Goal: Task Accomplishment & Management: Use online tool/utility

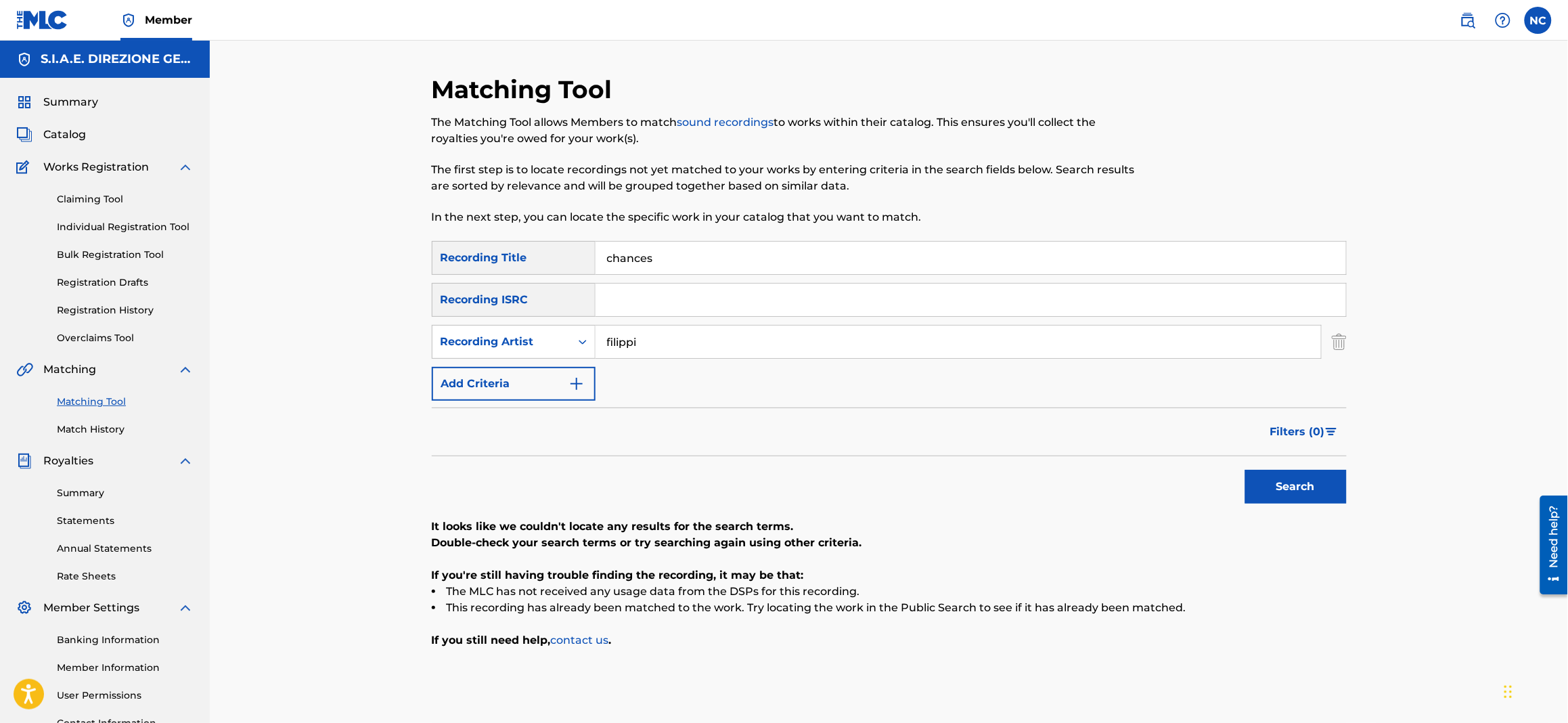
click at [96, 424] on link "Match History" at bounding box center [125, 429] width 137 height 14
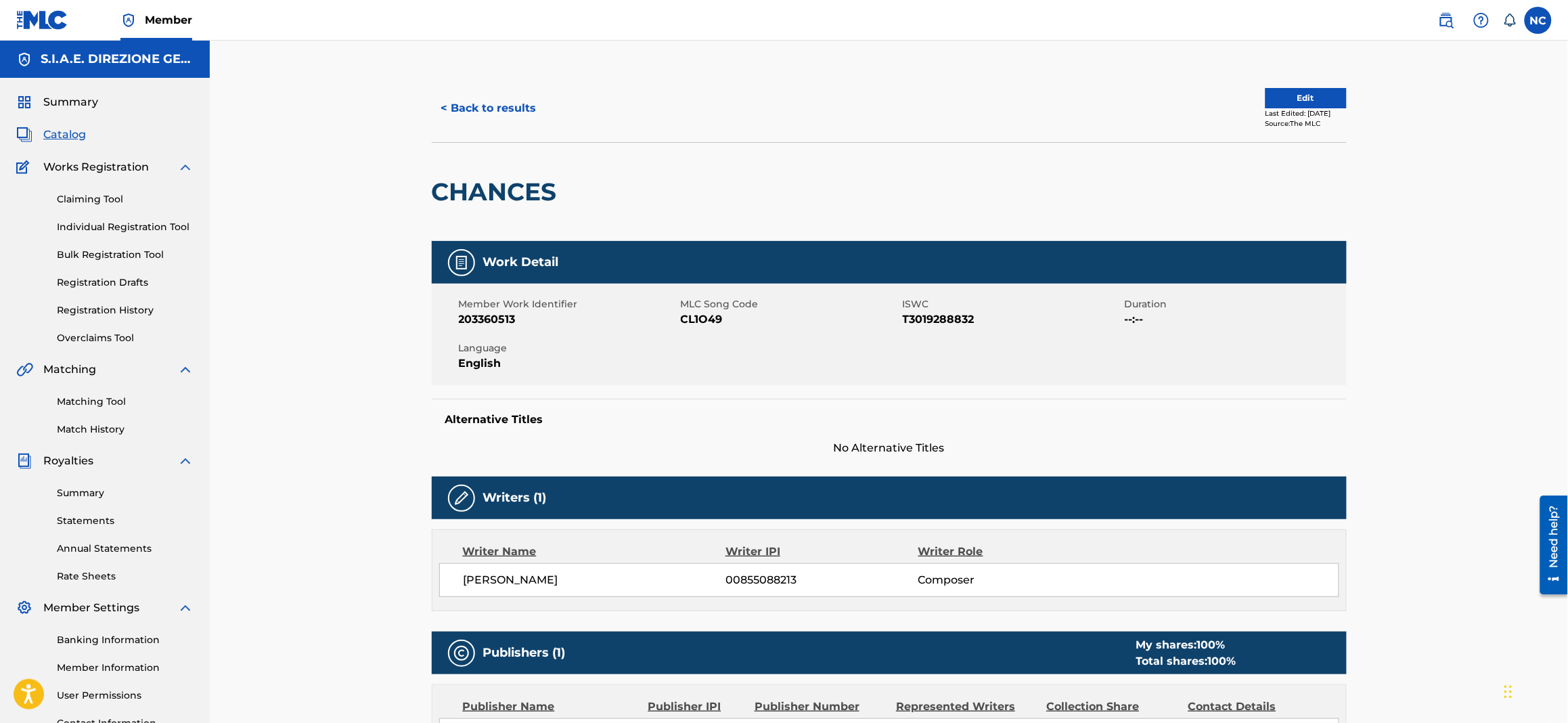
drag, startPoint x: 567, startPoint y: 760, endPoint x: 1064, endPoint y: 432, distance: 595.5
click at [1064, 432] on div "Alternative Titles No Alternative Titles" at bounding box center [889, 427] width 915 height 58
drag, startPoint x: 603, startPoint y: 190, endPoint x: 428, endPoint y: 196, distance: 175.1
click at [428, 196] on div "< Back to results Edit Last Edited: [DATE] Source: The MLC CHANCES Work Detail …" at bounding box center [889, 508] width 948 height 869
copy div "CHANCES"
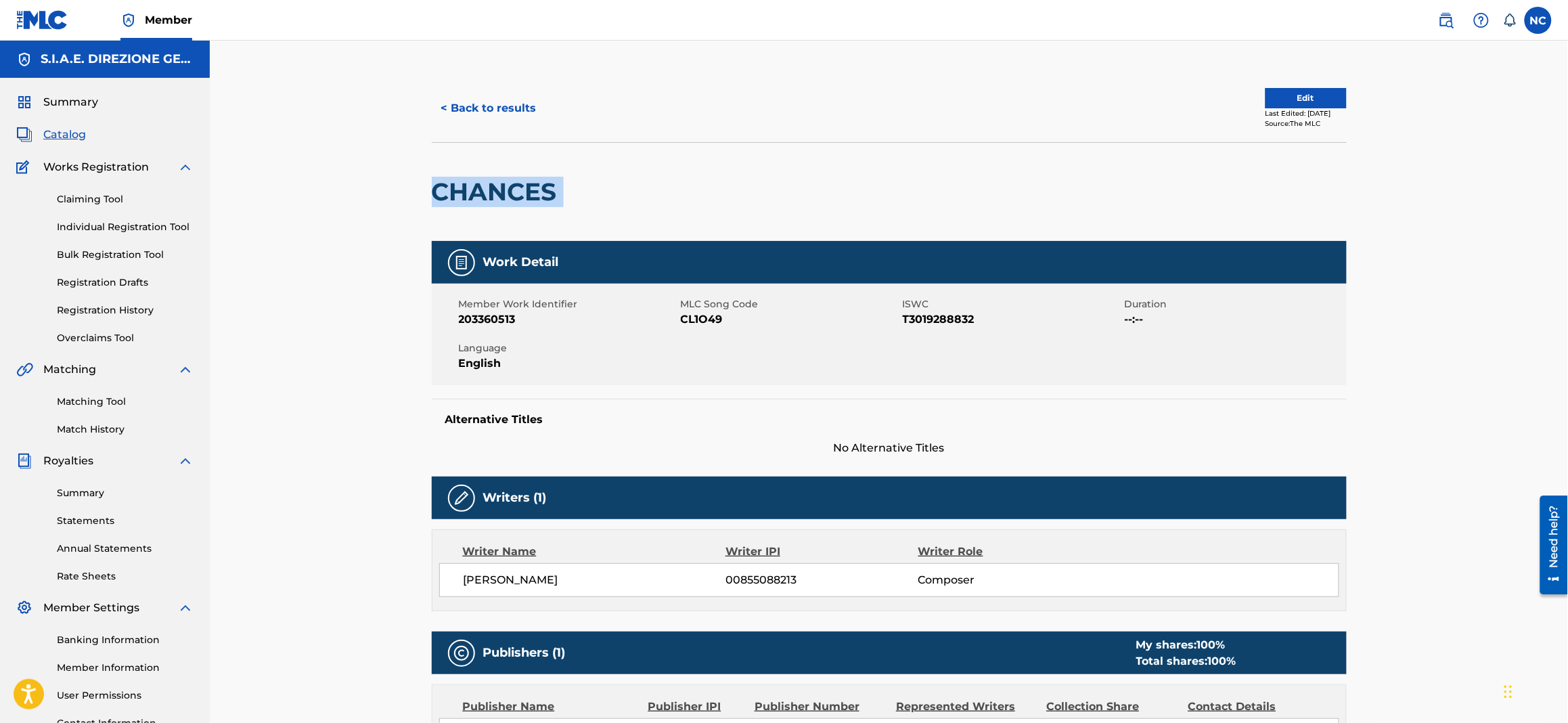
click at [448, 101] on button "< Back to results" at bounding box center [489, 108] width 114 height 34
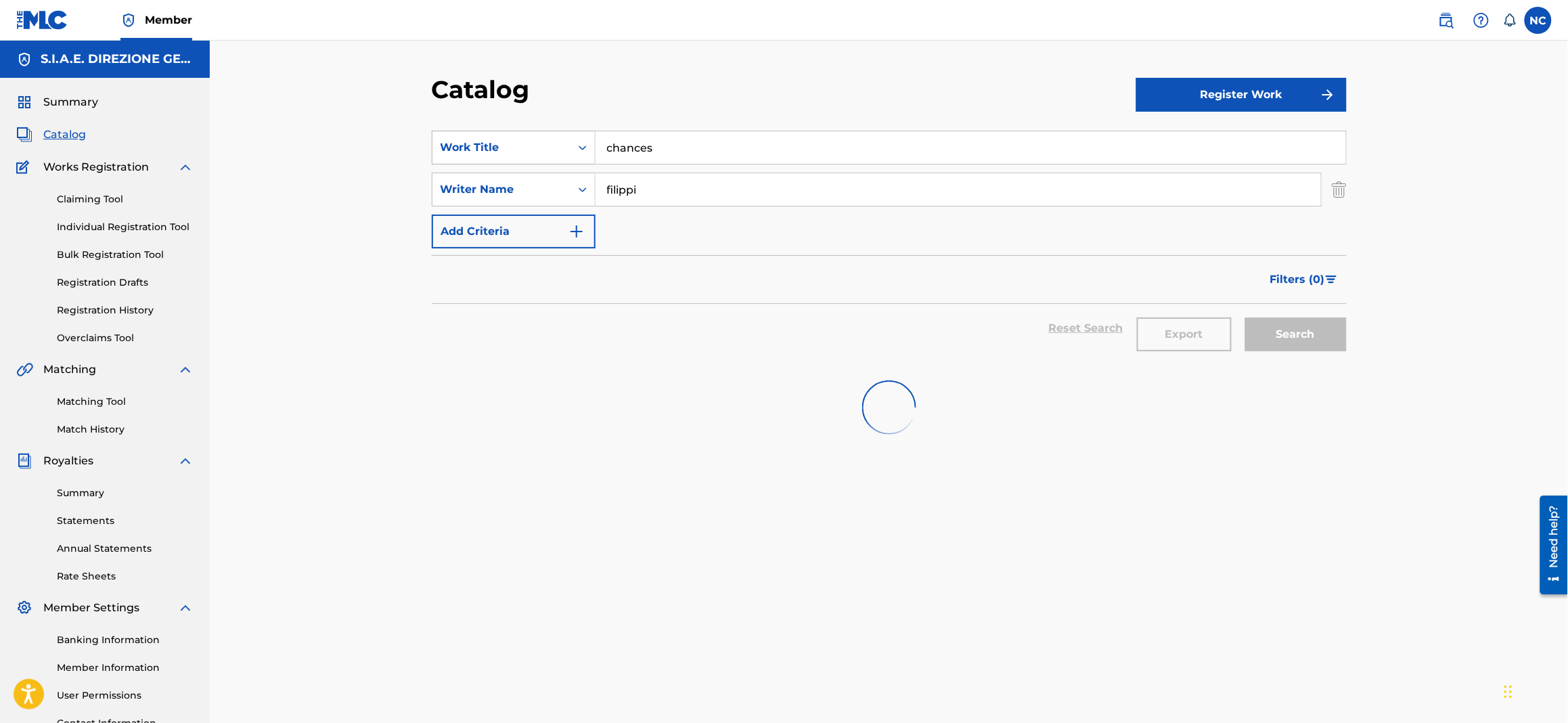
drag, startPoint x: 684, startPoint y: 139, endPoint x: 450, endPoint y: 138, distance: 234.0
click at [450, 138] on div "SearchWithCriteria1622c31d-8094-4854-8742-740af3ea43ff Work Title chances" at bounding box center [889, 147] width 915 height 34
paste input "CHIAROSCURO"
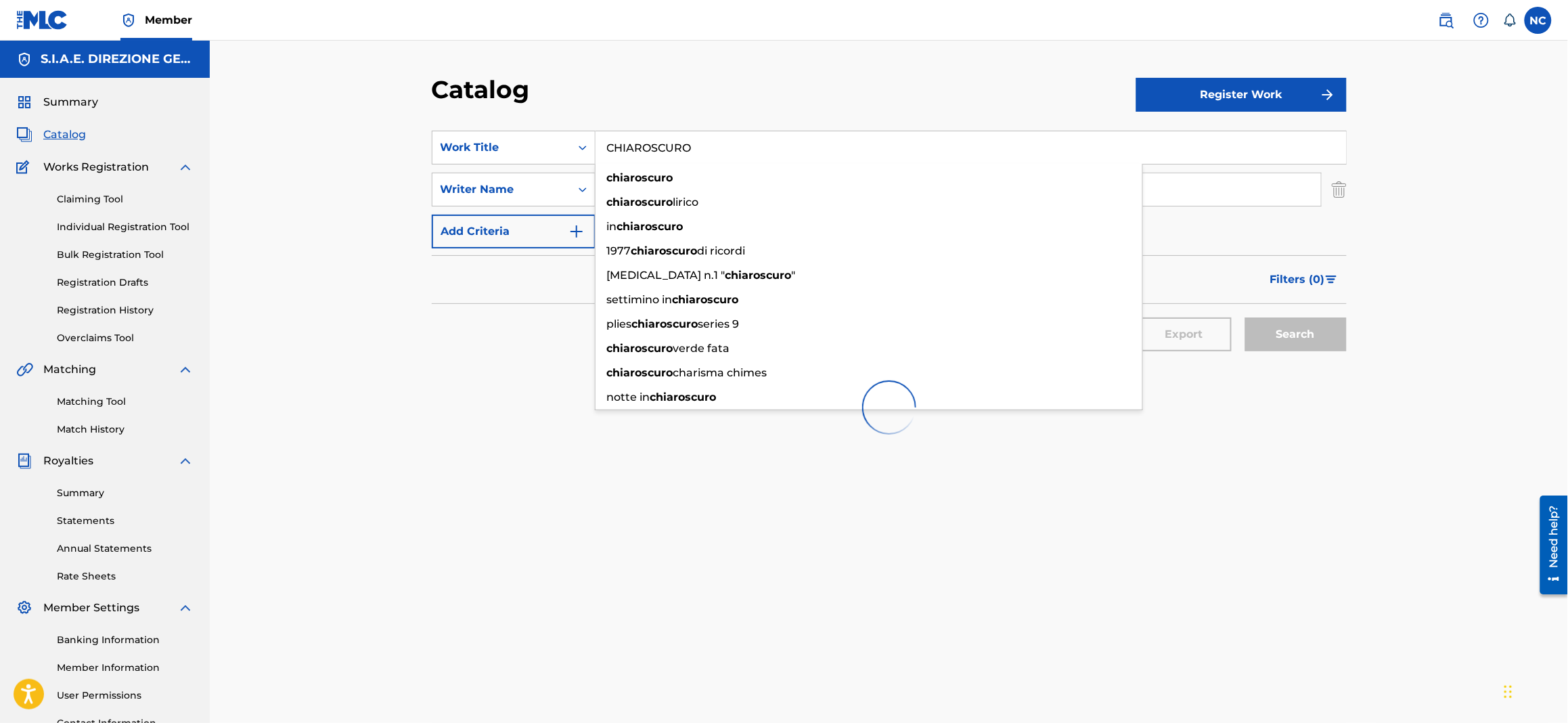
type input "CHIAROSCURO"
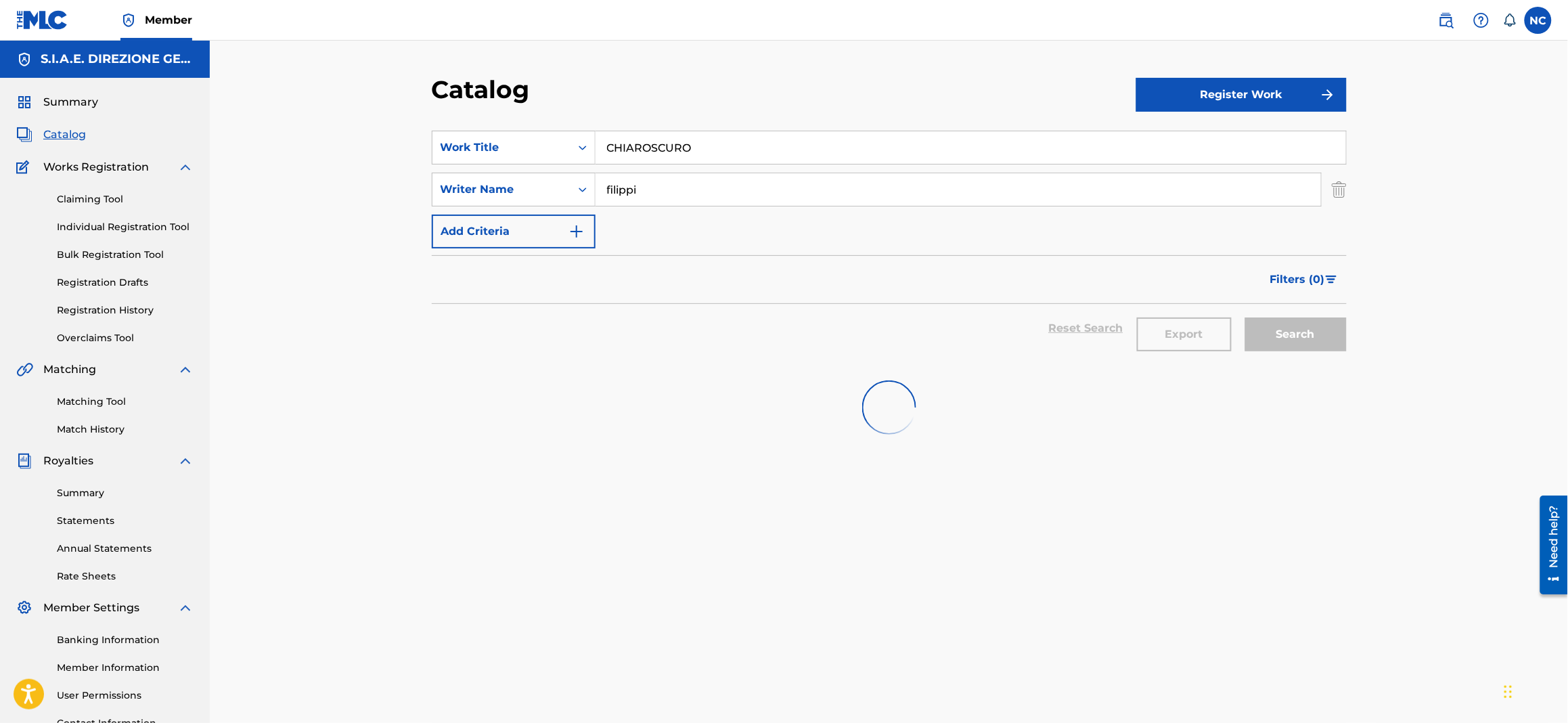
click at [1287, 479] on div "SearchWithCriteria1622c31d-8094-4854-8742-740af3ea43ff Work Title CHIAROSCURO S…" at bounding box center [889, 464] width 915 height 700
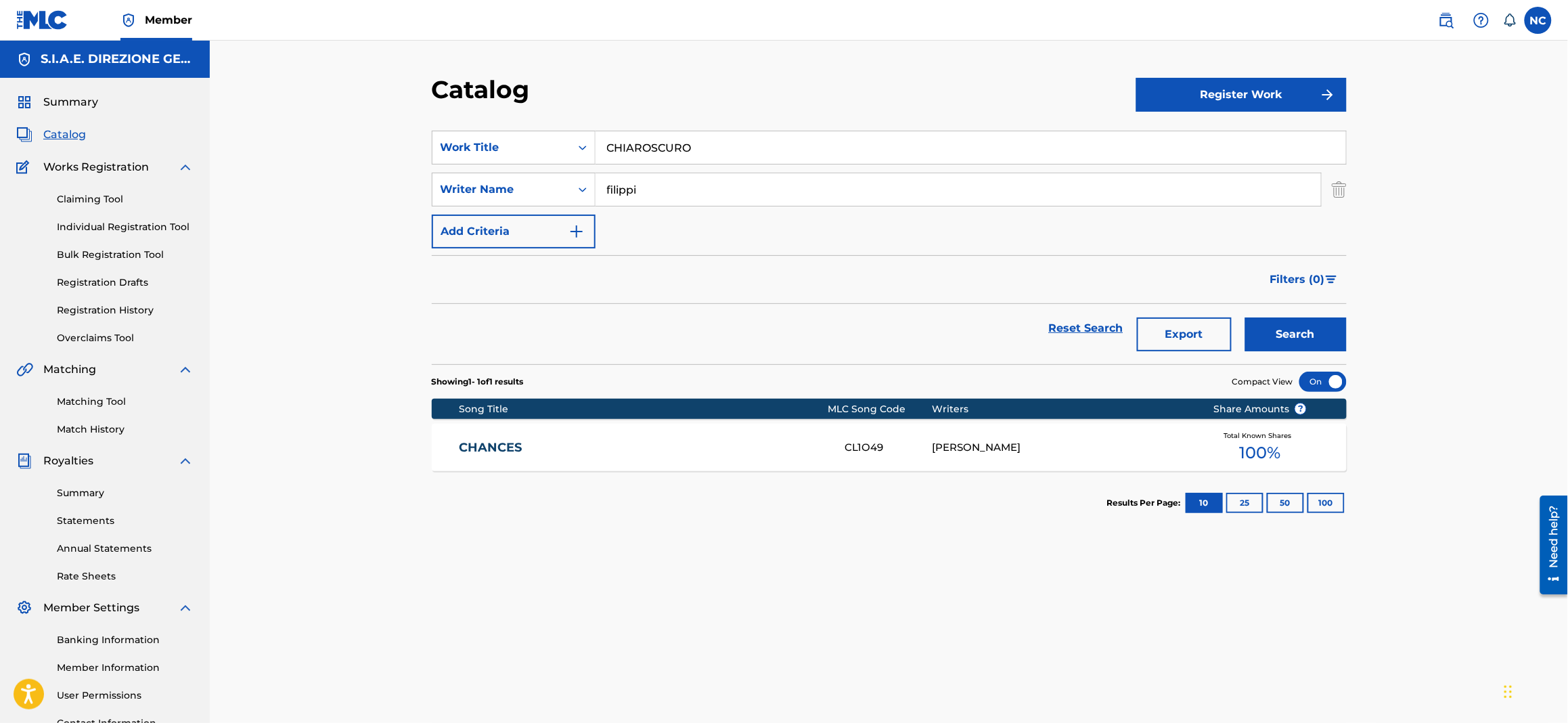
drag, startPoint x: 1322, startPoint y: 333, endPoint x: 1338, endPoint y: 322, distance: 19.4
click at [1322, 330] on button "Search" at bounding box center [1296, 334] width 101 height 34
click at [849, 459] on div "CHIAROSCURO CJ2E8U [PERSON_NAME] Your Shares 100 % Total Known Shares 100 %" at bounding box center [889, 447] width 915 height 48
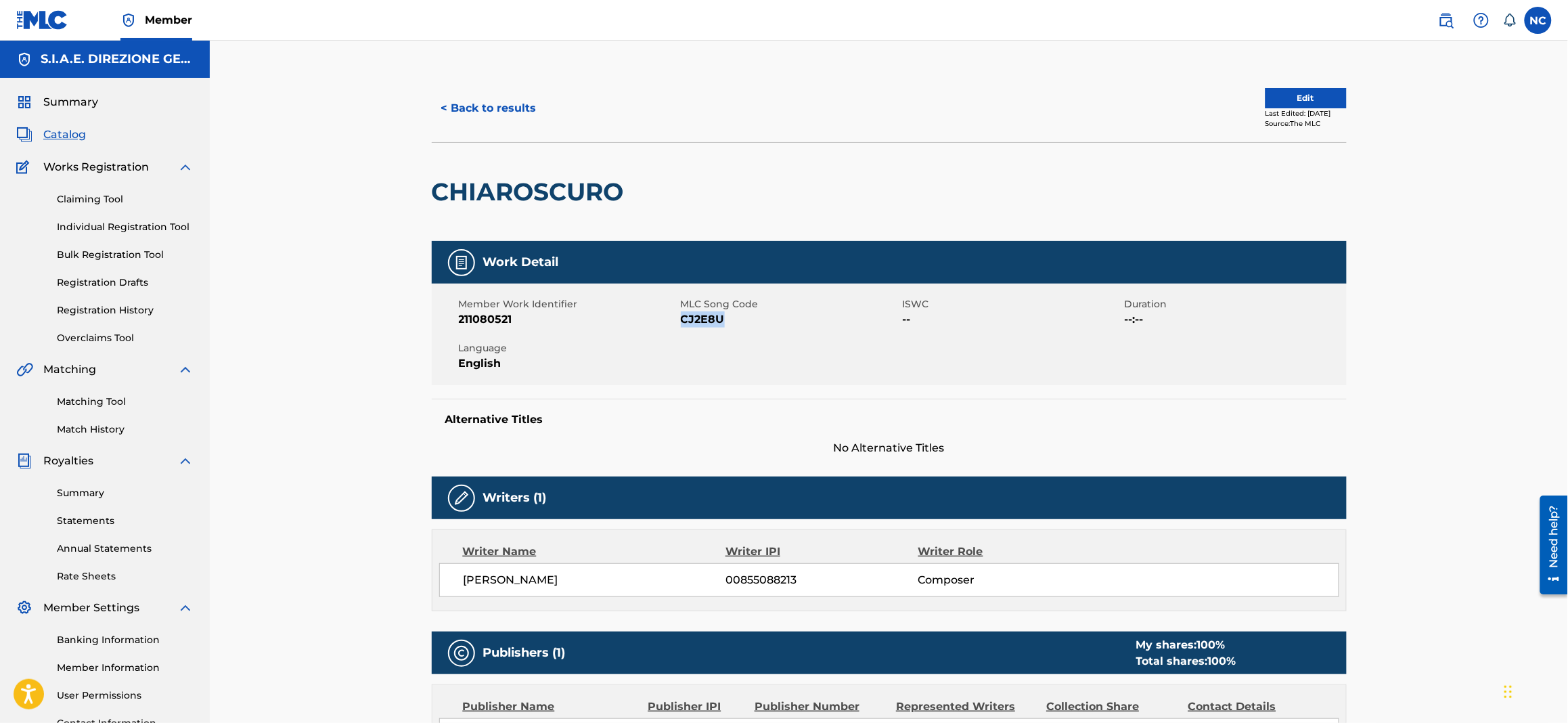
drag, startPoint x: 692, startPoint y: 311, endPoint x: 681, endPoint y: 321, distance: 14.9
click at [681, 321] on span "CJ2E8U" at bounding box center [790, 319] width 219 height 17
copy span "CJ2E8U"
drag, startPoint x: 693, startPoint y: 185, endPoint x: 426, endPoint y: 198, distance: 267.3
click at [426, 198] on div "< Back to results Edit Last Edited: [DATE] Source: The MLC CHIAROSCURO Work Det…" at bounding box center [889, 508] width 948 height 869
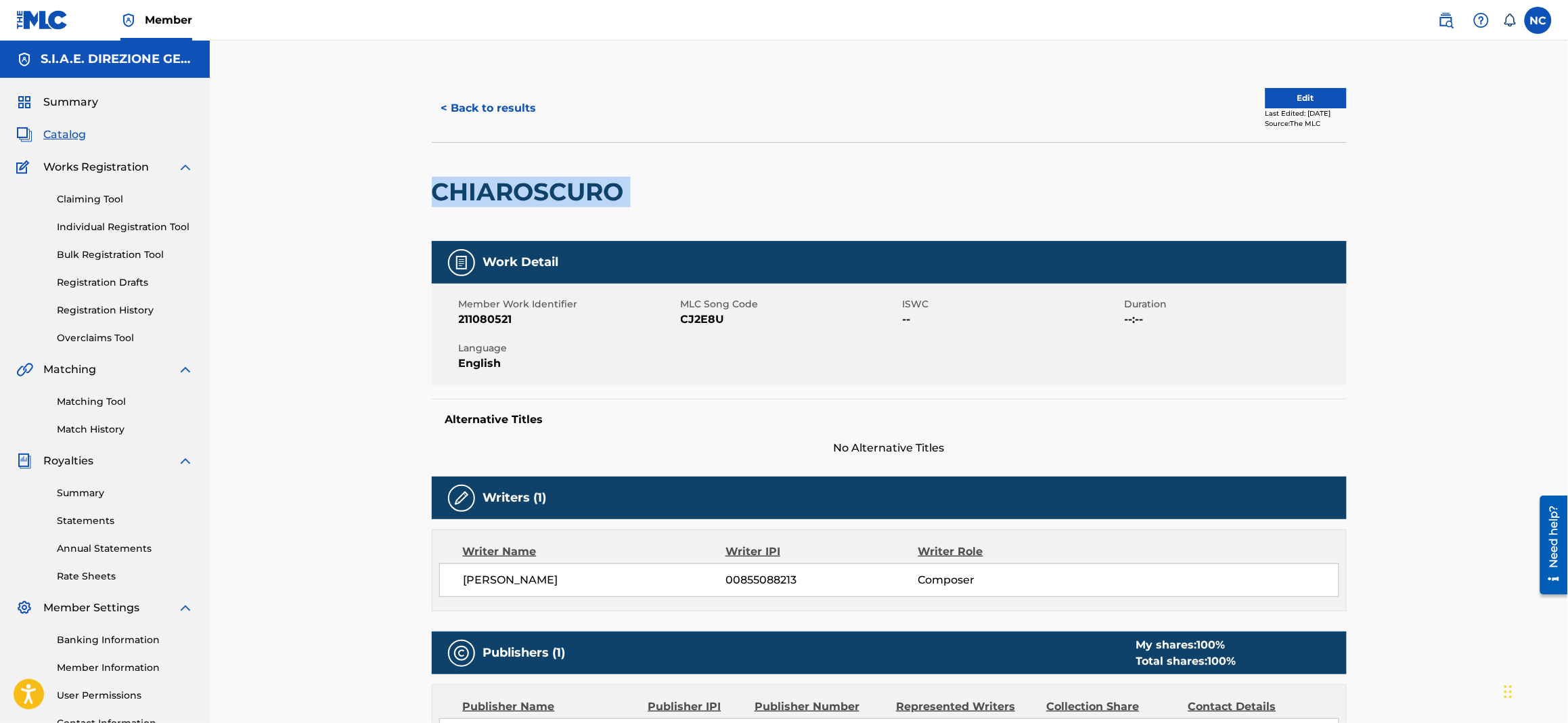
copy div "CHIAROSCURO"
click at [69, 130] on span "Catalog" at bounding box center [65, 135] width 43 height 17
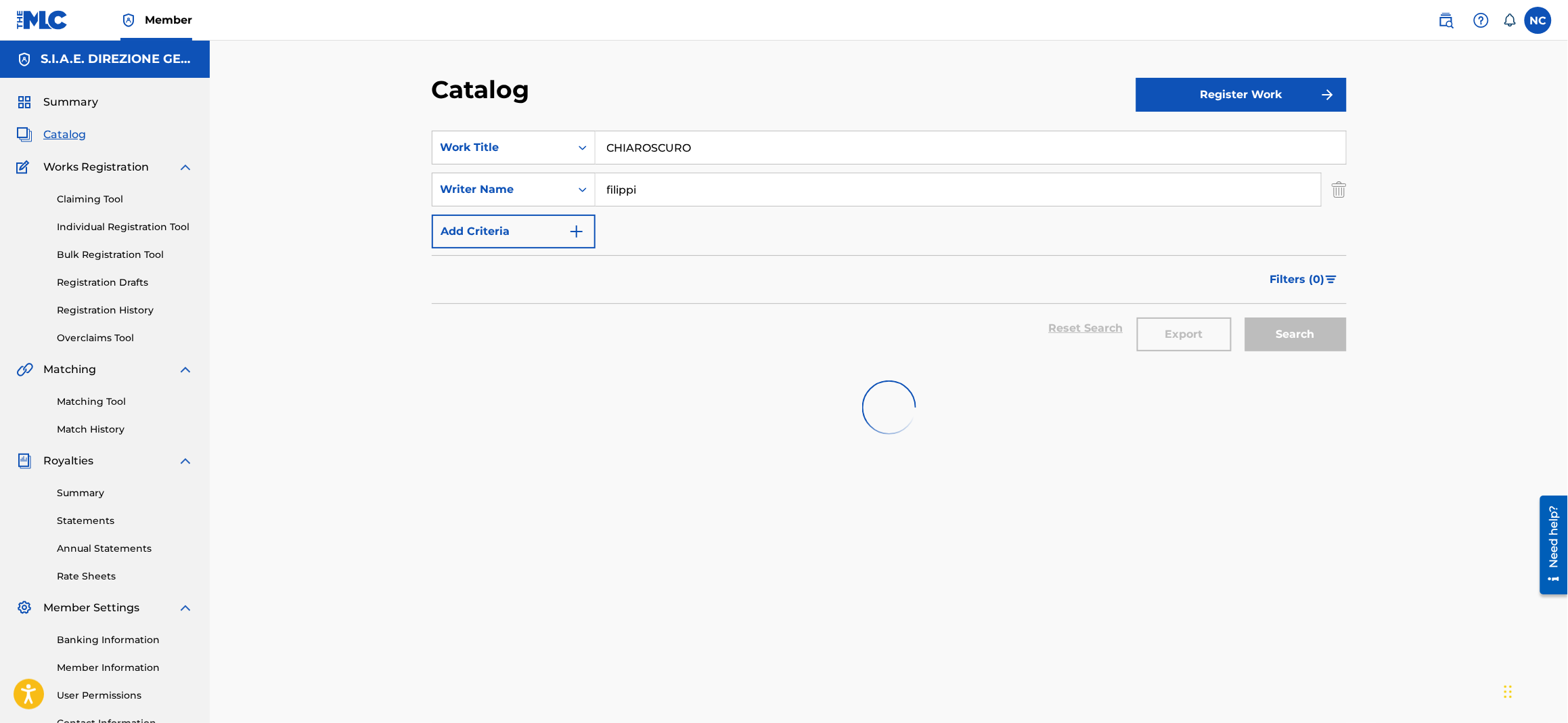
drag, startPoint x: 782, startPoint y: 147, endPoint x: 431, endPoint y: 143, distance: 351.0
click at [431, 143] on div "Catalog Register Work SearchWithCriteria1622c31d-8094-4854-8742-740af3ea43ff Wo…" at bounding box center [889, 424] width 948 height 700
paste input "OME IL [PERSON_NAME]"
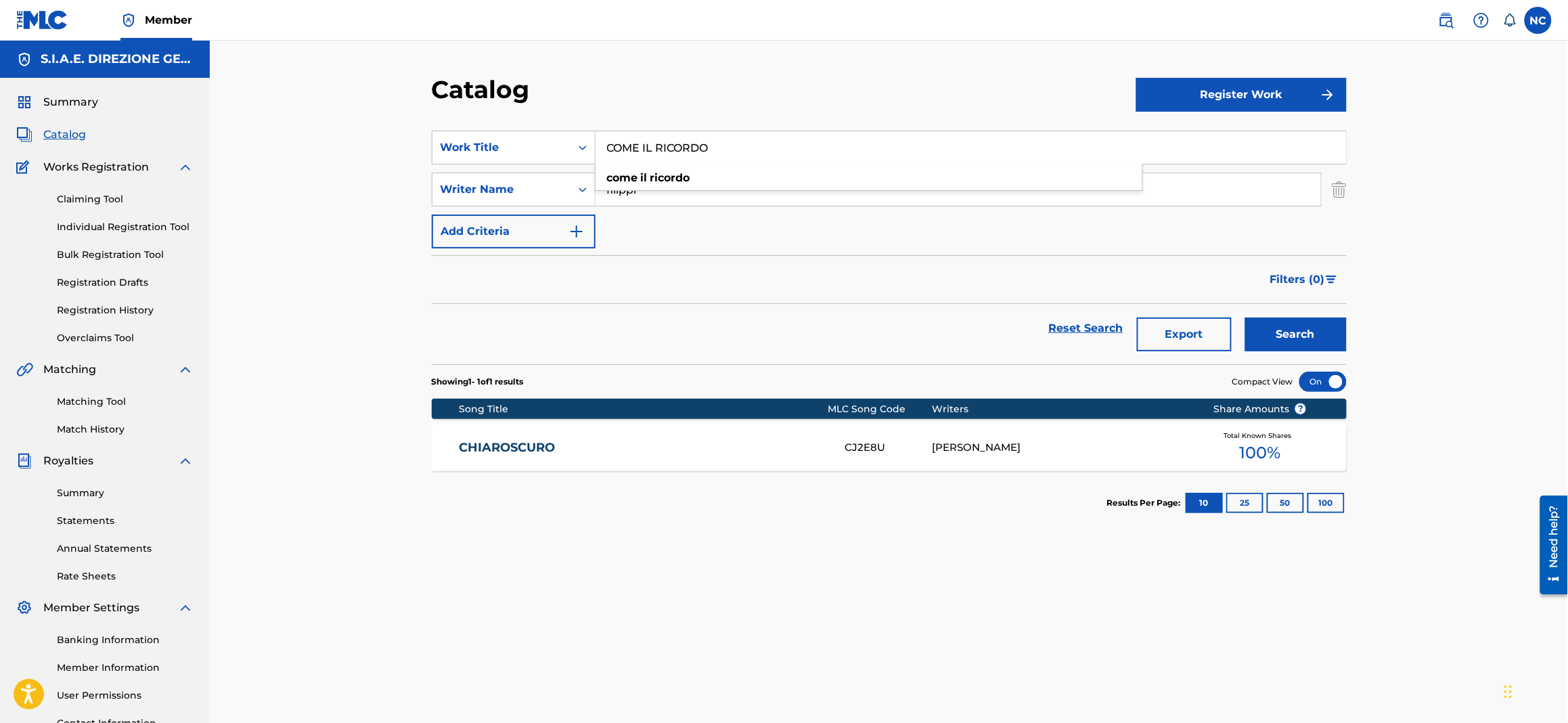
type input "COME IL RICORDO"
click at [1298, 333] on button "Search" at bounding box center [1296, 334] width 101 height 34
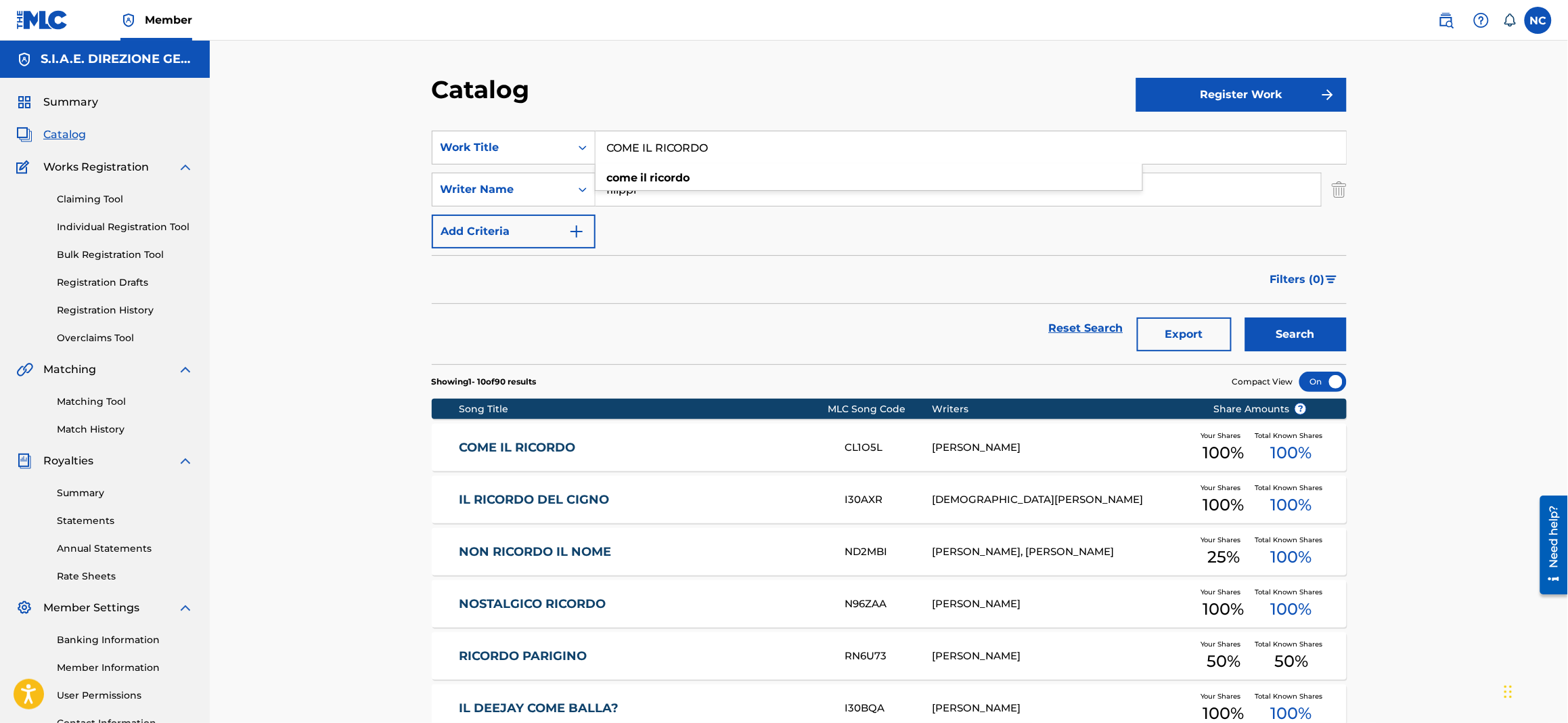
drag, startPoint x: 725, startPoint y: 145, endPoint x: 686, endPoint y: 143, distance: 39.1
click at [686, 143] on input "COME IL RICORDO" at bounding box center [971, 147] width 751 height 32
click at [583, 445] on link "COME IL RICORDO" at bounding box center [643, 448] width 368 height 16
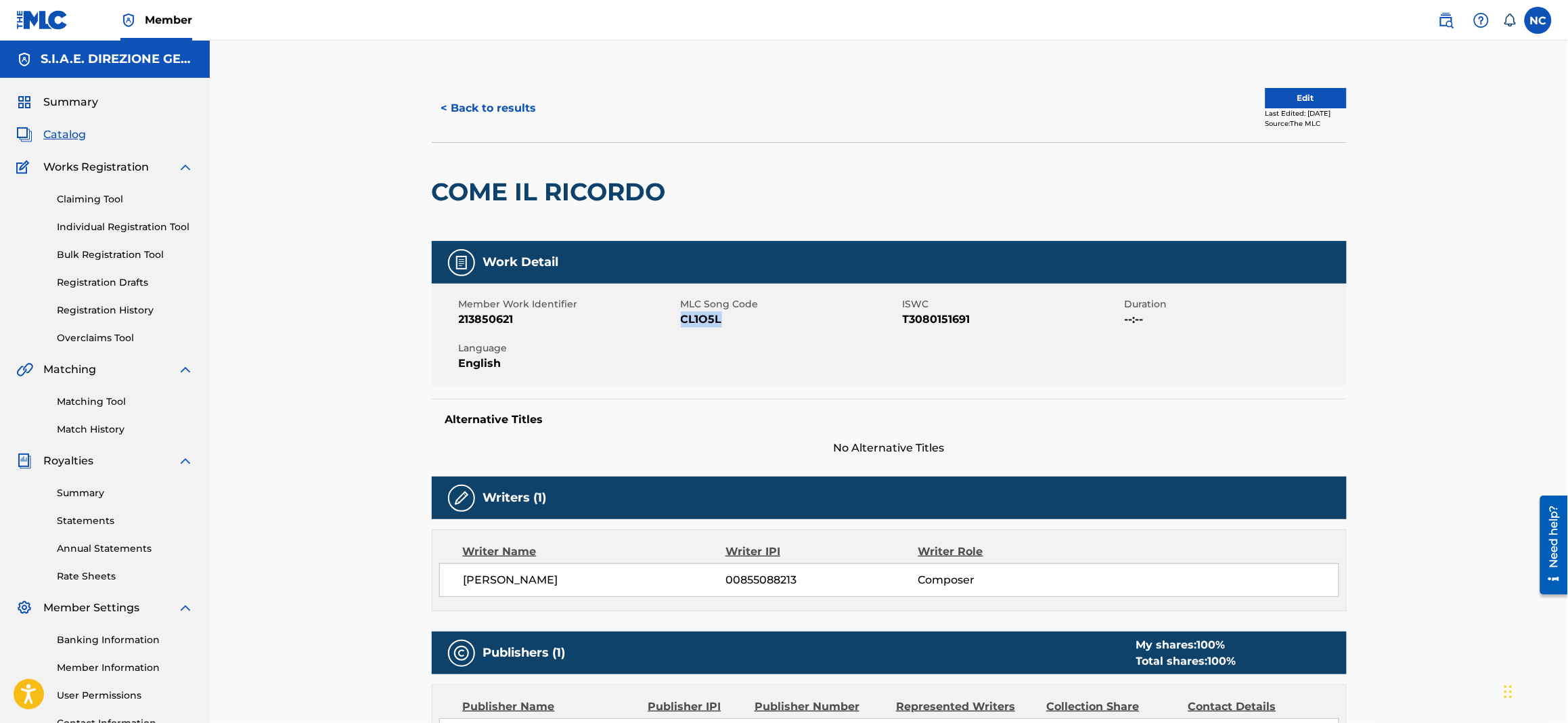
drag, startPoint x: 743, startPoint y: 314, endPoint x: 682, endPoint y: 321, distance: 61.4
click at [682, 321] on span "CL1O5L" at bounding box center [790, 319] width 219 height 17
copy span "CL1O5L"
drag, startPoint x: 734, startPoint y: 183, endPoint x: 270, endPoint y: 202, distance: 464.4
click at [270, 202] on div "< Back to results Edit Last Edited: [DATE] Source: The MLC COME IL RICORDO Work…" at bounding box center [889, 491] width 1358 height 902
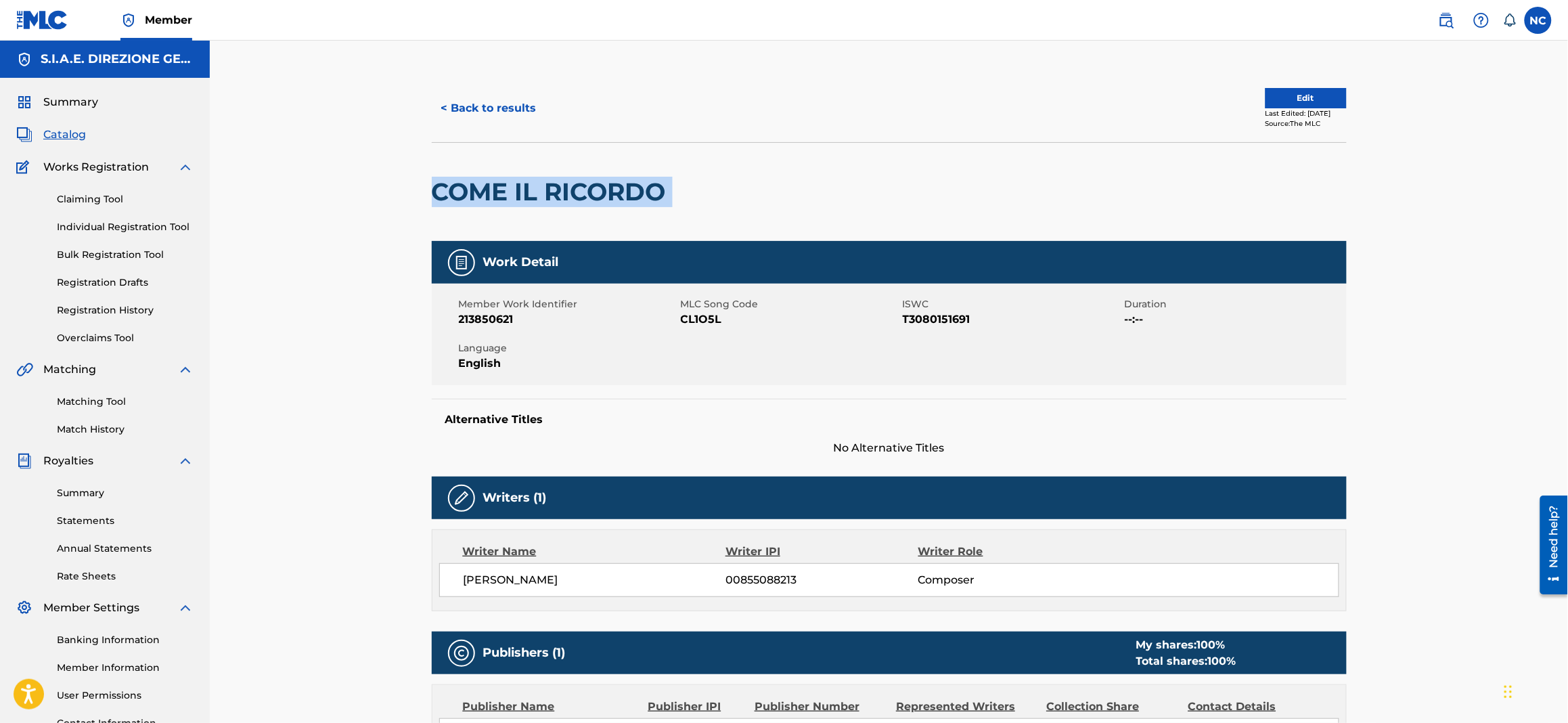
copy div "COME IL RICORDO"
click at [452, 115] on button "< Back to results" at bounding box center [489, 108] width 114 height 34
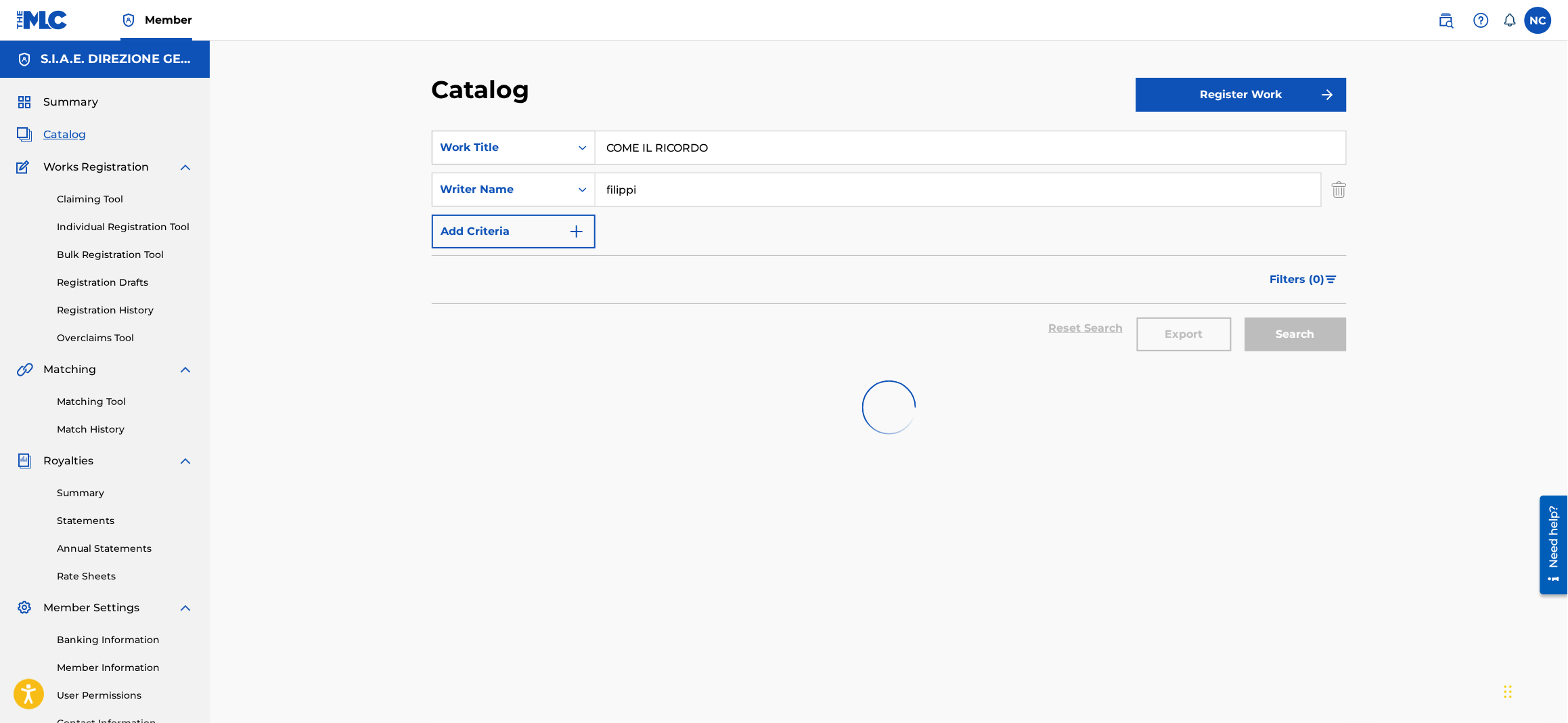
drag, startPoint x: 774, startPoint y: 151, endPoint x: 482, endPoint y: 151, distance: 292.0
click at [482, 151] on div "SearchWithCriteria1622c31d-8094-4854-8742-740af3ea43ff Work Title COME IL RICOR…" at bounding box center [889, 147] width 915 height 34
paste input "NNECTION"
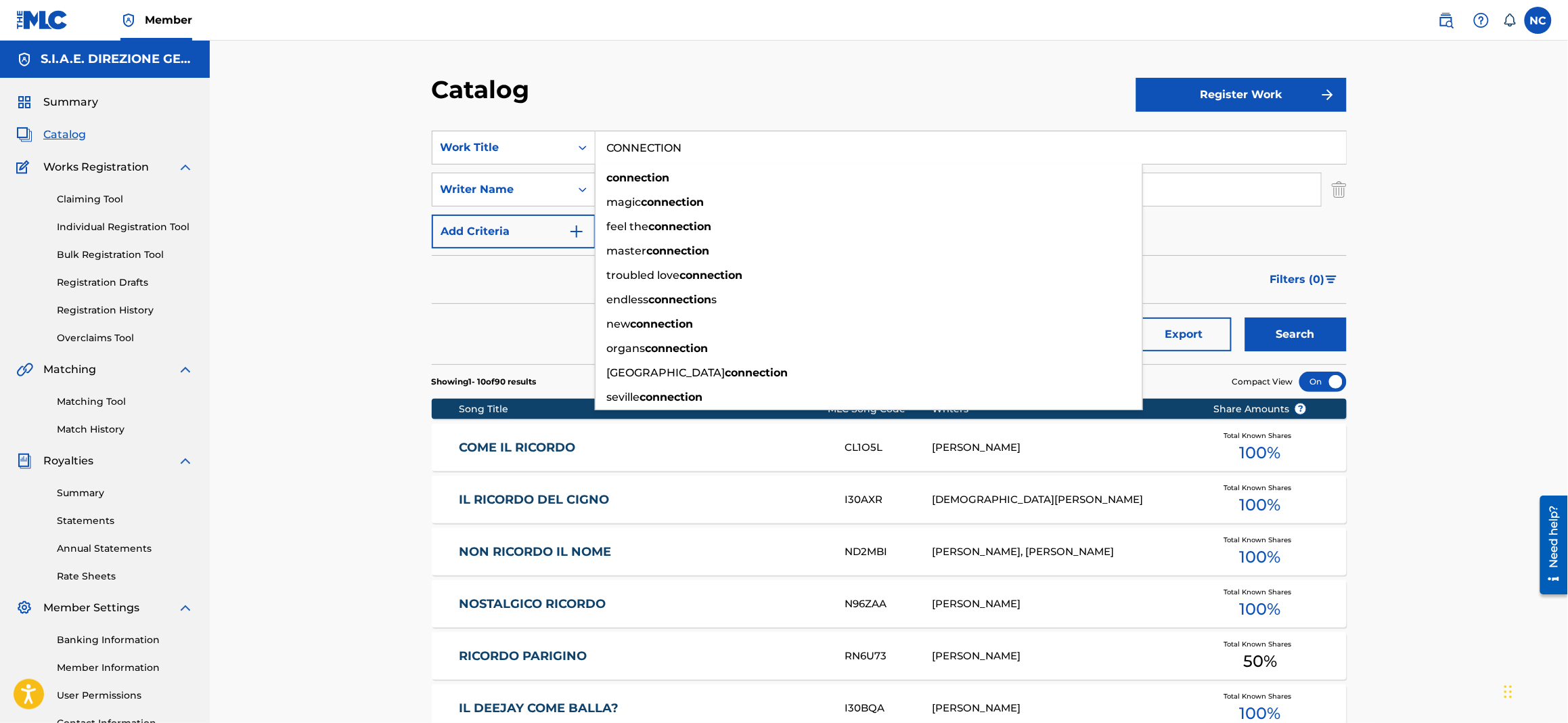
click at [727, 145] on input "CONNECTION" at bounding box center [971, 147] width 751 height 32
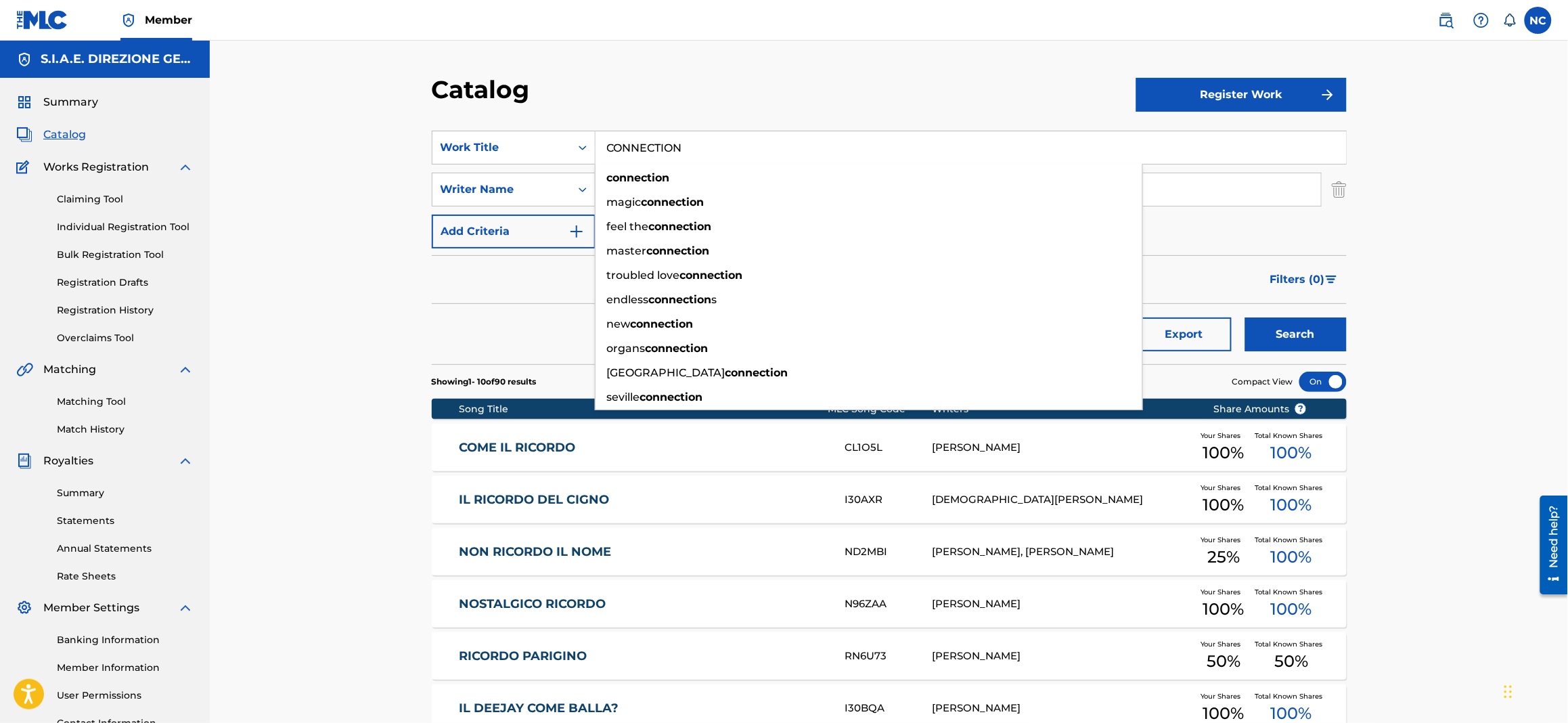
type input "CONNECTION"
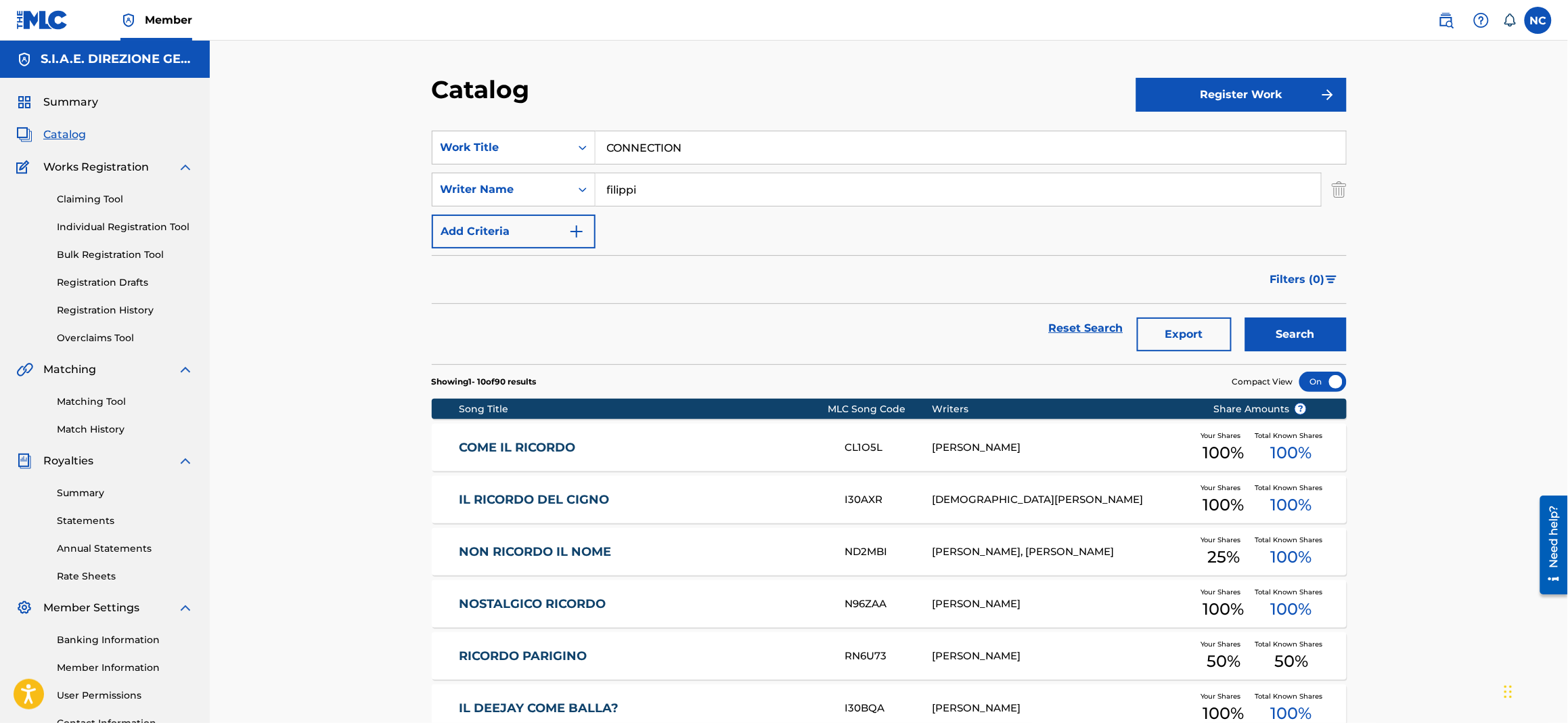
click at [408, 330] on div "Catalog Register Work SearchWithCriteria1622c31d-8094-4854-8742-740af3ea43ff Wo…" at bounding box center [889, 525] width 1358 height 969
click at [1276, 337] on button "Search" at bounding box center [1296, 334] width 101 height 34
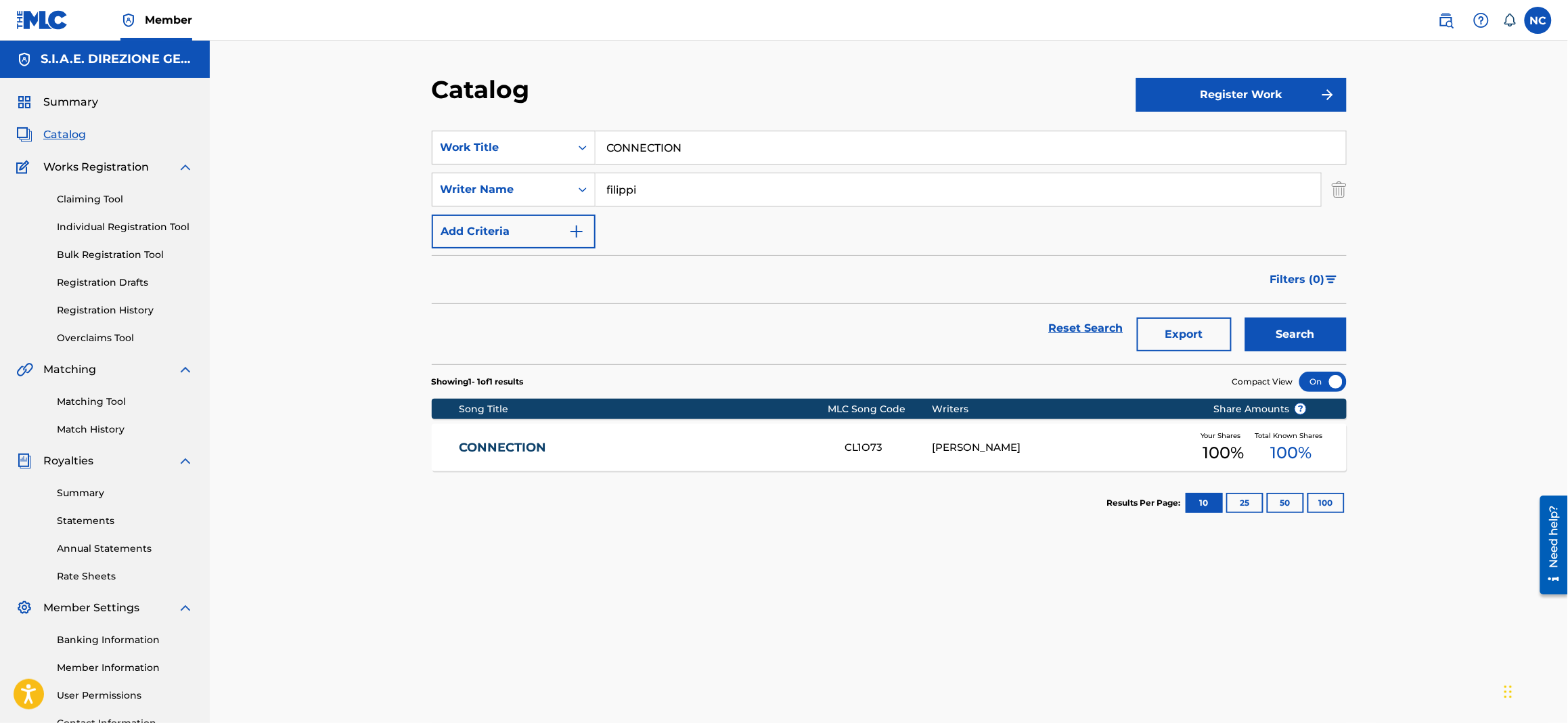
click at [82, 398] on link "Matching Tool" at bounding box center [125, 401] width 137 height 14
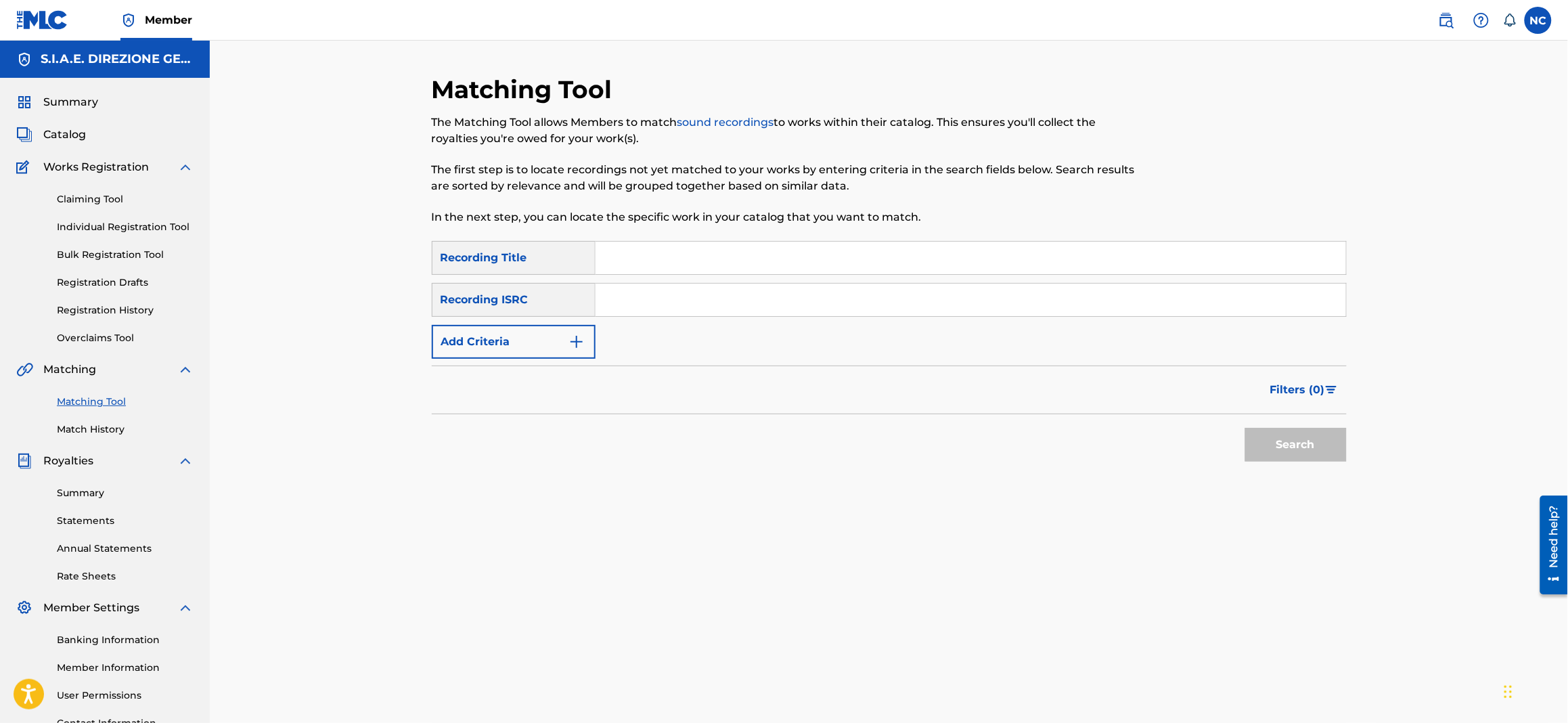
click at [801, 250] on input "Search Form" at bounding box center [971, 257] width 751 height 32
type input "EASY BIZ"
click at [1246, 428] on button "Search" at bounding box center [1296, 444] width 101 height 34
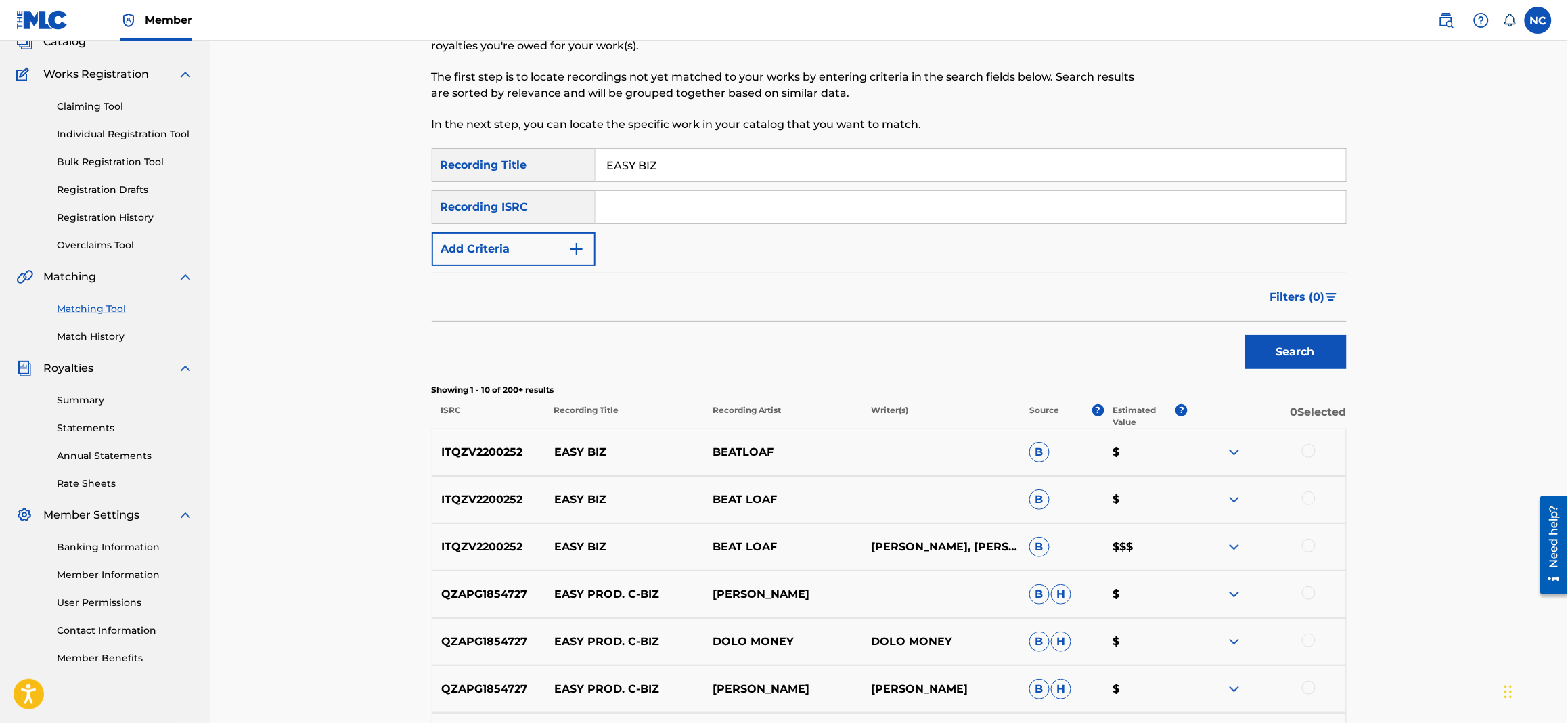
scroll to position [203, 0]
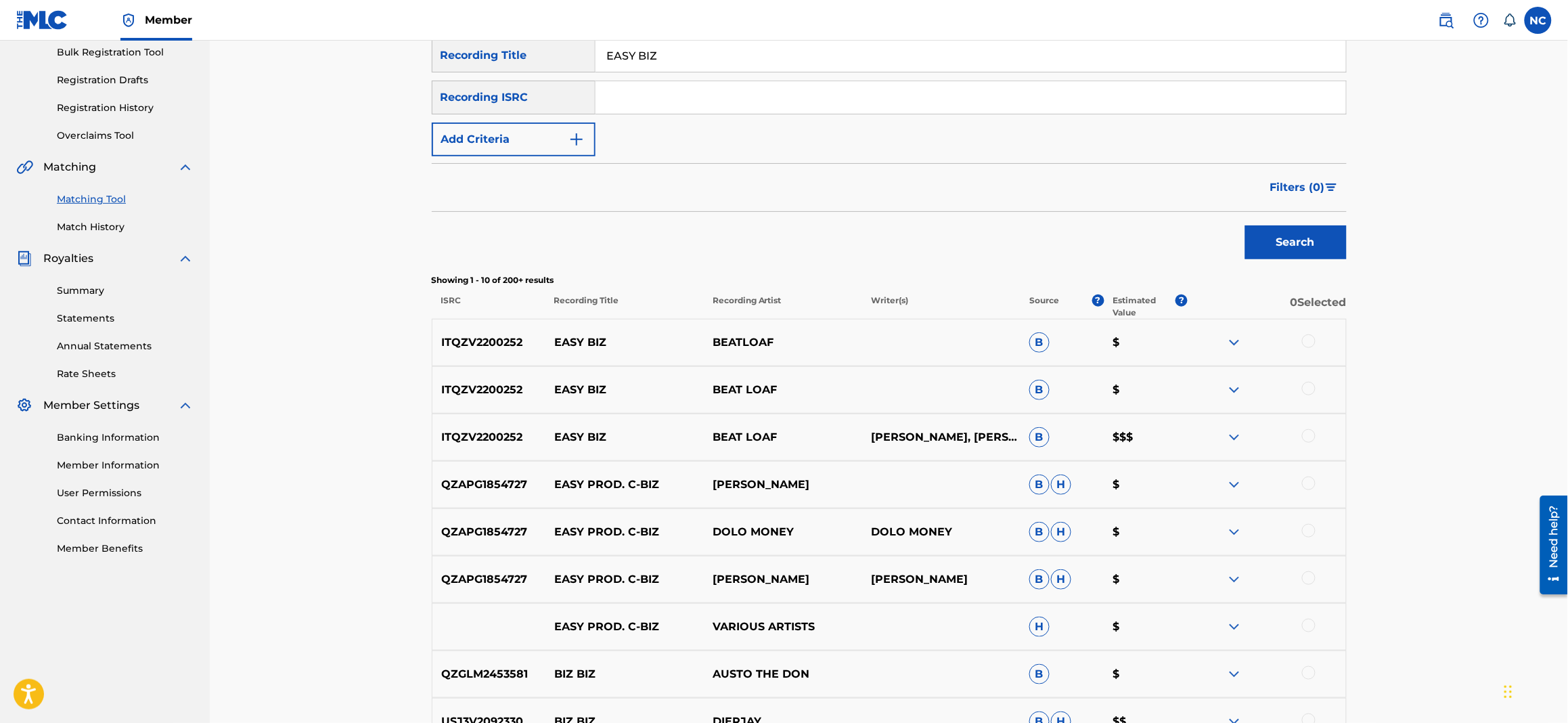
click at [934, 431] on p "[PERSON_NAME], [PERSON_NAME]" at bounding box center [942, 437] width 158 height 17
click at [1307, 436] on div at bounding box center [1309, 436] width 13 height 13
click at [1311, 384] on div at bounding box center [1309, 388] width 13 height 13
click at [1311, 334] on div at bounding box center [1267, 342] width 158 height 17
drag, startPoint x: 790, startPoint y: 337, endPoint x: 702, endPoint y: 342, distance: 88.1
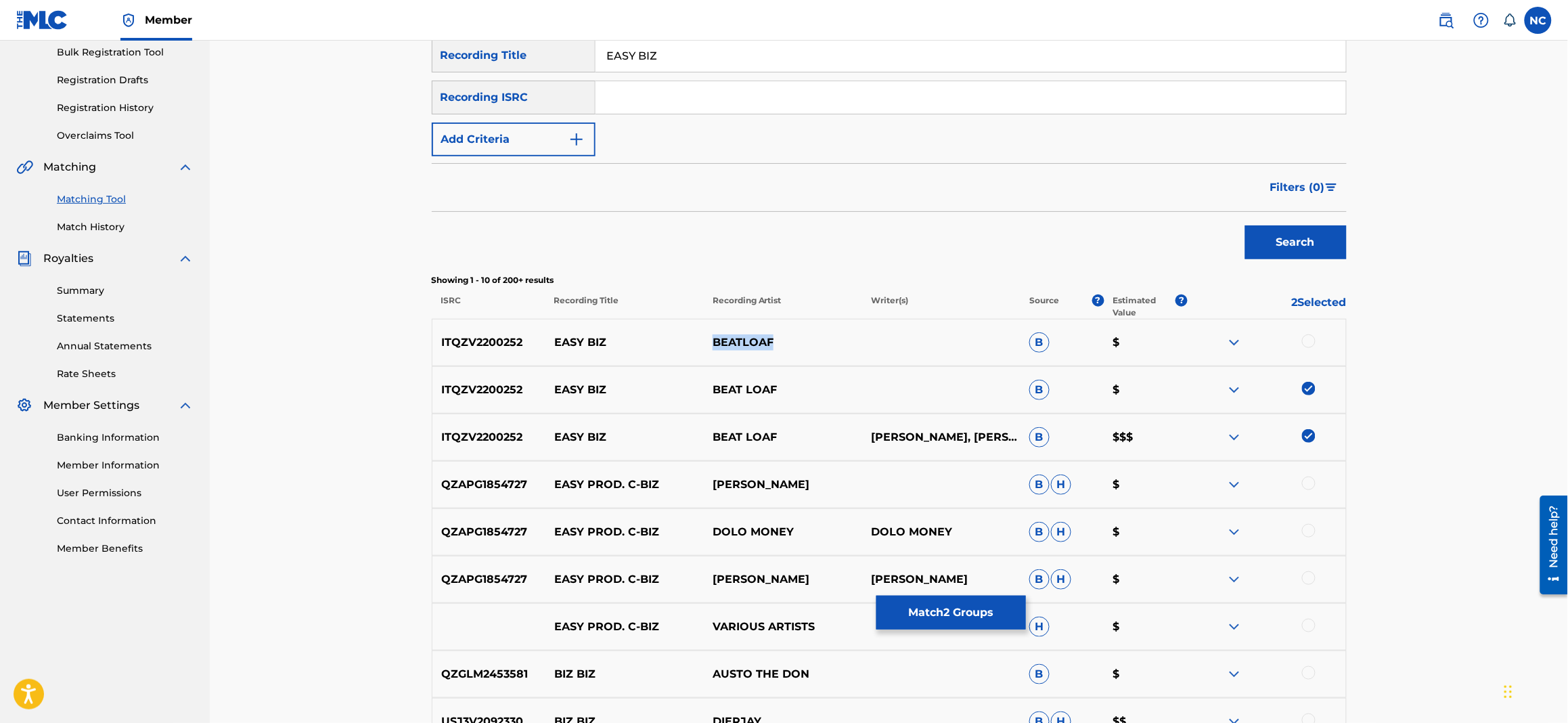
click at [702, 342] on div "ITQZV2200252 EASY BIZ BEATLOAF B $" at bounding box center [889, 343] width 915 height 48
copy div "BEATLOAF"
drag, startPoint x: 582, startPoint y: 142, endPoint x: 645, endPoint y: 162, distance: 66.1
click at [582, 143] on img "Search Form" at bounding box center [577, 139] width 17 height 17
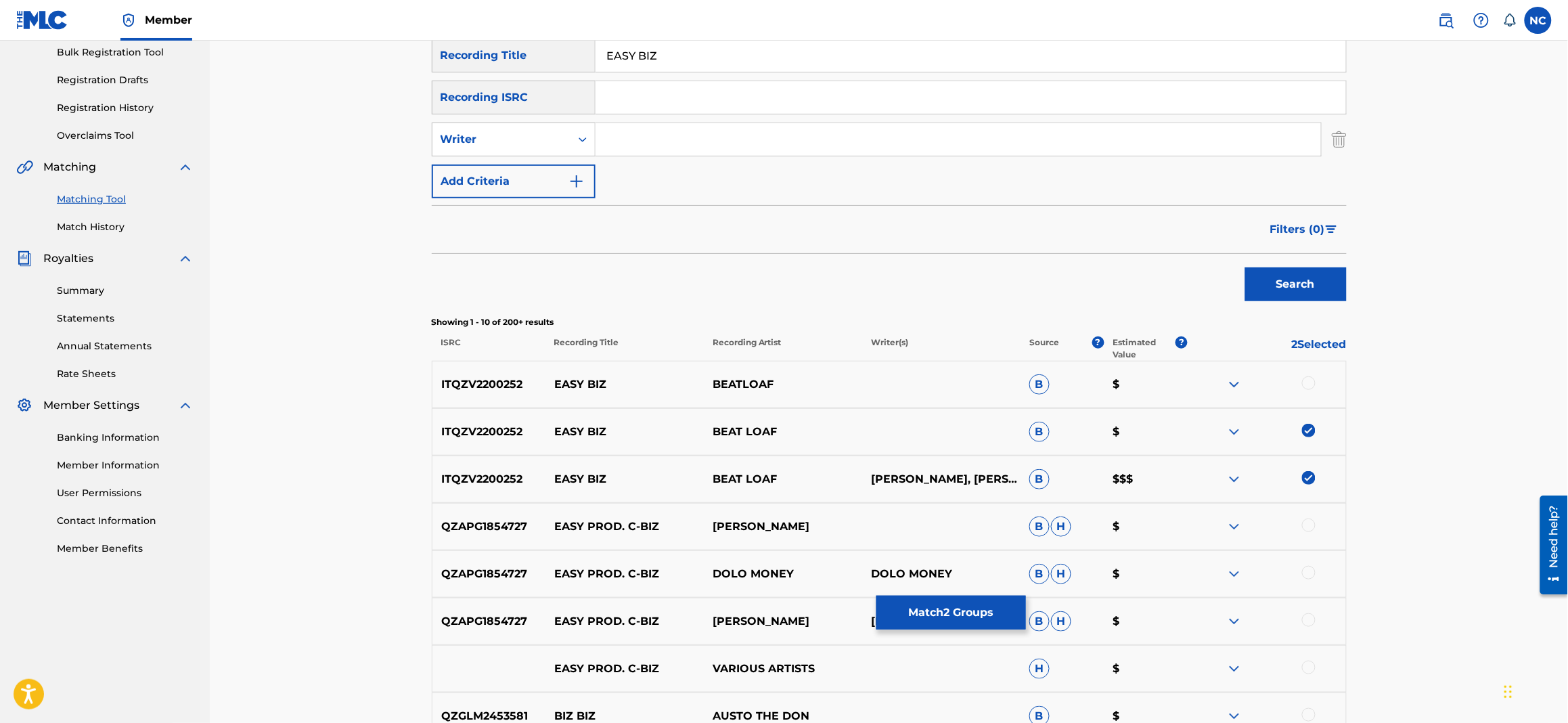
click at [645, 139] on input "Search Form" at bounding box center [958, 139] width 725 height 32
click at [567, 133] on div "Writer" at bounding box center [501, 139] width 138 height 25
drag, startPoint x: 565, startPoint y: 174, endPoint x: 611, endPoint y: 158, distance: 48.7
click at [580, 171] on div "Recording Artist" at bounding box center [513, 173] width 162 height 34
drag, startPoint x: 611, startPoint y: 158, endPoint x: 666, endPoint y: 131, distance: 61.3
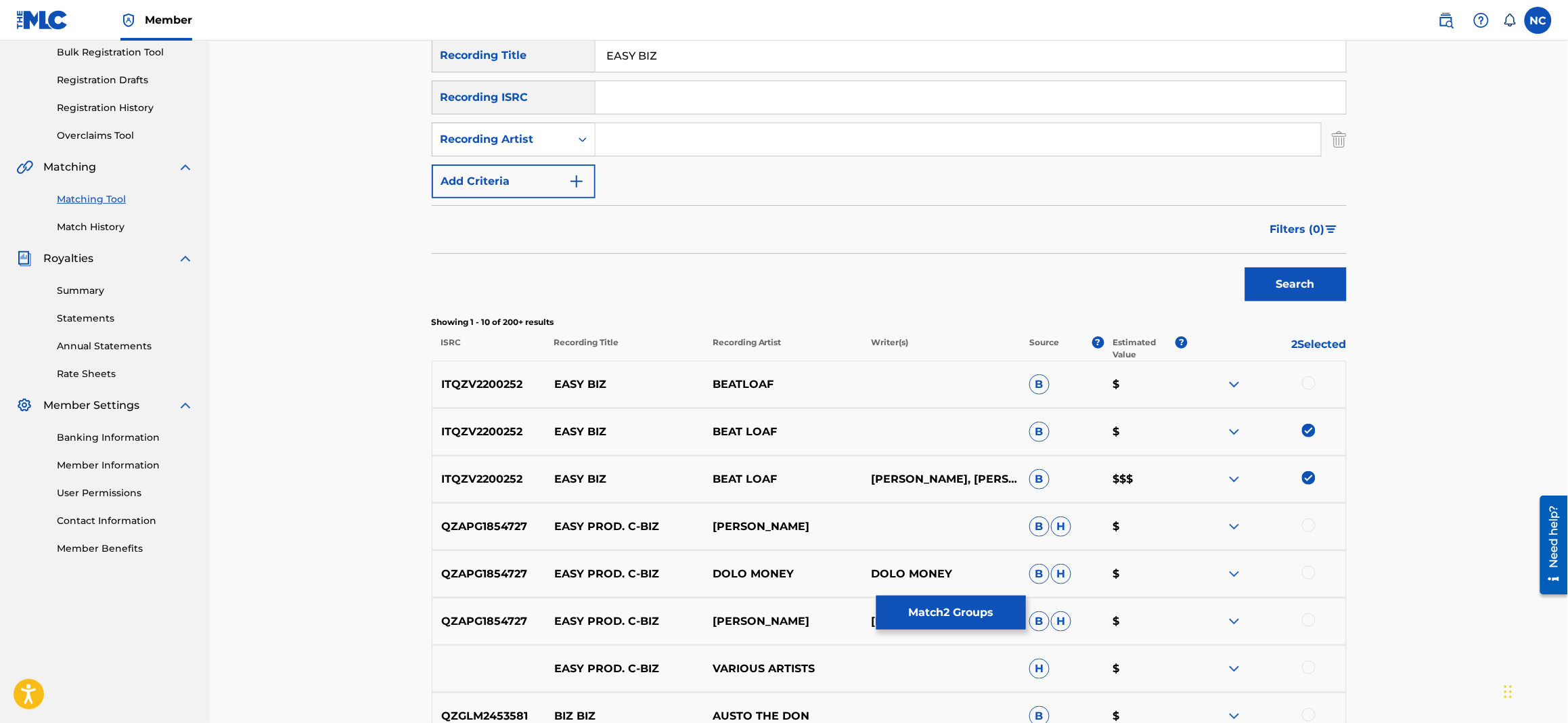
click at [666, 131] on input "Search Form" at bounding box center [958, 139] width 725 height 32
paste input "BEATLOAF"
type input "BEATLOAF"
click at [1284, 280] on button "Search" at bounding box center [1296, 284] width 101 height 34
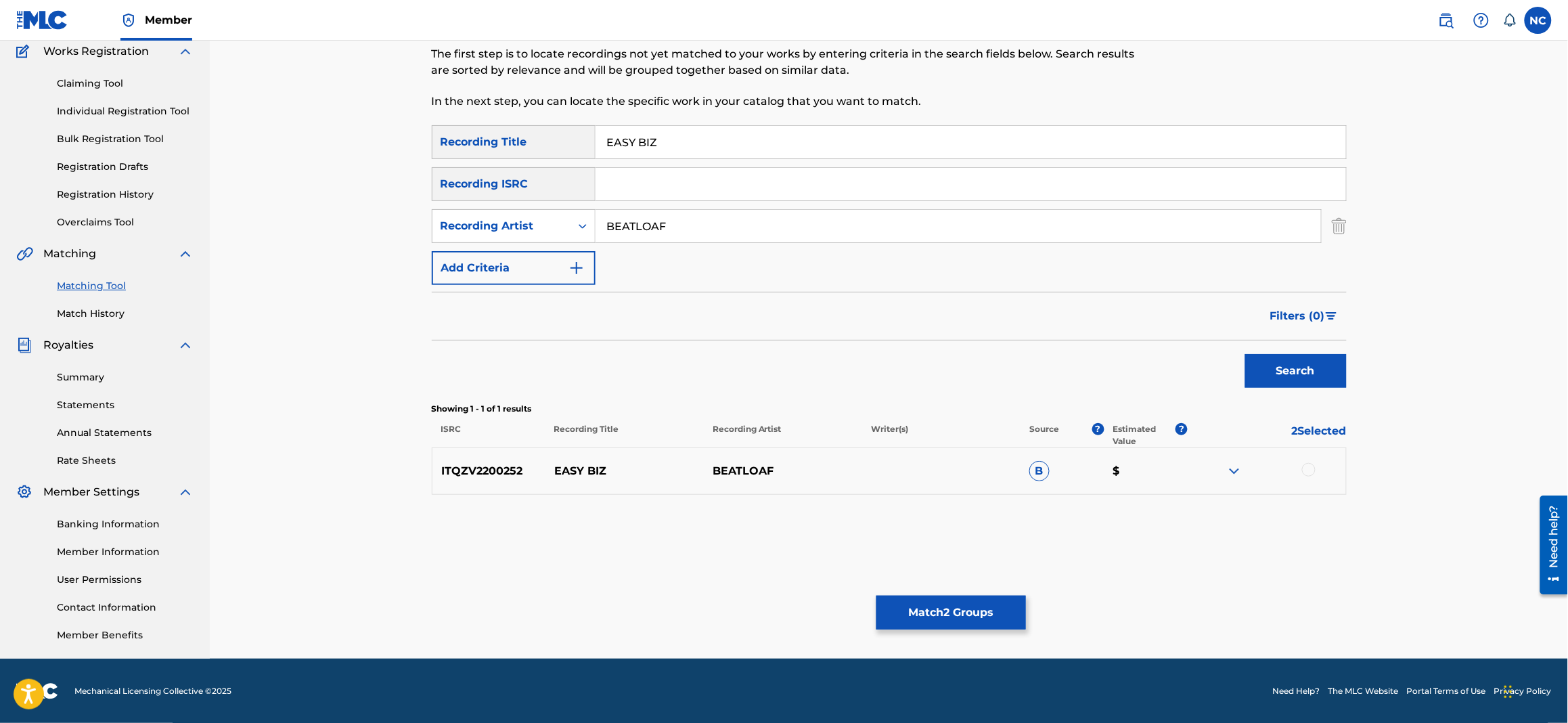
click at [1301, 470] on div at bounding box center [1267, 471] width 158 height 17
click at [1311, 469] on div at bounding box center [1309, 470] width 13 height 13
click at [1009, 611] on button "Match 3 Groups" at bounding box center [951, 612] width 150 height 34
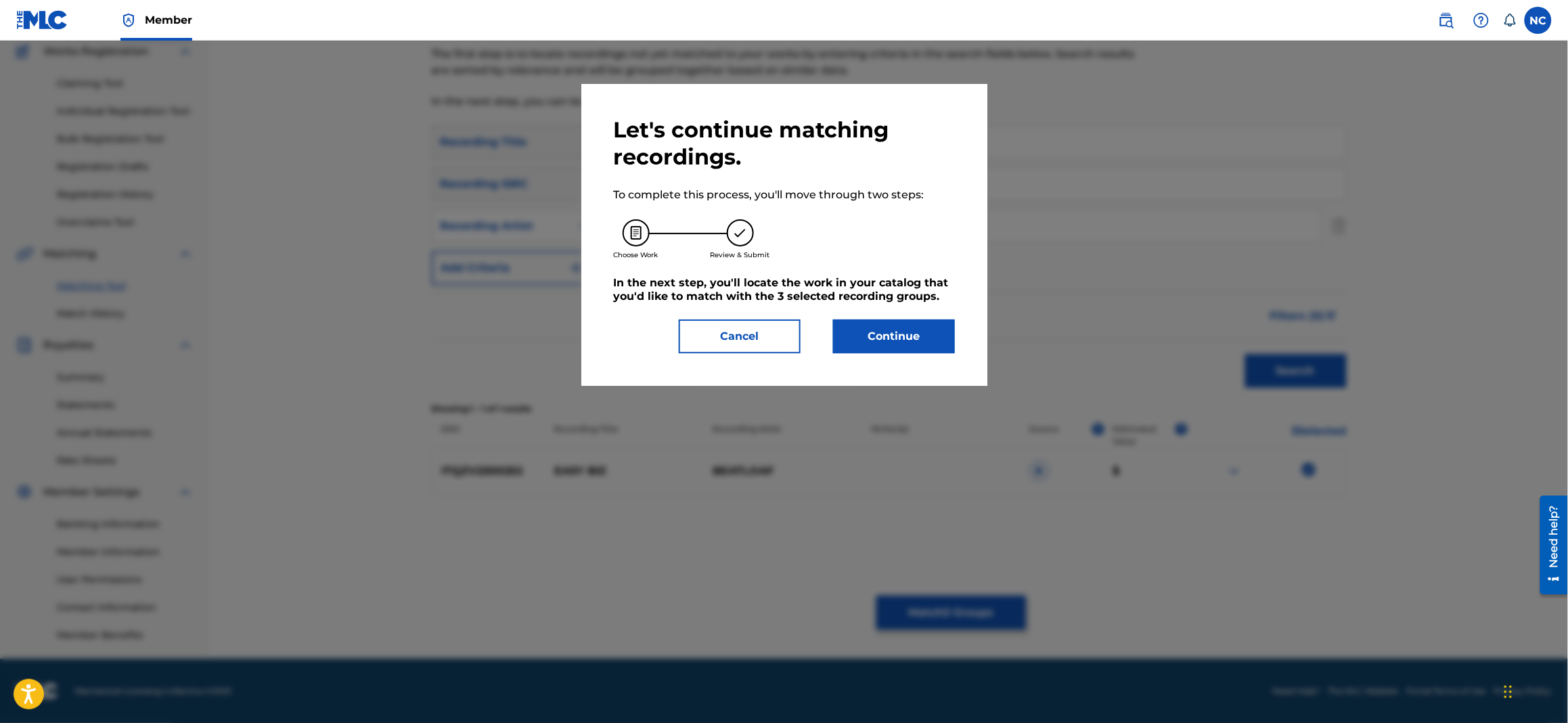
click at [916, 349] on button "Continue" at bounding box center [894, 336] width 122 height 34
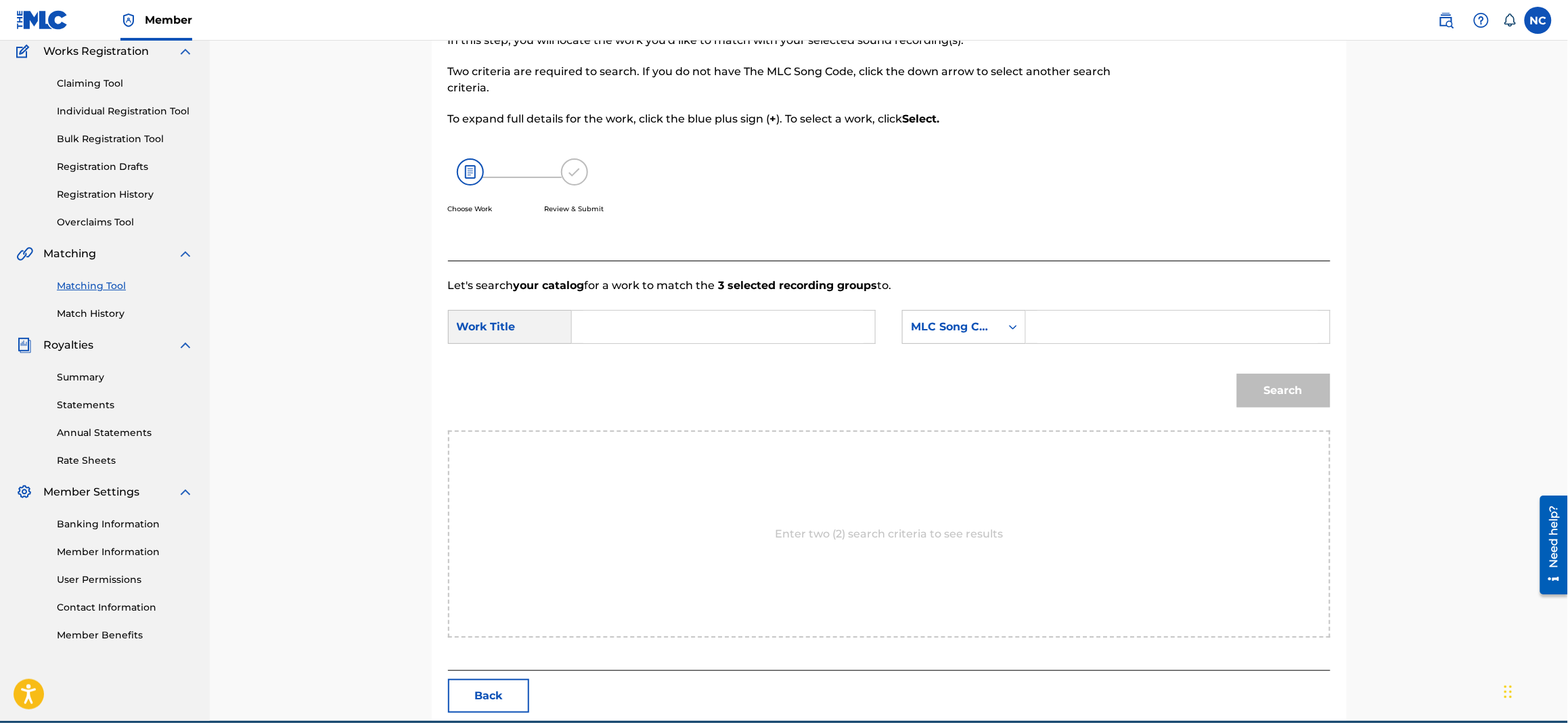
click at [1165, 317] on input "Search Form" at bounding box center [1178, 326] width 280 height 32
paste input "BEATLOAF"
type input "BEATLOAF"
click at [748, 319] on input "Search Form" at bounding box center [724, 326] width 280 height 32
paste input "BEATLOAF"
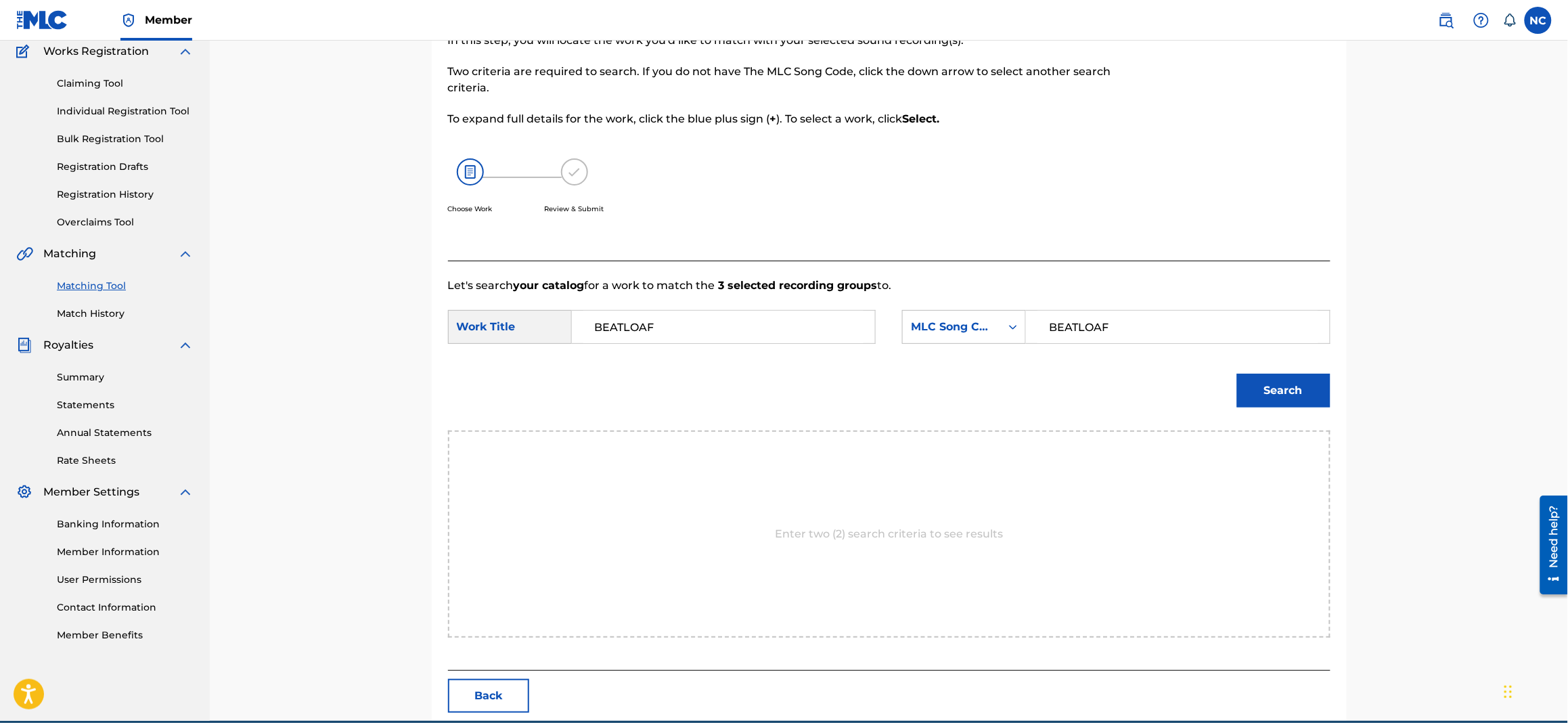
drag, startPoint x: 748, startPoint y: 319, endPoint x: 550, endPoint y: 319, distance: 198.0
click at [550, 319] on div "SearchWithCriteriabc2a251b-e001-43be-bb1a-24c27ff514b5 Work Title BEATLOAF" at bounding box center [662, 326] width 428 height 34
type input "EASY BIZ"
drag, startPoint x: 1138, startPoint y: 329, endPoint x: 808, endPoint y: 325, distance: 330.0
click at [808, 325] on div "SearchWithCriteriabc2a251b-e001-43be-bb1a-24c27ff514b5 Work Title EASY BIZ Sear…" at bounding box center [889, 330] width 883 height 42
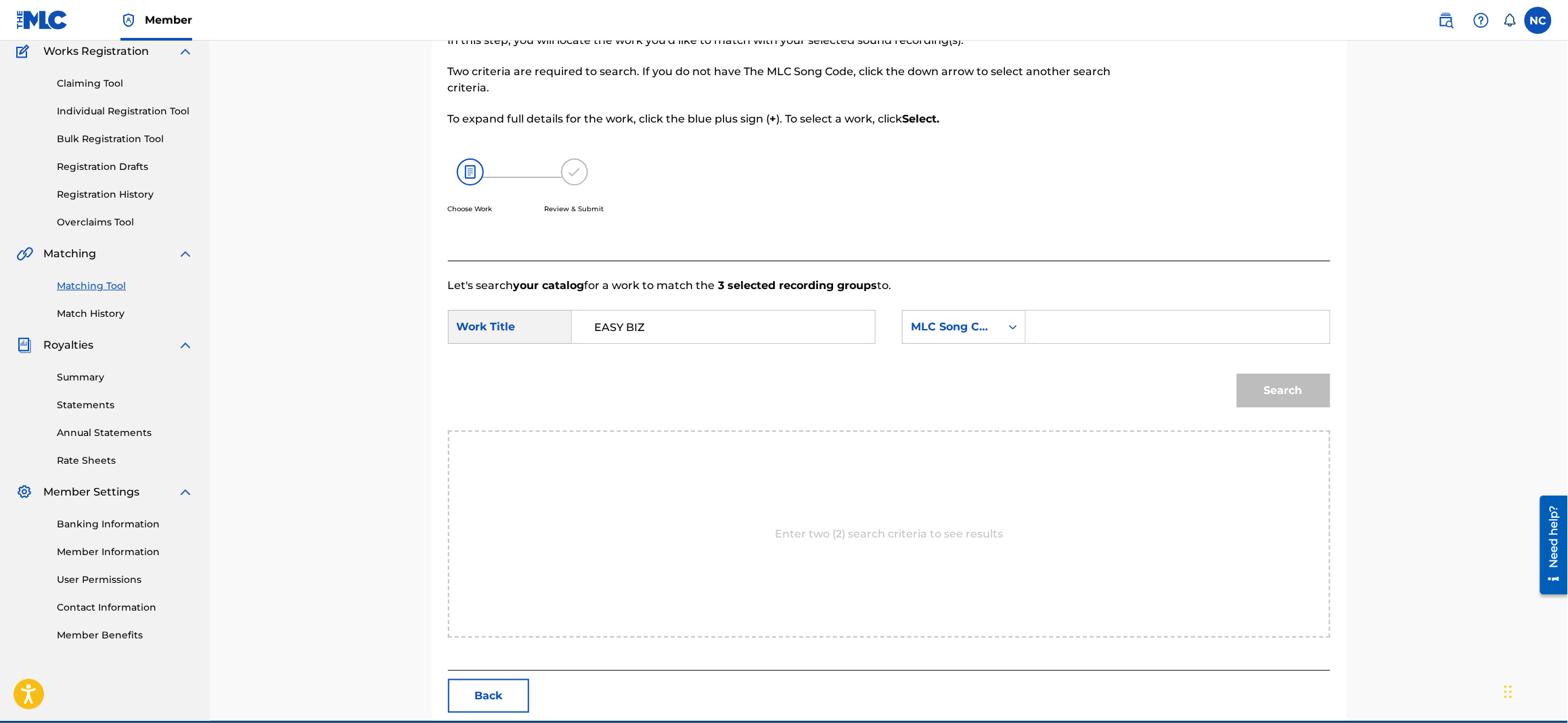
click at [1075, 333] on input "Search Form" at bounding box center [1178, 326] width 280 height 32
paste input "ES31D5"
type input "ES31D5"
click at [1352, 396] on div "Match Usage - Select Work In this step, you will locate the work you'd like to …" at bounding box center [889, 340] width 948 height 762
click at [1274, 396] on button "Search" at bounding box center [1284, 390] width 93 height 34
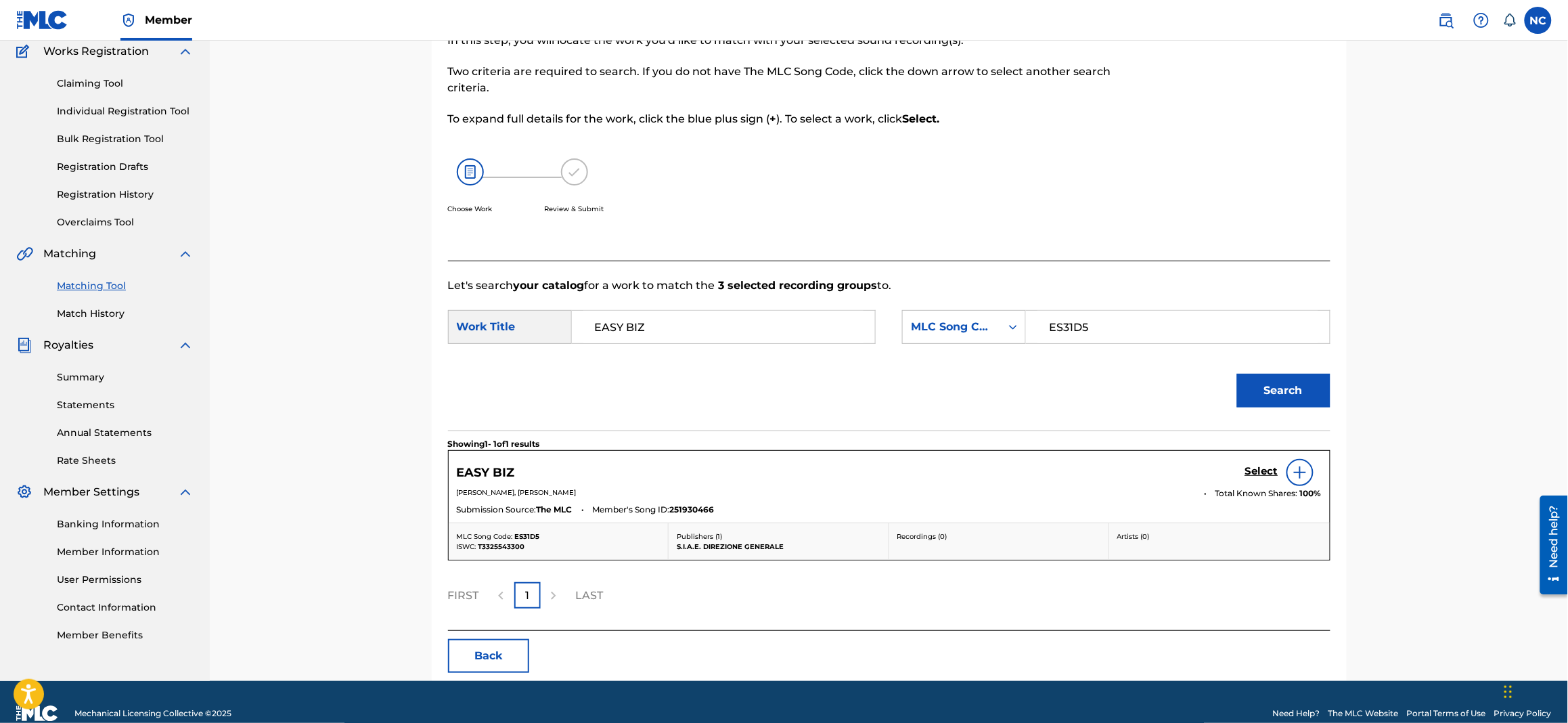
click at [1261, 475] on h5 "Select" at bounding box center [1262, 471] width 33 height 13
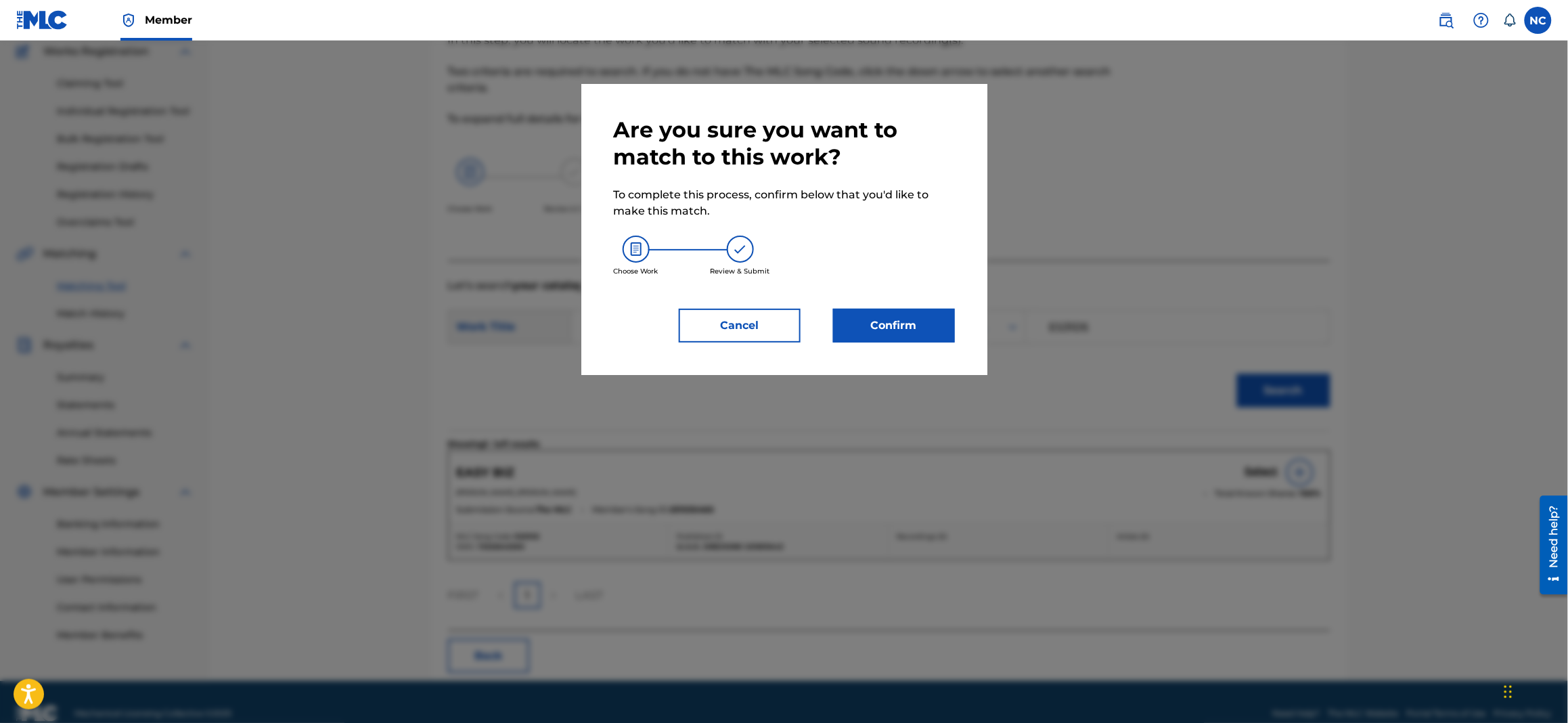
click at [864, 318] on button "Confirm" at bounding box center [894, 325] width 122 height 34
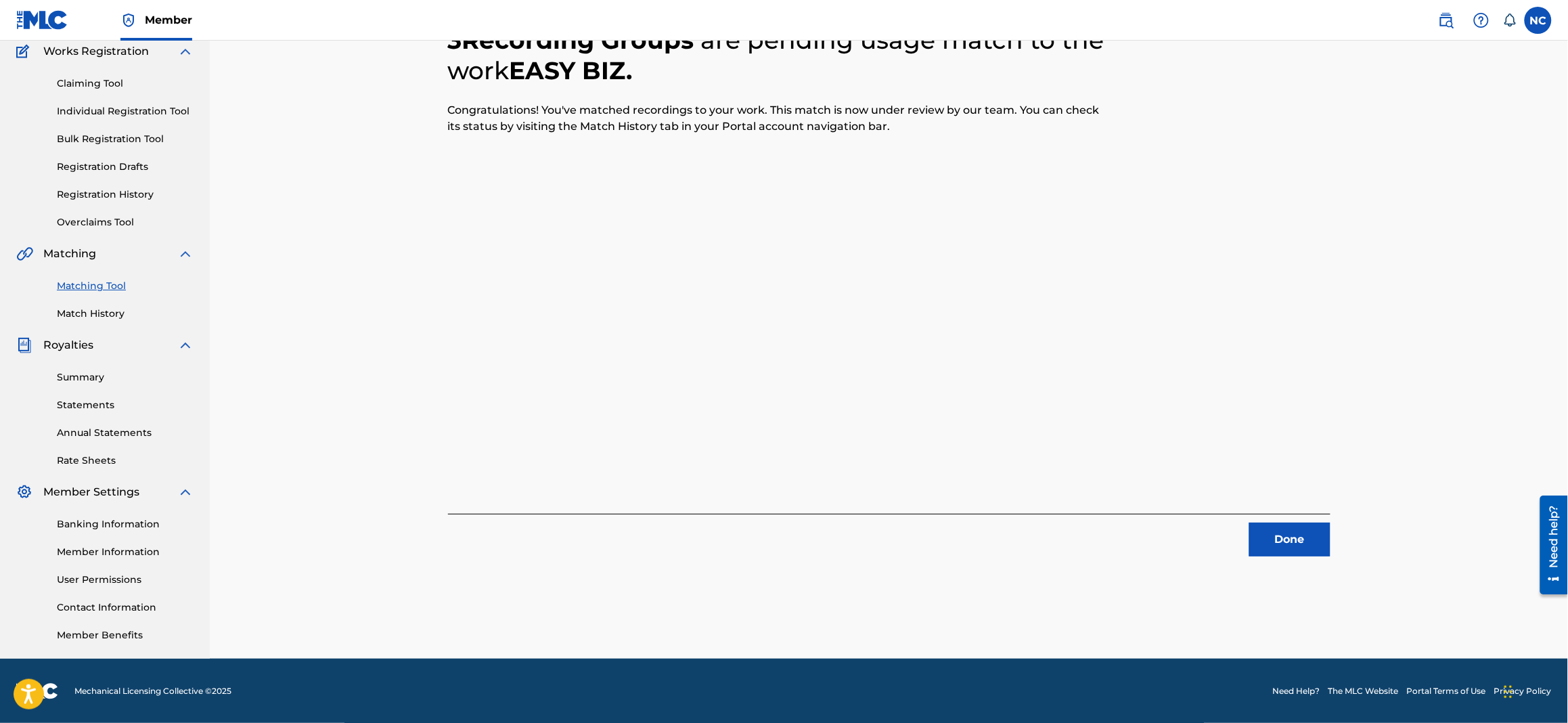
click at [1308, 539] on button "Done" at bounding box center [1290, 539] width 82 height 34
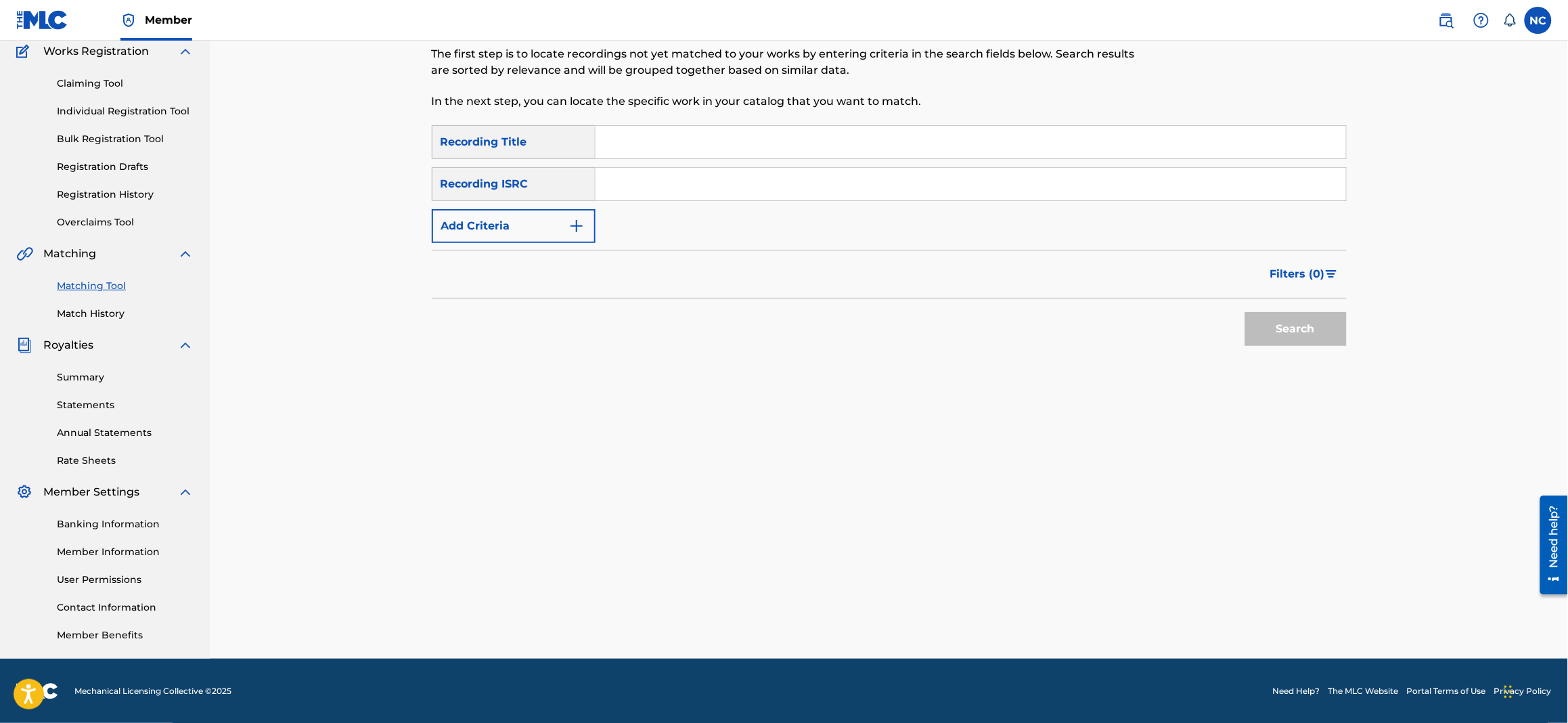
click at [107, 315] on link "Match History" at bounding box center [125, 314] width 137 height 14
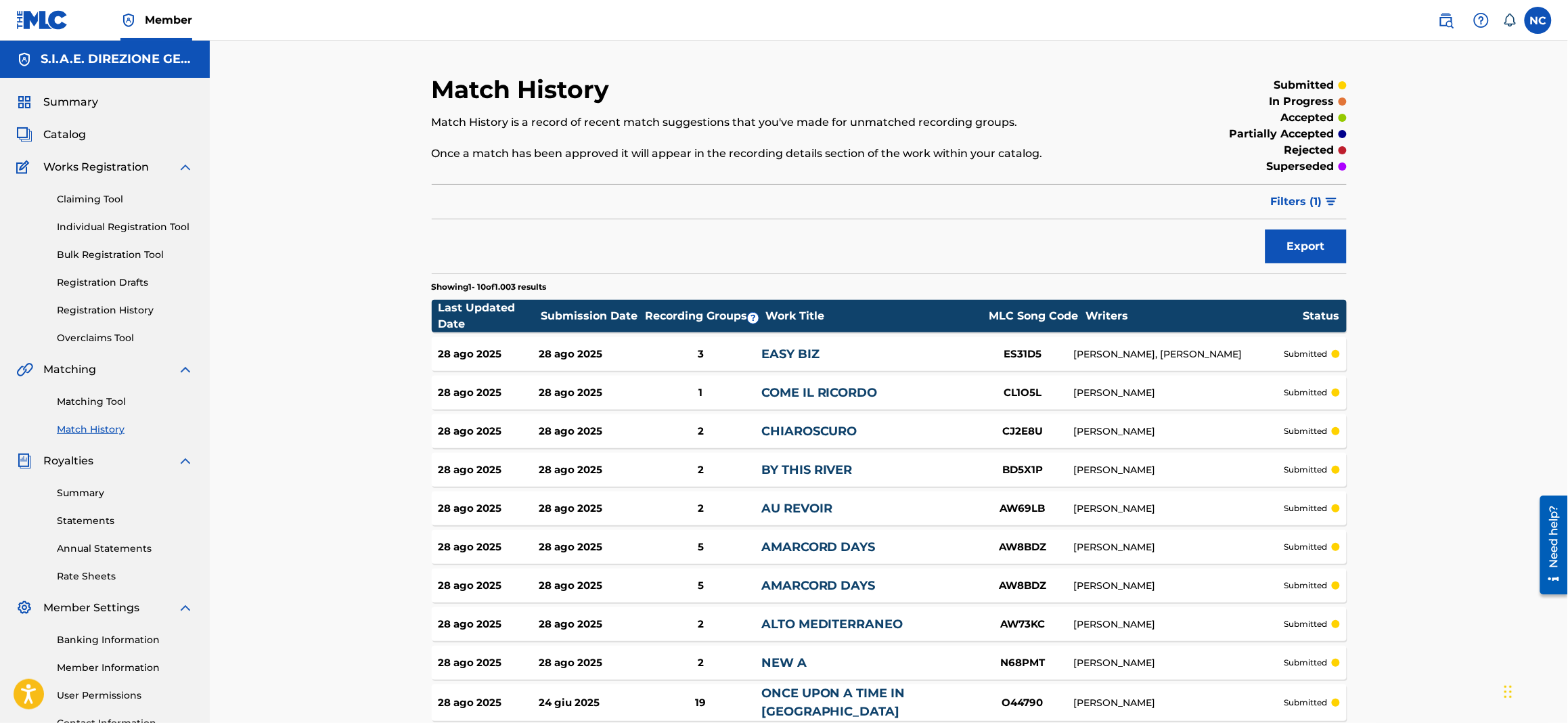
click at [91, 405] on link "Matching Tool" at bounding box center [125, 401] width 137 height 14
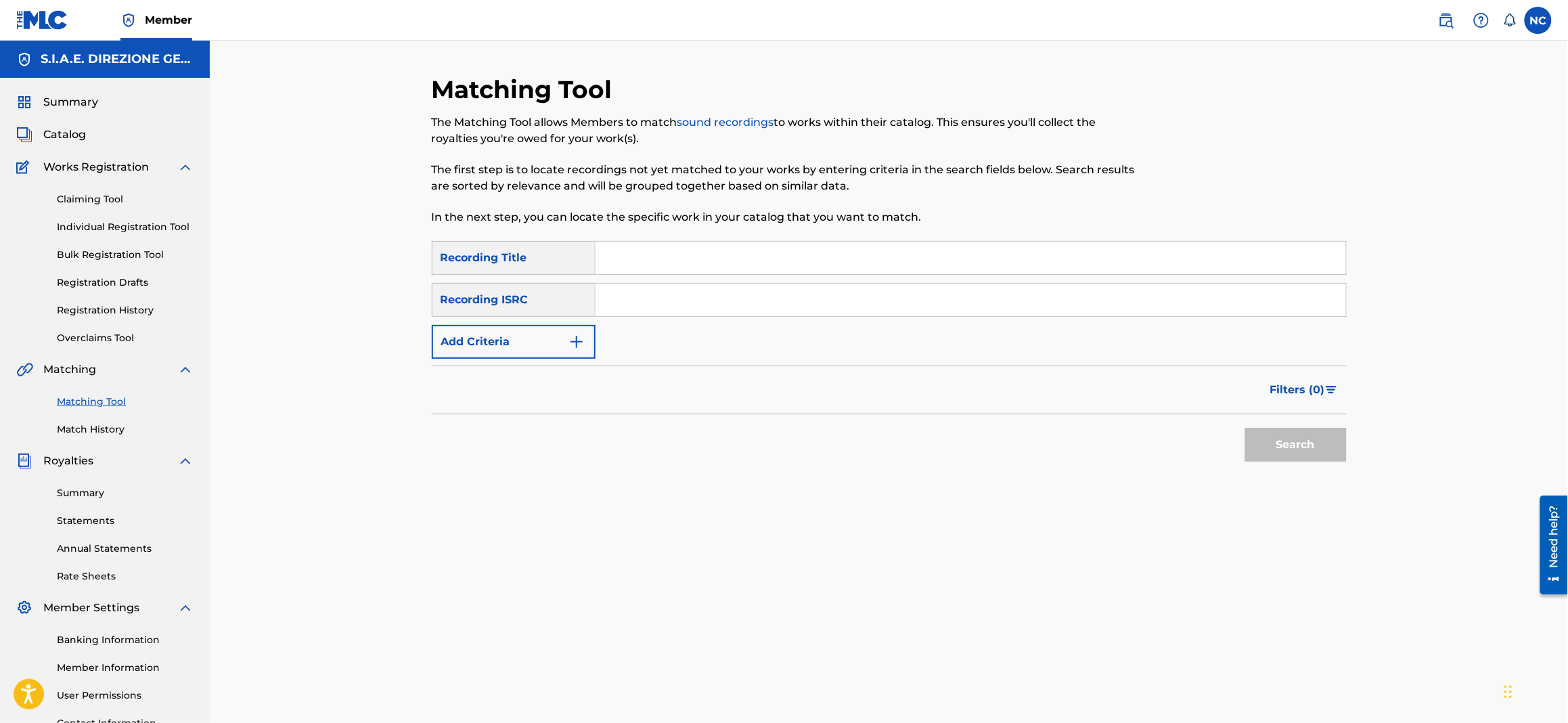
click at [702, 256] on input "Search Form" at bounding box center [971, 257] width 751 height 32
type input "ELEGY"
drag, startPoint x: 590, startPoint y: 333, endPoint x: 595, endPoint y: 344, distance: 12.1
click at [588, 335] on button "Add Criteria" at bounding box center [513, 341] width 164 height 34
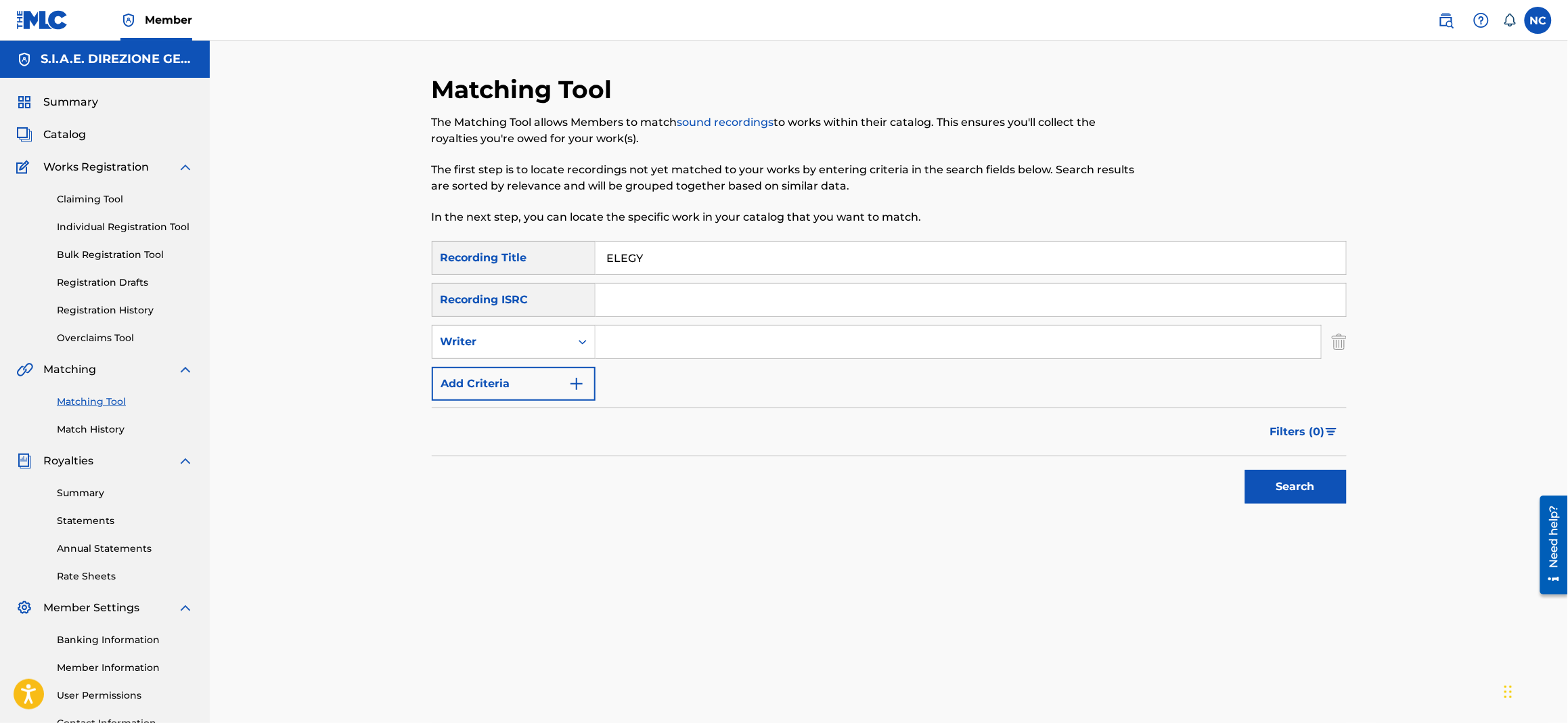
click at [619, 350] on input "Search Form" at bounding box center [958, 341] width 725 height 32
type input "[PERSON_NAME]"
click at [1246, 470] on button "Search" at bounding box center [1296, 486] width 101 height 34
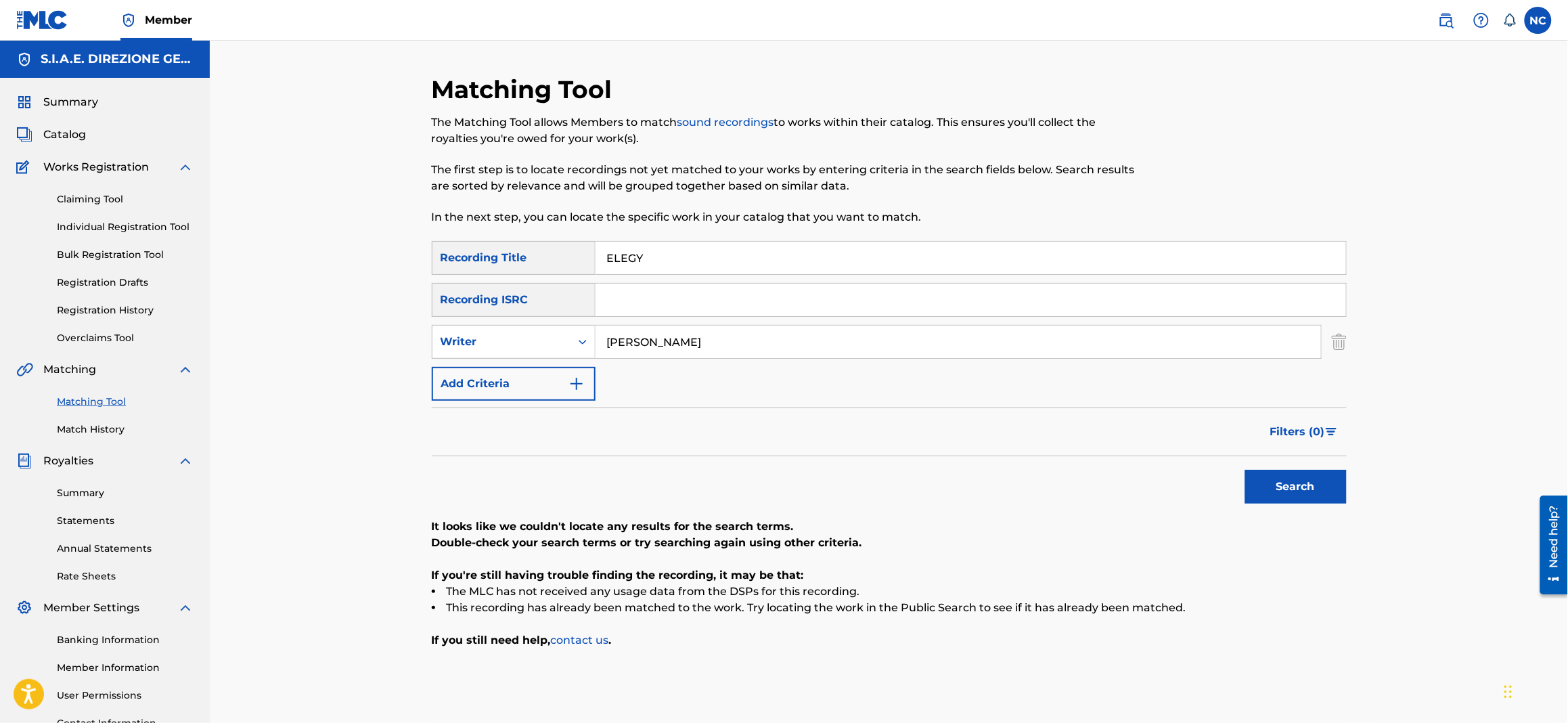
click at [493, 314] on div "Recording ISRC" at bounding box center [513, 299] width 164 height 34
click at [489, 359] on div "SearchWithCriteria020cbc6d-270c-4fb0-8b4e-70e5679f0368 Recording Title ELEGY Se…" at bounding box center [889, 321] width 915 height 160
click at [486, 352] on div "Writer" at bounding box center [501, 341] width 138 height 25
drag, startPoint x: 487, startPoint y: 383, endPoint x: 923, endPoint y: 485, distance: 447.8
click at [497, 384] on div "Recording Artist" at bounding box center [513, 375] width 162 height 34
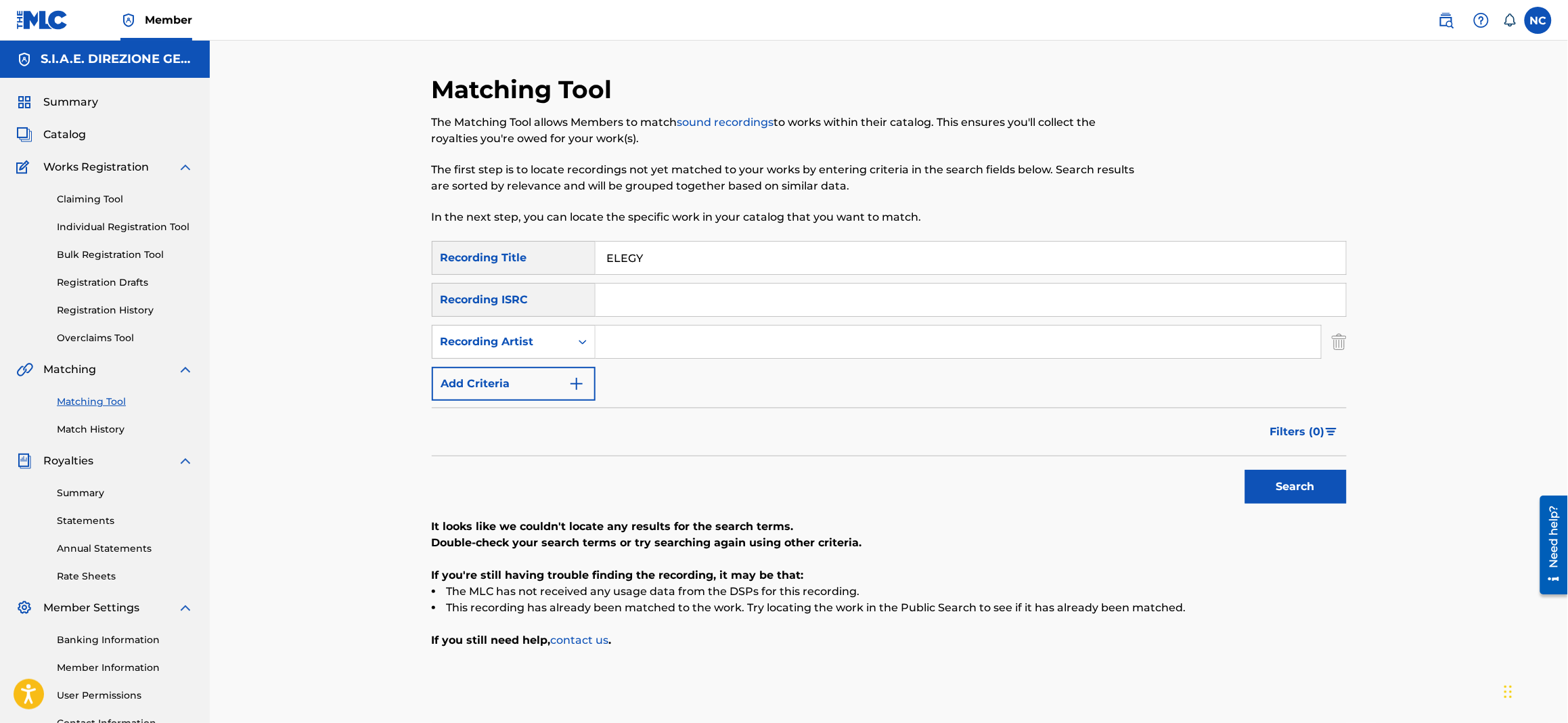
click at [697, 329] on input "Search Form" at bounding box center [958, 341] width 725 height 32
type input "[PERSON_NAME]"
click at [1246, 470] on button "Search" at bounding box center [1296, 486] width 101 height 34
click at [1308, 494] on button "Search" at bounding box center [1296, 486] width 101 height 34
drag, startPoint x: 665, startPoint y: 257, endPoint x: 529, endPoint y: 249, distance: 136.2
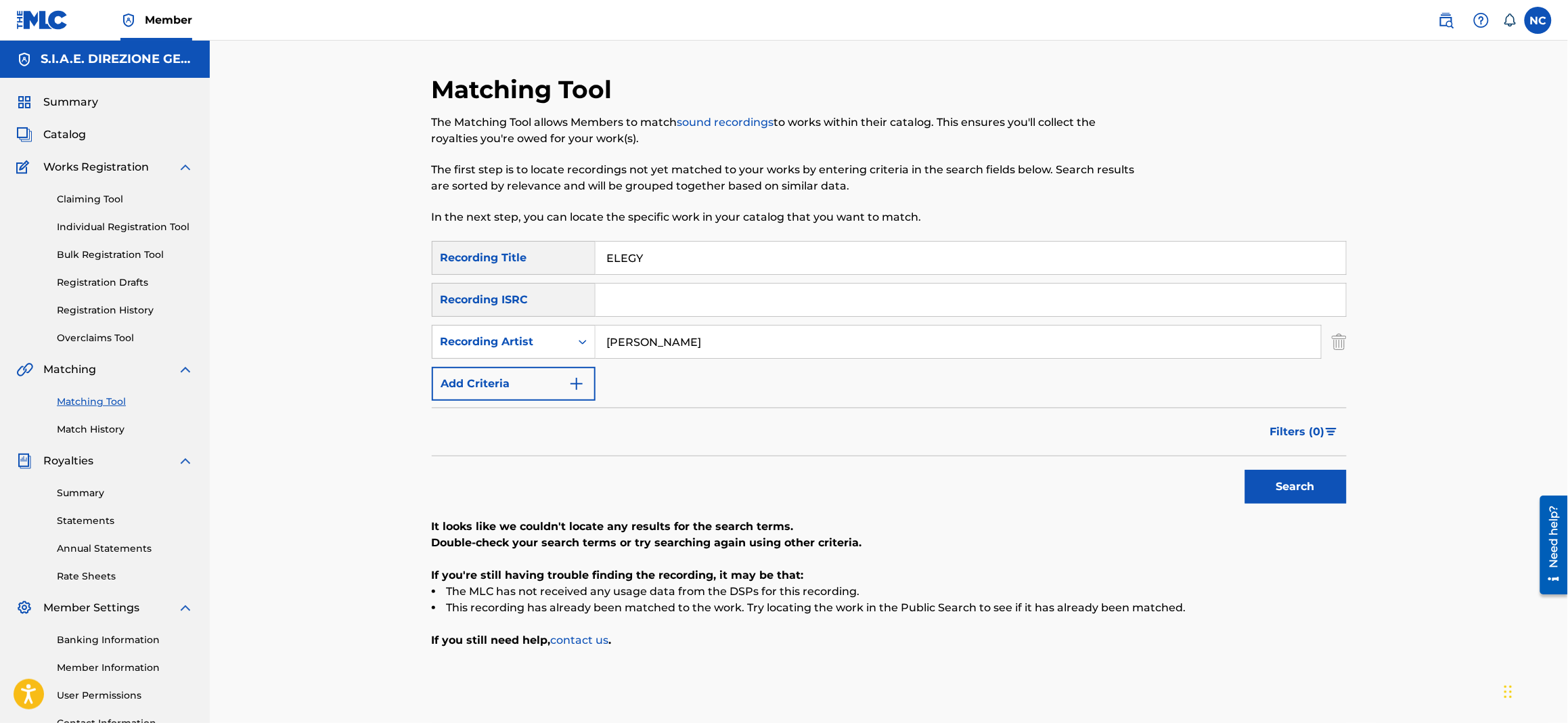
click at [529, 249] on div "SearchWithCriteria020cbc6d-270c-4fb0-8b4e-70e5679f0368 Recording Title ELEGY" at bounding box center [889, 257] width 915 height 34
type input "FOR FREEDOM"
click at [1246, 470] on button "Search" at bounding box center [1296, 486] width 101 height 34
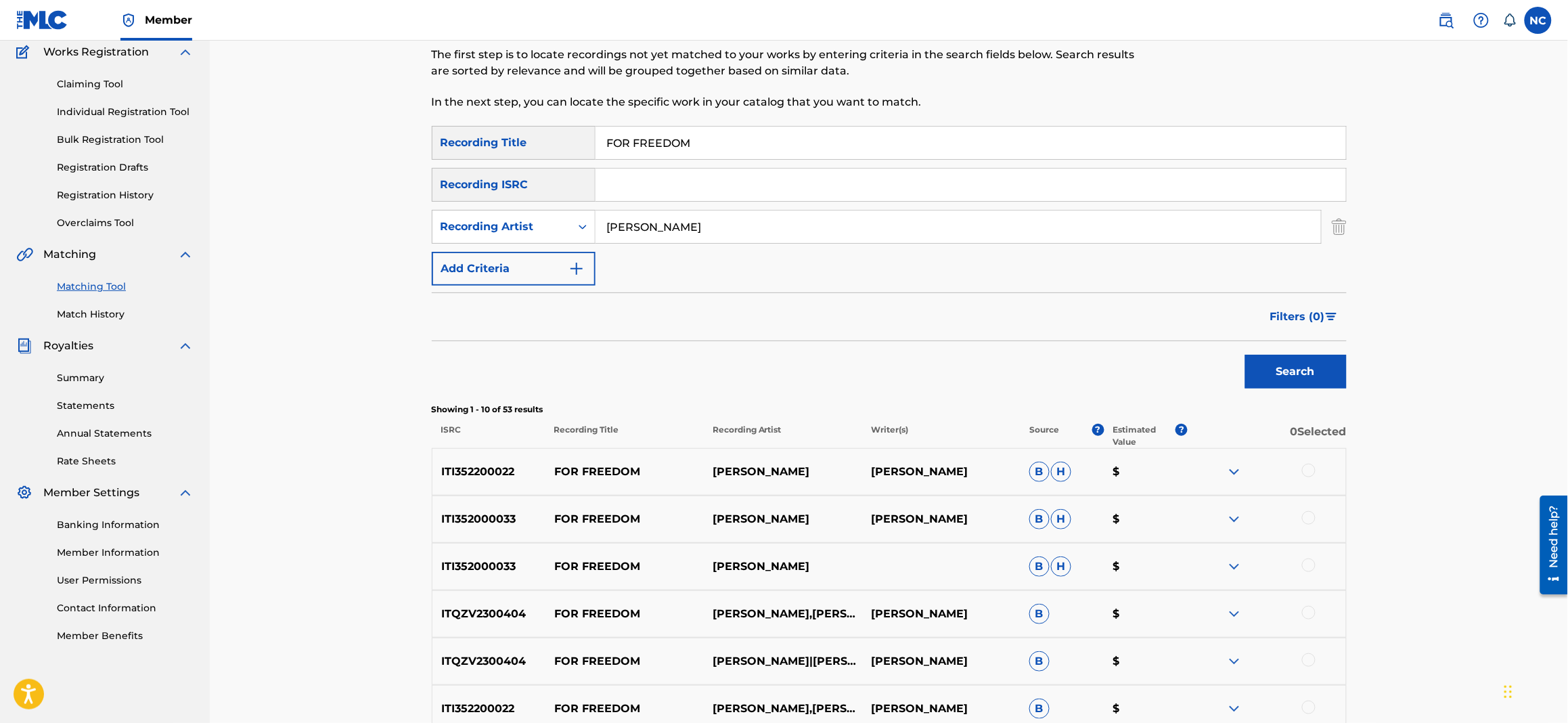
scroll to position [203, 0]
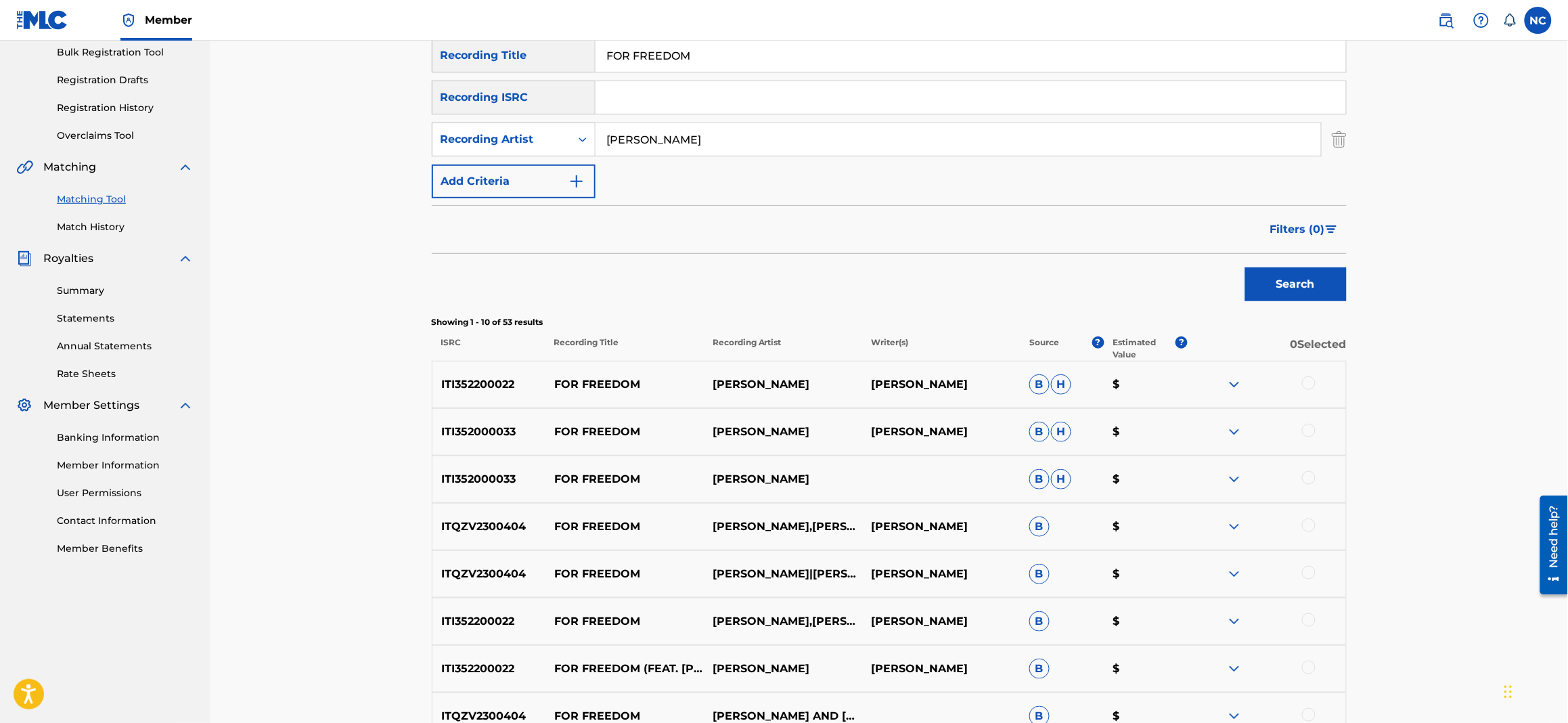
click at [1310, 476] on div at bounding box center [1309, 478] width 13 height 13
click at [1307, 428] on div at bounding box center [1309, 430] width 13 height 13
click at [1308, 383] on div at bounding box center [1309, 382] width 13 height 13
drag, startPoint x: 1309, startPoint y: 520, endPoint x: 1307, endPoint y: 540, distance: 20.1
click at [1307, 521] on div at bounding box center [1309, 525] width 13 height 13
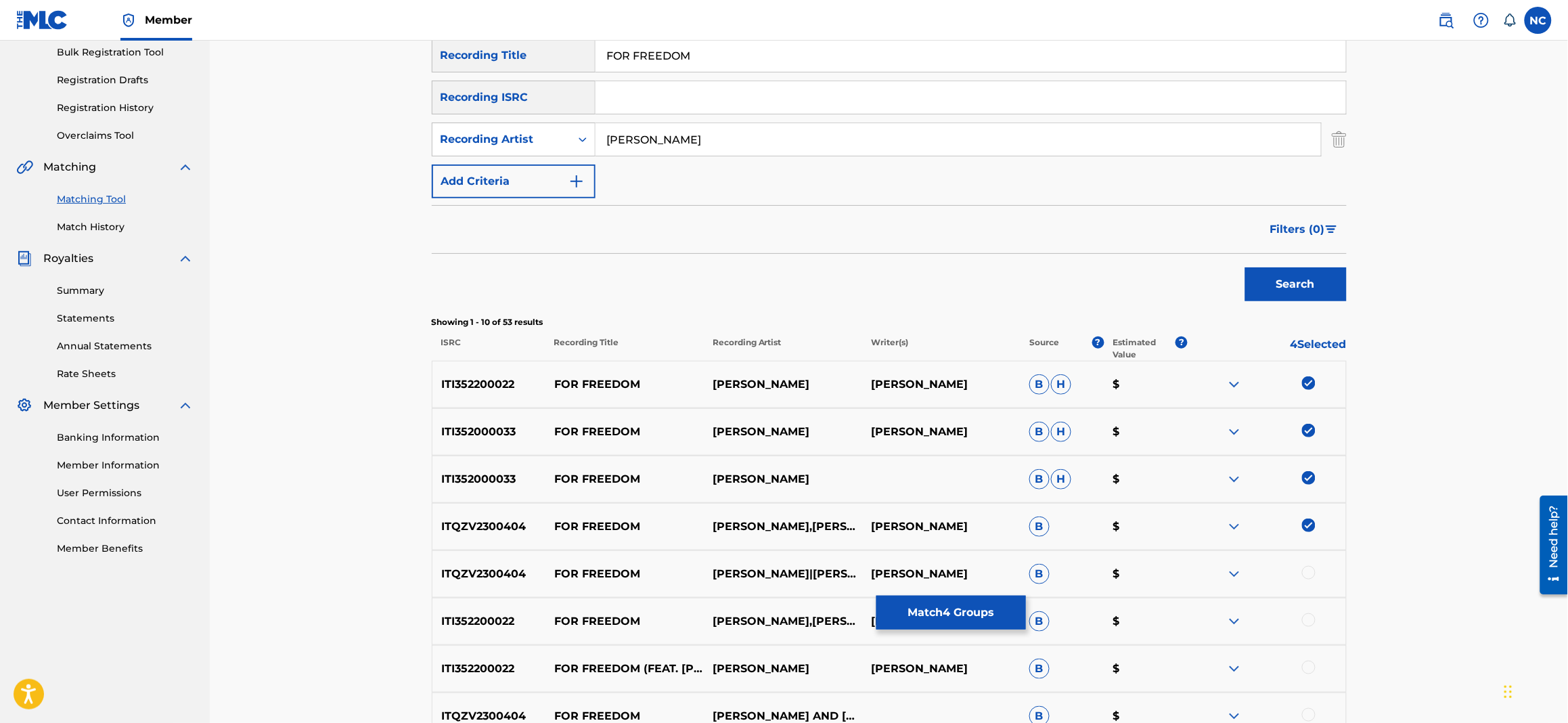
click at [1307, 571] on div at bounding box center [1309, 573] width 13 height 13
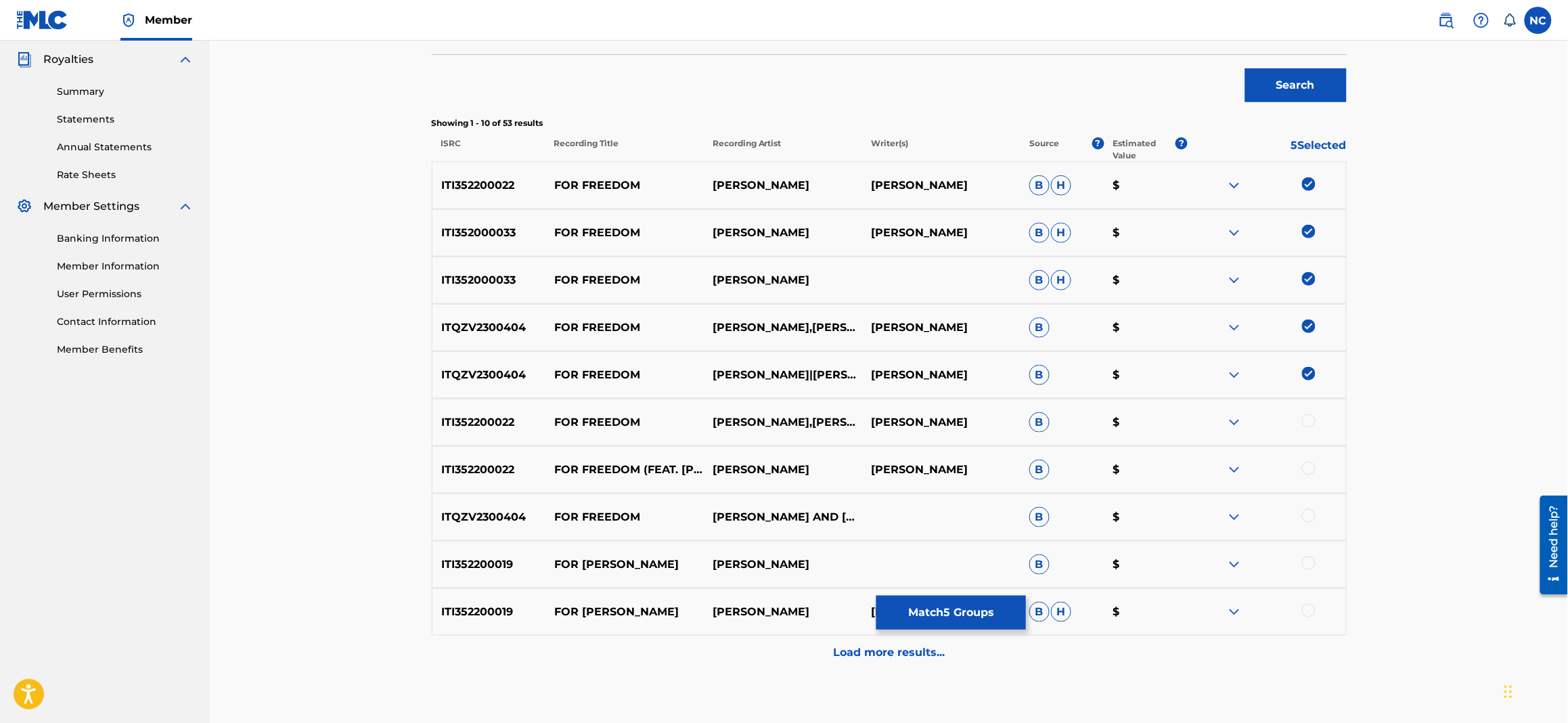
scroll to position [405, 0]
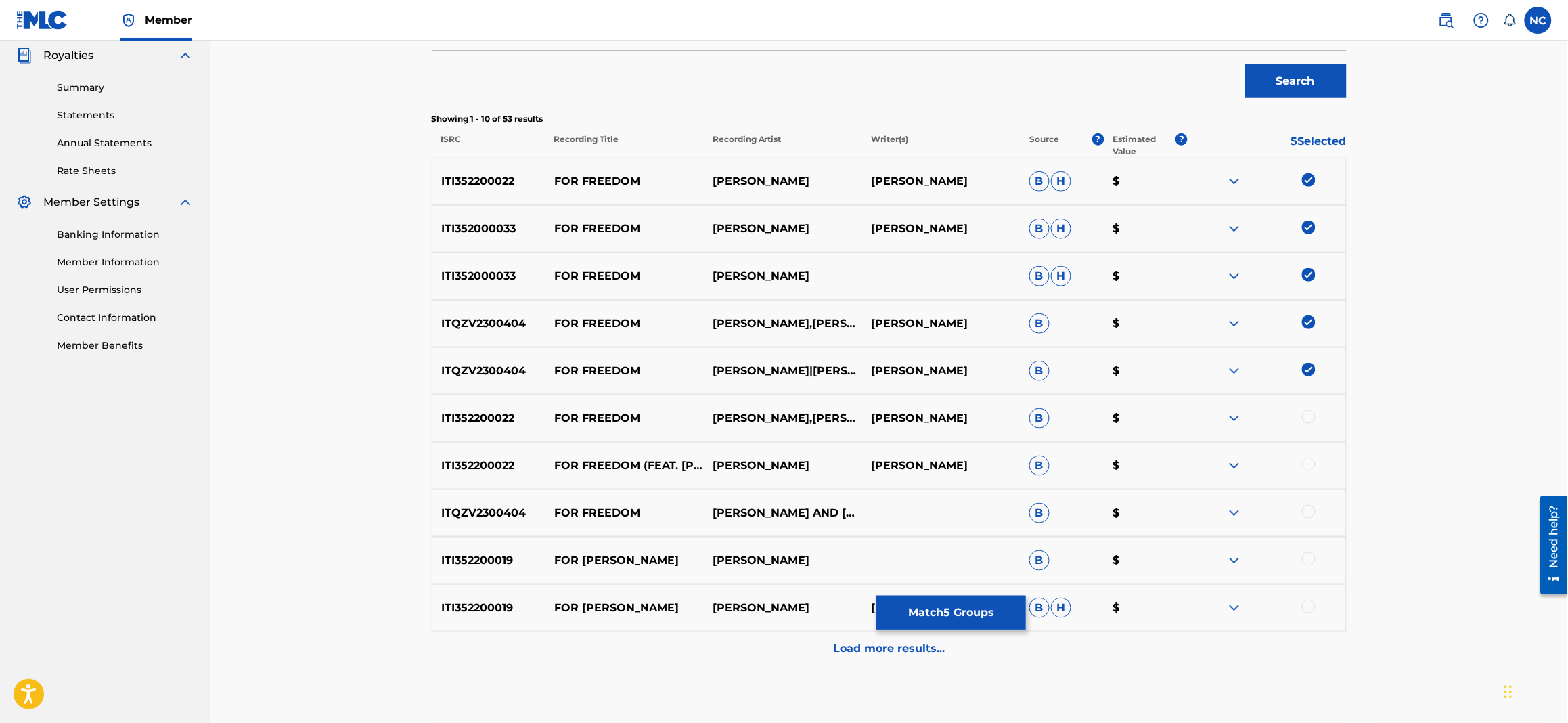
click at [1305, 464] on div at bounding box center [1309, 464] width 13 height 13
click at [1306, 415] on div at bounding box center [1309, 417] width 13 height 13
drag, startPoint x: 932, startPoint y: 606, endPoint x: 569, endPoint y: 560, distance: 365.9
click at [569, 560] on div "SearchWithCriteria020cbc6d-270c-4fb0-8b4e-70e5679f0368 Recording Title FOR FREE…" at bounding box center [889, 250] width 915 height 830
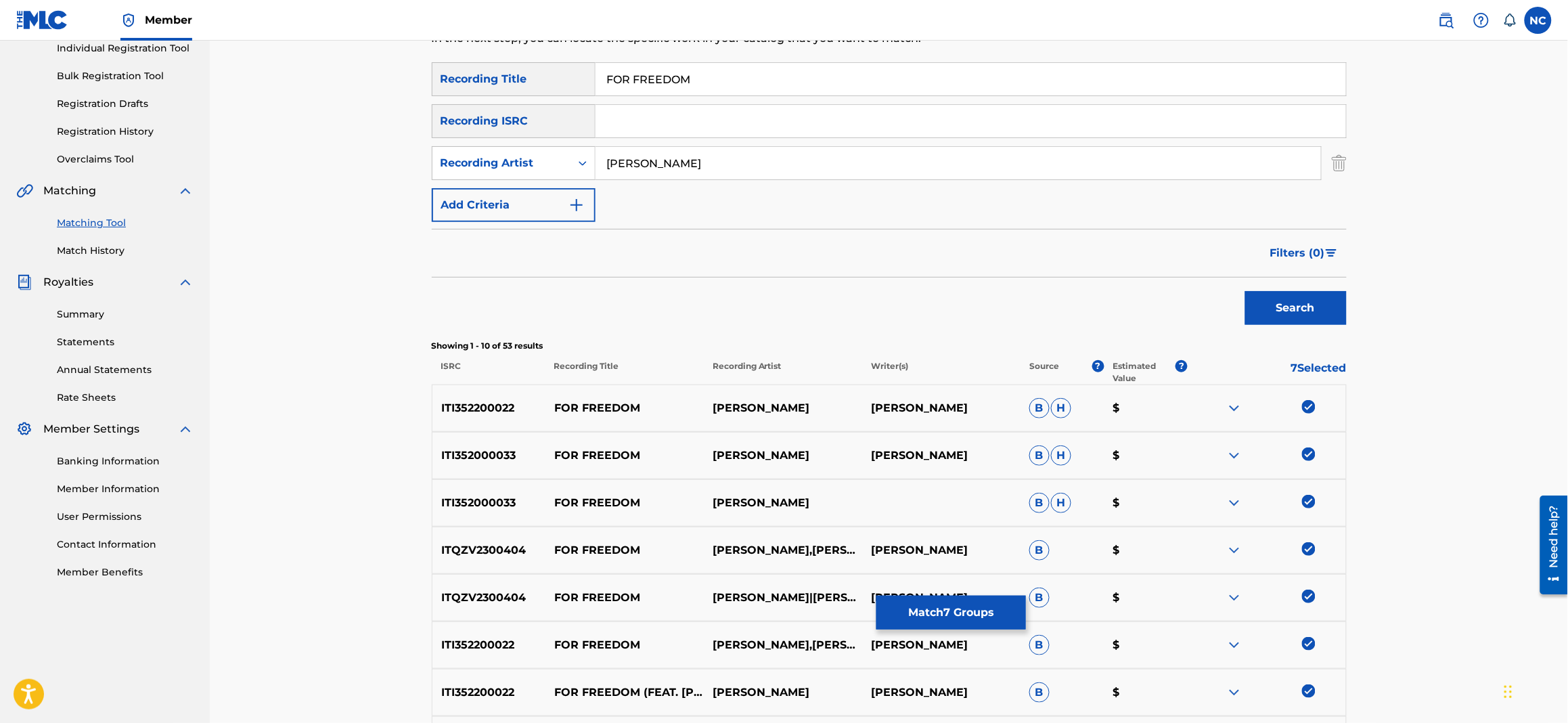
scroll to position [304, 0]
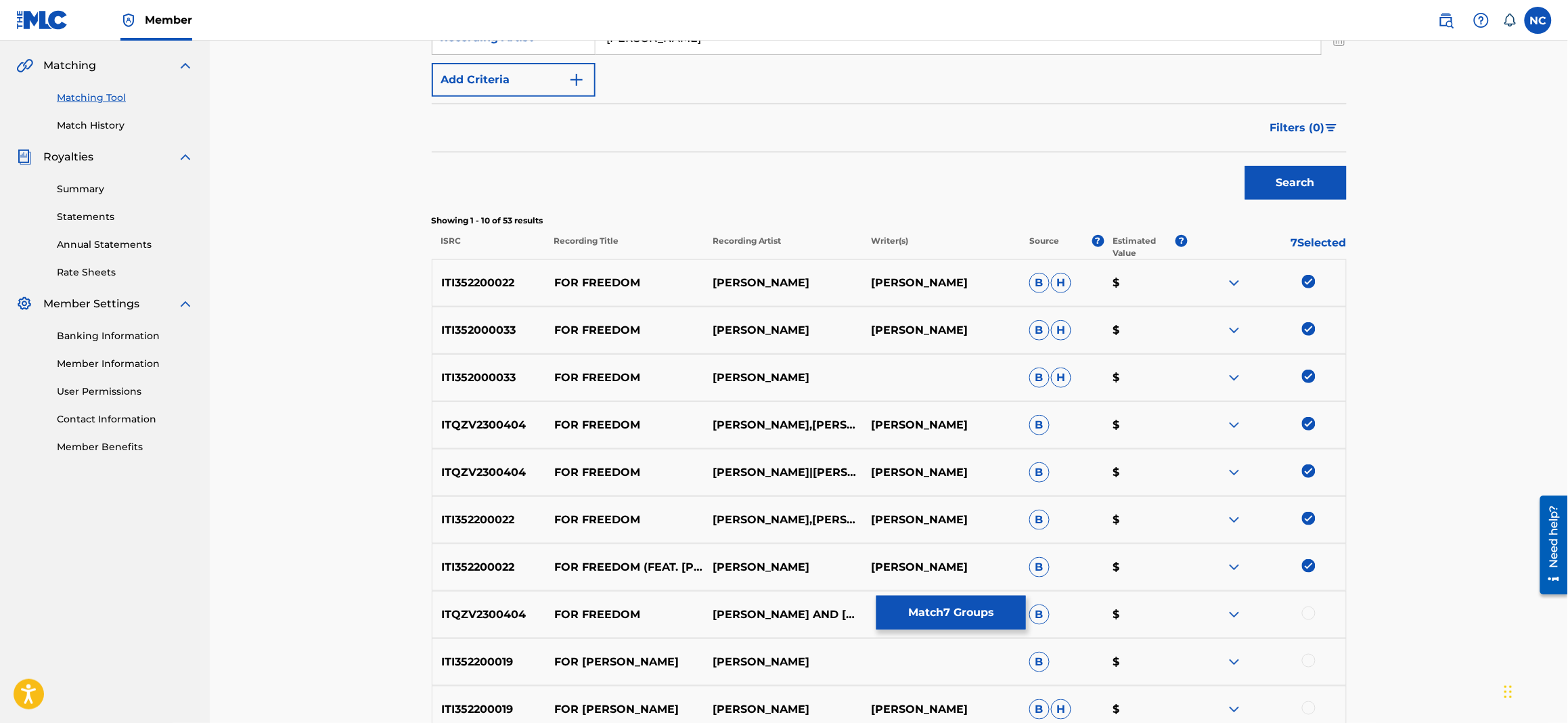
click at [936, 607] on button "Match 7 Groups" at bounding box center [951, 612] width 150 height 34
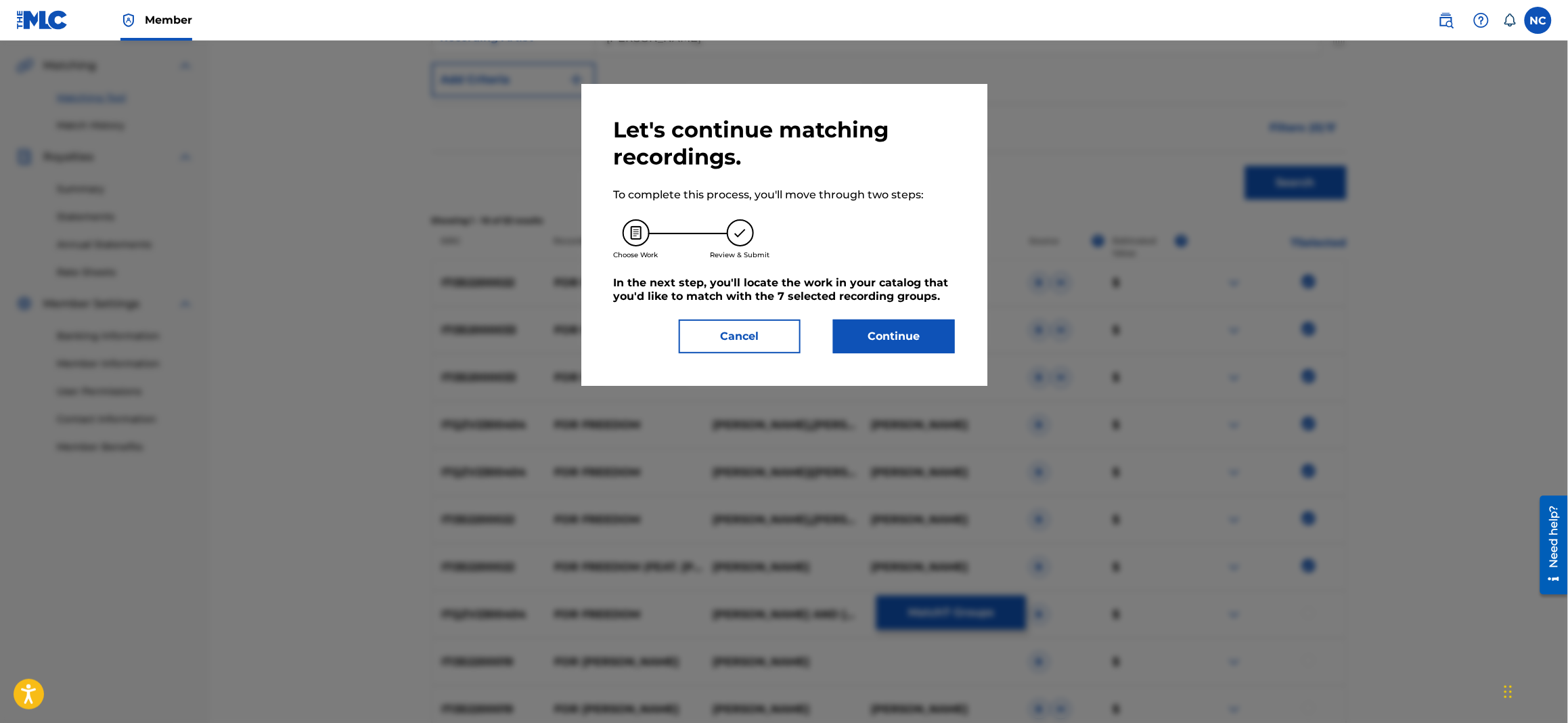
click at [892, 321] on button "Continue" at bounding box center [894, 336] width 122 height 34
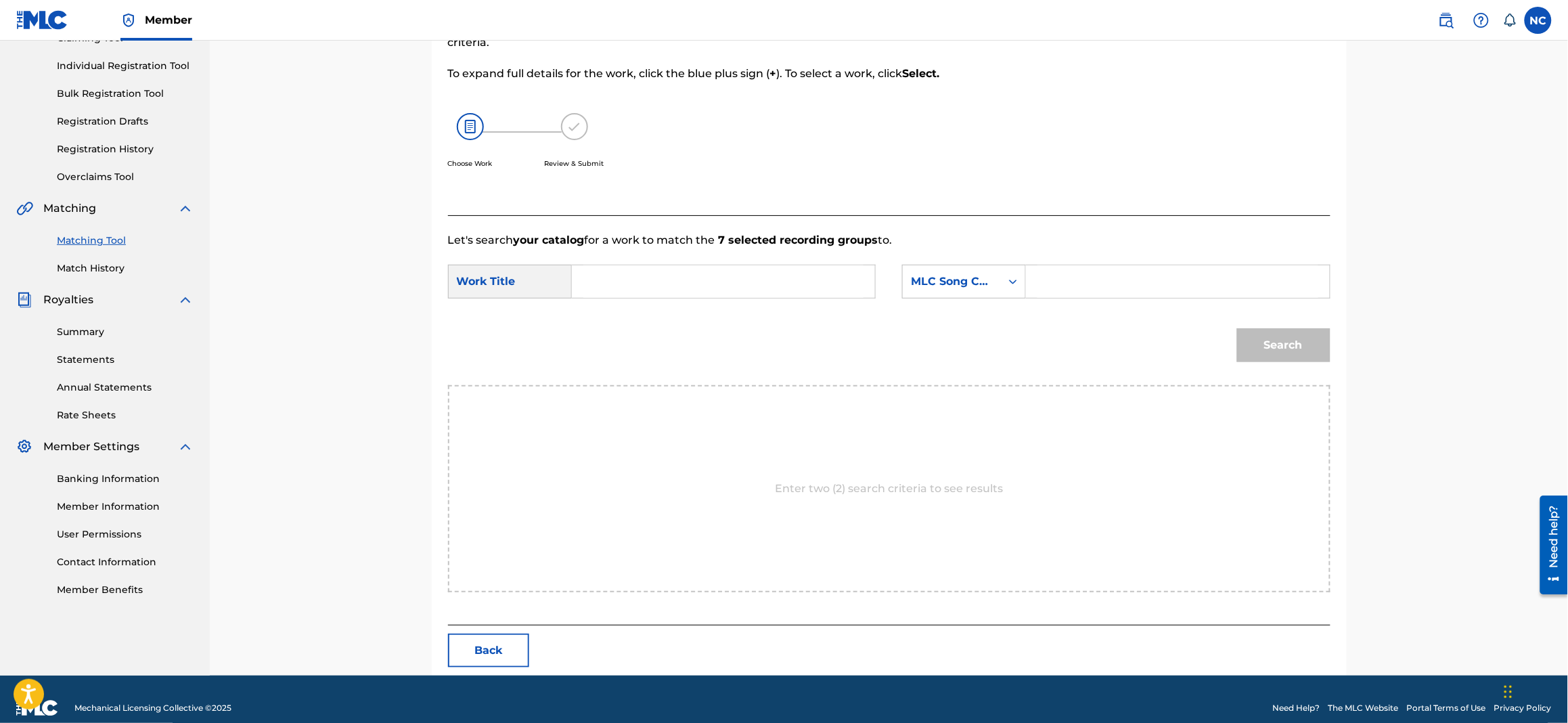
scroll to position [178, 0]
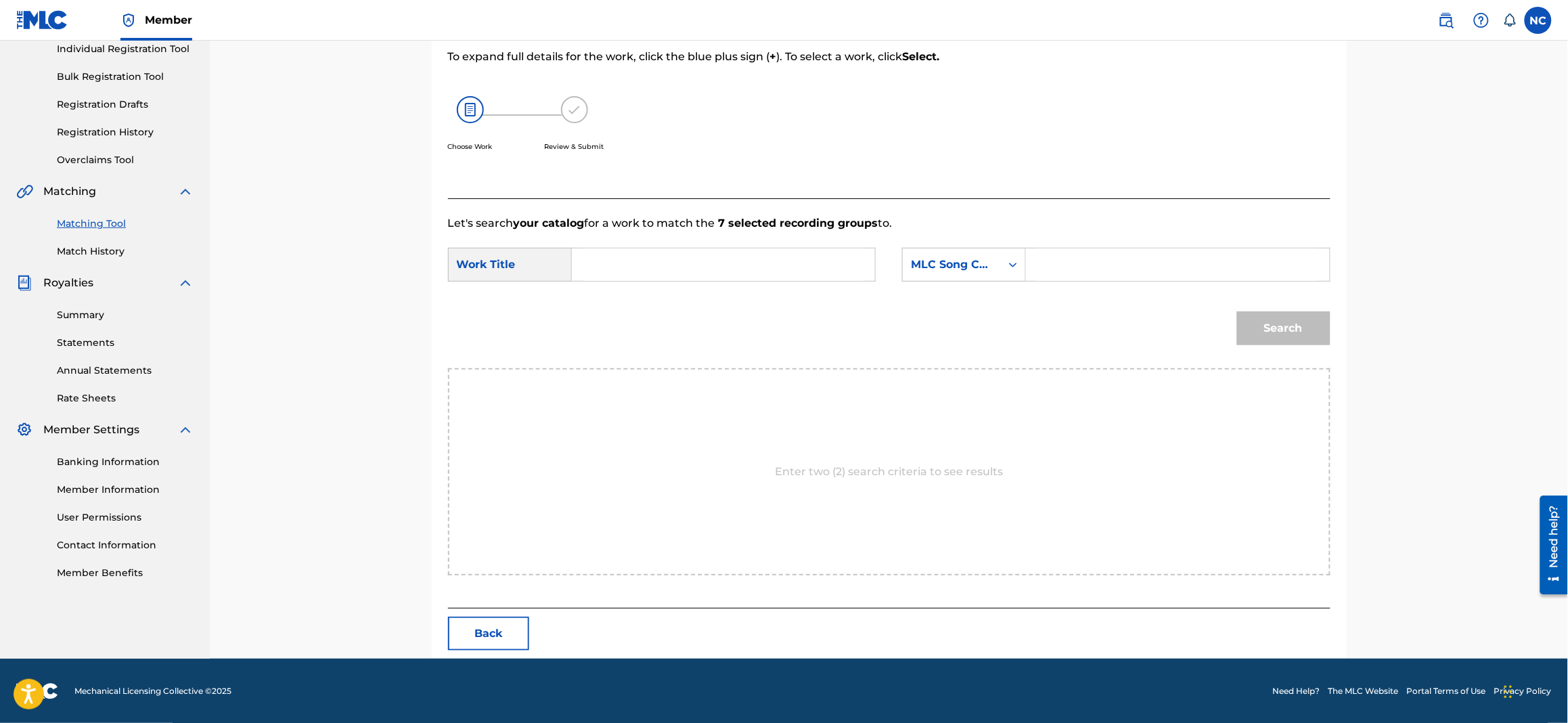
click at [1083, 253] on input "Search Form" at bounding box center [1178, 264] width 280 height 32
paste input "FB0978"
type input "FB0978"
click at [641, 253] on input "Search Form" at bounding box center [724, 264] width 280 height 32
paste input "FOR FREEDOM"
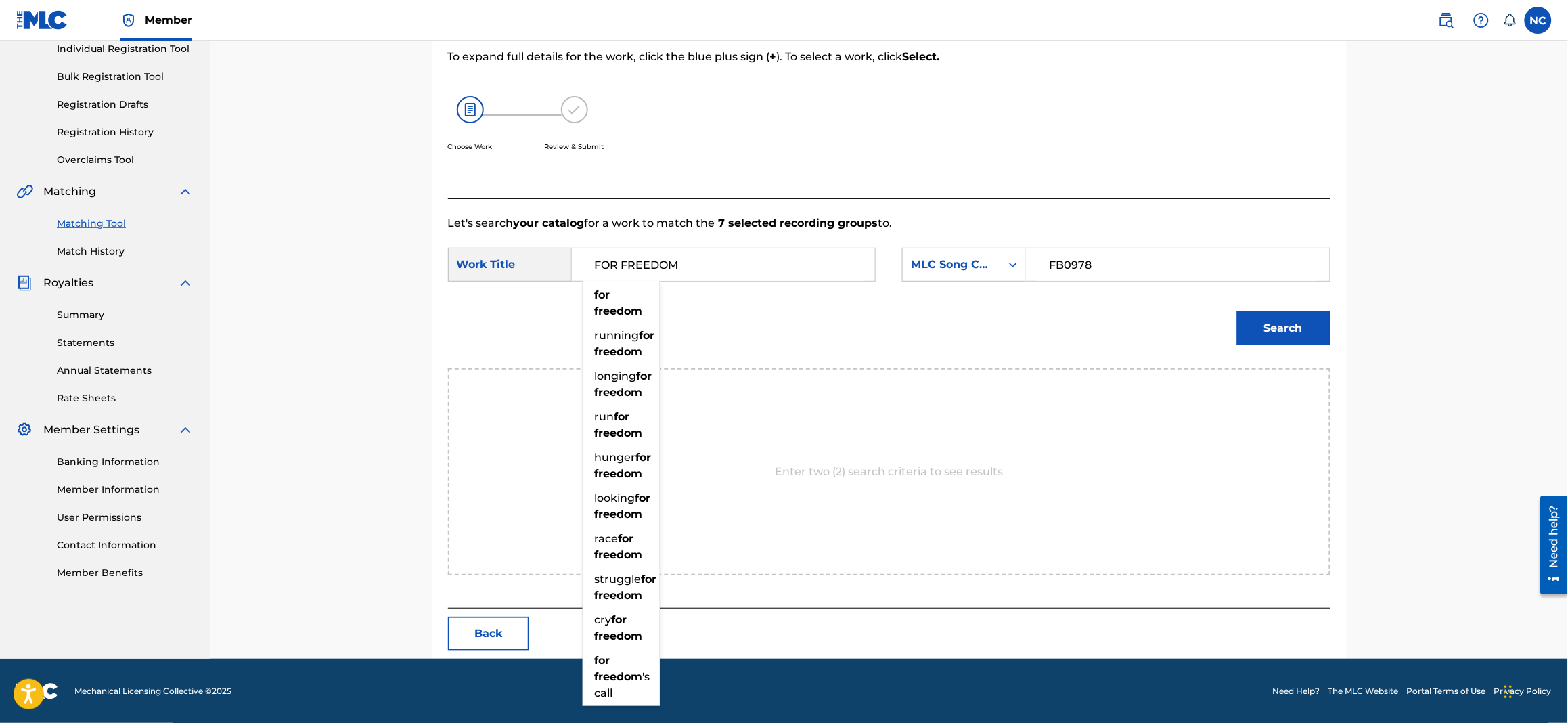
type input "FOR FREEDOM"
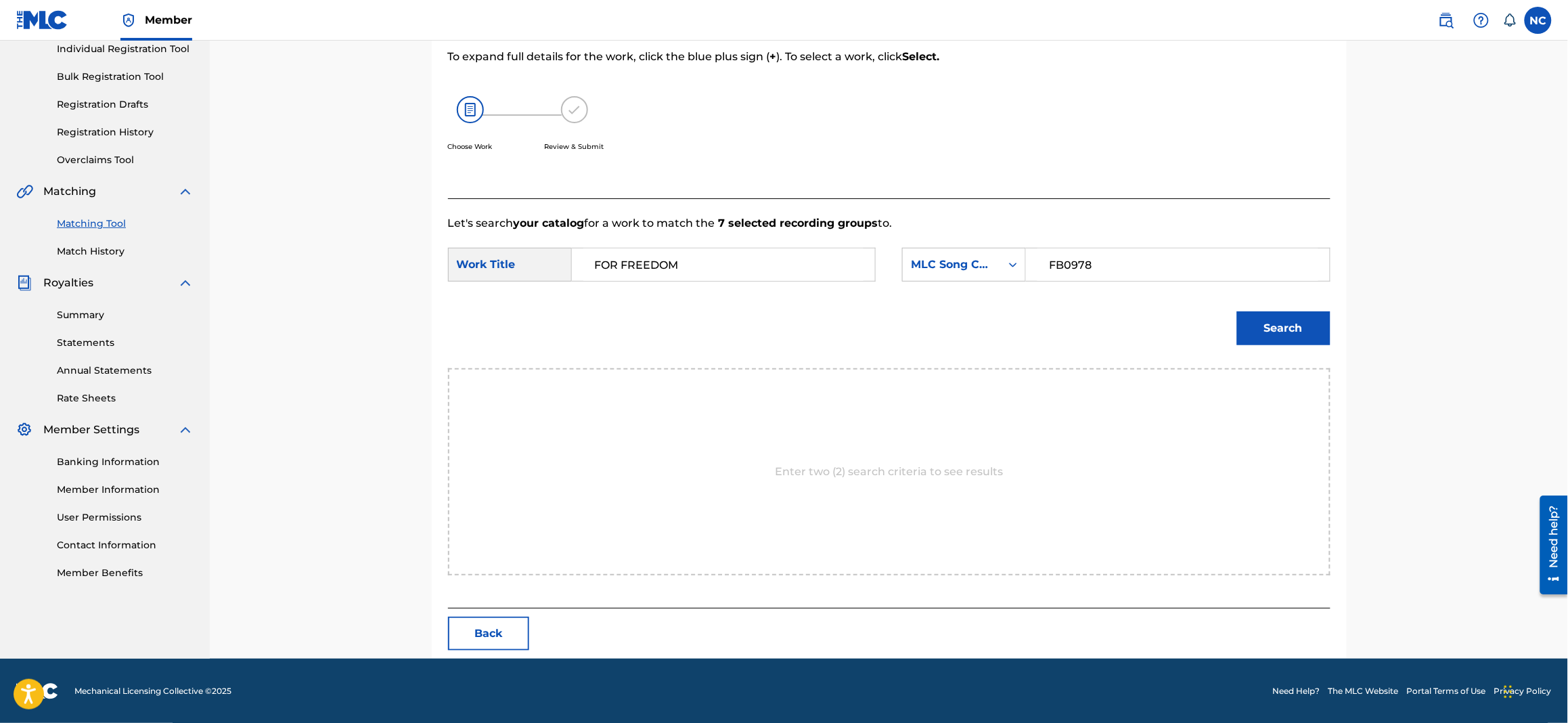
click at [1279, 329] on button "Search" at bounding box center [1284, 328] width 93 height 34
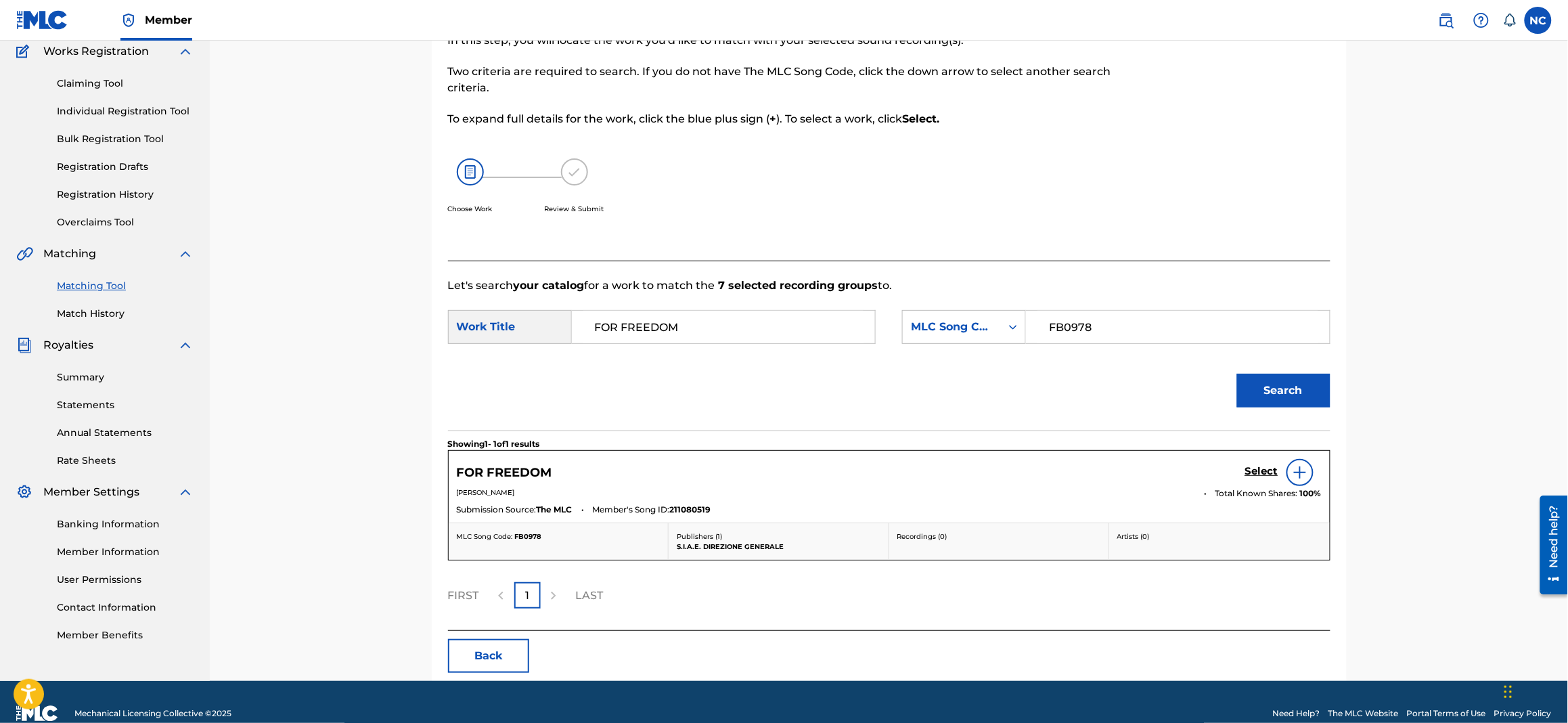
scroll to position [139, 0]
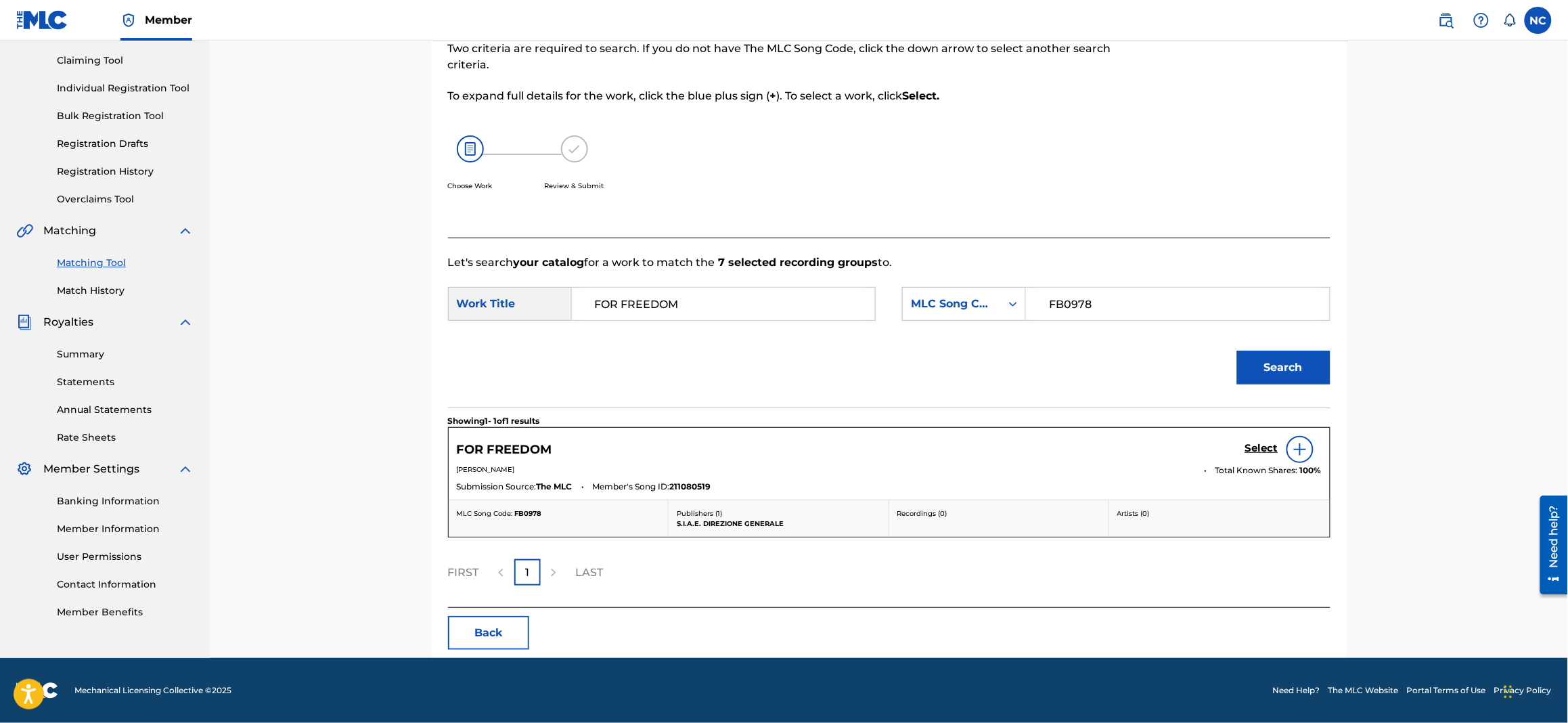
click at [1268, 444] on h5 "Select" at bounding box center [1262, 448] width 33 height 13
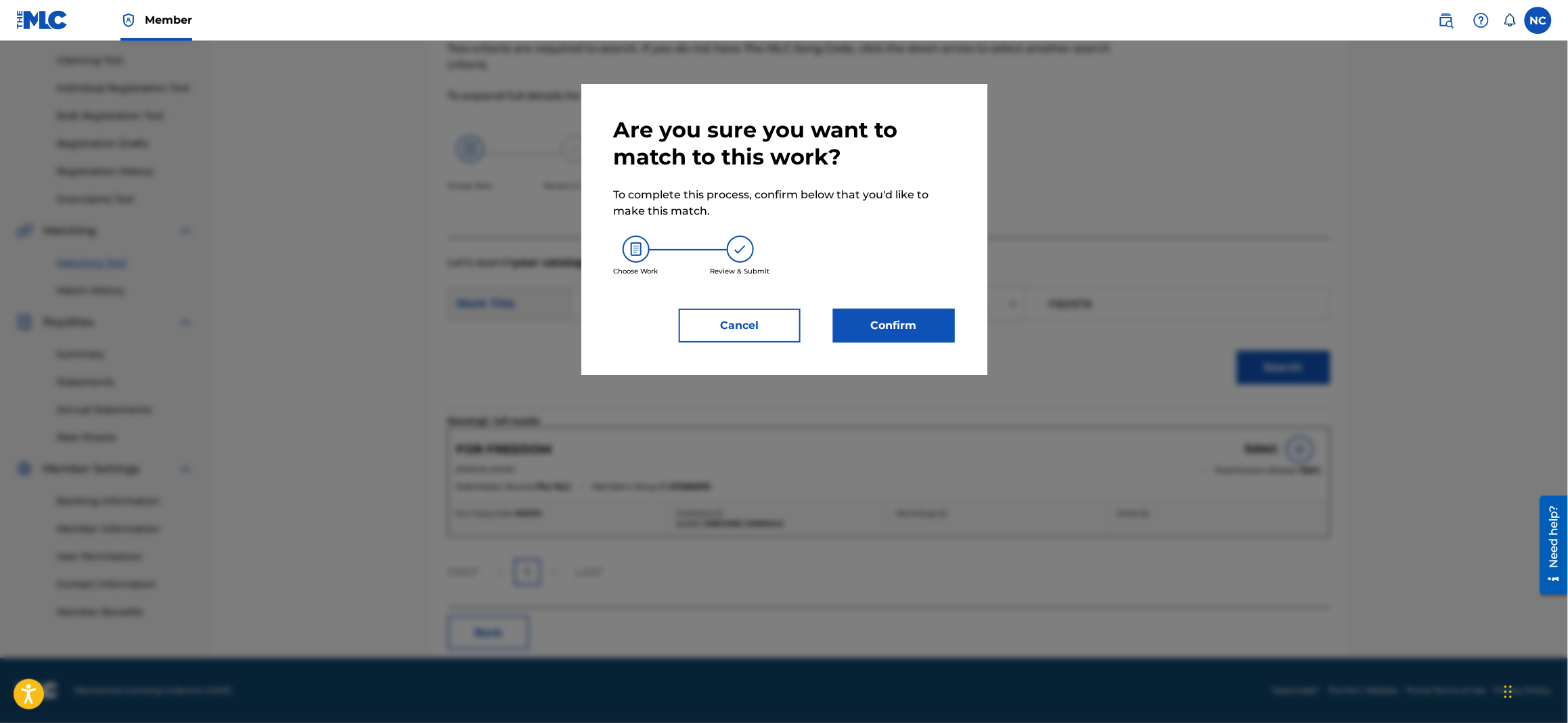
click at [897, 315] on button "Confirm" at bounding box center [894, 325] width 122 height 34
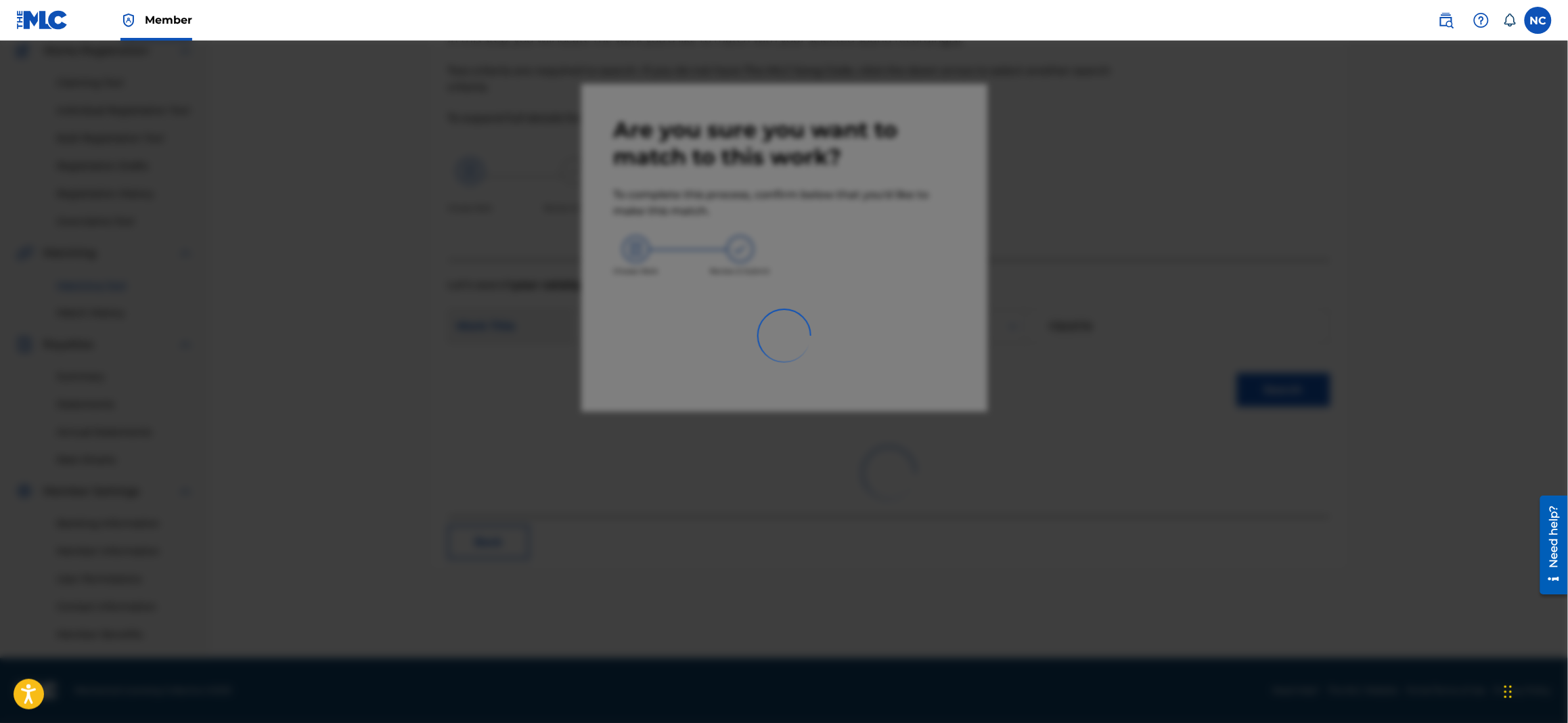
scroll to position [116, 0]
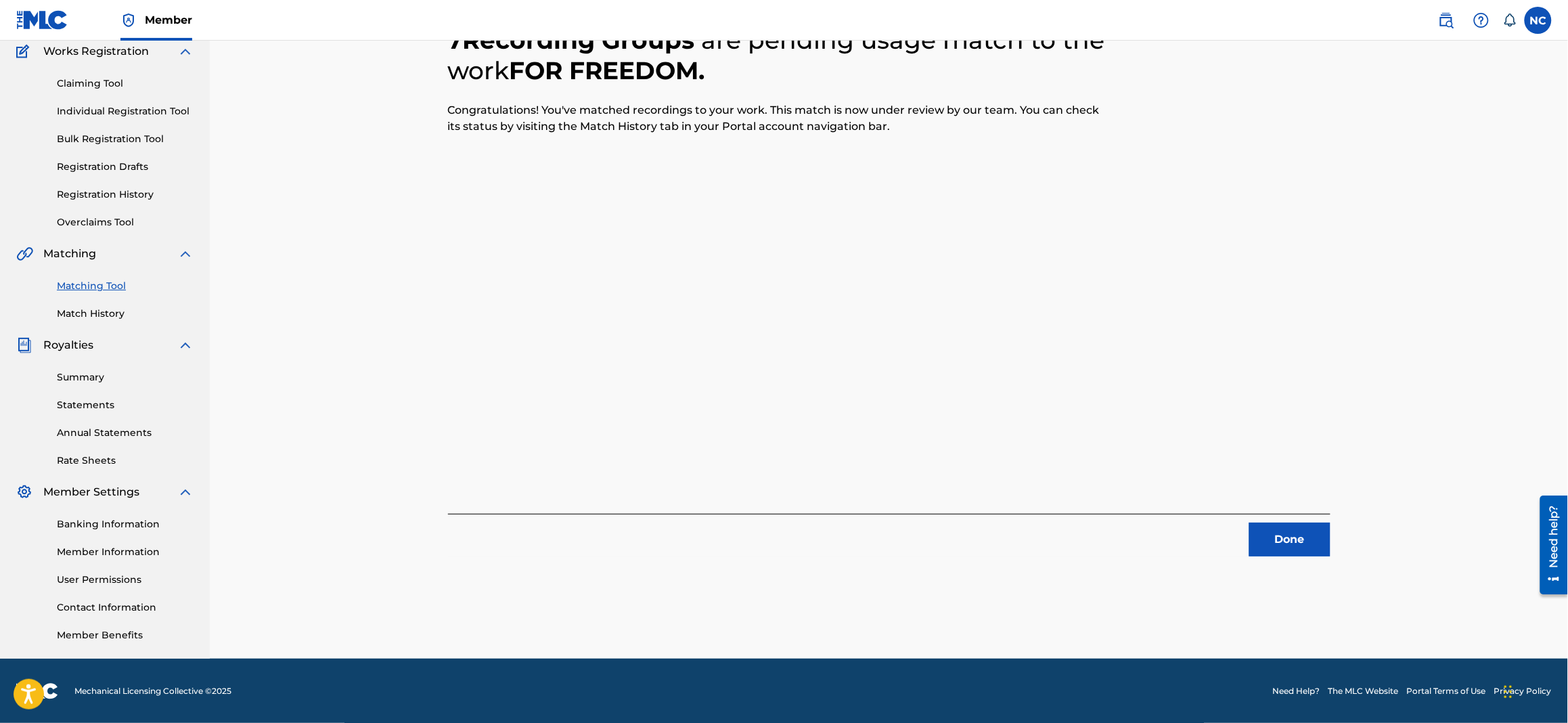
click at [1279, 549] on button "Done" at bounding box center [1290, 539] width 82 height 34
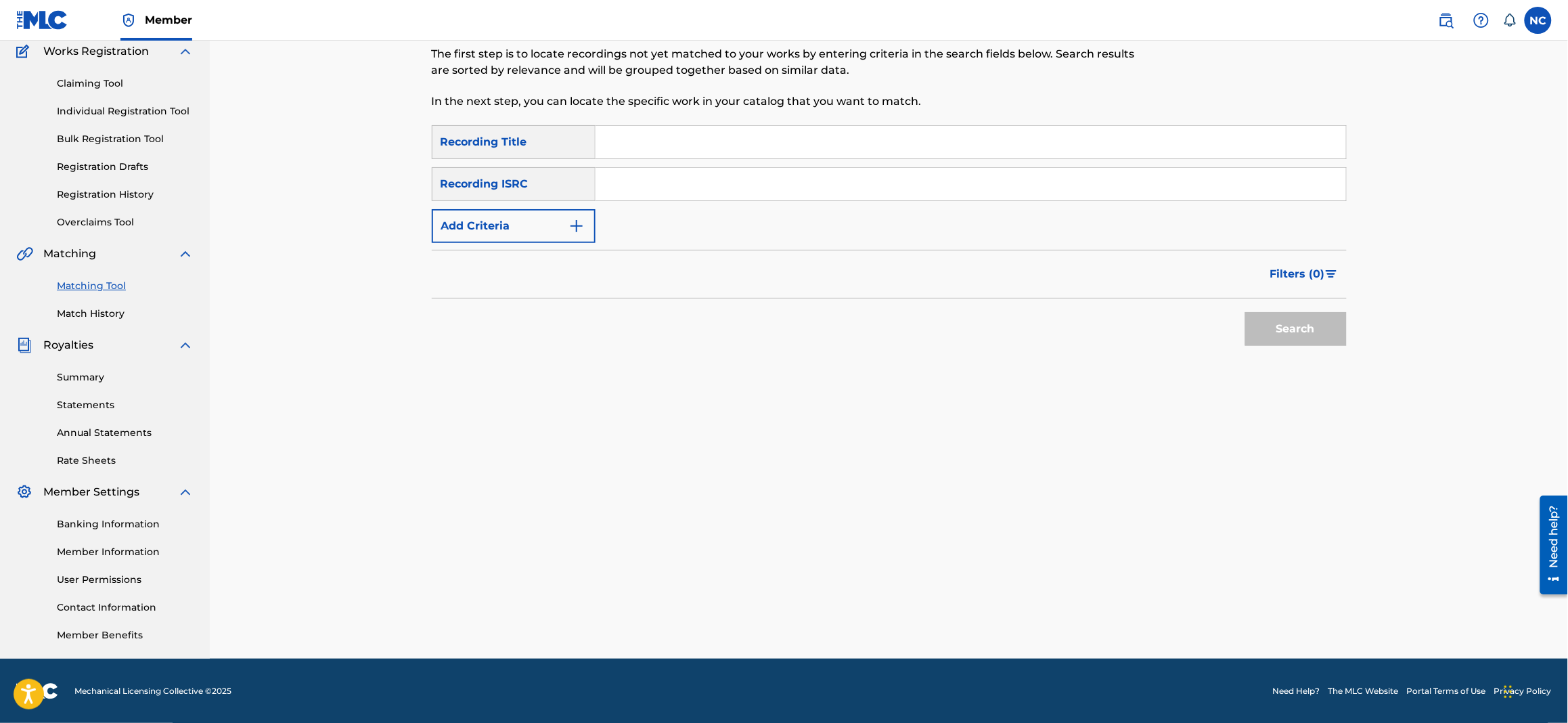
click at [748, 135] on input "Search Form" at bounding box center [971, 142] width 751 height 32
paste input "IN THE RAINFOREST"
type input "IN THE RAINFOREST"
drag, startPoint x: 573, startPoint y: 223, endPoint x: 584, endPoint y: 231, distance: 13.6
click at [575, 226] on img "Search Form" at bounding box center [577, 226] width 17 height 17
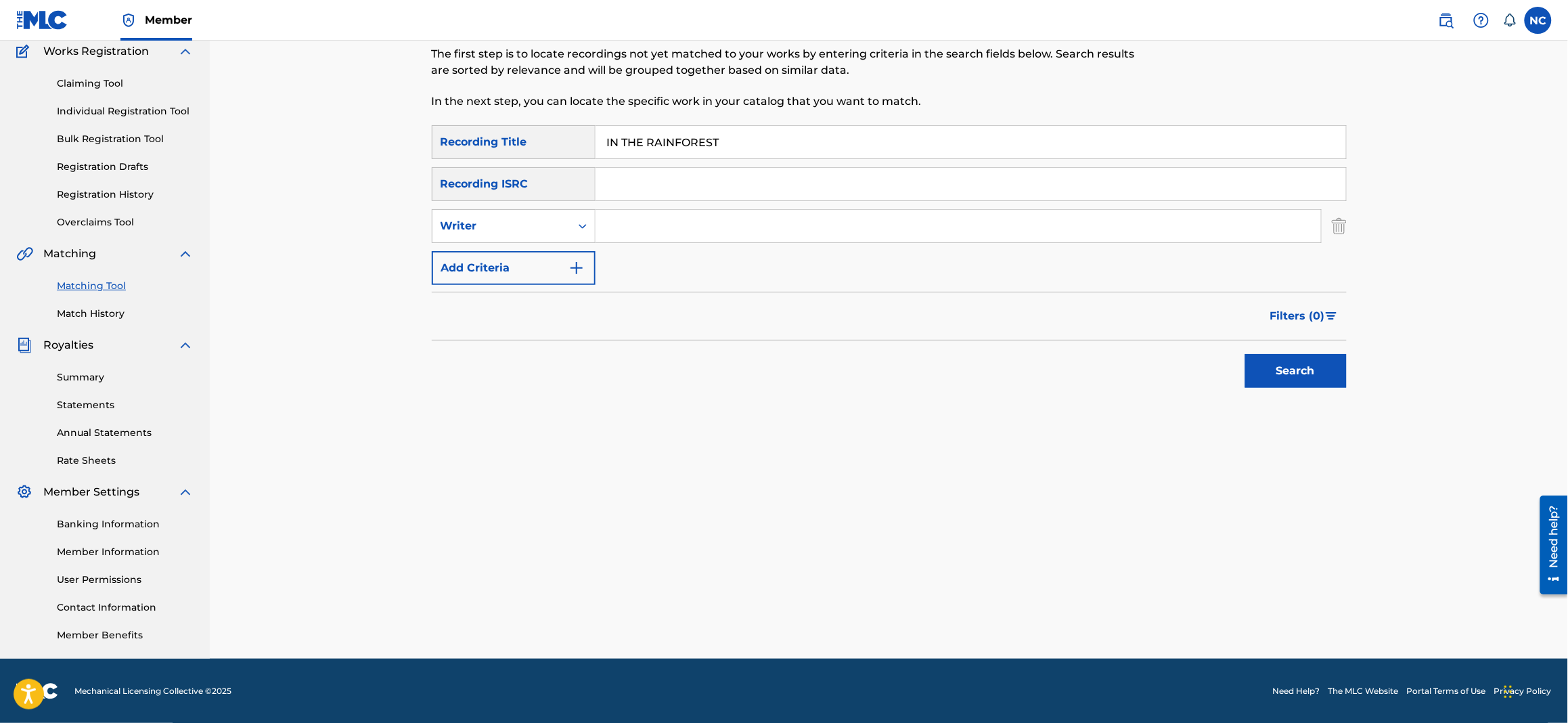
click at [639, 222] on input "Search Form" at bounding box center [958, 226] width 725 height 32
type input "[PERSON_NAME]"
click at [1246, 354] on button "Search" at bounding box center [1296, 371] width 101 height 34
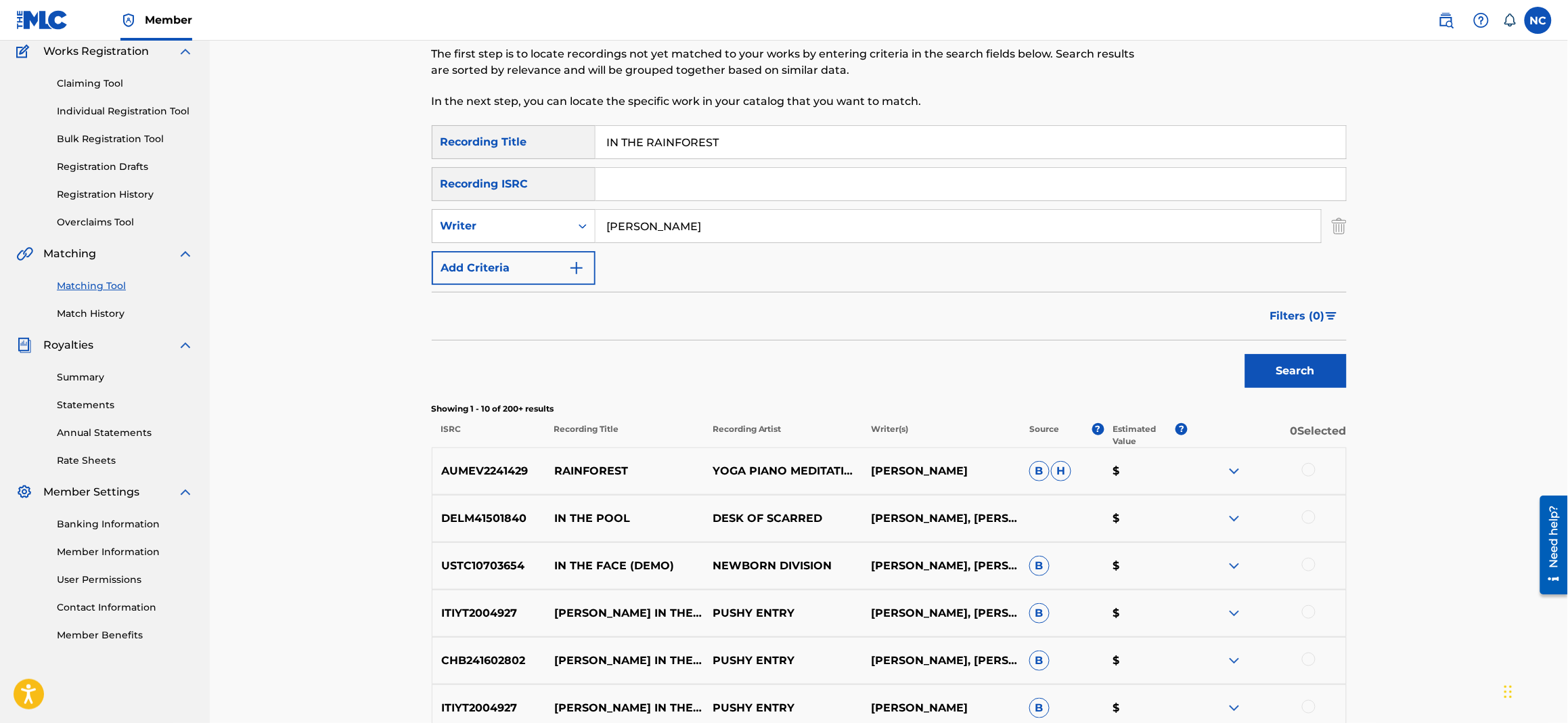
click at [1311, 463] on div at bounding box center [1309, 470] width 13 height 13
drag, startPoint x: 860, startPoint y: 469, endPoint x: 715, endPoint y: 467, distance: 145.0
click at [715, 467] on p "YOGA PIANO MEDITATION" at bounding box center [783, 471] width 158 height 17
copy p "YOGA PIANO MEDITATION"
click at [539, 237] on div "Writer" at bounding box center [501, 226] width 138 height 25
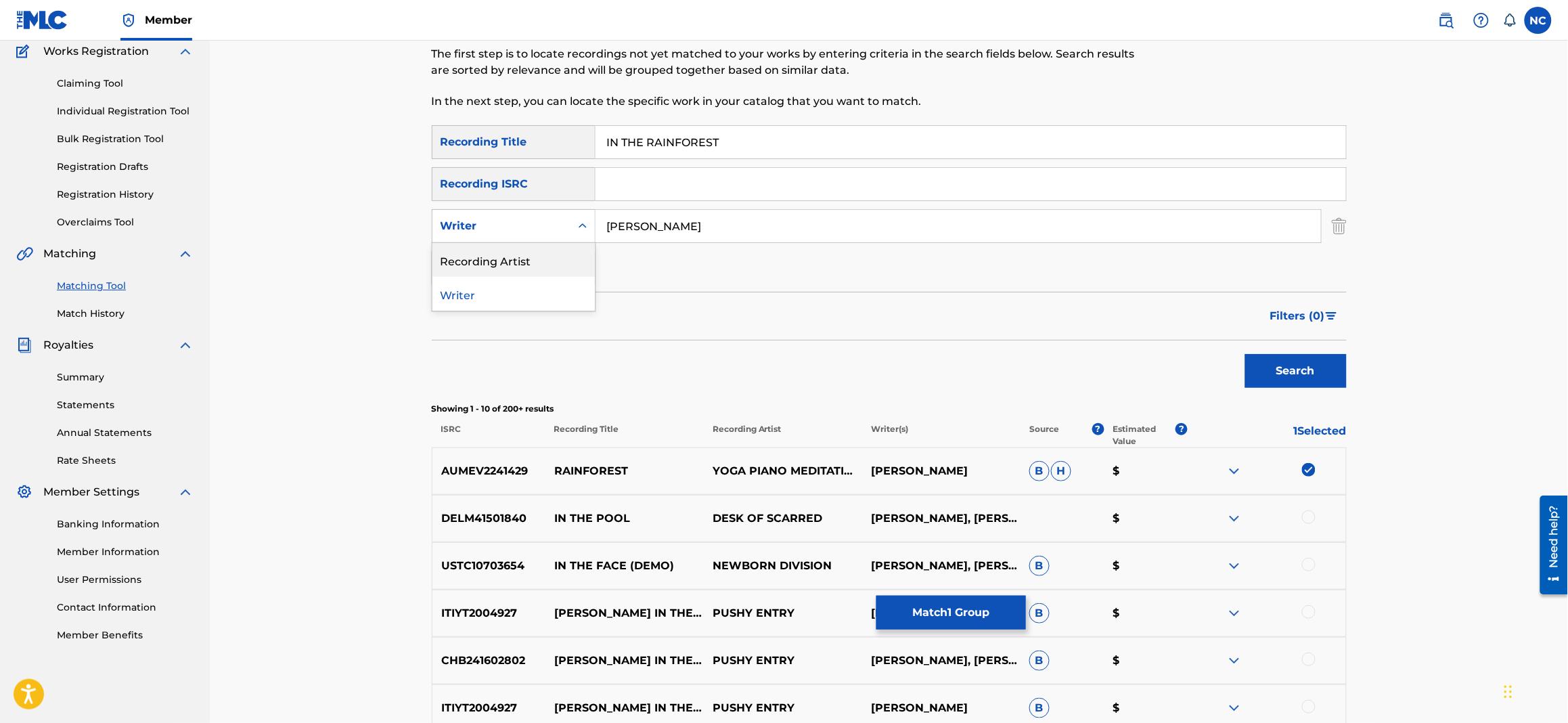
click at [539, 274] on div "Recording Artist" at bounding box center [513, 260] width 162 height 34
click at [654, 216] on input "Search Form" at bounding box center [958, 226] width 725 height 32
paste input "YOGA PIANO MEDITATION"
type input "YOGA PIANO MEDITATION"
click at [1280, 378] on button "Search" at bounding box center [1296, 371] width 101 height 34
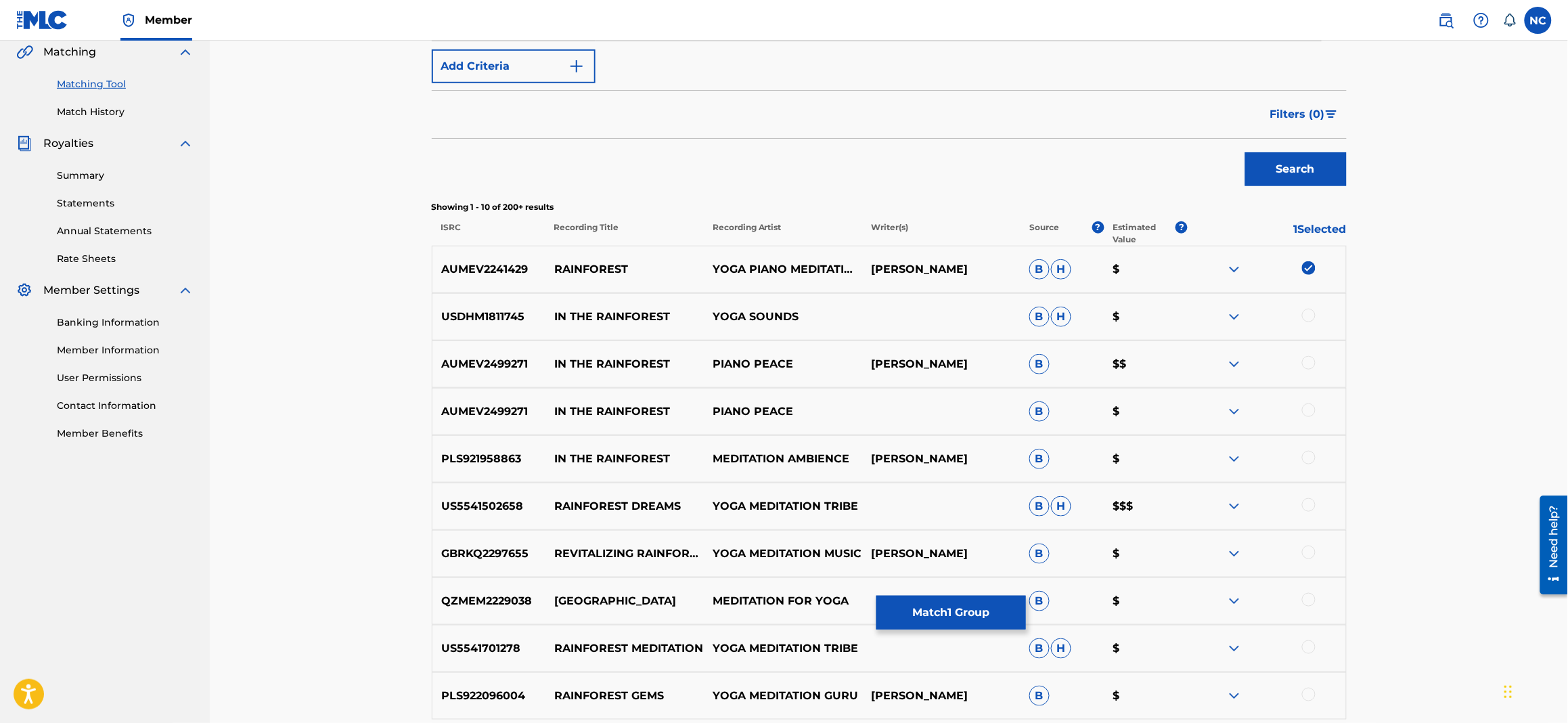
scroll to position [481, 0]
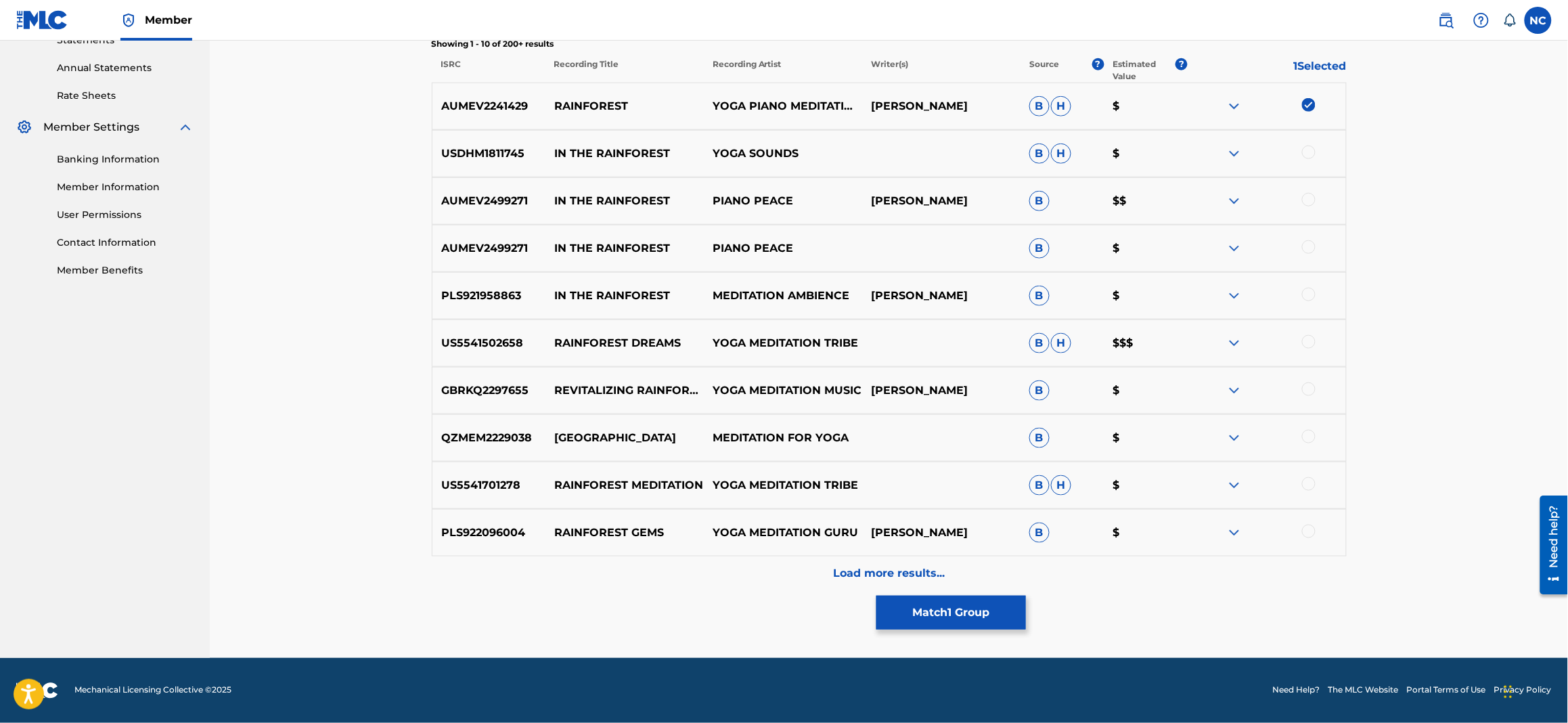
click at [942, 615] on button "Match 1 Group" at bounding box center [951, 612] width 150 height 34
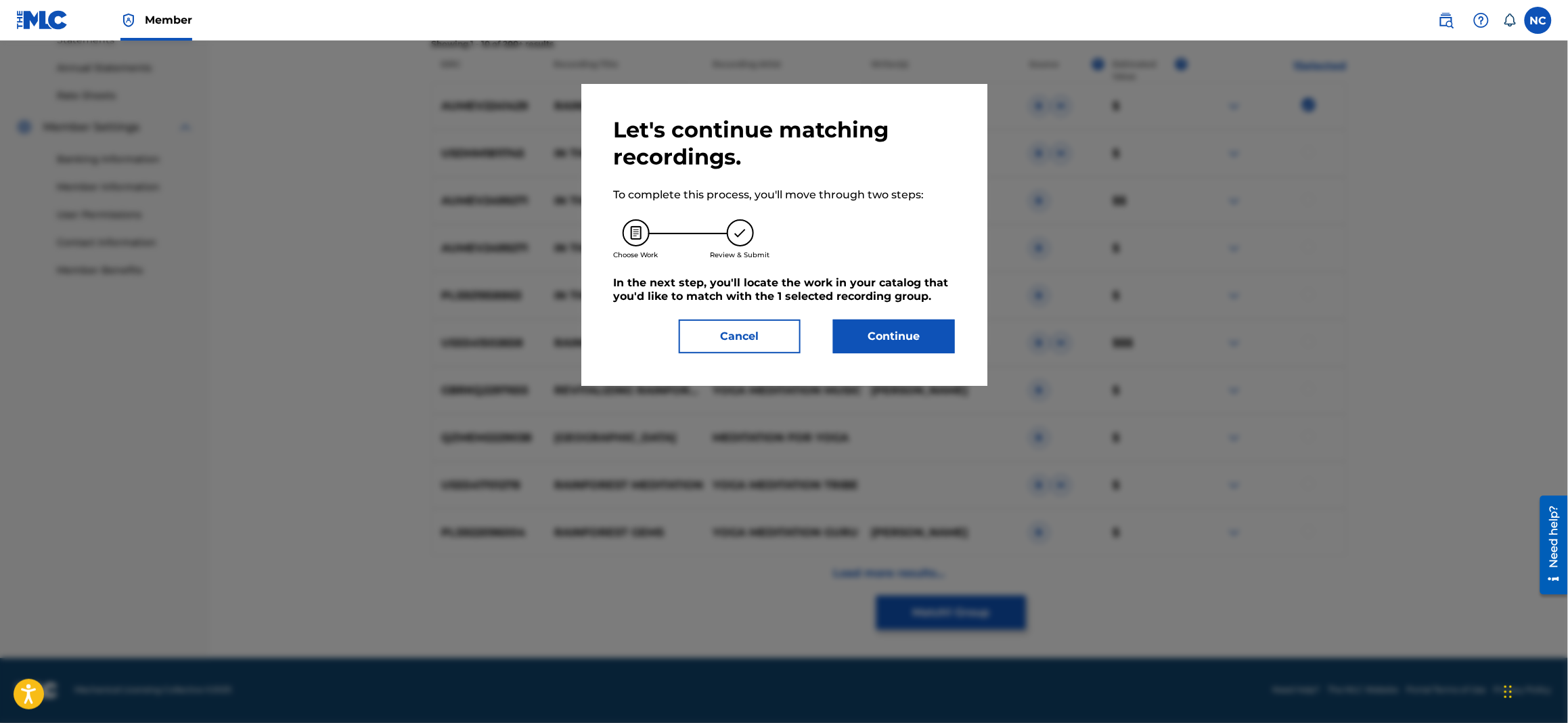
click at [862, 338] on button "Continue" at bounding box center [894, 336] width 122 height 34
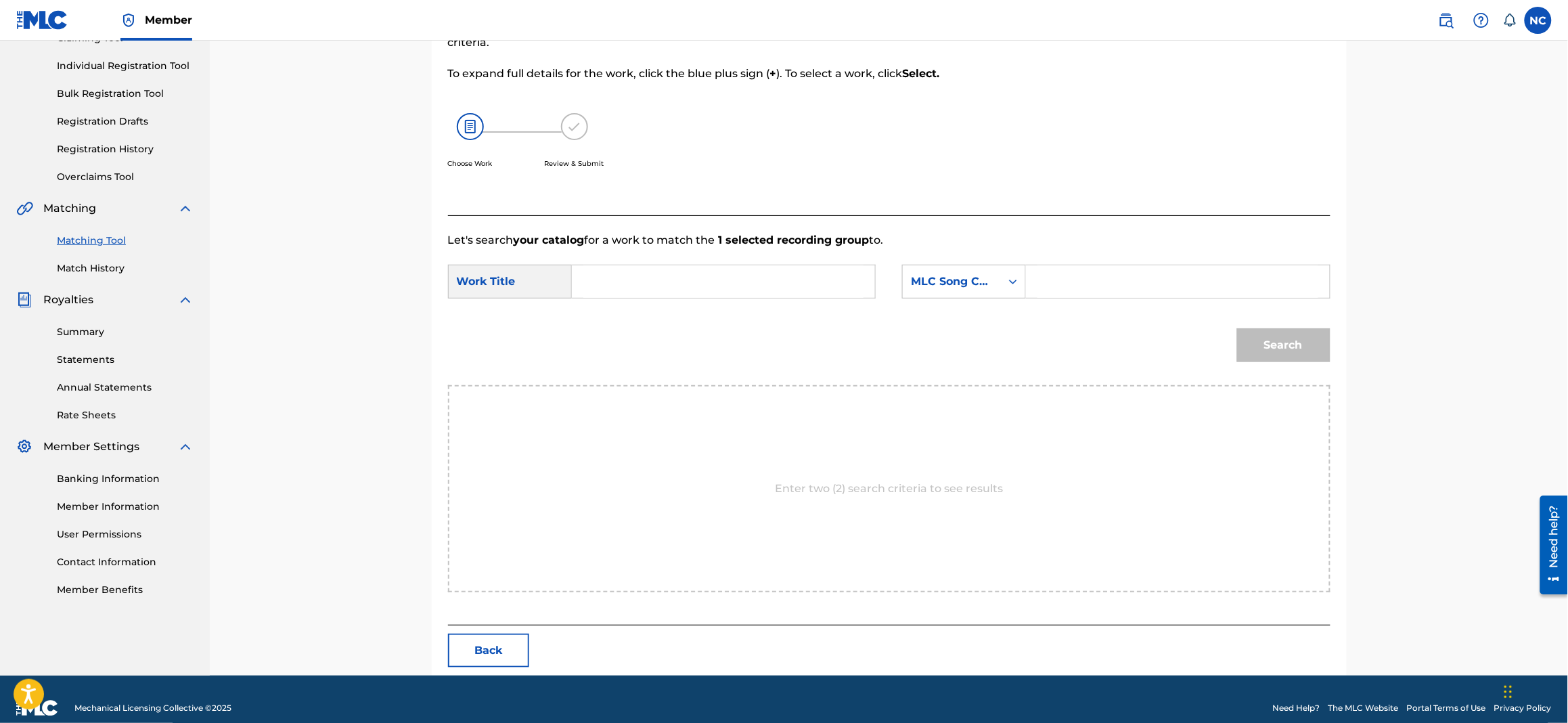
scroll to position [178, 0]
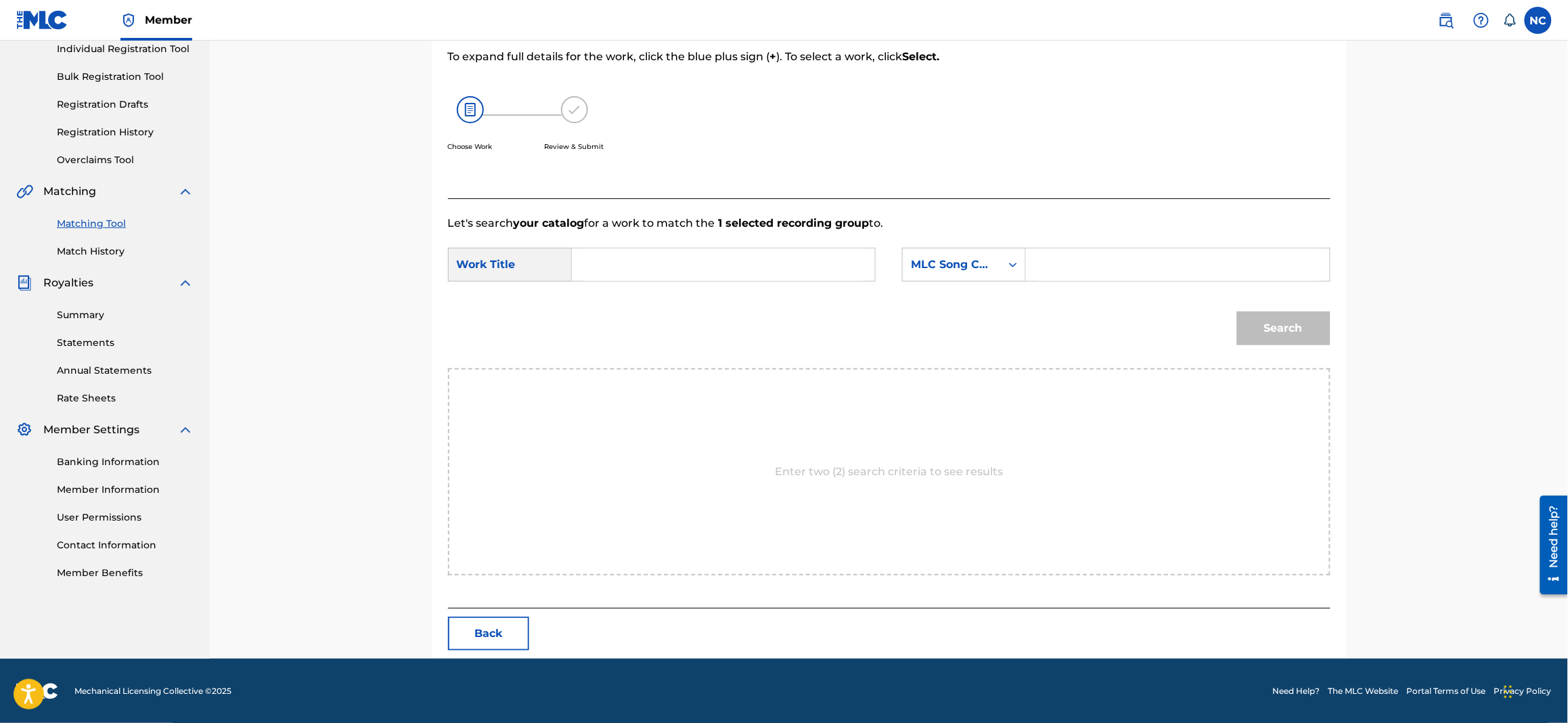
click at [1240, 276] on input "Search Form" at bounding box center [1178, 264] width 280 height 32
paste input "YOGA PIANO MEDITATION"
type input "YOGA PIANO MEDITATION"
click at [702, 271] on input "Search Form" at bounding box center [724, 264] width 280 height 32
paste input "IN THE RAINFOREST"
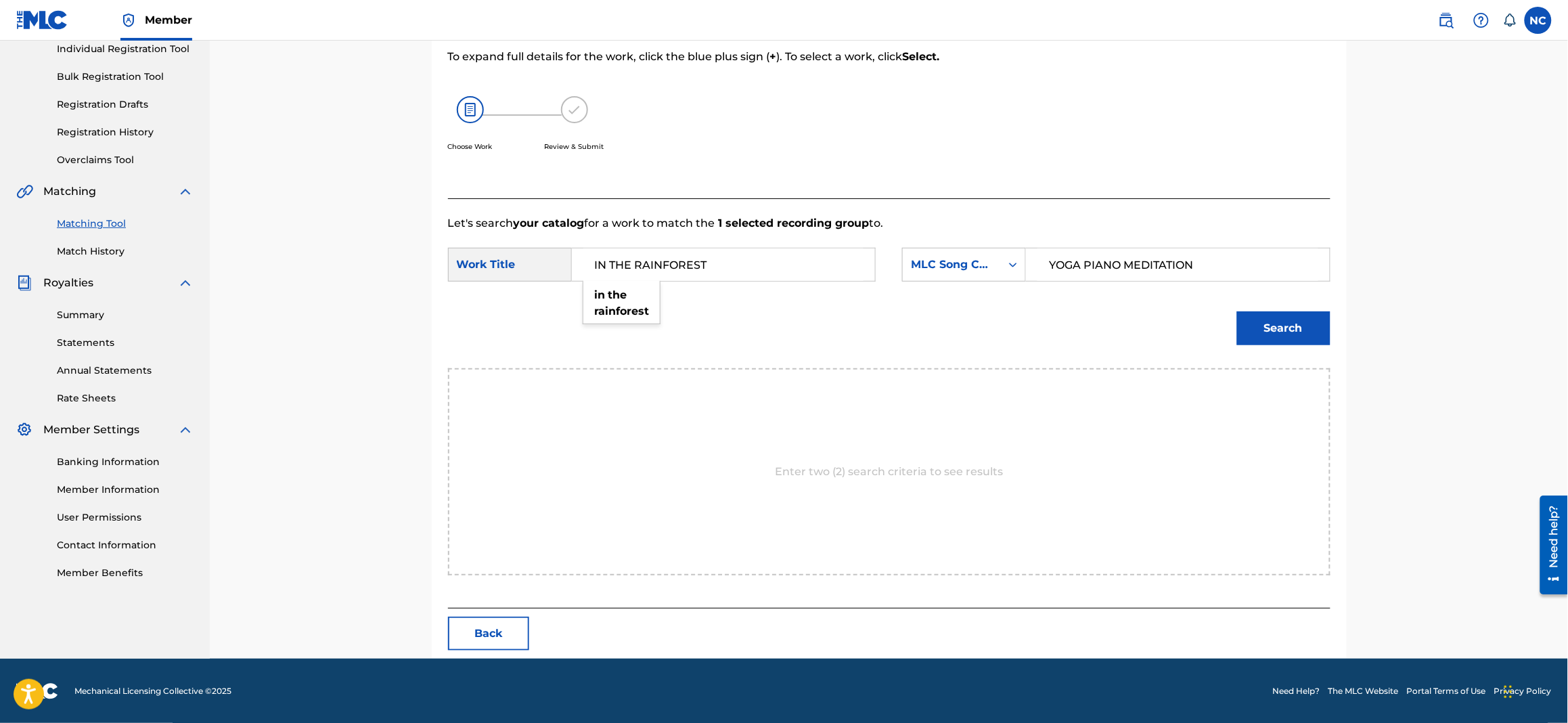
paste input "IN THE RAINFOREST"
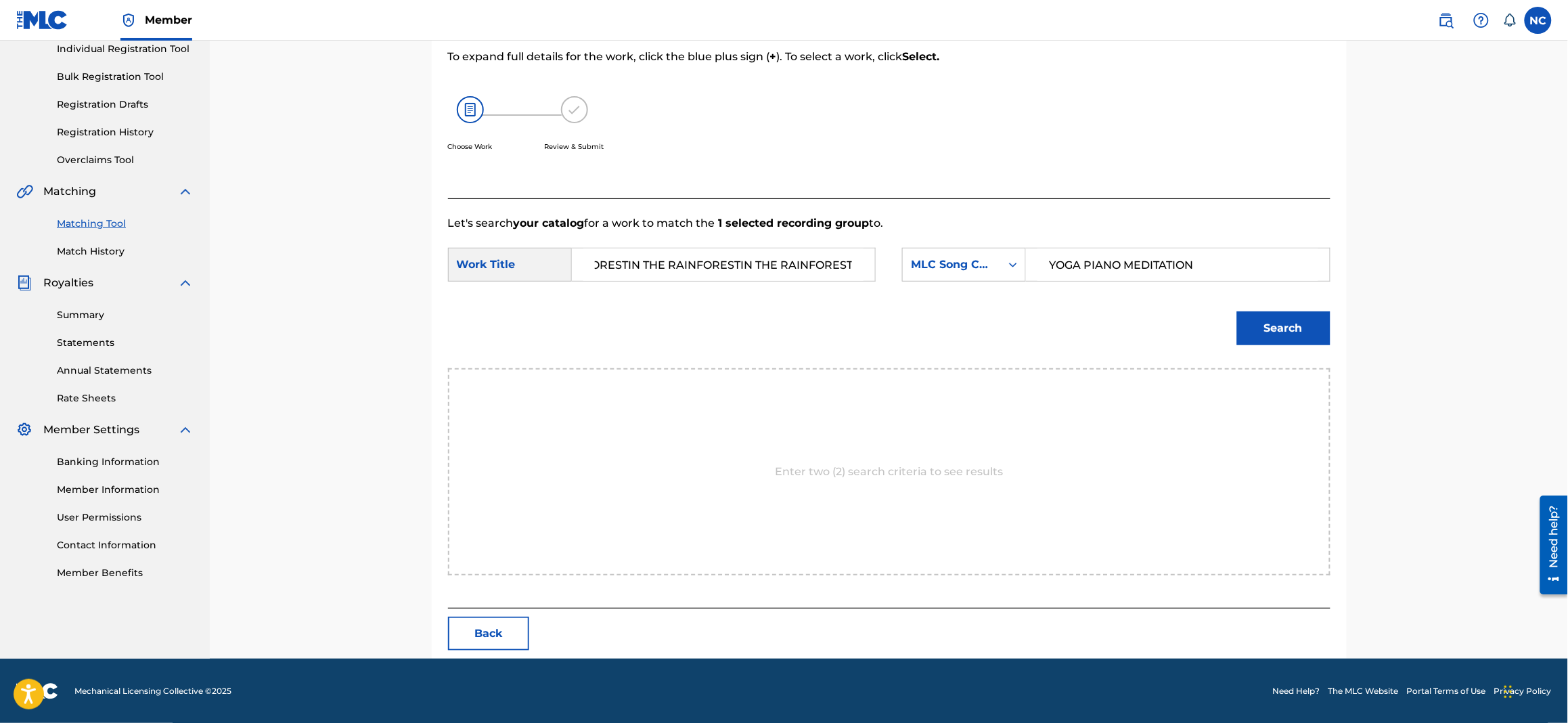
type input "IN THE RAINFORESTIN THE RAINFORESTIN THE RAINFORESTIN THE RAINFORESTIN THE RAIN…"
drag, startPoint x: 1228, startPoint y: 257, endPoint x: 860, endPoint y: 252, distance: 368.0
click at [858, 254] on div "SearchWithCriteriabc2a251b-e001-43be-bb1a-24c27ff514b5 Work Title IN THE RAINFO…" at bounding box center [889, 268] width 883 height 42
click at [1100, 255] on input "Search Form" at bounding box center [1178, 264] width 280 height 32
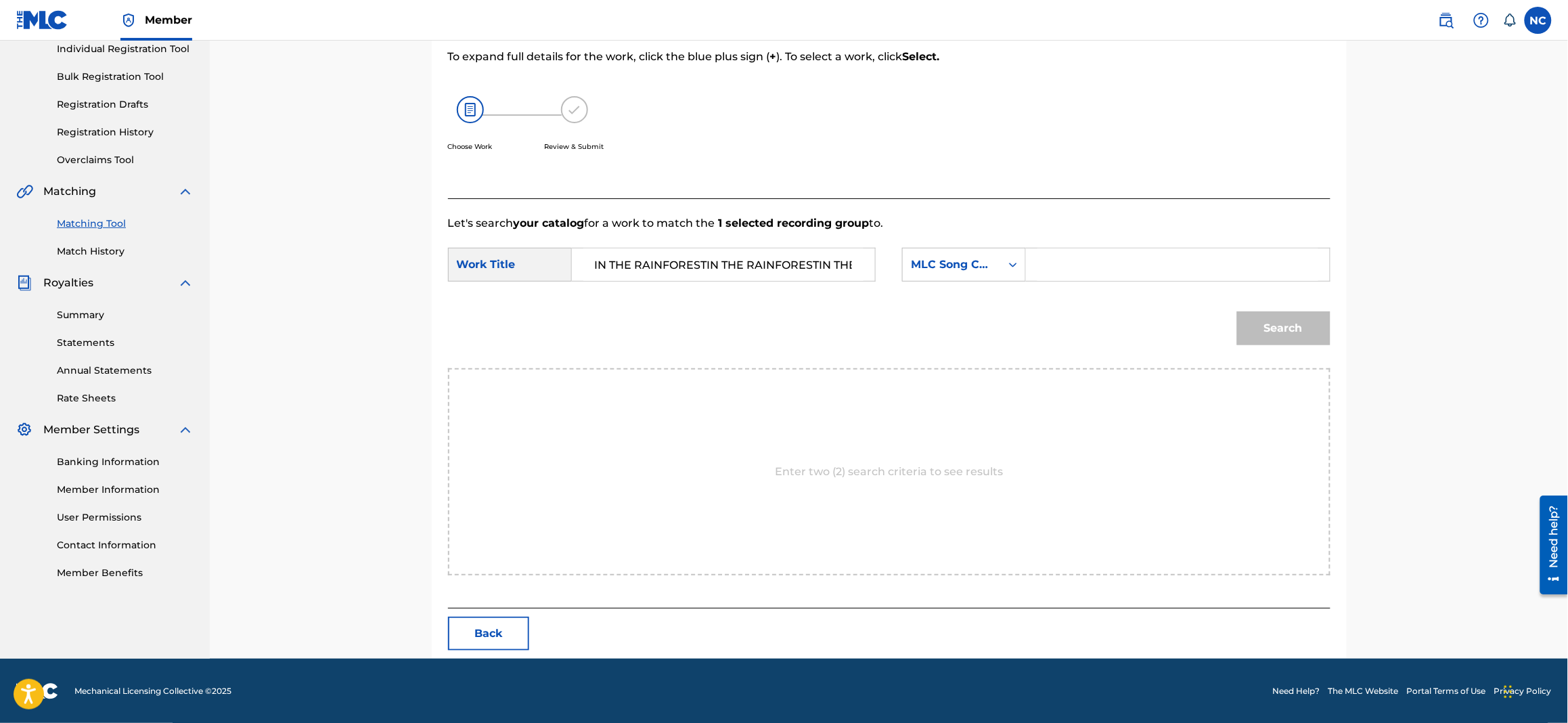
paste input "IY4UIK"
type input "IY4UIK"
click at [1270, 310] on div "Search" at bounding box center [1281, 325] width 101 height 54
click at [1281, 324] on button "Search" at bounding box center [1284, 328] width 93 height 34
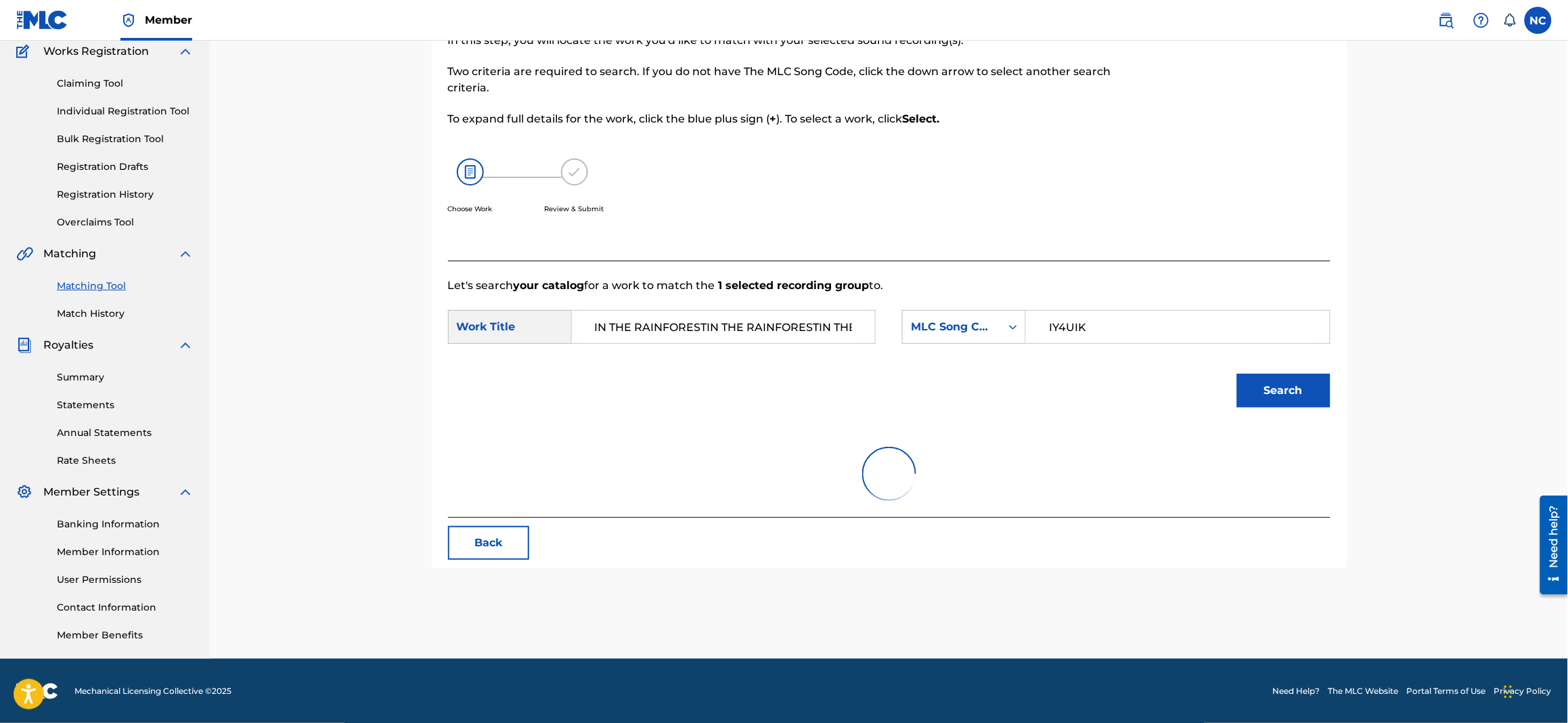
scroll to position [139, 0]
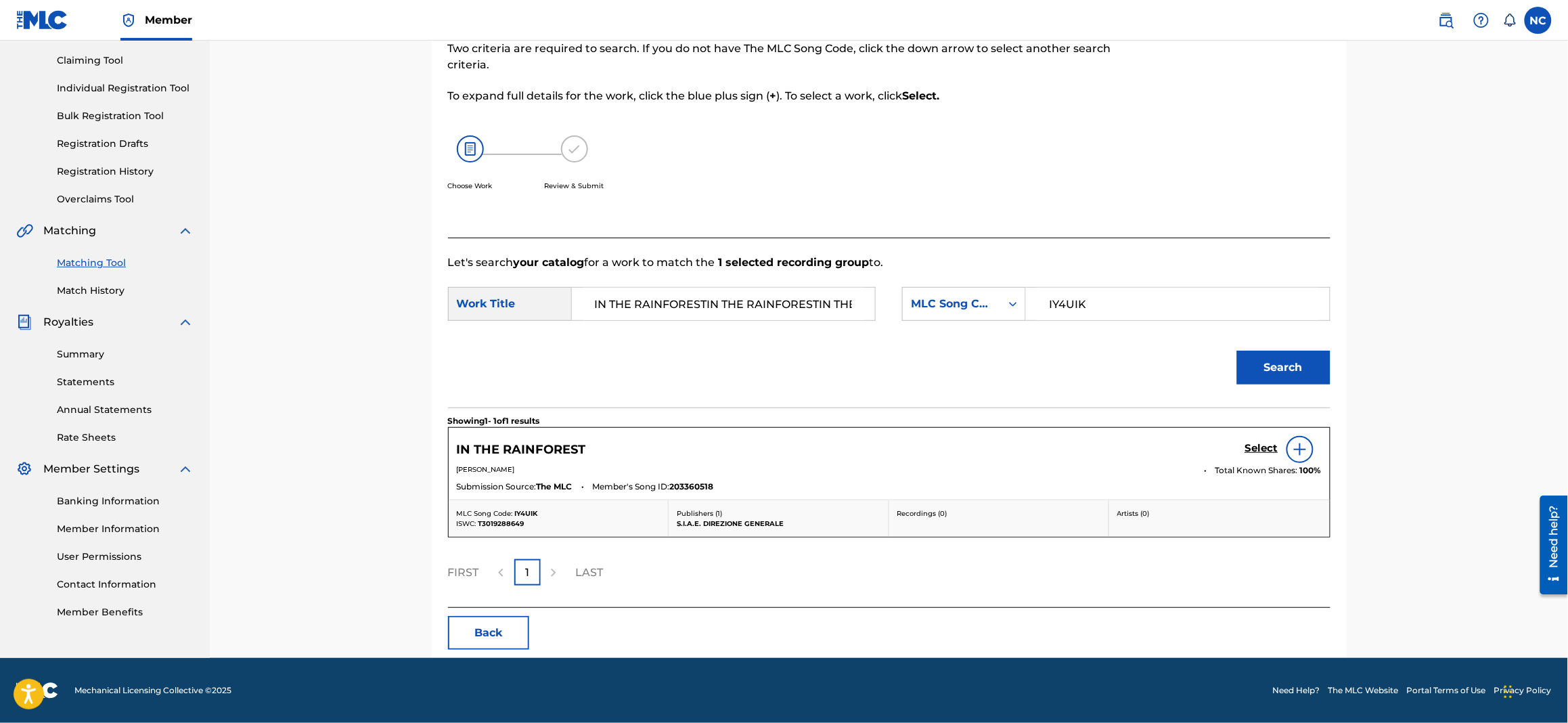
click at [1252, 442] on h5 "Select" at bounding box center [1262, 448] width 33 height 13
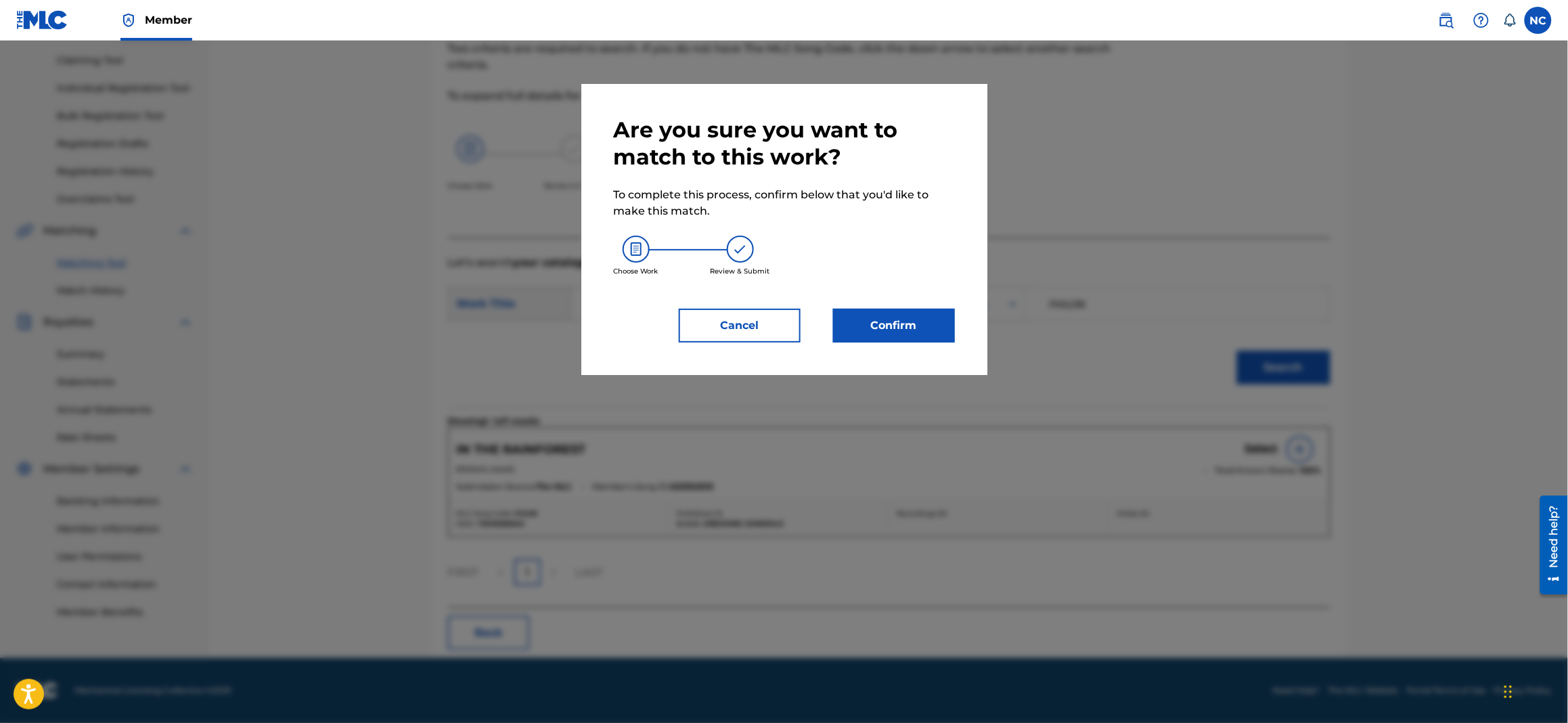
click at [903, 322] on button "Confirm" at bounding box center [894, 325] width 122 height 34
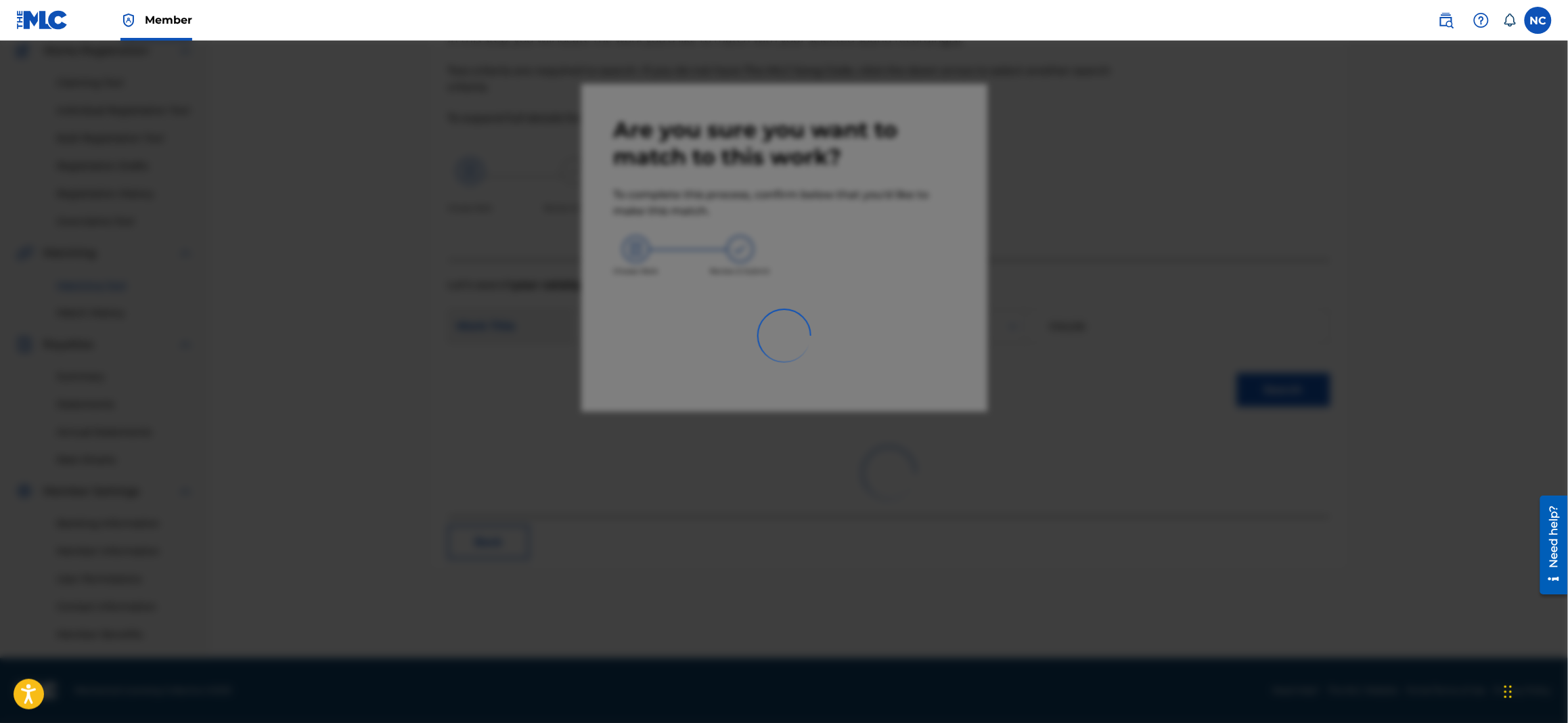
scroll to position [116, 0]
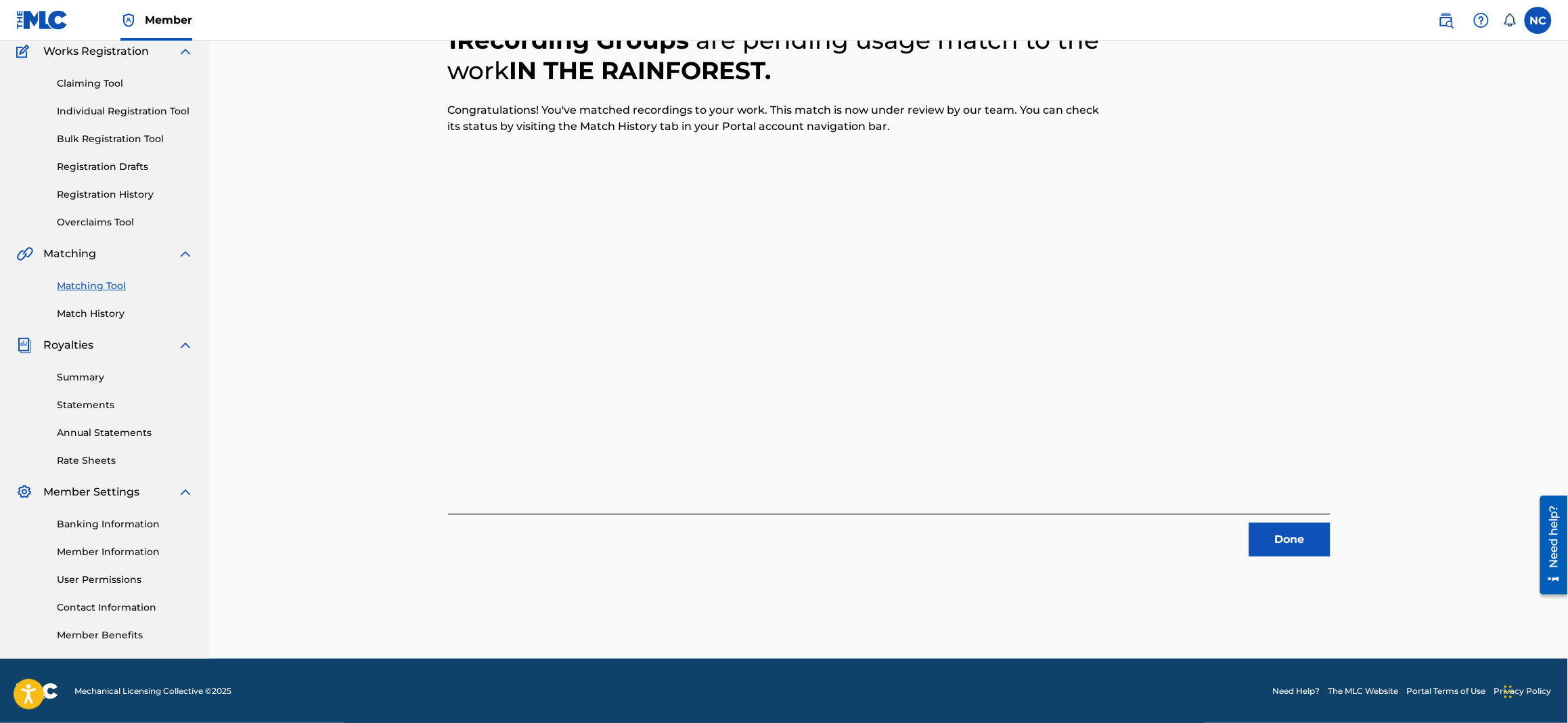
click at [1291, 545] on button "Done" at bounding box center [1290, 539] width 82 height 34
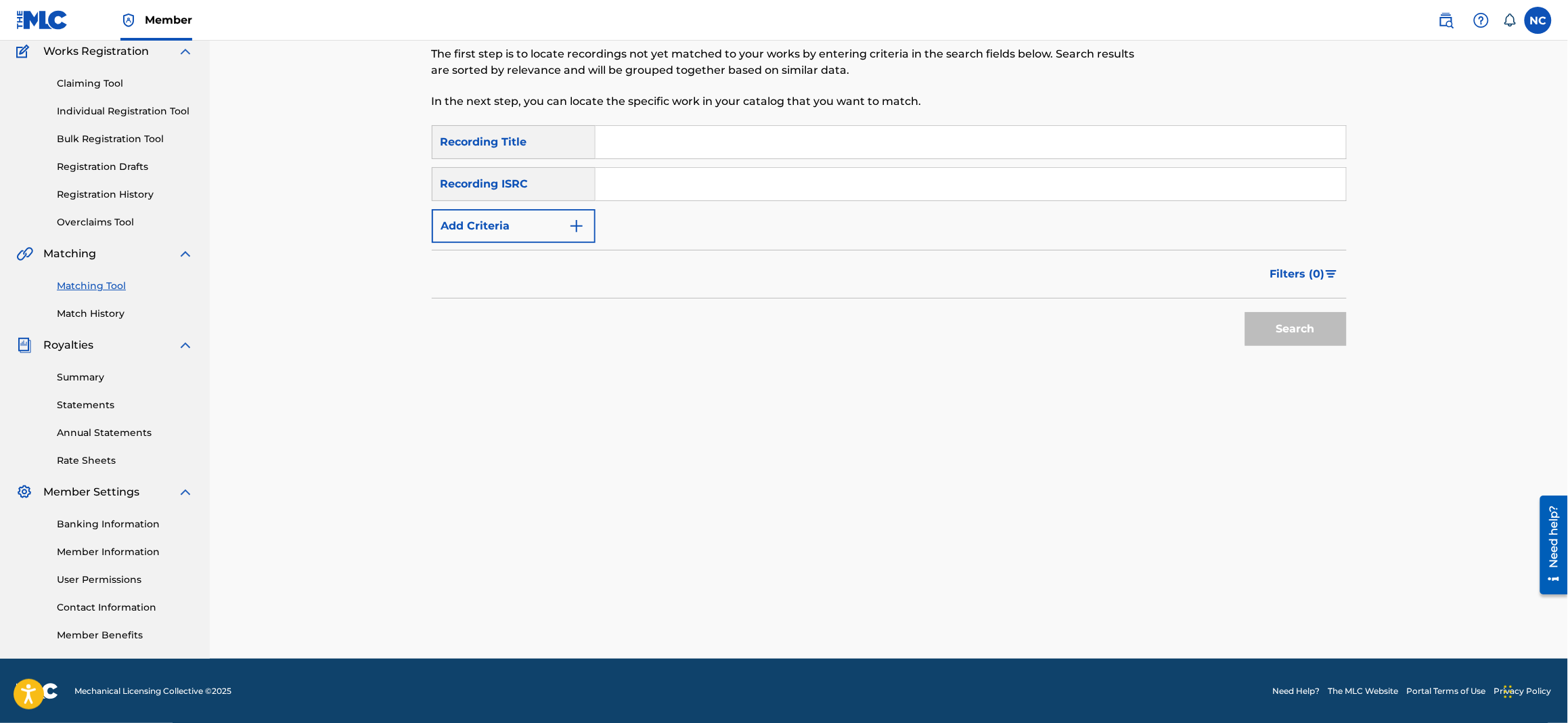
click at [694, 149] on input "Search Form" at bounding box center [971, 142] width 751 height 32
paste input "JUST BE"
type input "JUST BE"
click at [575, 224] on img "Search Form" at bounding box center [577, 226] width 17 height 17
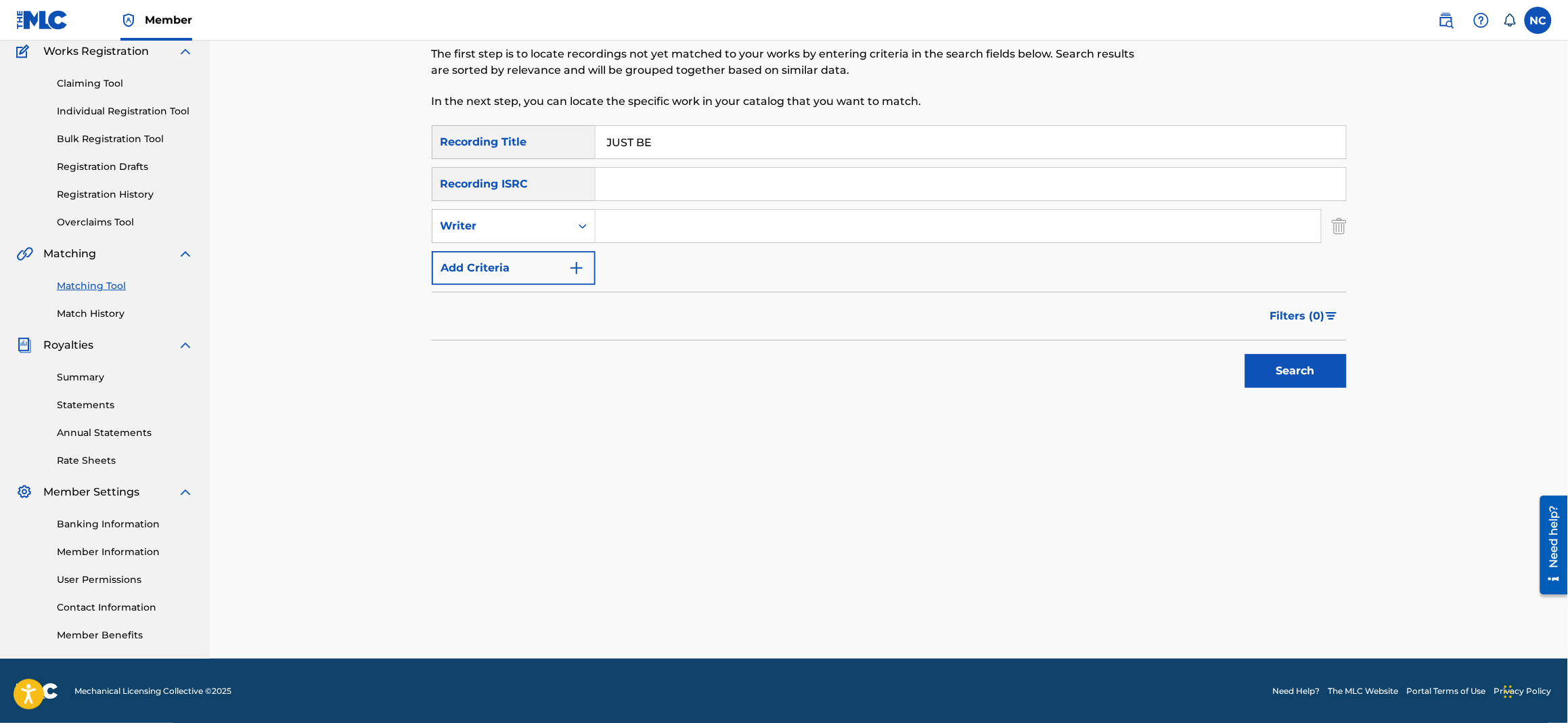
click at [626, 217] on input "Search Form" at bounding box center [958, 226] width 725 height 32
type input "[PERSON_NAME]"
click at [1246, 354] on button "Search" at bounding box center [1296, 371] width 101 height 34
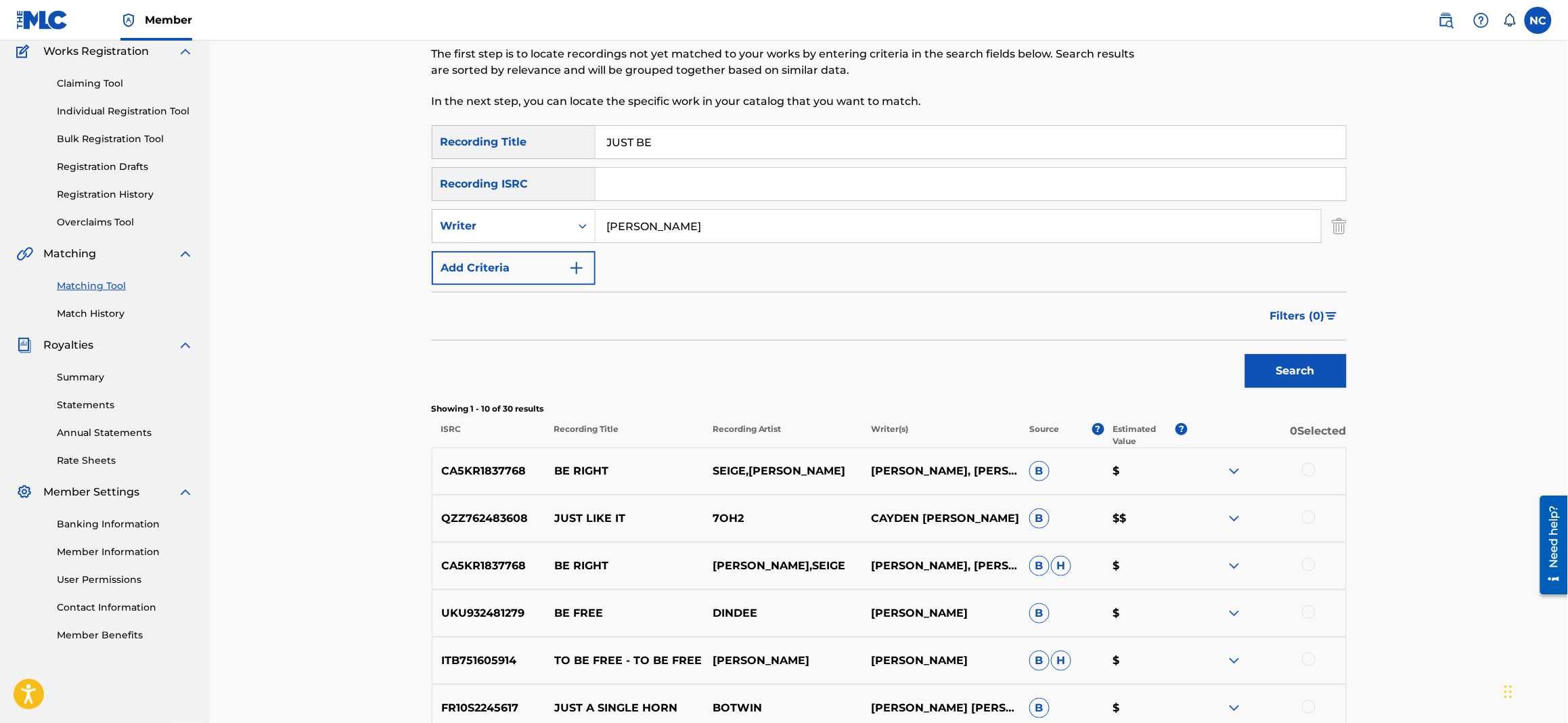
click at [1303, 373] on button "Search" at bounding box center [1296, 371] width 101 height 34
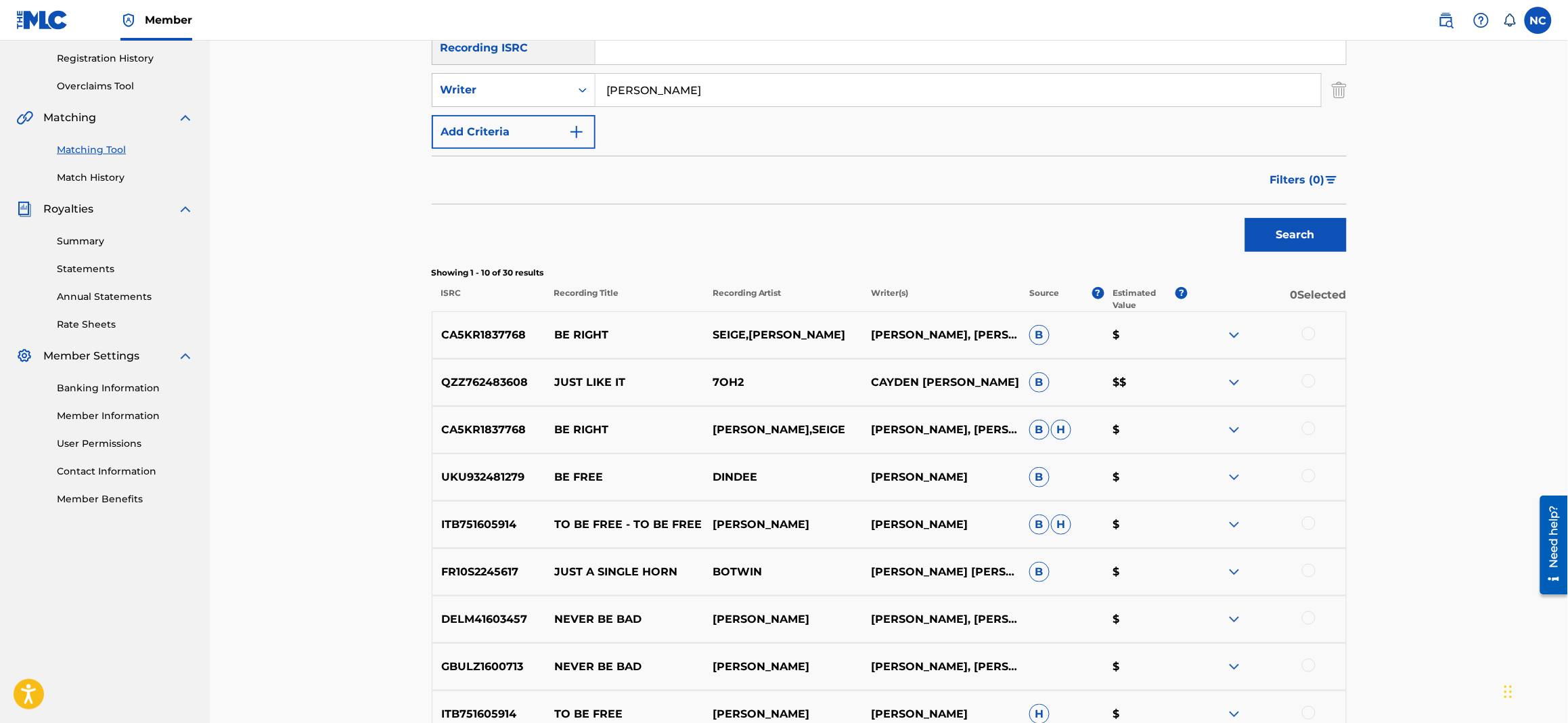
scroll to position [217, 0]
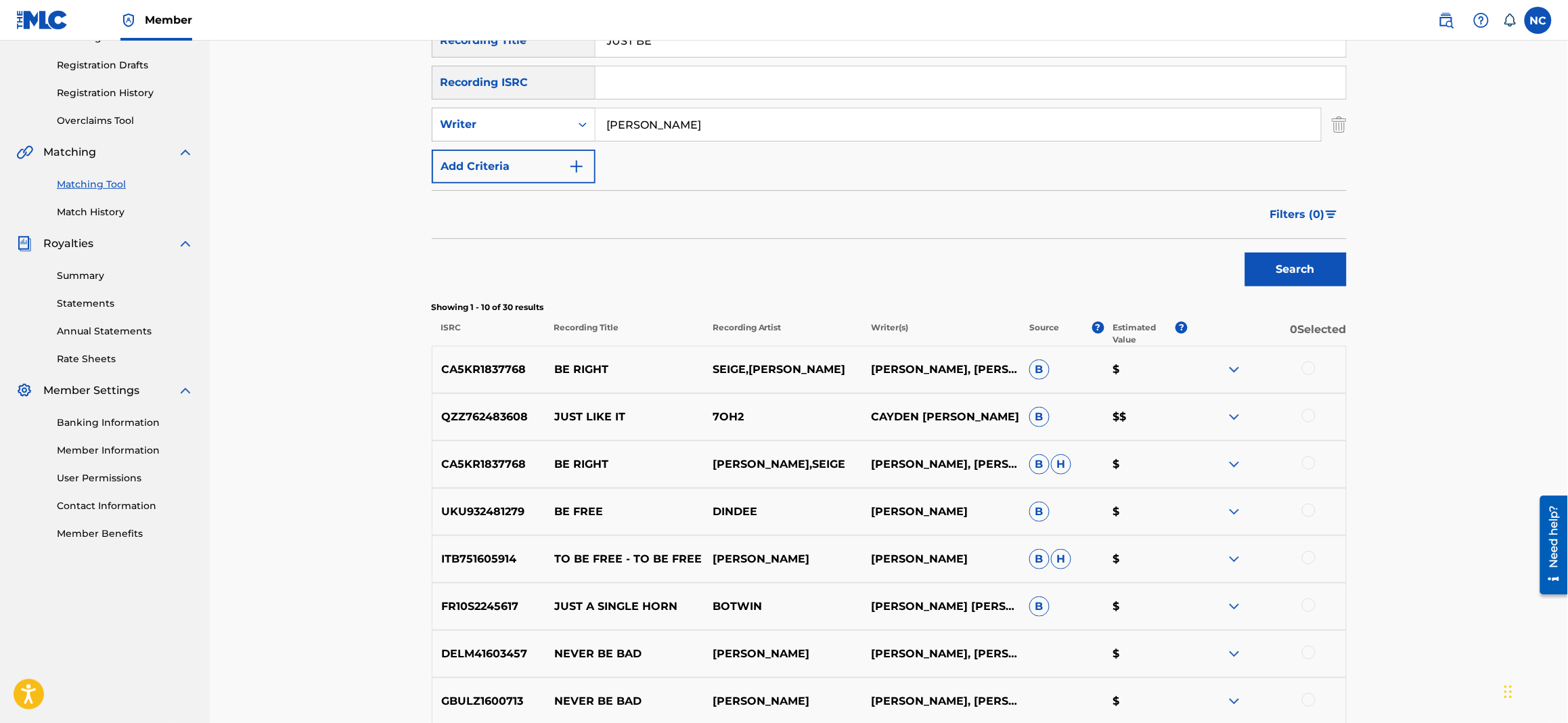
click at [608, 114] on input "[PERSON_NAME]" at bounding box center [958, 124] width 725 height 32
click at [562, 122] on div "Writer" at bounding box center [501, 124] width 138 height 25
drag, startPoint x: 533, startPoint y: 158, endPoint x: 873, endPoint y: 207, distance: 343.5
click at [532, 159] on div "Recording Artist" at bounding box center [513, 158] width 162 height 34
click at [818, 115] on input "Search Form" at bounding box center [958, 124] width 725 height 32
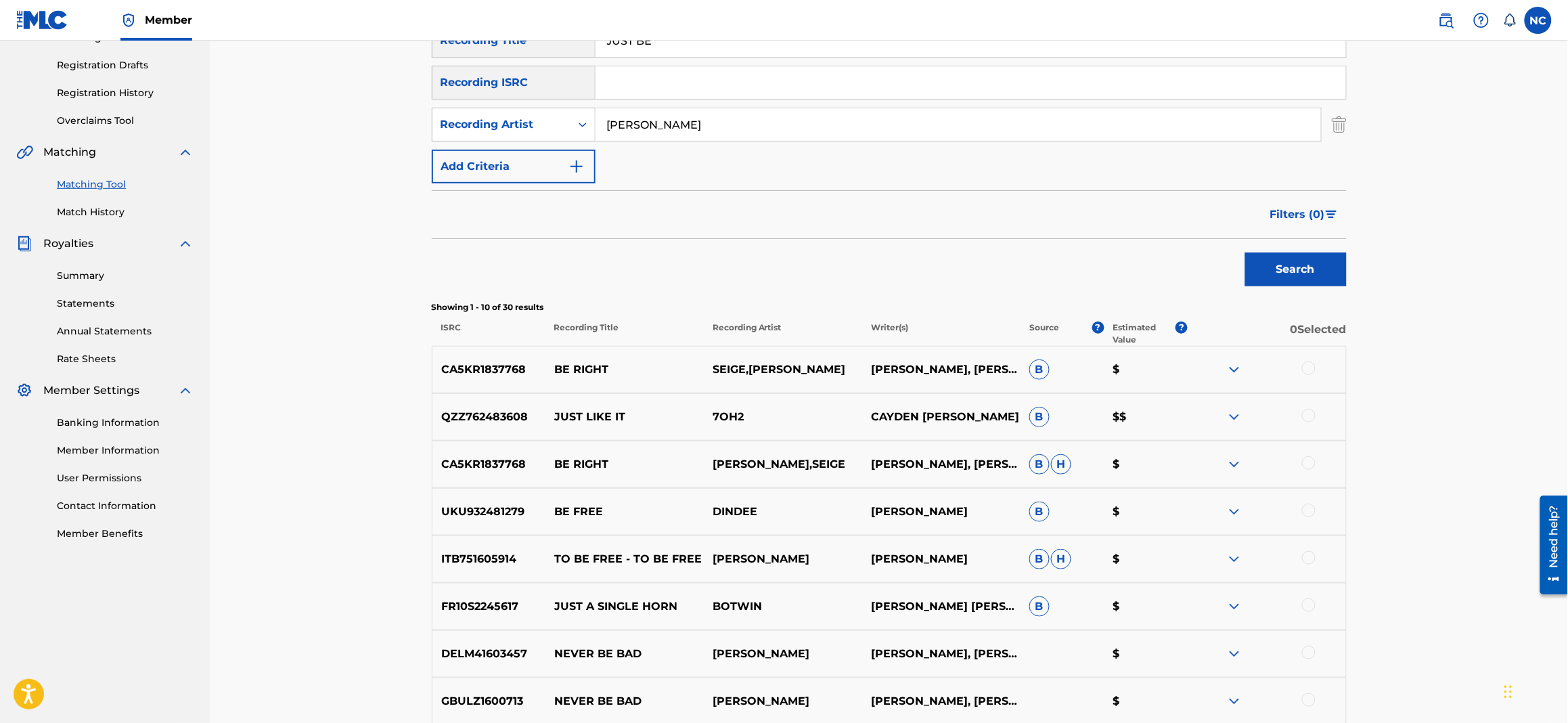
type input "[PERSON_NAME]"
click at [1246, 253] on button "Search" at bounding box center [1296, 269] width 101 height 34
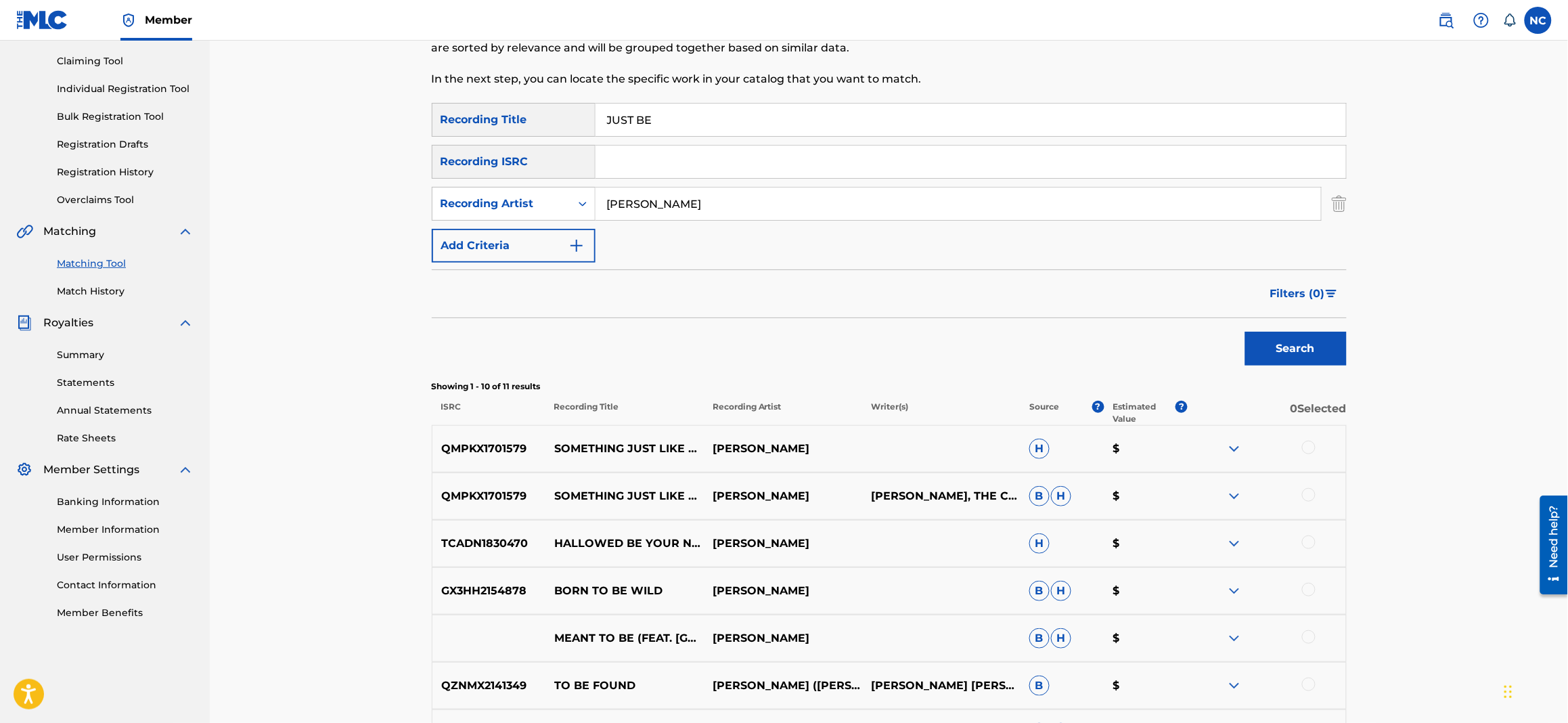
scroll to position [116, 0]
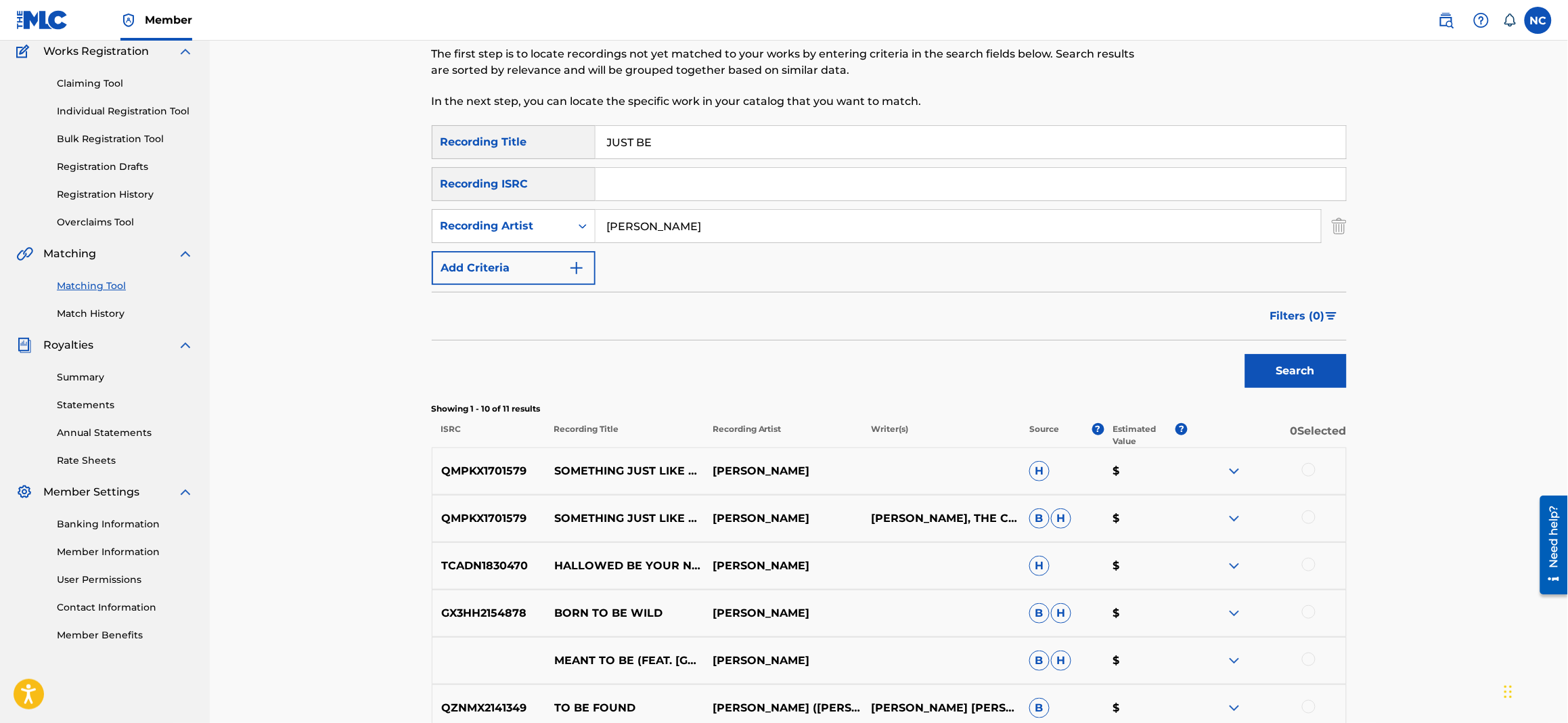
drag, startPoint x: 1321, startPoint y: 370, endPoint x: 725, endPoint y: 375, distance: 596.0
click at [1319, 370] on button "Search" at bounding box center [1296, 371] width 101 height 34
click at [668, 129] on input "JUST BE" at bounding box center [971, 142] width 751 height 32
drag, startPoint x: 702, startPoint y: 156, endPoint x: 579, endPoint y: 138, distance: 124.3
click at [579, 138] on div "SearchWithCriteria020cbc6d-270c-4fb0-8b4e-70e5679f0368 Recording Title JUST BE" at bounding box center [889, 142] width 915 height 34
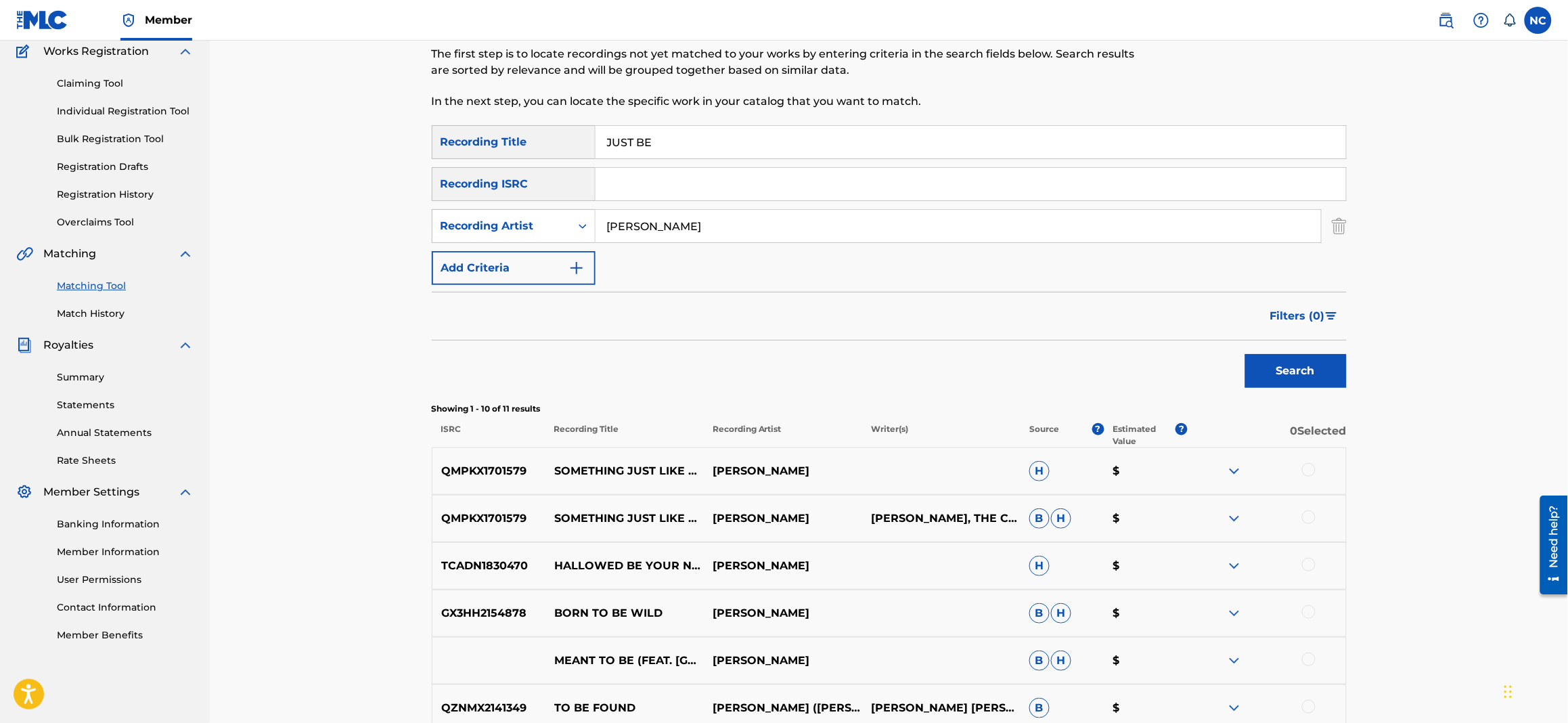
paste input "LONG BEFORE WORDS"
type input "LONG BEFORE WORDS"
click at [1326, 374] on button "Search" at bounding box center [1296, 371] width 101 height 34
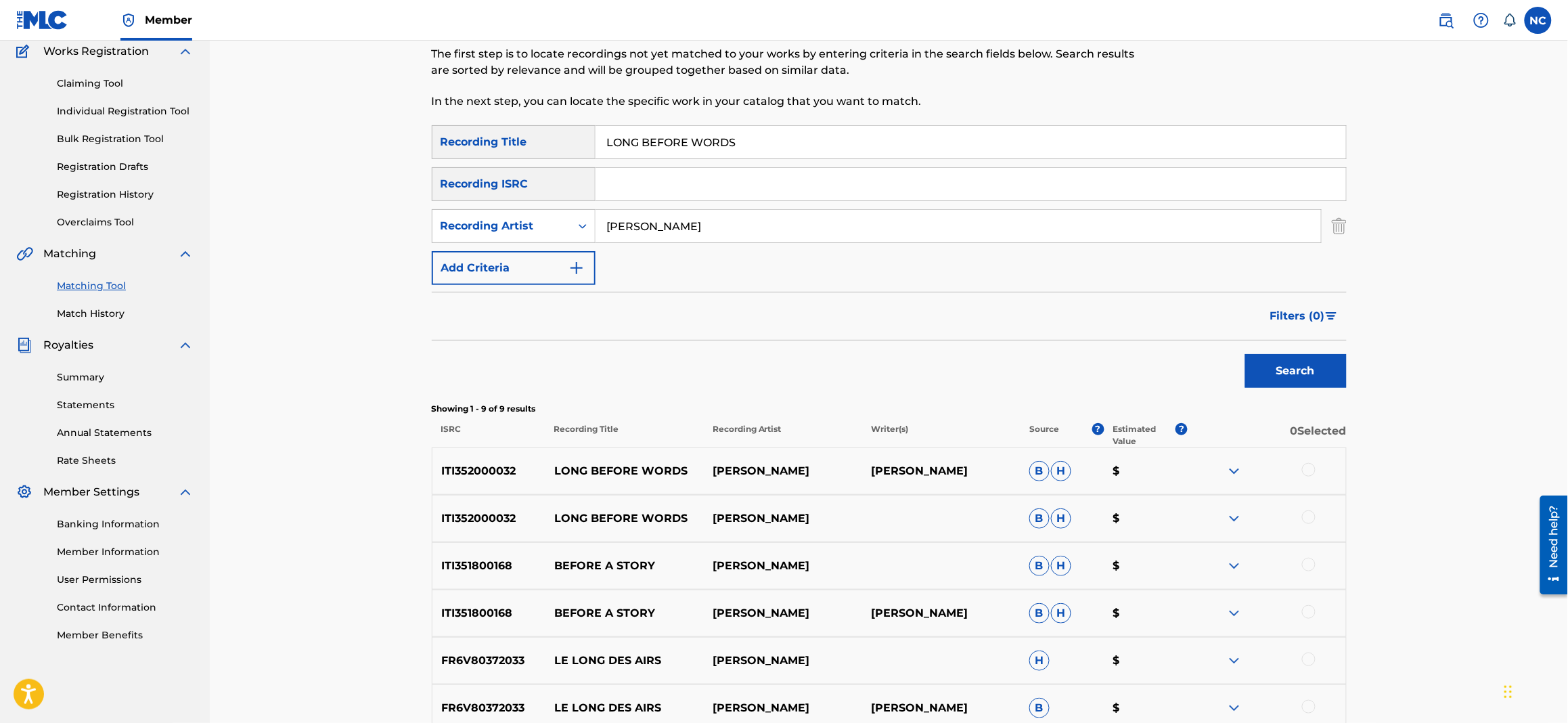
click at [1311, 518] on div at bounding box center [1309, 516] width 13 height 13
click at [1311, 465] on div at bounding box center [1309, 470] width 13 height 13
click at [1270, 386] on button "Search" at bounding box center [1296, 371] width 101 height 34
click at [920, 622] on button "Match 2 Groups" at bounding box center [951, 612] width 150 height 34
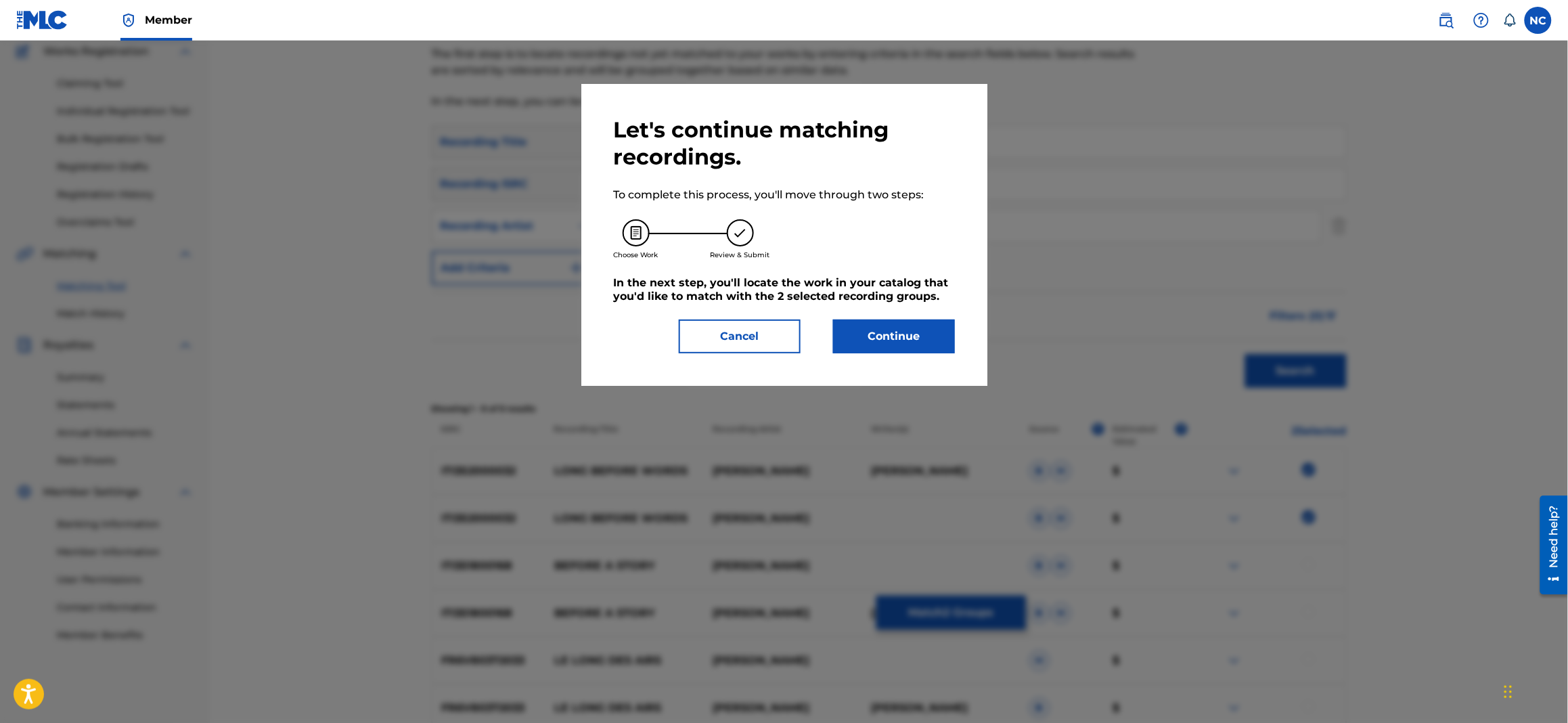
click at [944, 326] on button "Continue" at bounding box center [894, 336] width 122 height 34
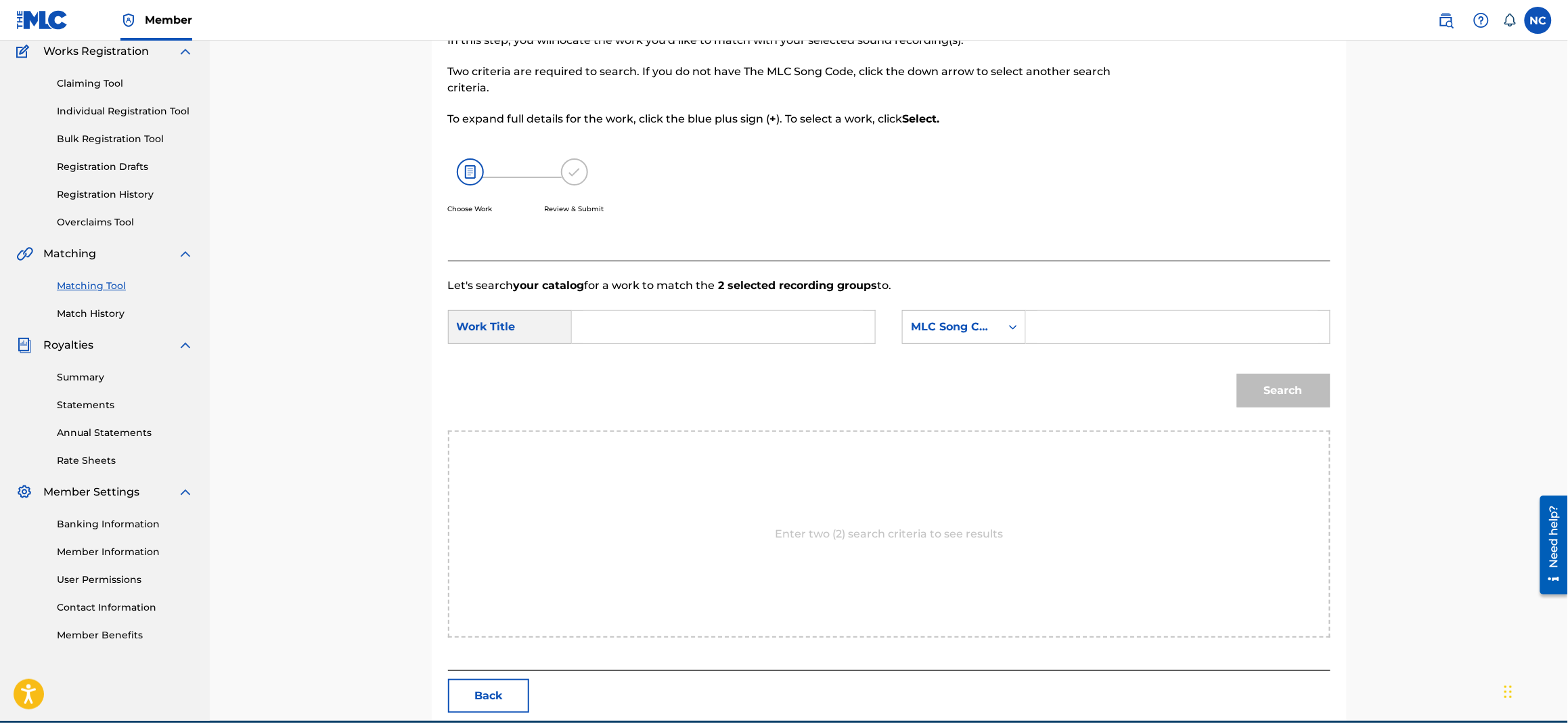
click at [1197, 319] on input "Search Form" at bounding box center [1178, 326] width 280 height 32
paste input "LT3MD3"
type input "LT3MD3"
click at [606, 322] on input "Search Form" at bounding box center [724, 326] width 280 height 32
paste input "LONG BEFORE WORDS"
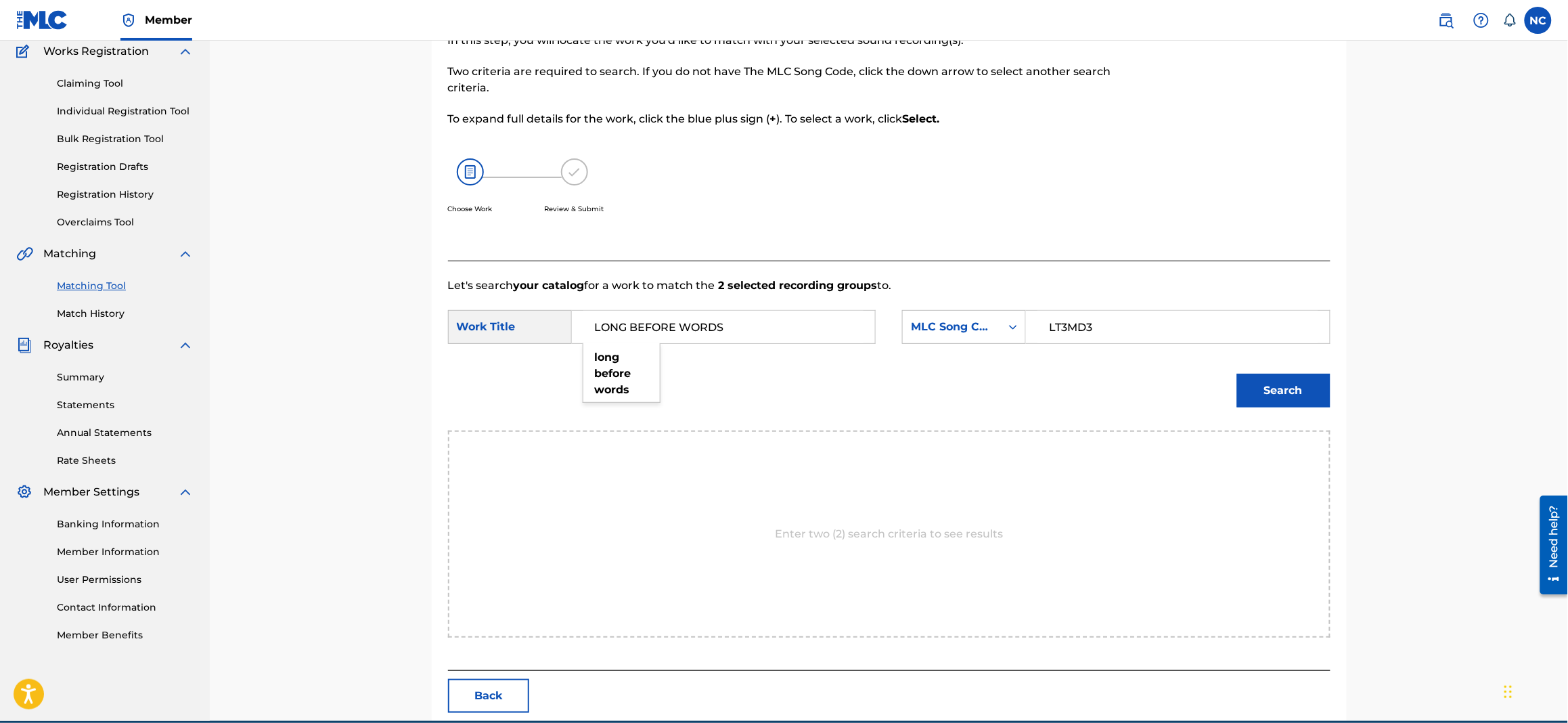
type input "LONG BEFORE WORDS"
drag, startPoint x: 1255, startPoint y: 374, endPoint x: 1258, endPoint y: 380, distance: 6.7
click at [1255, 375] on button "Search" at bounding box center [1284, 390] width 93 height 34
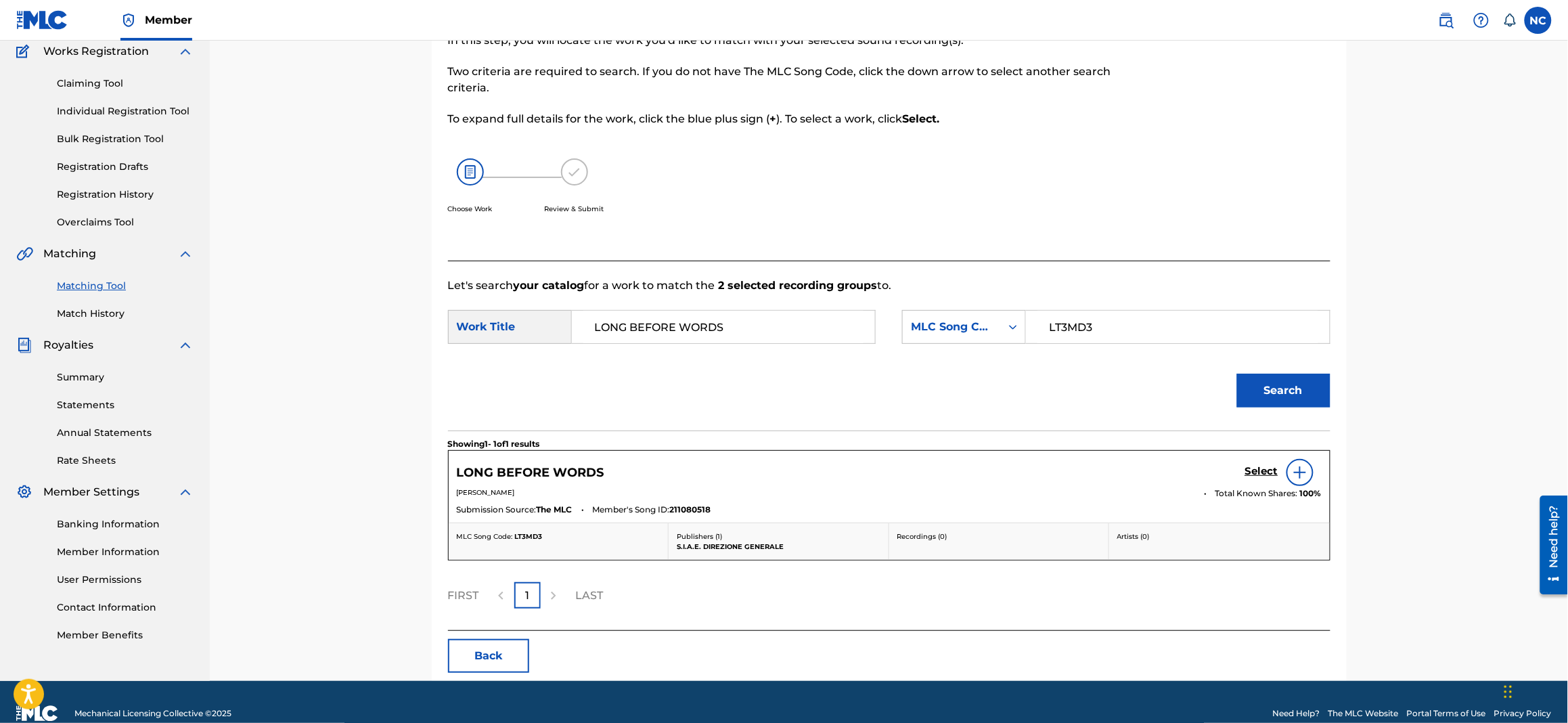
click at [1248, 469] on h5 "Select" at bounding box center [1262, 471] width 33 height 13
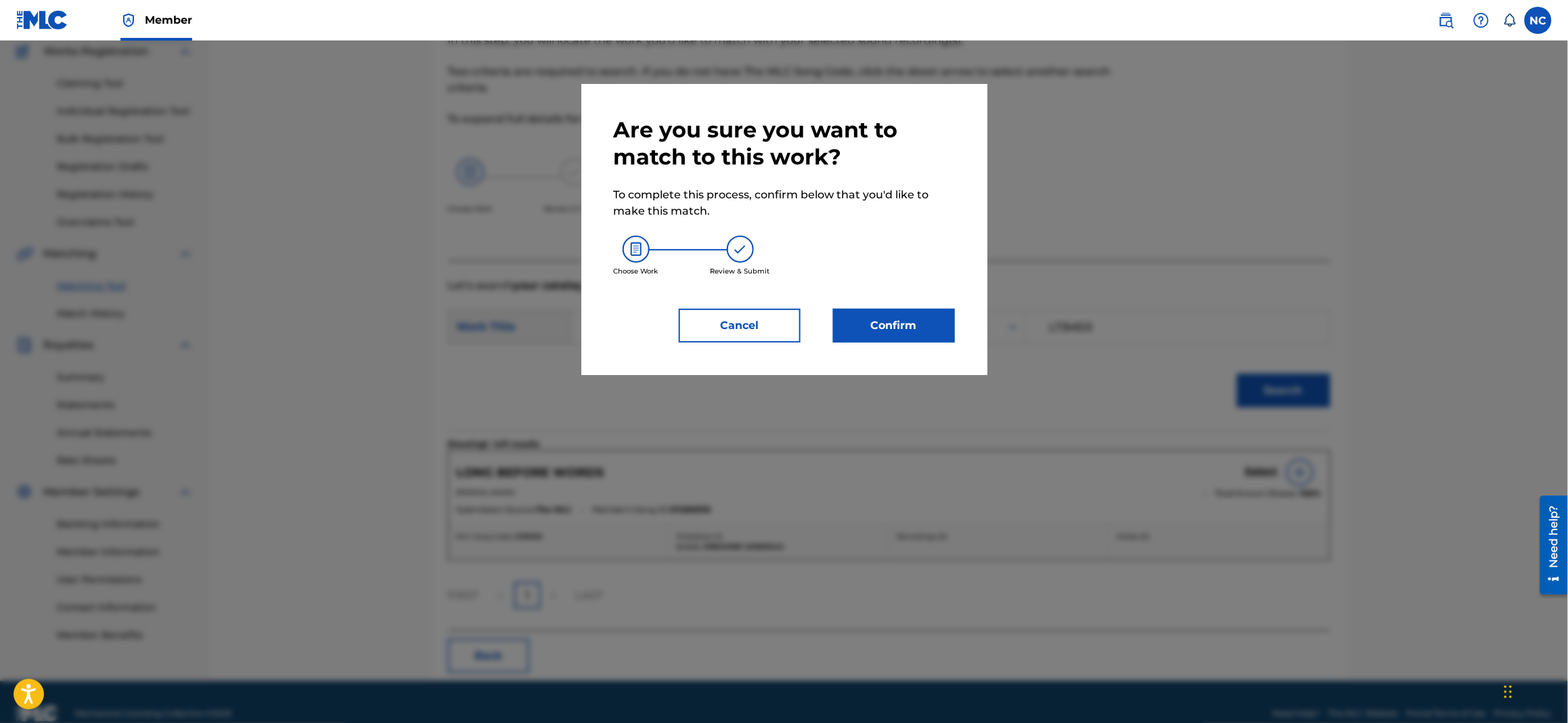
click at [922, 319] on button "Confirm" at bounding box center [894, 325] width 122 height 34
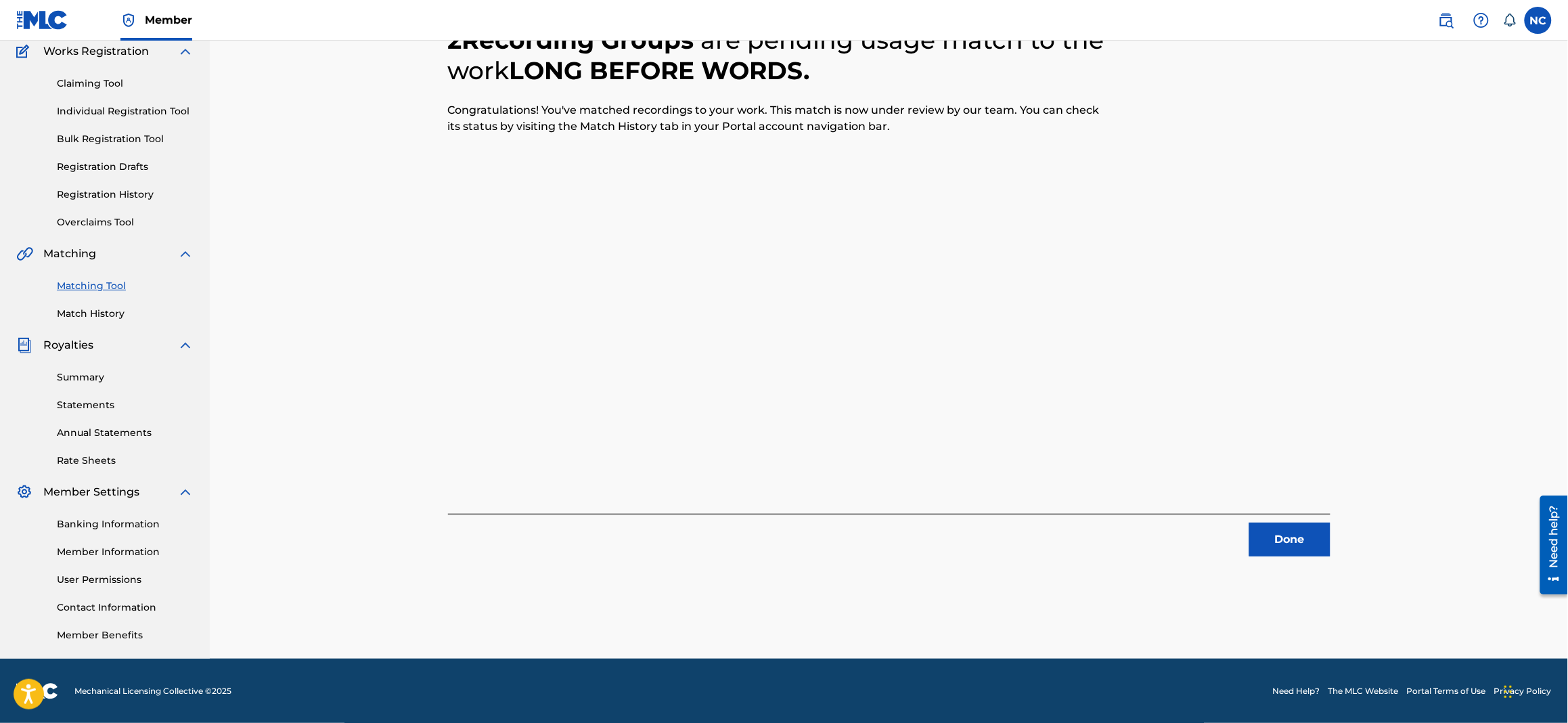
click at [1312, 537] on button "Done" at bounding box center [1290, 539] width 82 height 34
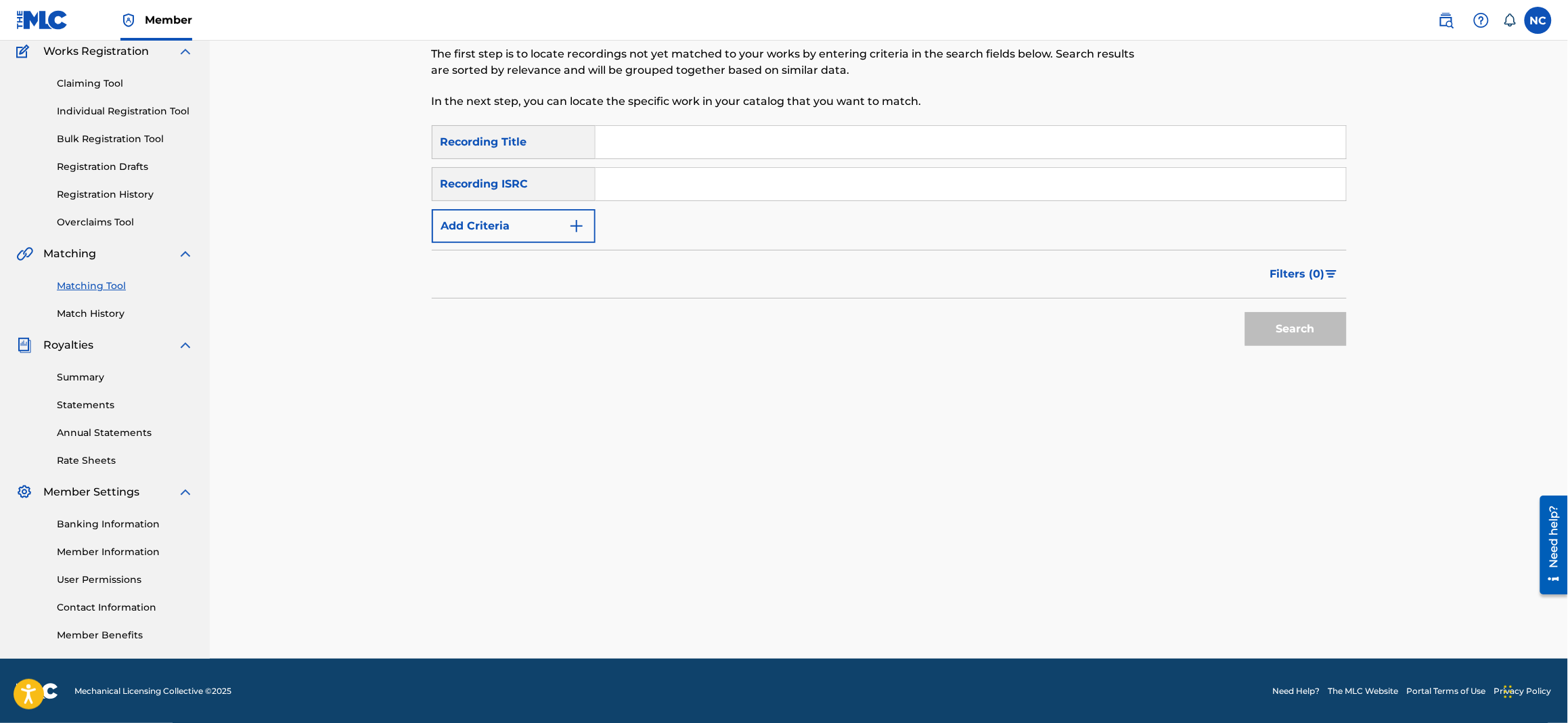
click at [704, 142] on input "Search Form" at bounding box center [971, 142] width 751 height 32
type input "COME IL RICORDO"
click at [551, 241] on button "Add Criteria" at bounding box center [513, 226] width 164 height 34
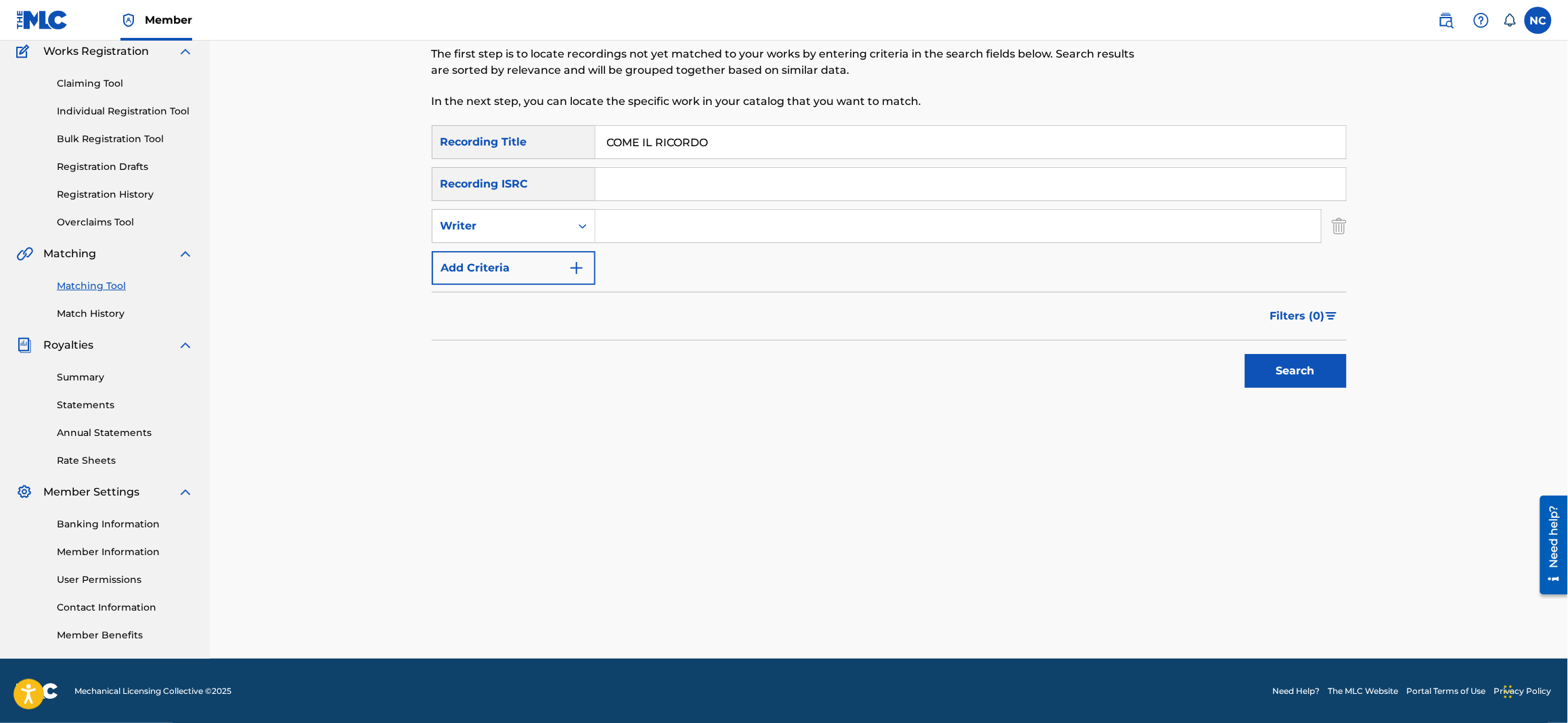
click at [636, 220] on input "Search Form" at bounding box center [958, 226] width 725 height 32
type input "[PERSON_NAME]"
click at [1246, 354] on button "Search" at bounding box center [1296, 371] width 101 height 34
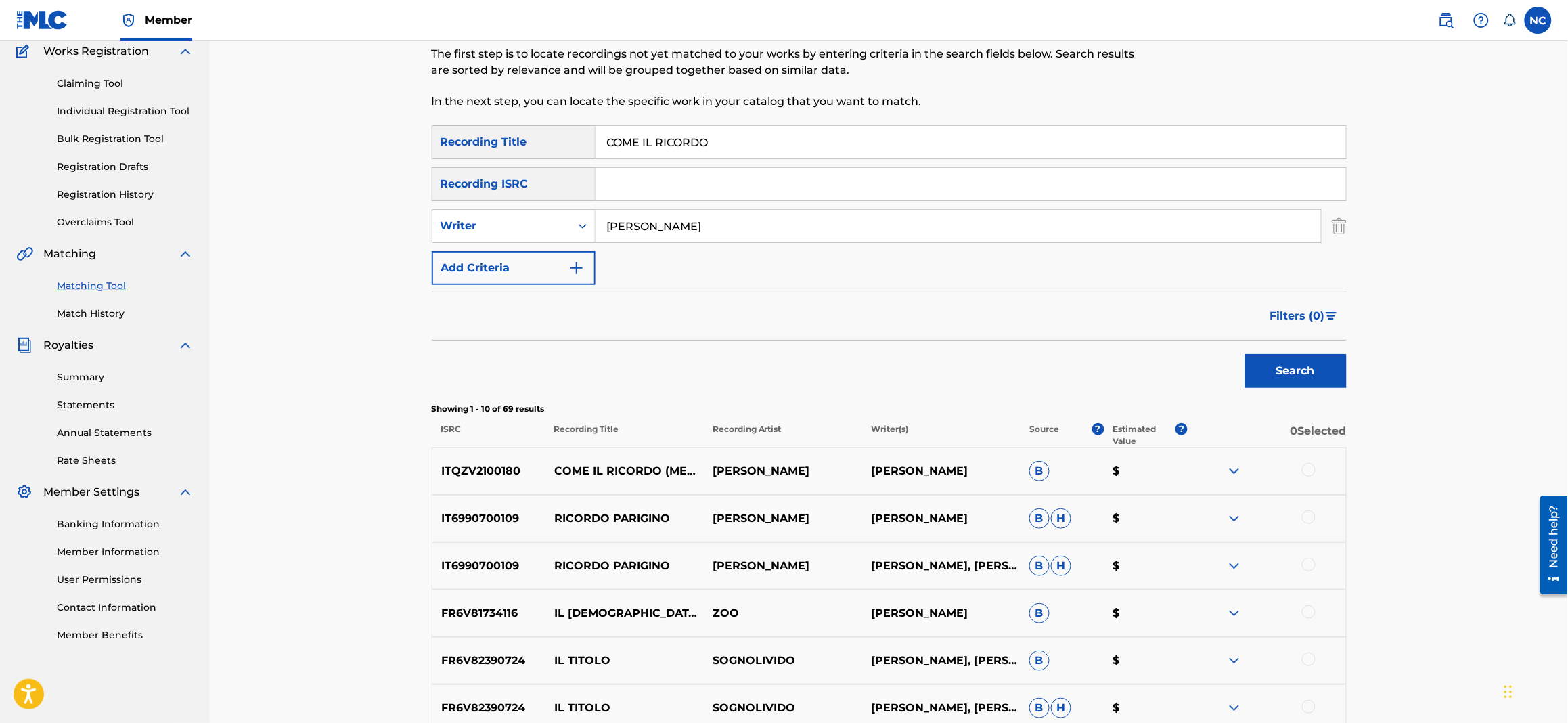
click at [1307, 473] on div at bounding box center [1309, 470] width 13 height 13
click at [988, 607] on button "Match 1 Group" at bounding box center [951, 612] width 150 height 34
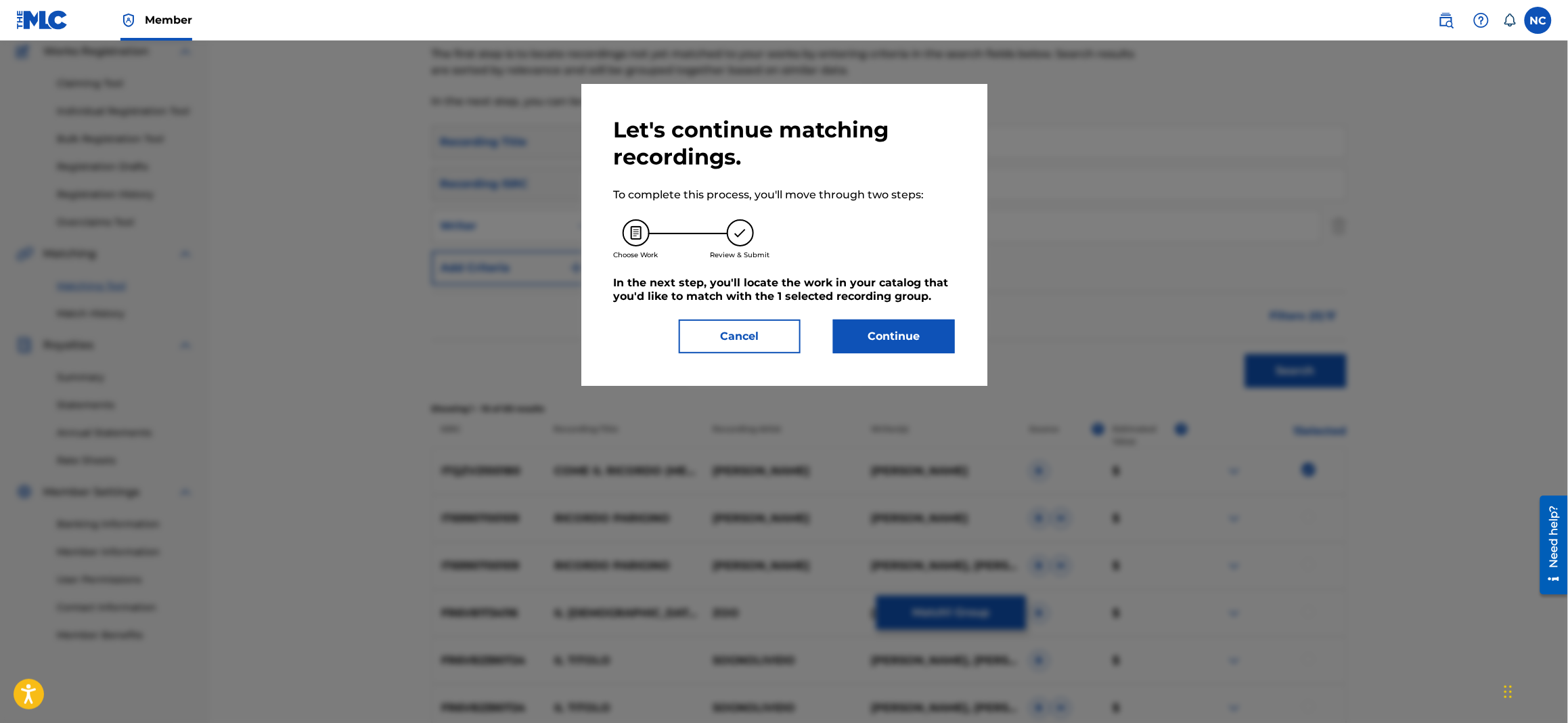
click at [881, 335] on button "Continue" at bounding box center [894, 336] width 122 height 34
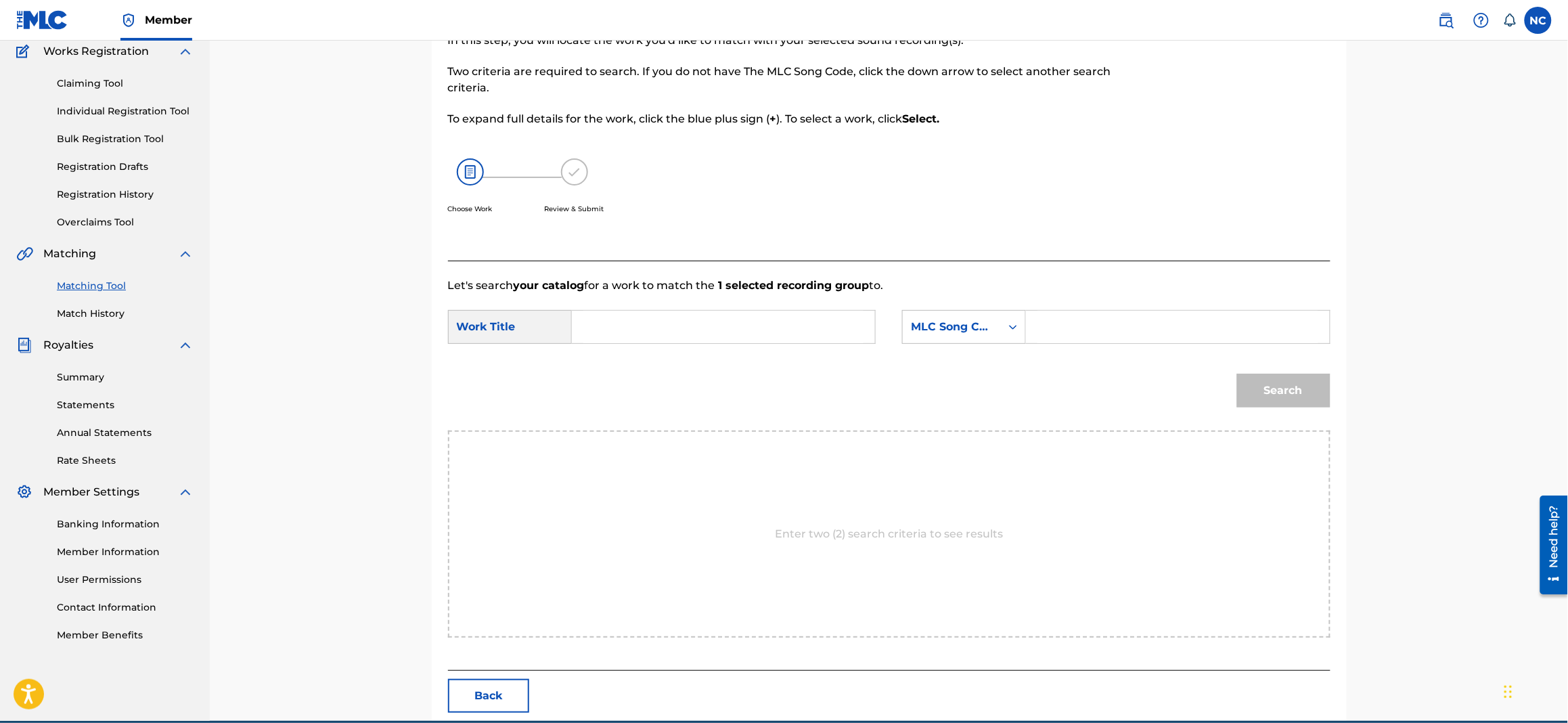
click at [1238, 313] on input "Search Form" at bounding box center [1178, 326] width 280 height 32
paste input "CL1O5L"
type input "CL1O5L"
click at [896, 306] on form "SearchWithCriteriabc2a251b-e001-43be-bb1a-24c27ff514b5 Work Title SearchWithCri…" at bounding box center [889, 362] width 883 height 137
click at [673, 318] on input "Search Form" at bounding box center [724, 326] width 280 height 32
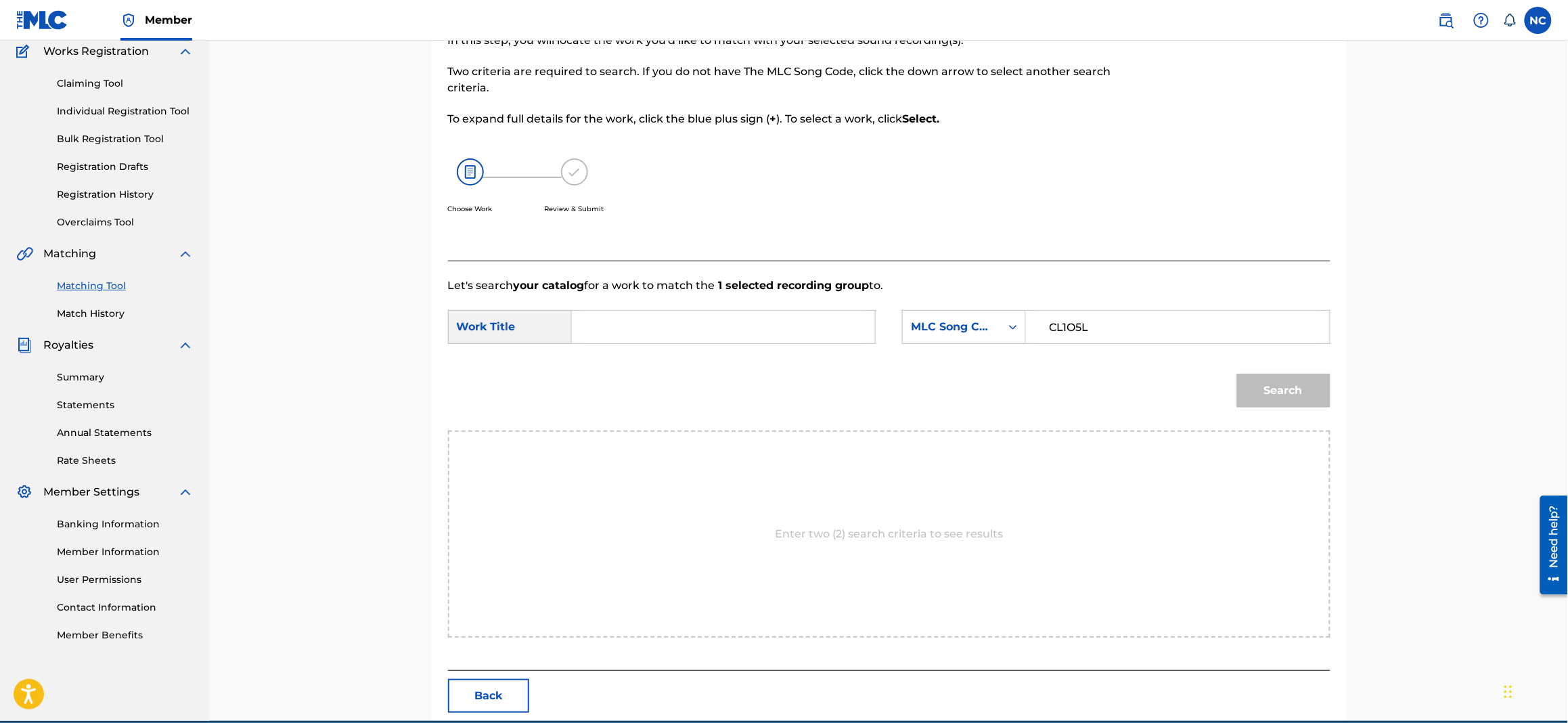
click at [671, 326] on input "Search Form" at bounding box center [724, 326] width 280 height 32
type input "COME IL RICORDO"
click at [1237, 374] on button "Search" at bounding box center [1284, 390] width 93 height 34
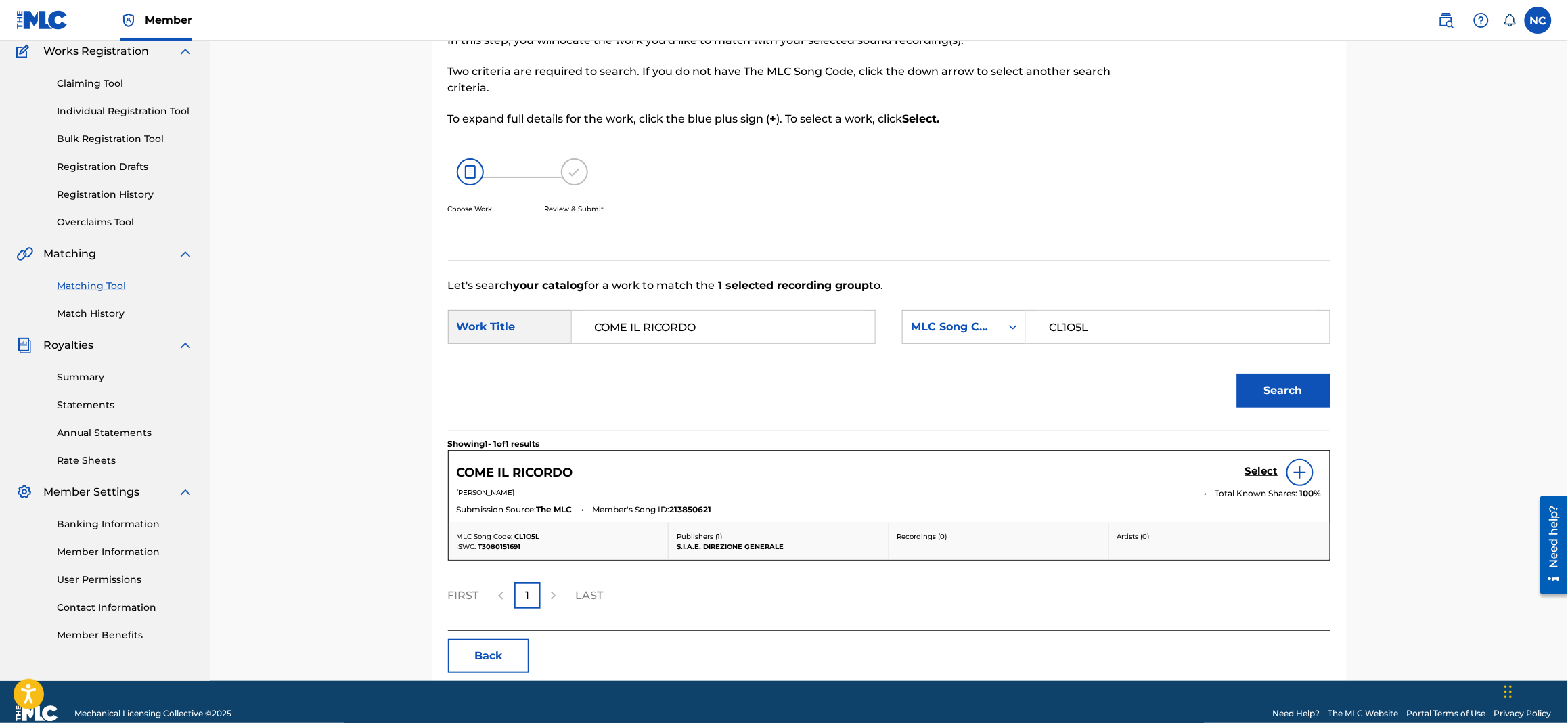
click at [1251, 466] on h5 "Select" at bounding box center [1262, 471] width 33 height 13
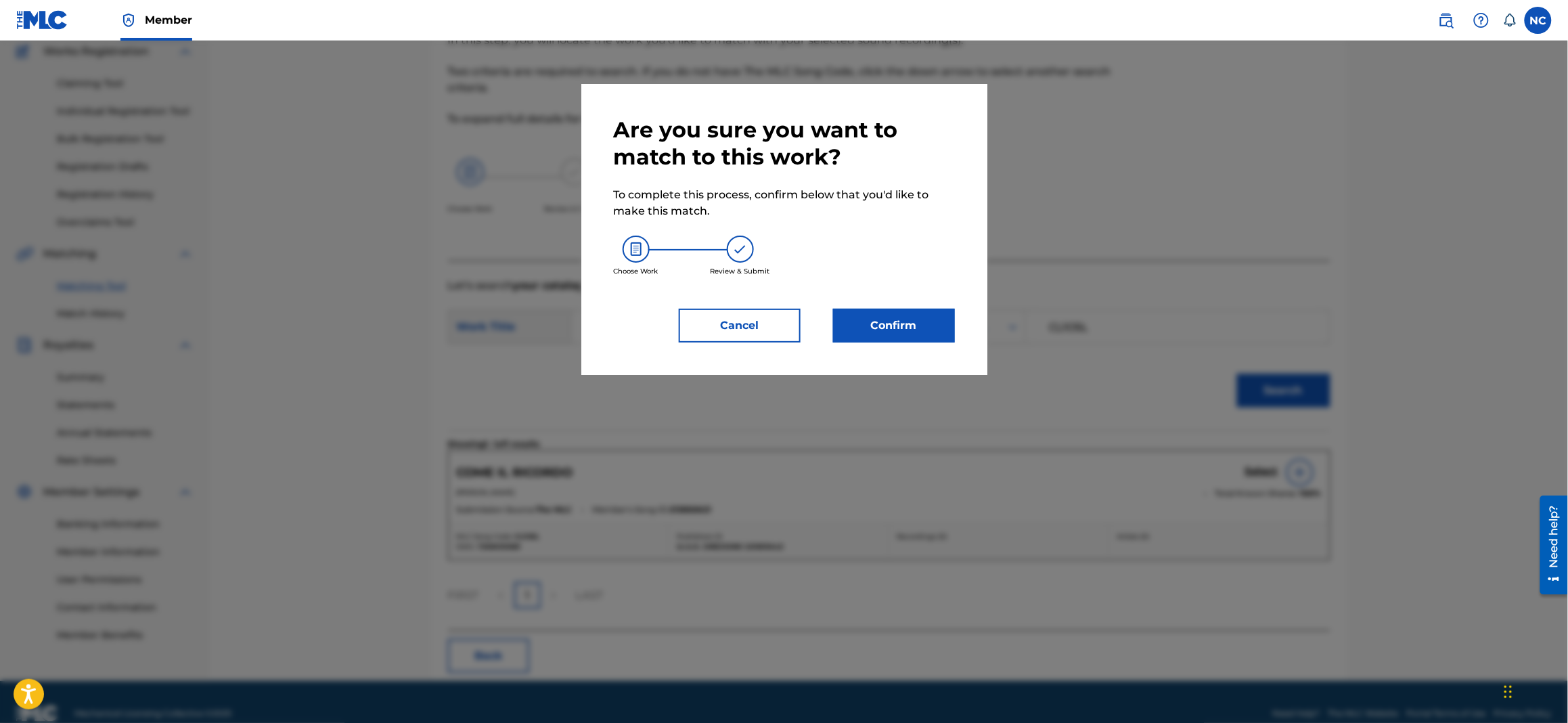
click at [856, 323] on button "Confirm" at bounding box center [894, 325] width 122 height 34
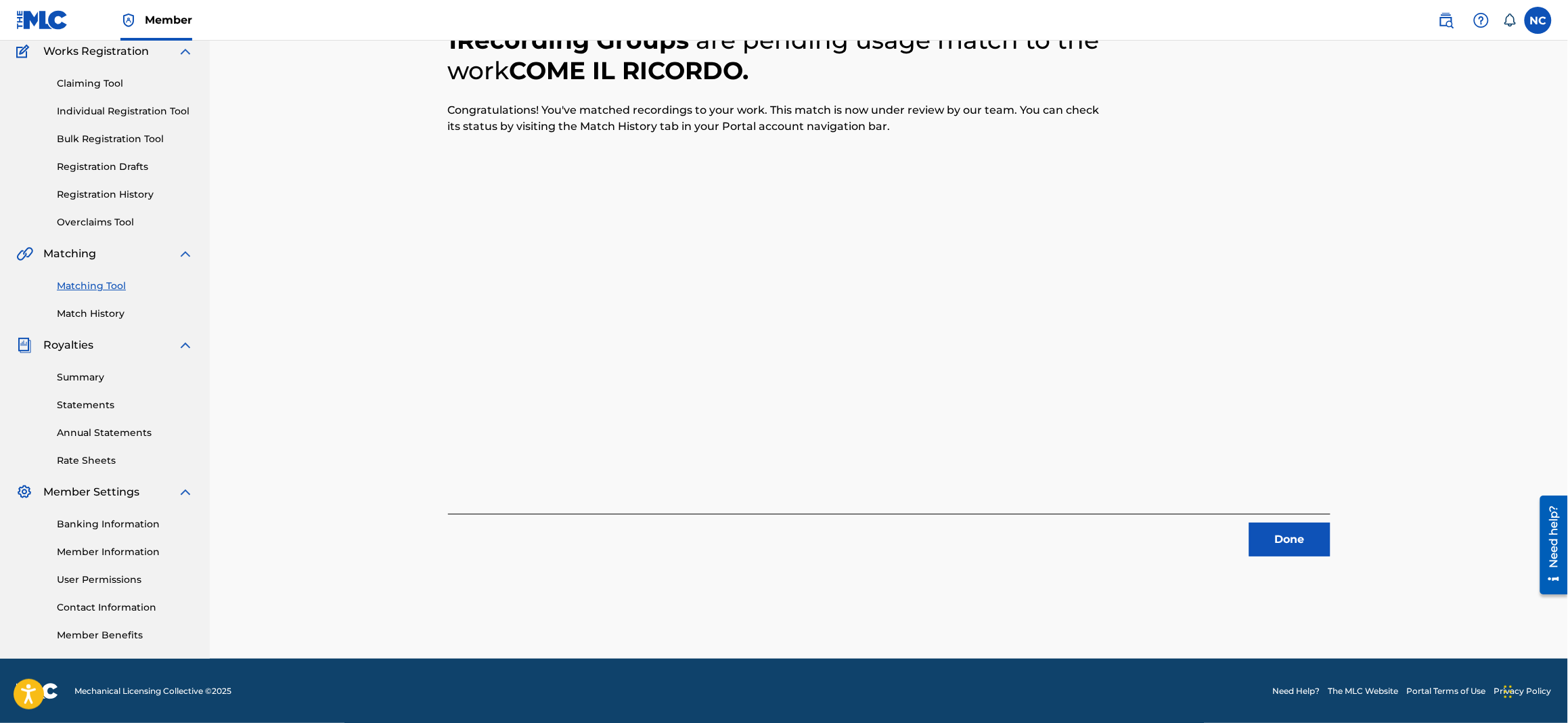
click at [1290, 537] on button "Done" at bounding box center [1290, 539] width 82 height 34
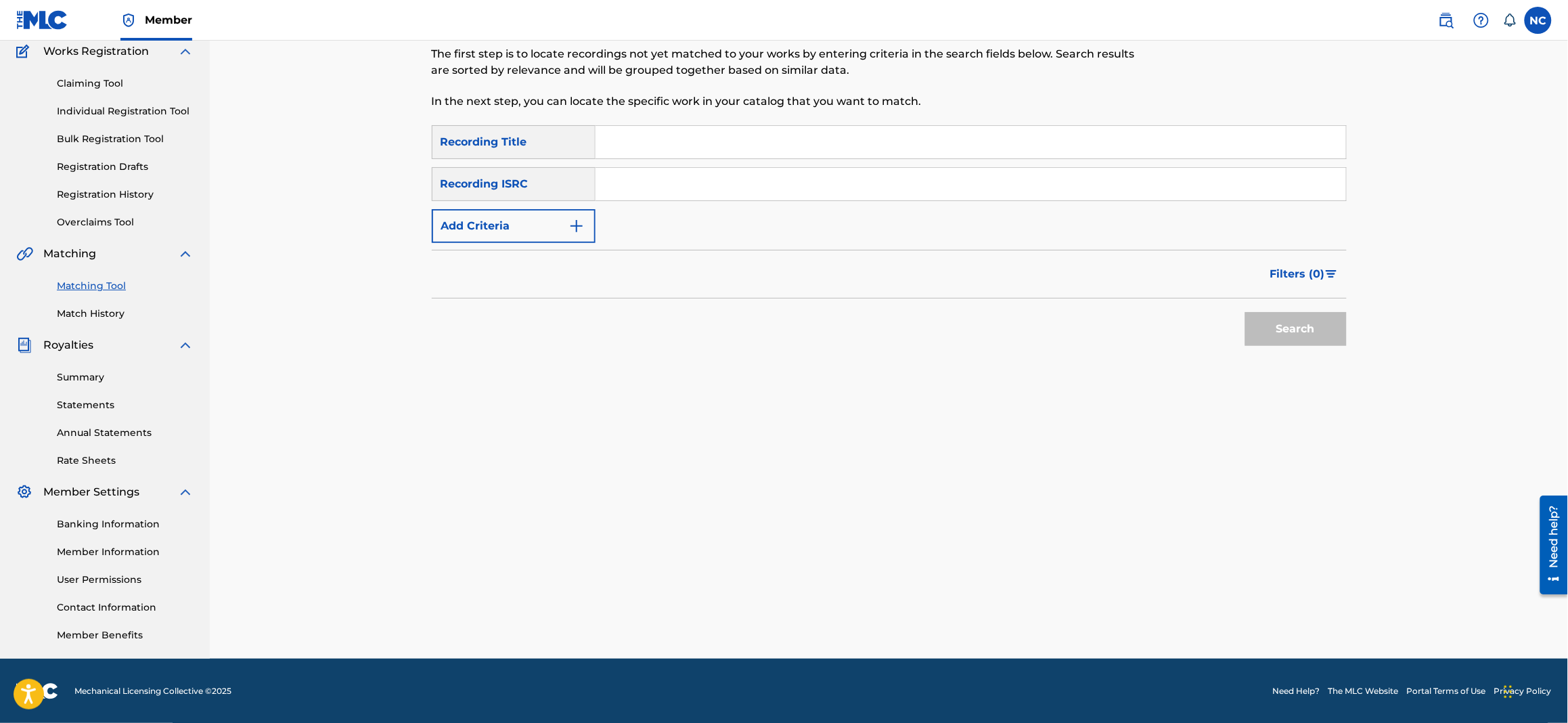
click at [687, 143] on input "Search Form" at bounding box center [971, 142] width 751 height 32
paste input "MISERERE DELL’ALTARE"
type input "MISERERE DELL’ALTARE"
click at [571, 231] on img "Search Form" at bounding box center [577, 226] width 17 height 17
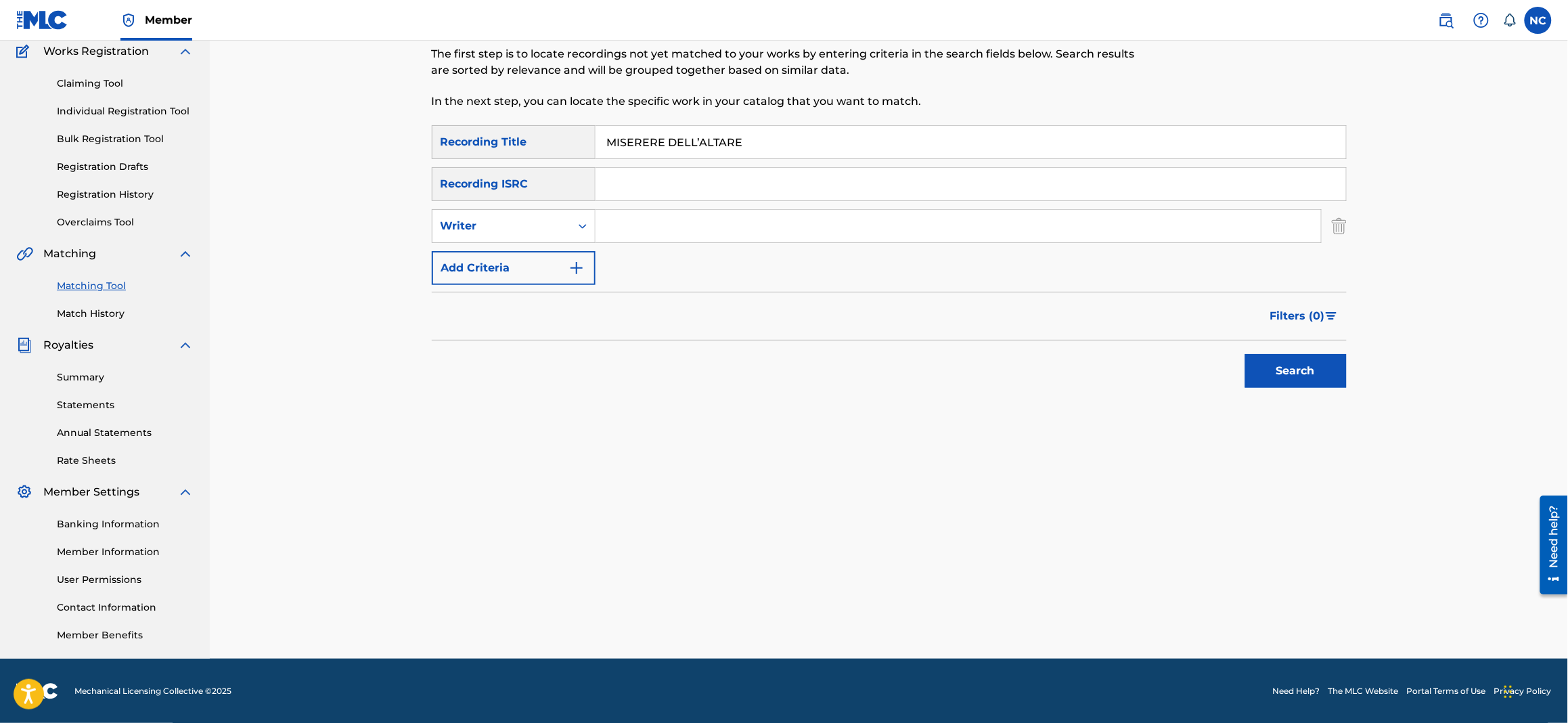
drag, startPoint x: 571, startPoint y: 231, endPoint x: 661, endPoint y: 230, distance: 90.0
click at [660, 231] on input "Search Form" at bounding box center [958, 226] width 725 height 32
type input "[PERSON_NAME]"
click at [1246, 354] on button "Search" at bounding box center [1296, 371] width 101 height 34
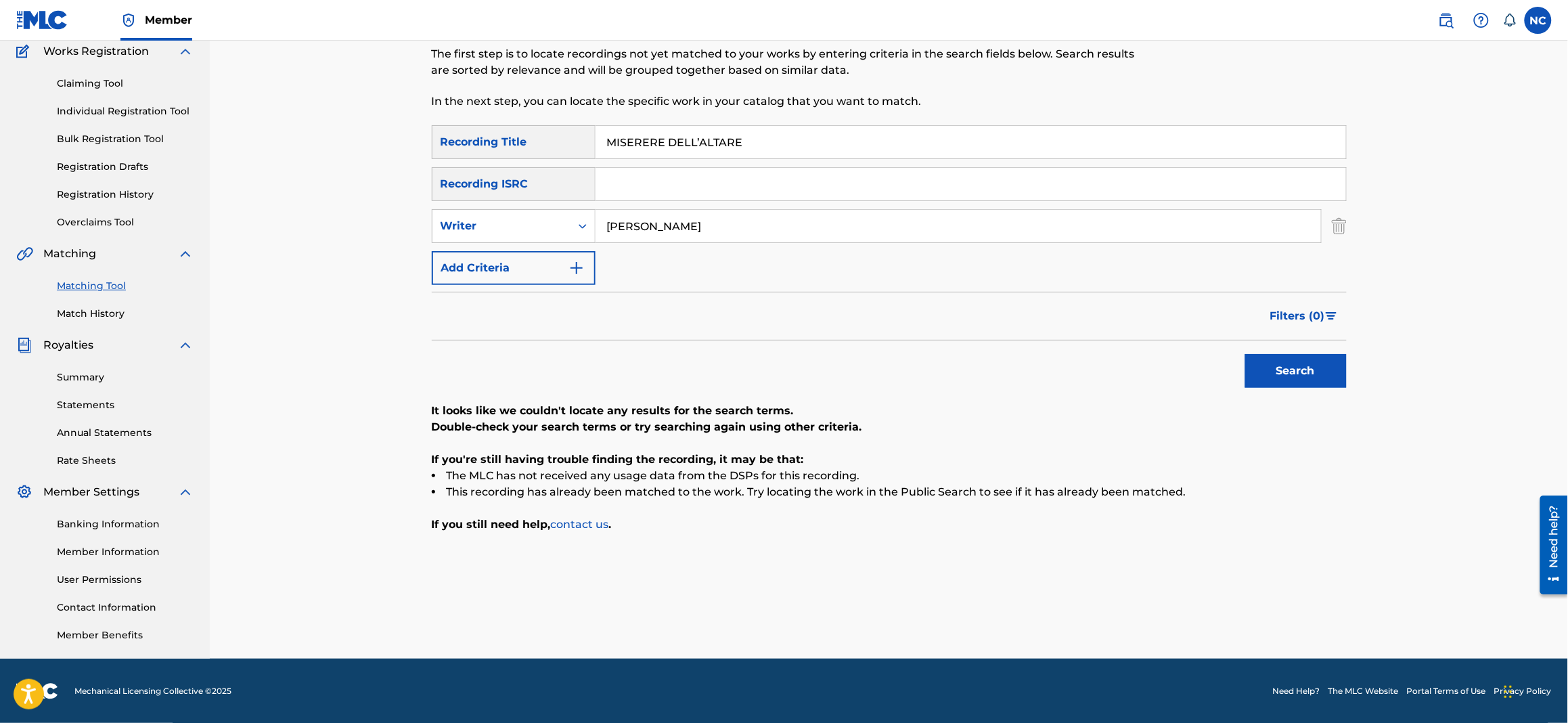
drag, startPoint x: 1321, startPoint y: 375, endPoint x: 794, endPoint y: 290, distance: 533.8
click at [1321, 375] on button "Search" at bounding box center [1296, 371] width 101 height 34
click at [547, 238] on div "Writer" at bounding box center [501, 226] width 138 height 25
drag, startPoint x: 543, startPoint y: 253, endPoint x: 1146, endPoint y: 361, distance: 612.6
click at [543, 253] on div "Recording Artist" at bounding box center [513, 260] width 162 height 34
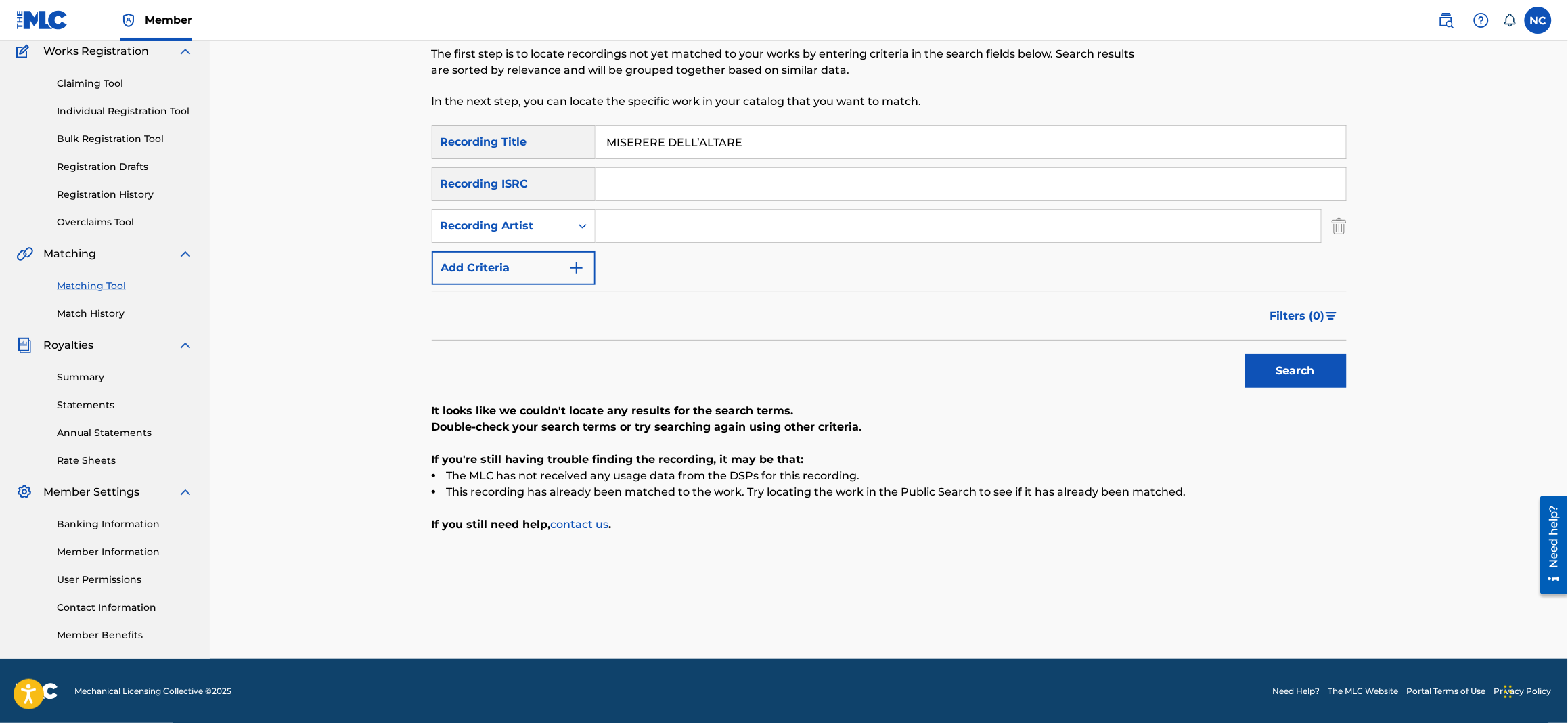
click at [1305, 375] on button "Search" at bounding box center [1296, 371] width 101 height 34
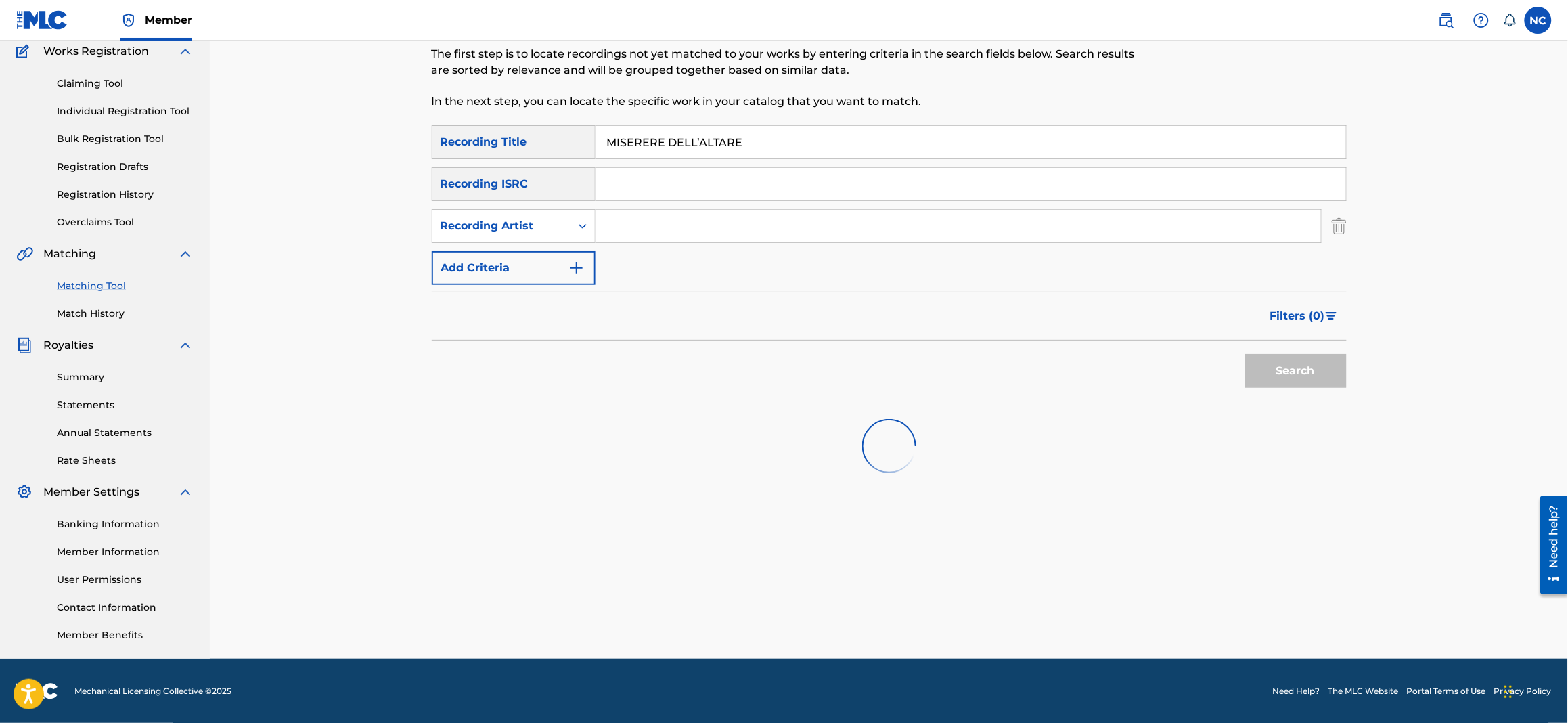
click at [715, 214] on input "Search Form" at bounding box center [958, 226] width 725 height 32
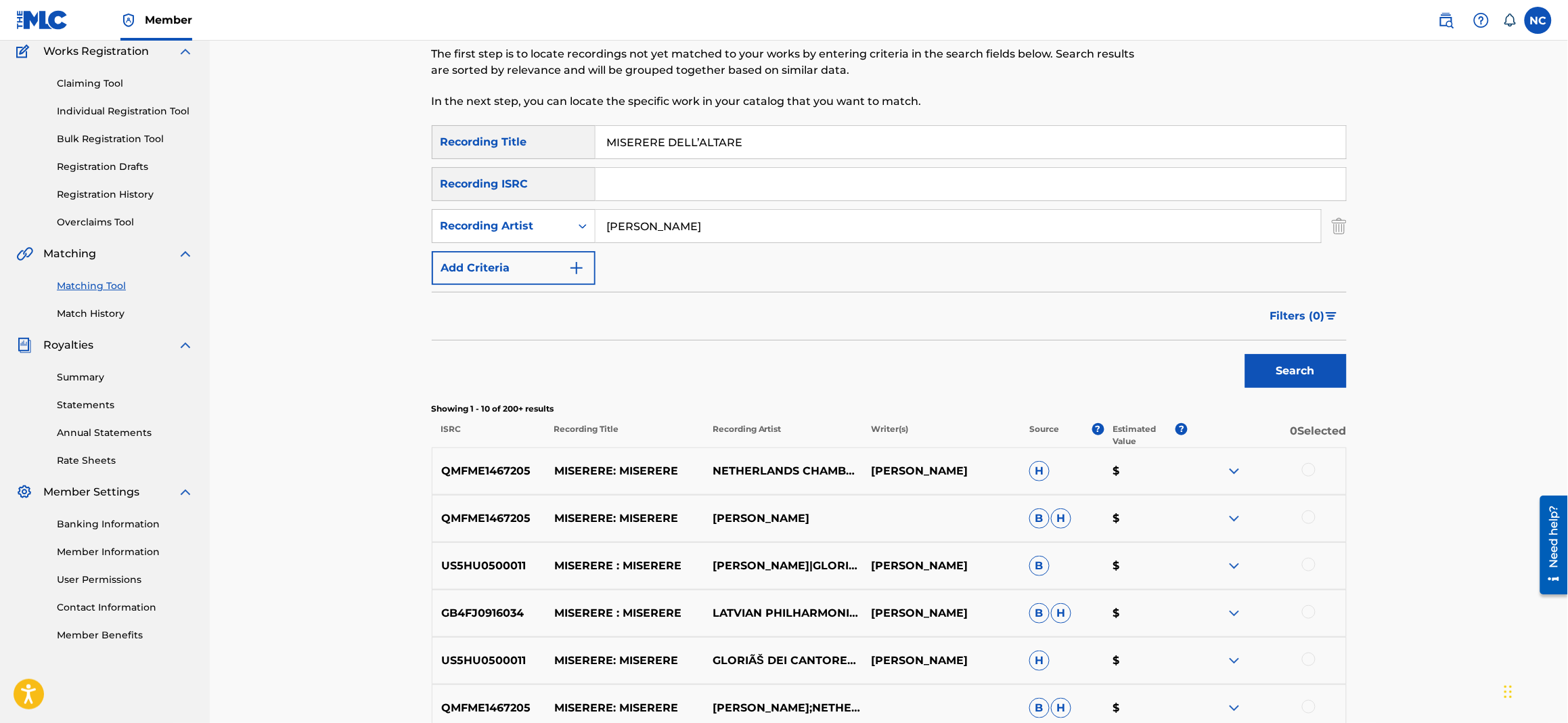
type input "[PERSON_NAME]"
click at [1246, 354] on button "Search" at bounding box center [1296, 371] width 101 height 34
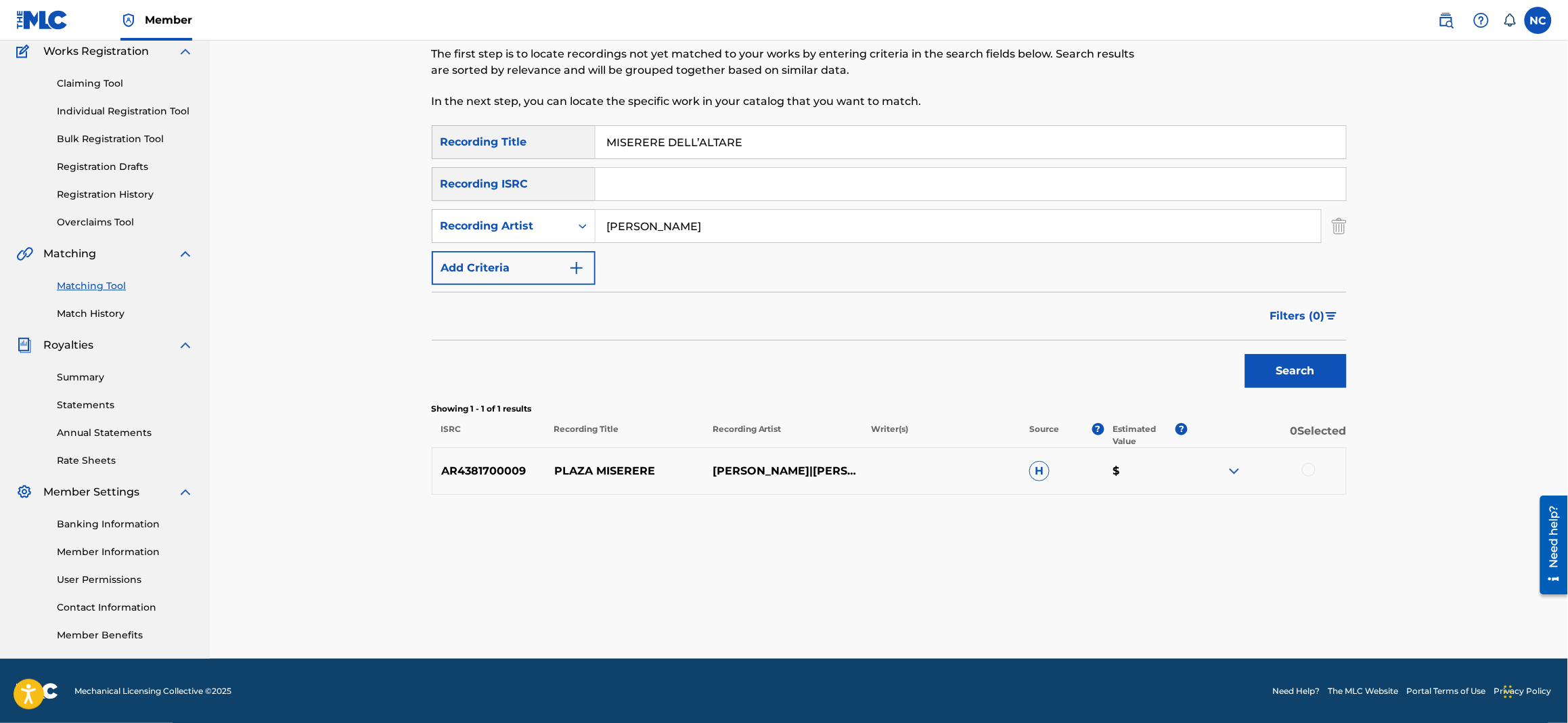
drag, startPoint x: 808, startPoint y: 138, endPoint x: 311, endPoint y: 141, distance: 497.0
click at [318, 138] on div "Matching Tool The Matching Tool allows Members to match sound recordings to wor…" at bounding box center [889, 291] width 1358 height 734
type input "NIKE NUOVE"
click at [1246, 354] on button "Search" at bounding box center [1296, 371] width 101 height 34
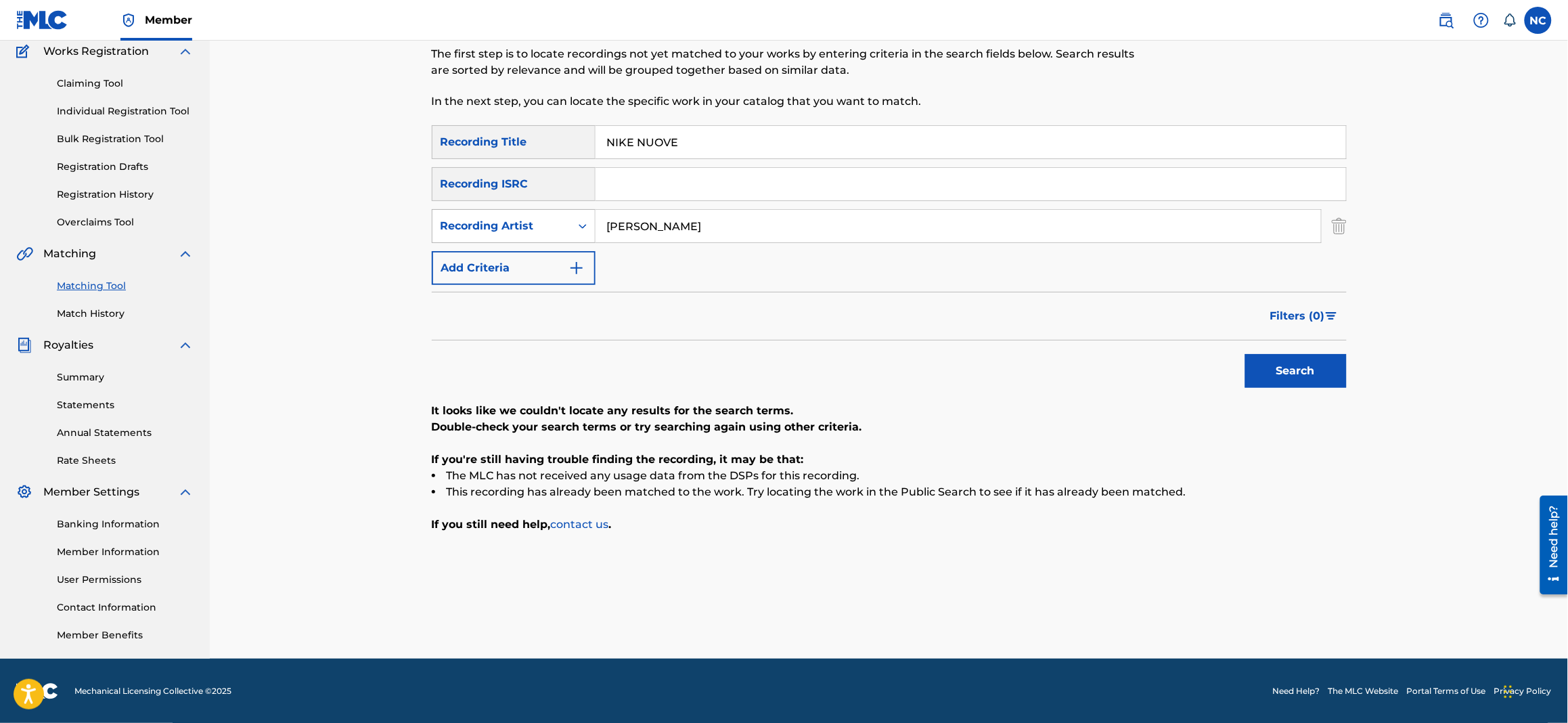
click at [527, 228] on div "Recording Artist" at bounding box center [501, 226] width 122 height 17
click at [498, 268] on div "Writer" at bounding box center [513, 260] width 162 height 34
click at [696, 228] on input "Search Form" at bounding box center [958, 226] width 725 height 32
type input "[PERSON_NAME]"
click at [1246, 354] on button "Search" at bounding box center [1296, 371] width 101 height 34
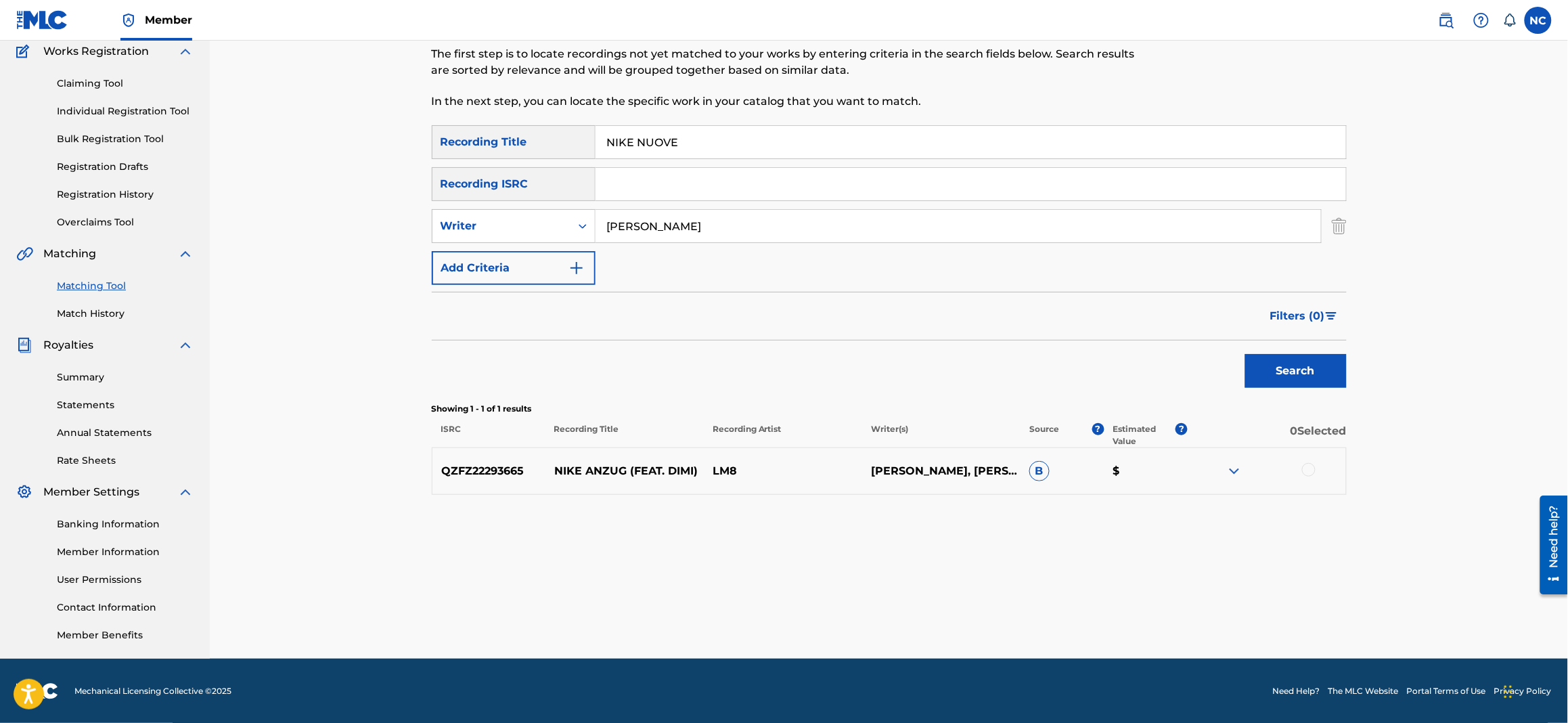
drag, startPoint x: 729, startPoint y: 135, endPoint x: 561, endPoint y: 134, distance: 168.0
click at [561, 134] on div "SearchWithCriteria020cbc6d-270c-4fb0-8b4e-70e5679f0368 Recording Title NIKE NUO…" at bounding box center [889, 142] width 915 height 34
type input "NOVEMBER"
click at [1246, 354] on button "Search" at bounding box center [1296, 371] width 101 height 34
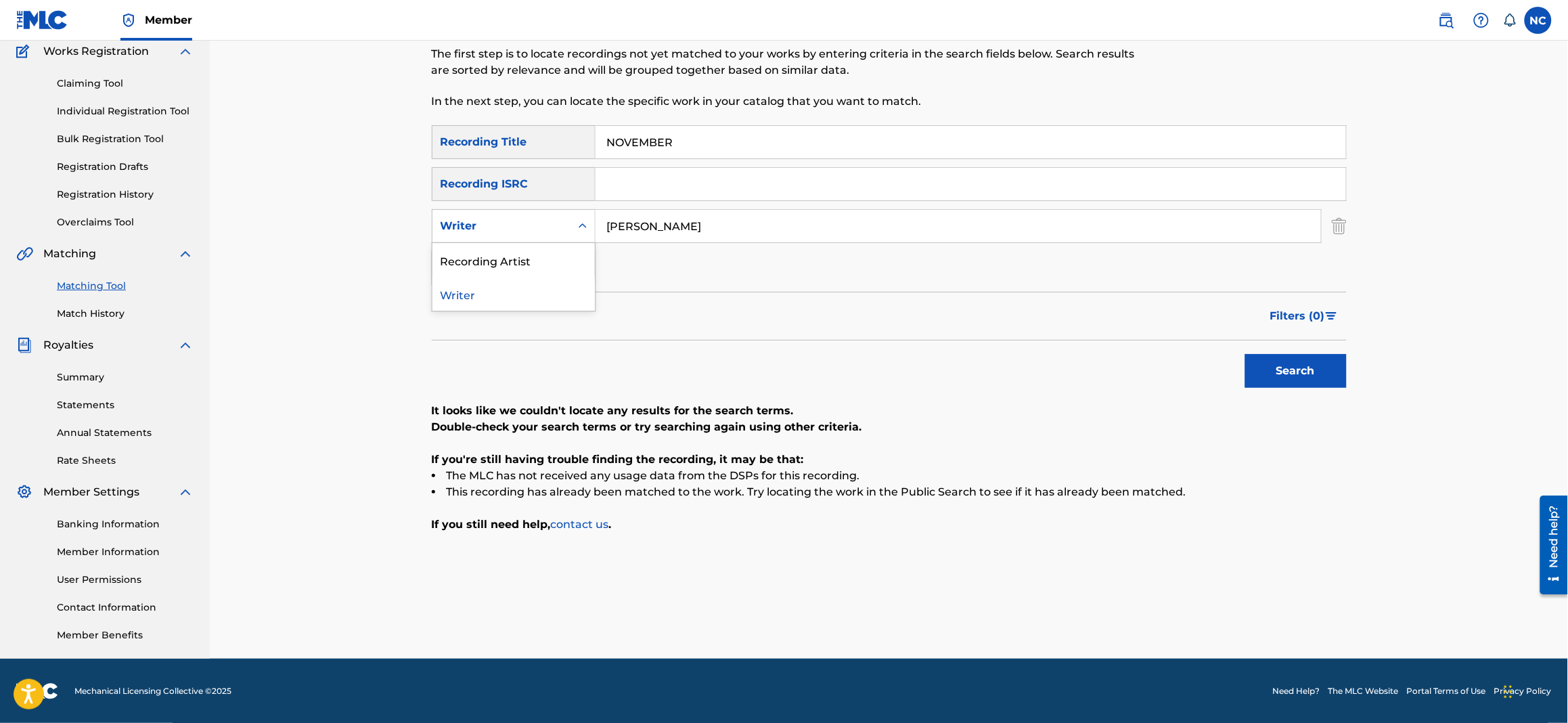
click at [520, 226] on div "Writer" at bounding box center [501, 226] width 122 height 17
click at [518, 261] on div "Recording Artist" at bounding box center [513, 260] width 162 height 34
click at [1307, 372] on button "Search" at bounding box center [1296, 371] width 101 height 34
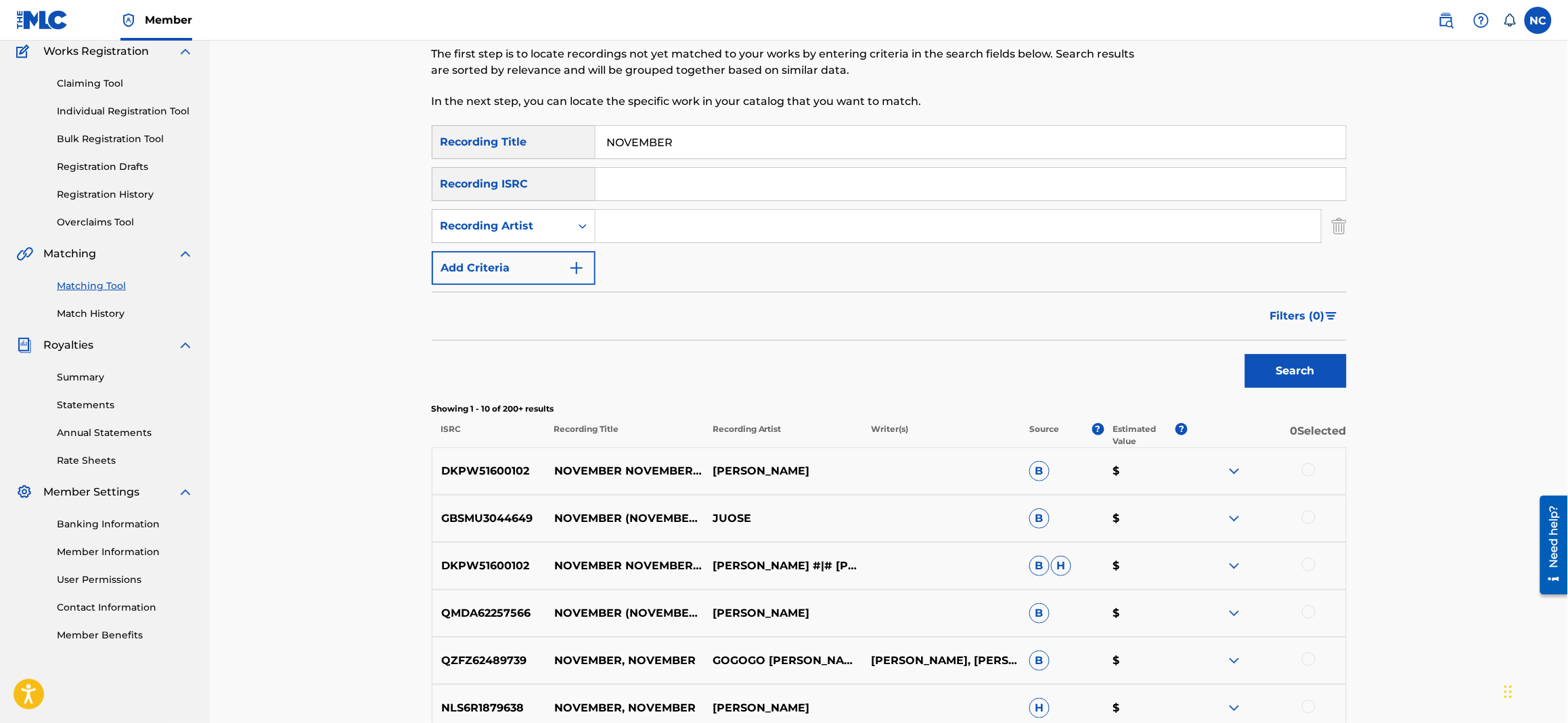
click at [739, 223] on input "Search Form" at bounding box center [958, 226] width 725 height 32
type input "[PERSON_NAME]"
click at [1246, 354] on button "Search" at bounding box center [1296, 371] width 101 height 34
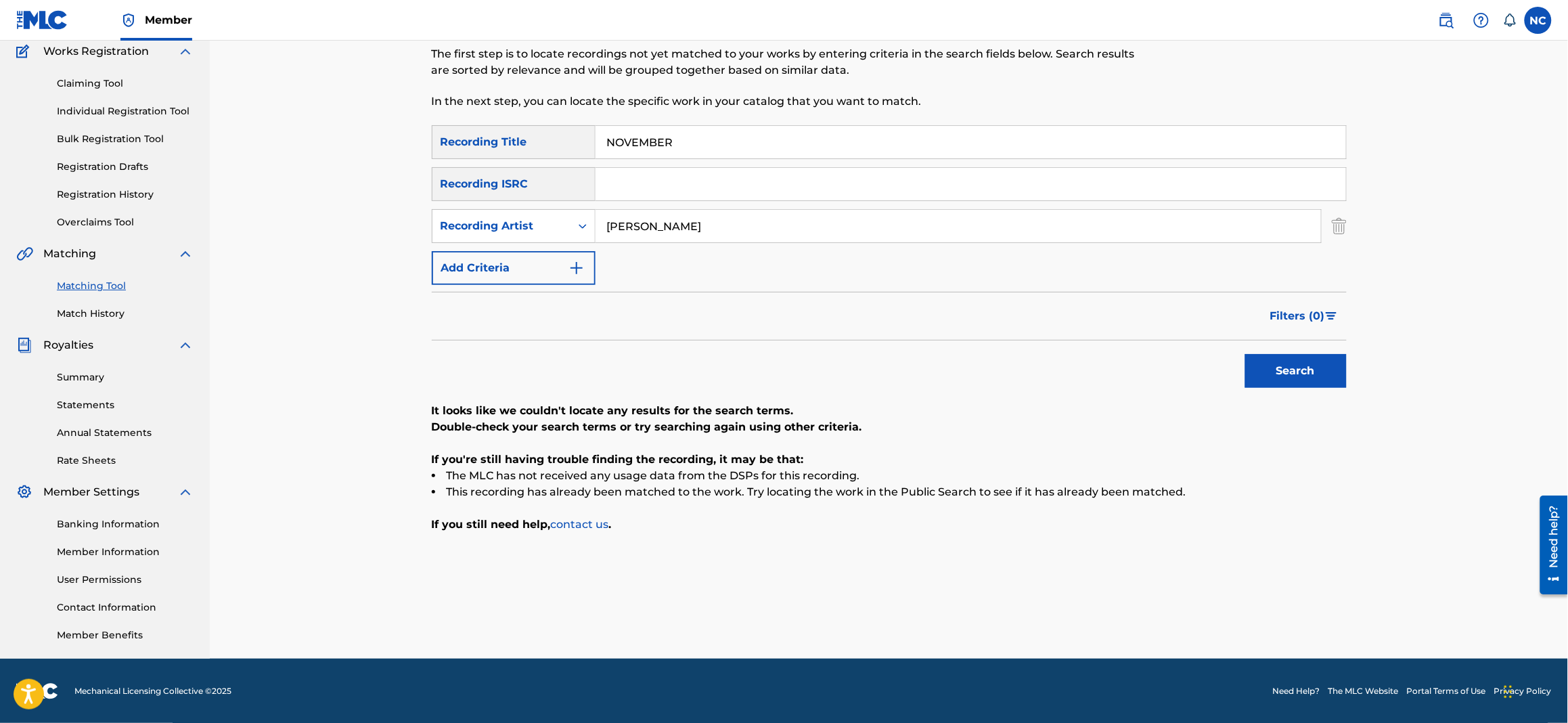
drag, startPoint x: 739, startPoint y: 149, endPoint x: 478, endPoint y: 143, distance: 261.1
click at [478, 143] on div "SearchWithCriteria020cbc6d-270c-4fb0-8b4e-70e5679f0368 Recording Title NOVEMBER" at bounding box center [889, 142] width 915 height 34
click at [1246, 354] on button "Search" at bounding box center [1296, 371] width 101 height 34
click at [603, 143] on input "OPEN DOORS" at bounding box center [971, 142] width 751 height 32
click at [1246, 354] on button "Search" at bounding box center [1296, 371] width 101 height 34
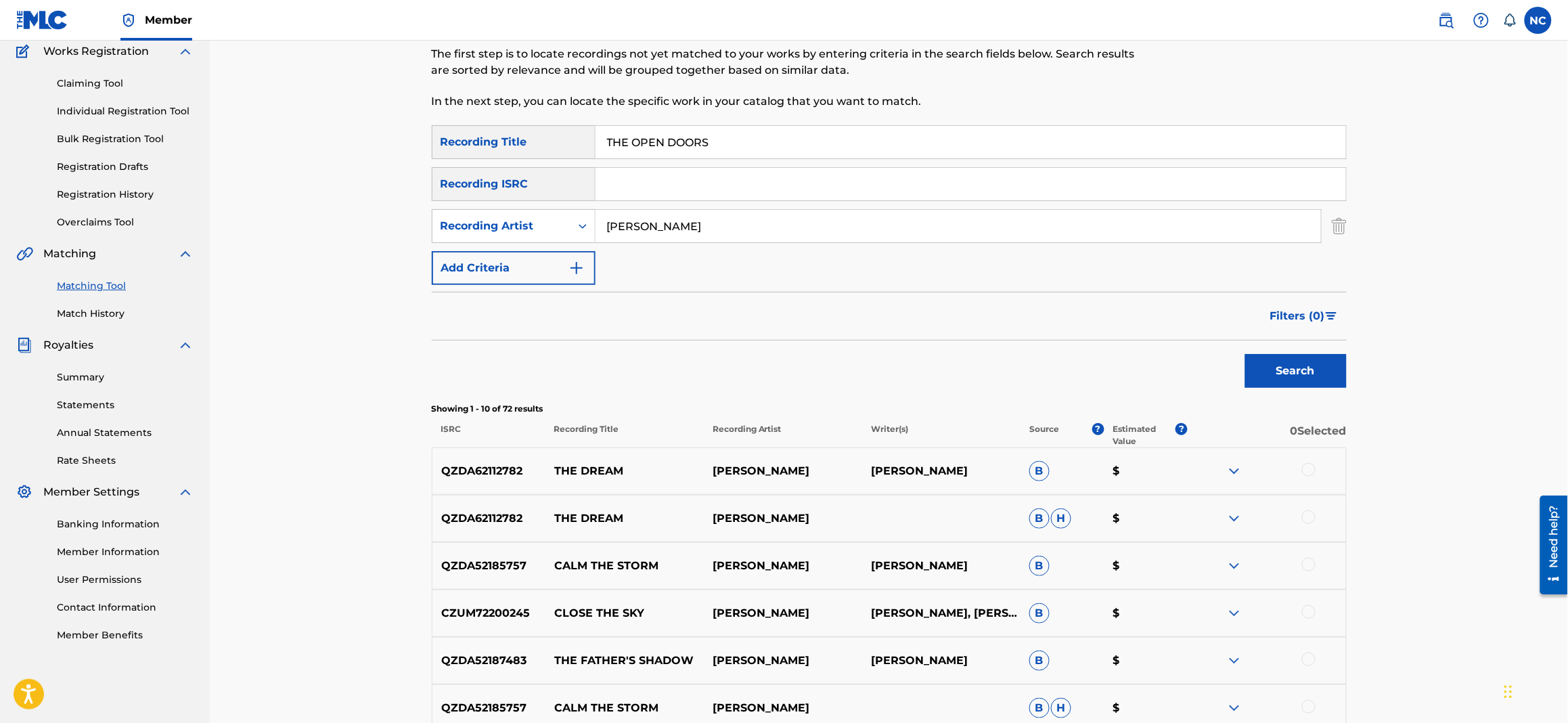
click at [1318, 372] on button "Search" at bounding box center [1296, 371] width 101 height 34
drag, startPoint x: 809, startPoint y: 154, endPoint x: 516, endPoint y: 124, distance: 294.5
click at [516, 124] on div "Matching Tool The Matching Tool allows Members to match sound recordings to wor…" at bounding box center [889, 491] width 915 height 1064
paste input "ORNETTOLOGY"
type input "ORNETTOLOGY"
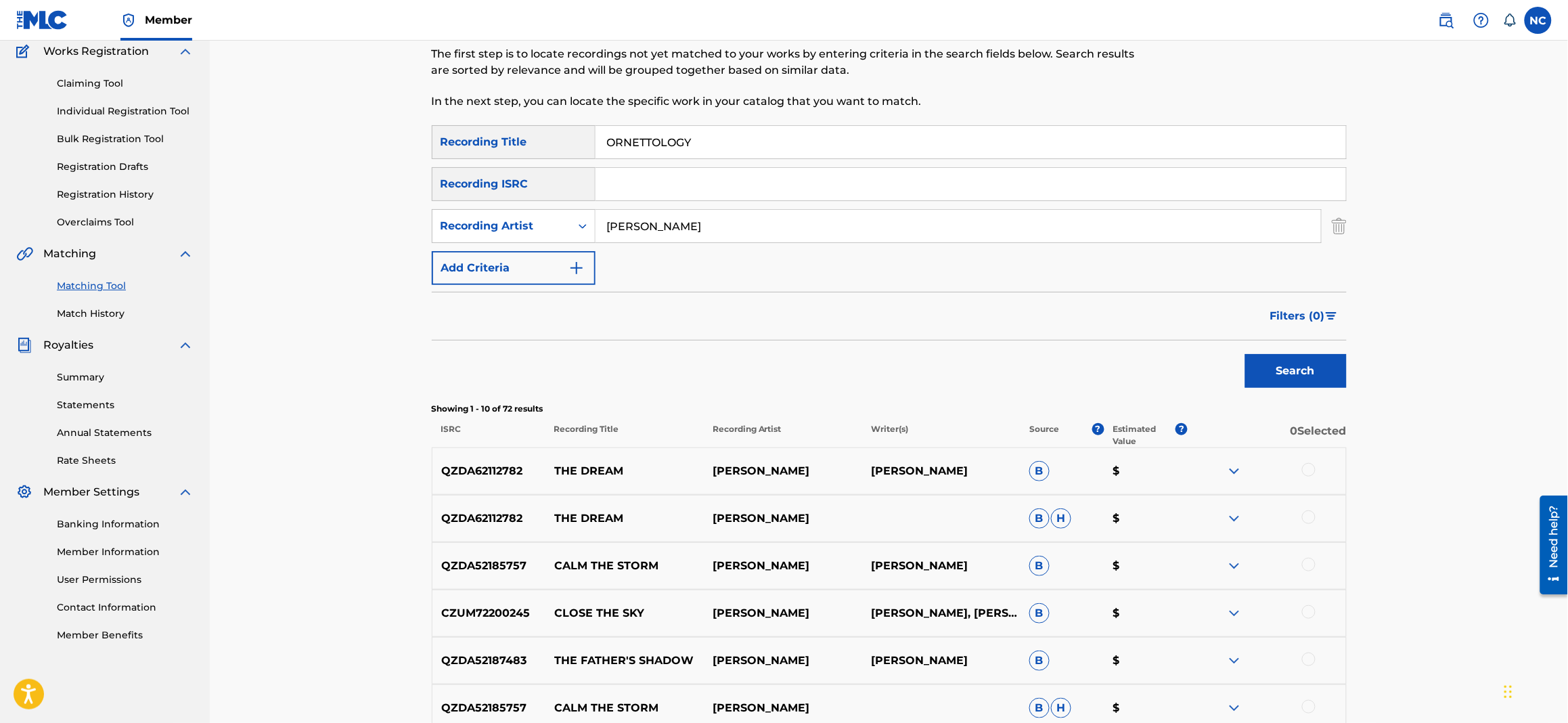
click at [1321, 382] on button "Search" at bounding box center [1296, 371] width 101 height 34
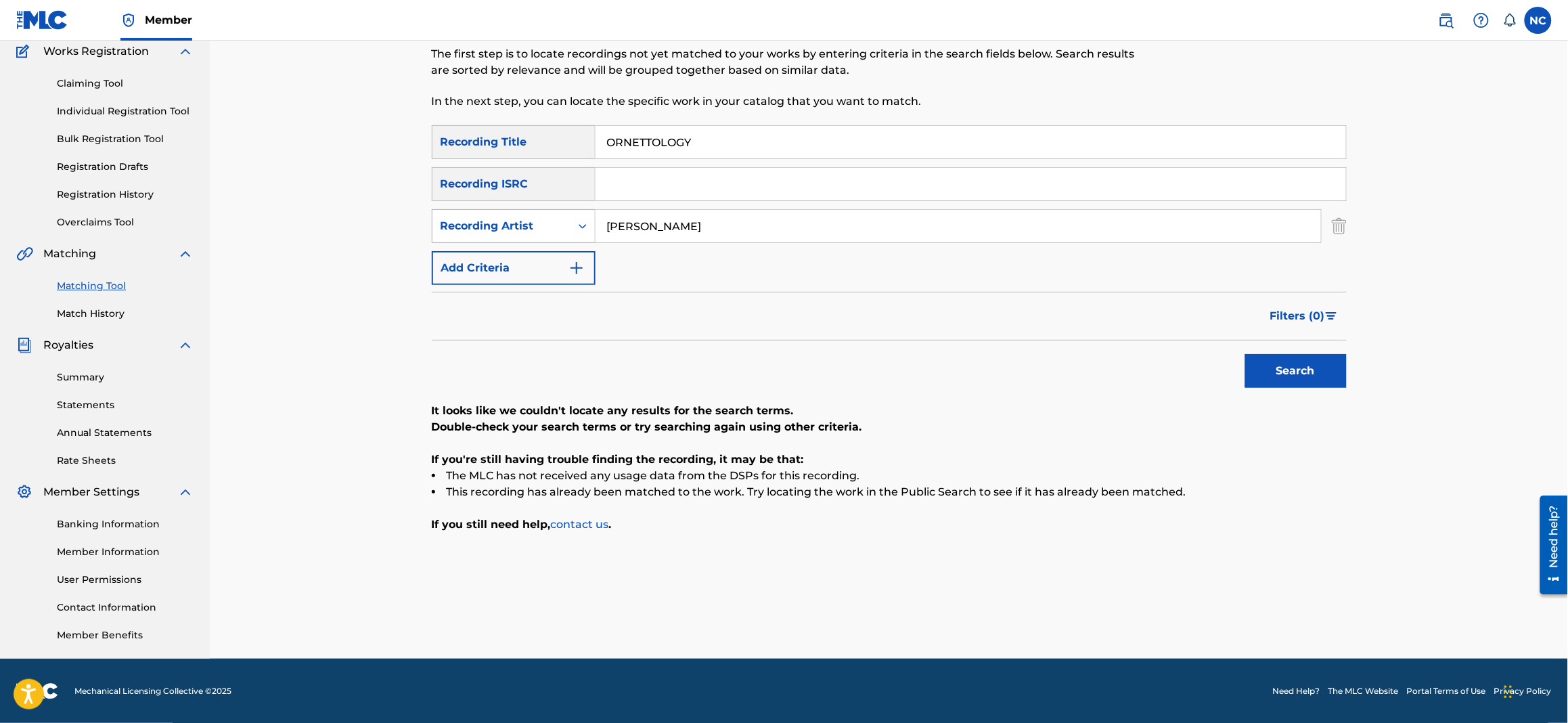
click at [493, 213] on div "Recording Artist" at bounding box center [501, 226] width 138 height 25
click at [479, 266] on div "Writer" at bounding box center [513, 260] width 162 height 34
click at [815, 188] on input "Search Form" at bounding box center [971, 184] width 751 height 32
click at [634, 229] on input "Search Form" at bounding box center [958, 226] width 725 height 32
type input "[PERSON_NAME]"
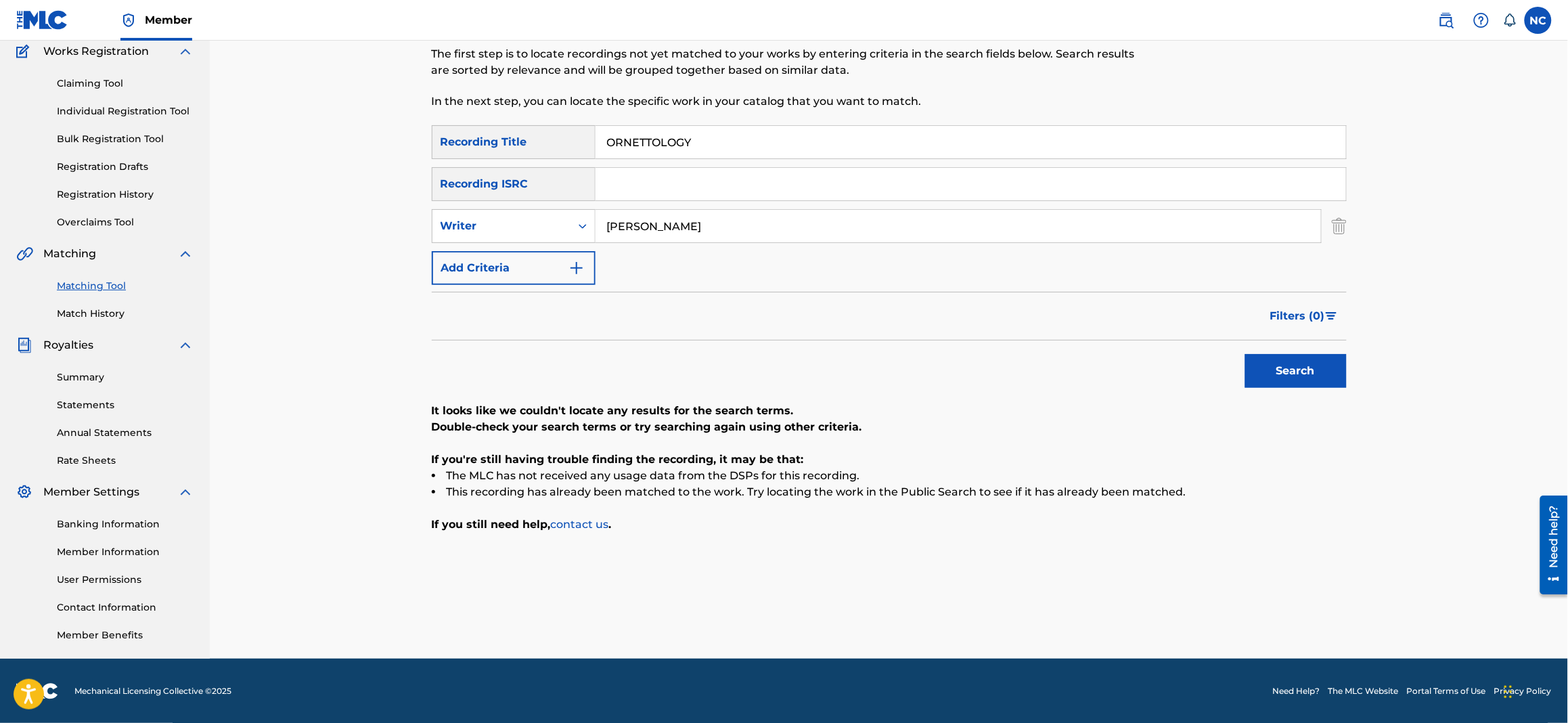
click at [1269, 357] on button "Search" at bounding box center [1296, 371] width 101 height 34
drag, startPoint x: 672, startPoint y: 138, endPoint x: 573, endPoint y: 136, distance: 99.0
click at [573, 136] on div "SearchWithCriteria020cbc6d-270c-4fb0-8b4e-70e5679f0368 Recording Title ORNETTOL…" at bounding box center [889, 142] width 915 height 34
paste input "THE PAINTER"
type input "THE PAINTER"
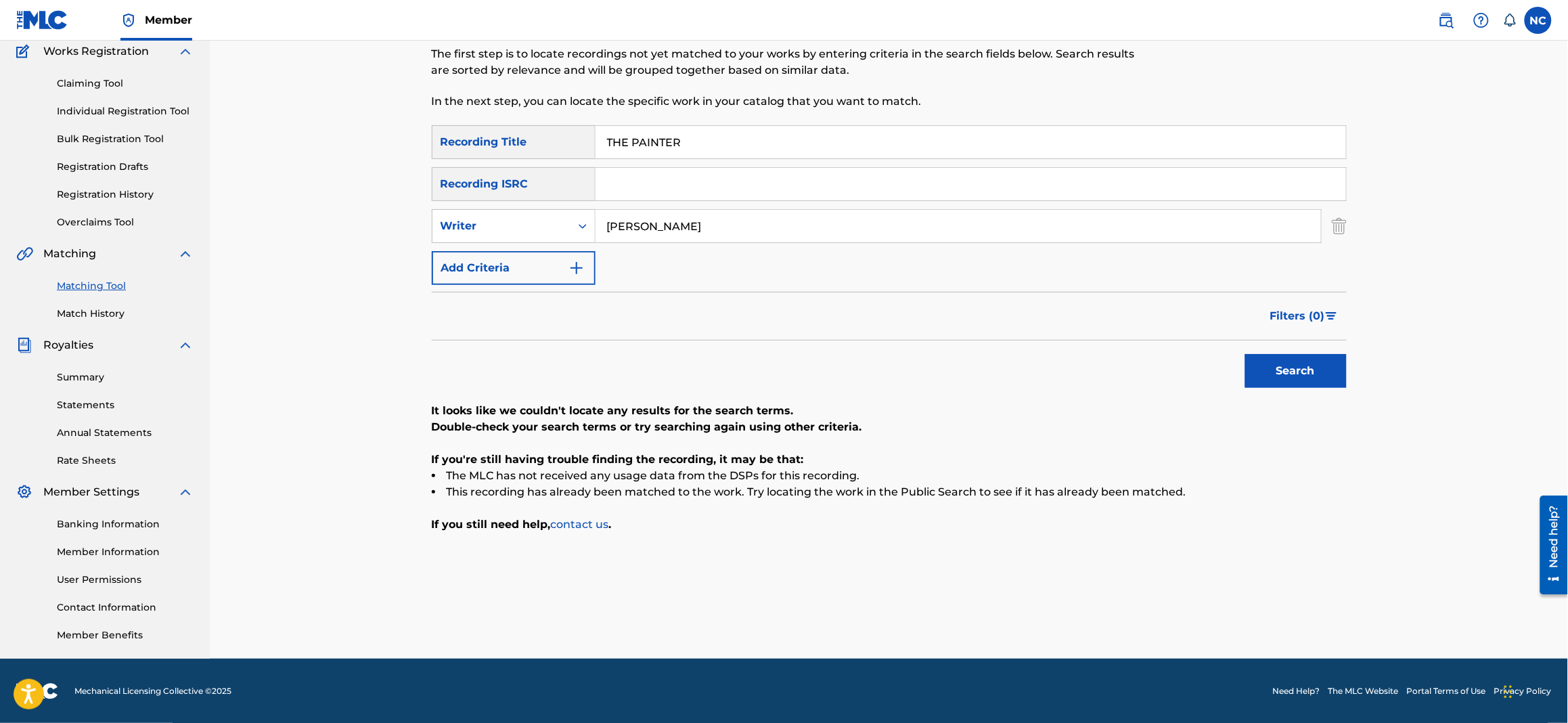
click at [1319, 380] on button "Search" at bounding box center [1296, 371] width 101 height 34
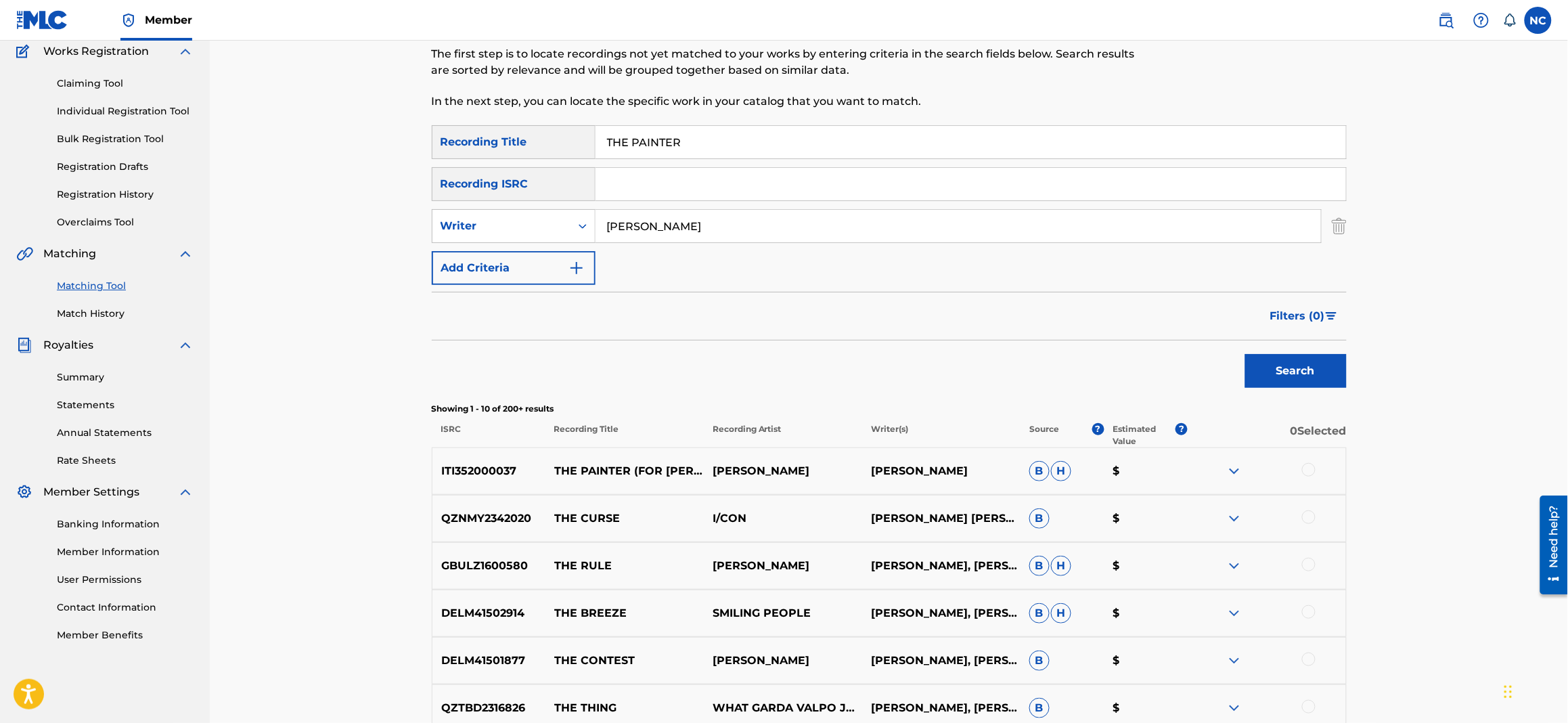
click at [1310, 467] on div at bounding box center [1309, 470] width 13 height 13
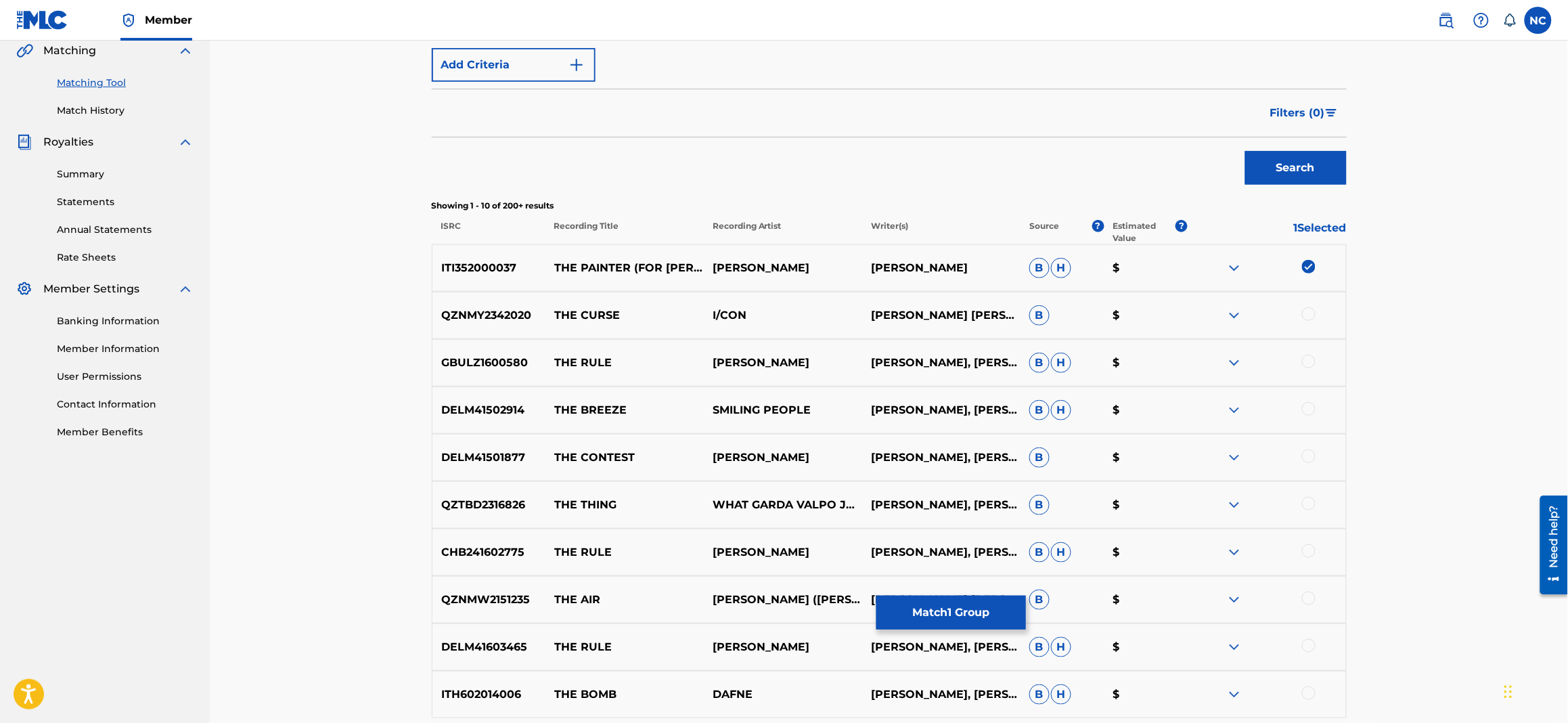
scroll to position [217, 0]
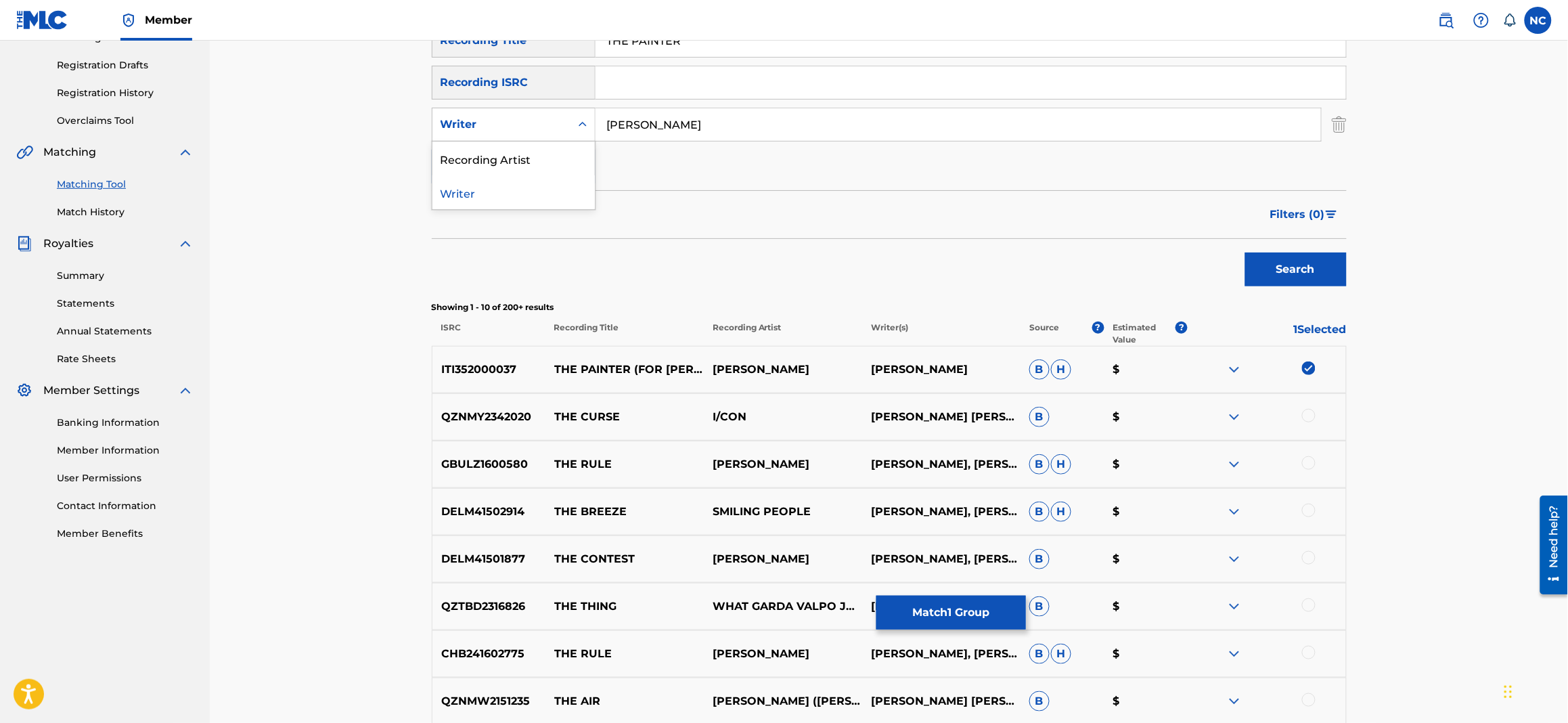
click at [582, 122] on icon "Search Form" at bounding box center [582, 124] width 13 height 13
click at [558, 169] on div "Recording Artist" at bounding box center [513, 158] width 162 height 34
click at [1325, 264] on button "Search" at bounding box center [1296, 269] width 101 height 34
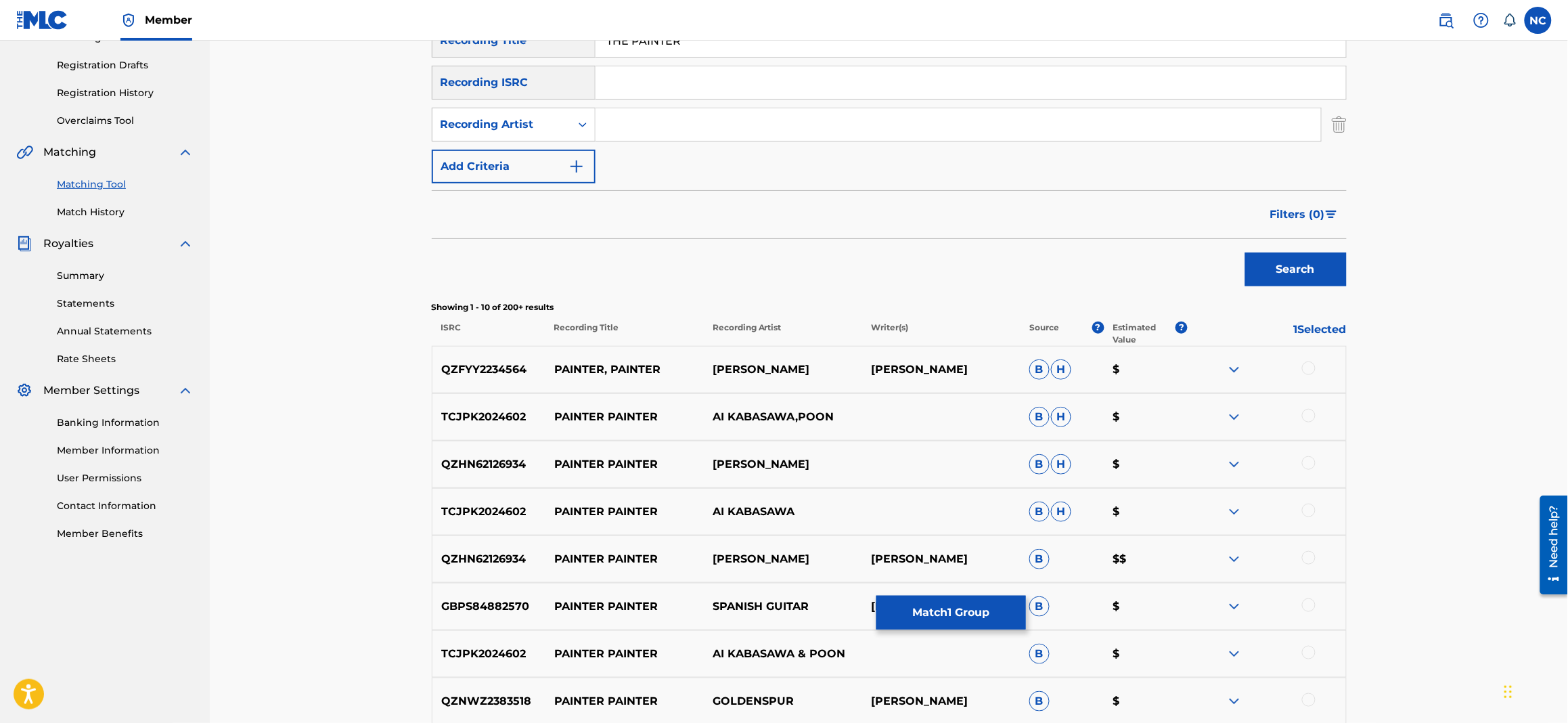
click at [616, 120] on input "Search Form" at bounding box center [958, 124] width 725 height 32
type input "[PERSON_NAME]"
click at [1246, 253] on button "Search" at bounding box center [1296, 269] width 101 height 34
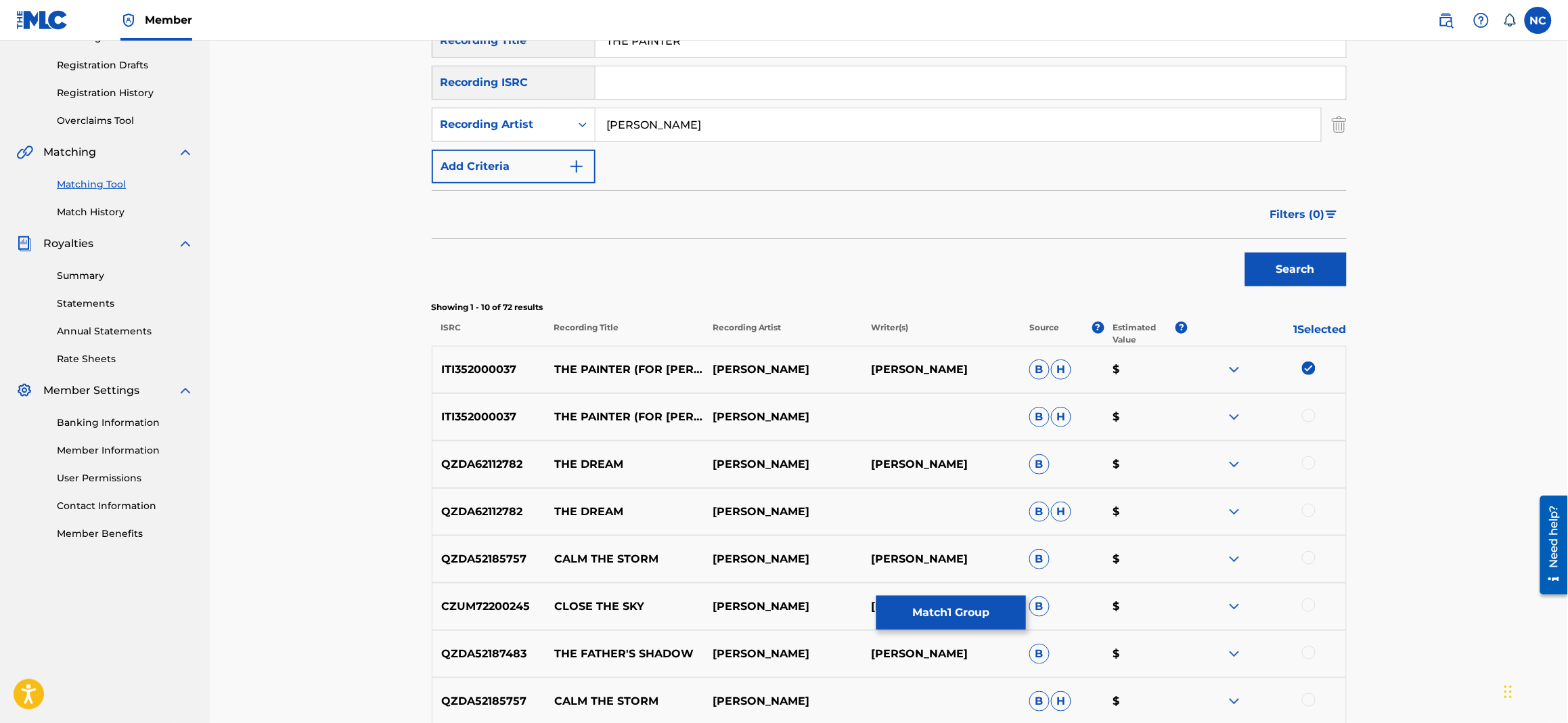
scroll to position [319, 0]
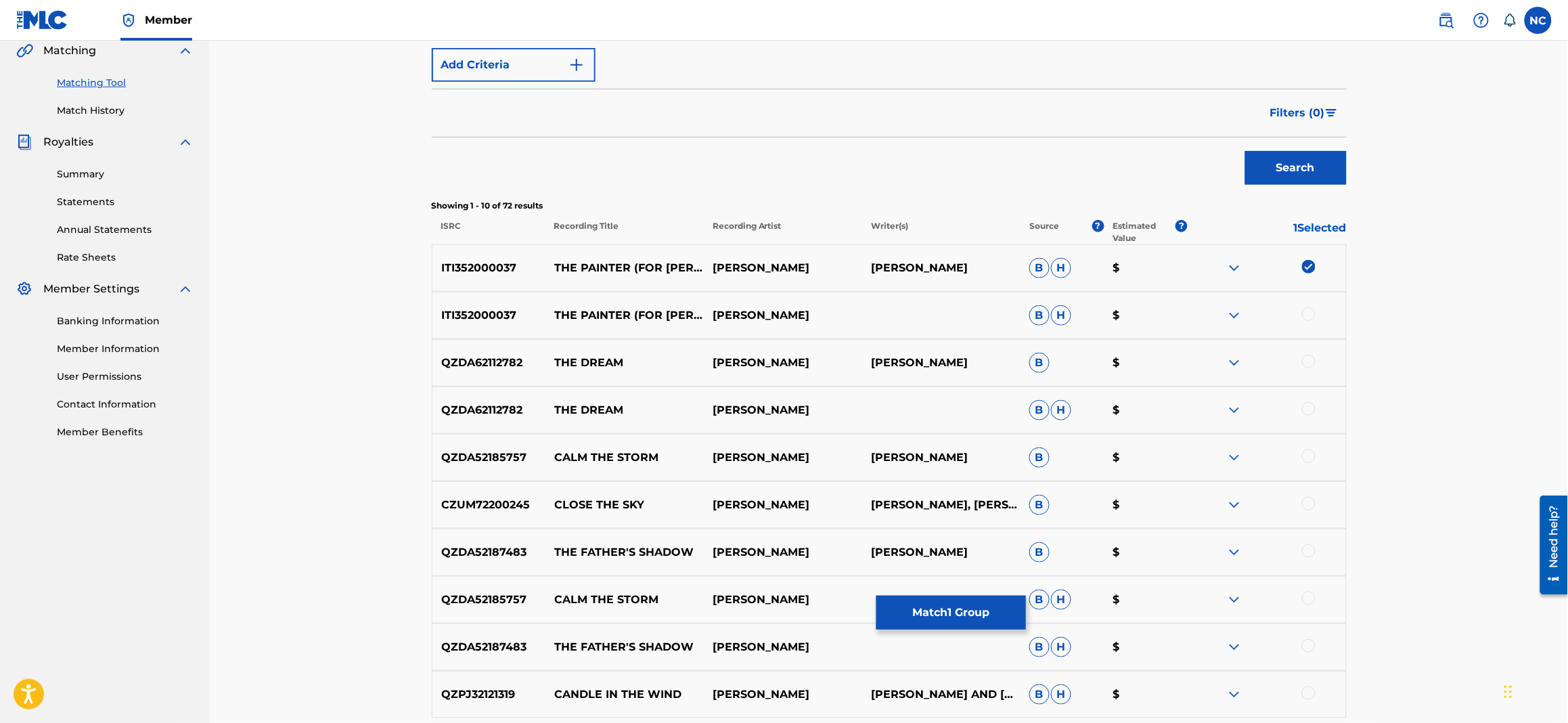
click at [1312, 310] on div at bounding box center [1309, 314] width 13 height 13
click at [893, 614] on button "Match 2 Groups" at bounding box center [951, 612] width 150 height 34
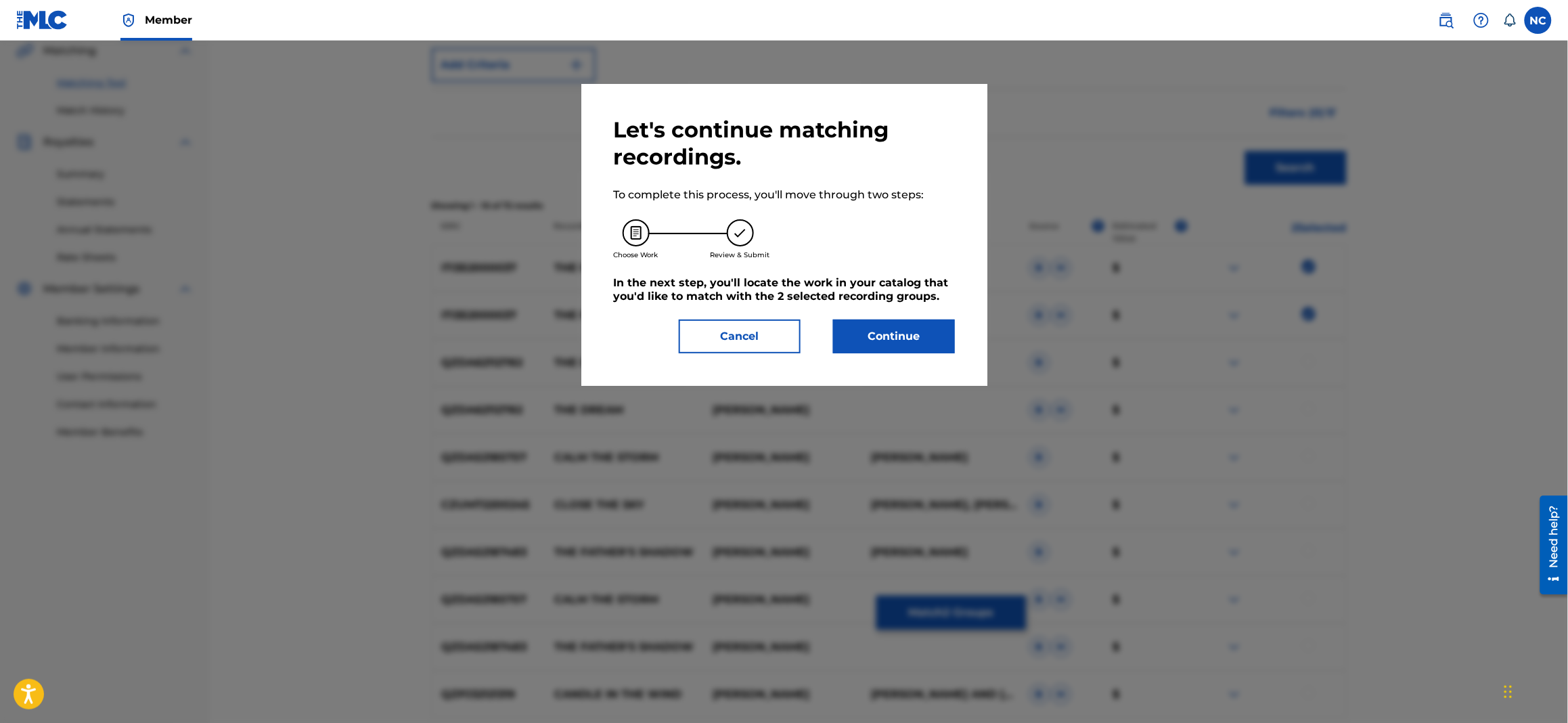
click at [885, 345] on button "Continue" at bounding box center [894, 336] width 122 height 34
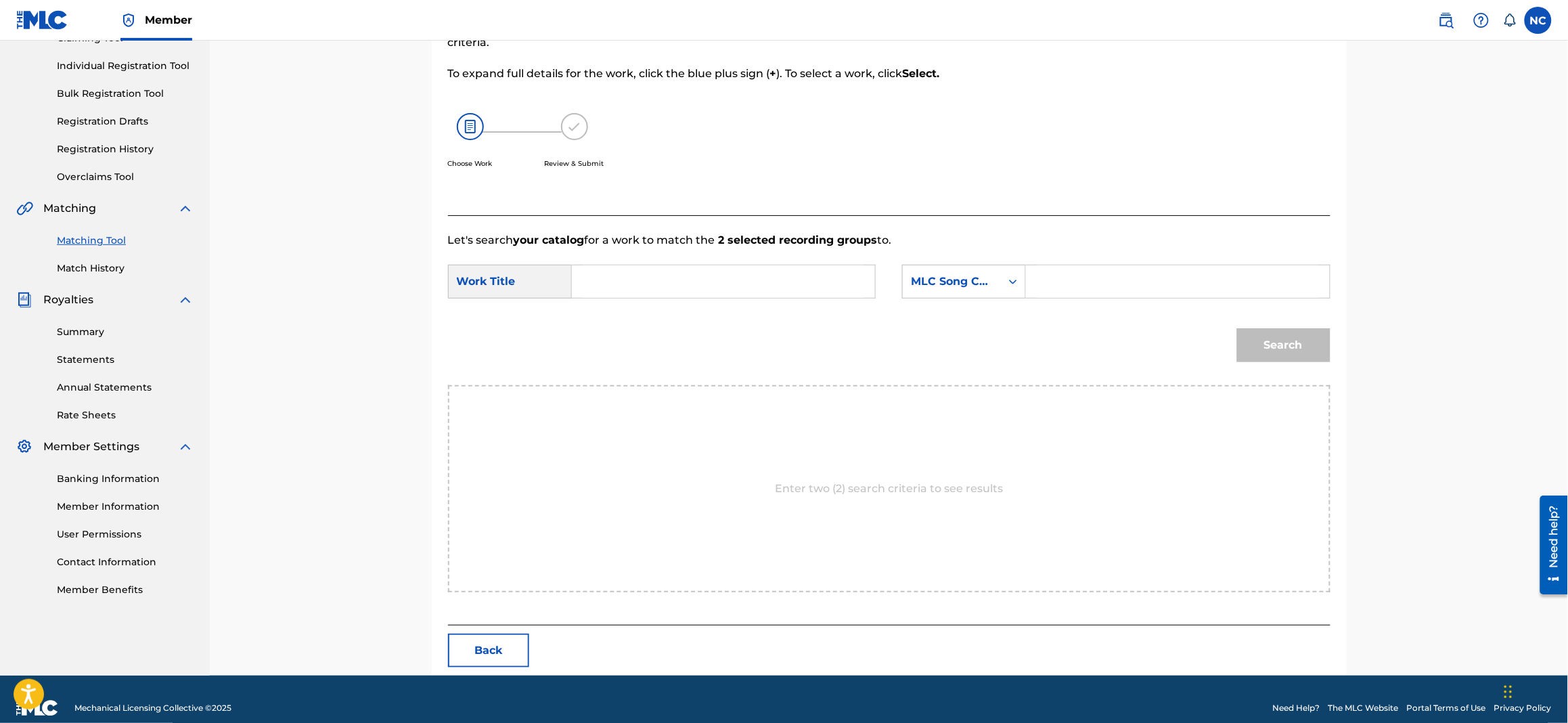
scroll to position [178, 0]
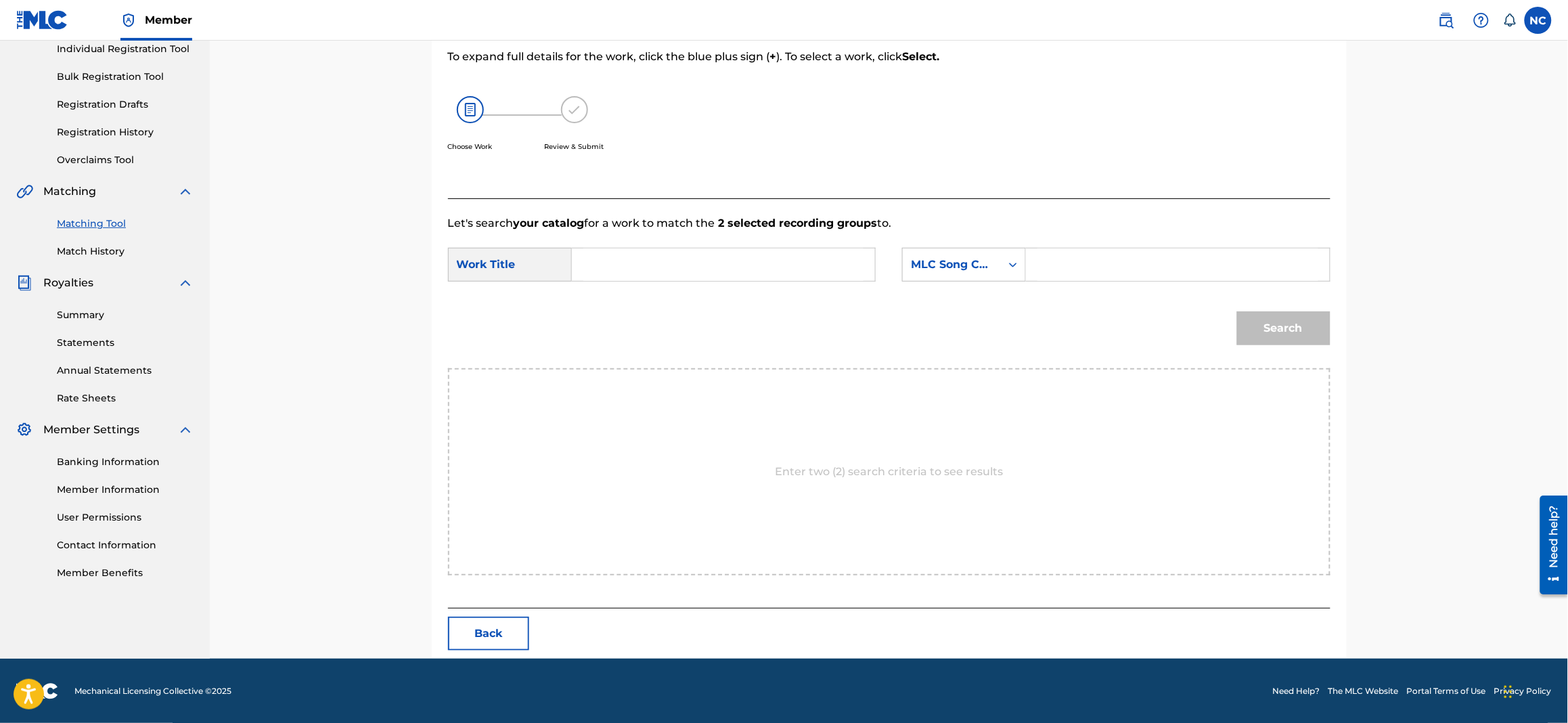
drag, startPoint x: 1060, startPoint y: 243, endPoint x: 1064, endPoint y: 264, distance: 21.4
click at [1060, 250] on form "SearchWithCriteriabc2a251b-e001-43be-bb1a-24c27ff514b5 Work Title SearchWithCri…" at bounding box center [889, 299] width 883 height 137
click at [1064, 264] on input "Search Form" at bounding box center [1178, 264] width 280 height 32
paste input "PN752Y"
type input "PN752Y"
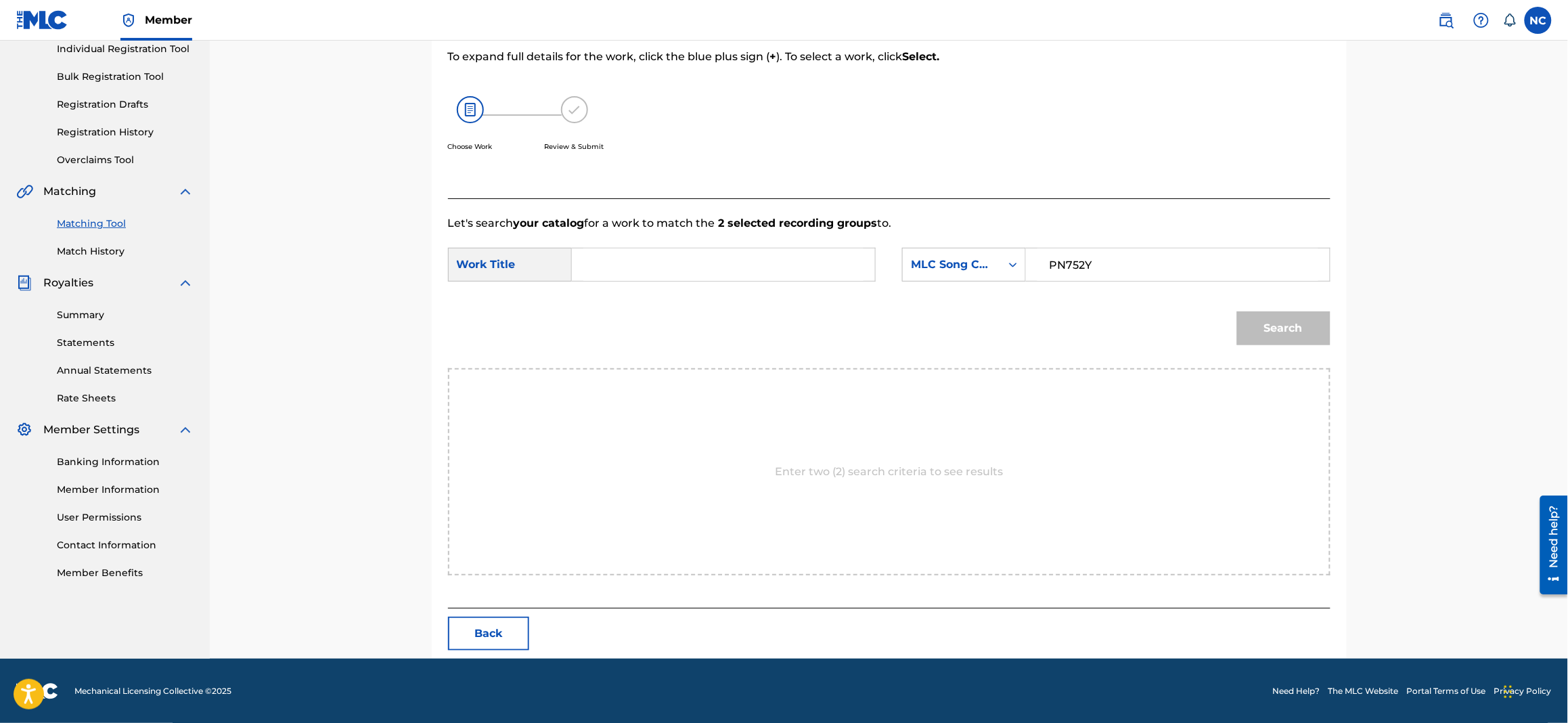
click at [577, 272] on div "Search Form" at bounding box center [724, 264] width 304 height 34
click at [591, 264] on input "Search Form" at bounding box center [724, 264] width 280 height 32
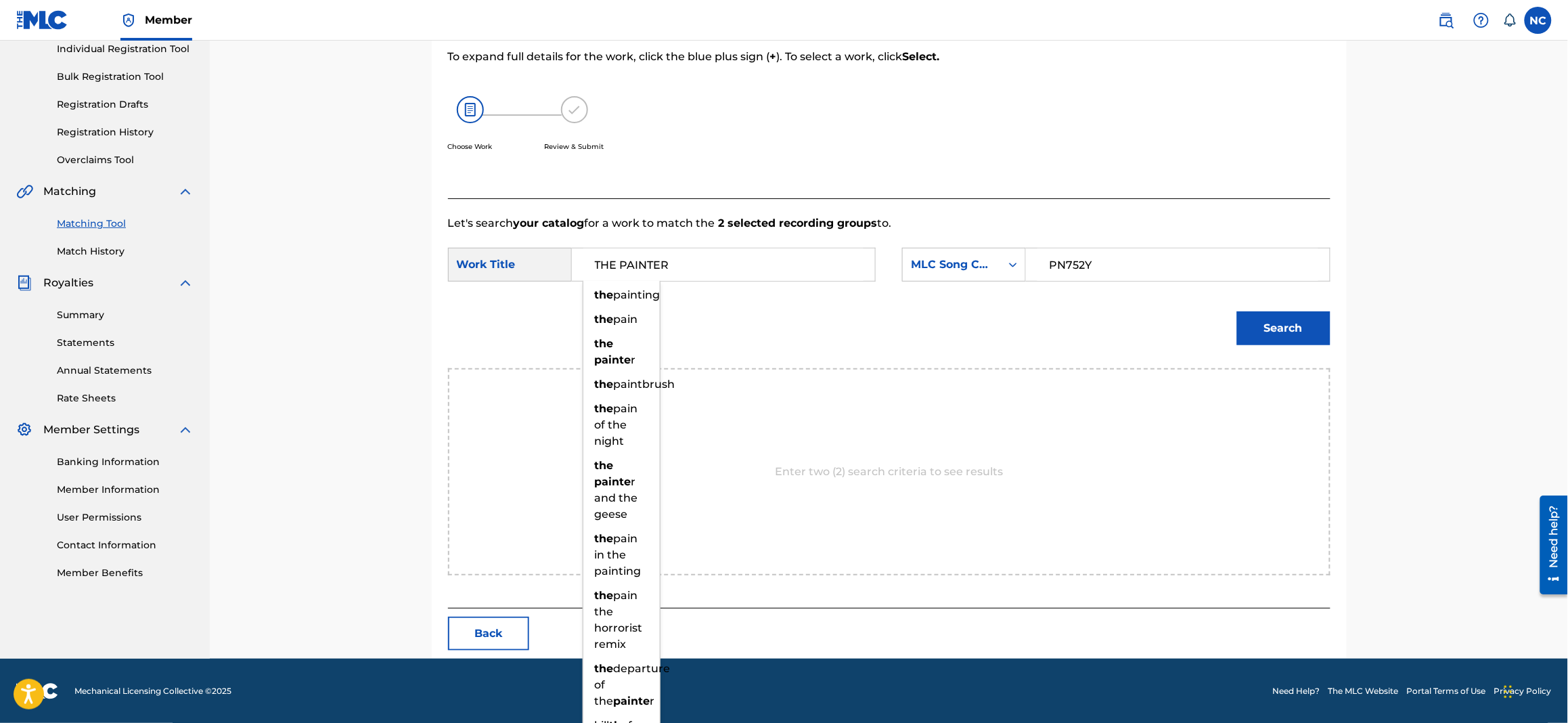
type input "THE PAINTER"
click at [1237, 311] on button "Search" at bounding box center [1284, 328] width 93 height 34
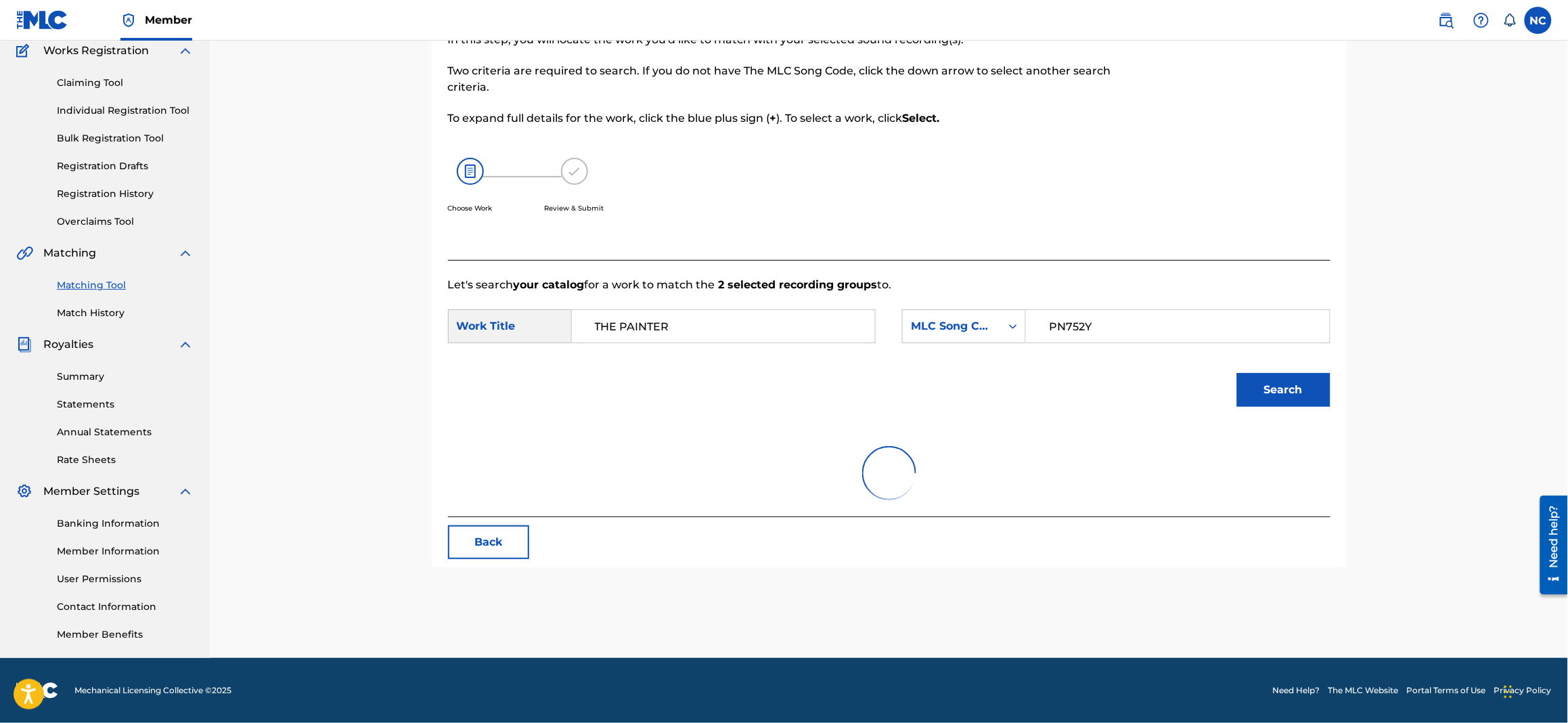
scroll to position [116, 0]
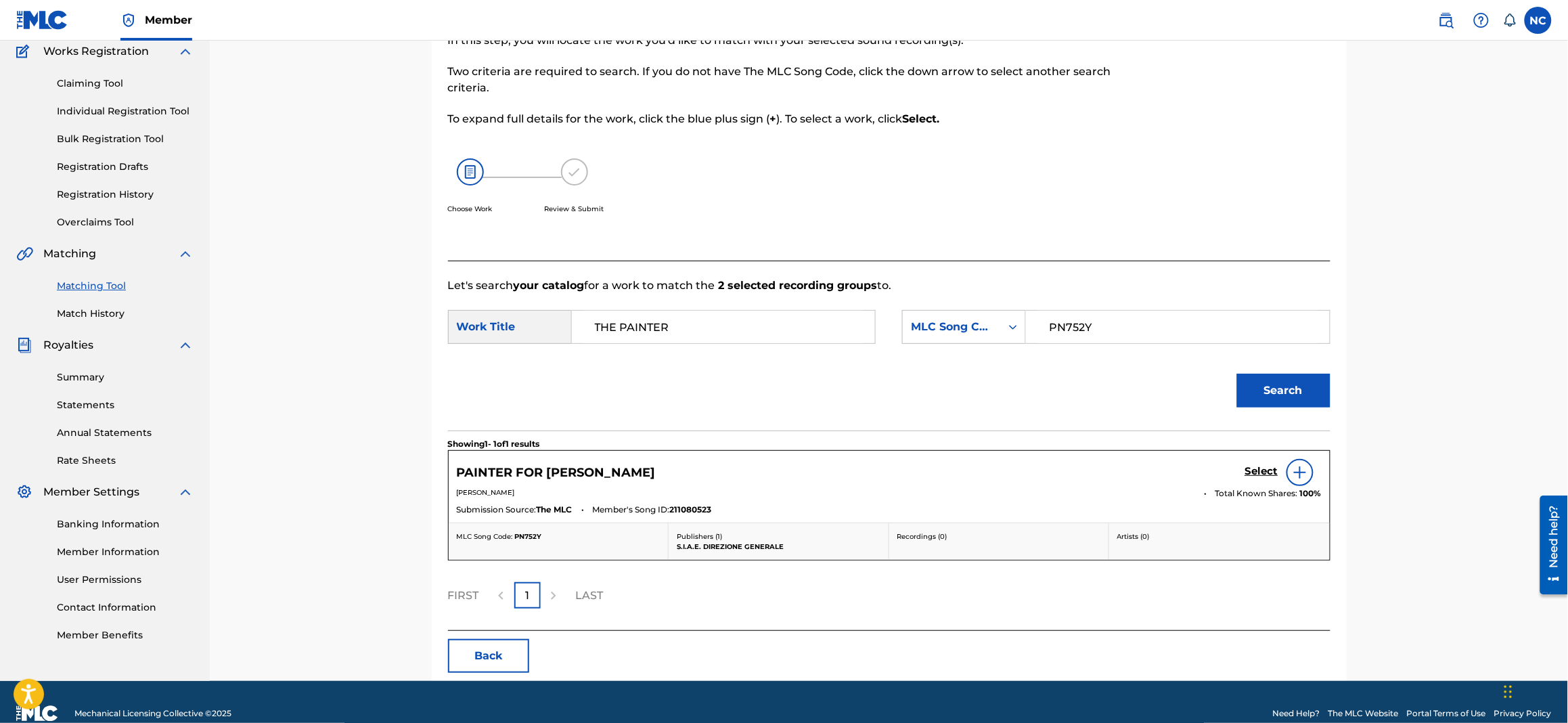
click at [1269, 470] on h5 "Select" at bounding box center [1262, 471] width 33 height 13
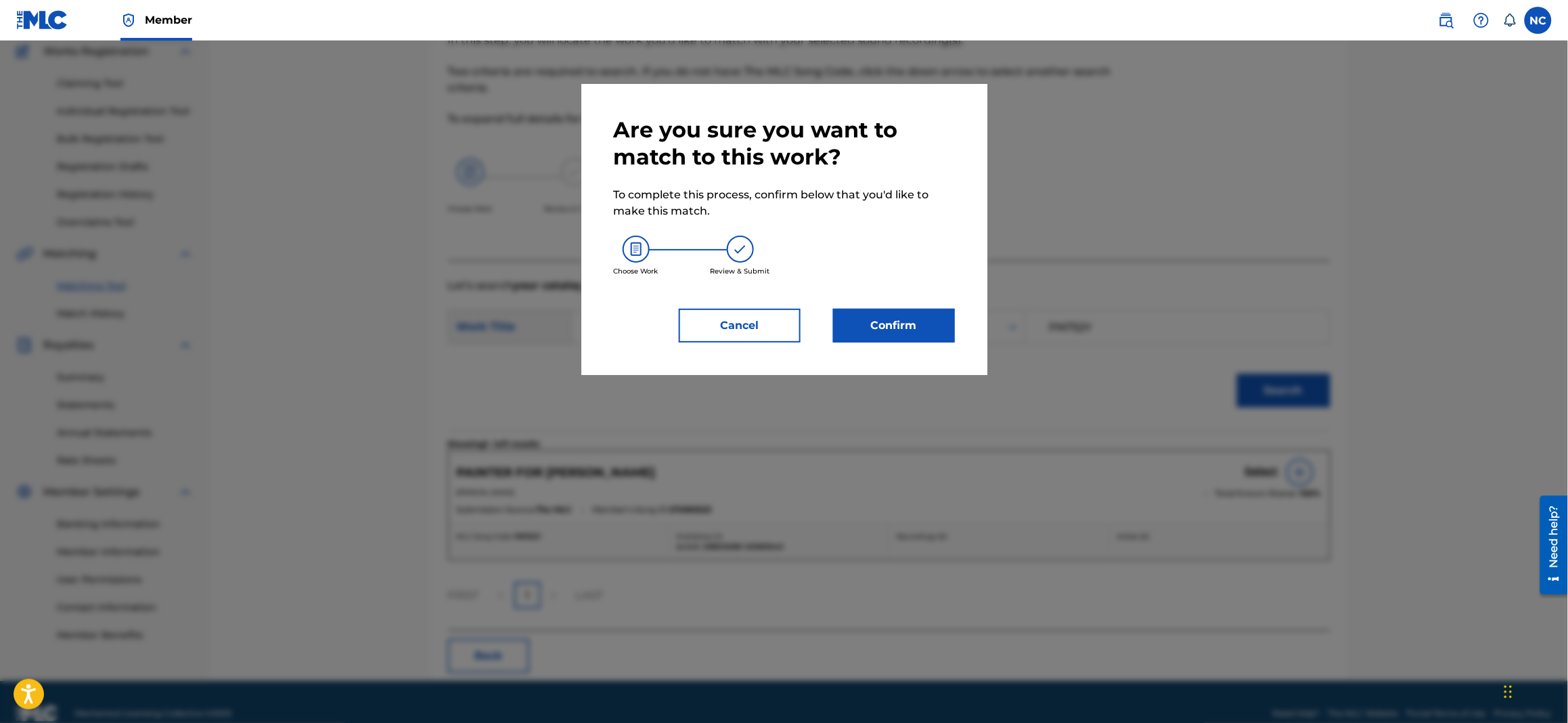
click at [856, 313] on button "Confirm" at bounding box center [894, 325] width 122 height 34
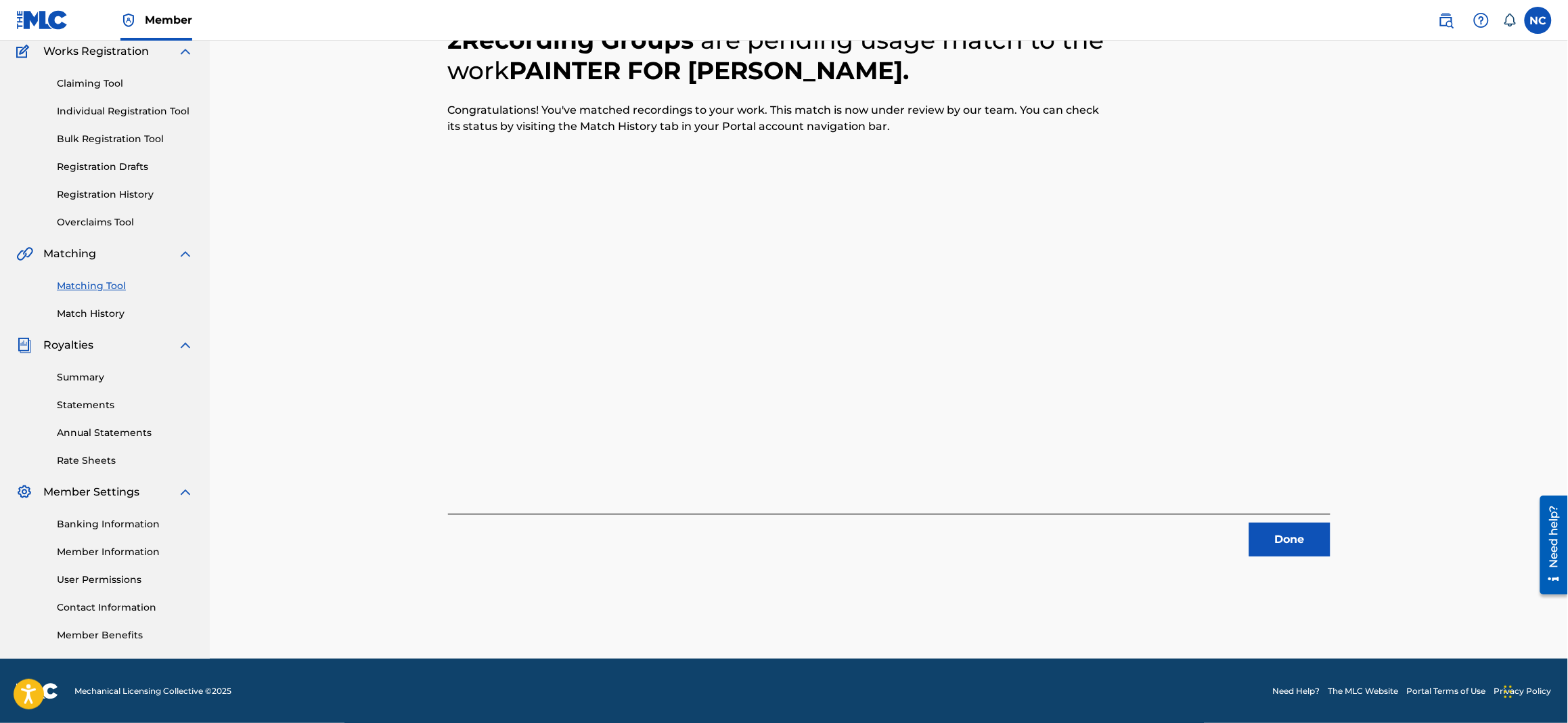
click at [1306, 539] on button "Done" at bounding box center [1290, 539] width 82 height 34
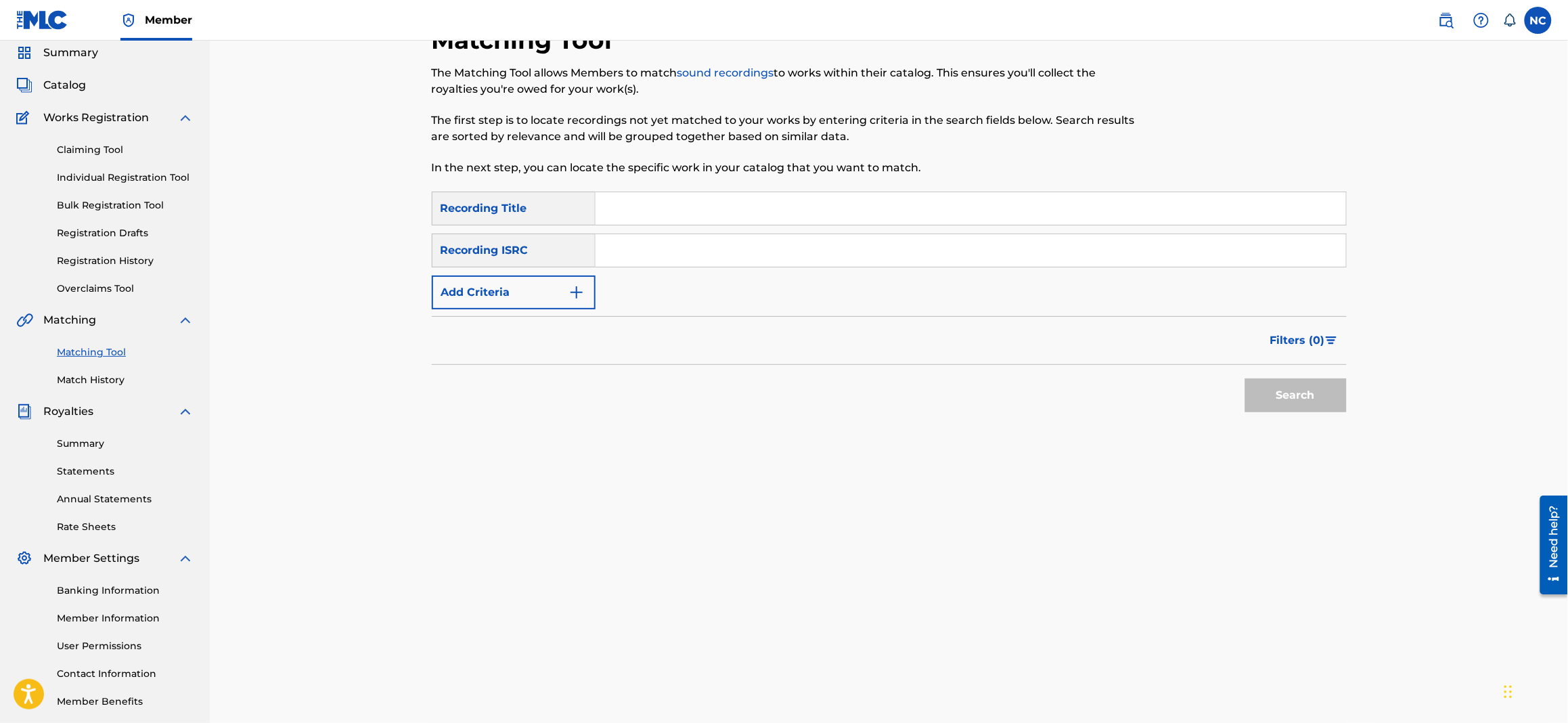
scroll to position [14, 0]
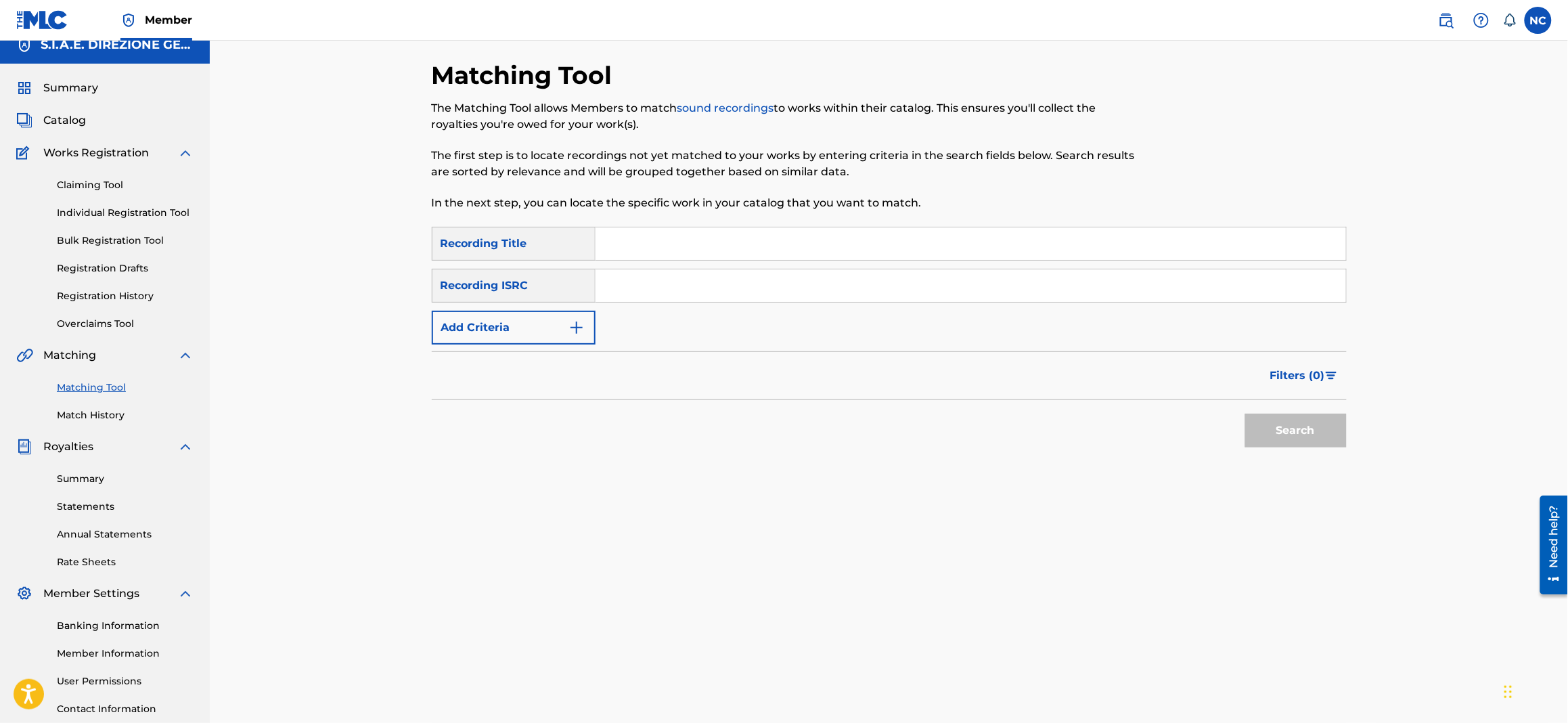
click at [649, 231] on input "Search Form" at bounding box center [971, 243] width 751 height 32
paste input "PARLA LEI E SOGNI TU"
type input "PARLA LEI E SOGNI TU"
click at [567, 334] on button "Add Criteria" at bounding box center [513, 327] width 164 height 34
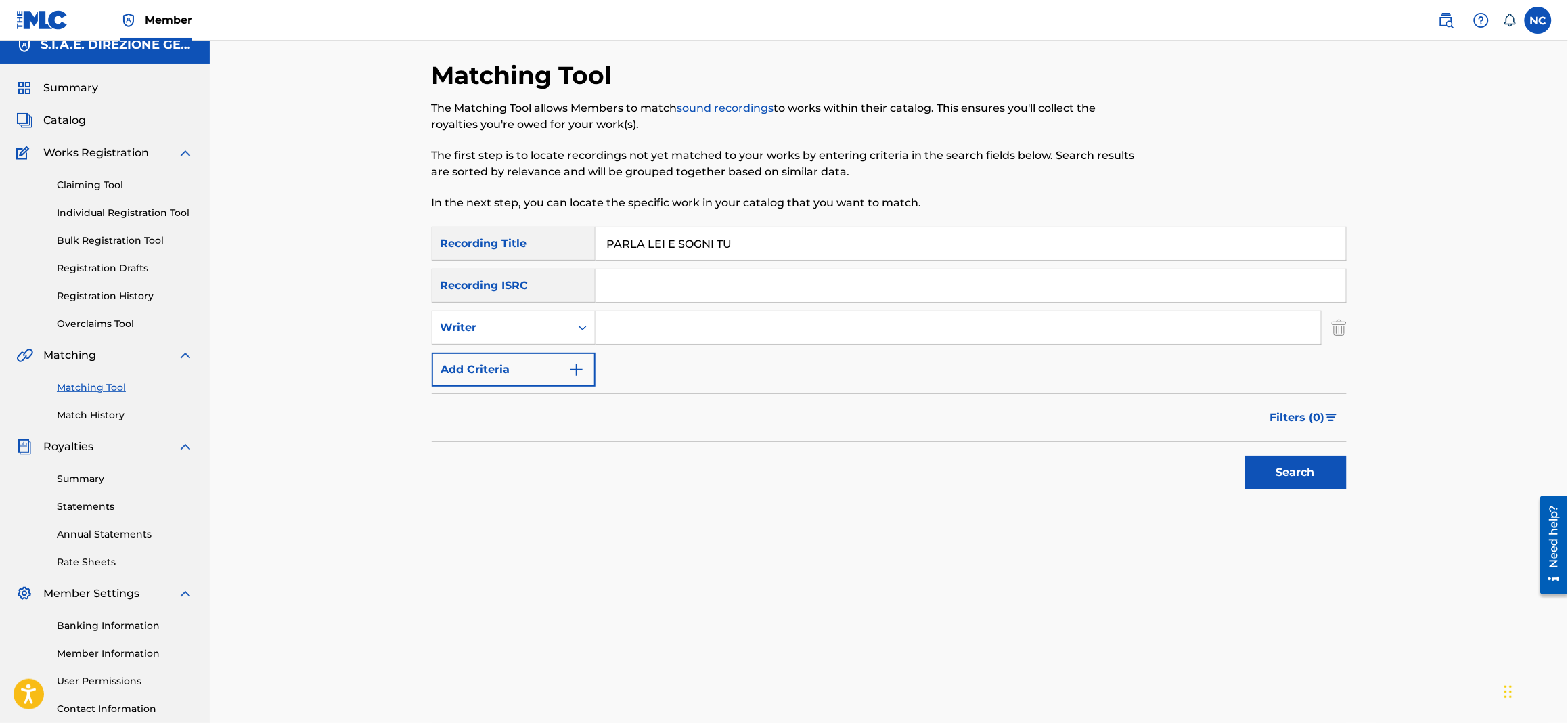
click at [627, 329] on input "Search Form" at bounding box center [958, 327] width 725 height 32
type input "[PERSON_NAME]"
drag, startPoint x: 1265, startPoint y: 475, endPoint x: 587, endPoint y: 420, distance: 680.2
click at [1265, 475] on button "Search" at bounding box center [1296, 472] width 101 height 34
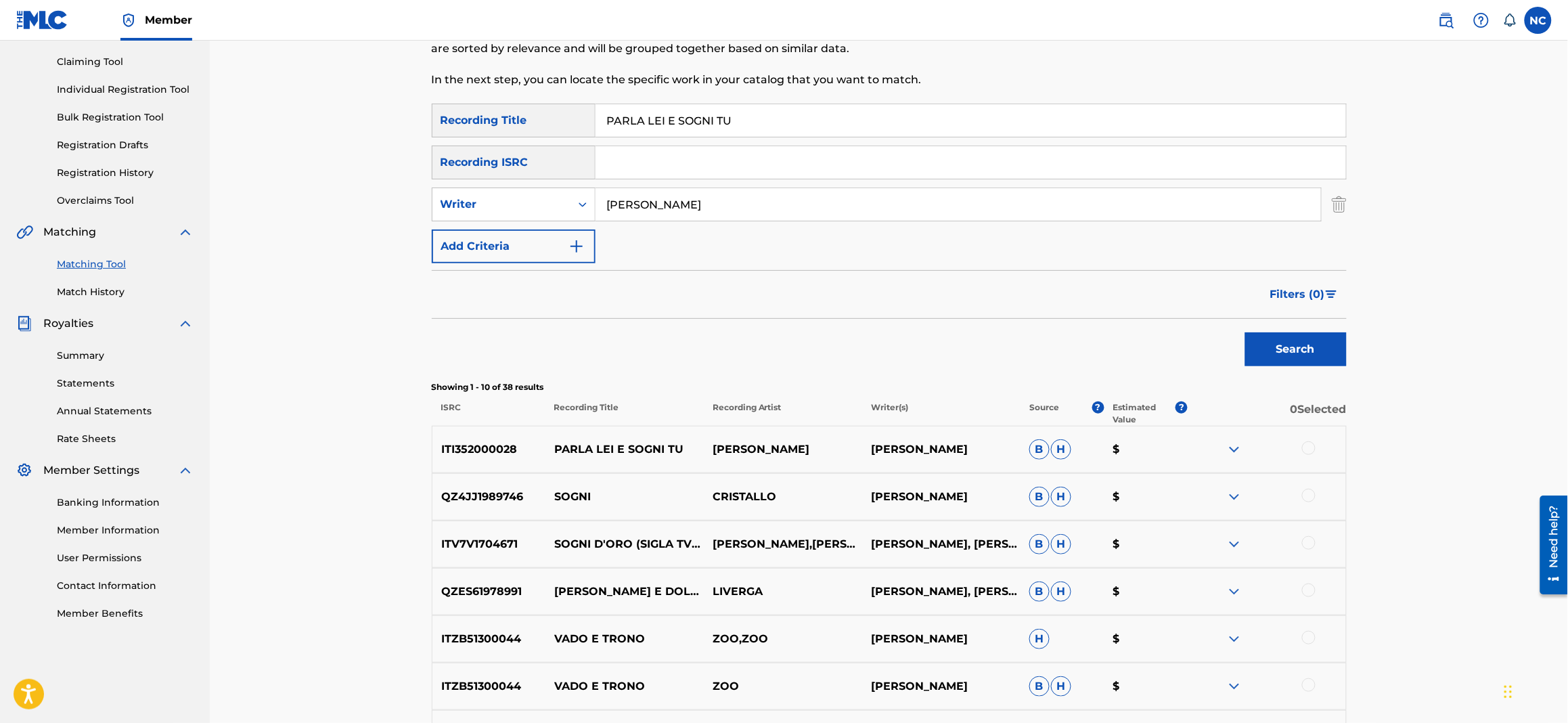
scroll to position [217, 0]
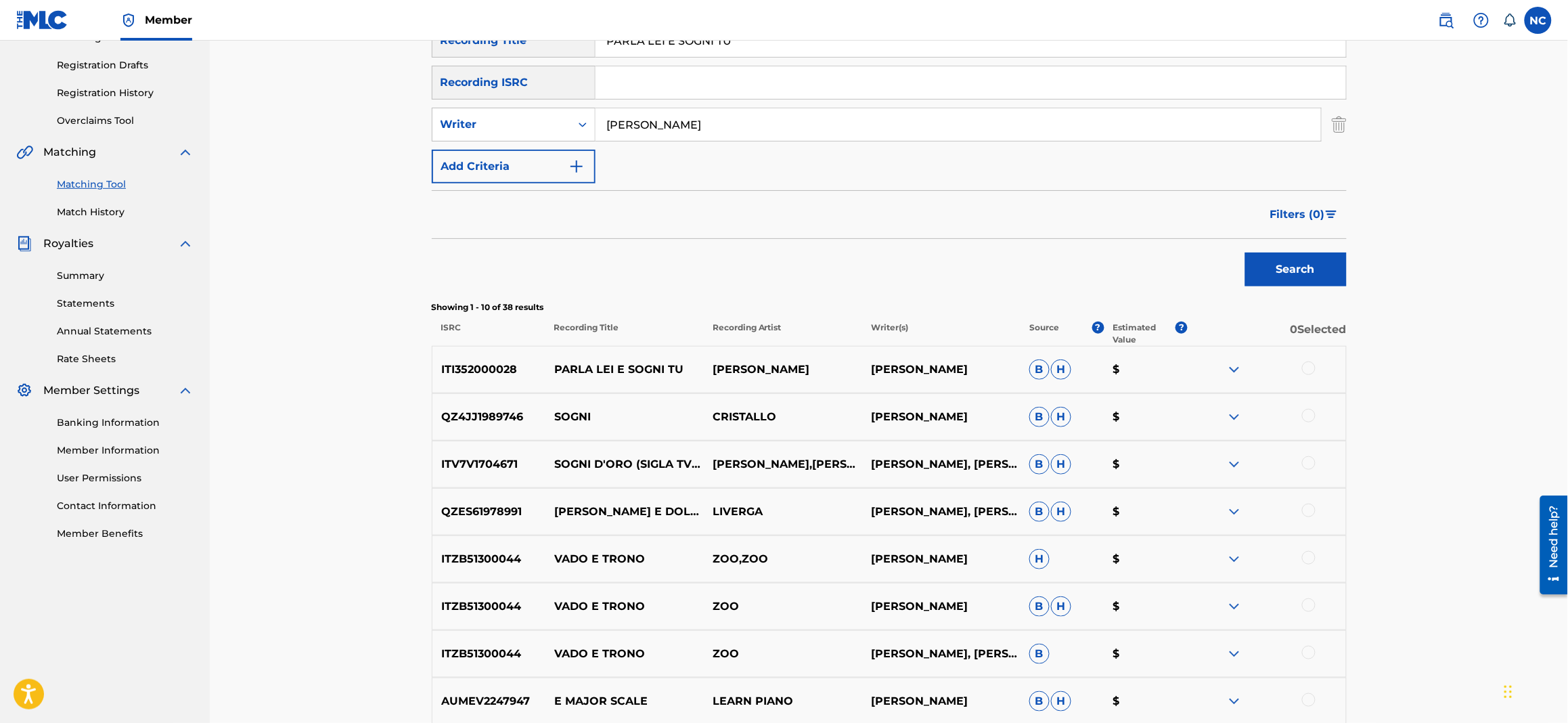
click at [1315, 366] on div at bounding box center [1309, 367] width 13 height 13
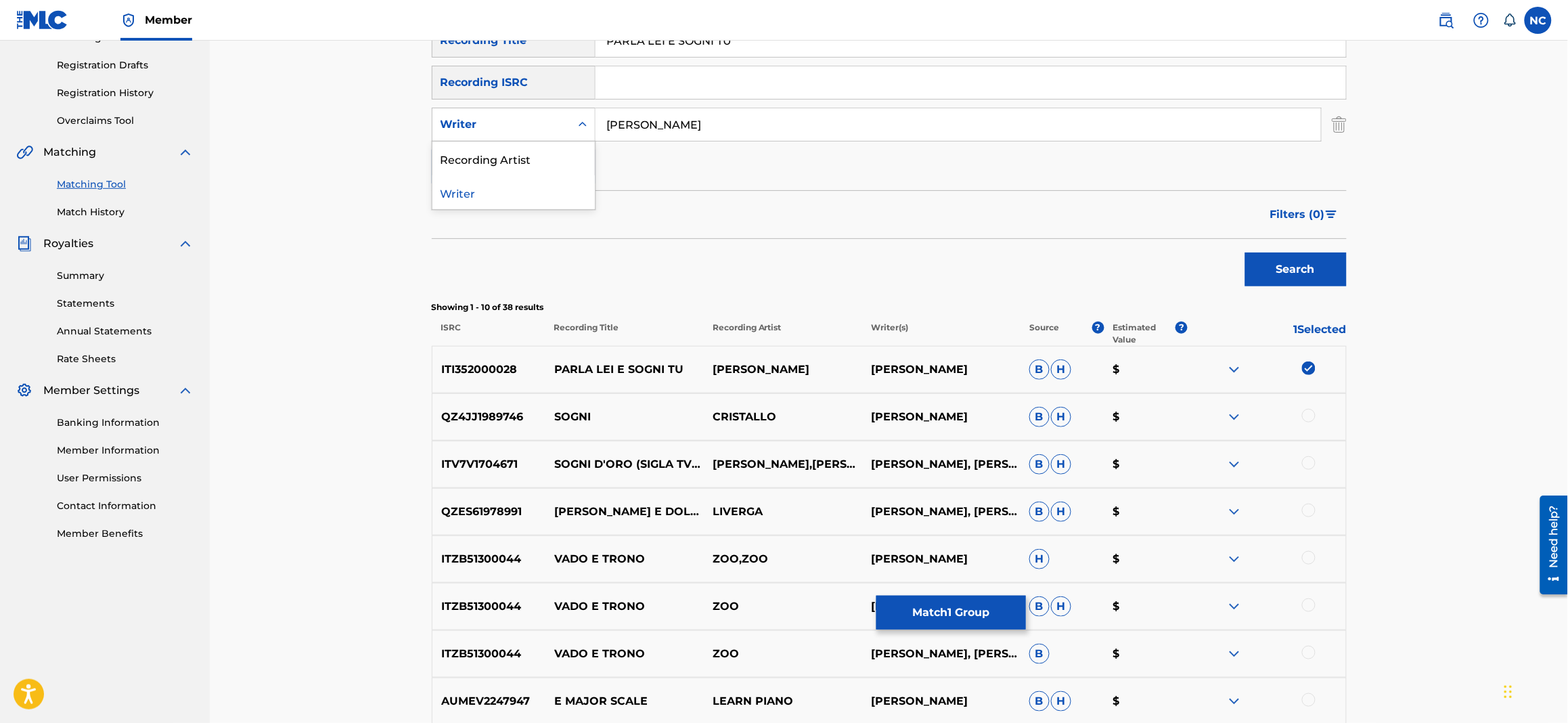
click at [525, 119] on div "Writer" at bounding box center [501, 124] width 122 height 17
click at [549, 165] on div "Recording Artist" at bounding box center [513, 158] width 162 height 34
click at [814, 116] on input "Search Form" at bounding box center [958, 124] width 725 height 32
type input "[PERSON_NAME]"
click at [1279, 280] on button "Search" at bounding box center [1296, 269] width 101 height 34
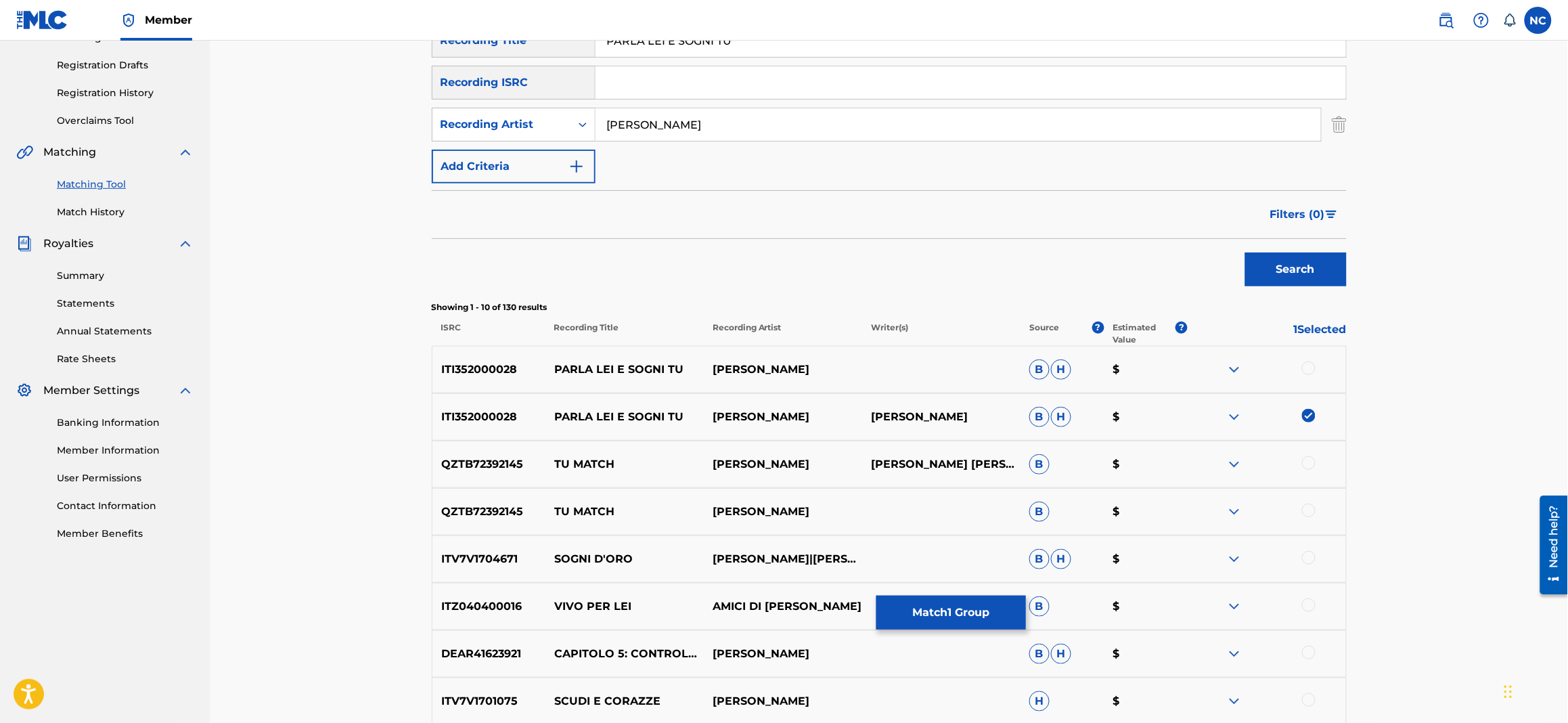
click at [1315, 366] on div at bounding box center [1309, 367] width 13 height 13
click at [922, 616] on button "Match 2 Groups" at bounding box center [951, 612] width 150 height 34
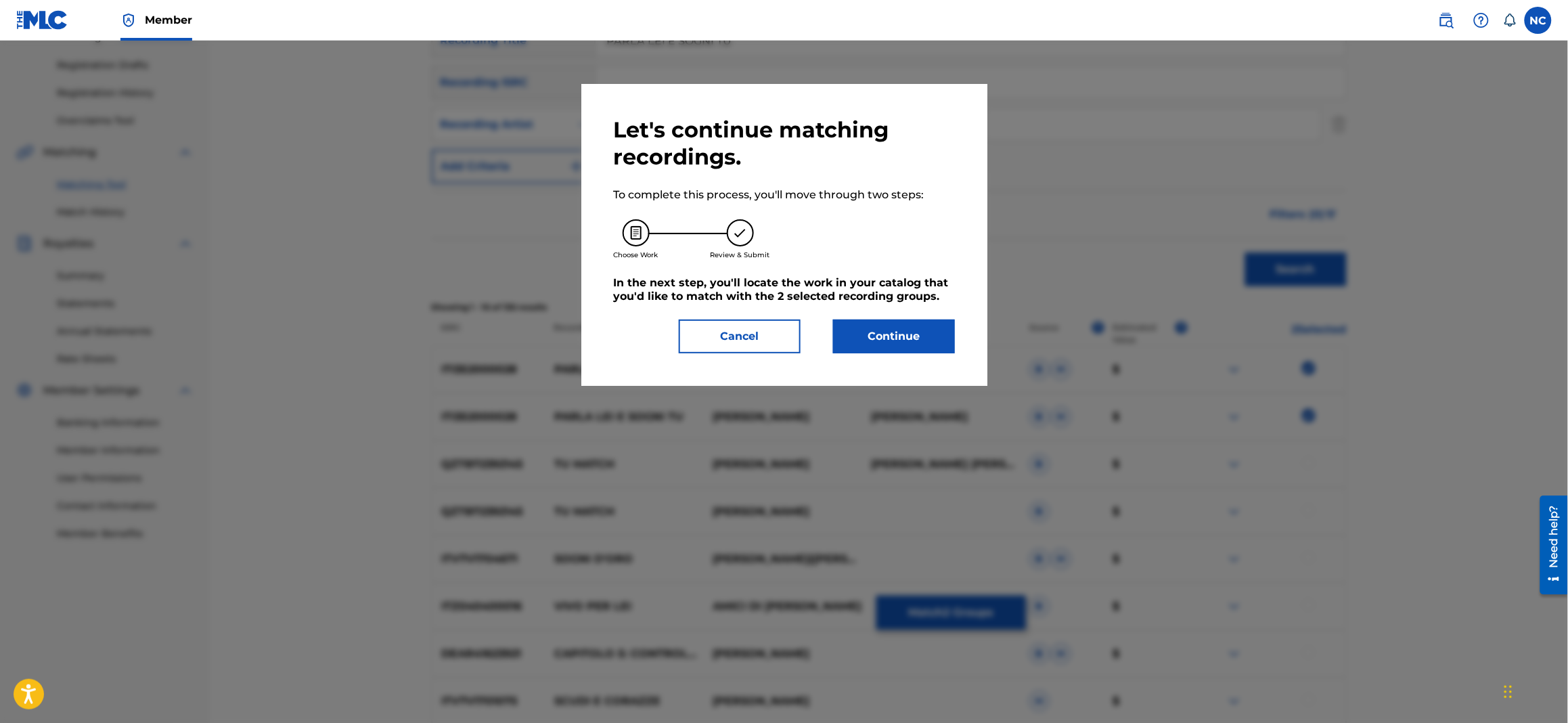
click at [892, 350] on button "Continue" at bounding box center [894, 336] width 122 height 34
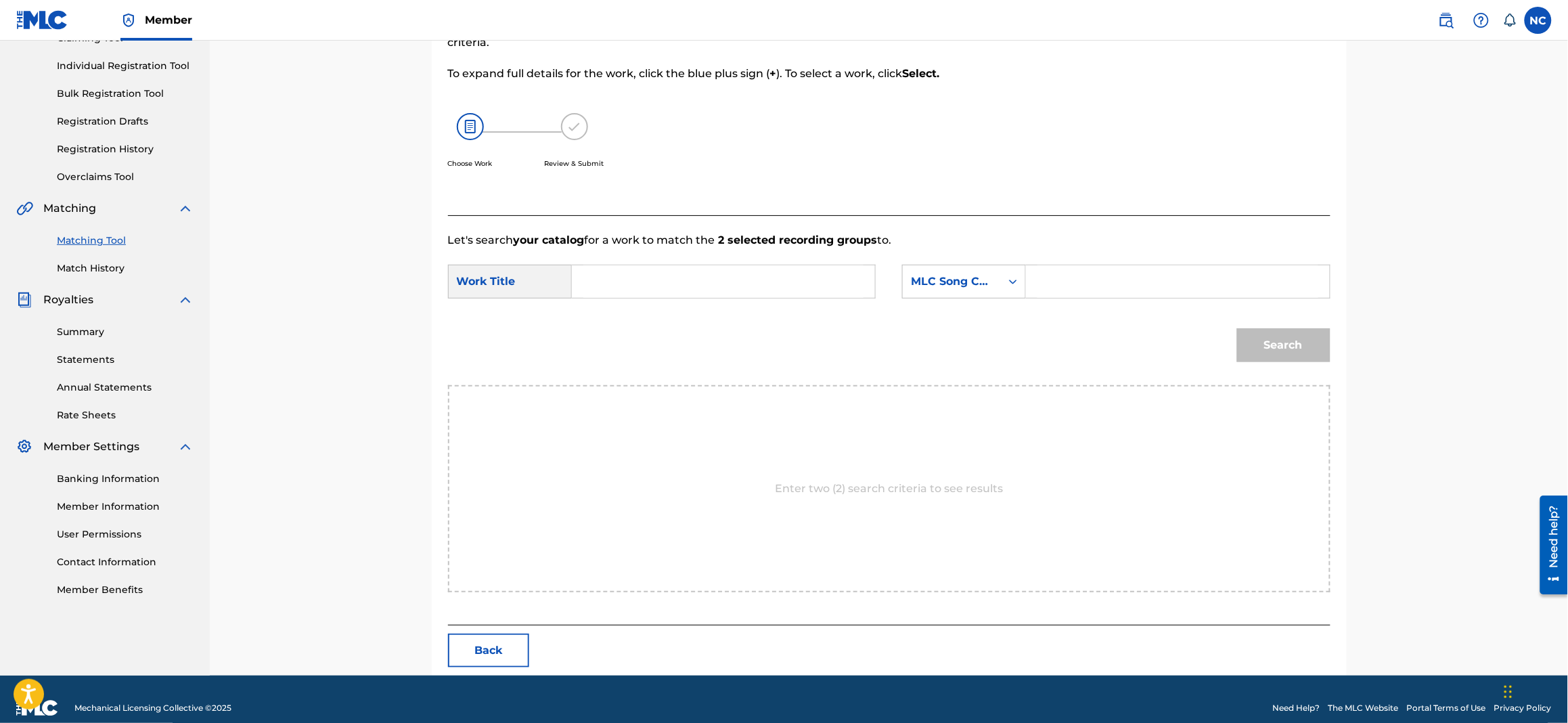
scroll to position [178, 0]
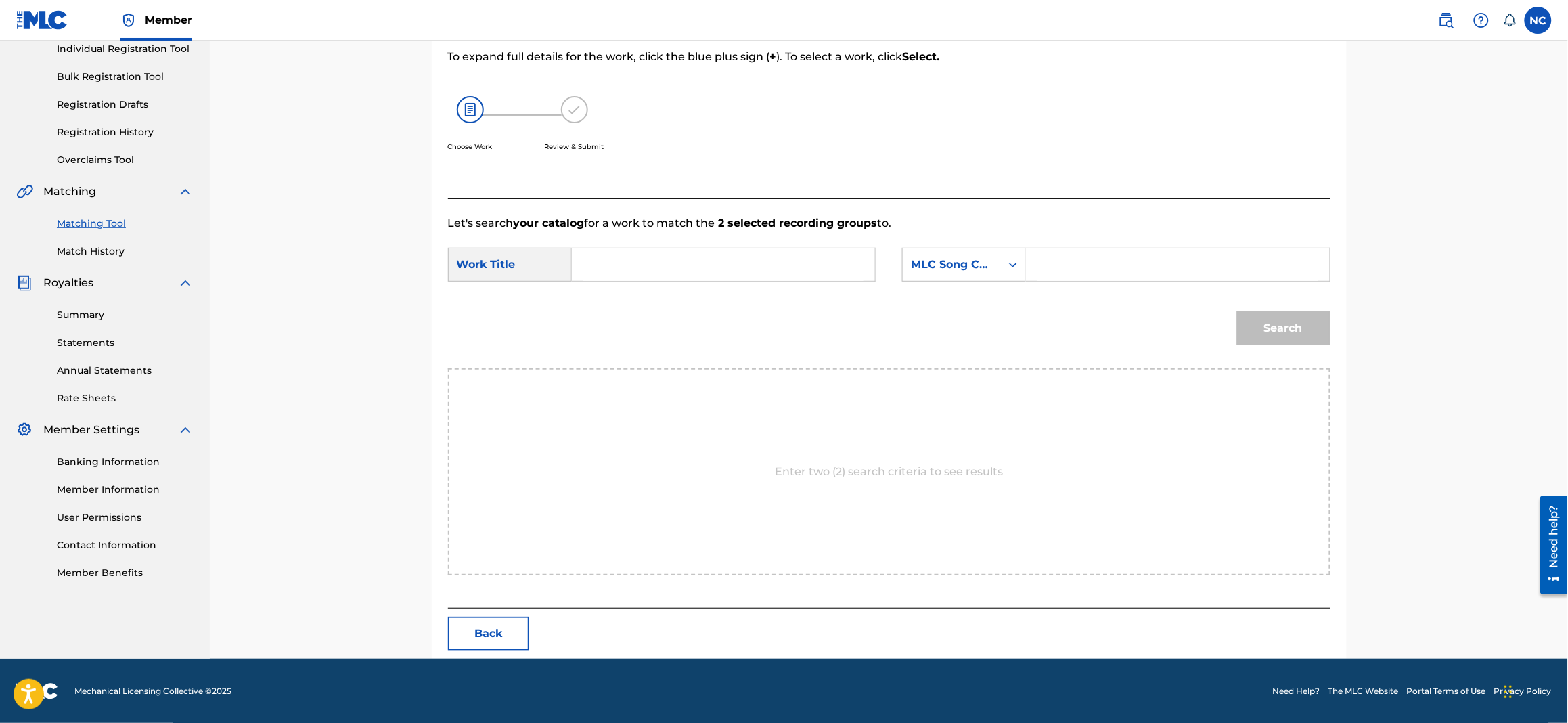
paste input "PN8I1A"
click at [1146, 257] on input "Search Form" at bounding box center [1178, 264] width 280 height 32
type input "PN8I1A"
click at [645, 261] on input "Search Form" at bounding box center [724, 264] width 280 height 32
paste input "PN8I1A"
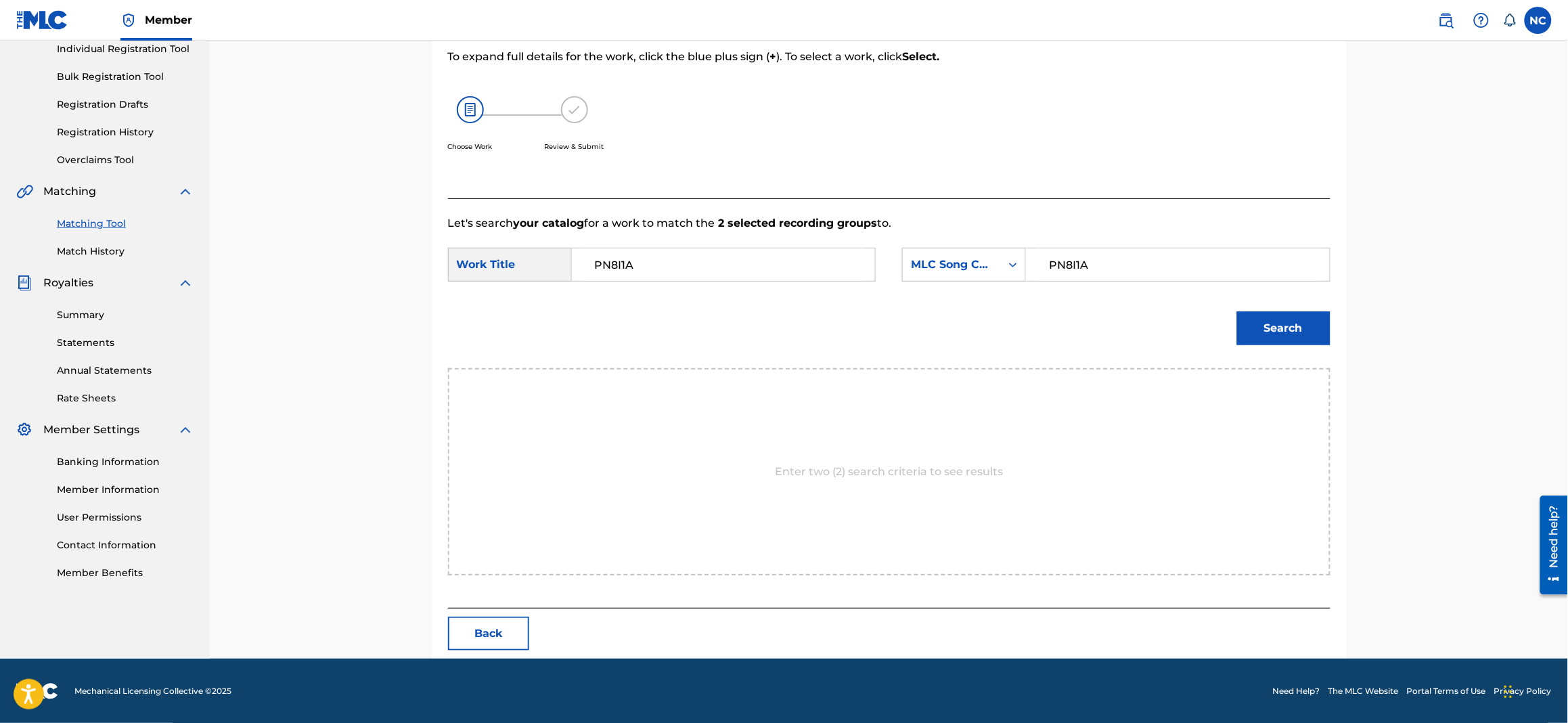
drag, startPoint x: 653, startPoint y: 264, endPoint x: 569, endPoint y: 271, distance: 84.3
click at [569, 271] on div "SearchWithCriteriabc2a251b-e001-43be-bb1a-24c27ff514b5 Work Title PN8I1A" at bounding box center [662, 264] width 428 height 34
paste input "[PERSON_NAME] E SOGNI TU"
type input "PARLA LEI E SOGNI TU"
click at [1274, 315] on button "Search" at bounding box center [1284, 328] width 93 height 34
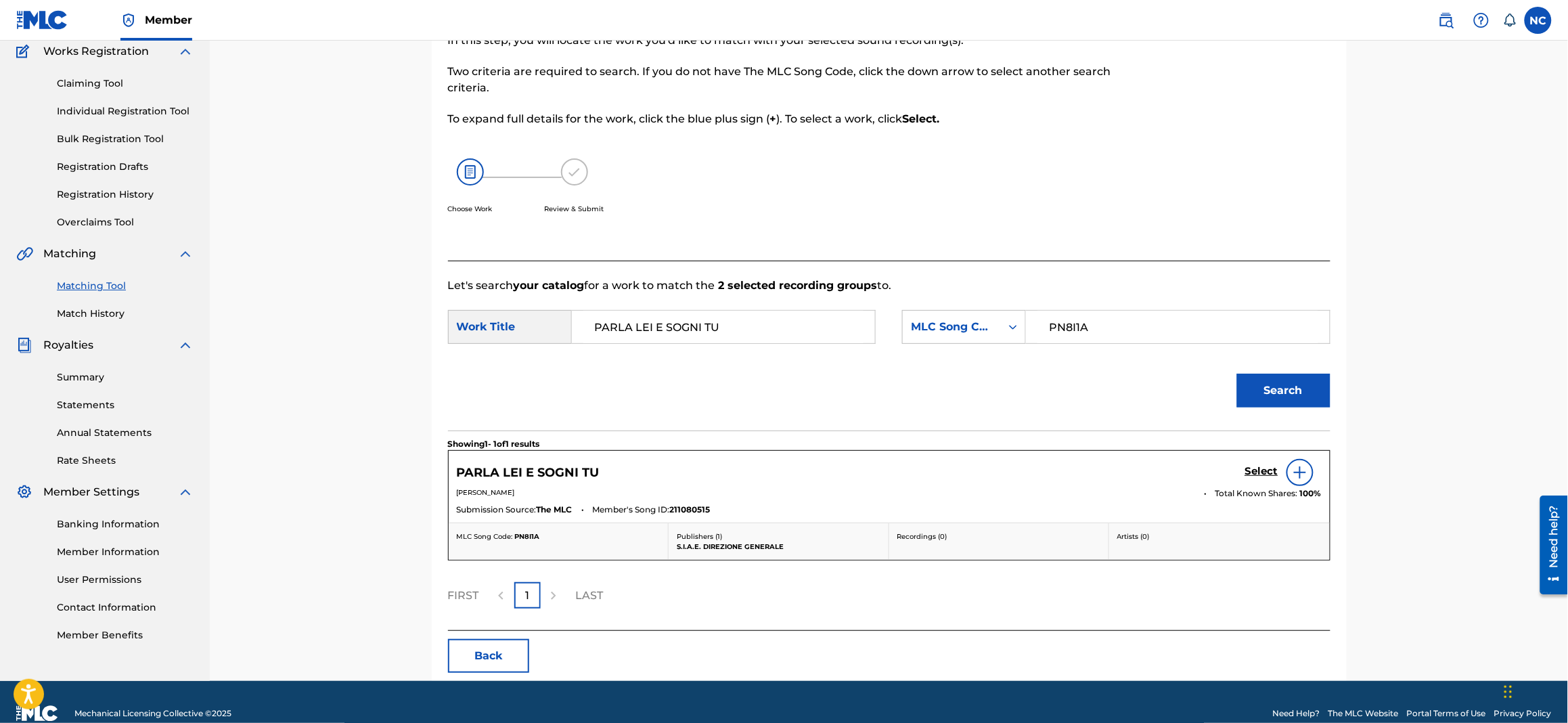
scroll to position [139, 0]
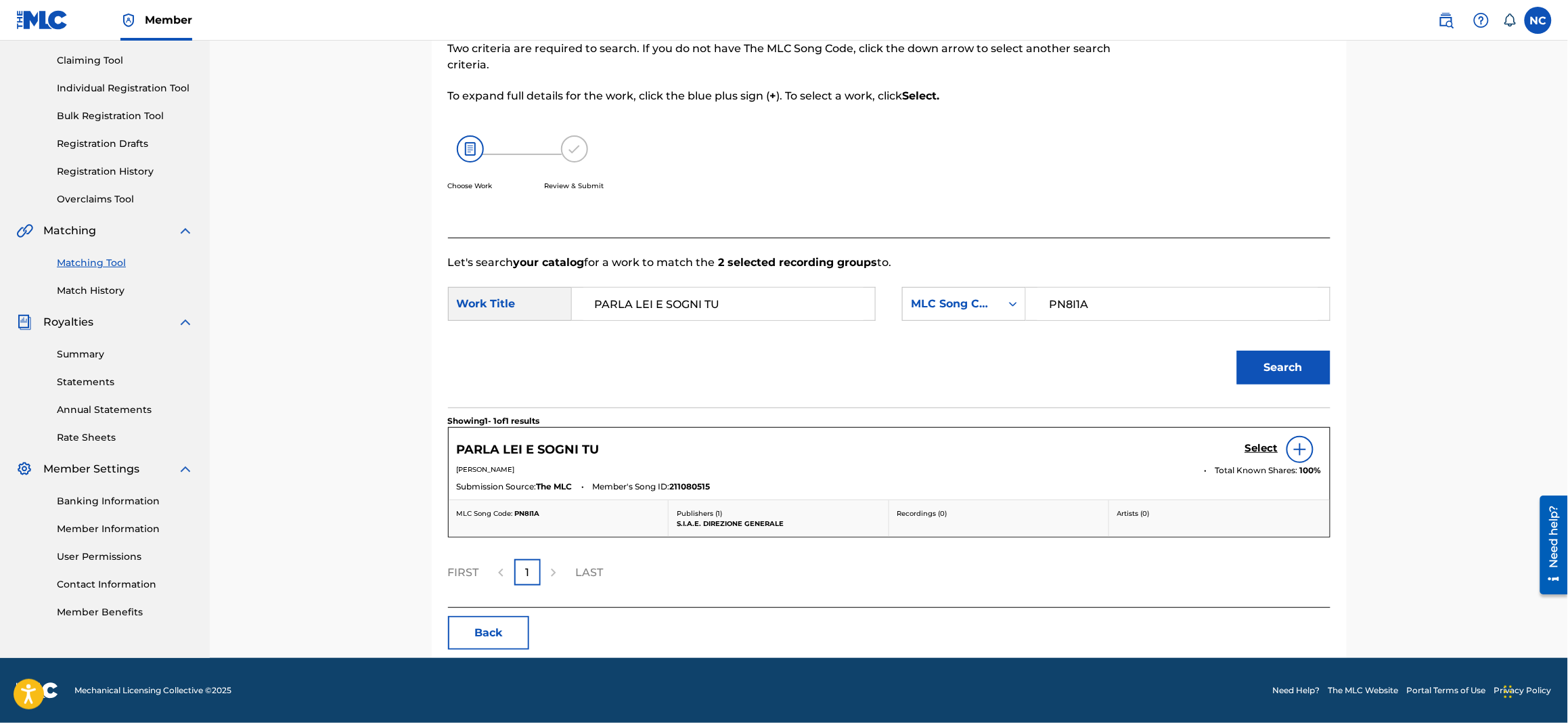
click at [1262, 450] on h5 "Select" at bounding box center [1262, 448] width 33 height 13
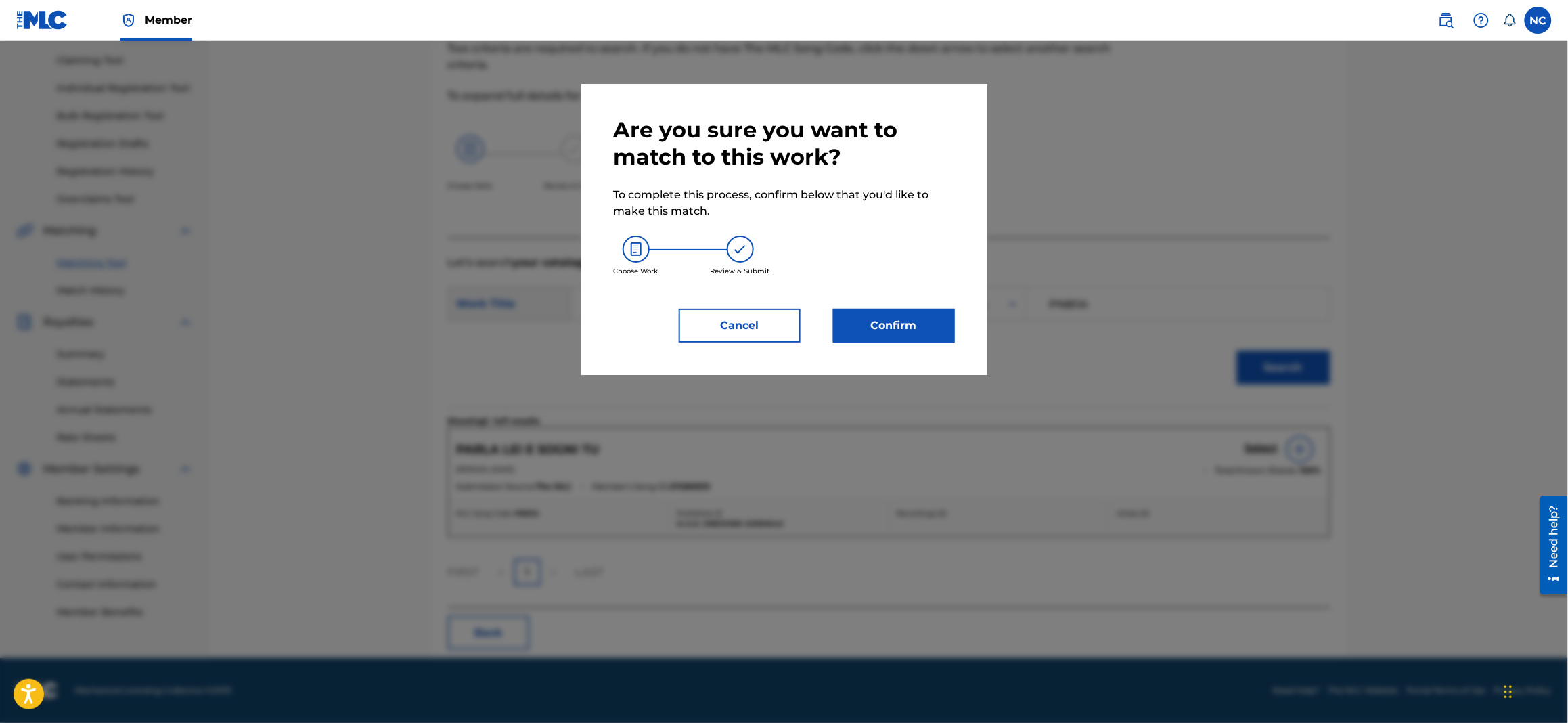
click at [915, 311] on button "Confirm" at bounding box center [894, 325] width 122 height 34
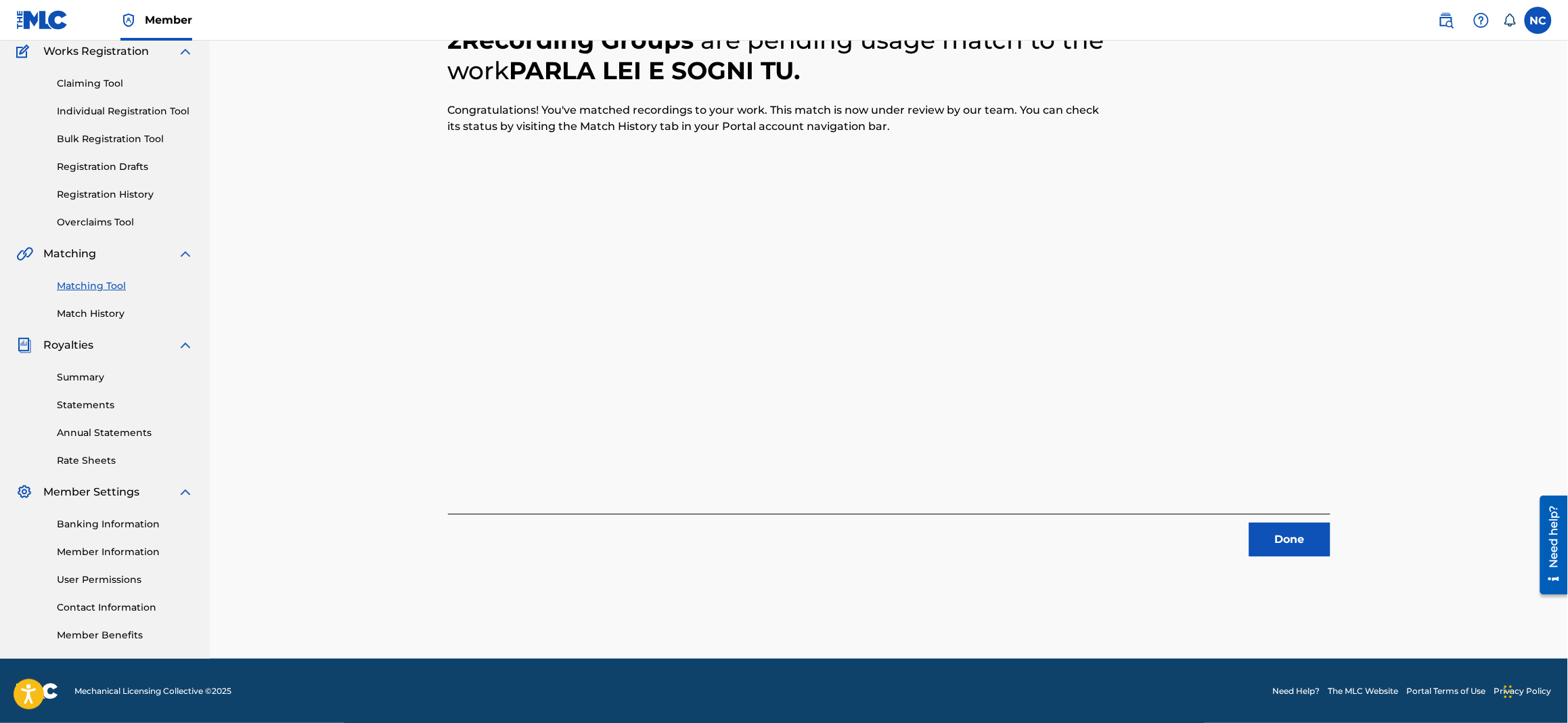
click at [1305, 554] on button "Done" at bounding box center [1290, 539] width 82 height 34
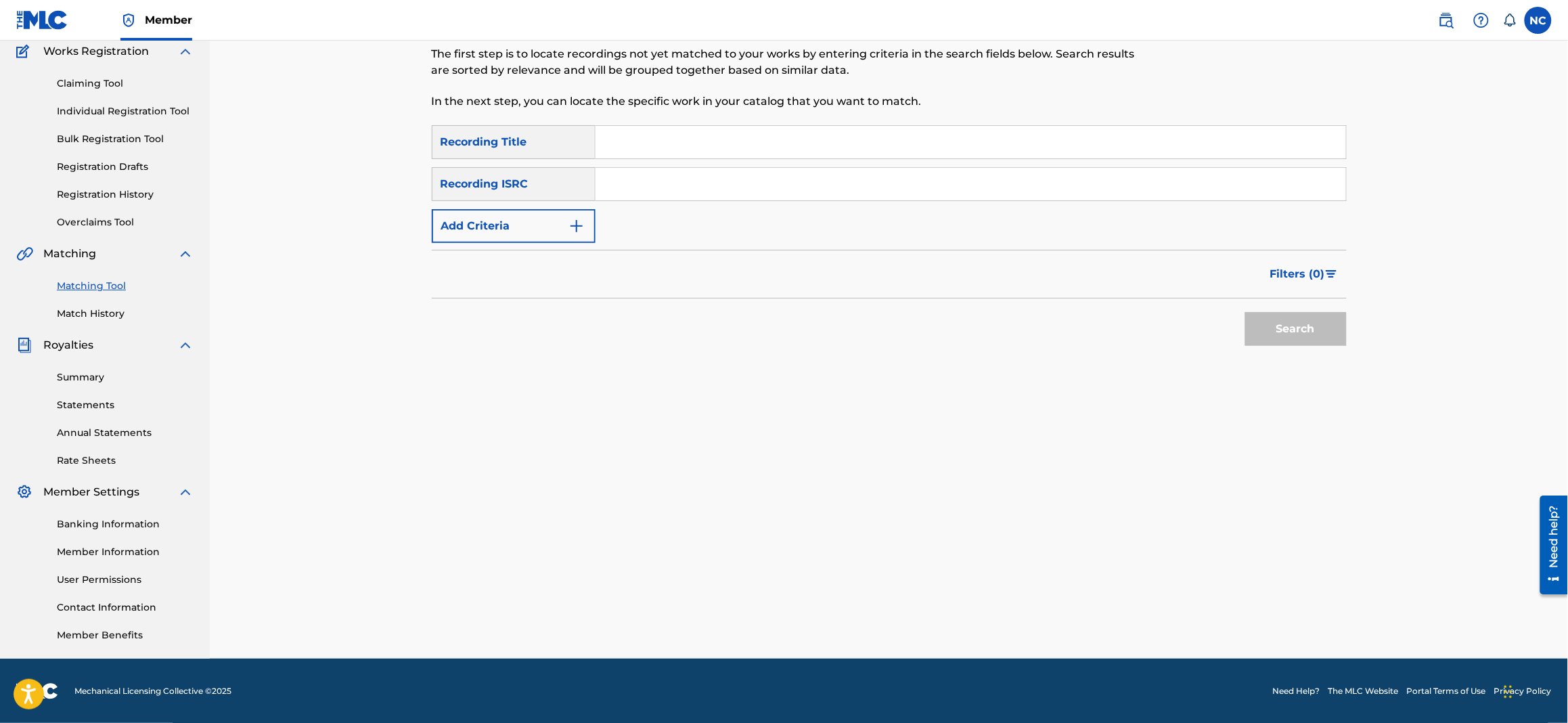
paste input "THE PEACEFUL WARRIOR"
click at [702, 139] on input "Search Form" at bounding box center [971, 142] width 751 height 32
type input "THE PEACEFUL WARRIOR"
click at [536, 211] on button "Add Criteria" at bounding box center [513, 226] width 164 height 34
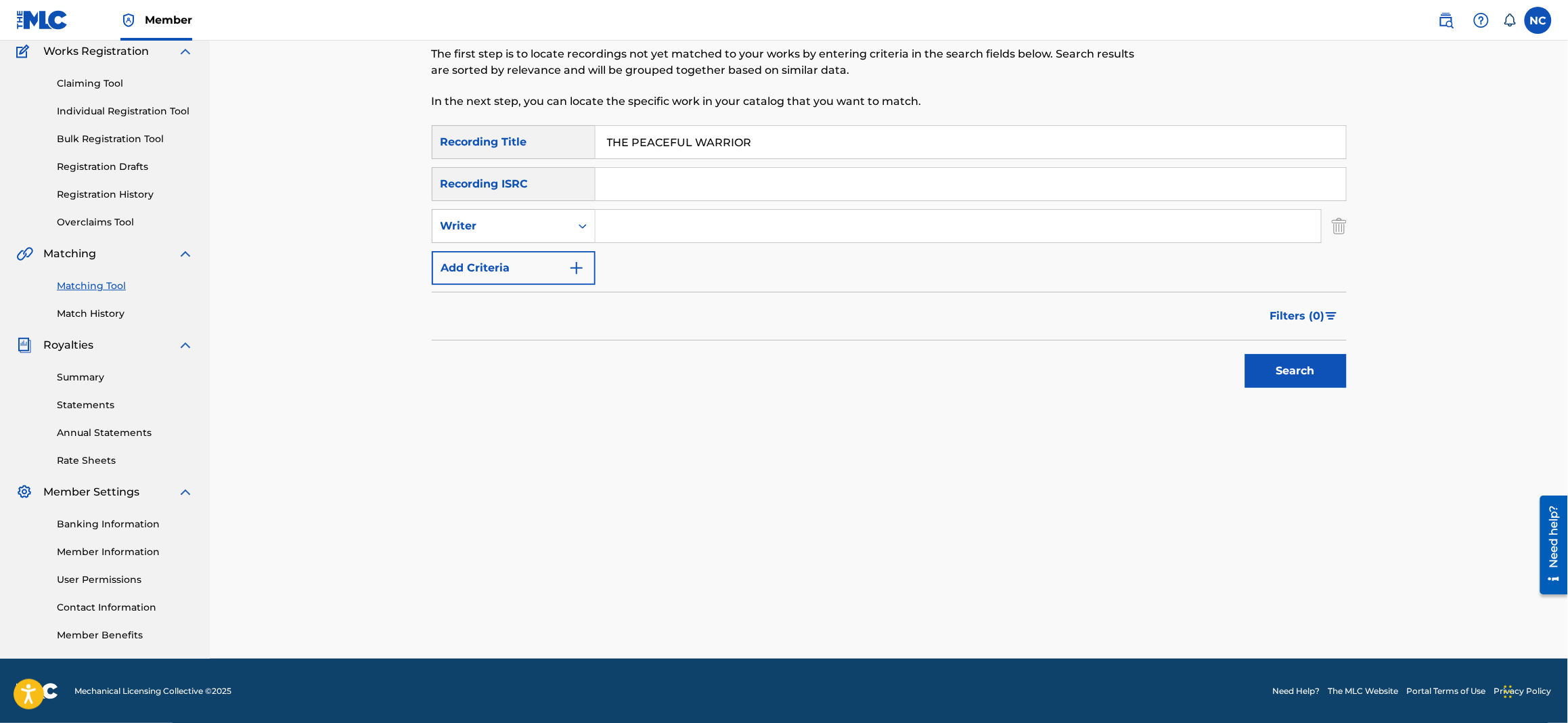
click at [636, 232] on input "Search Form" at bounding box center [958, 226] width 725 height 32
type input "[PERSON_NAME]"
click at [1290, 361] on button "Search" at bounding box center [1296, 371] width 101 height 34
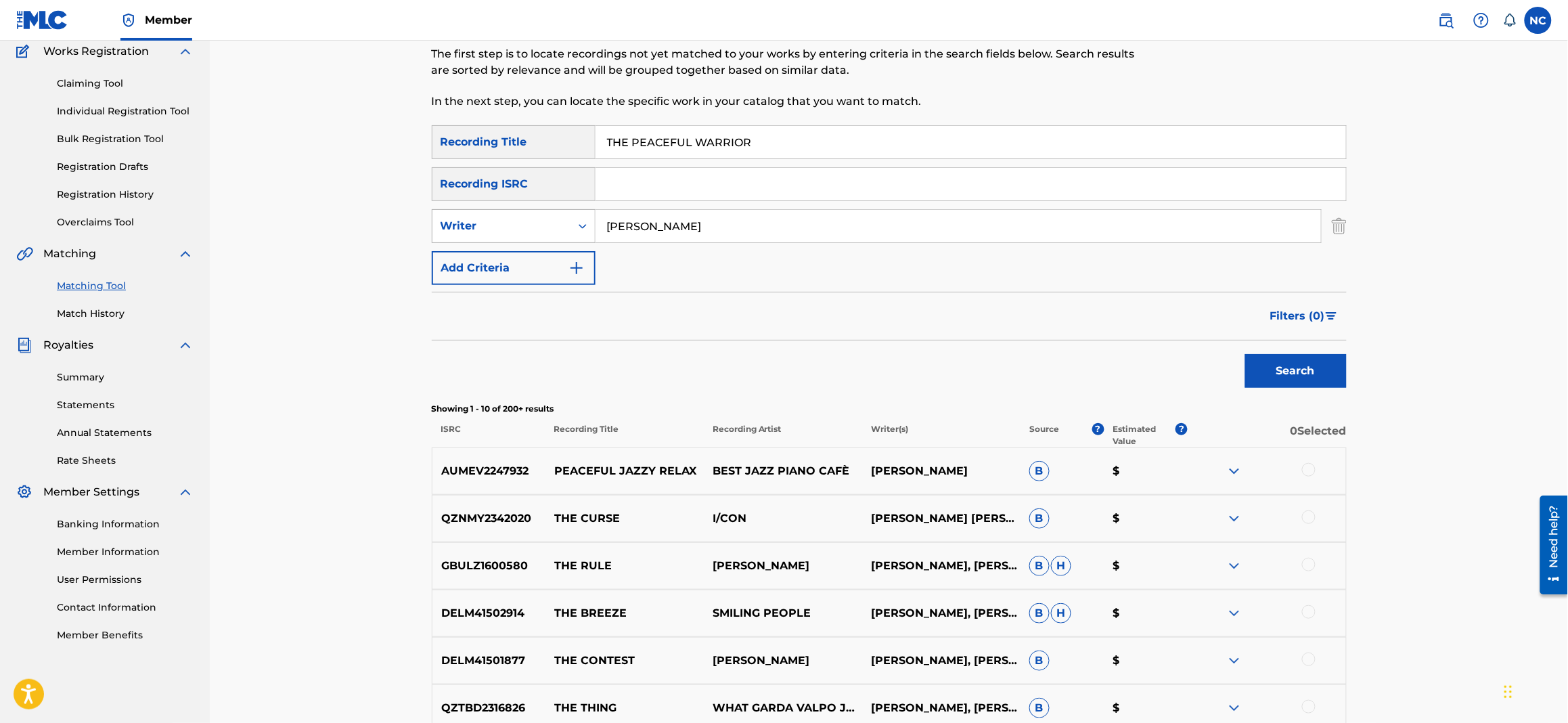
click at [539, 226] on div "Writer" at bounding box center [501, 226] width 122 height 17
click at [524, 268] on div "Recording Artist" at bounding box center [513, 260] width 162 height 34
click at [923, 220] on input "Search Form" at bounding box center [958, 226] width 725 height 32
type input "[PERSON_NAME]"
click at [1285, 391] on div "Search" at bounding box center [1292, 367] width 108 height 54
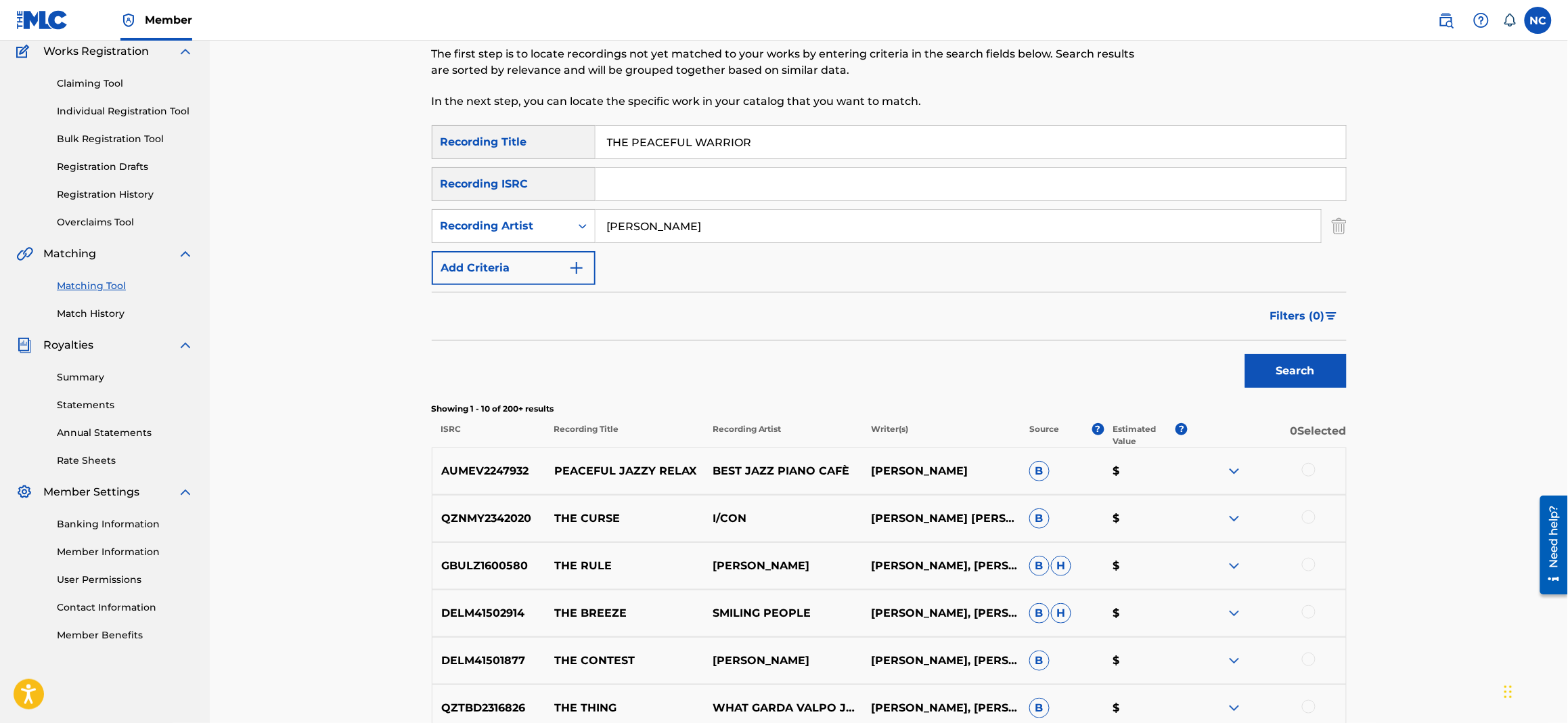
click at [1286, 372] on button "Search" at bounding box center [1296, 371] width 101 height 34
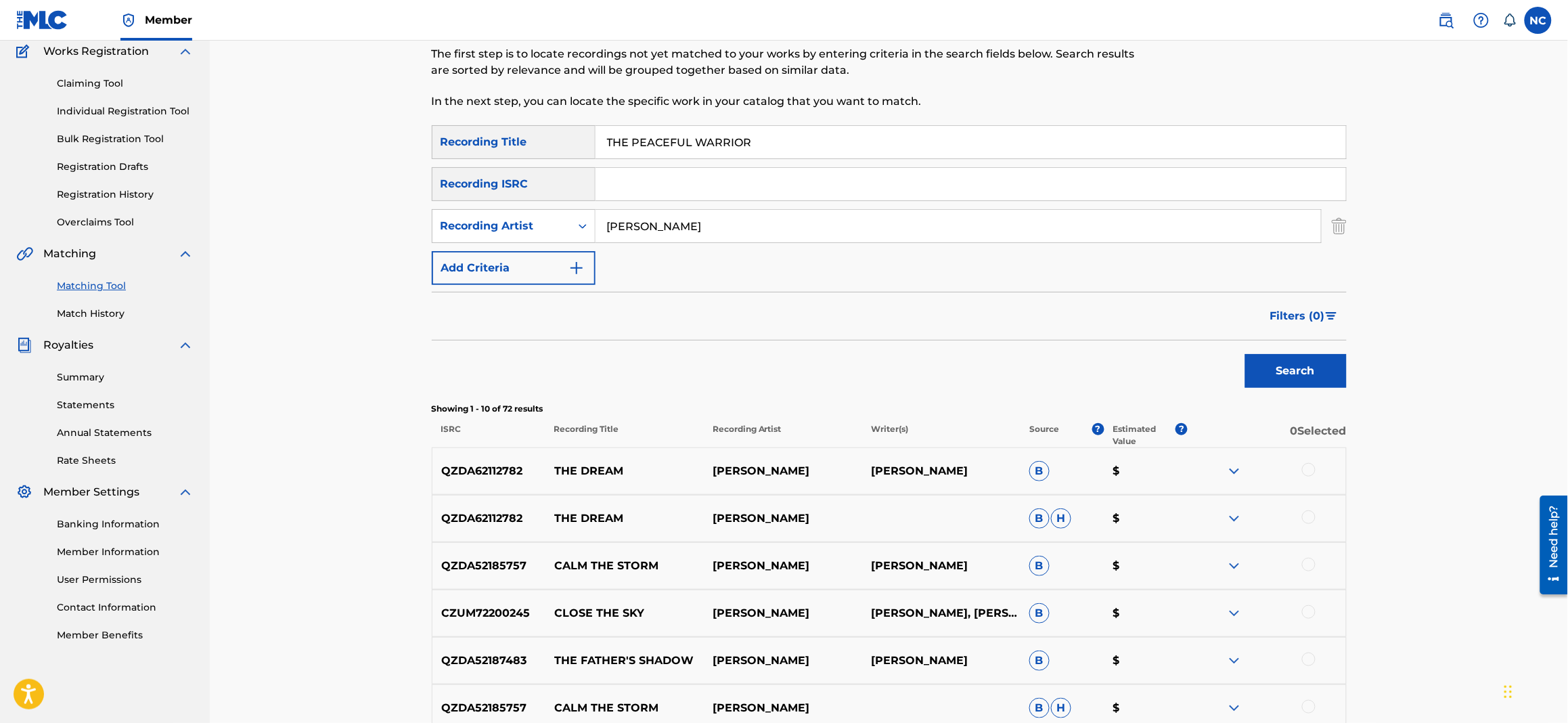
click at [509, 138] on div "SearchWithCriteria020cbc6d-270c-4fb0-8b4e-70e5679f0368 Recording Title THE PEAC…" at bounding box center [889, 142] width 915 height 34
paste input "PER AMARTI VERAMENTE"
type input "PER AMARTI VERAMENTE"
click at [1293, 361] on button "Search" at bounding box center [1296, 371] width 101 height 34
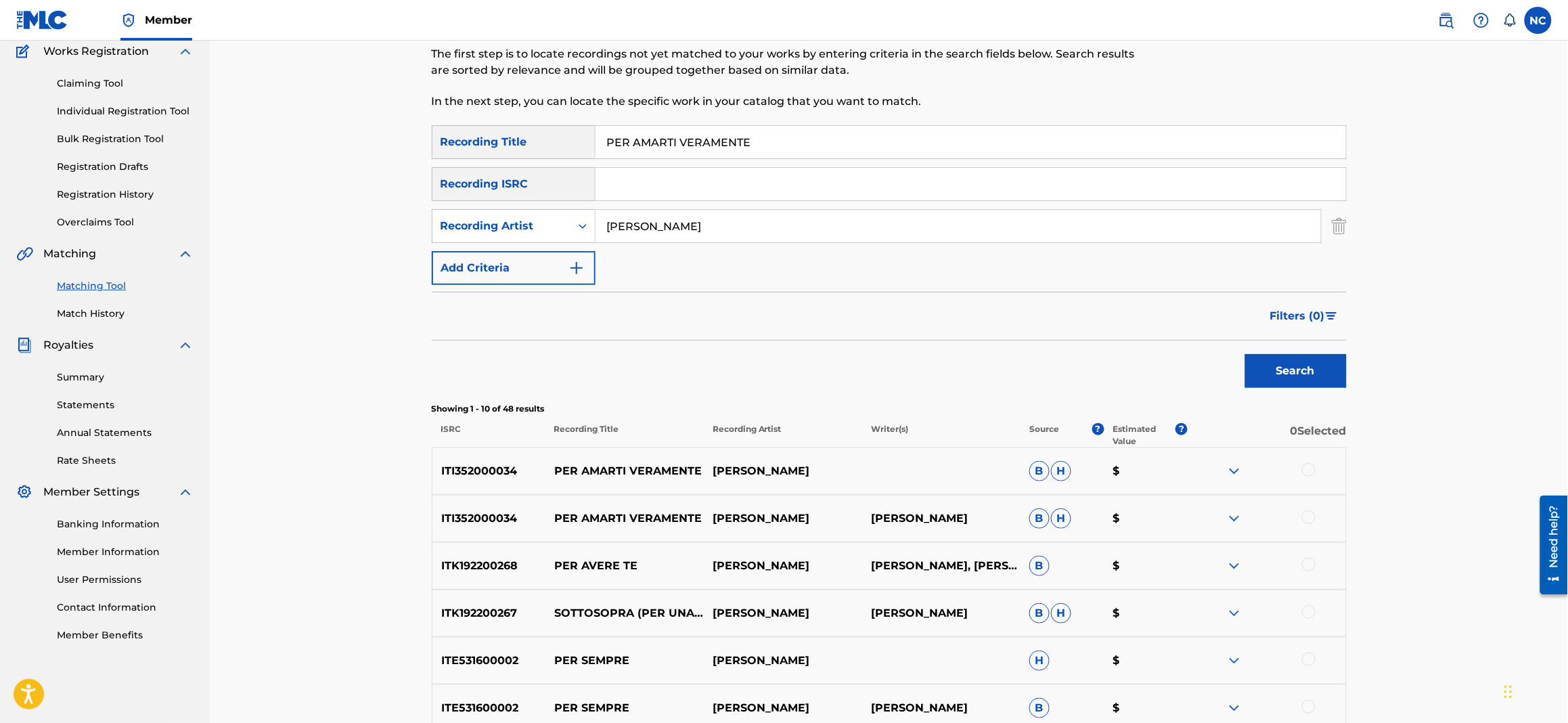
scroll to position [319, 0]
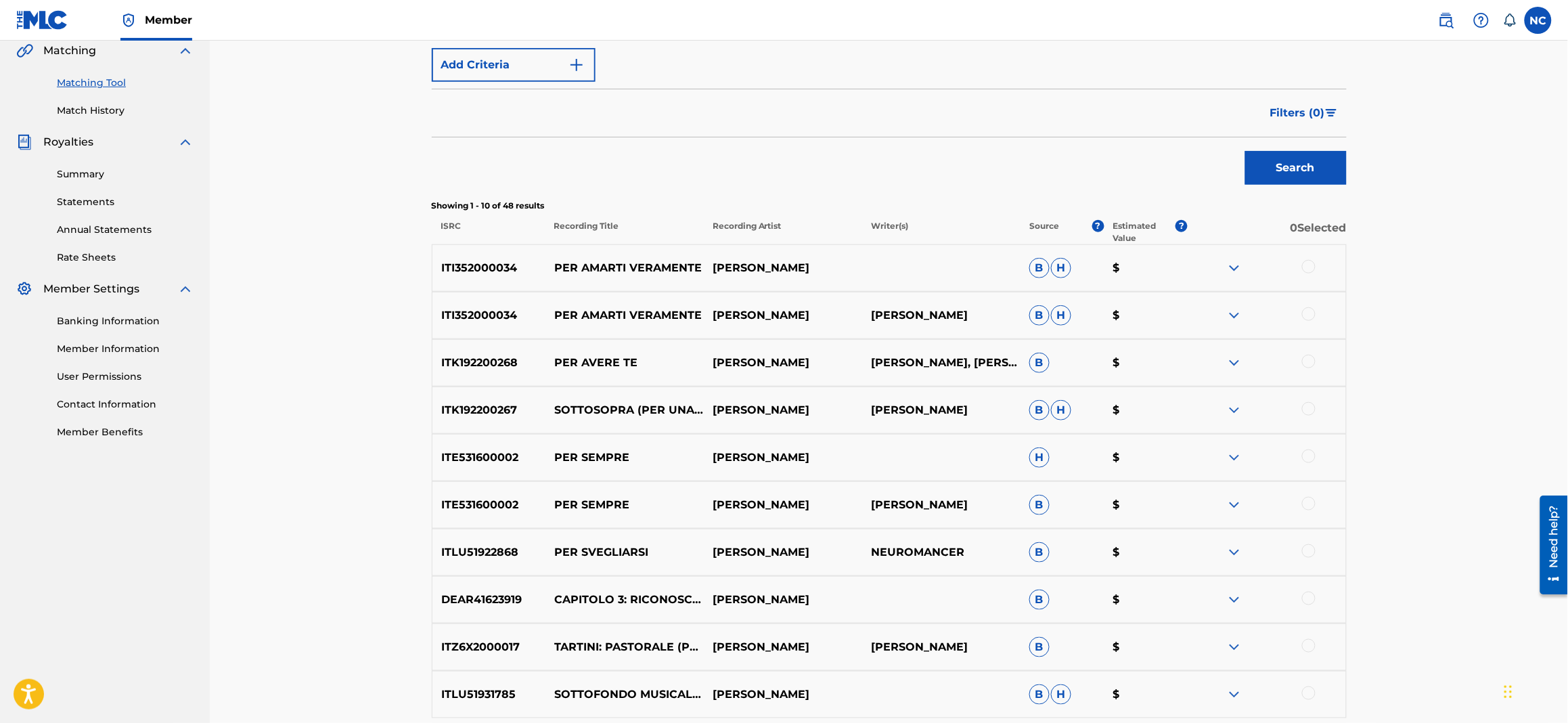
click at [1311, 314] on div at bounding box center [1309, 314] width 13 height 13
click at [1307, 264] on div at bounding box center [1309, 266] width 13 height 13
click at [976, 599] on button "Match 2 Groups" at bounding box center [951, 612] width 150 height 34
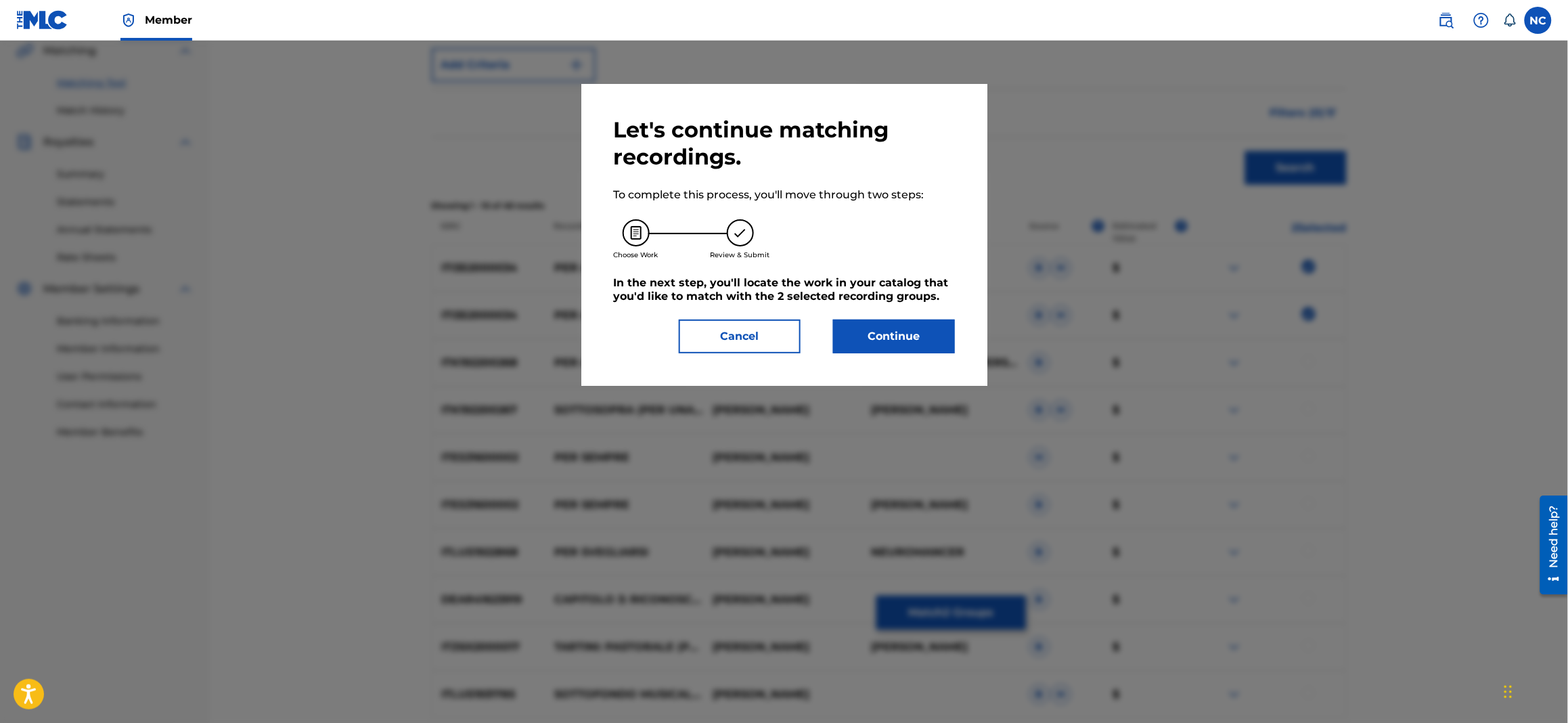
click at [739, 334] on button "Cancel" at bounding box center [740, 336] width 122 height 34
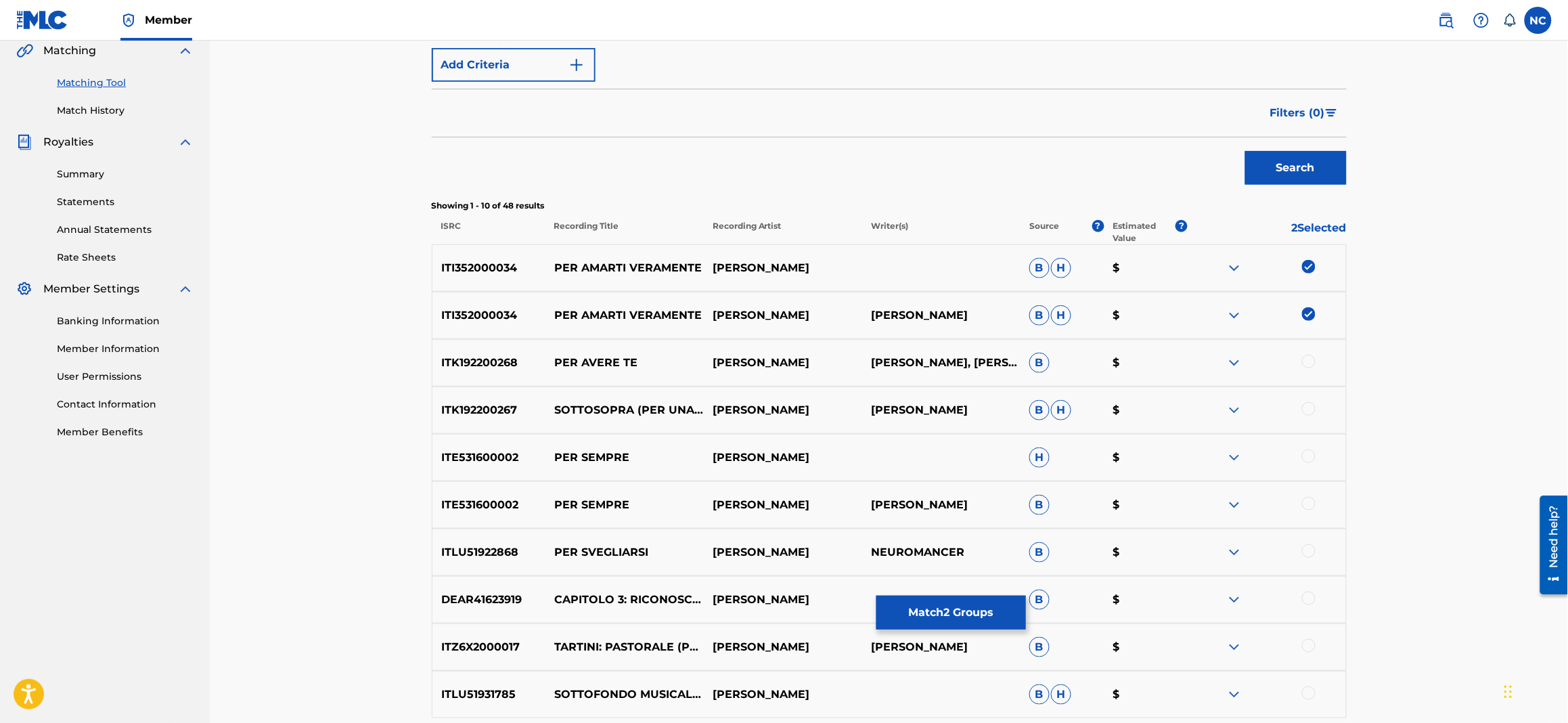
scroll to position [217, 0]
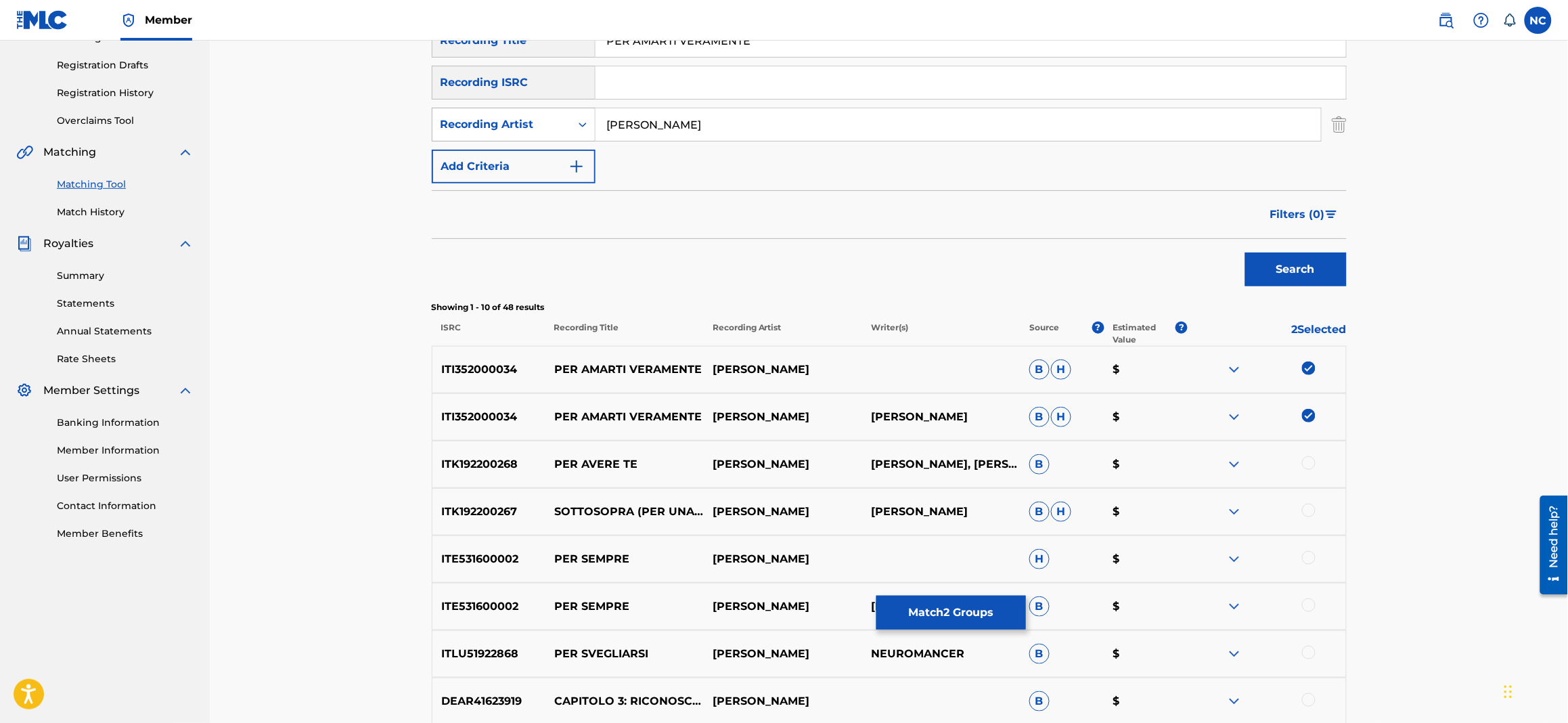
click at [557, 135] on div "Recording Artist" at bounding box center [501, 124] width 138 height 25
click at [532, 157] on div "Writer" at bounding box center [513, 158] width 162 height 34
click at [786, 123] on input "Search Form" at bounding box center [958, 124] width 725 height 32
type input "[PERSON_NAME]"
click at [1282, 274] on button "Search" at bounding box center [1296, 269] width 101 height 34
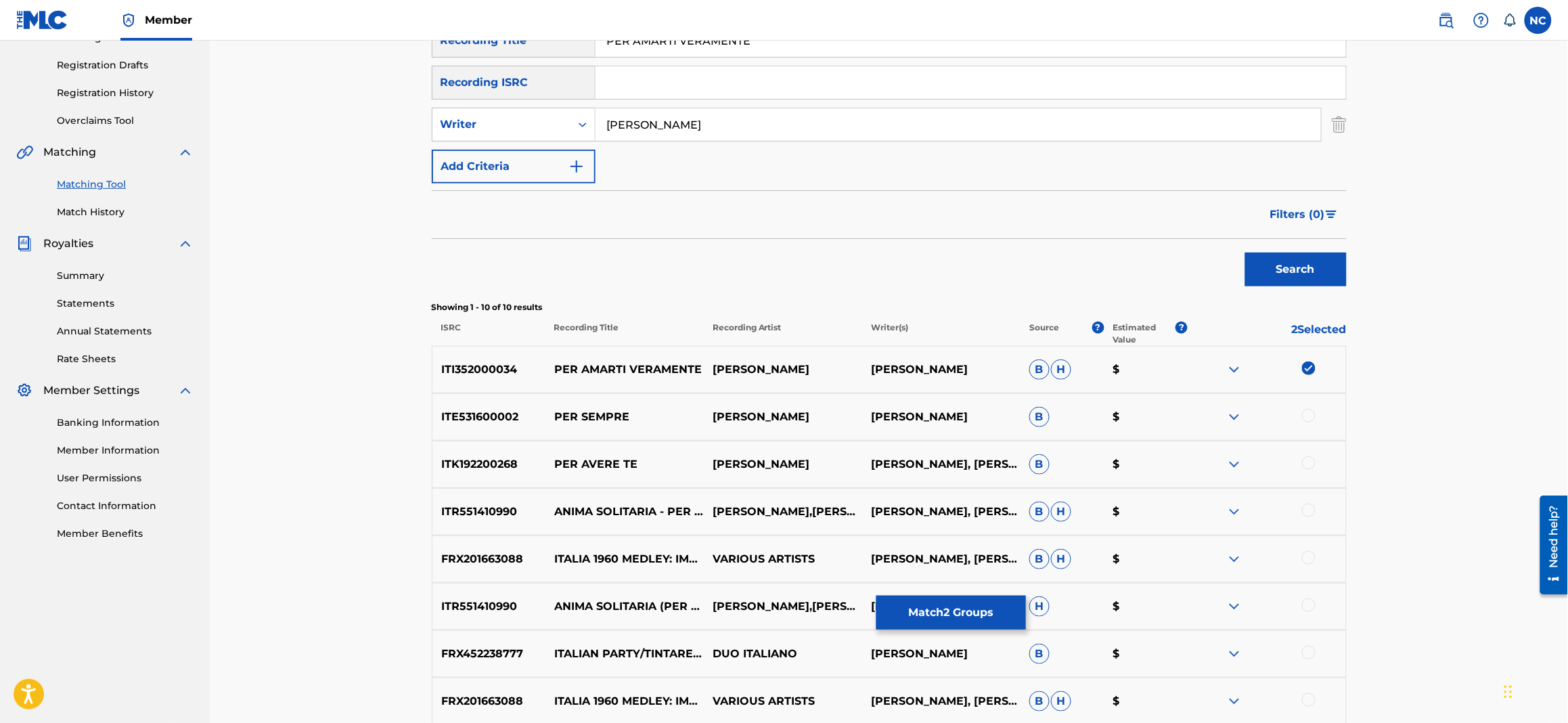
click at [936, 608] on button "Match 2 Groups" at bounding box center [951, 612] width 150 height 34
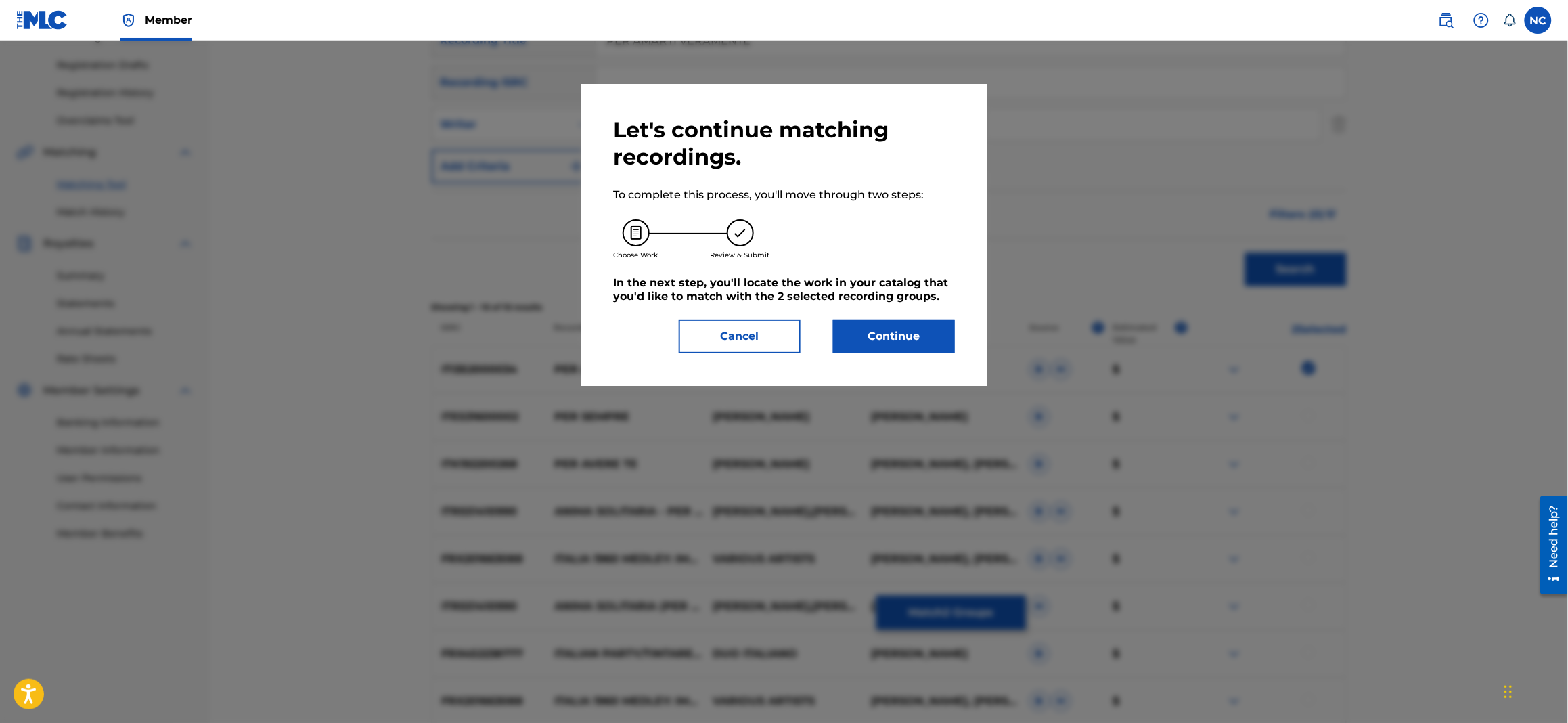
click at [916, 350] on button "Continue" at bounding box center [894, 336] width 122 height 34
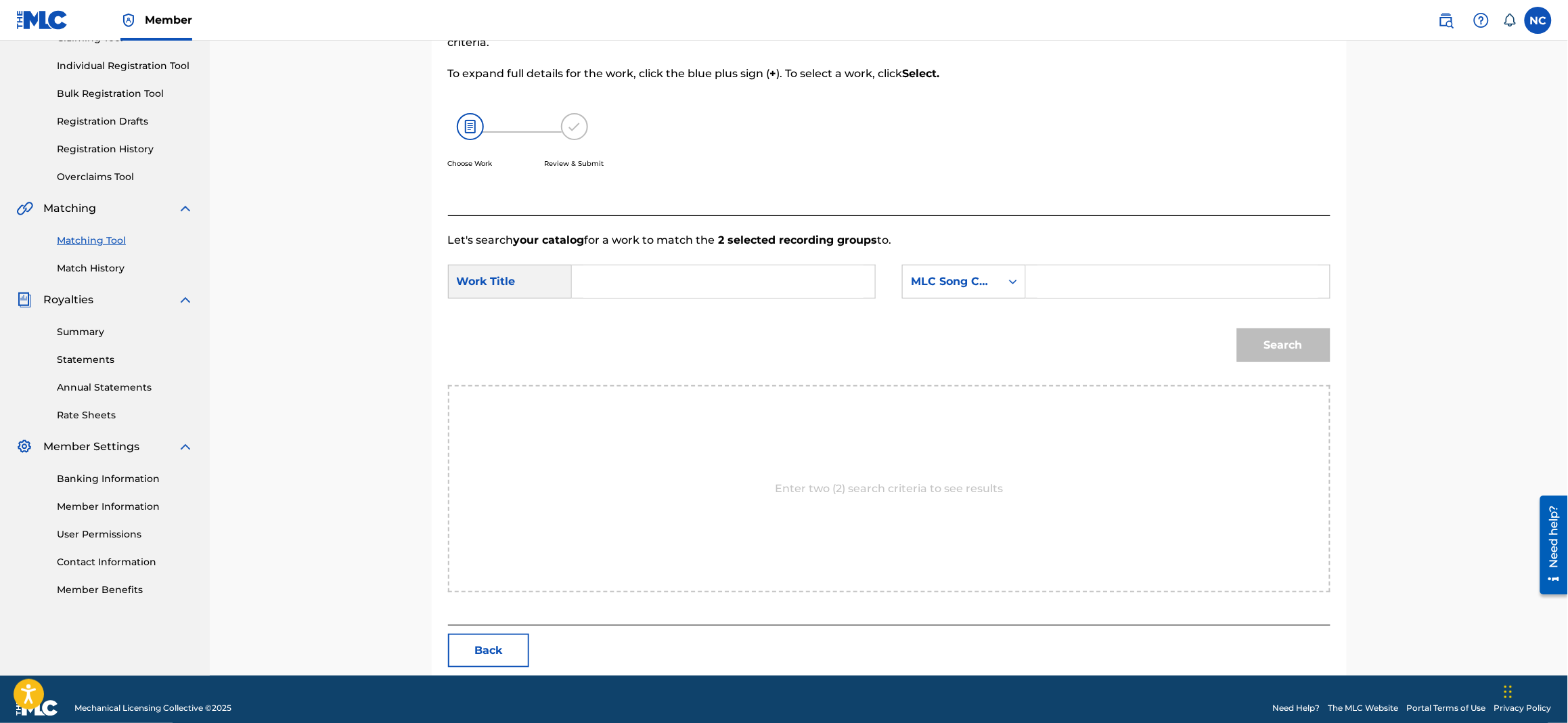
scroll to position [178, 0]
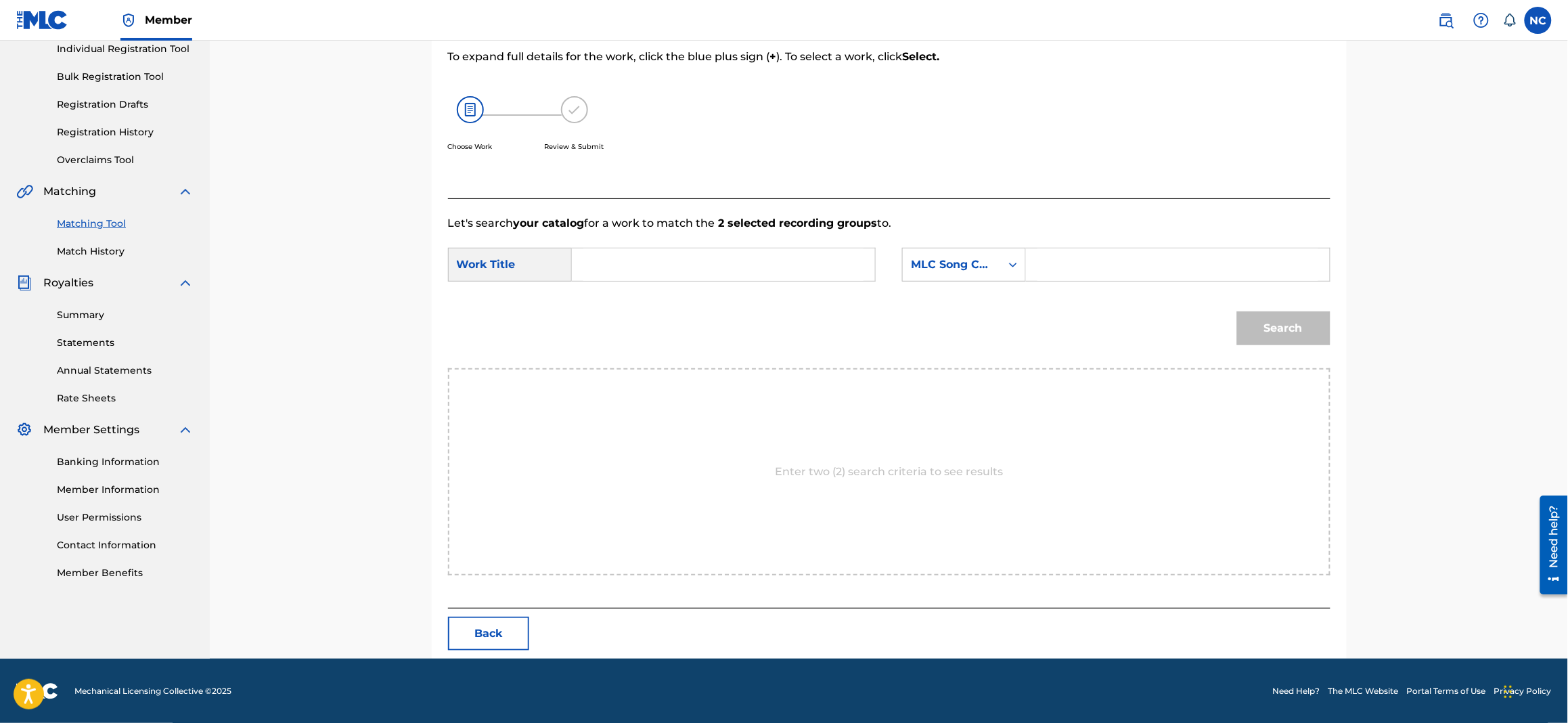
click at [1163, 268] on input "Search Form" at bounding box center [1178, 264] width 280 height 32
paste input "PN8IYO"
type input "PN8IYO"
click at [690, 264] on input "Search Form" at bounding box center [724, 264] width 280 height 32
paste input "PN8IYO"
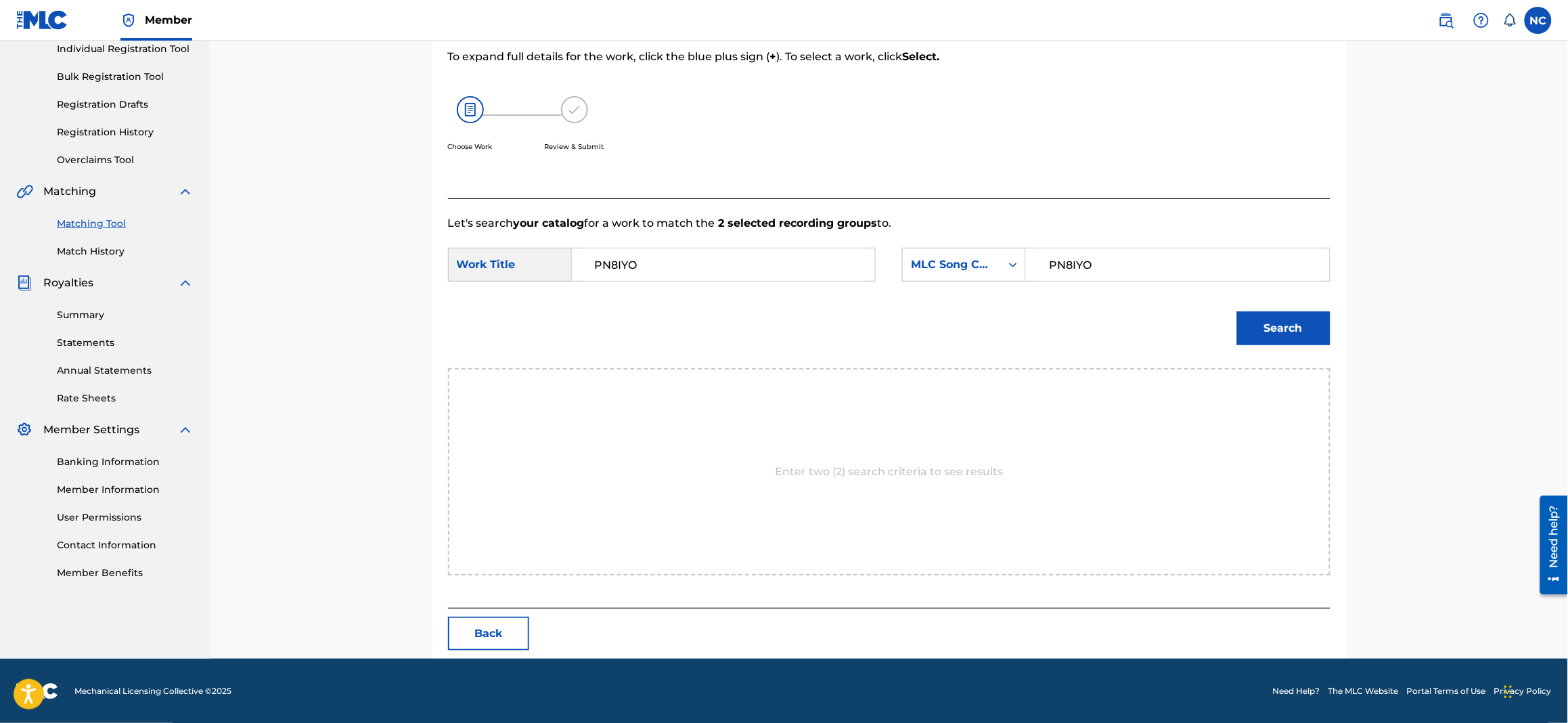
drag, startPoint x: 681, startPoint y: 263, endPoint x: 475, endPoint y: 264, distance: 206.0
click at [475, 264] on div "SearchWithCriteriabc2a251b-e001-43be-bb1a-24c27ff514b5 Work Title PN8IYO" at bounding box center [662, 264] width 428 height 34
paste input "ER AMARTI VERAMENTE"
type input "PER AMARTI VERAMENTE"
click at [1270, 325] on button "Search" at bounding box center [1284, 328] width 93 height 34
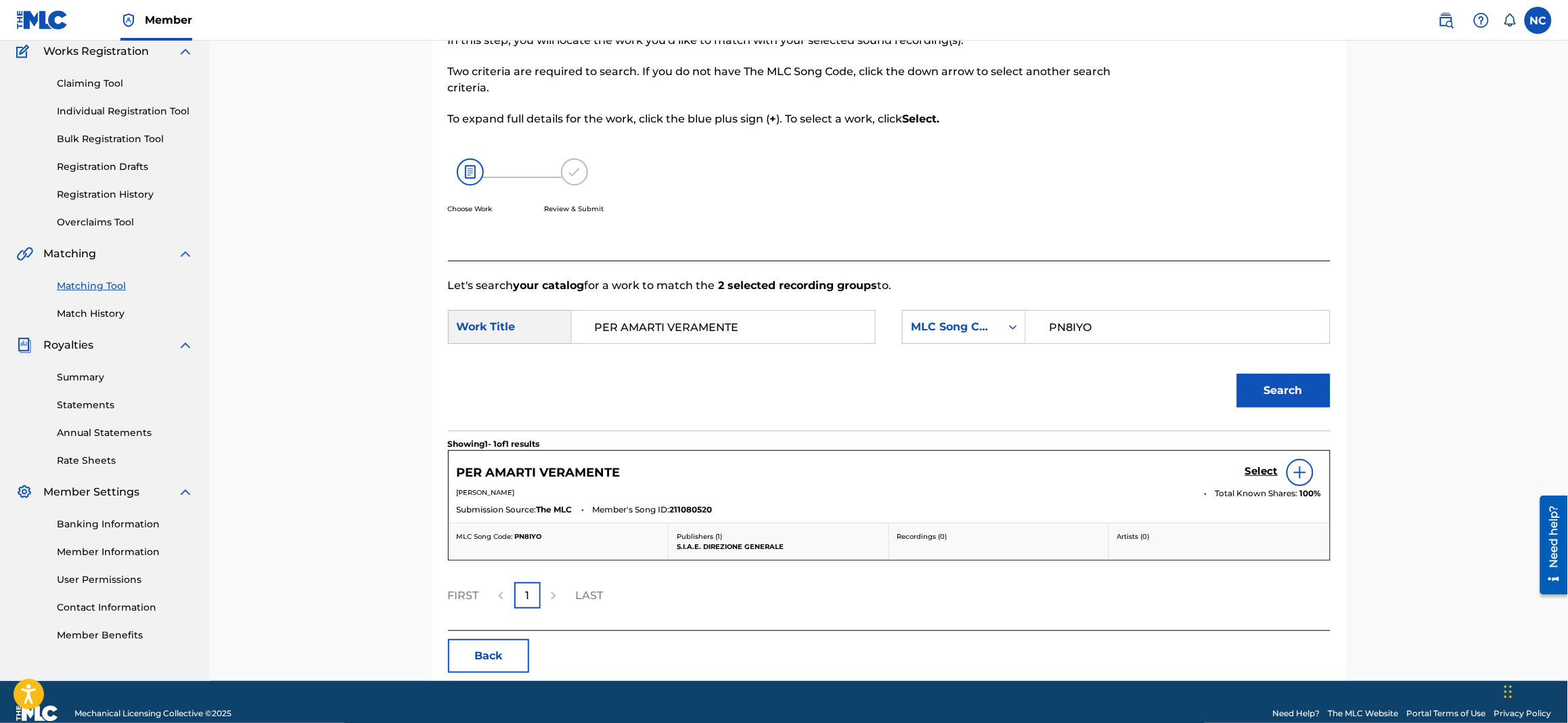
scroll to position [139, 0]
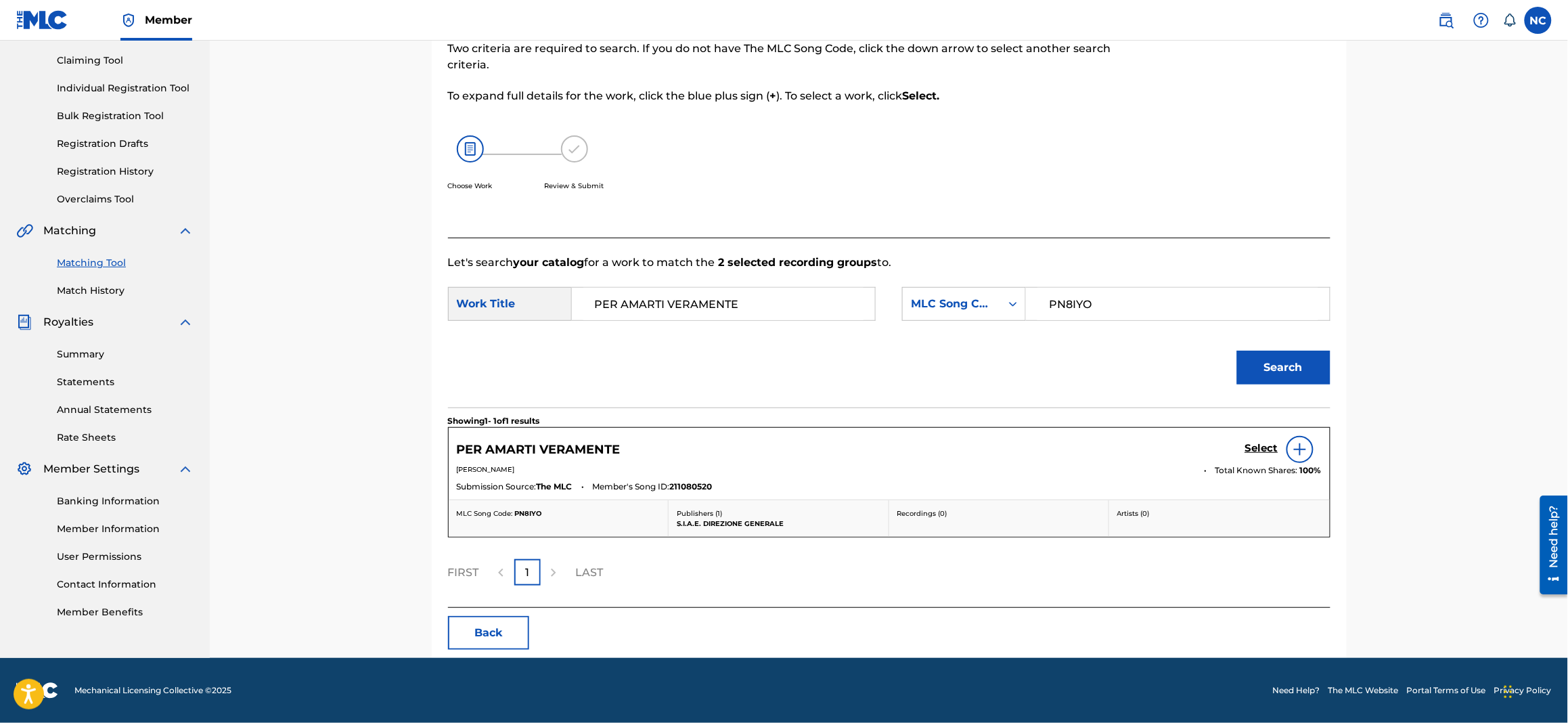
click at [1254, 450] on h5 "Select" at bounding box center [1262, 448] width 33 height 13
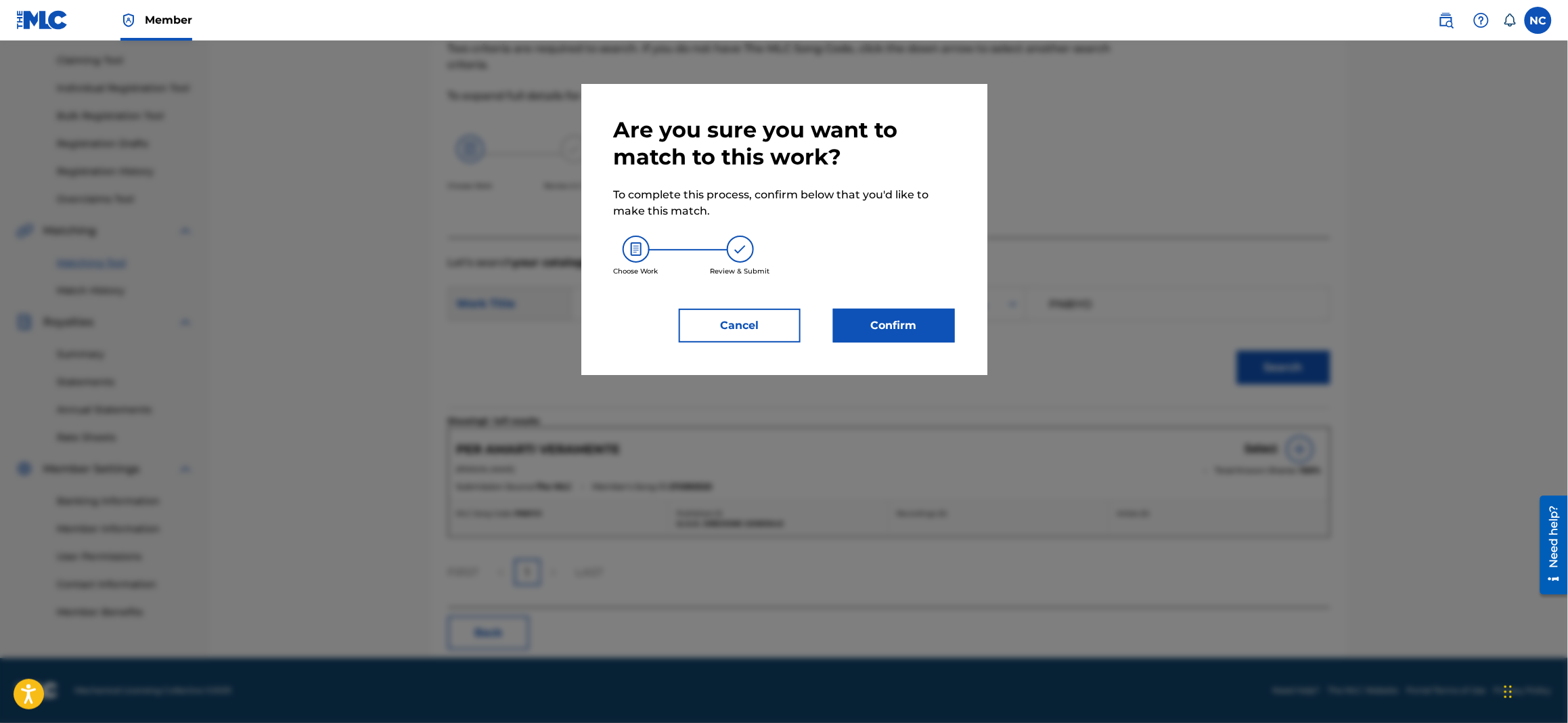
click at [891, 318] on button "Confirm" at bounding box center [894, 325] width 122 height 34
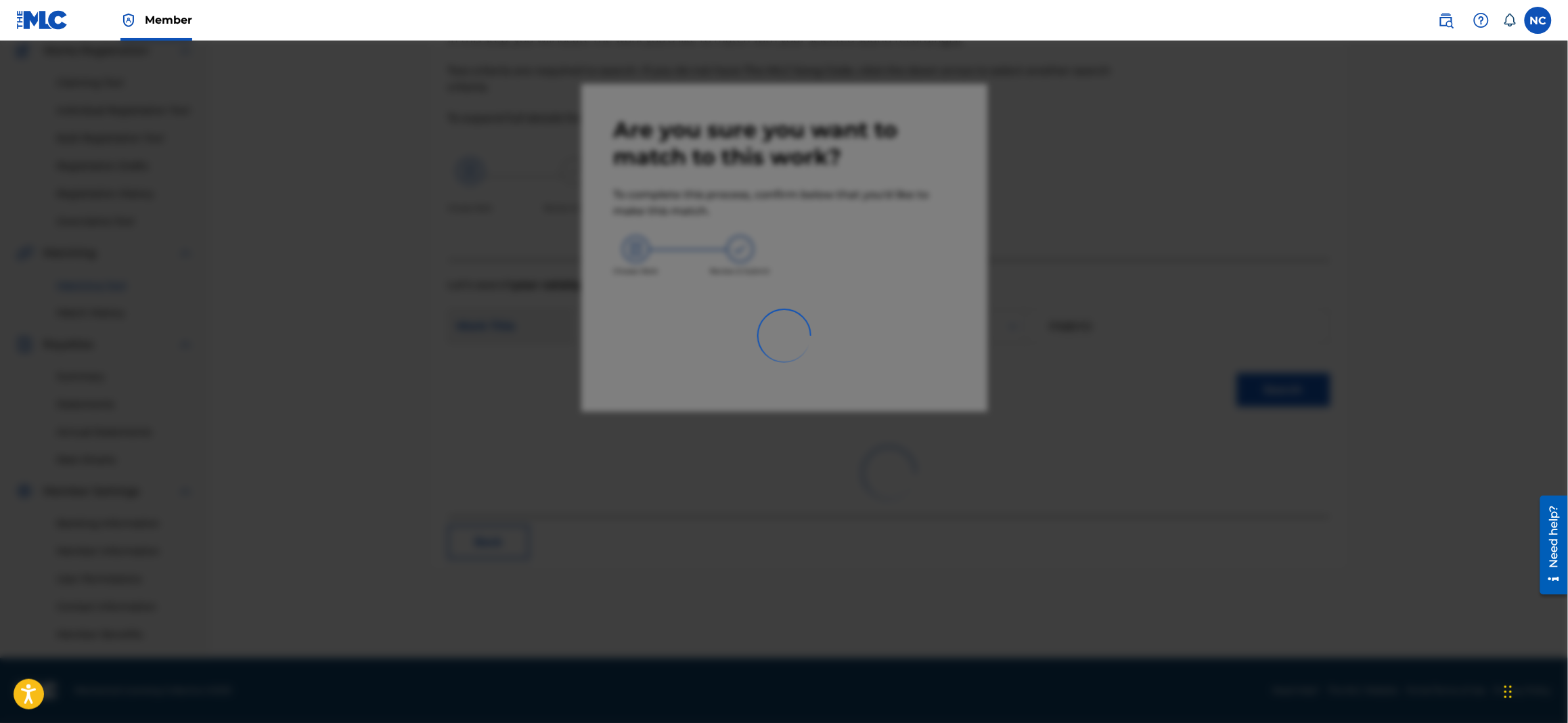
scroll to position [116, 0]
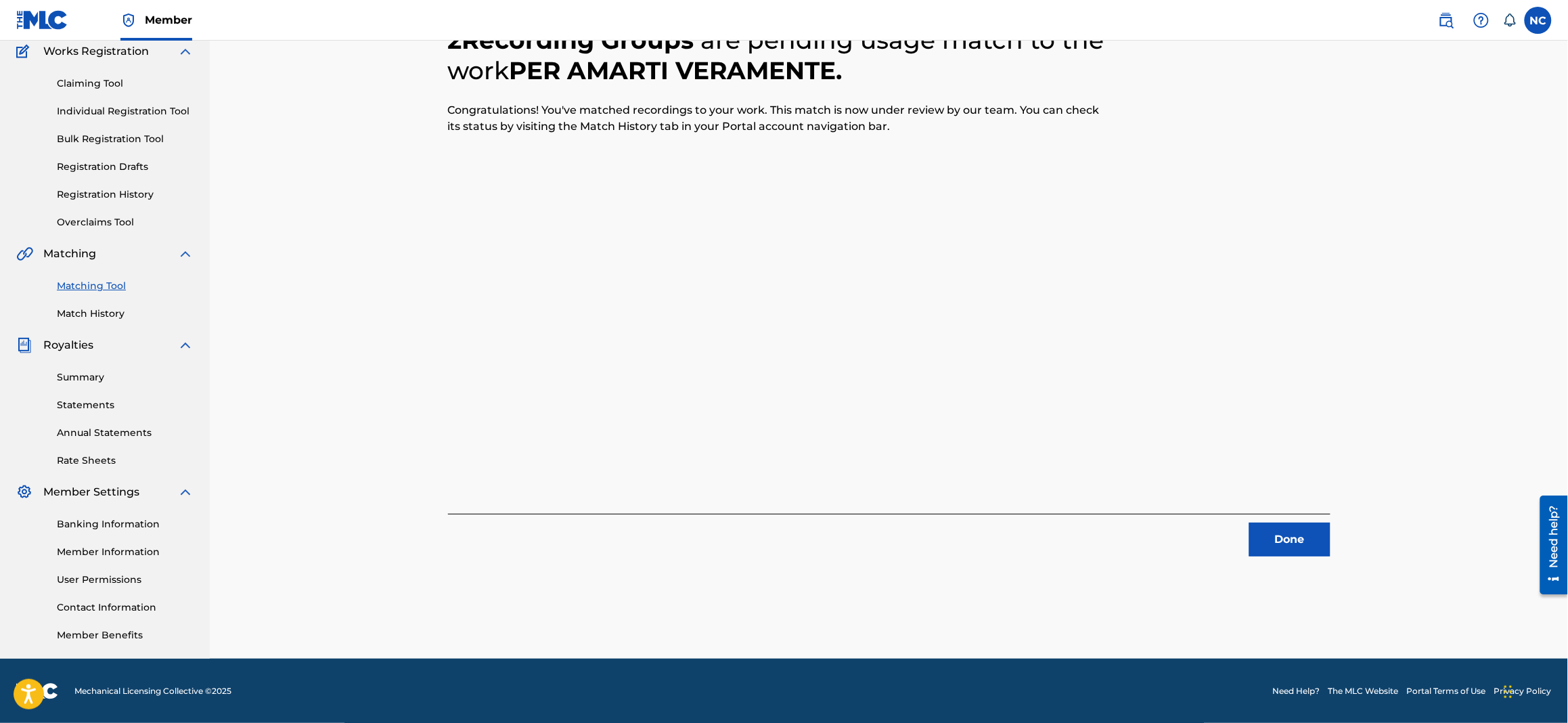
click at [1307, 535] on button "Done" at bounding box center [1290, 539] width 82 height 34
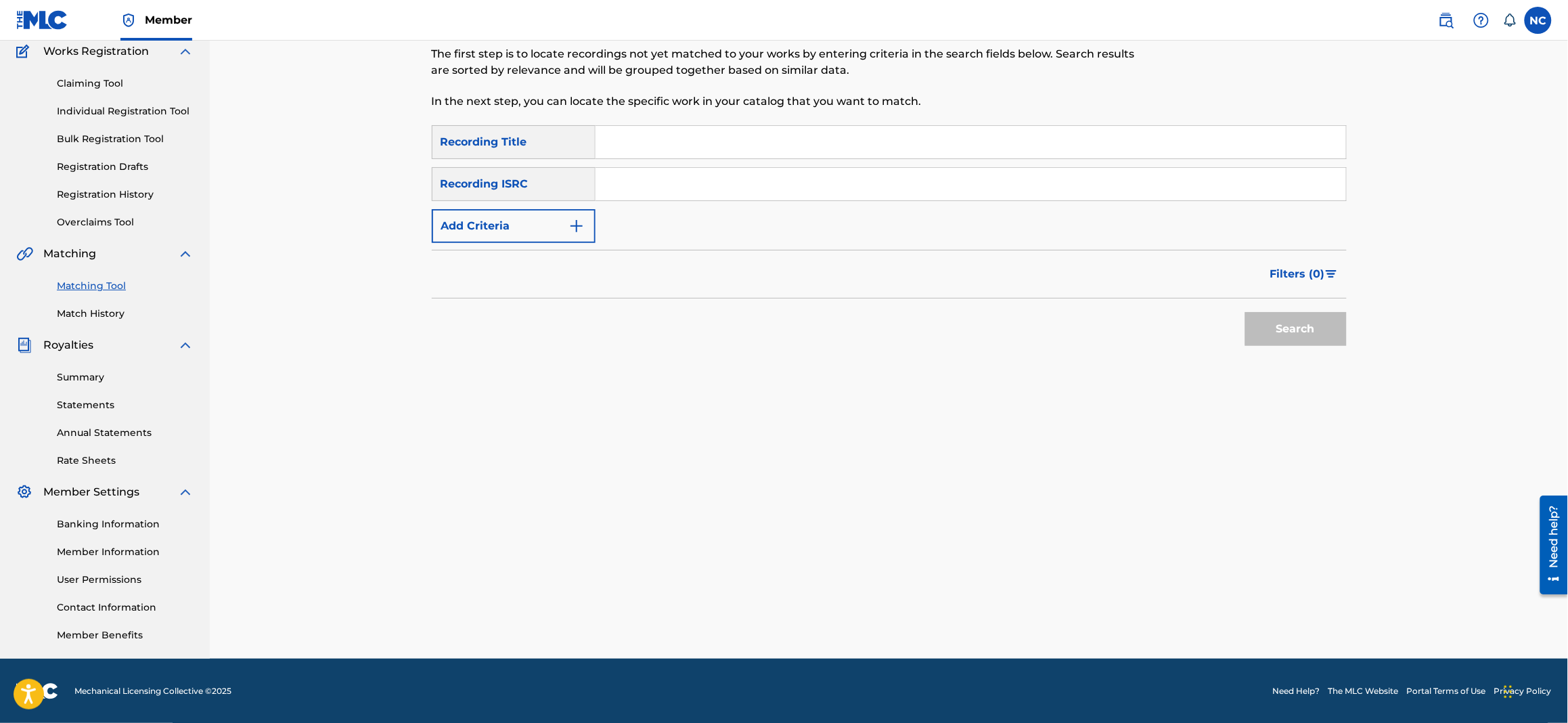
click at [672, 123] on div "Matching Tool The Matching Tool allows Members to match sound recordings to wor…" at bounding box center [784, 42] width 705 height 166
click at [699, 150] on input "Search Form" at bounding box center [971, 142] width 751 height 32
paste input "piano jam"
type input "piano jam"
drag, startPoint x: 544, startPoint y: 226, endPoint x: 556, endPoint y: 239, distance: 17.7
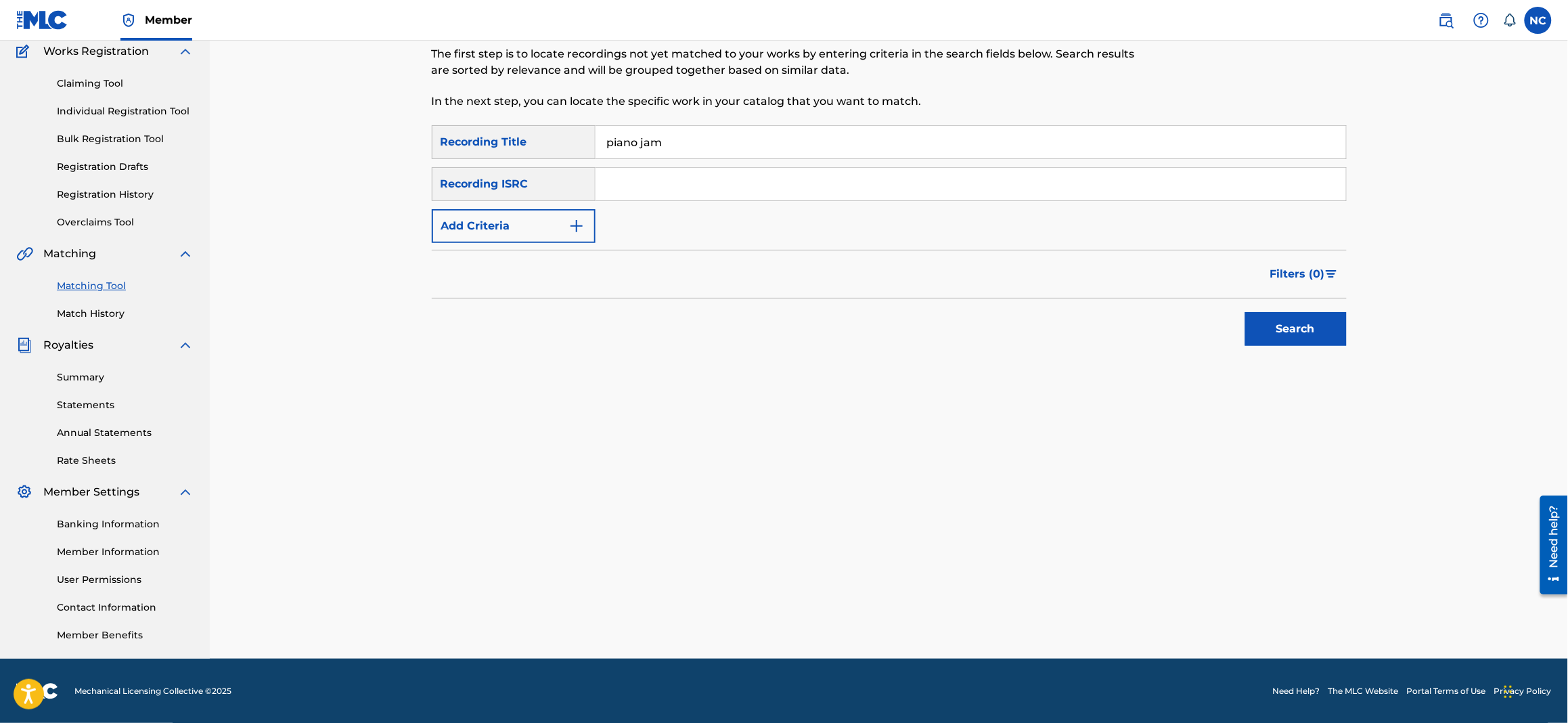
click at [543, 229] on button "Add Criteria" at bounding box center [513, 226] width 164 height 34
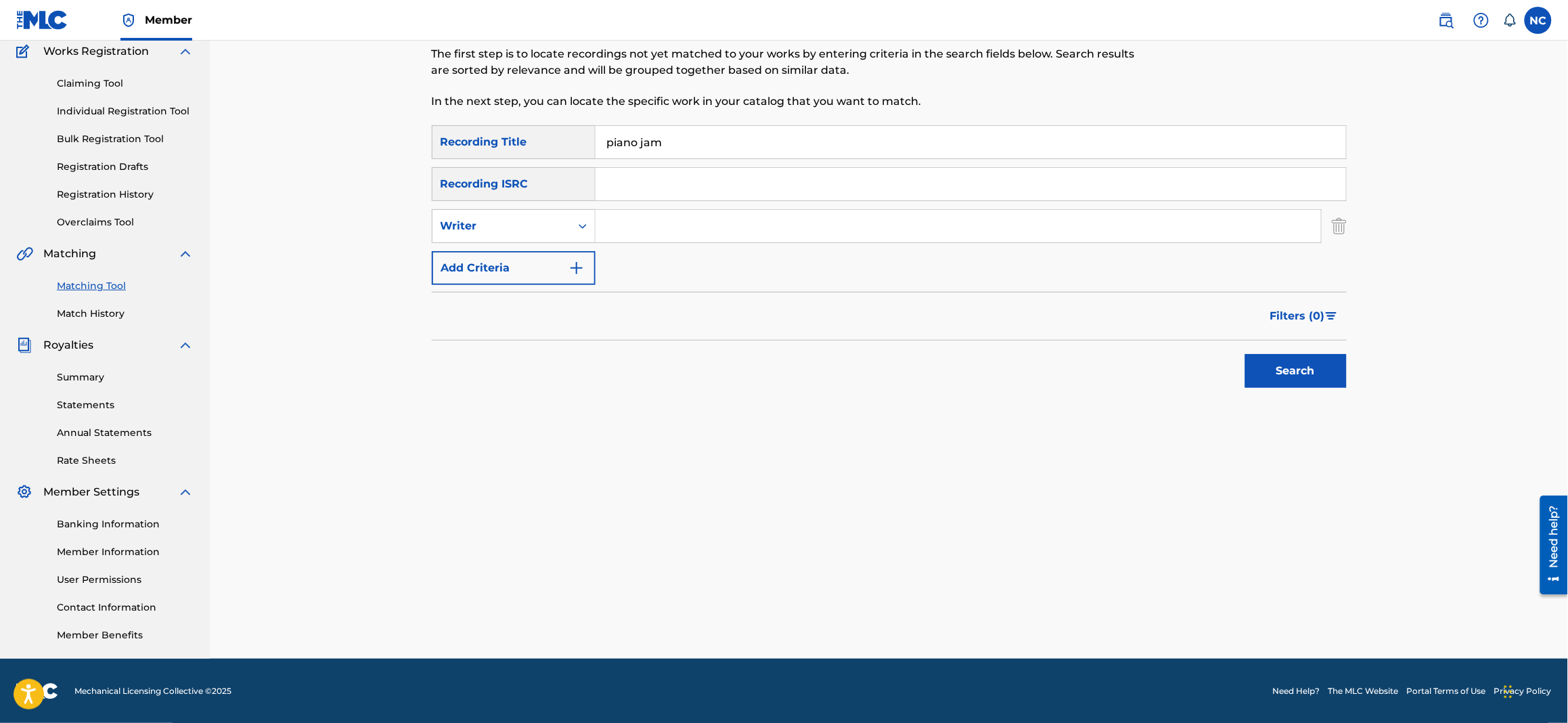
click at [647, 224] on input "Search Form" at bounding box center [958, 226] width 725 height 32
type input "[PERSON_NAME]"
click at [1246, 354] on button "Search" at bounding box center [1296, 371] width 101 height 34
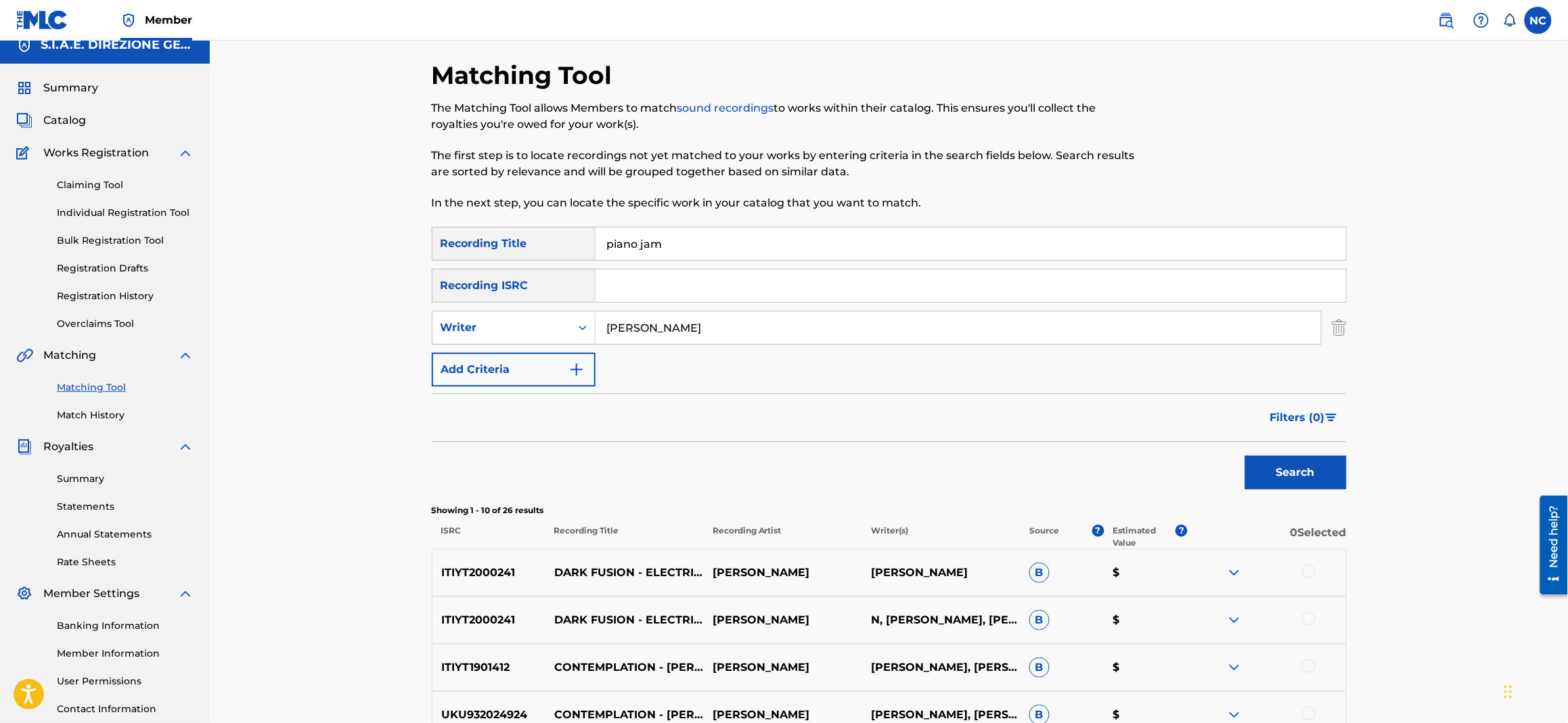
scroll to position [217, 0]
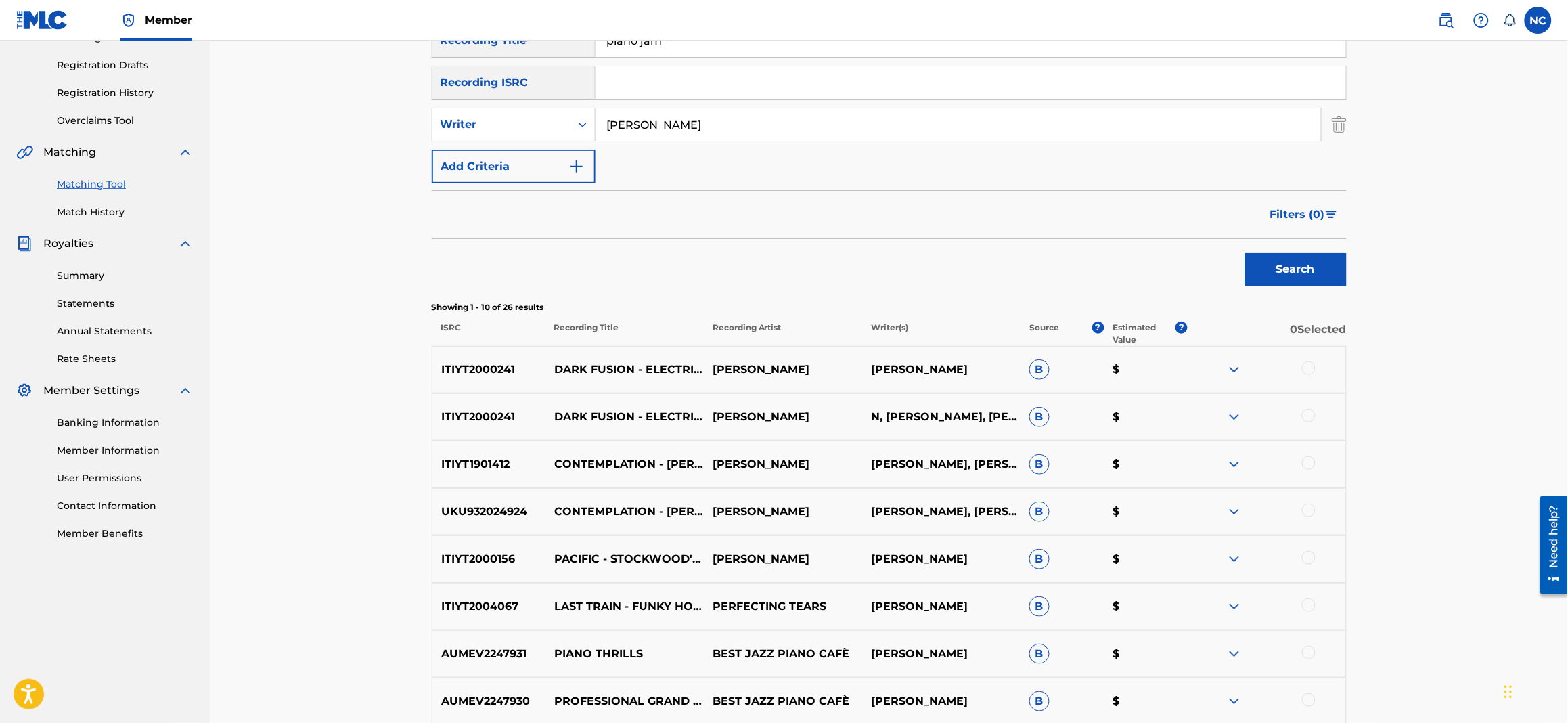
click at [560, 124] on div "Writer" at bounding box center [501, 124] width 122 height 17
click at [549, 157] on div "Recording Artist" at bounding box center [513, 158] width 162 height 34
drag, startPoint x: 1335, startPoint y: 280, endPoint x: 739, endPoint y: 176, distance: 605.0
click at [752, 187] on form "SearchWithCriteria020cbc6d-270c-4fb0-8b4e-70e5679f0368 Recording Title piano ja…" at bounding box center [889, 158] width 915 height 269
click at [725, 125] on input "D" at bounding box center [958, 124] width 725 height 32
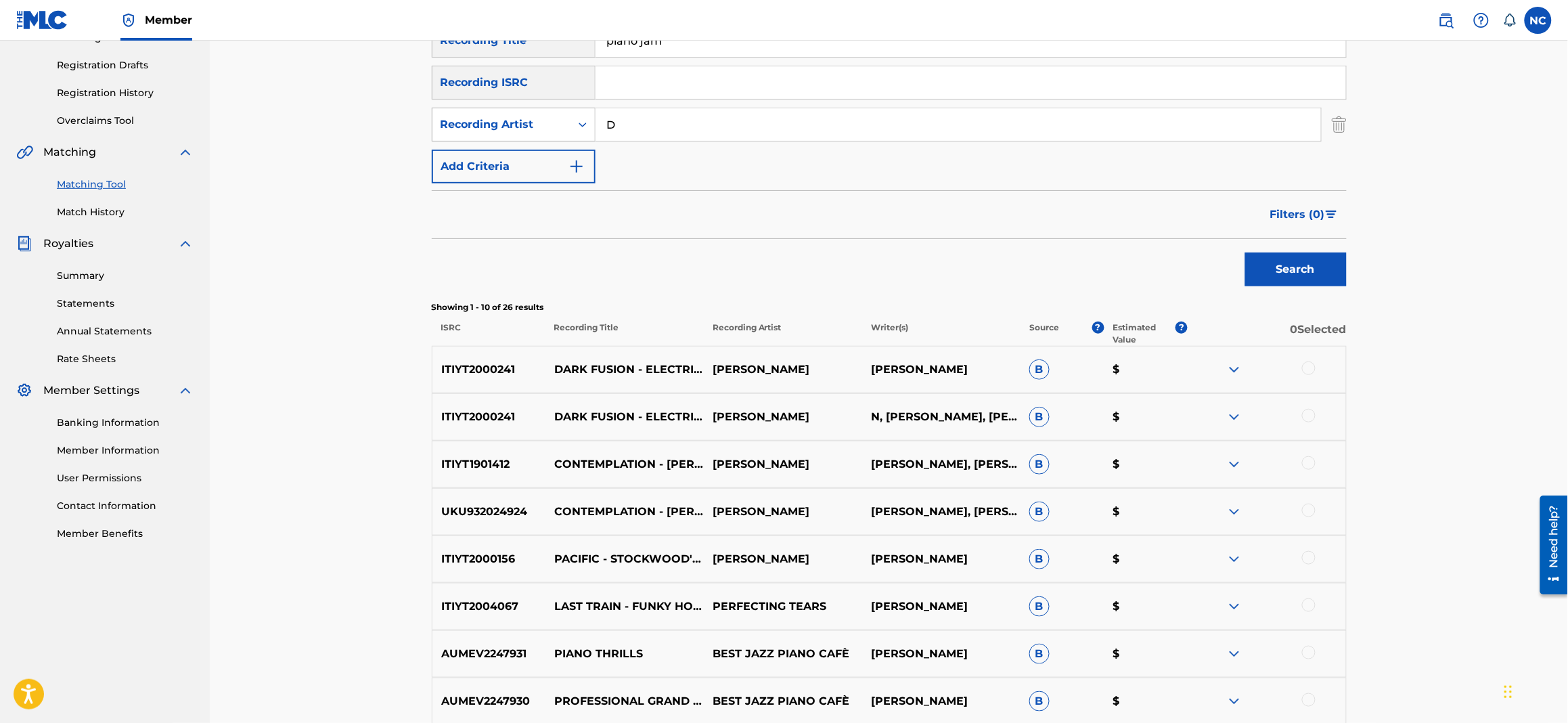
drag, startPoint x: 725, startPoint y: 125, endPoint x: 557, endPoint y: 112, distance: 168.5
click at [557, 112] on div "SearchWithCriteria64dc69e1-185e-4ab3-ba5c-1d9ecfa2fa3f Recording Artist D" at bounding box center [889, 124] width 915 height 34
type input "[PERSON_NAME]"
click at [1279, 267] on button "Search" at bounding box center [1296, 269] width 101 height 34
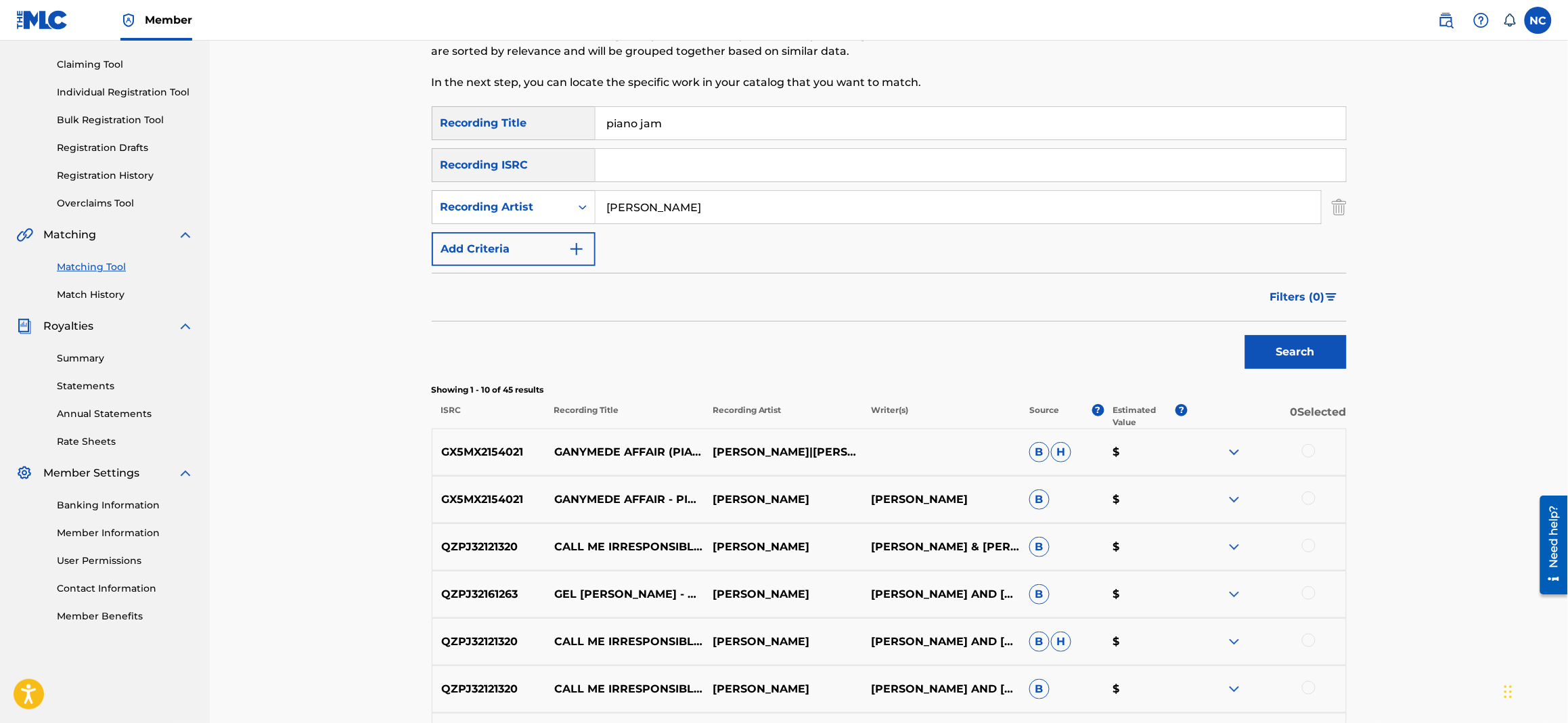
scroll to position [116, 0]
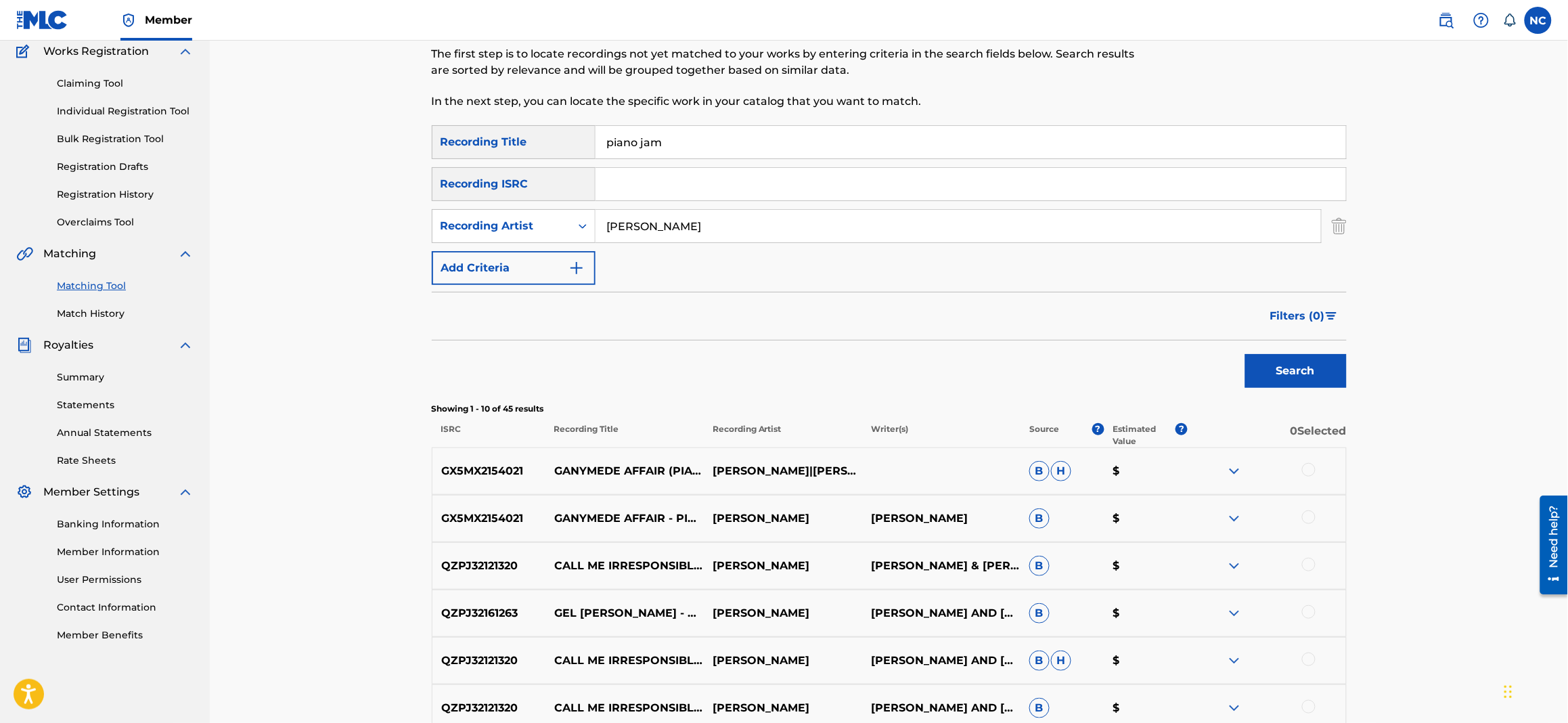
drag, startPoint x: 717, startPoint y: 138, endPoint x: 521, endPoint y: 147, distance: 196.2
click at [521, 147] on div "SearchWithCriteria020cbc6d-270c-4fb0-8b4e-70e5679f0368 Recording Title piano jam" at bounding box center [889, 142] width 915 height 34
paste input "PICTURE N.1"
click at [1296, 380] on button "Search" at bounding box center [1296, 371] width 101 height 34
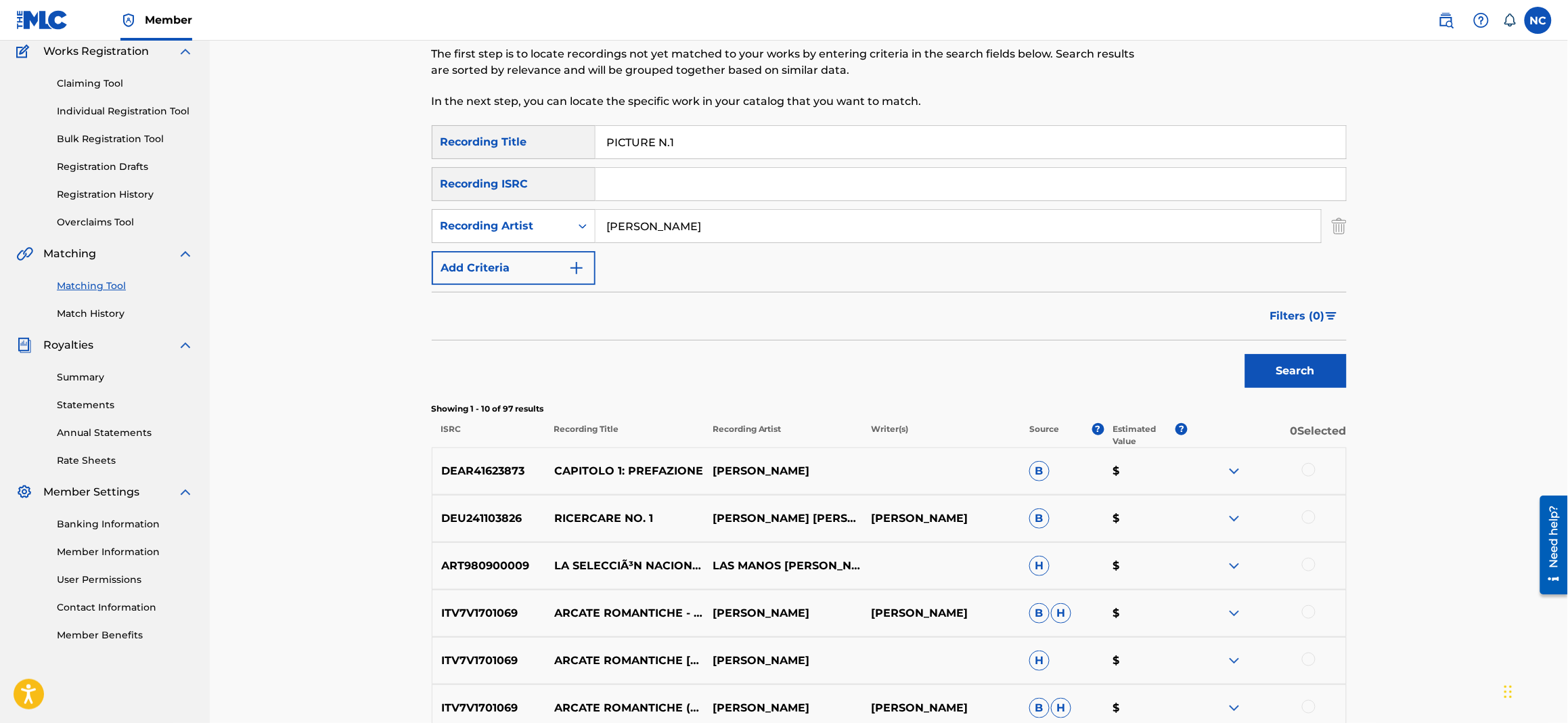
paste input "LACES"
drag, startPoint x: 857, startPoint y: 139, endPoint x: 577, endPoint y: 139, distance: 280.0
click at [577, 139] on div "SearchWithCriteria020cbc6d-270c-4fb0-8b4e-70e5679f0368 Recording Title PLACES" at bounding box center [889, 142] width 915 height 34
type input "PLACES"
click at [1323, 375] on button "Search" at bounding box center [1296, 371] width 101 height 34
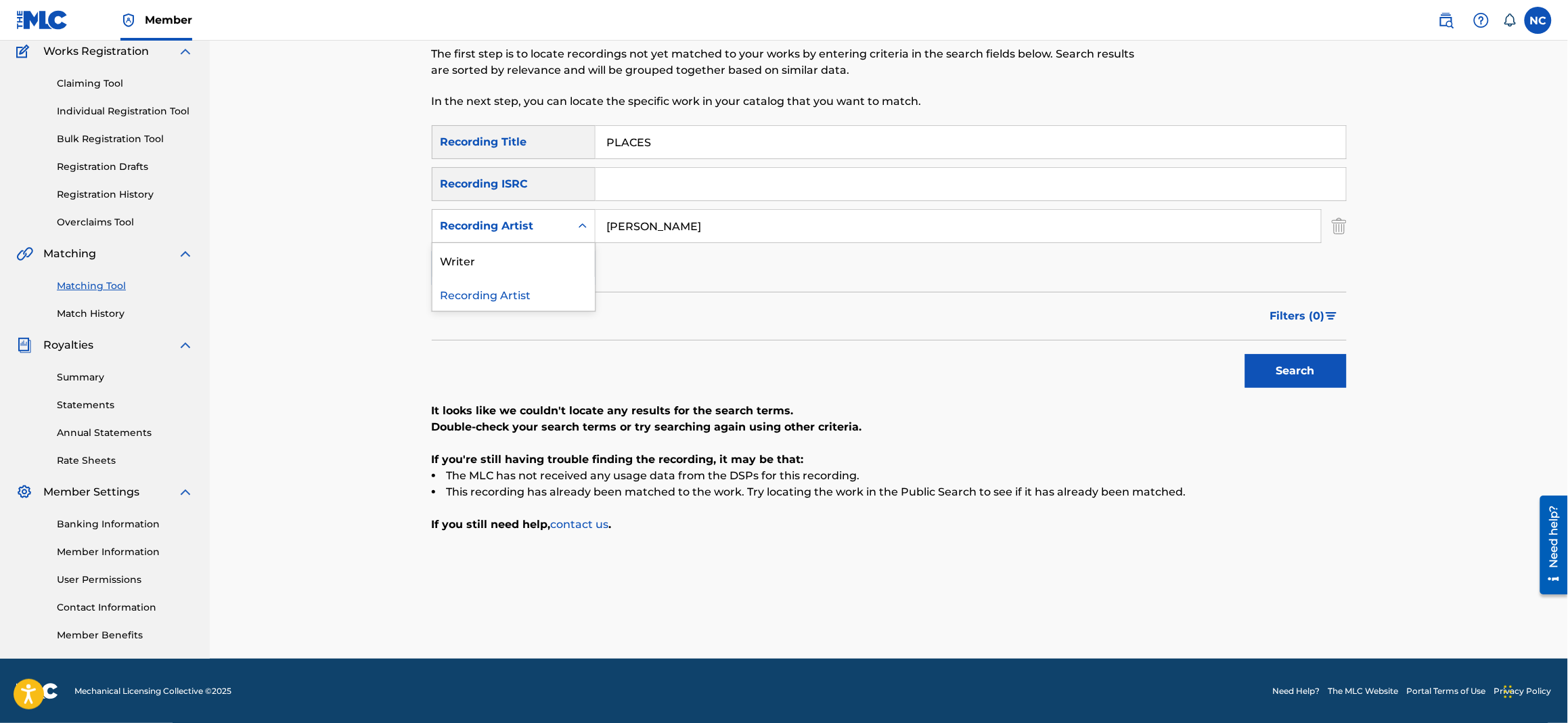
drag, startPoint x: 587, startPoint y: 219, endPoint x: 541, endPoint y: 278, distance: 74.8
click at [586, 221] on icon "Search Form" at bounding box center [582, 226] width 13 height 13
click at [541, 279] on div "Recording Artist" at bounding box center [513, 294] width 162 height 34
click at [532, 226] on div "Recording Artist" at bounding box center [501, 226] width 122 height 17
click at [541, 255] on div "Writer" at bounding box center [513, 260] width 162 height 34
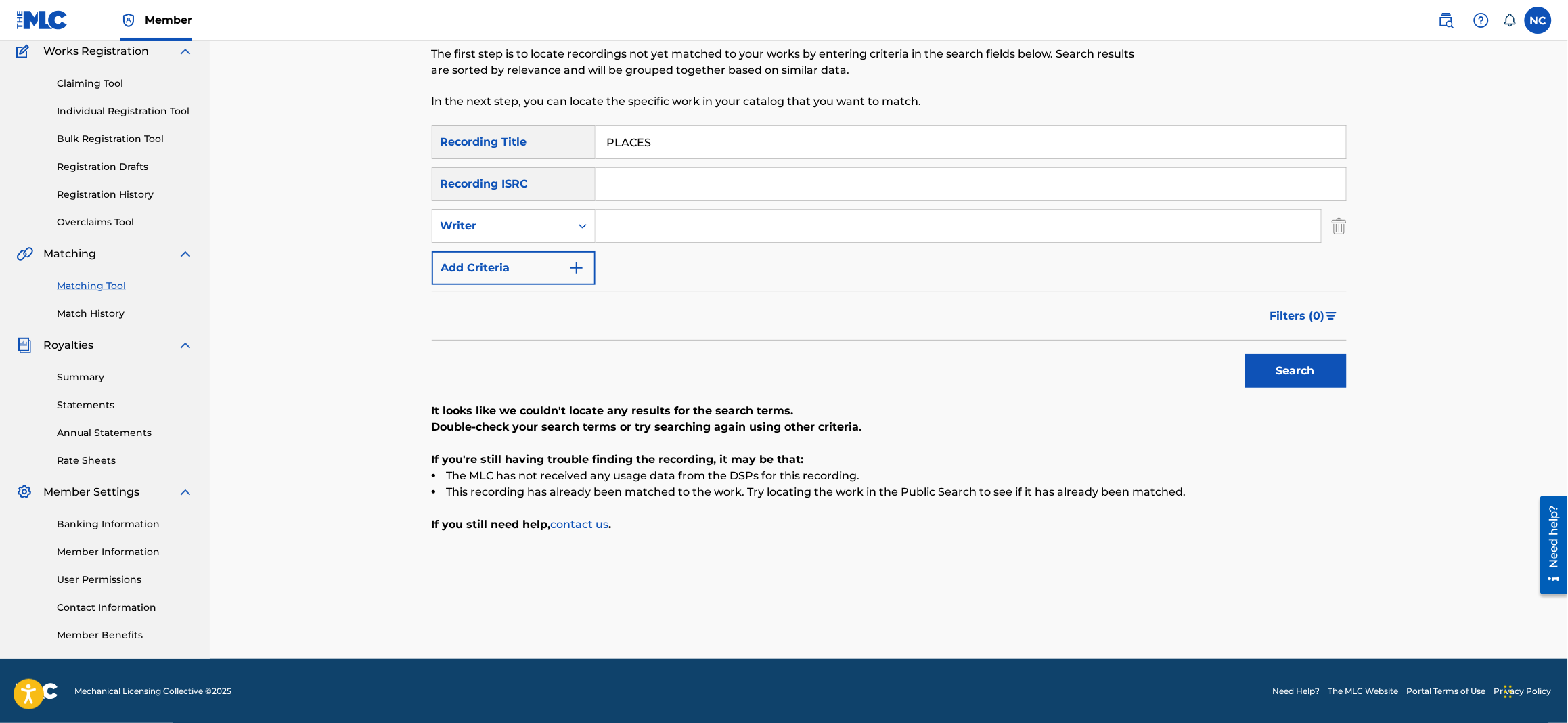
click at [755, 229] on input "Search Form" at bounding box center [958, 226] width 725 height 32
type input "[PERSON_NAME]"
click at [1298, 373] on button "Search" at bounding box center [1296, 371] width 101 height 34
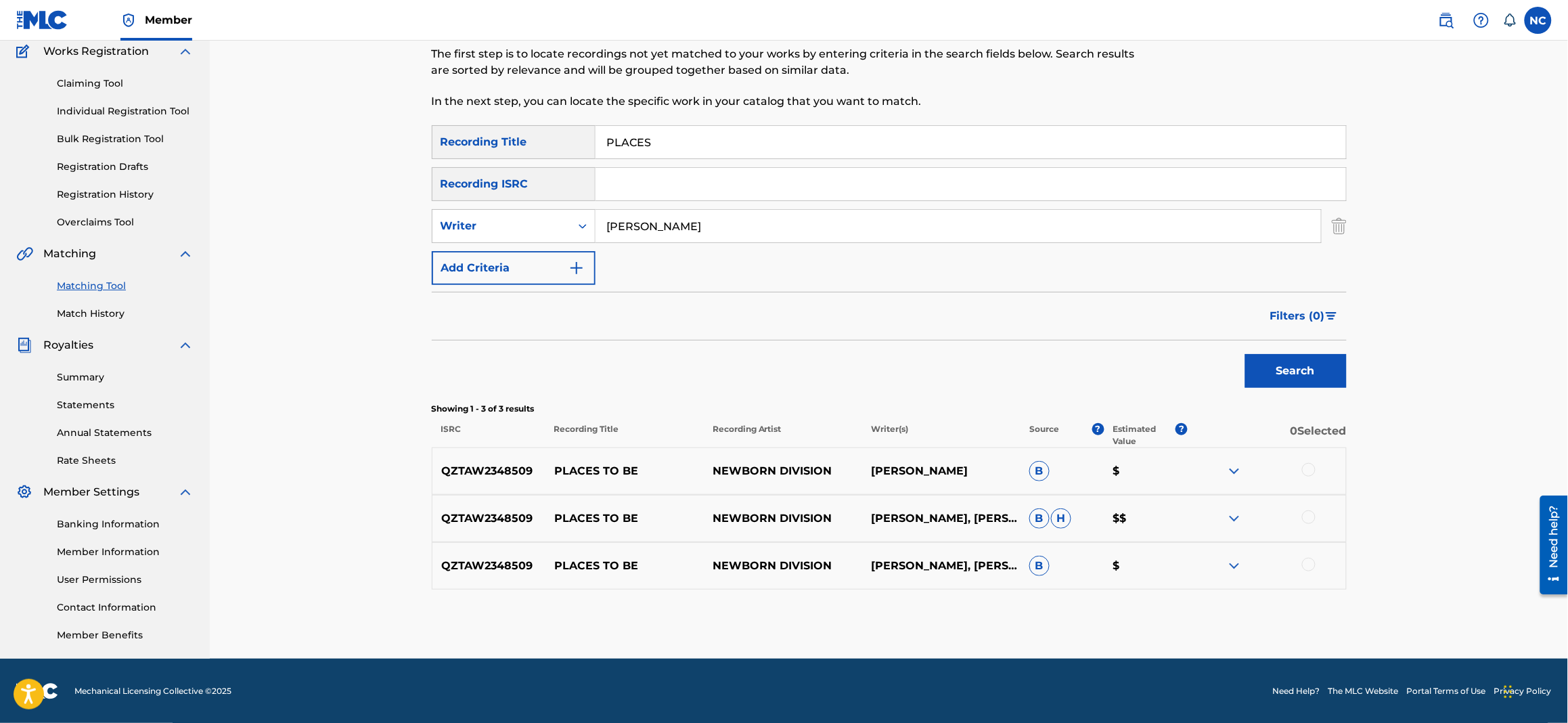
drag, startPoint x: 697, startPoint y: 150, endPoint x: 461, endPoint y: 150, distance: 236.0
click at [461, 150] on div "SearchWithCriteria020cbc6d-270c-4fb0-8b4e-70e5679f0368 Recording Title PLACES" at bounding box center [889, 142] width 915 height 34
paste input "SENTIMENTALE"
type input "SENTIMENTALE"
click at [1296, 376] on button "Search" at bounding box center [1296, 371] width 101 height 34
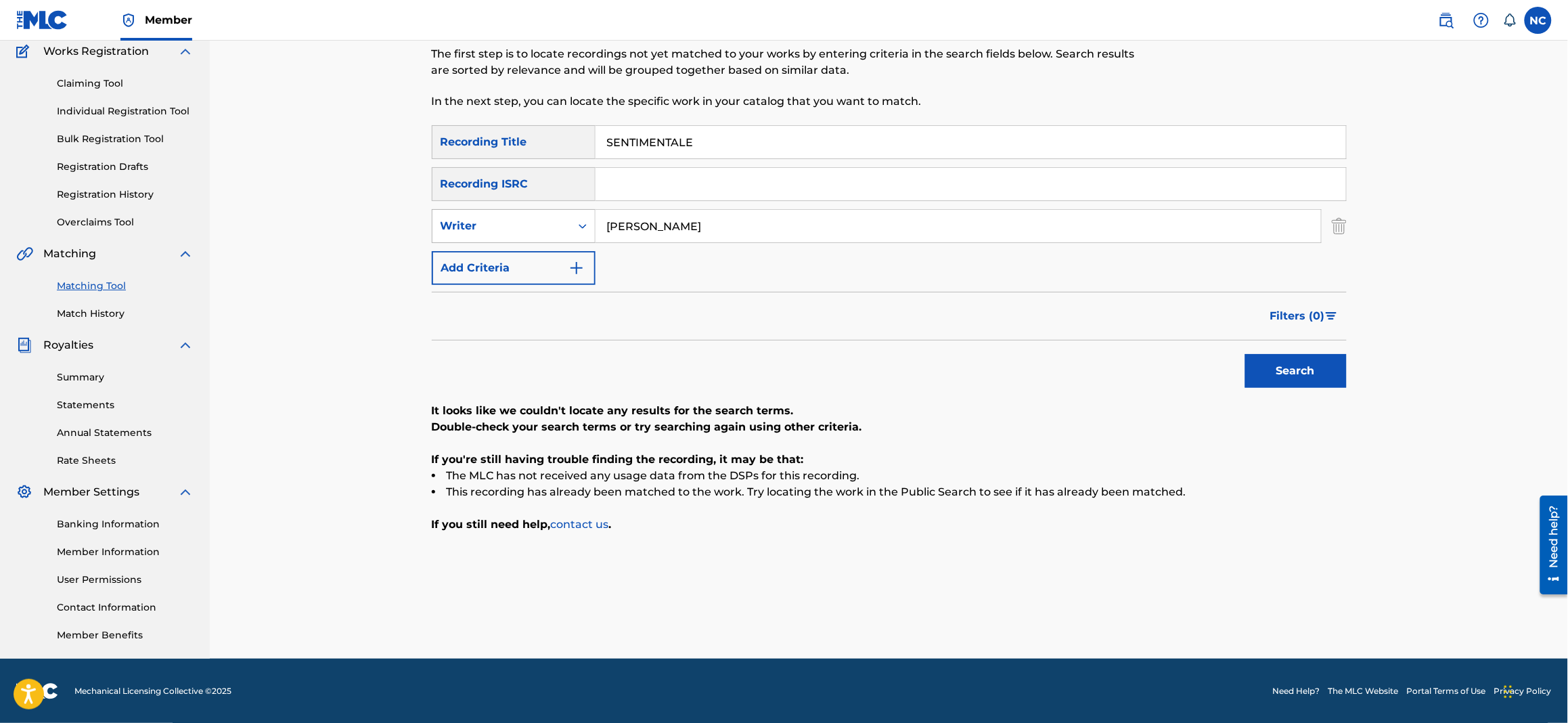
click at [550, 226] on div "Writer" at bounding box center [501, 226] width 122 height 17
click at [495, 257] on div "Recording Artist" at bounding box center [513, 260] width 162 height 34
click at [841, 228] on input "Search Form" at bounding box center [958, 226] width 725 height 32
type input "[PERSON_NAME]"
click at [1298, 366] on button "Search" at bounding box center [1296, 371] width 101 height 34
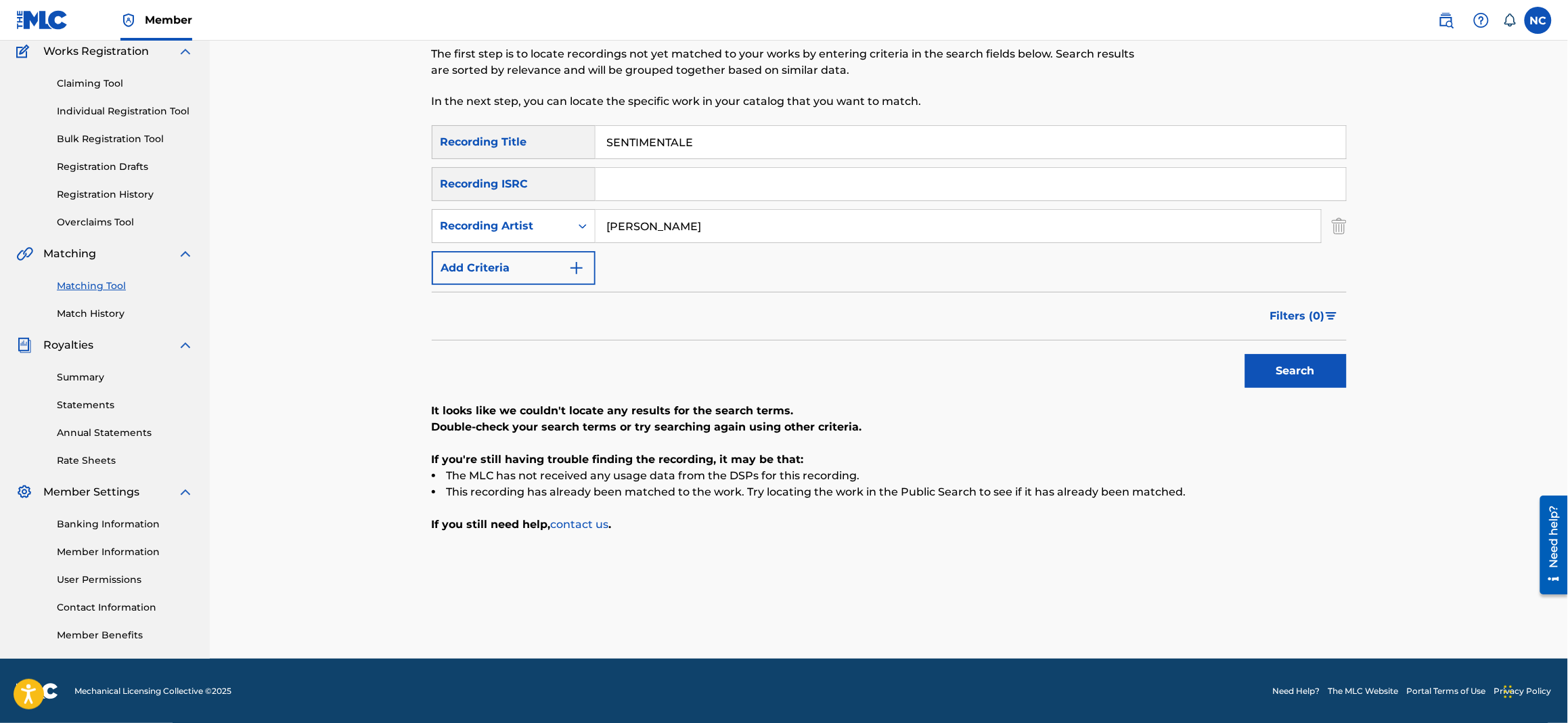
drag, startPoint x: 732, startPoint y: 142, endPoint x: 517, endPoint y: 142, distance: 215.0
click at [517, 142] on div "SearchWithCriteria020cbc6d-270c-4fb0-8b4e-70e5679f0368 Recording Title SENTIMEN…" at bounding box center [889, 142] width 915 height 34
type input "SOFA SURFERS"
click at [1246, 354] on button "Search" at bounding box center [1296, 371] width 101 height 34
click at [582, 225] on icon "Search Form" at bounding box center [582, 226] width 13 height 13
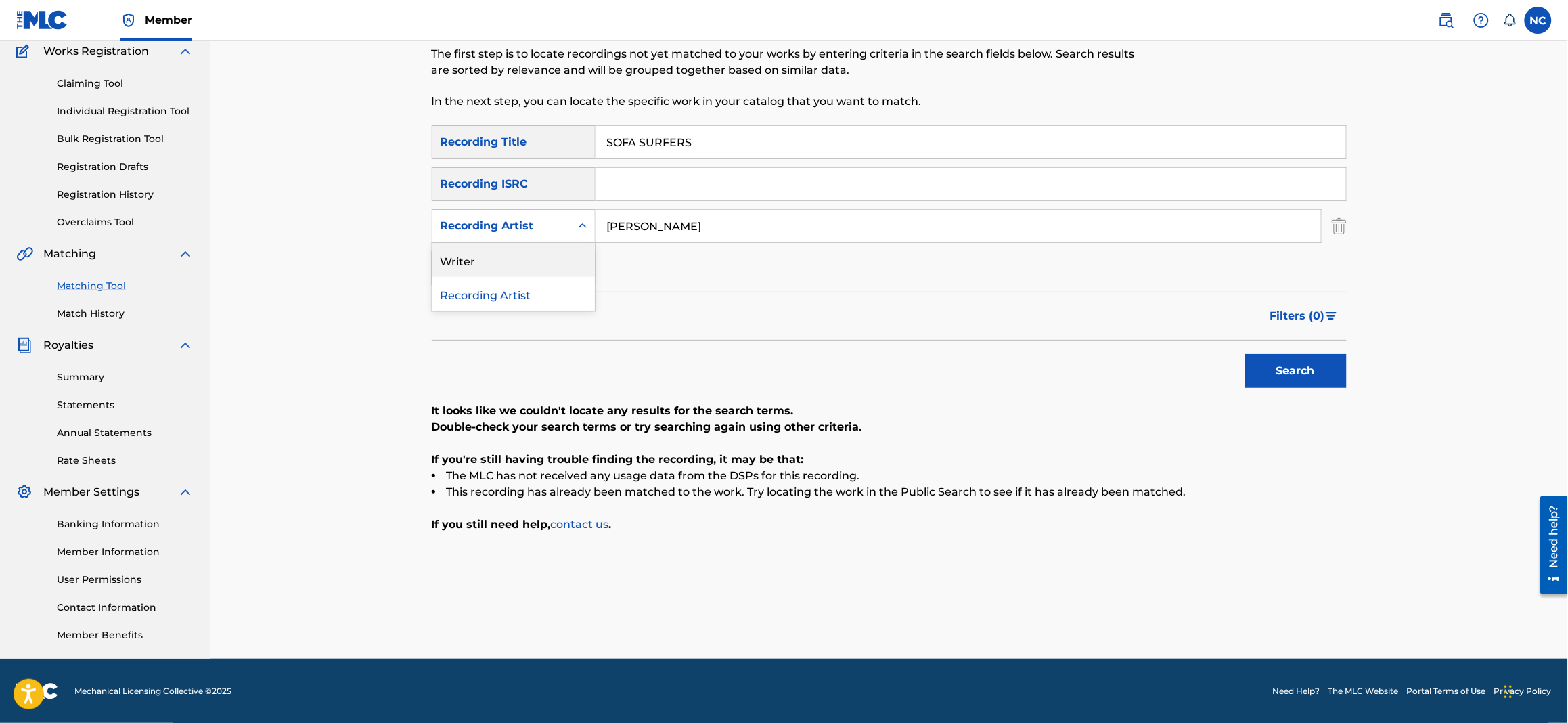
click at [561, 264] on div "Writer" at bounding box center [513, 260] width 162 height 34
click at [957, 226] on input "Search Form" at bounding box center [958, 226] width 725 height 32
type input "[PERSON_NAME]"
click at [1246, 354] on button "Search" at bounding box center [1296, 371] width 101 height 34
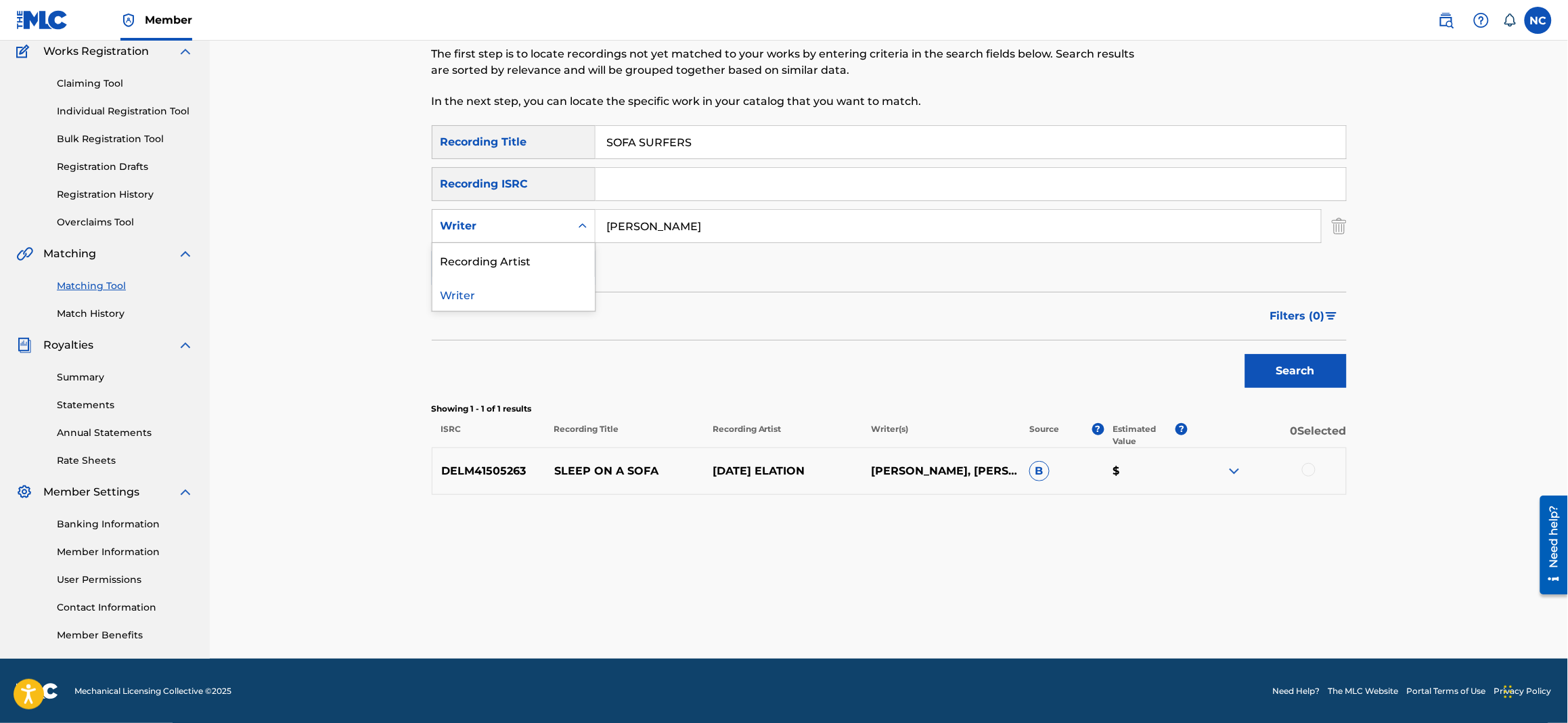
click at [518, 223] on div "Writer" at bounding box center [501, 226] width 122 height 17
click at [518, 268] on div "Recording Artist" at bounding box center [513, 260] width 162 height 34
click at [794, 230] on input "Search Form" at bounding box center [958, 226] width 725 height 32
type input "[PERSON_NAME]"
click at [1305, 381] on button "Search" at bounding box center [1296, 371] width 101 height 34
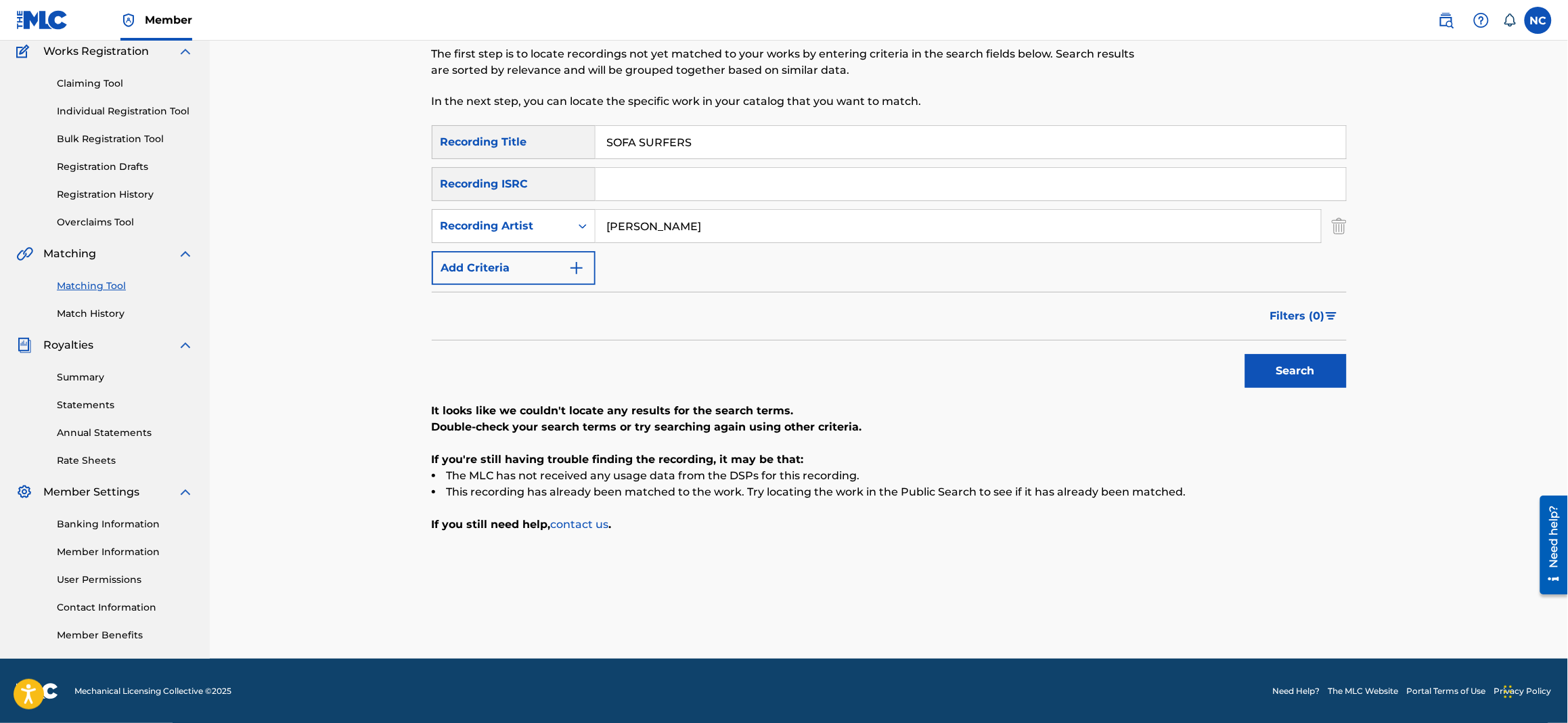
drag, startPoint x: 723, startPoint y: 145, endPoint x: 541, endPoint y: 151, distance: 182.1
click at [541, 151] on div "SearchWithCriteria020cbc6d-270c-4fb0-8b4e-70e5679f0368 Recording Title SOFA SUR…" at bounding box center [889, 142] width 915 height 34
type input "SPRING"
click at [1246, 354] on button "Search" at bounding box center [1296, 371] width 101 height 34
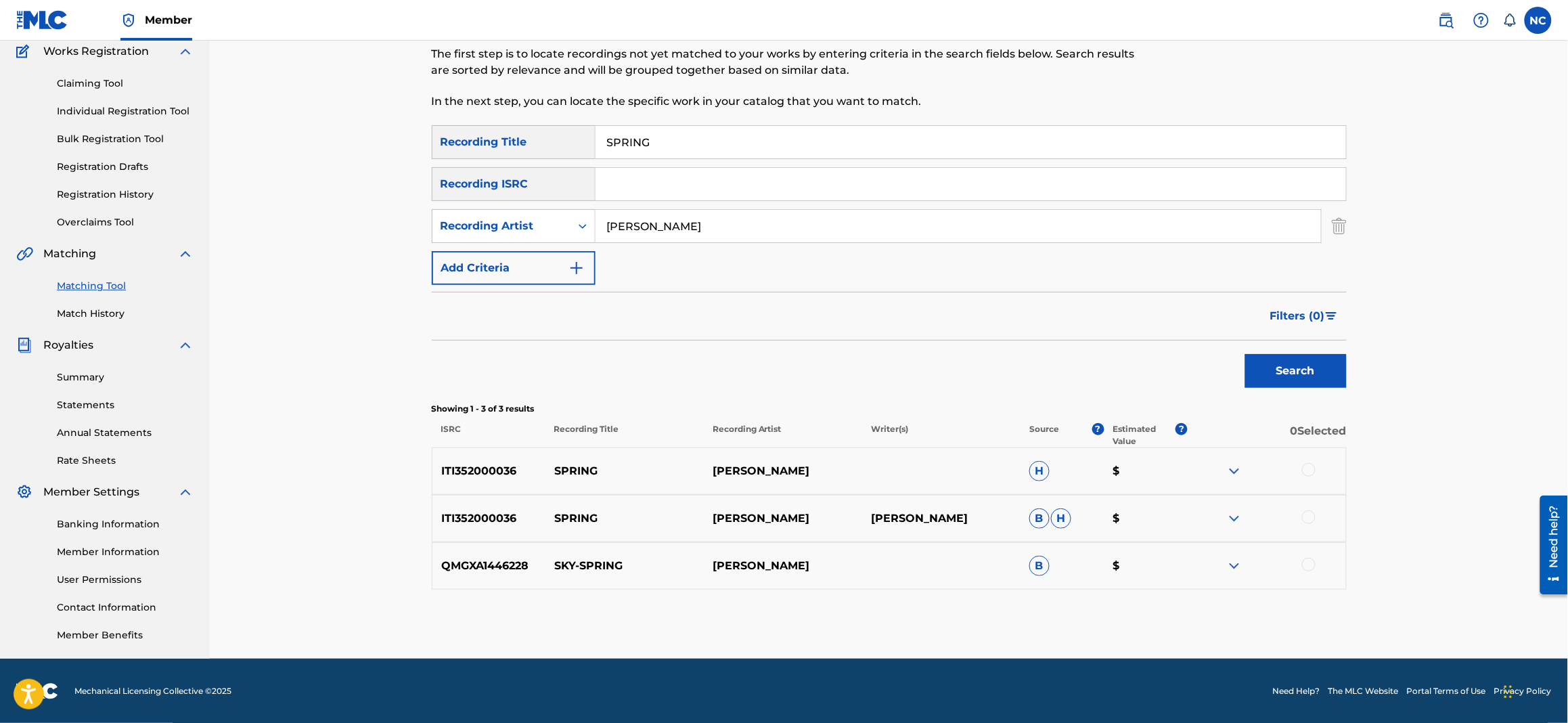
drag, startPoint x: 1307, startPoint y: 516, endPoint x: 1321, endPoint y: 489, distance: 30.4
click at [1310, 512] on div at bounding box center [1309, 516] width 13 height 13
click at [1311, 469] on div at bounding box center [1309, 470] width 13 height 13
click at [562, 221] on div "Recording Artist" at bounding box center [501, 226] width 138 height 25
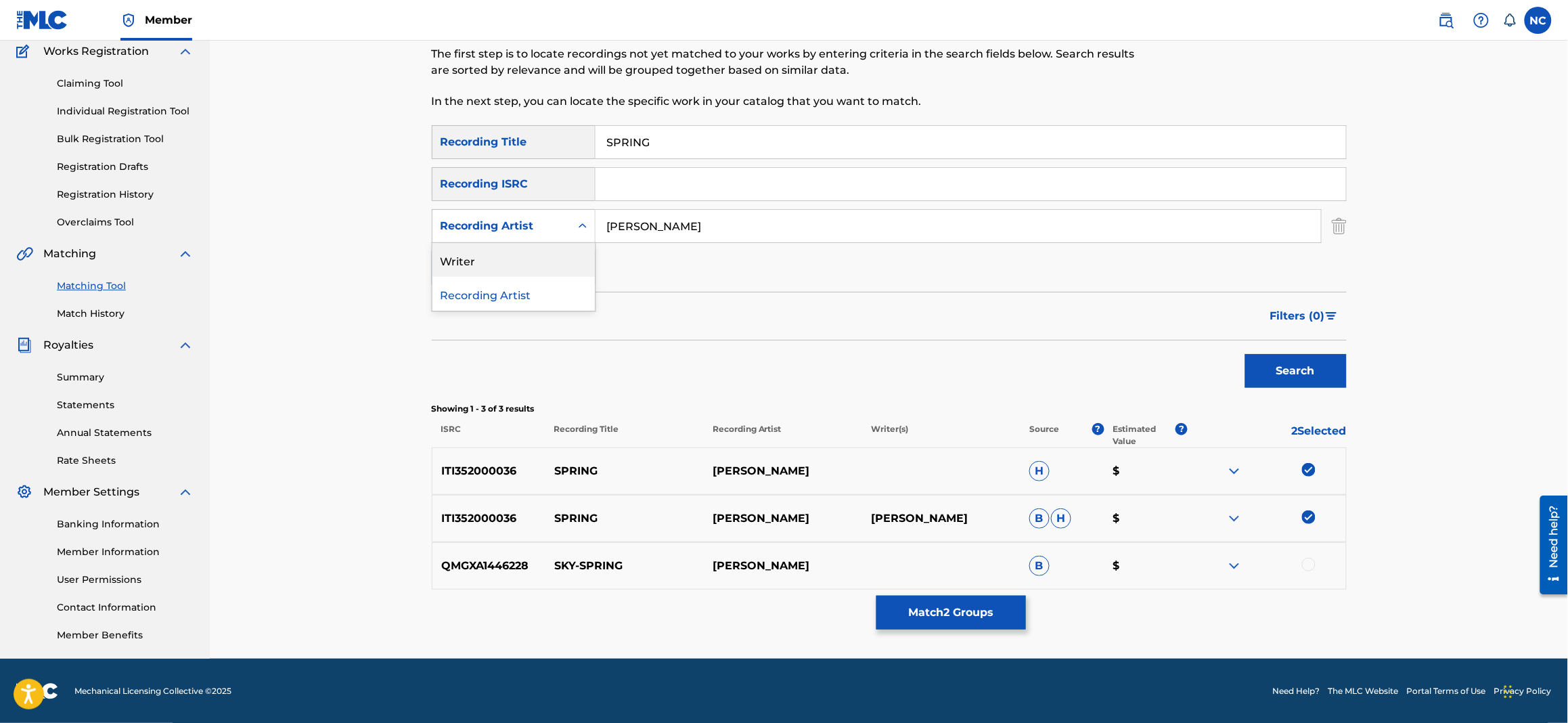
click at [543, 270] on div "Writer" at bounding box center [513, 260] width 162 height 34
click at [707, 218] on input "Search Form" at bounding box center [958, 226] width 725 height 32
type input "[PERSON_NAME]"
click at [1291, 380] on button "Search" at bounding box center [1296, 371] width 101 height 34
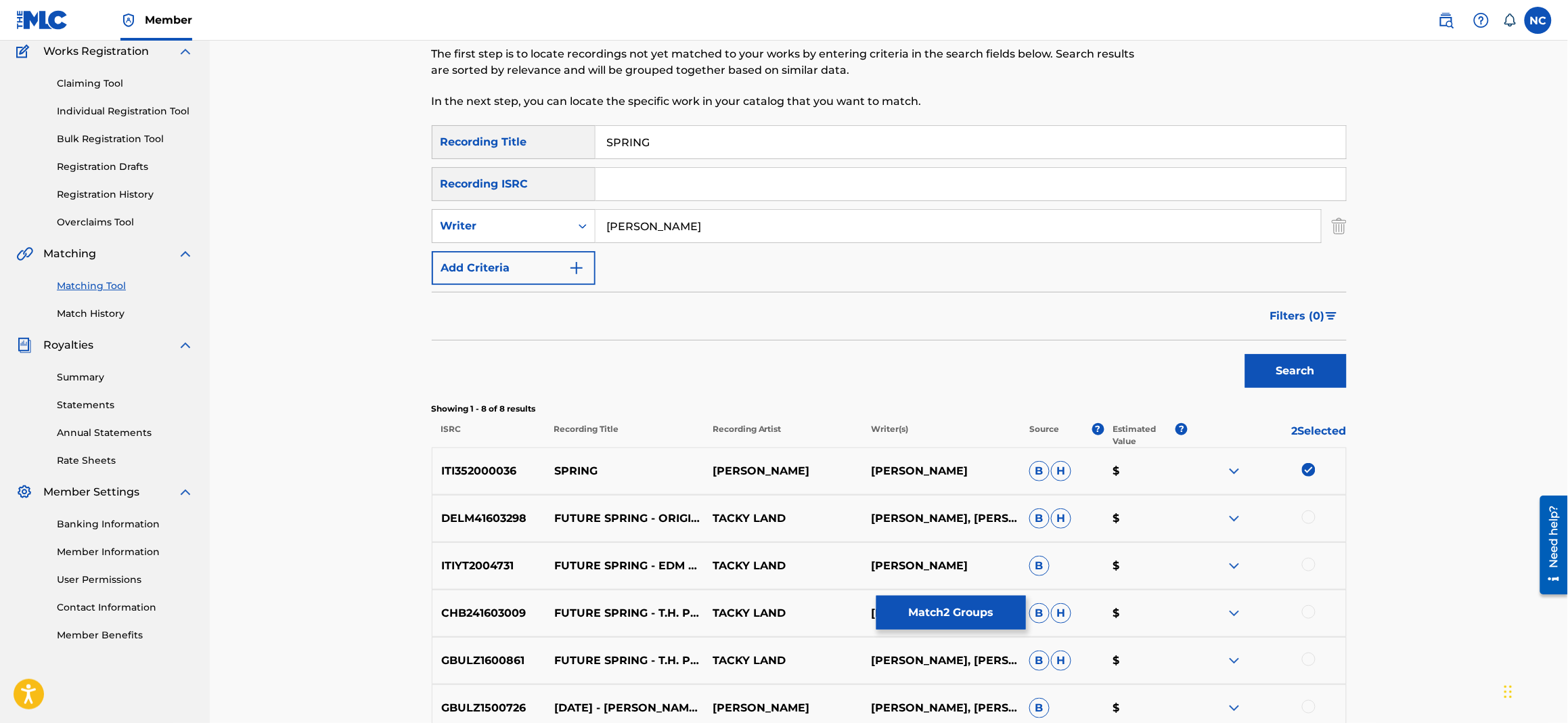
scroll to position [319, 0]
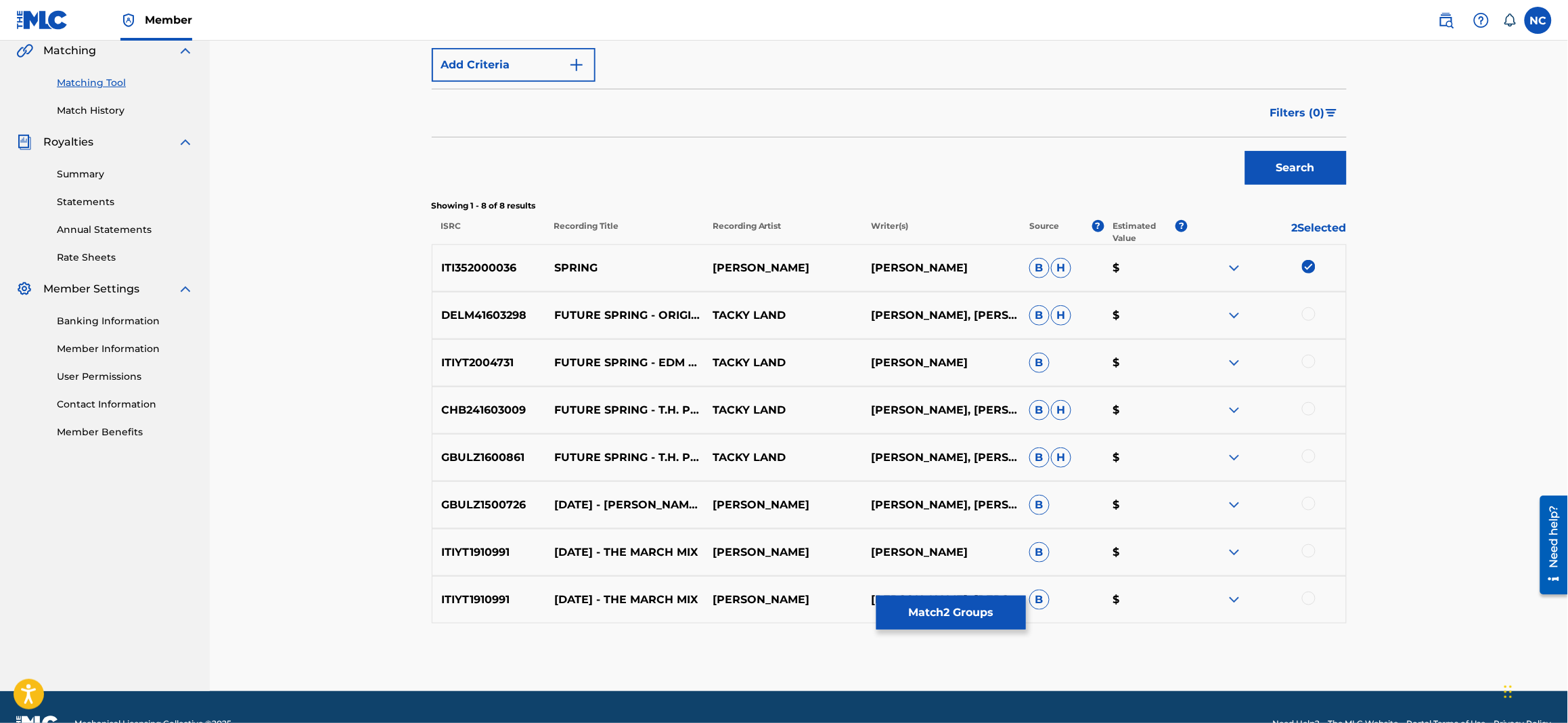
click at [970, 613] on button "Match 2 Groups" at bounding box center [951, 612] width 150 height 34
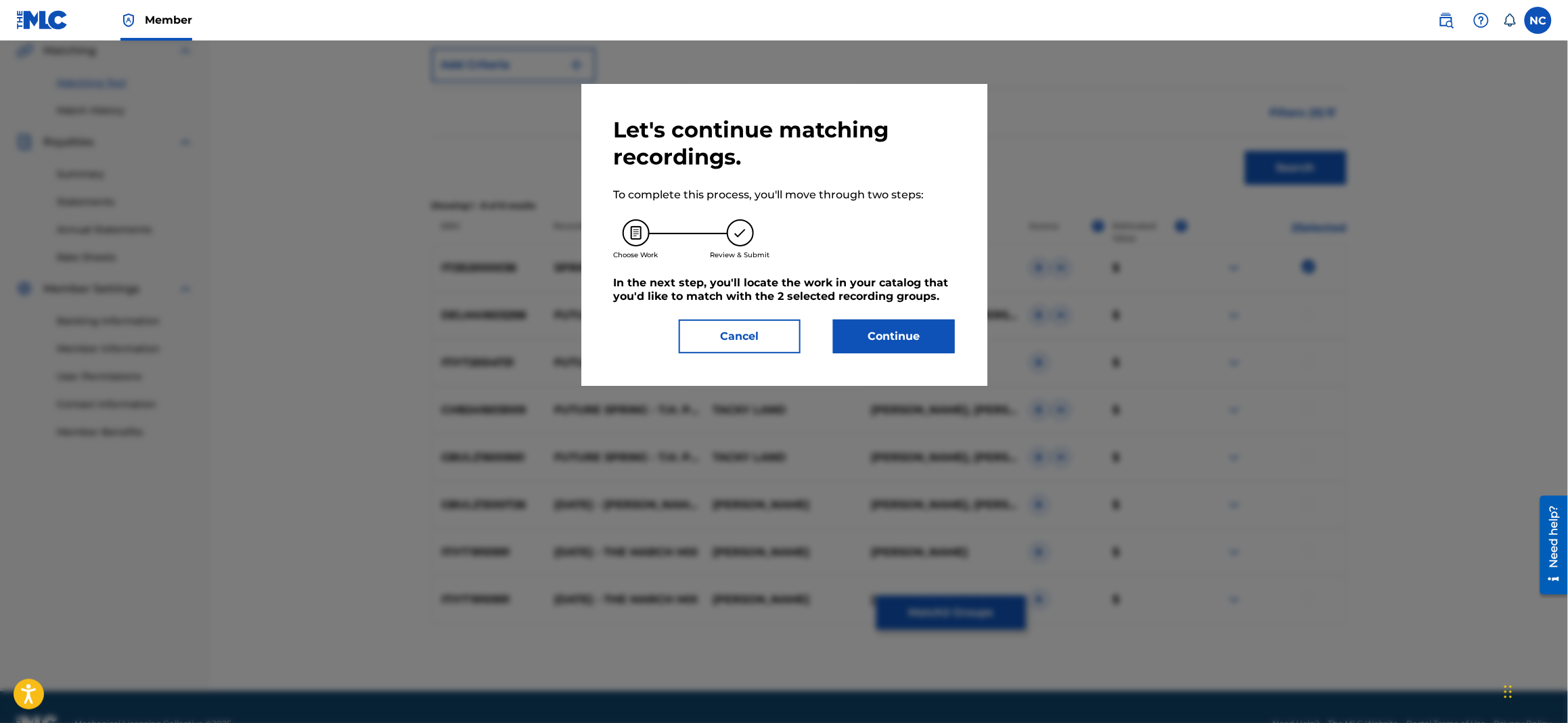
click at [915, 338] on button "Continue" at bounding box center [894, 336] width 122 height 34
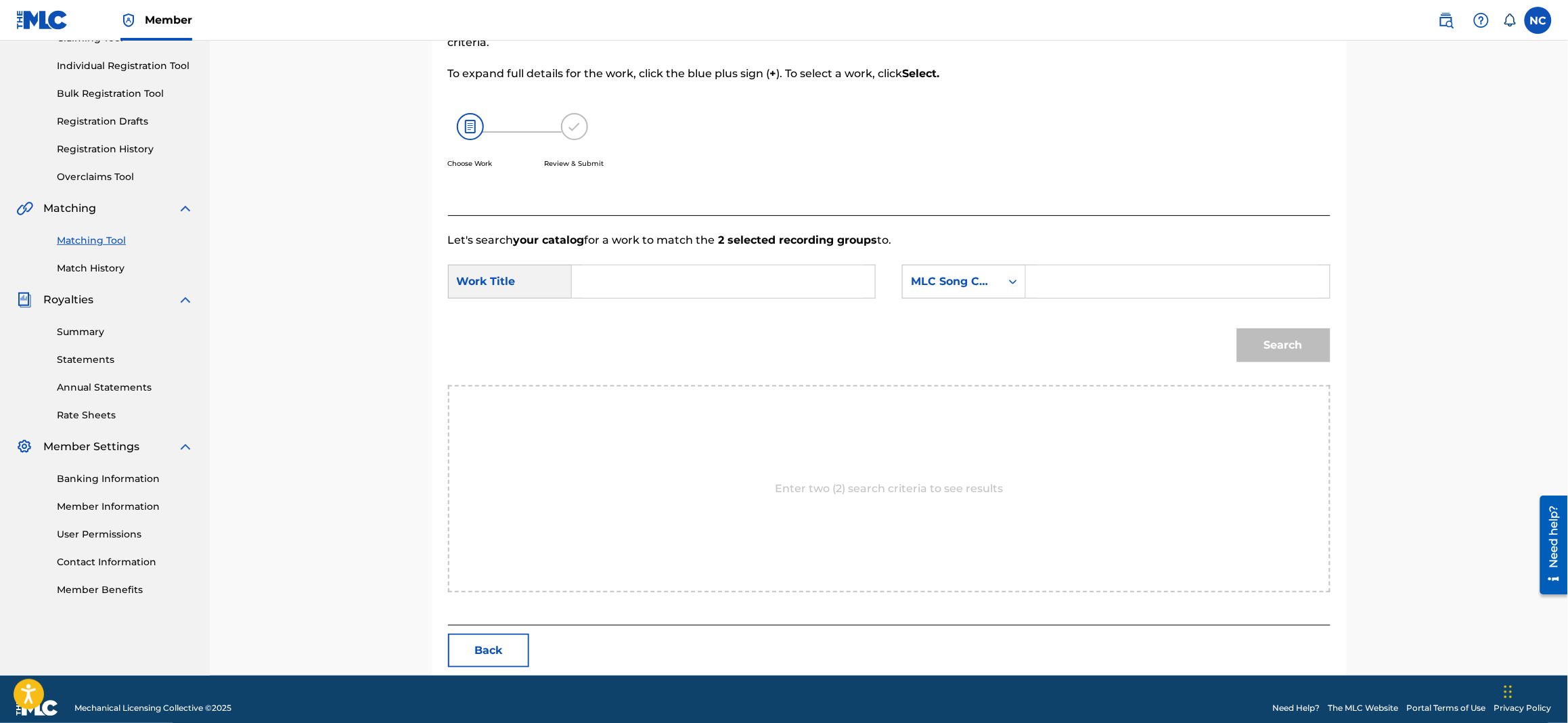
scroll to position [178, 0]
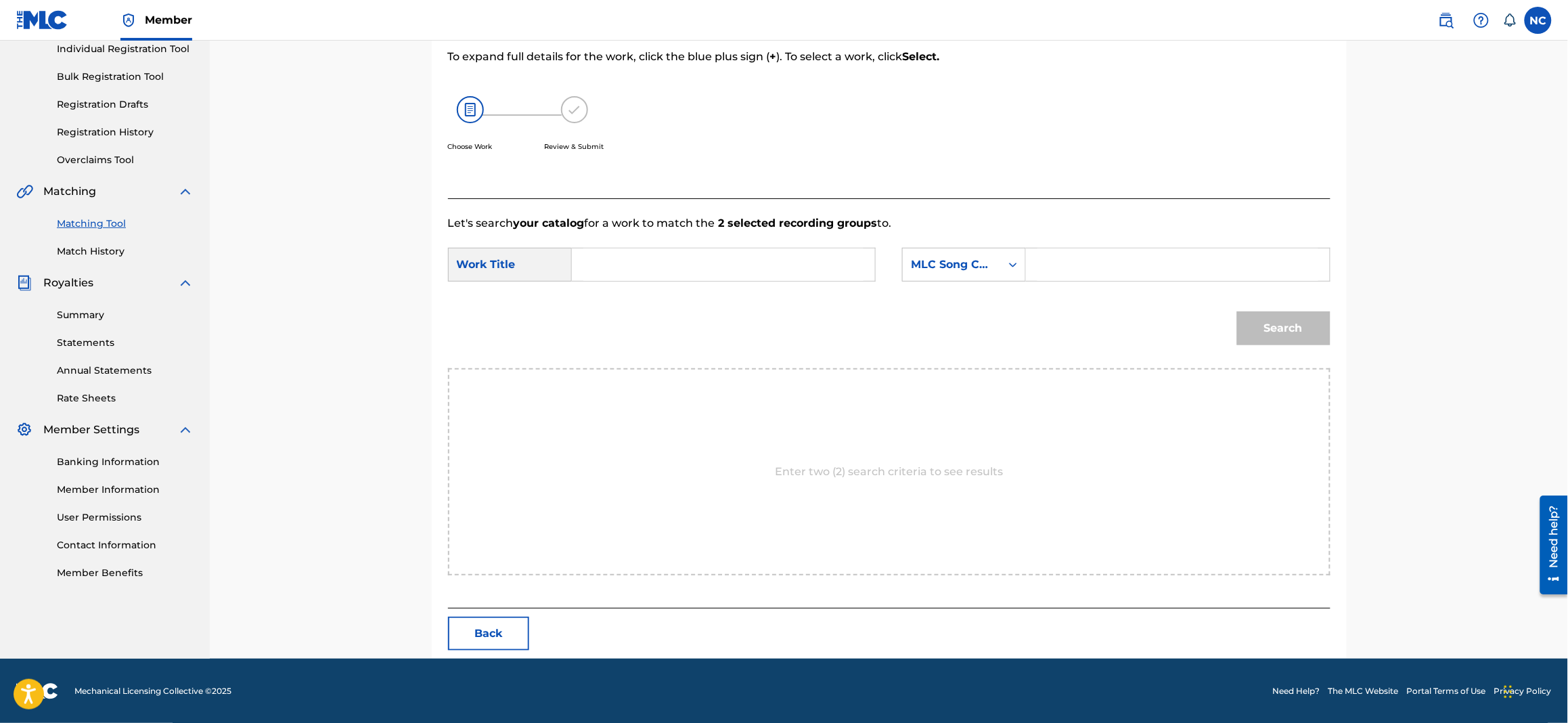
click at [1157, 268] on input "Search Form" at bounding box center [1178, 264] width 280 height 32
paste input "S666A2"
type input "S666A2"
click at [710, 251] on input "Search Form" at bounding box center [724, 264] width 280 height 32
paste input "SPRING"
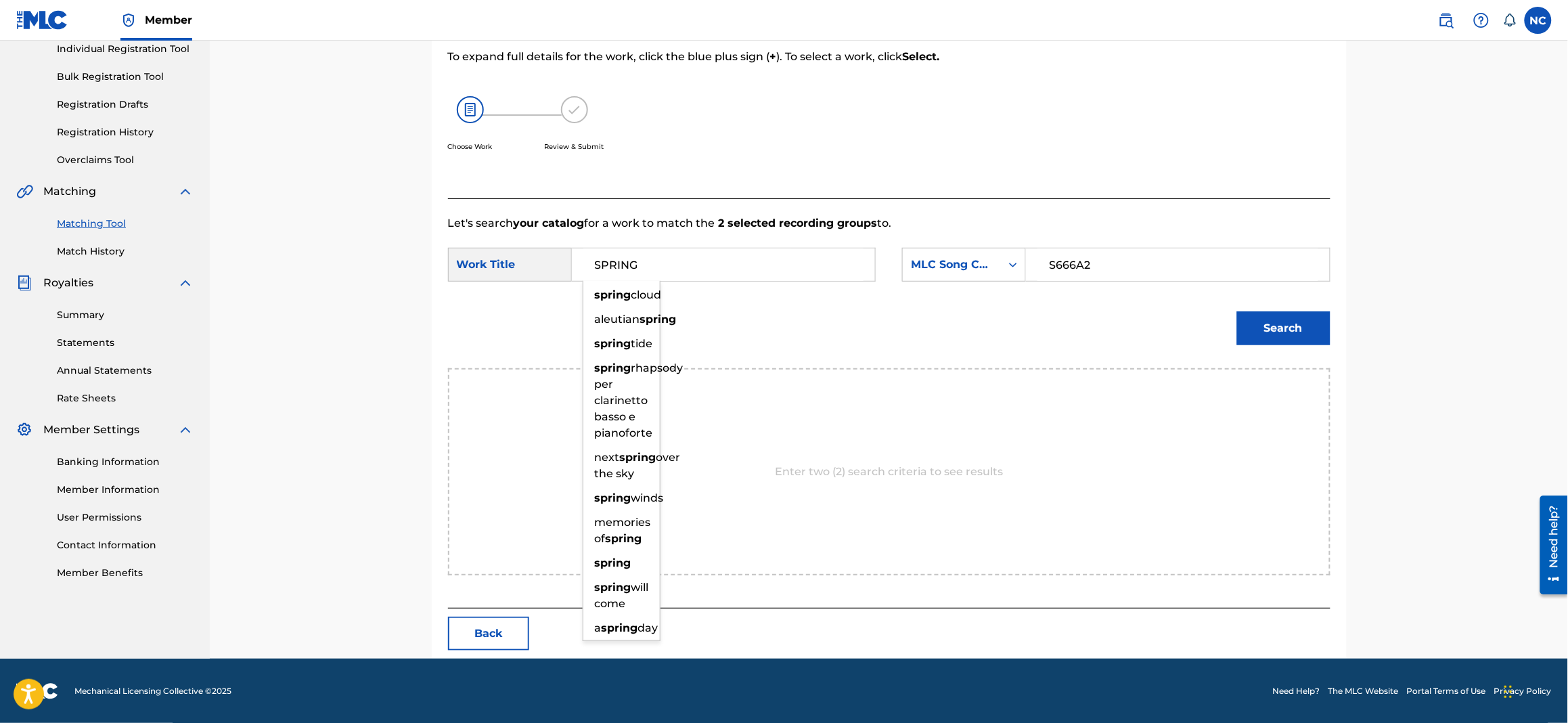
type input "SPRING"
click at [1254, 329] on button "Search" at bounding box center [1284, 328] width 93 height 34
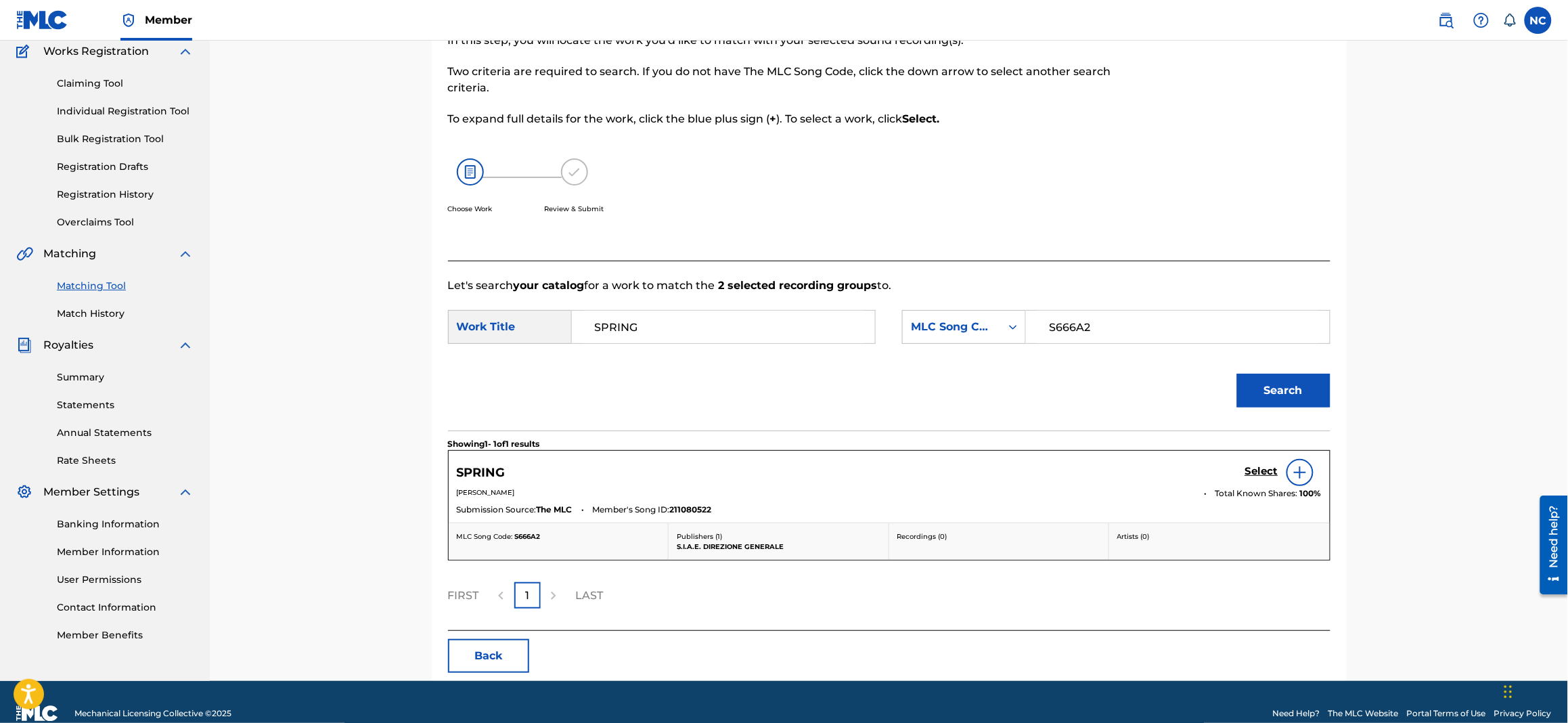
scroll to position [139, 0]
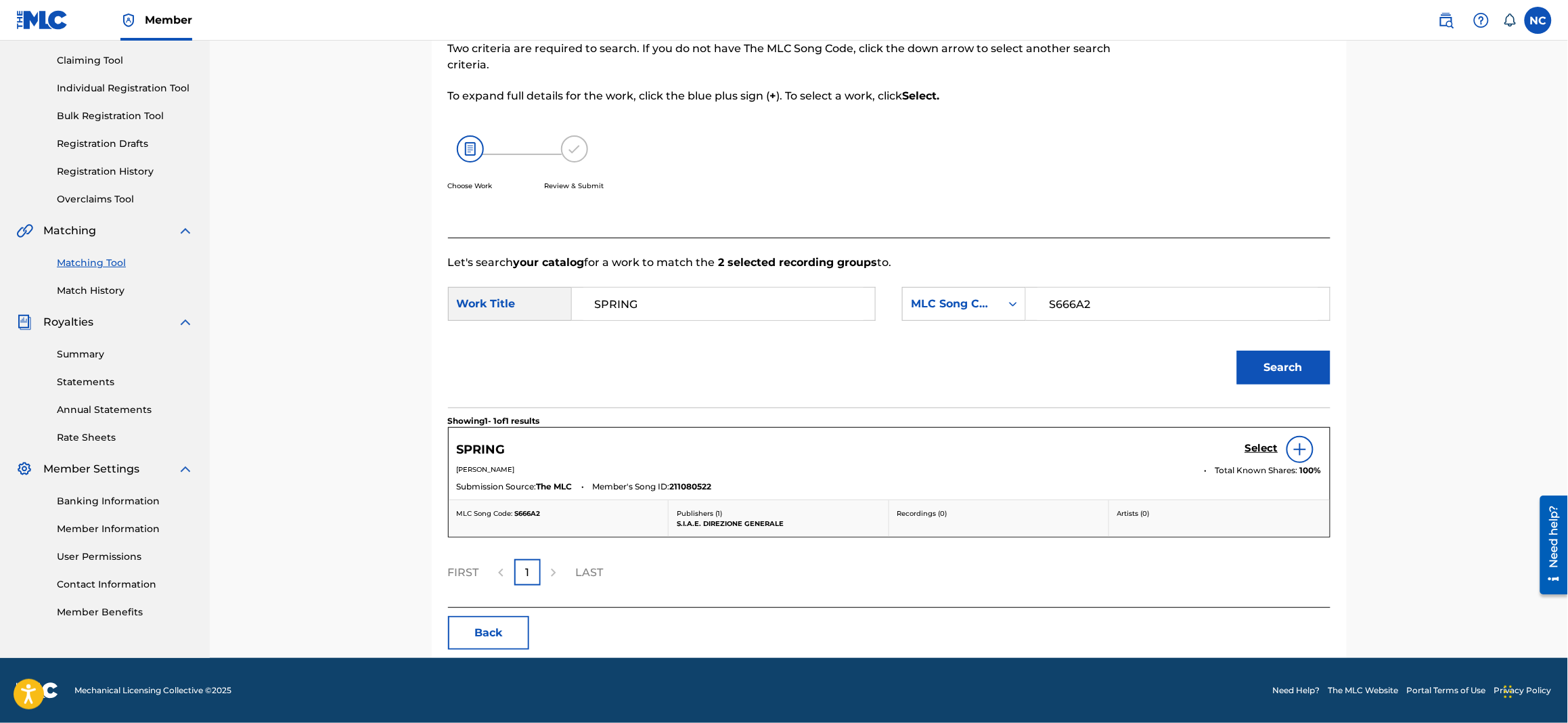
click at [1252, 439] on div "Select" at bounding box center [1284, 449] width 77 height 27
click at [1255, 452] on h5 "Select" at bounding box center [1262, 448] width 33 height 13
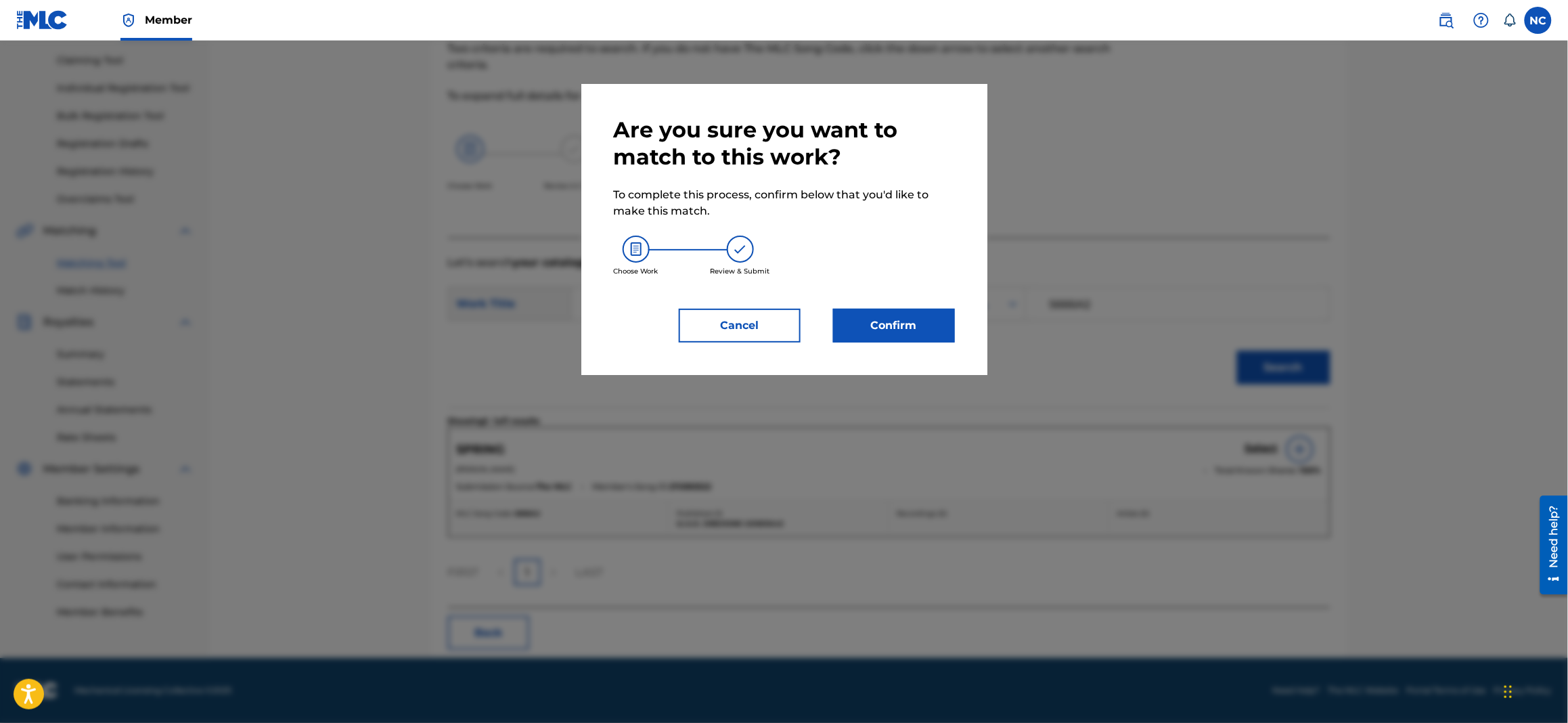
click at [919, 329] on button "Confirm" at bounding box center [894, 325] width 122 height 34
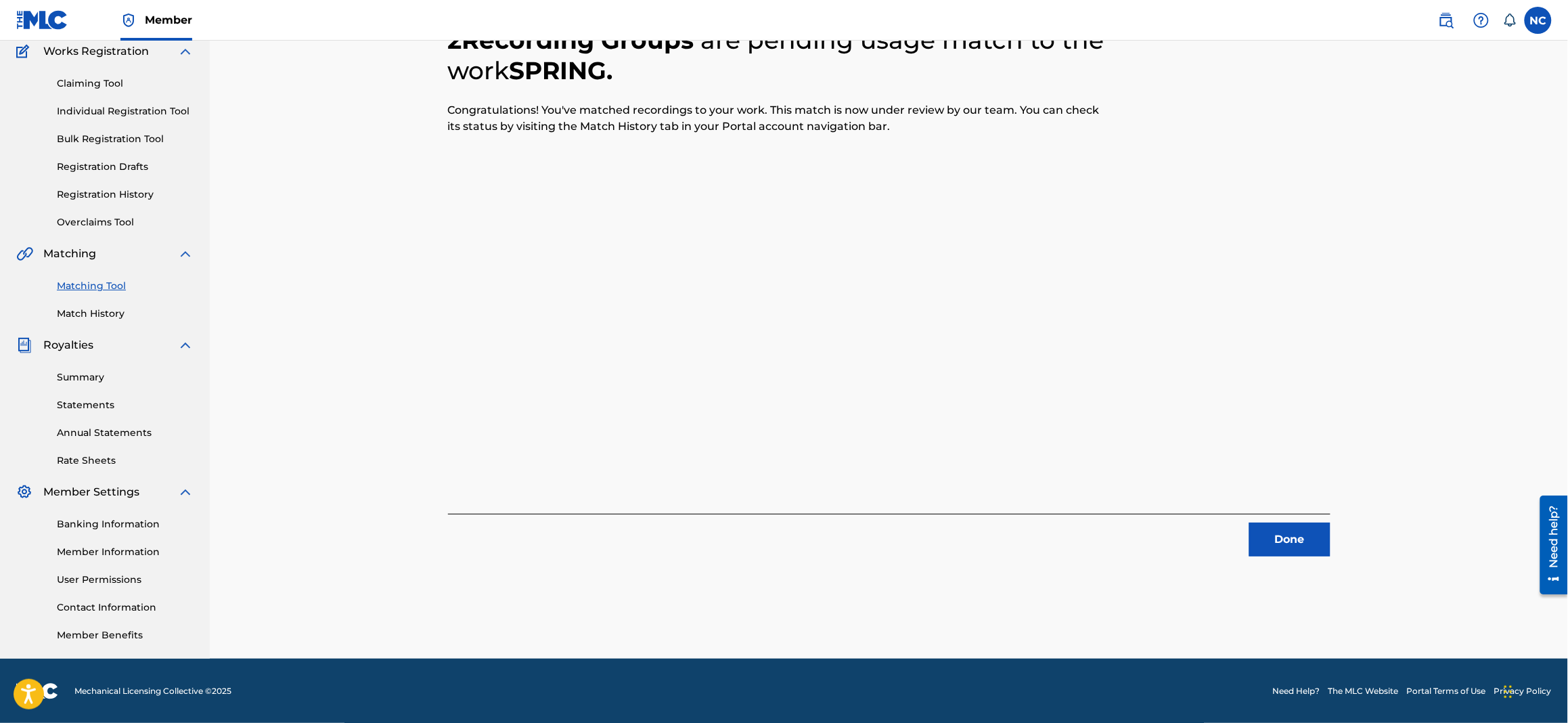
click at [1307, 538] on button "Done" at bounding box center [1290, 539] width 82 height 34
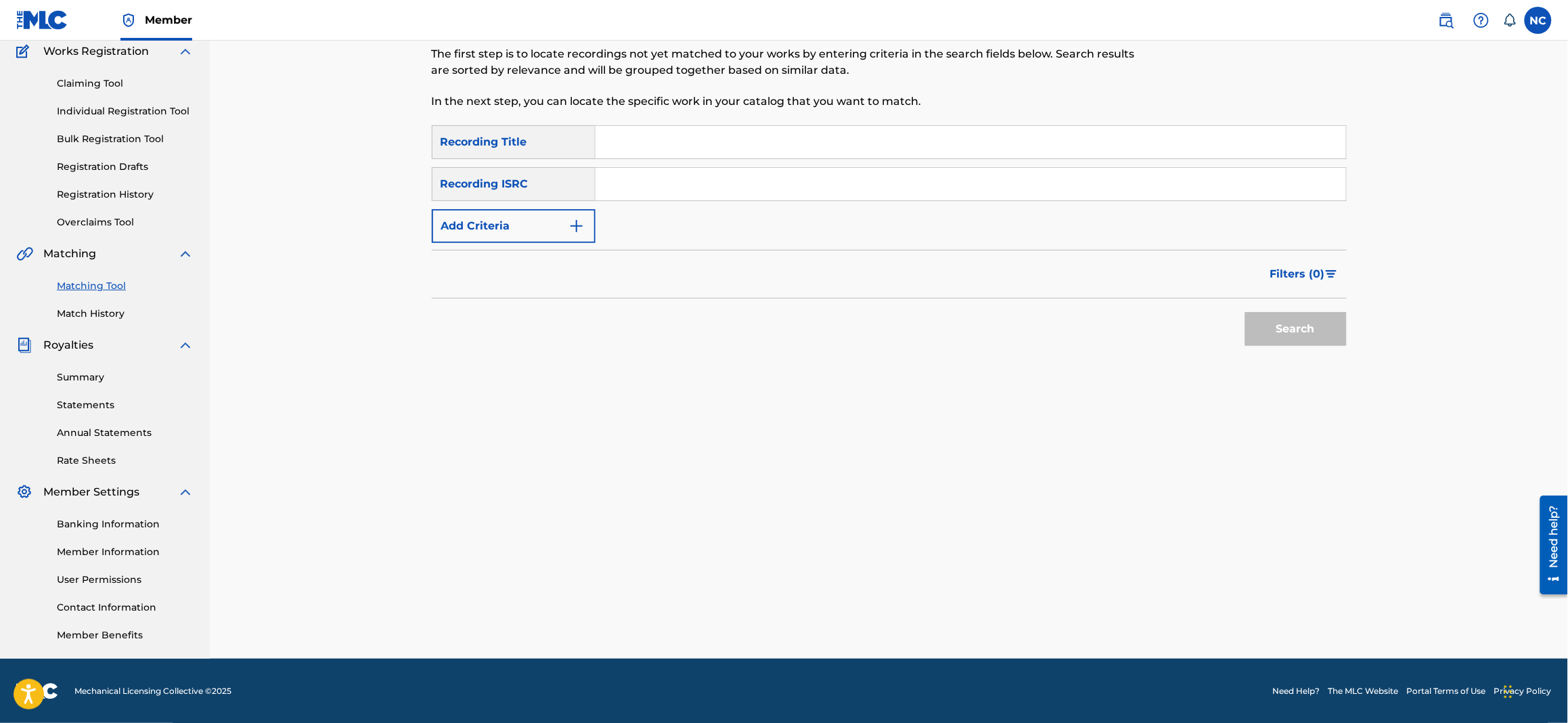
paste input "STILL NOT SURE"
click at [710, 143] on input "STILL NOT SURE" at bounding box center [971, 142] width 751 height 32
type input "STILL NOT SURE"
click at [560, 216] on button "Add Criteria" at bounding box center [513, 226] width 164 height 34
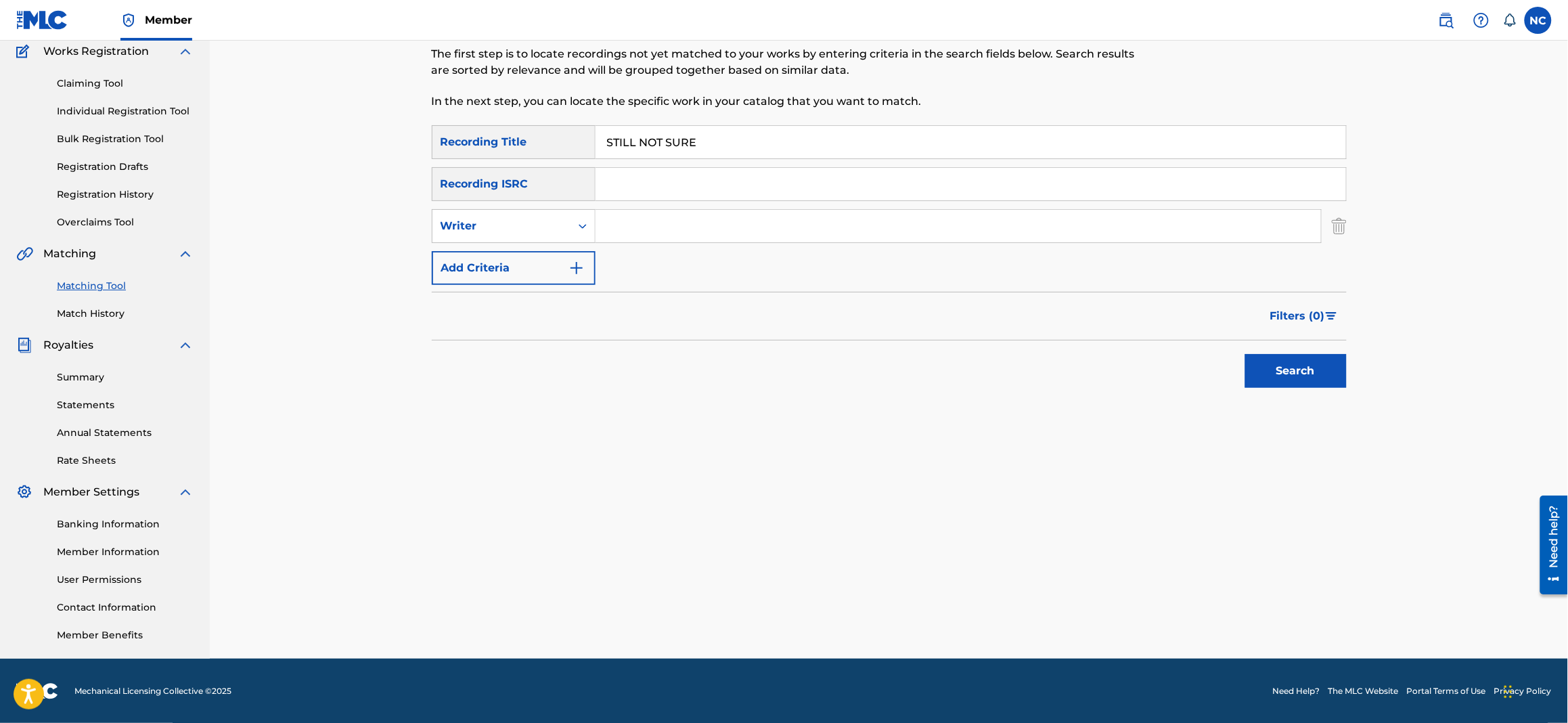
click at [653, 230] on input "Search Form" at bounding box center [958, 226] width 725 height 32
type input "[PERSON_NAME]"
click at [1246, 354] on button "Search" at bounding box center [1296, 371] width 101 height 34
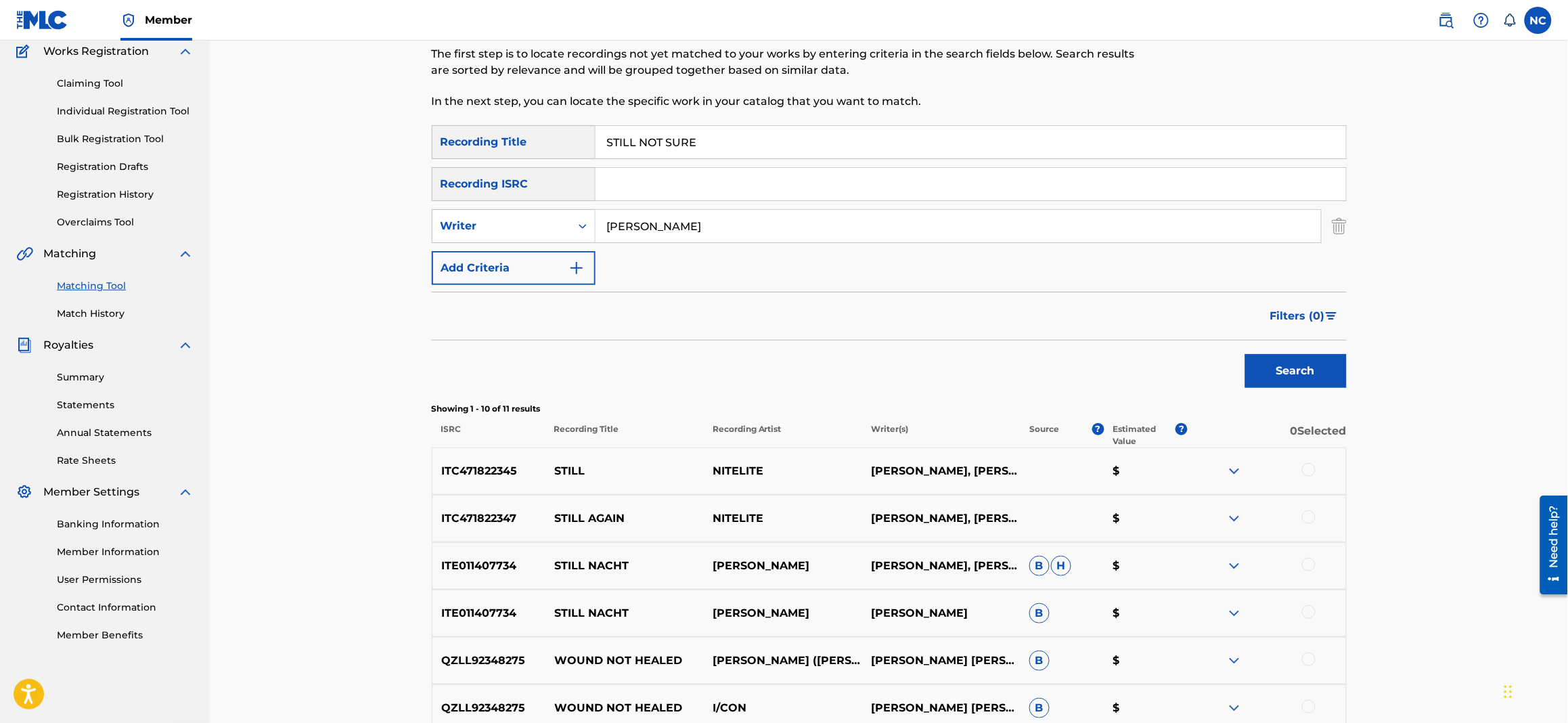
click at [1281, 355] on button "Search" at bounding box center [1296, 371] width 101 height 34
click at [709, 305] on div "Filters ( 0 )" at bounding box center [889, 316] width 915 height 49
click at [832, 319] on div "Filters ( 0 )" at bounding box center [889, 316] width 915 height 49
drag, startPoint x: 715, startPoint y: 139, endPoint x: 548, endPoint y: 161, distance: 168.4
click at [548, 161] on div "SearchWithCriteria020cbc6d-270c-4fb0-8b4e-70e5679f0368 Recording Title STILL NO…" at bounding box center [889, 205] width 915 height 160
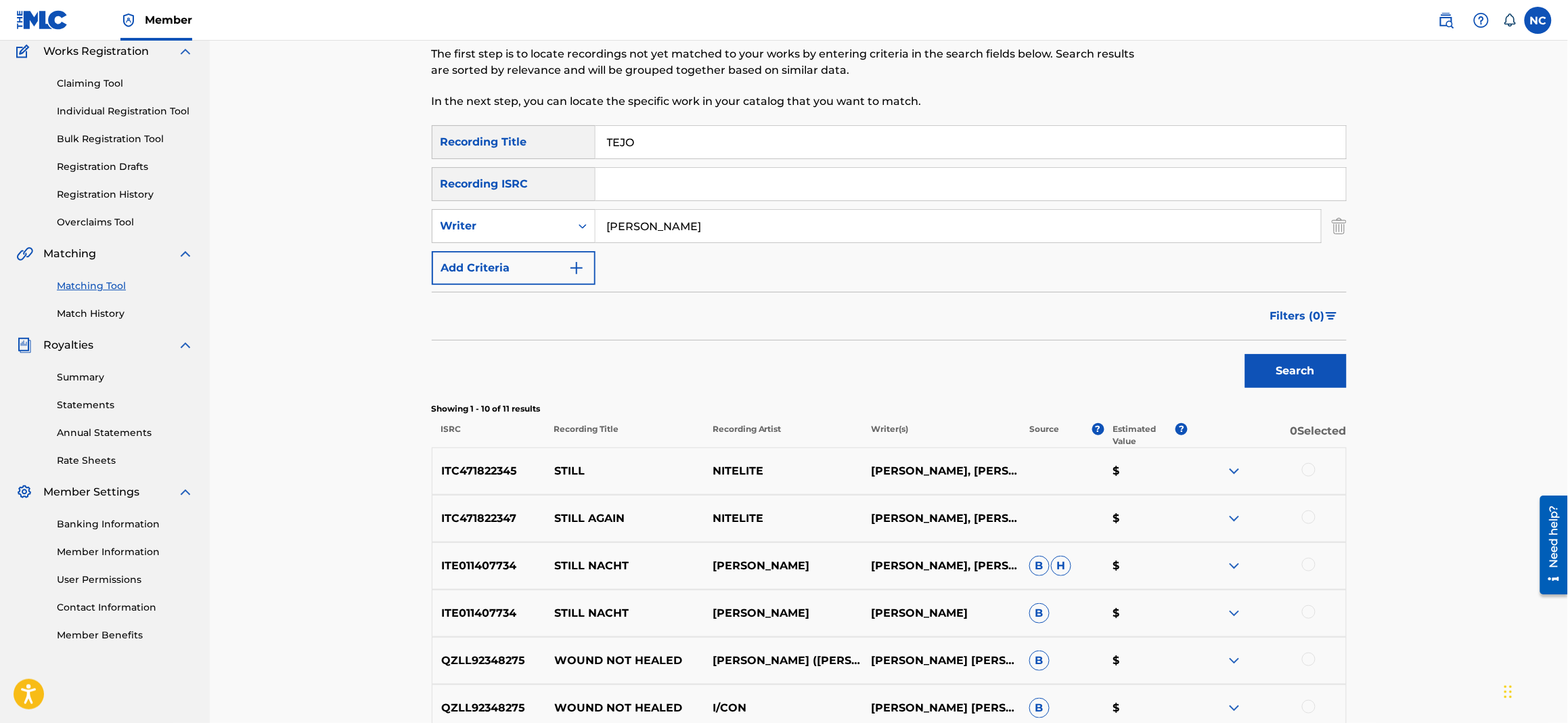
type input "TEJO"
click at [1246, 354] on button "Search" at bounding box center [1296, 371] width 101 height 34
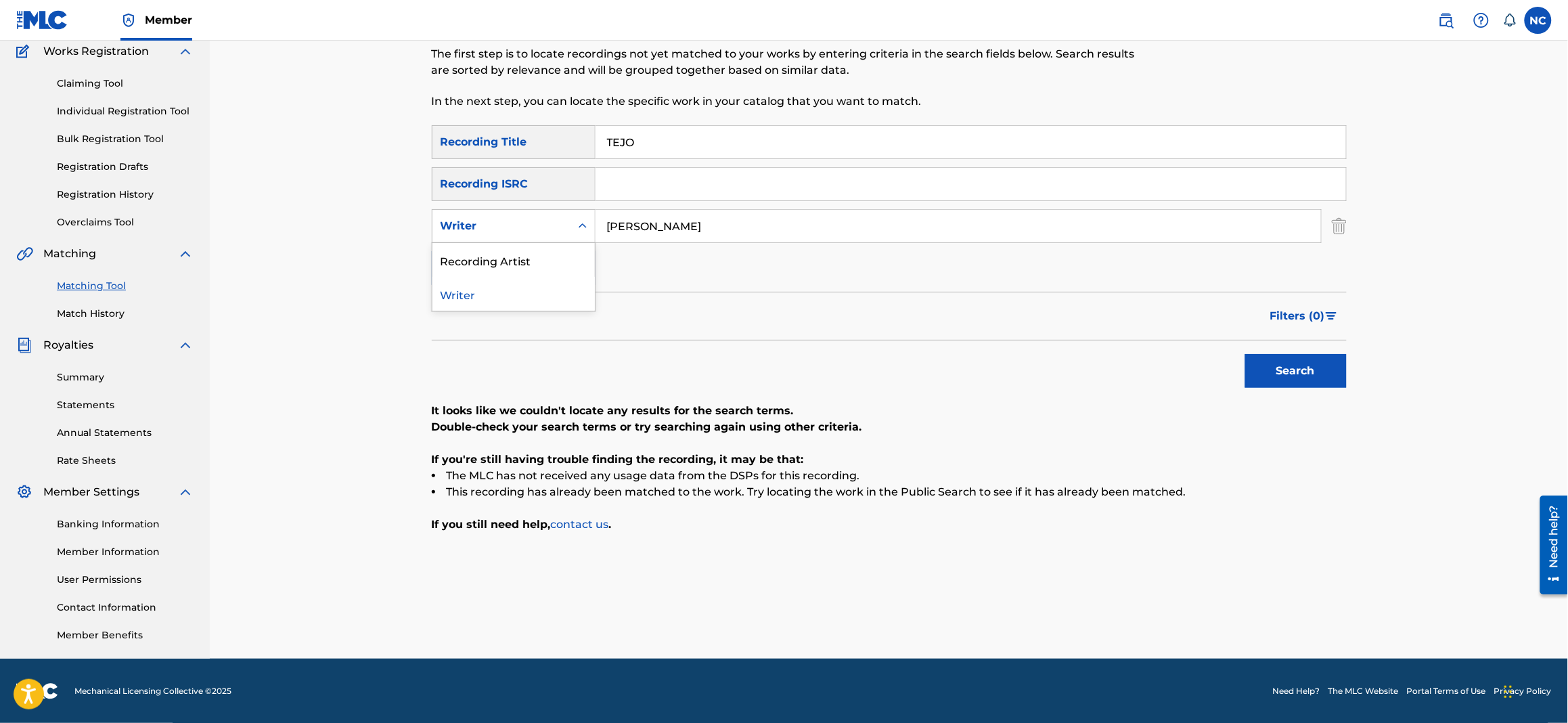
click at [499, 218] on div "Writer" at bounding box center [501, 226] width 122 height 17
click at [497, 259] on div "Recording Artist" at bounding box center [513, 260] width 162 height 34
click at [900, 222] on input "Search Form" at bounding box center [958, 226] width 725 height 32
type input "[PERSON_NAME]"
click at [1246, 354] on button "Search" at bounding box center [1296, 371] width 101 height 34
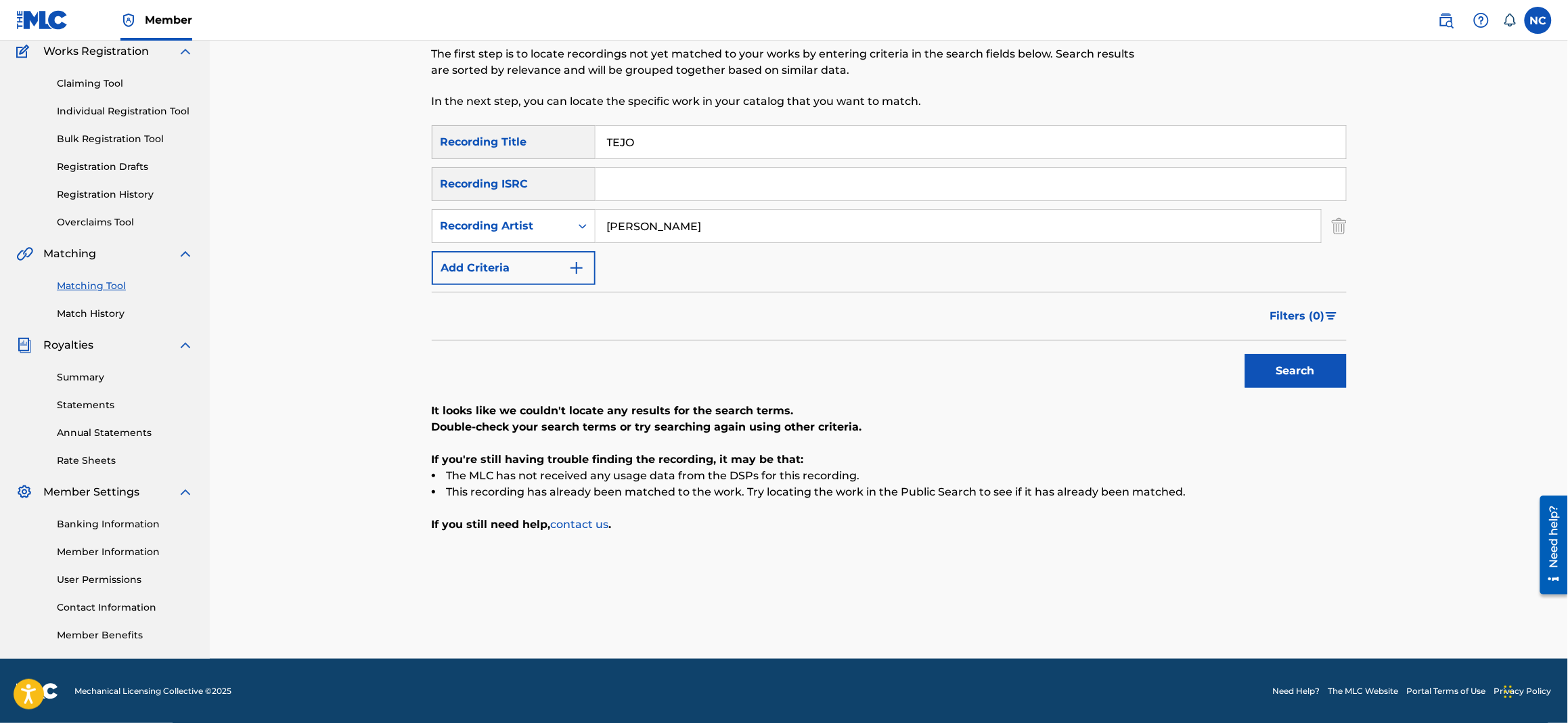
click at [1279, 369] on button "Search" at bounding box center [1296, 371] width 101 height 34
drag, startPoint x: 667, startPoint y: 149, endPoint x: 436, endPoint y: 143, distance: 231.1
click at [436, 143] on div "SearchWithCriteria020cbc6d-270c-4fb0-8b4e-70e5679f0368 Recording Title TEJO" at bounding box center [889, 142] width 915 height 34
paste input "IMELAPSE"
type input "TIMELAPSE"
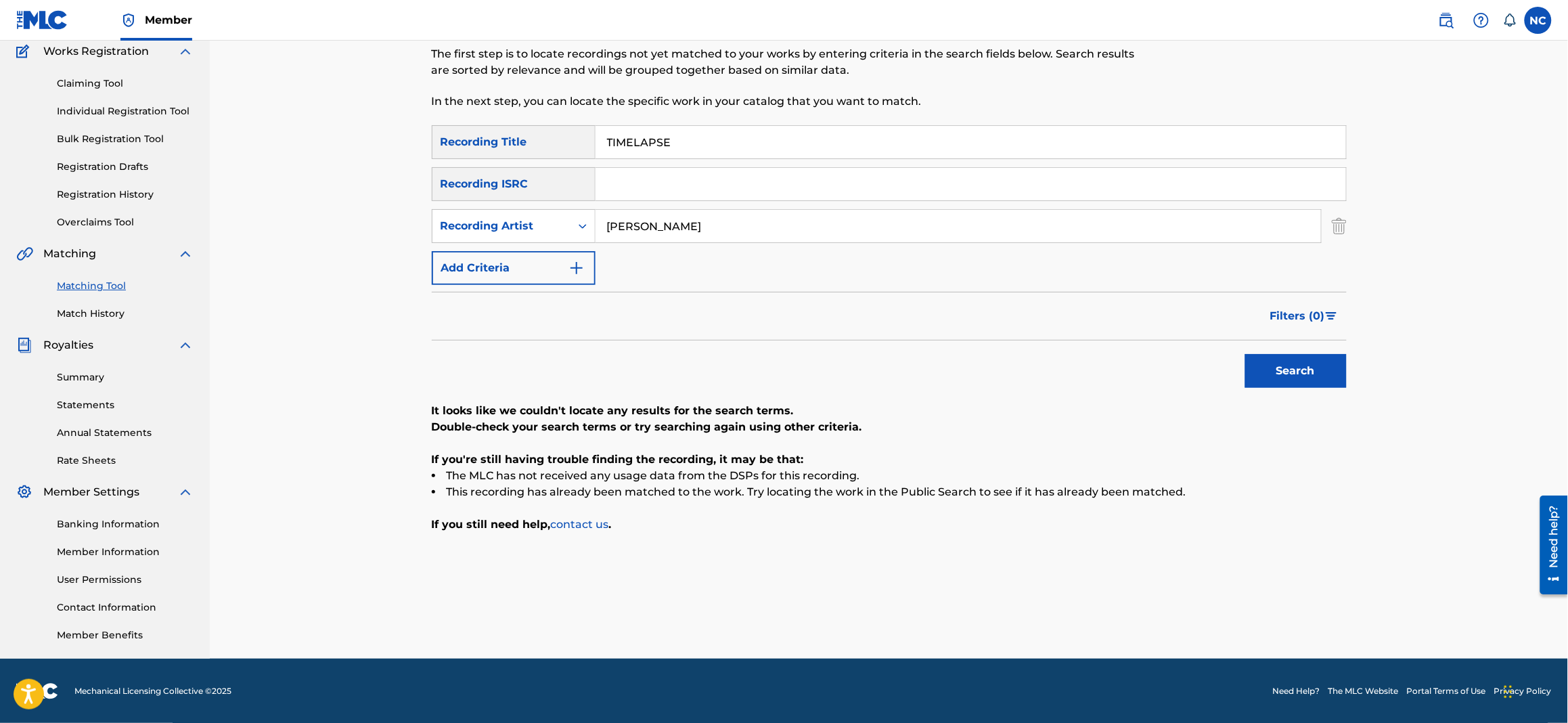
click at [1297, 367] on button "Search" at bounding box center [1296, 371] width 101 height 34
click at [491, 223] on div "Recording Artist" at bounding box center [501, 226] width 122 height 17
click at [492, 260] on div "Writer" at bounding box center [513, 260] width 162 height 34
drag, startPoint x: 1004, startPoint y: 212, endPoint x: 1002, endPoint y: 235, distance: 23.1
click at [1004, 214] on input "Search Form" at bounding box center [958, 226] width 725 height 32
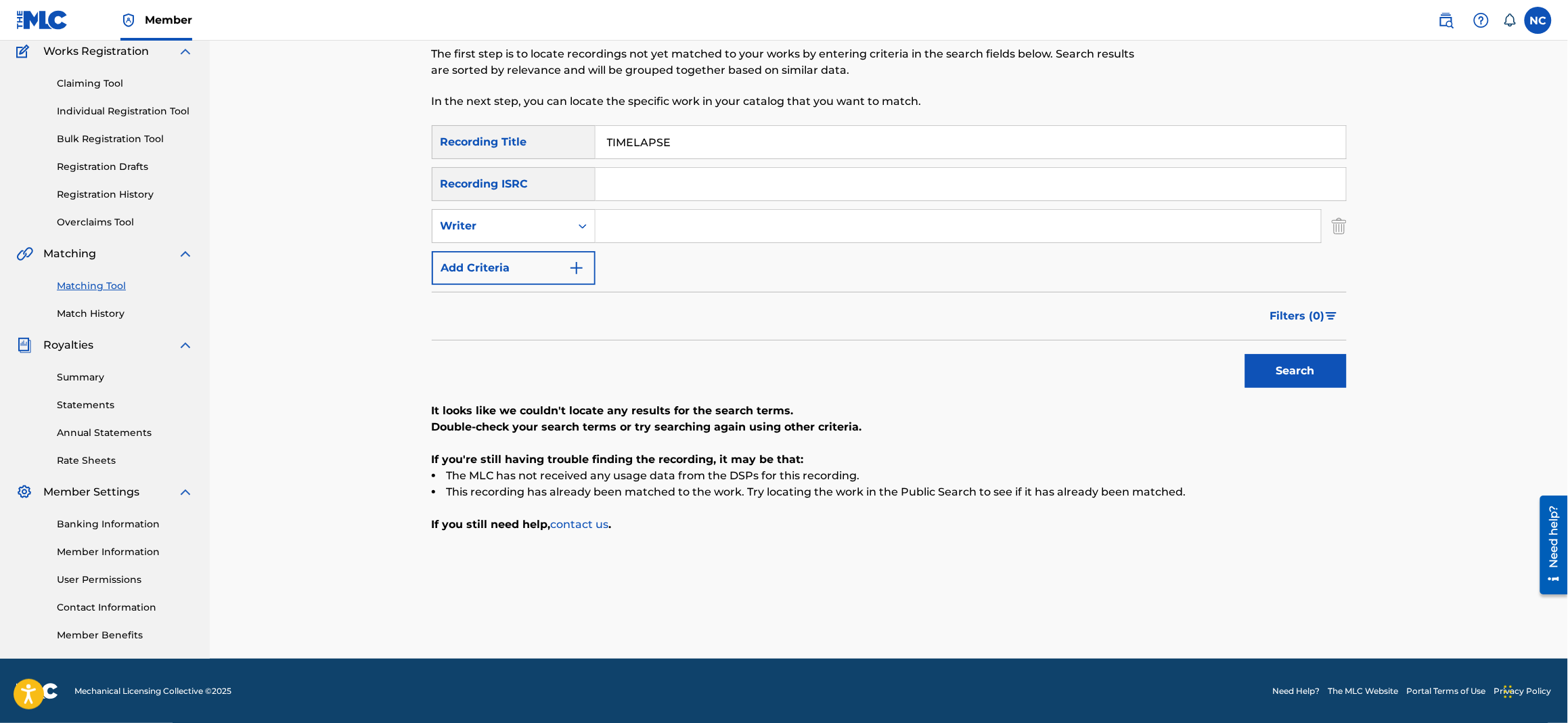
click at [1002, 235] on input "Search Form" at bounding box center [958, 226] width 725 height 32
type input "[PERSON_NAME]"
click at [1279, 361] on button "Search" at bounding box center [1296, 371] width 101 height 34
drag, startPoint x: 719, startPoint y: 150, endPoint x: 539, endPoint y: 149, distance: 180.0
click at [539, 149] on div "SearchWithCriteria020cbc6d-270c-4fb0-8b4e-70e5679f0368 Recording Title TIMELAPSE" at bounding box center [889, 142] width 915 height 34
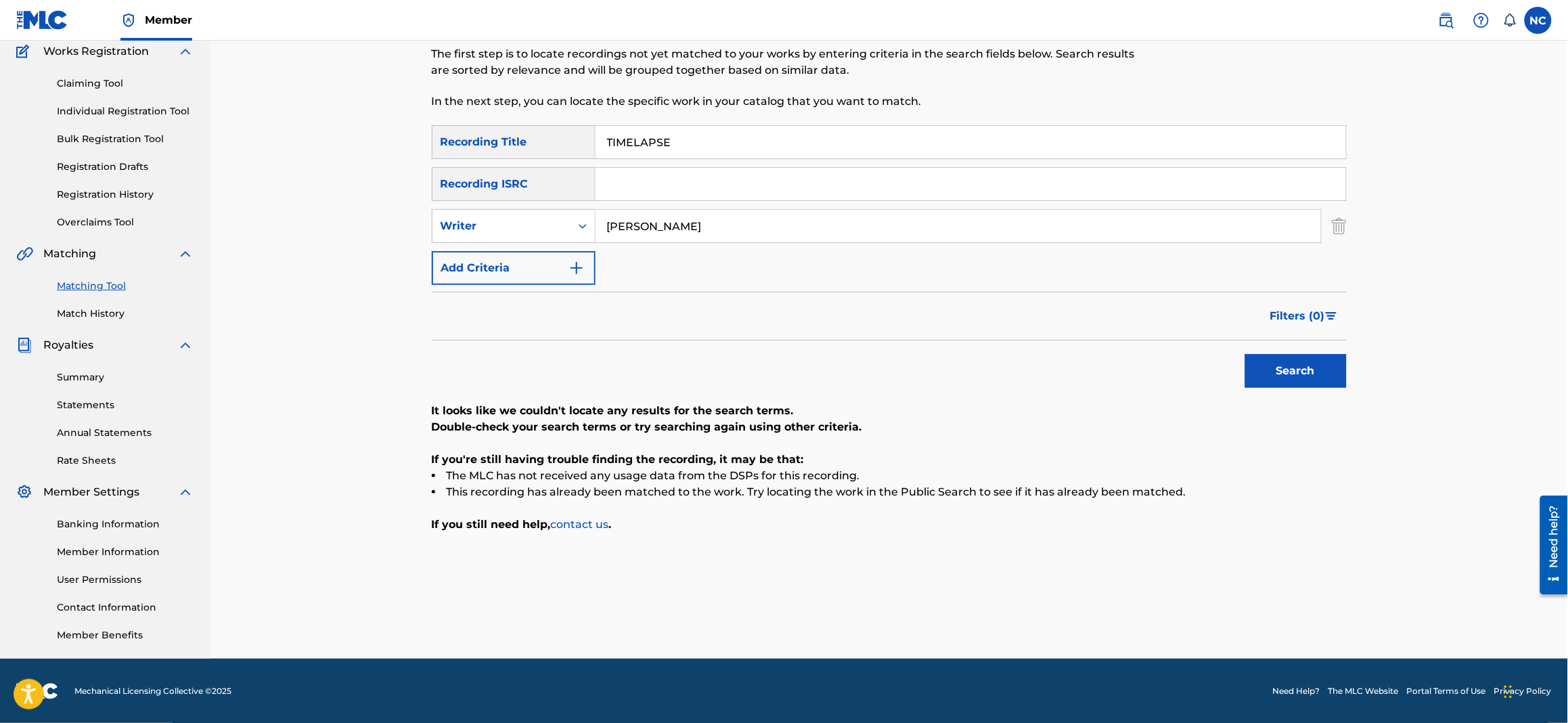
paste input "RE QUADRI"
type input "[PERSON_NAME]"
click at [1266, 376] on button "Search" at bounding box center [1296, 371] width 101 height 34
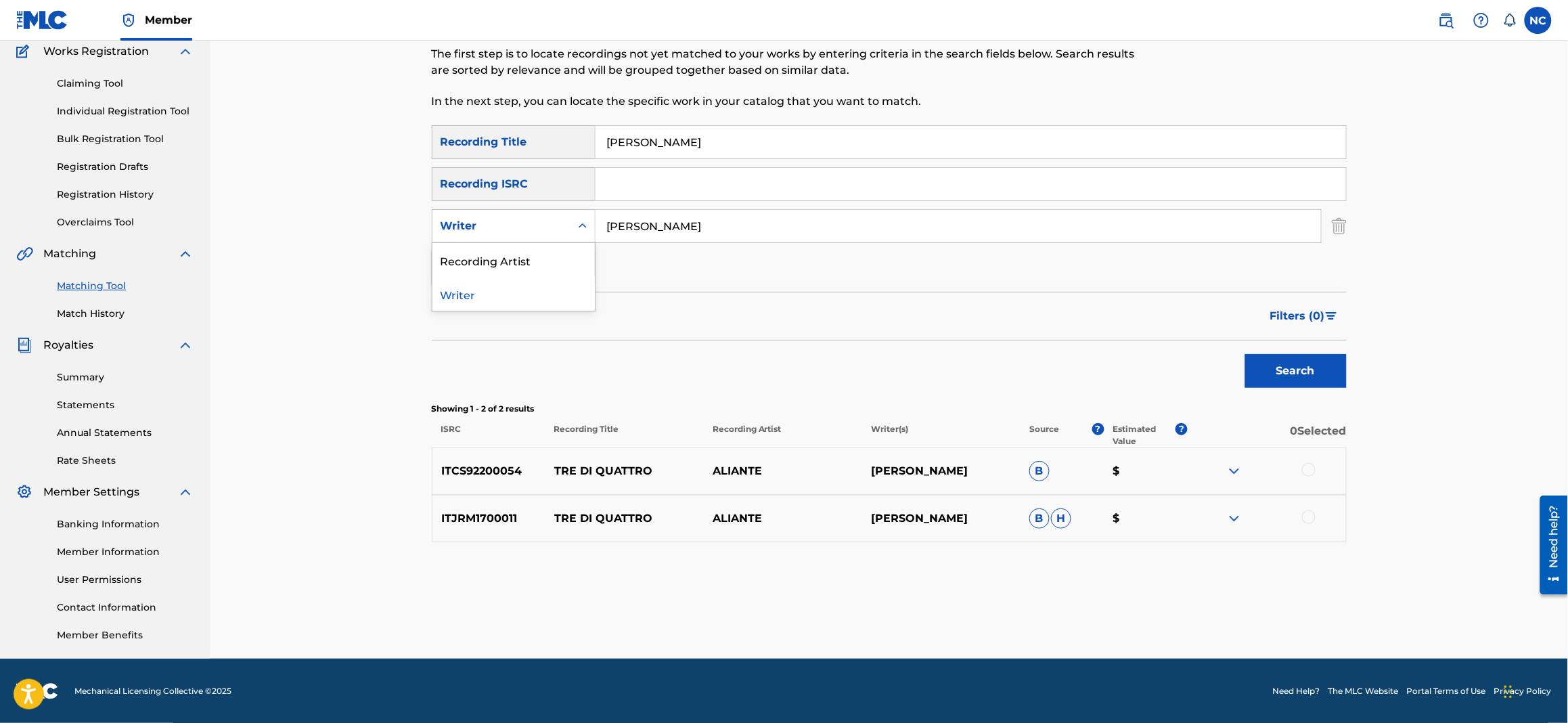
click at [499, 232] on div "Writer" at bounding box center [501, 226] width 122 height 17
click at [493, 299] on div "Writer" at bounding box center [513, 294] width 162 height 34
click at [1330, 385] on button "Search" at bounding box center [1296, 371] width 101 height 34
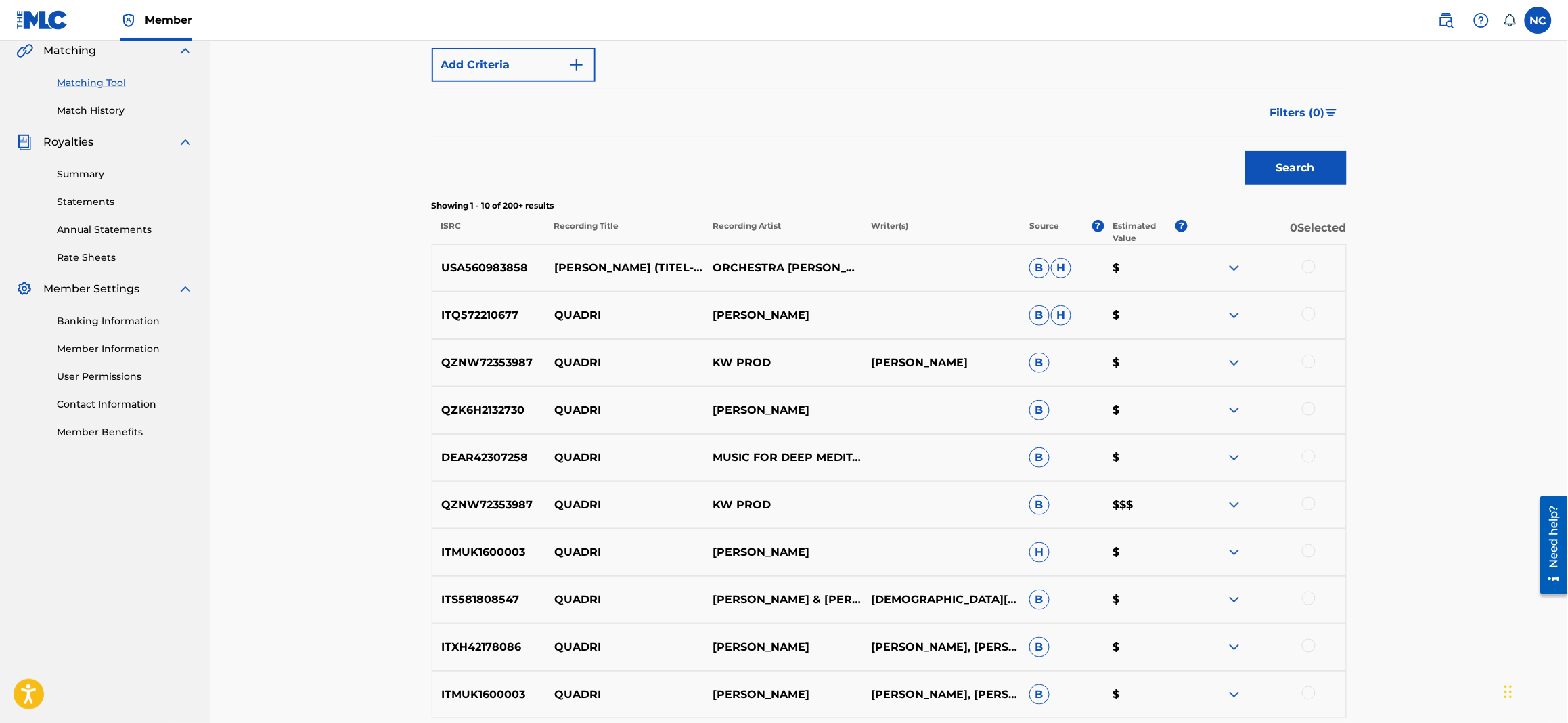
scroll to position [481, 0]
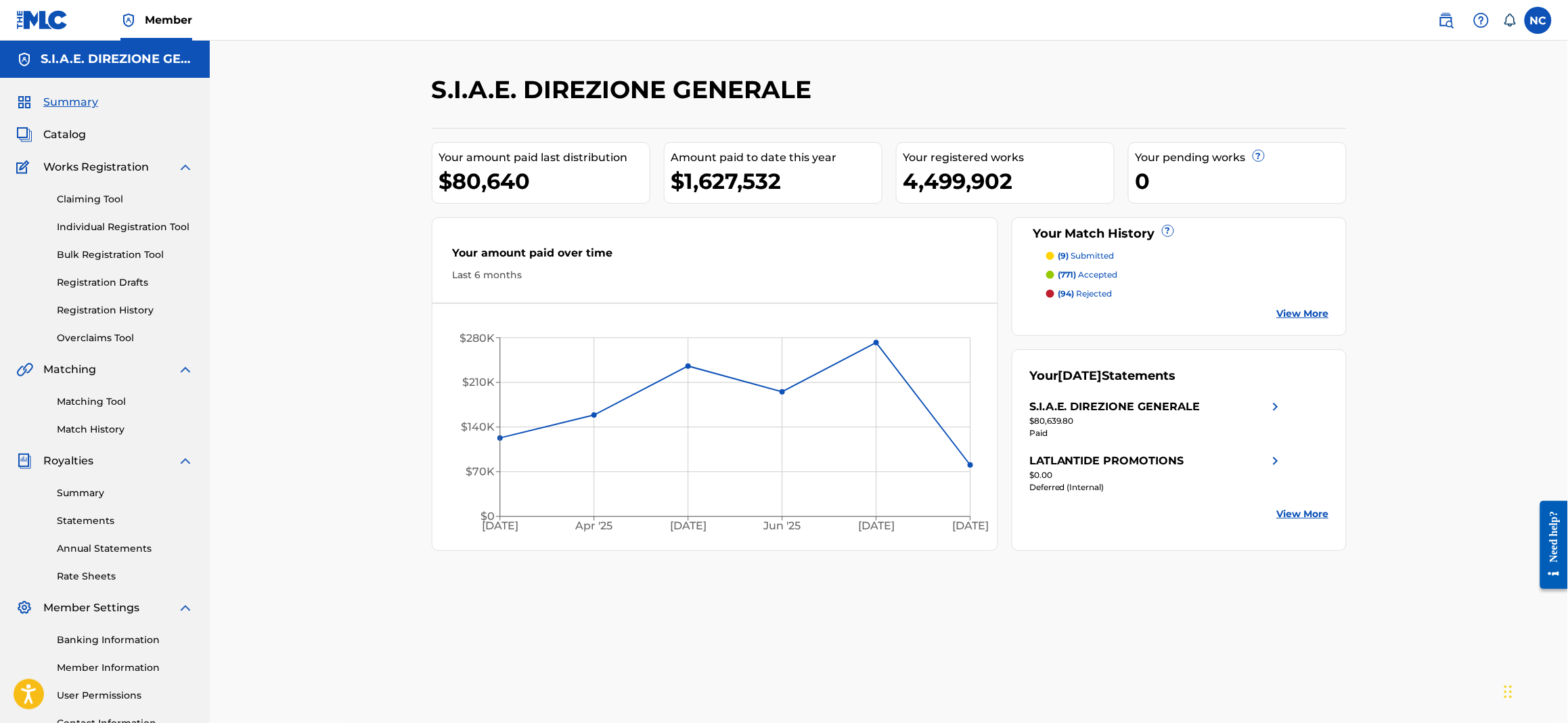
click at [59, 123] on div "Summary Catalog Works Registration Claiming Tool Individual Registration Tool B…" at bounding box center [105, 426] width 210 height 697
click at [59, 125] on div "Summary Catalog Works Registration Claiming Tool Individual Registration Tool B…" at bounding box center [105, 426] width 210 height 697
click at [60, 130] on span "Catalog" at bounding box center [65, 135] width 43 height 17
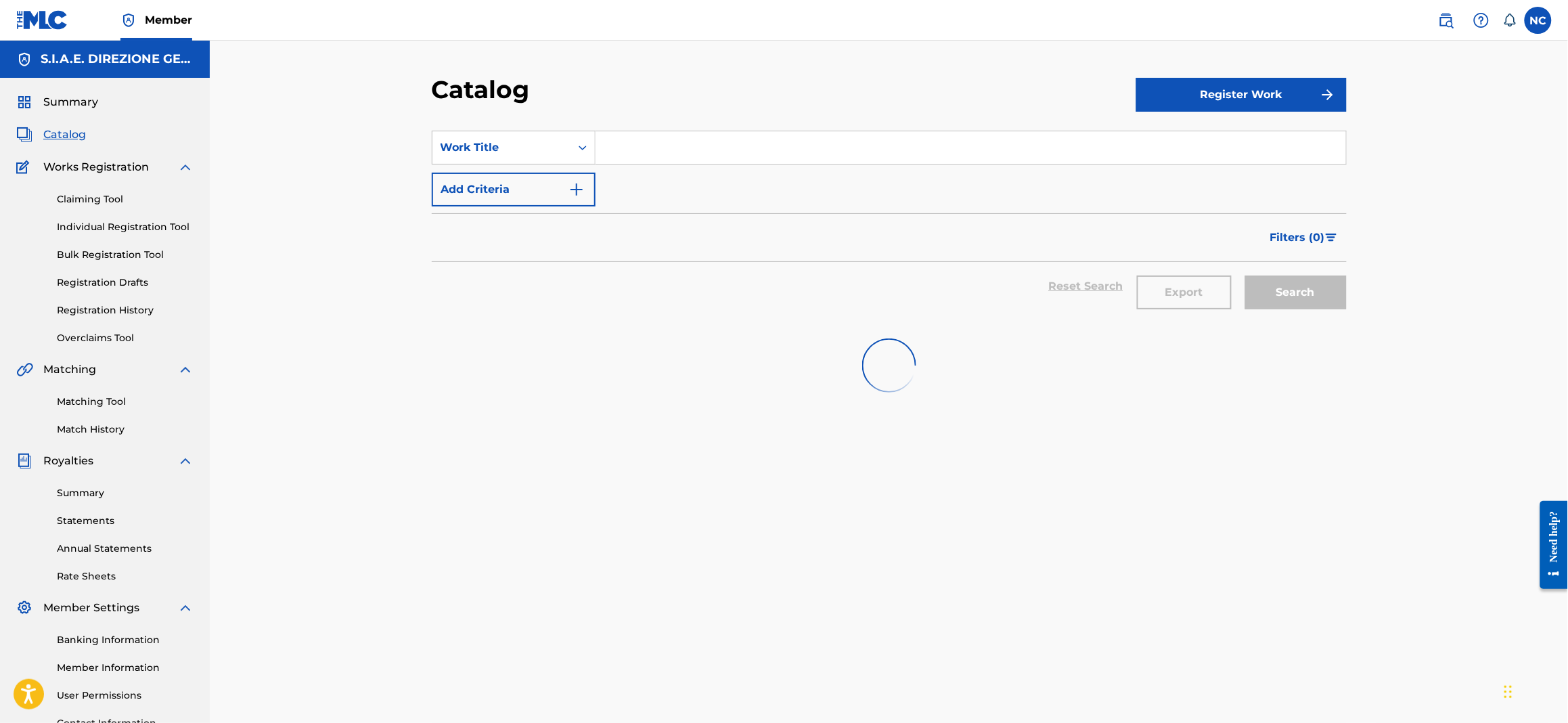
click at [695, 151] on input "Search Form" at bounding box center [971, 147] width 751 height 32
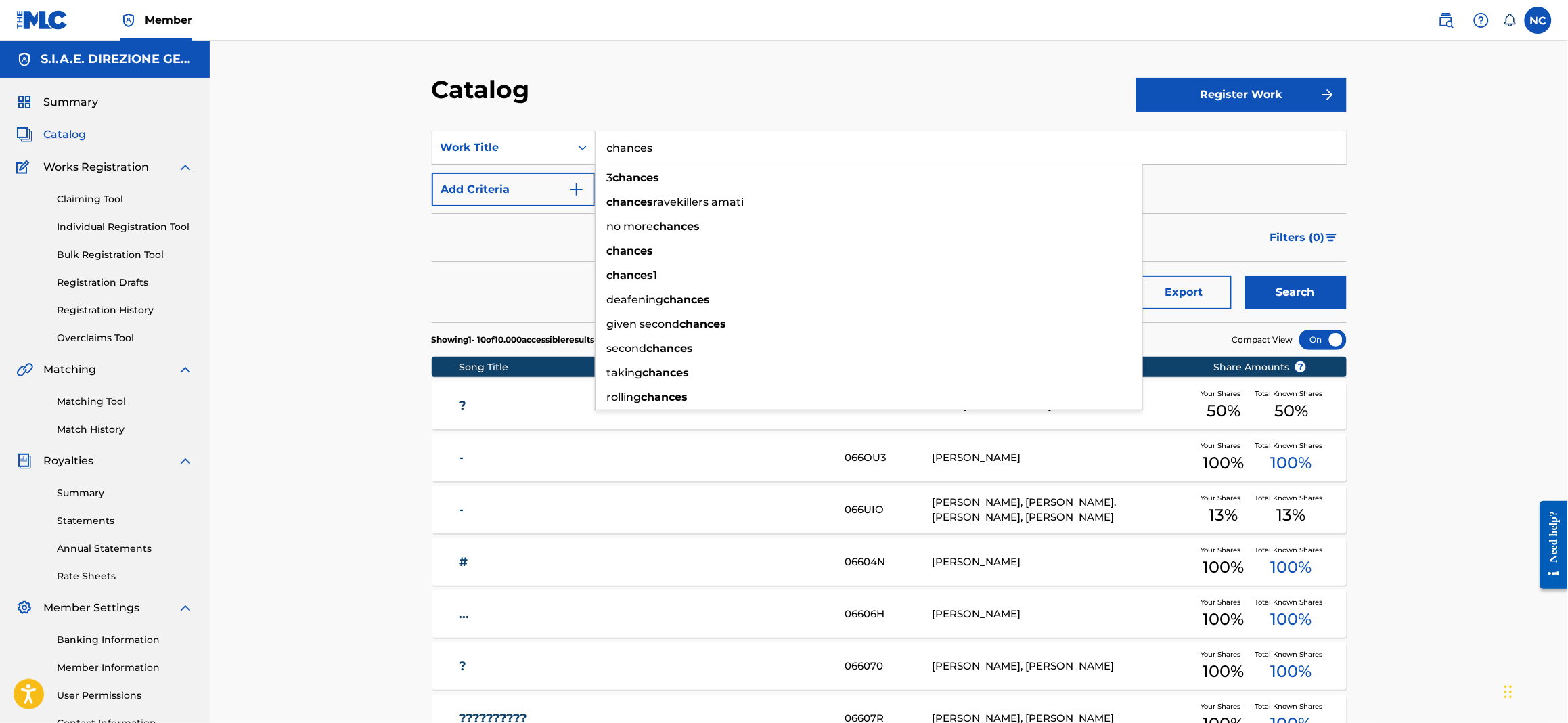
type input "chances"
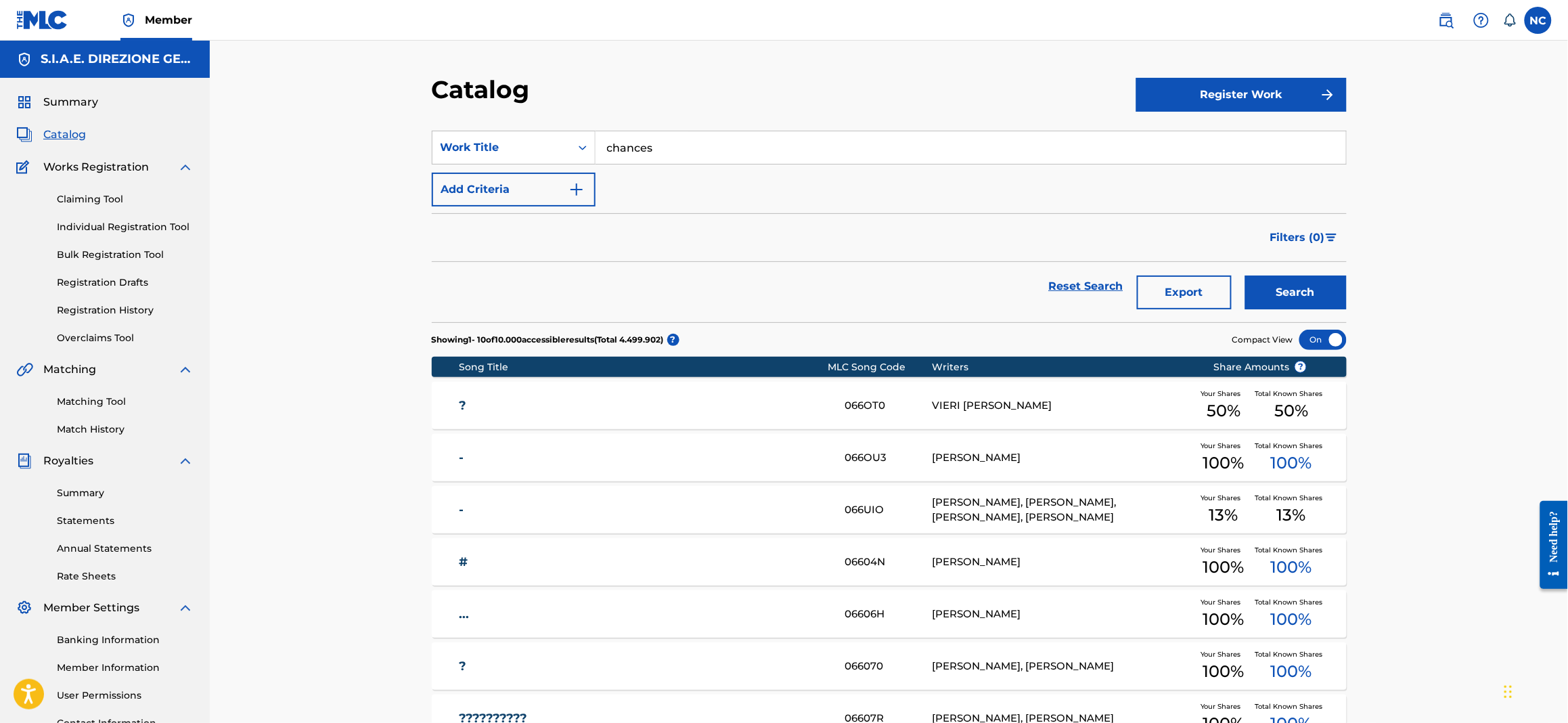
click at [580, 196] on img "Search Form" at bounding box center [577, 189] width 17 height 17
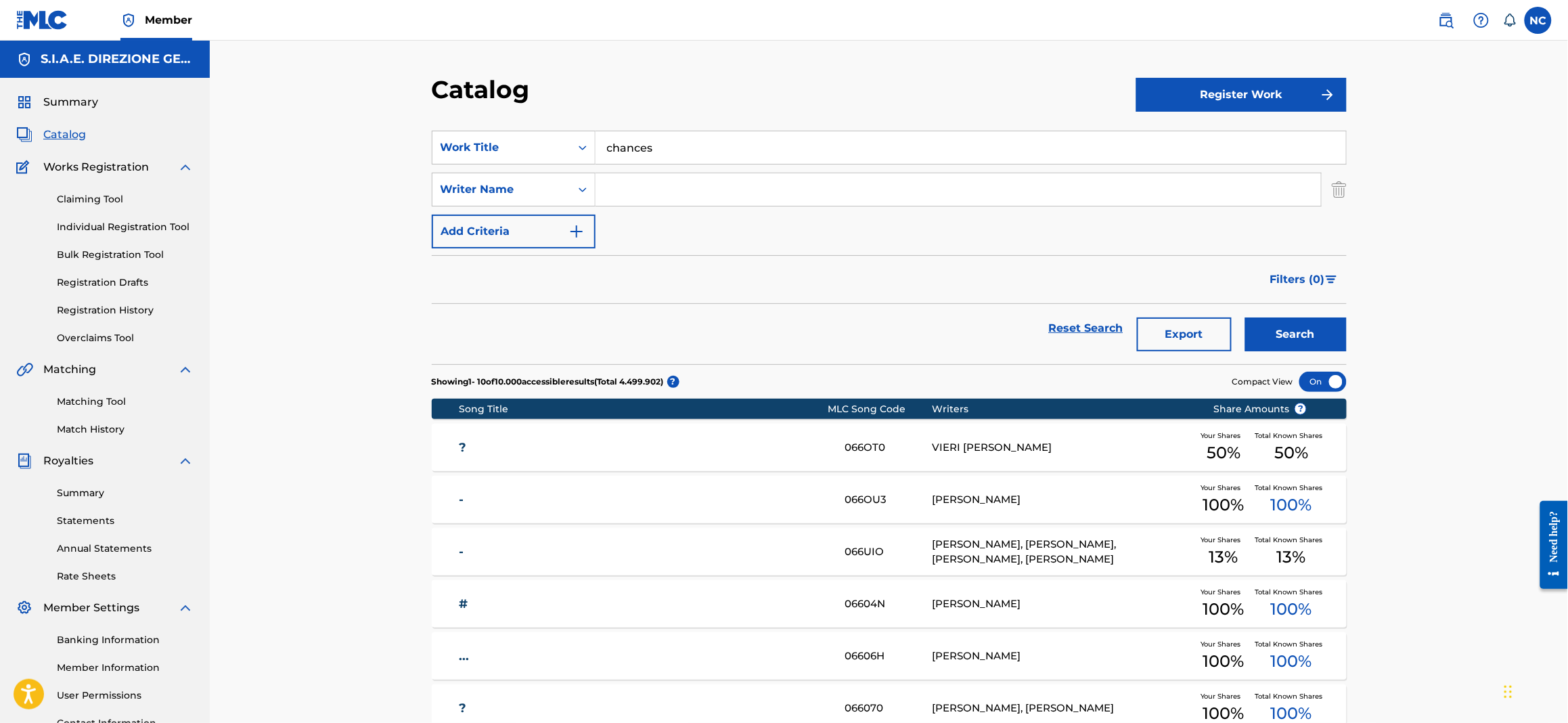
click at [633, 185] on input "Search Form" at bounding box center [958, 189] width 725 height 32
type input "filippi"
click at [1246, 318] on button "Search" at bounding box center [1296, 334] width 101 height 34
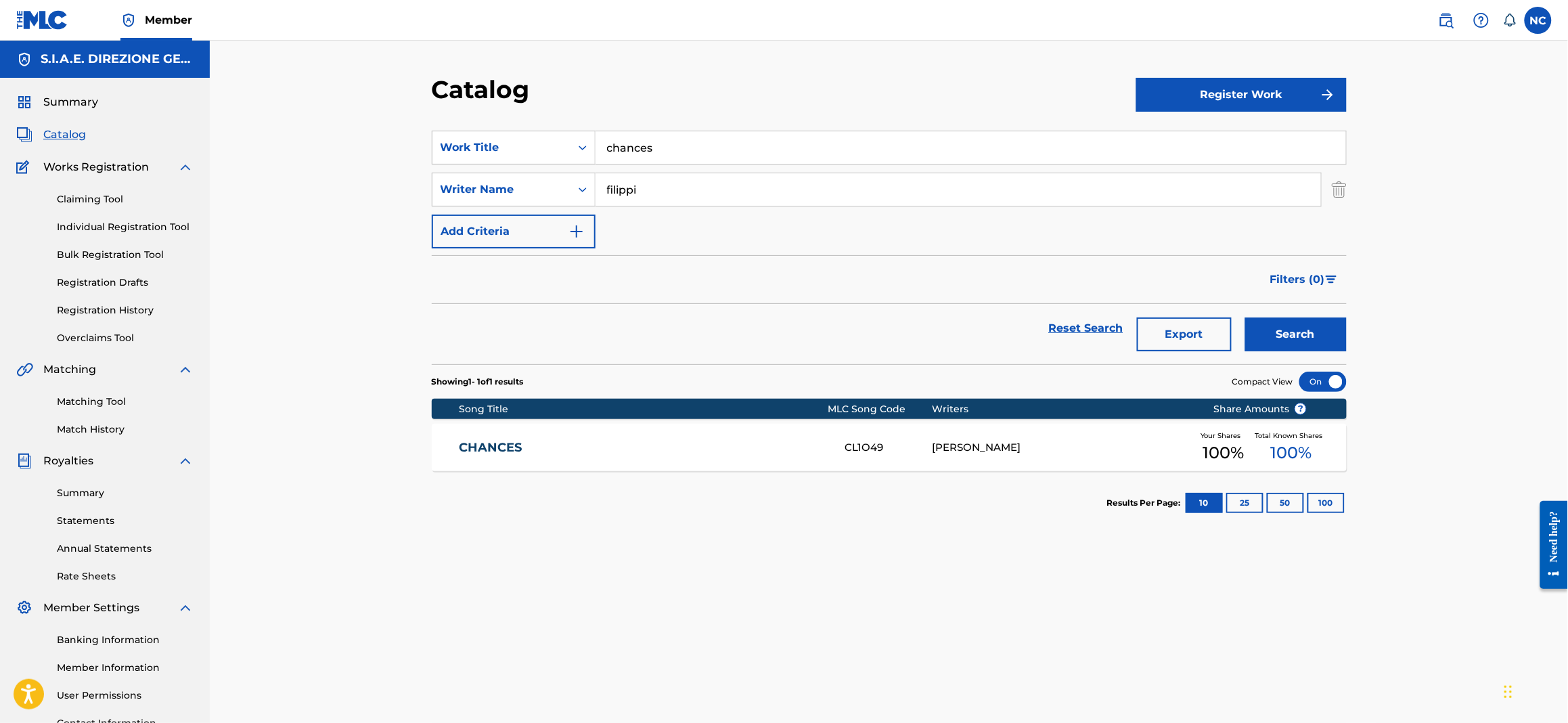
click at [471, 456] on div "CHANCES CL1O49 EMANUELE FILIPPI Your Shares 100 % Total Known Shares 100 %" at bounding box center [889, 447] width 915 height 48
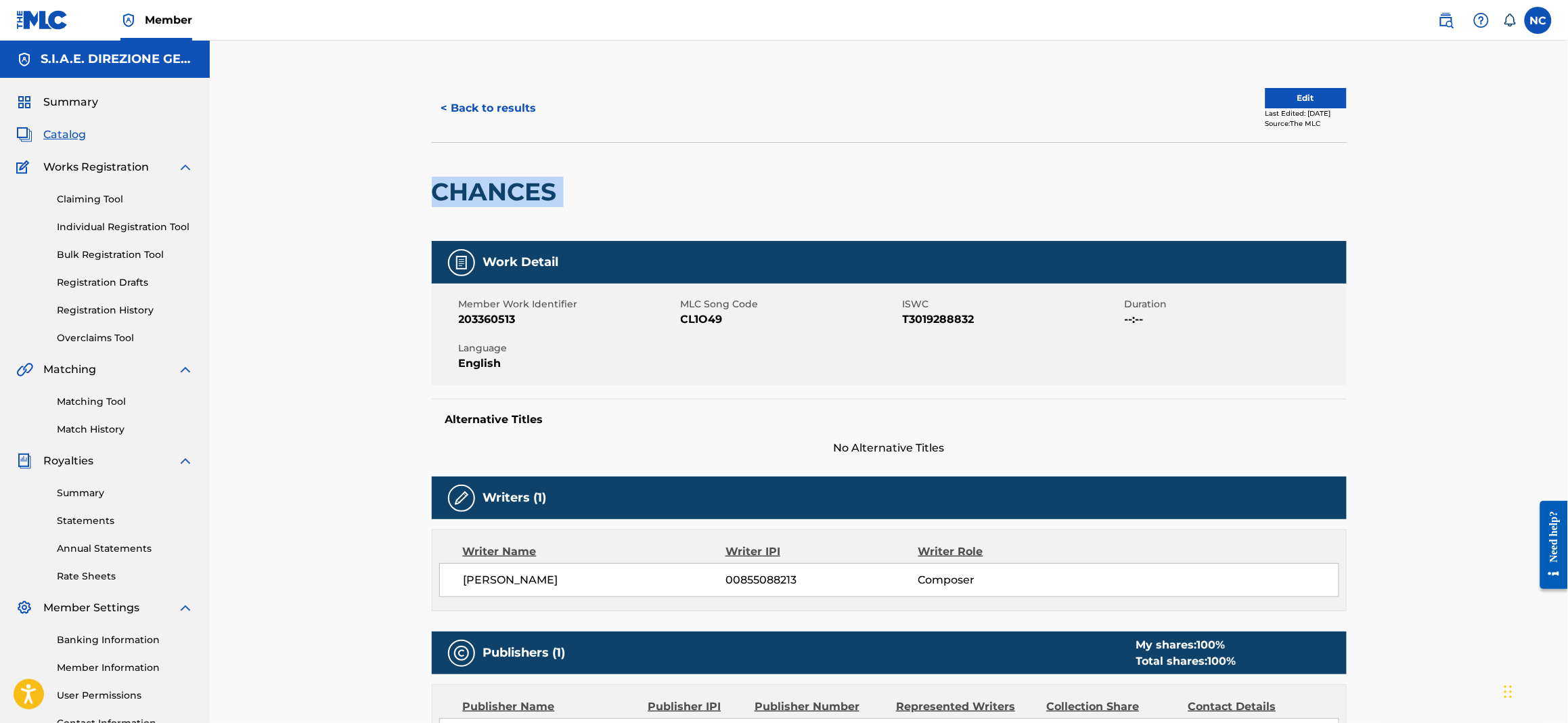
drag, startPoint x: 579, startPoint y: 190, endPoint x: 427, endPoint y: 185, distance: 152.1
click at [427, 185] on div "< Back to results Edit Last Edited: [DATE] Source: The MLC CHANCES Work Detail …" at bounding box center [889, 508] width 948 height 869
copy div "CHANCES"
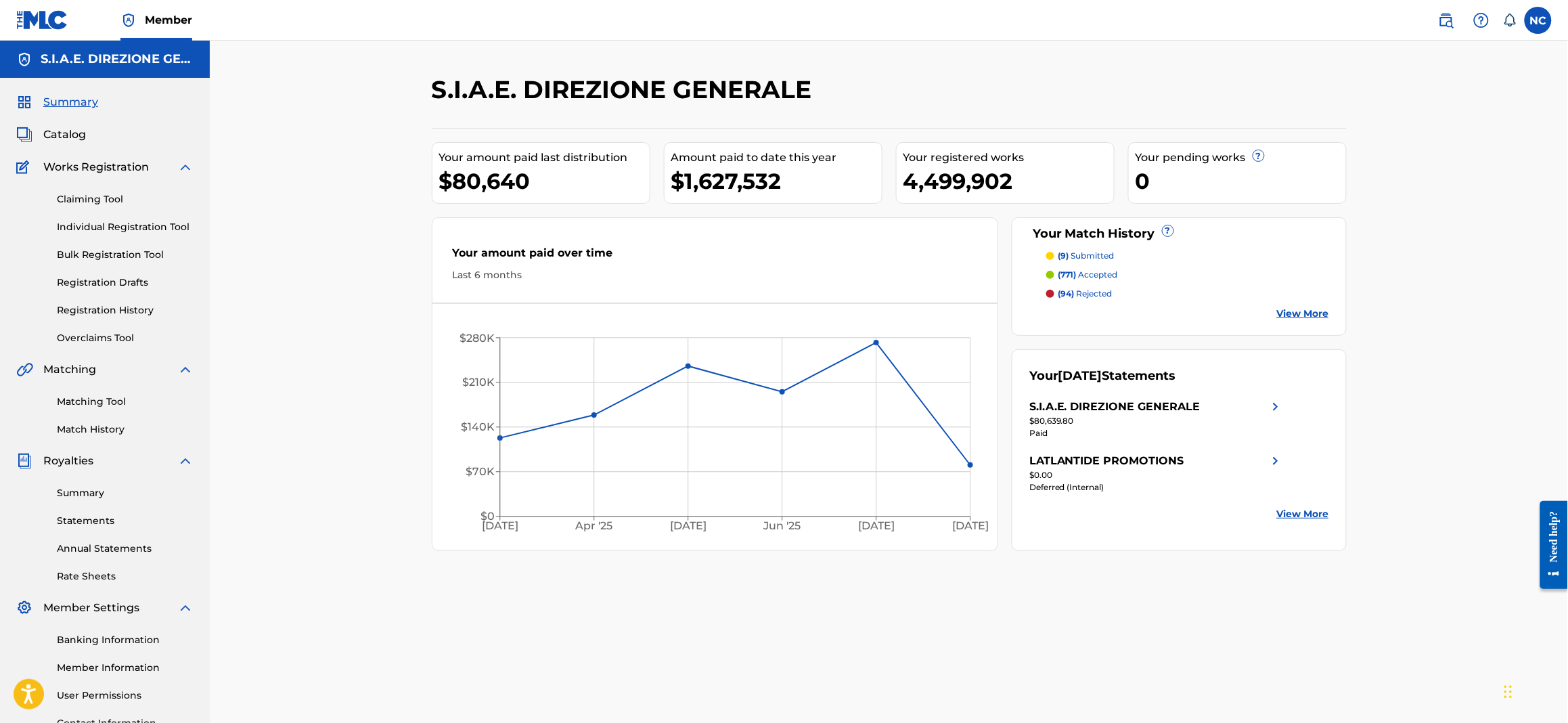
click at [86, 337] on link "Overclaims Tool" at bounding box center [125, 338] width 137 height 14
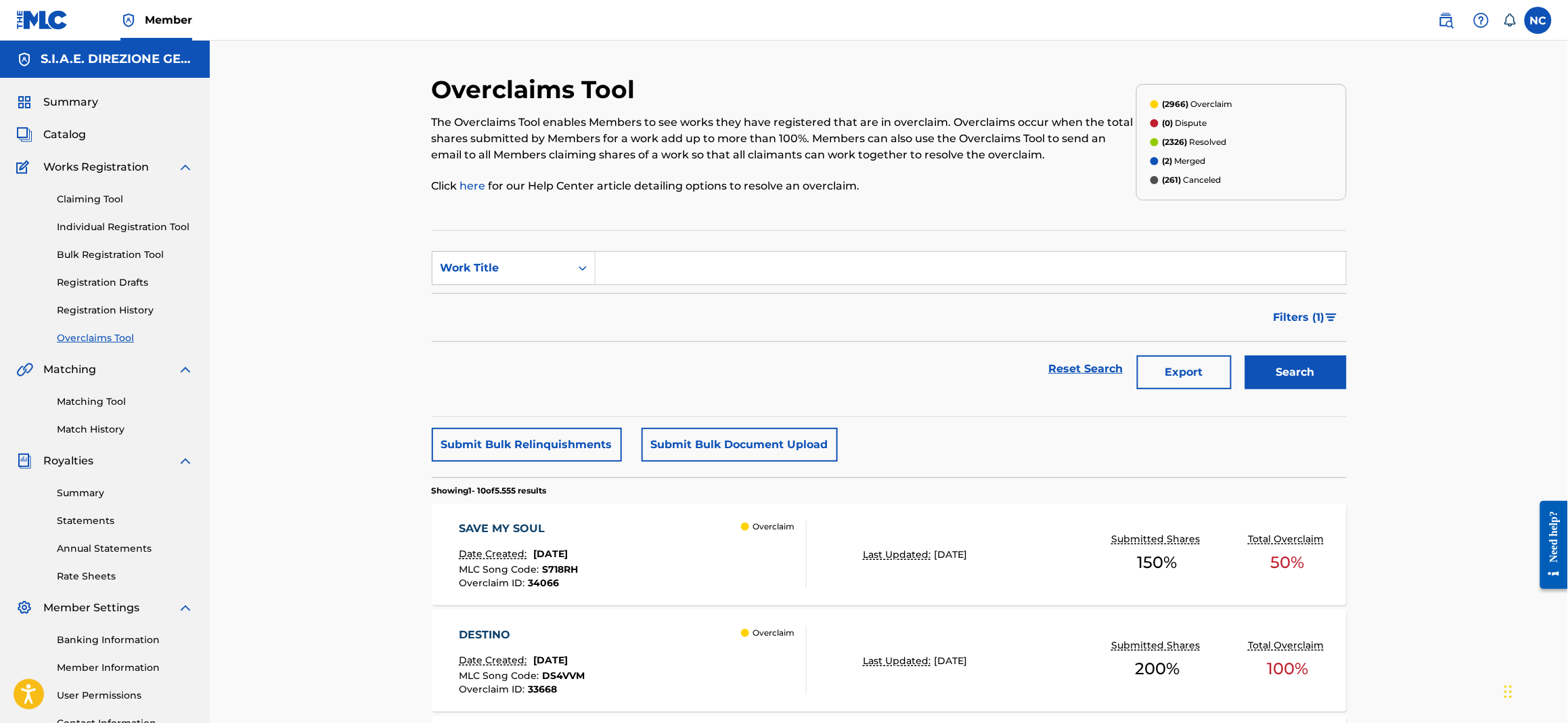
click at [107, 397] on link "Matching Tool" at bounding box center [125, 401] width 137 height 14
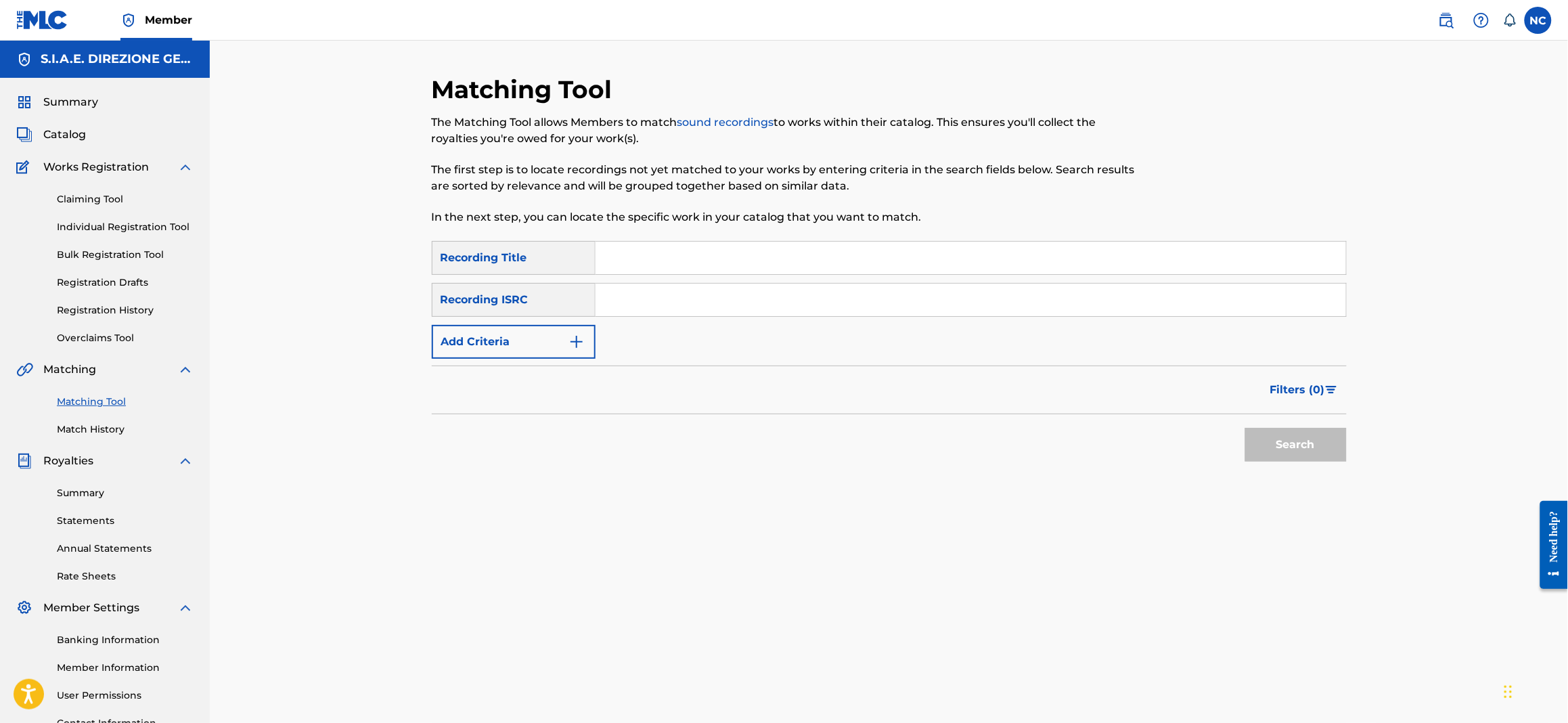
click at [716, 256] on input "Search Form" at bounding box center [971, 257] width 751 height 32
paste input "CHANCES"
type input "CHANCES"
drag, startPoint x: 573, startPoint y: 345, endPoint x: 580, endPoint y: 346, distance: 7.1
click at [573, 345] on img "Search Form" at bounding box center [577, 341] width 17 height 17
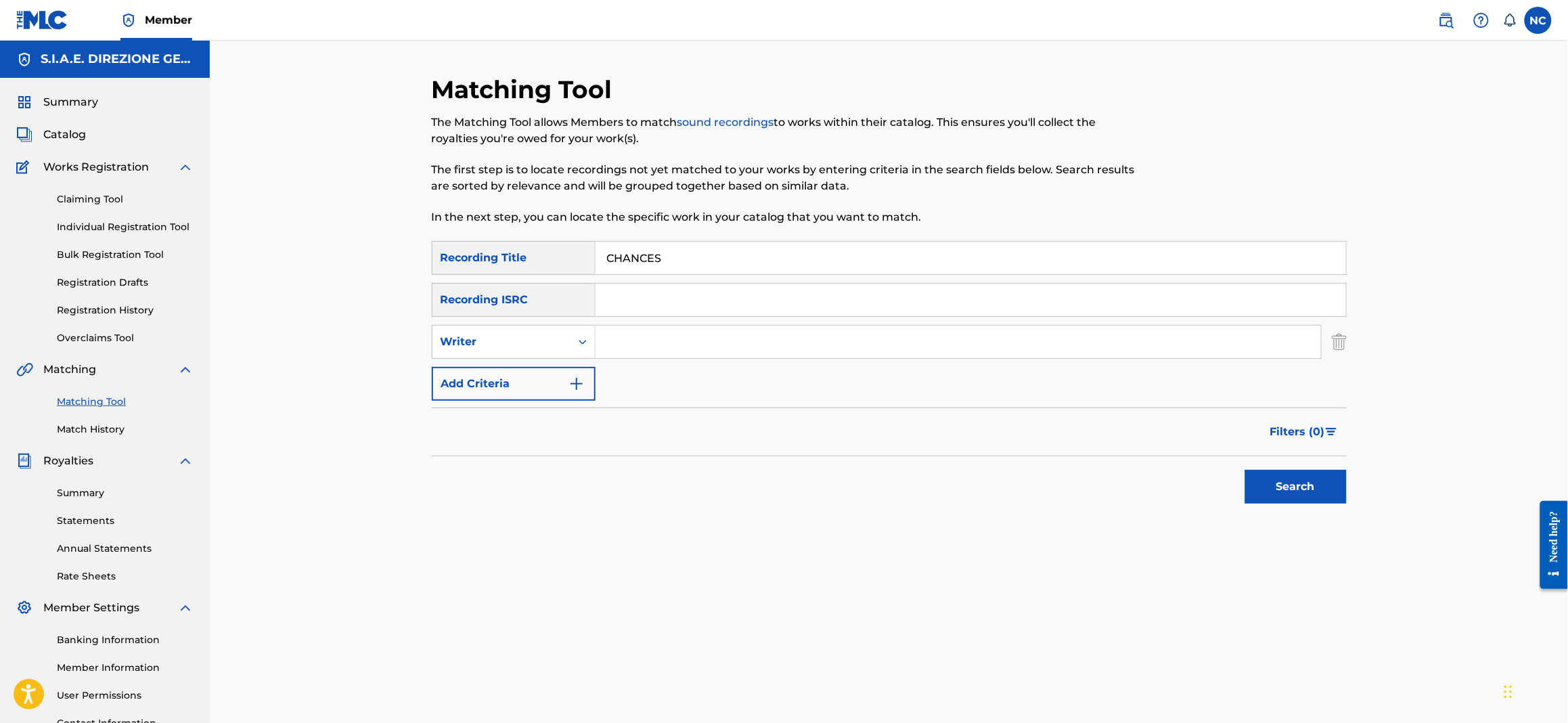
click at [687, 342] on input "Search Form" at bounding box center [958, 341] width 725 height 32
type input "[PERSON_NAME]"
click at [1246, 470] on button "Search" at bounding box center [1296, 486] width 101 height 34
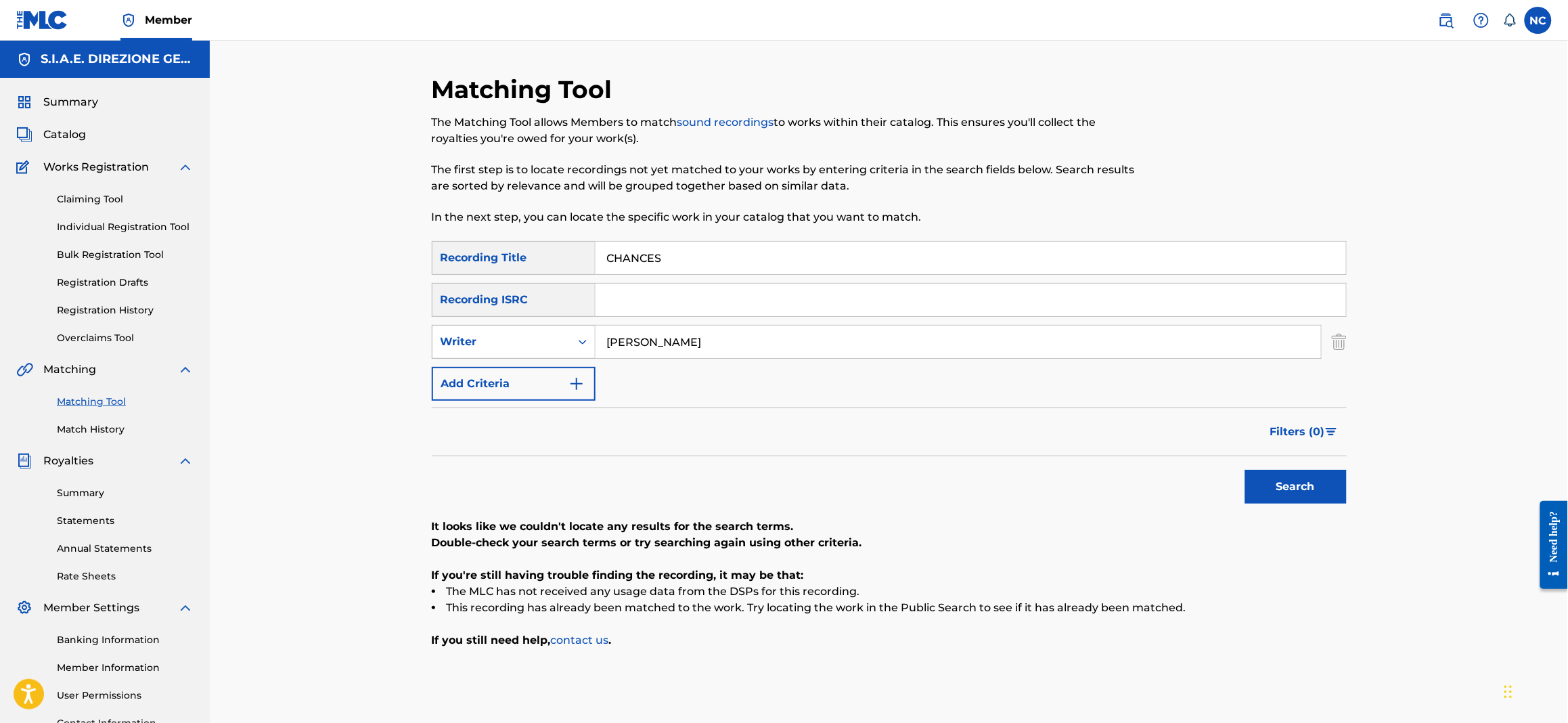
click at [504, 348] on div "Writer" at bounding box center [501, 341] width 122 height 17
click at [489, 383] on div "Recording Artist" at bounding box center [513, 375] width 162 height 34
click at [775, 344] on input "Search Form" at bounding box center [958, 341] width 725 height 32
type input "[PERSON_NAME]"
click at [1246, 470] on button "Search" at bounding box center [1296, 486] width 101 height 34
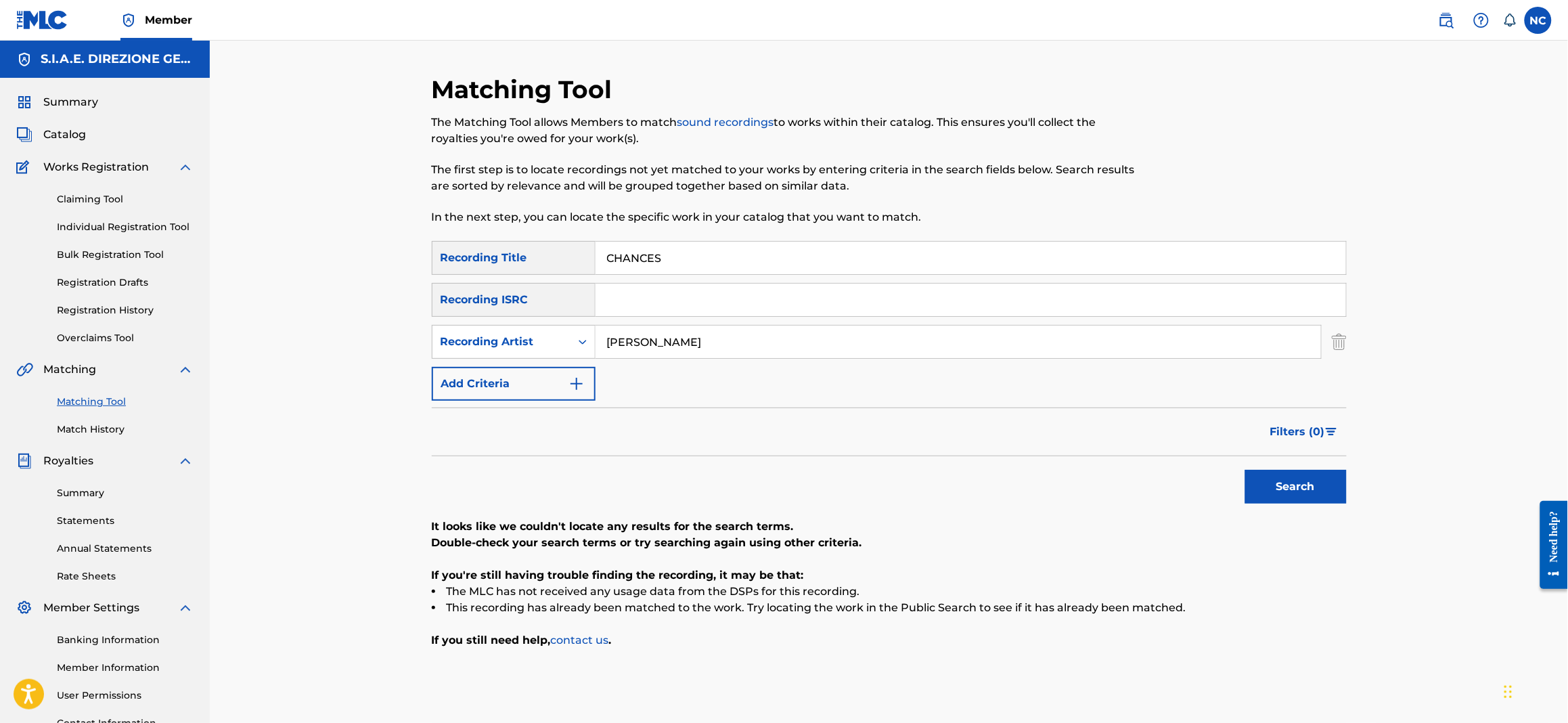
drag, startPoint x: 739, startPoint y: 251, endPoint x: 492, endPoint y: 228, distance: 248.1
click at [492, 228] on div "Matching Tool The Matching Tool allows Members to match sound recordings to wor…" at bounding box center [889, 424] width 915 height 700
paste input "IAROSCURO"
type input "CHIAROSCURO"
click at [1334, 499] on button "Search" at bounding box center [1296, 486] width 101 height 34
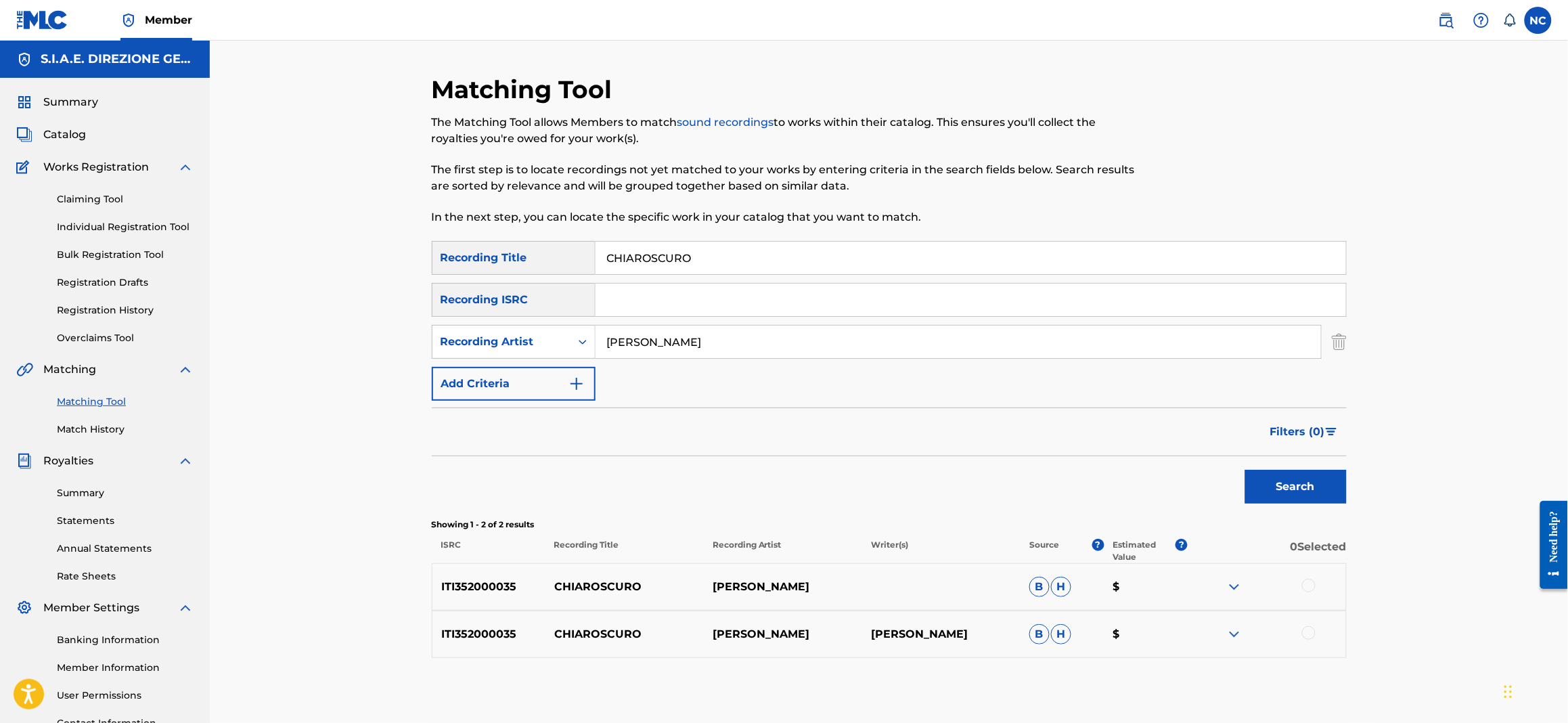
click at [1321, 631] on div at bounding box center [1267, 634] width 158 height 17
click at [1311, 630] on div at bounding box center [1309, 633] width 13 height 13
click at [1308, 584] on div at bounding box center [1309, 585] width 13 height 13
click at [1014, 611] on button "Match 2 Groups" at bounding box center [951, 612] width 150 height 34
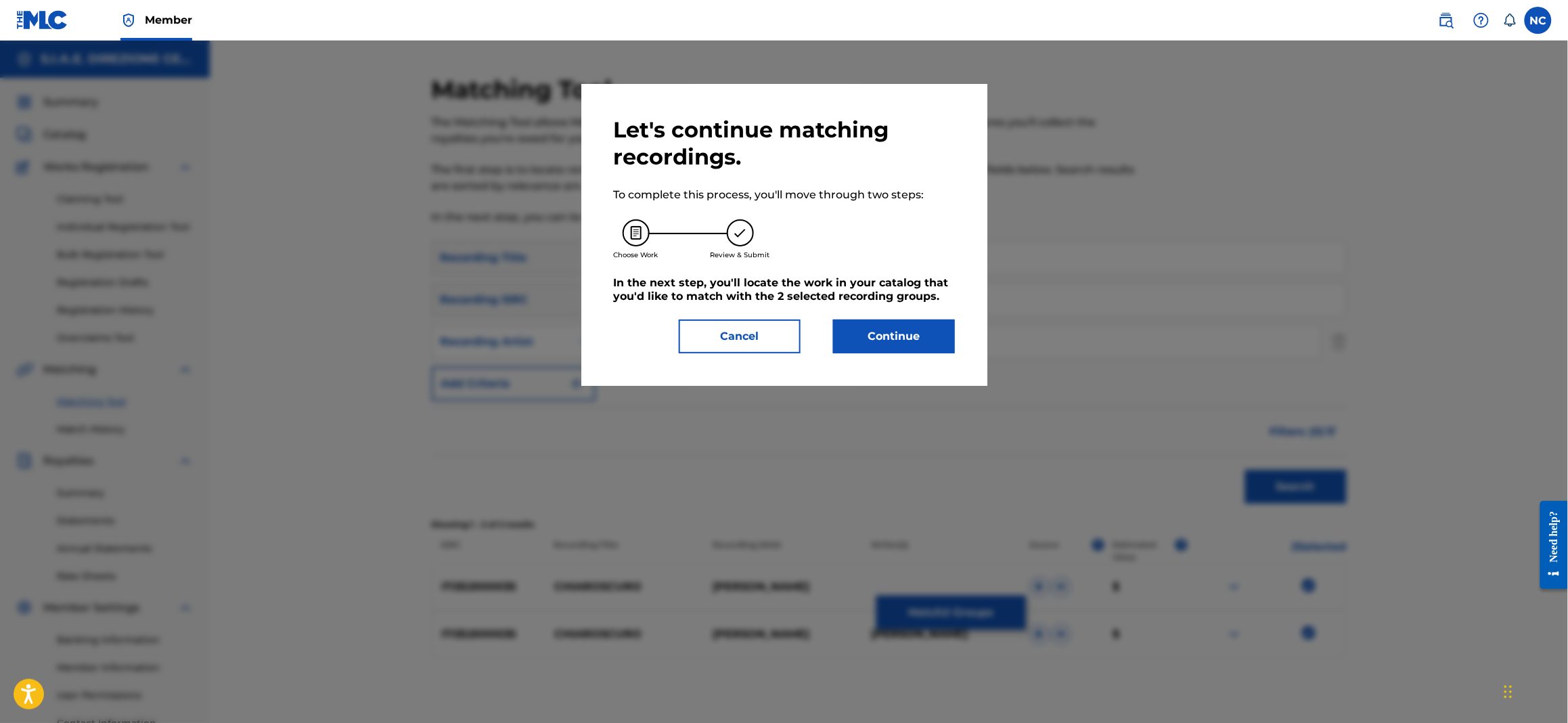
click at [938, 341] on button "Continue" at bounding box center [894, 336] width 122 height 34
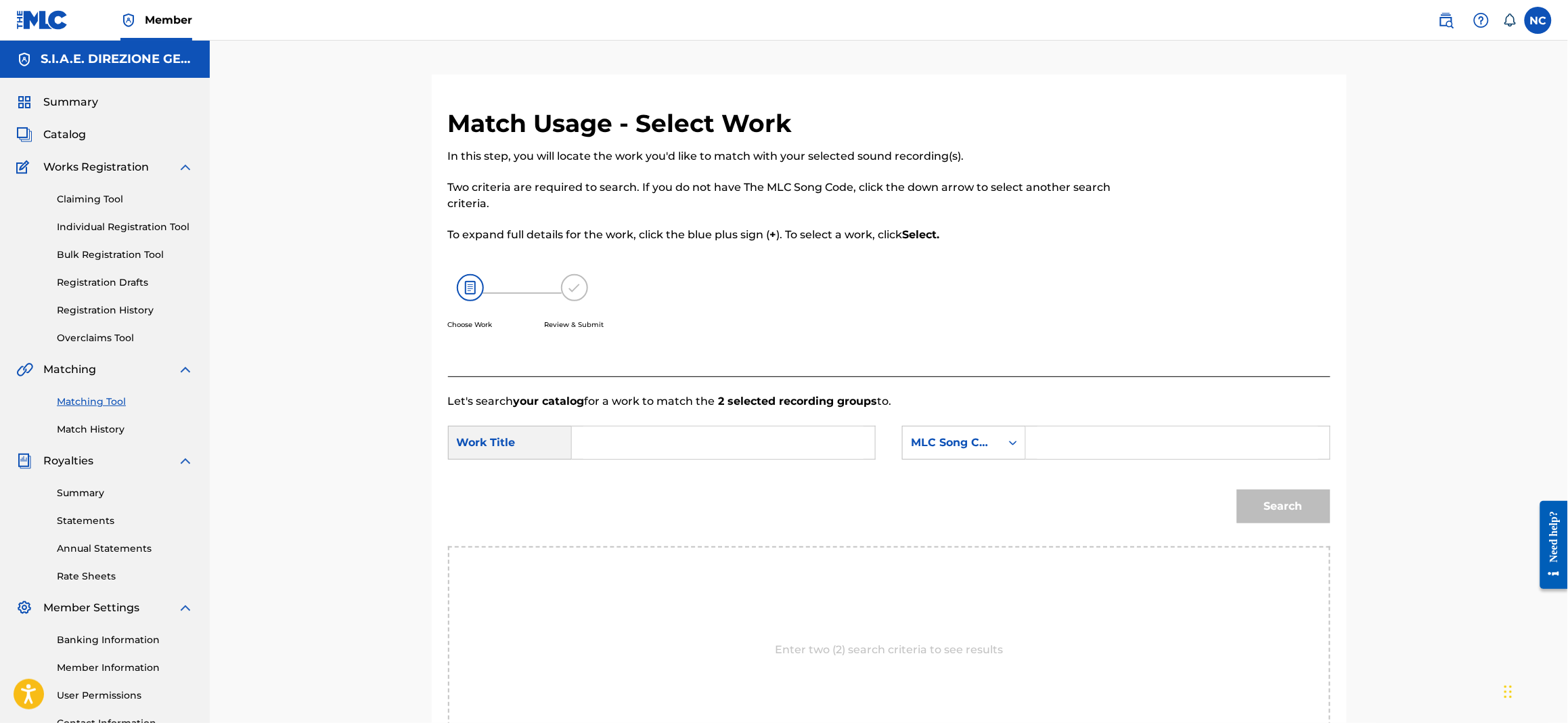
click at [1076, 445] on input "Search Form" at bounding box center [1178, 442] width 280 height 32
paste input "CJ2E8U"
type input "CJ2E8U"
click at [686, 431] on input "Search Form" at bounding box center [724, 442] width 280 height 32
paste input "CHIAROSCURO"
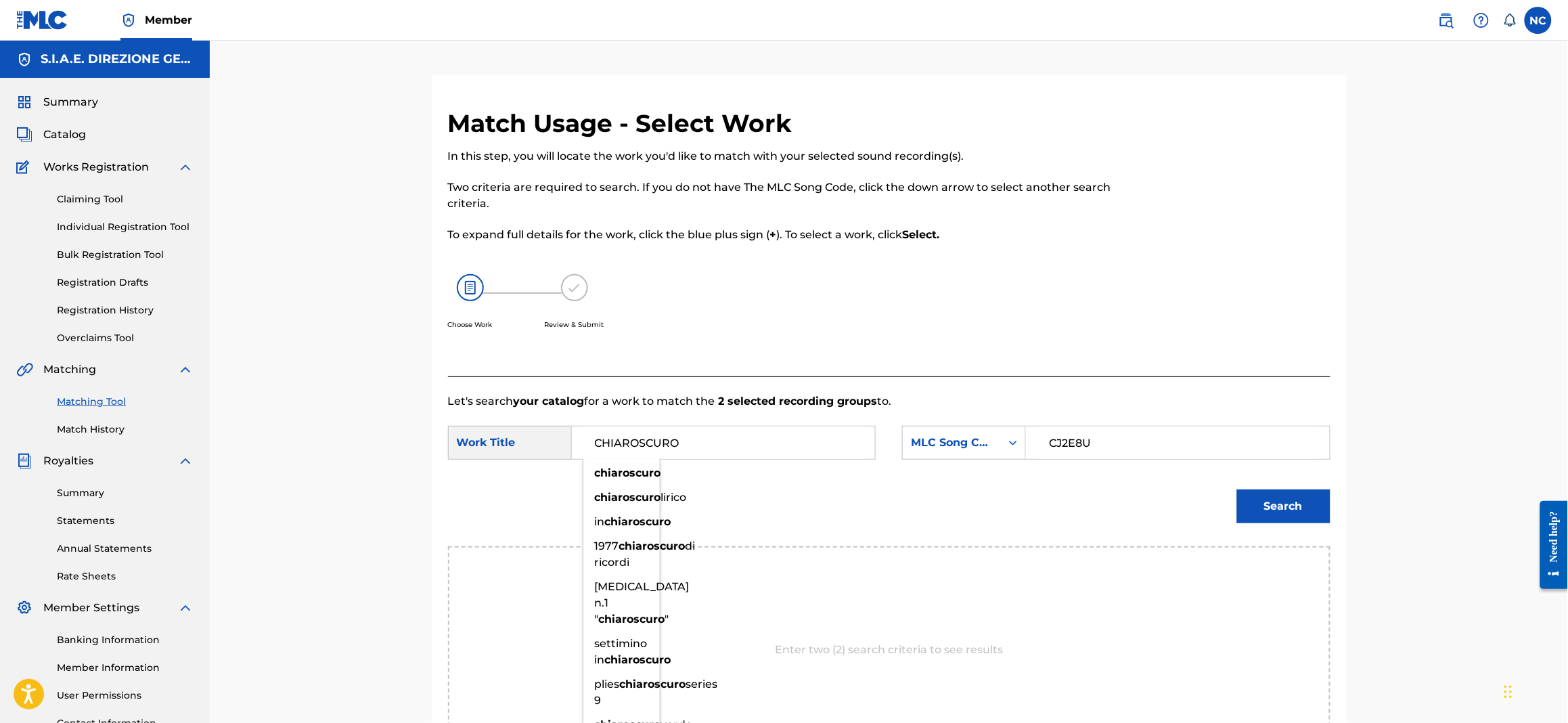
type input "CHIAROSCURO"
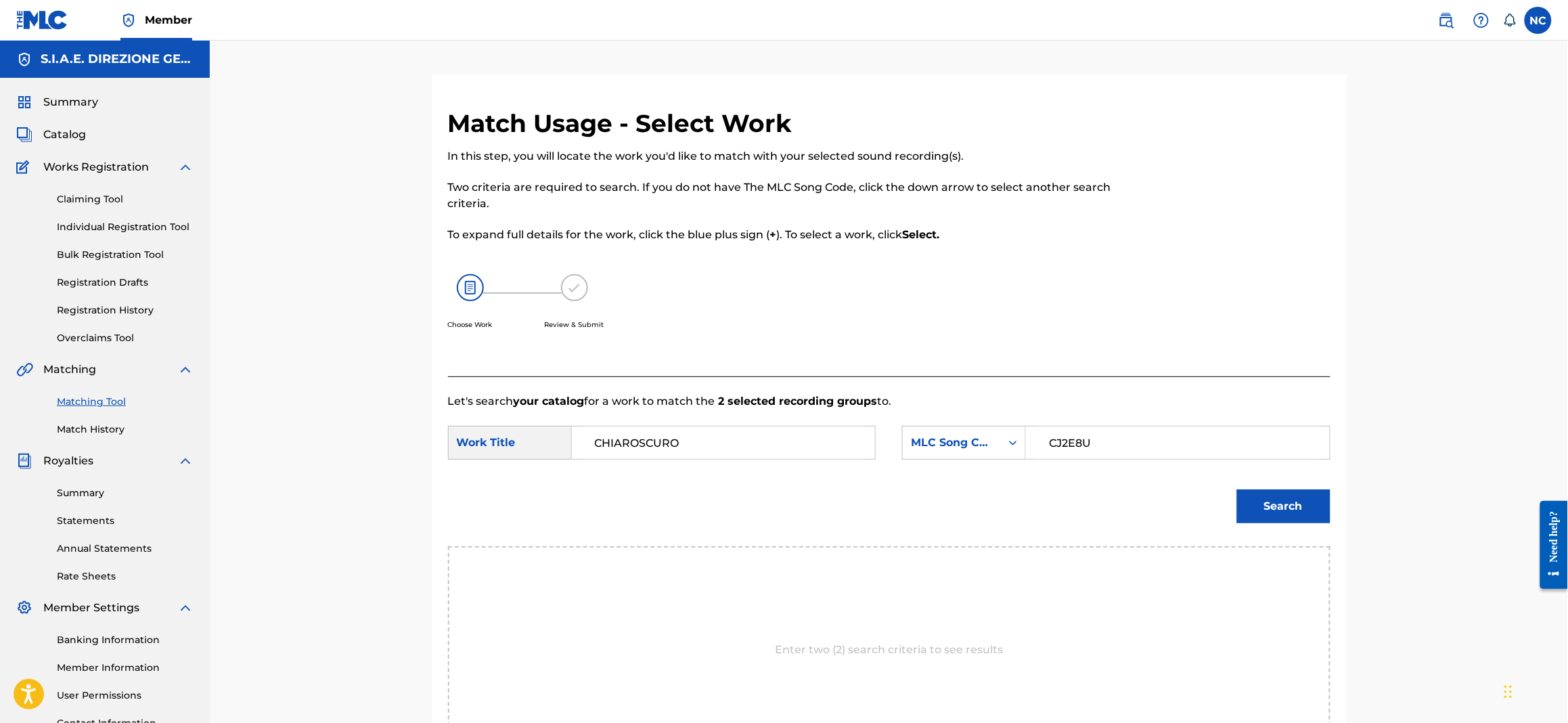
click at [1303, 509] on button "Search" at bounding box center [1284, 506] width 93 height 34
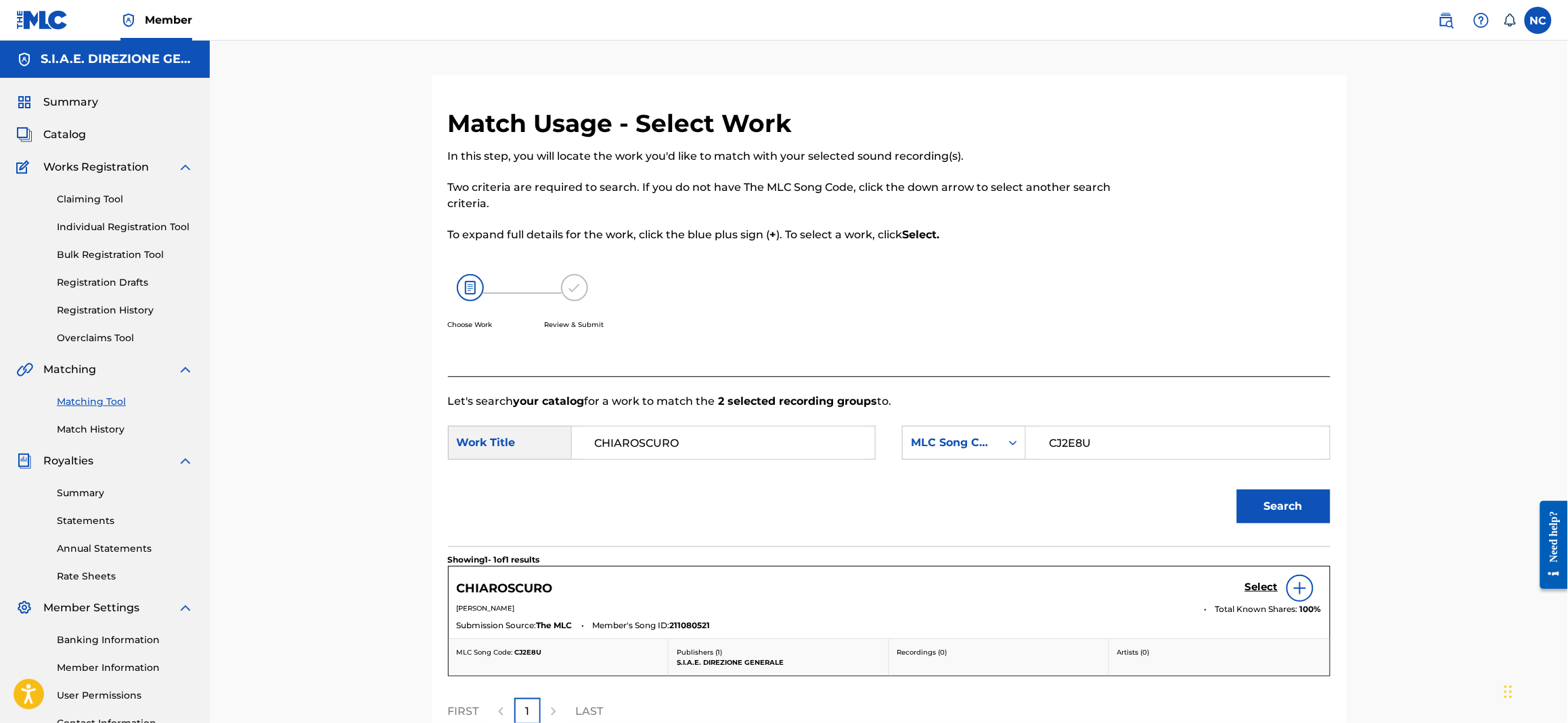
click at [1270, 584] on h5 "Select" at bounding box center [1262, 587] width 33 height 13
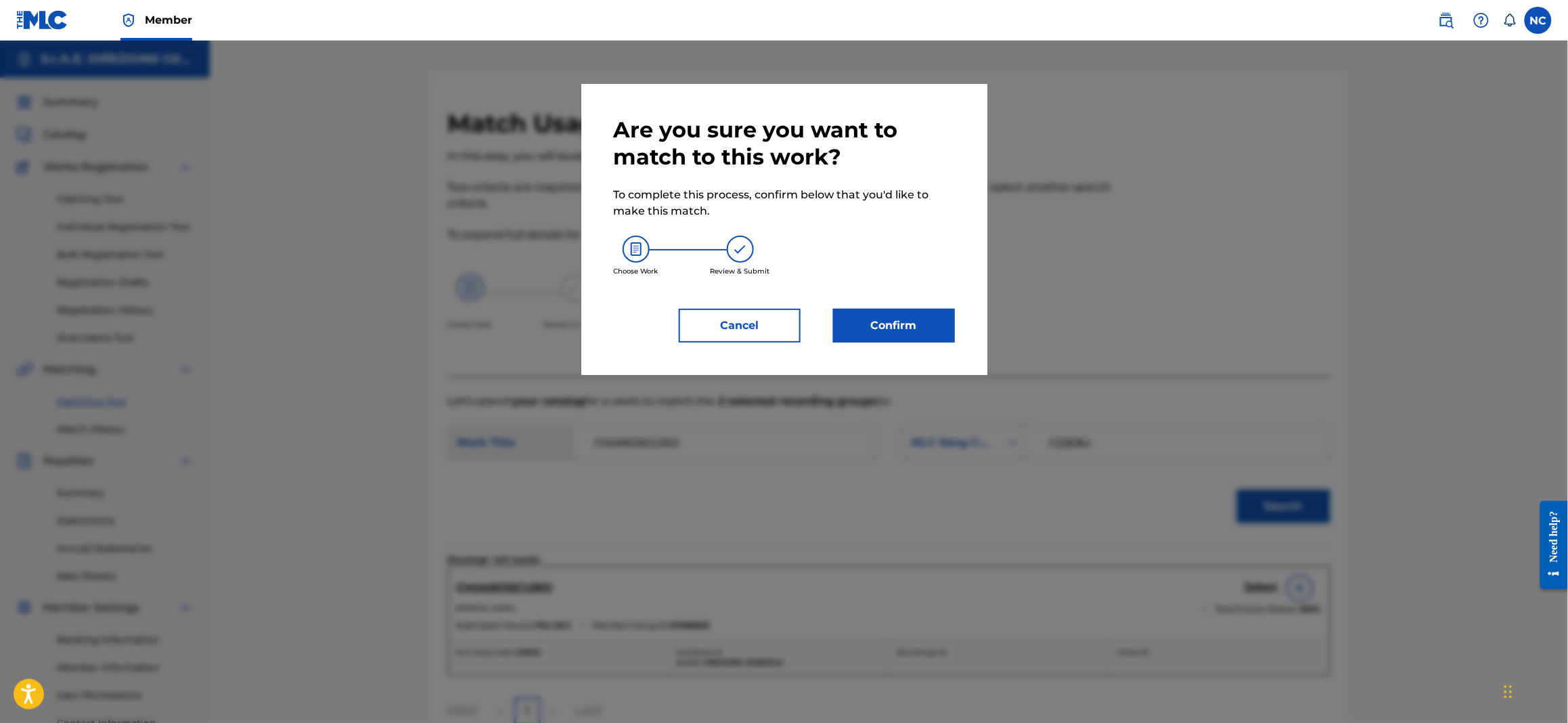
click at [912, 310] on button "Confirm" at bounding box center [894, 325] width 122 height 34
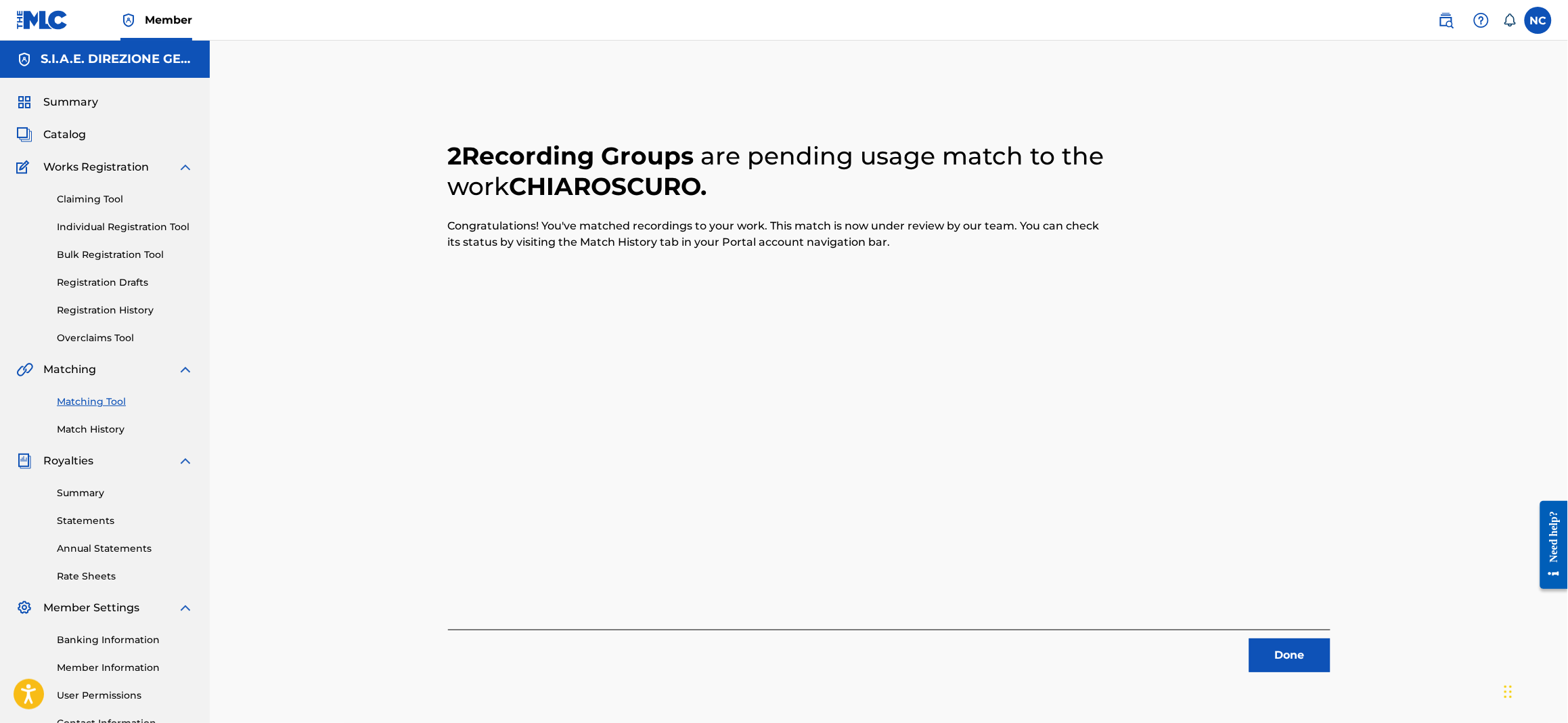
click at [1310, 635] on div "Done" at bounding box center [889, 651] width 883 height 43
click at [1297, 682] on div "2 Recording Groups are pending usage match to the work CHIAROSCURO . Congratula…" at bounding box center [889, 424] width 948 height 700
click at [1294, 666] on div "2 Recording Groups are pending usage match to the work CHIAROSCURO . Congratula…" at bounding box center [889, 424] width 948 height 700
click at [1292, 654] on button "Done" at bounding box center [1290, 655] width 82 height 34
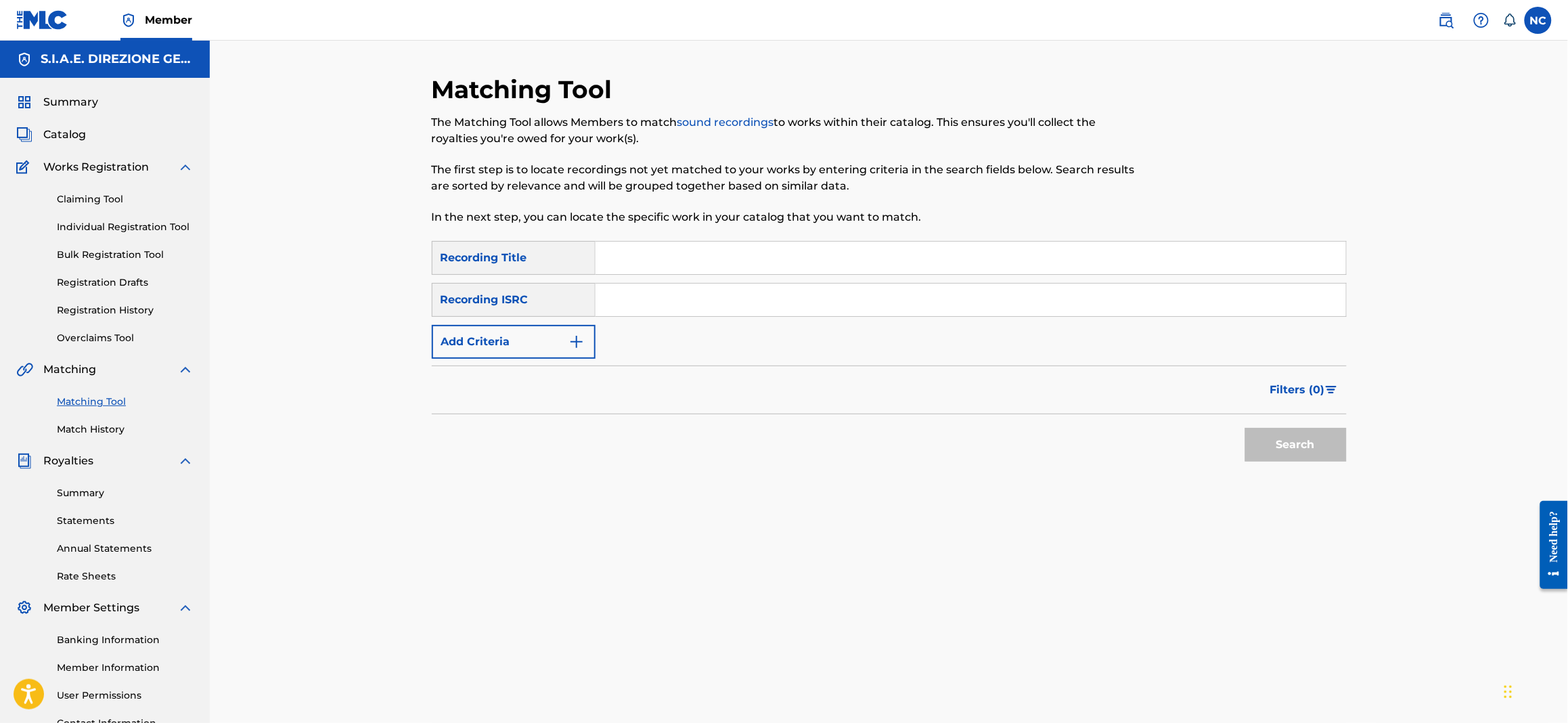
click at [710, 253] on input "Search Form" at bounding box center [971, 257] width 751 height 32
paste input "COME IL RICORDO"
type input "COME IL RICORDO"
click at [587, 334] on button "Add Criteria" at bounding box center [513, 341] width 164 height 34
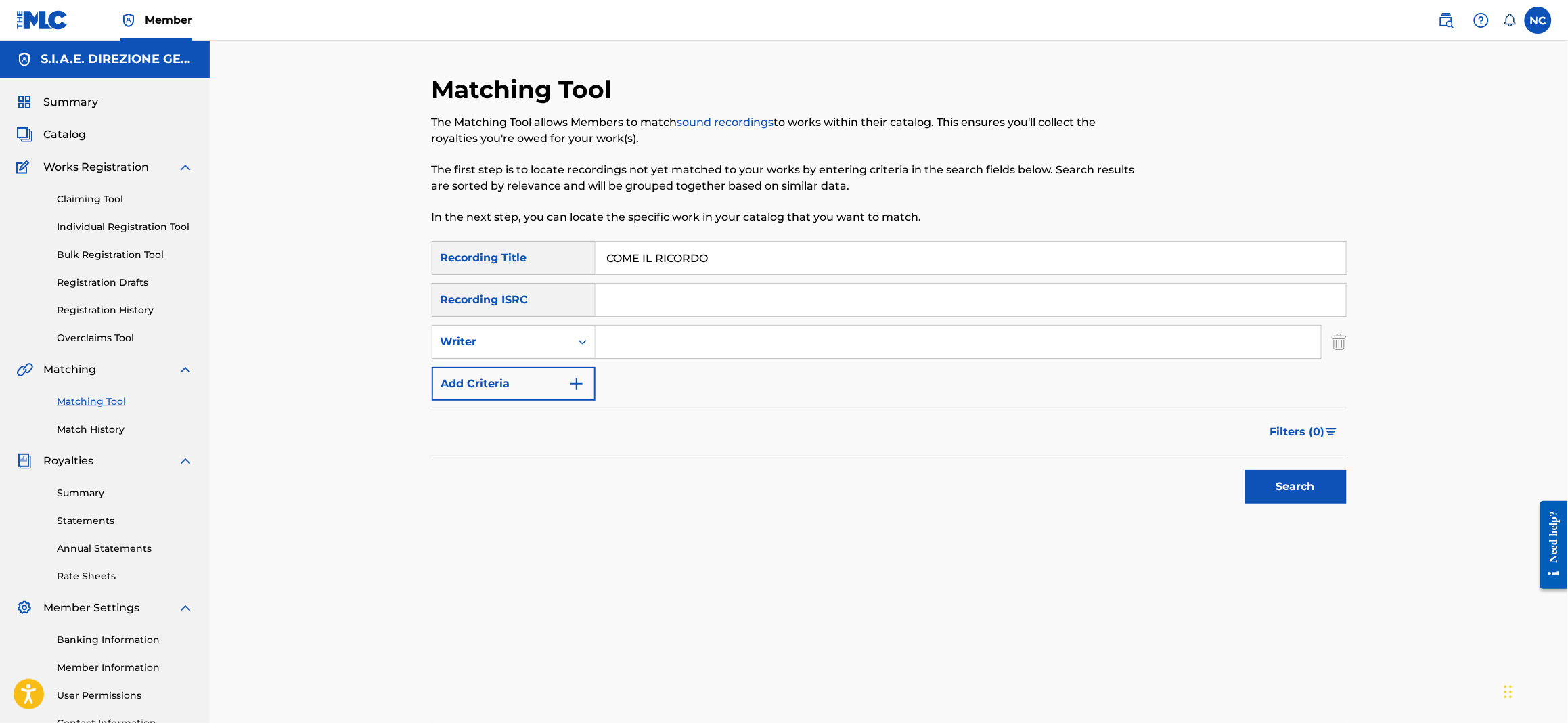
click at [688, 338] on input "Search Form" at bounding box center [958, 341] width 725 height 32
type input "[PERSON_NAME]"
click at [1246, 470] on button "Search" at bounding box center [1296, 486] width 101 height 34
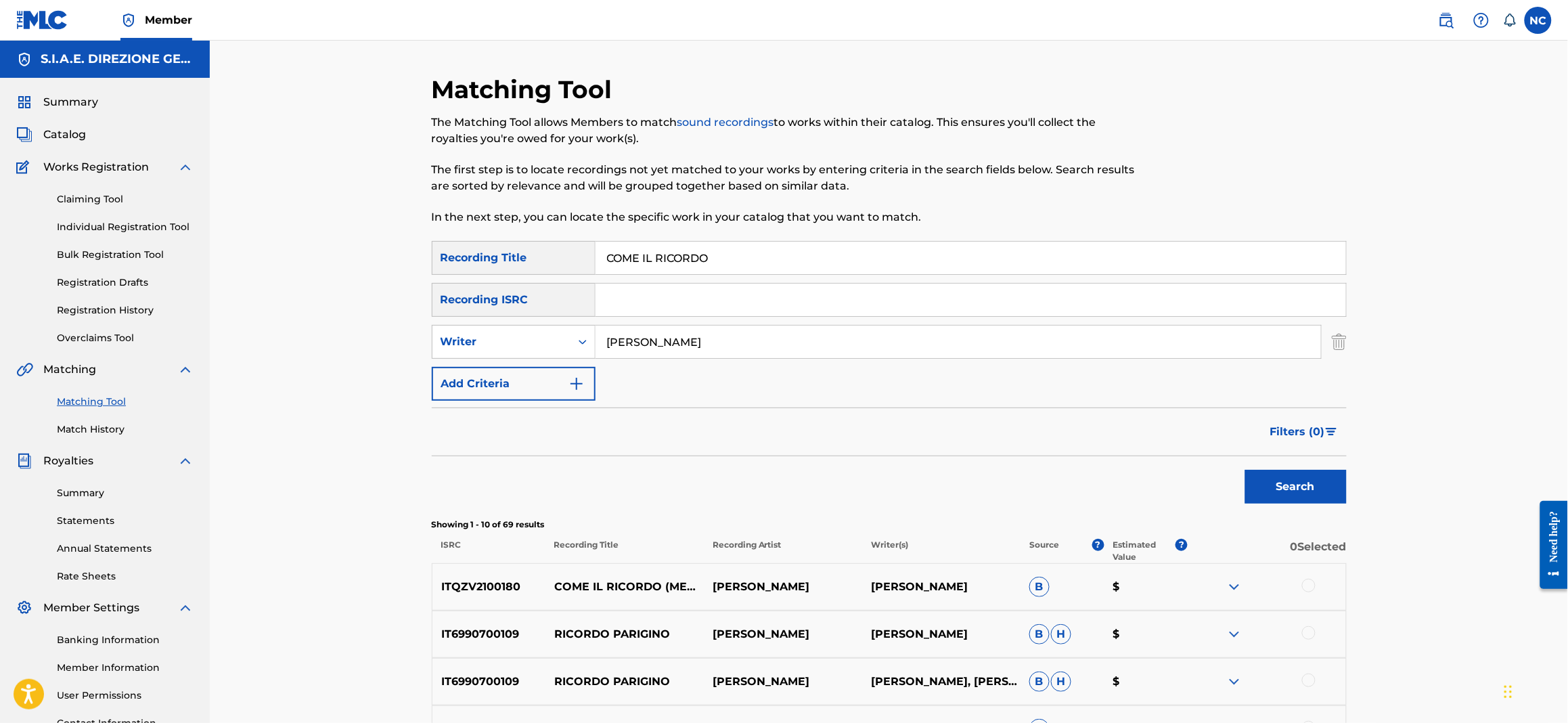
scroll to position [203, 0]
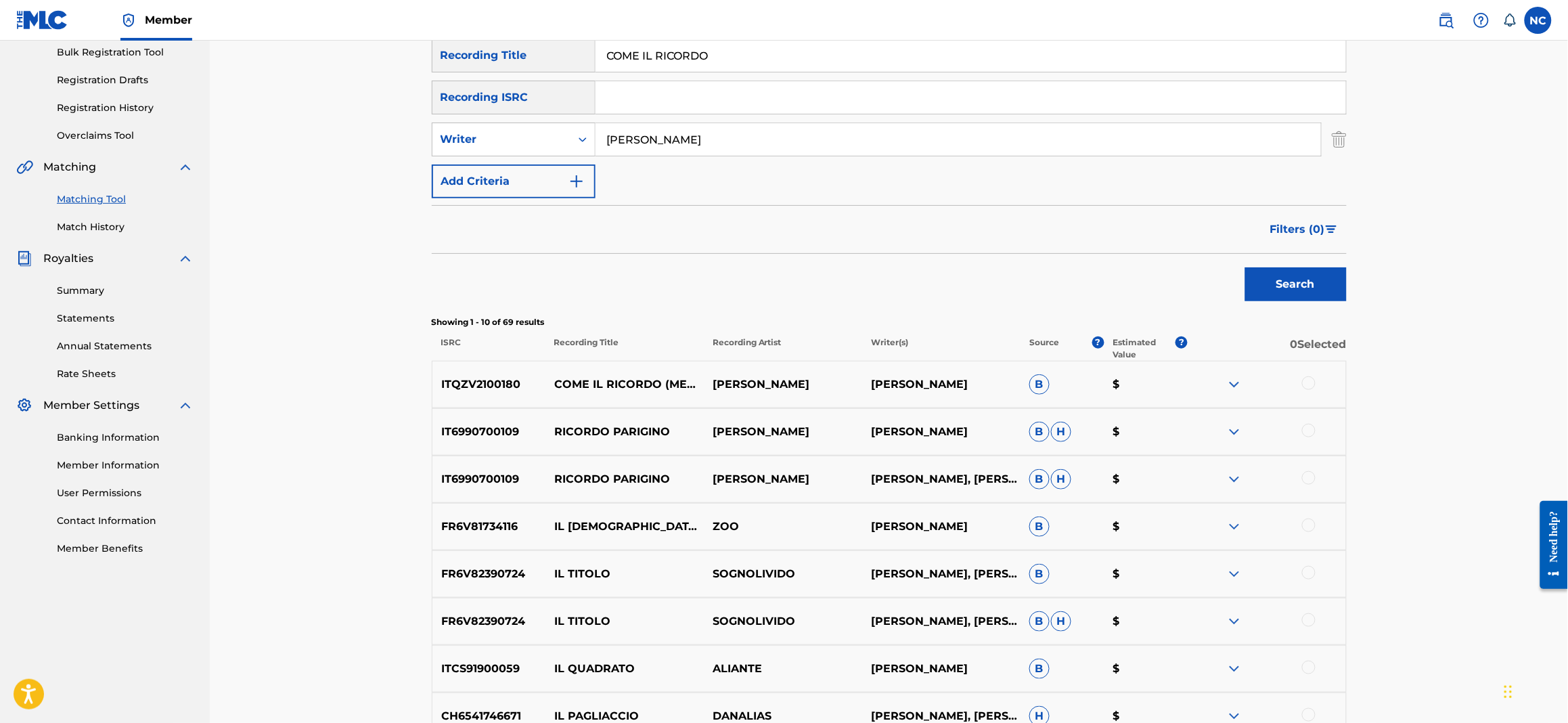
click at [1303, 382] on div at bounding box center [1309, 382] width 13 height 13
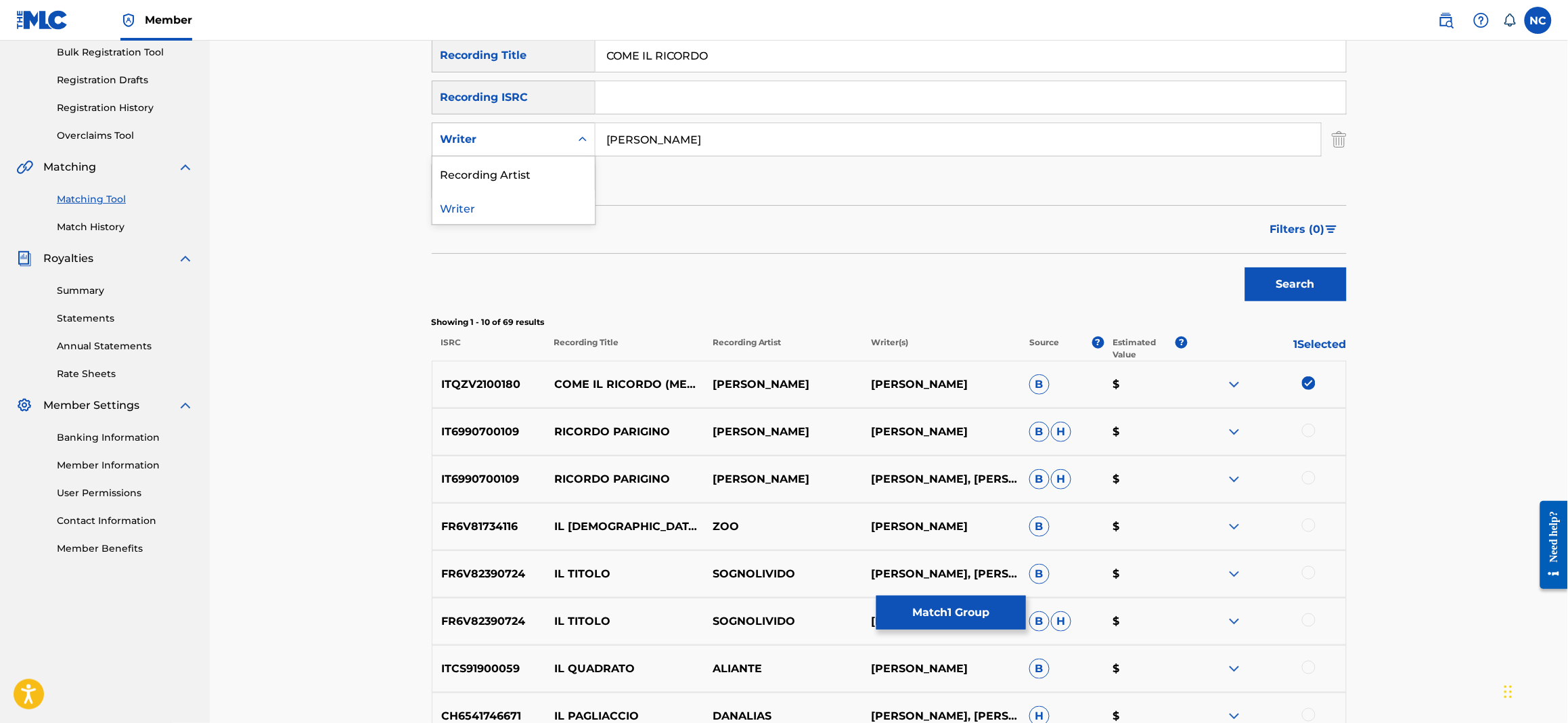
click at [559, 151] on div "Writer" at bounding box center [501, 139] width 138 height 25
click at [554, 174] on div "Recording Artist" at bounding box center [513, 173] width 162 height 34
drag, startPoint x: 827, startPoint y: 127, endPoint x: 831, endPoint y: 139, distance: 12.6
click at [827, 126] on input "Search Form" at bounding box center [958, 139] width 725 height 32
type input "[PERSON_NAME]"
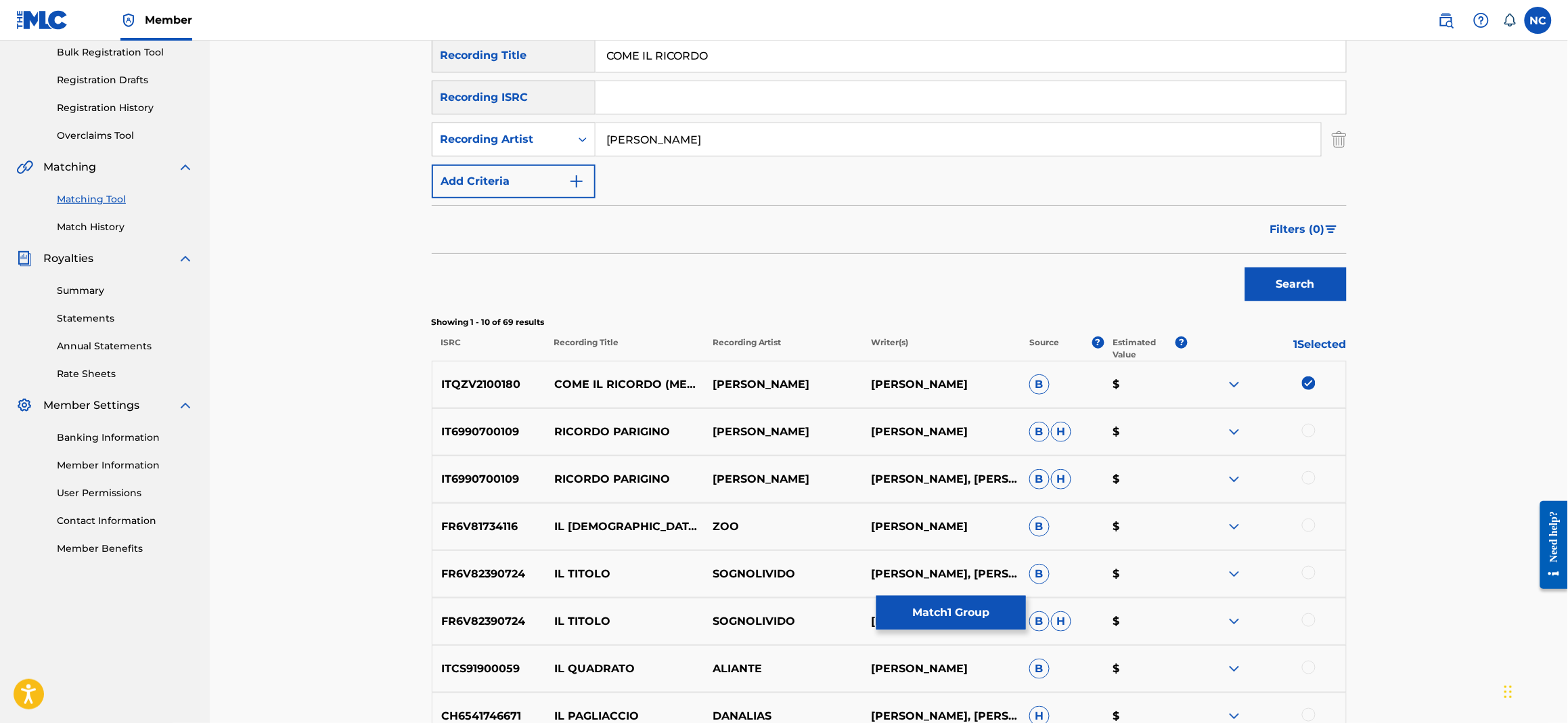
click at [1246, 268] on button "Search" at bounding box center [1296, 284] width 101 height 34
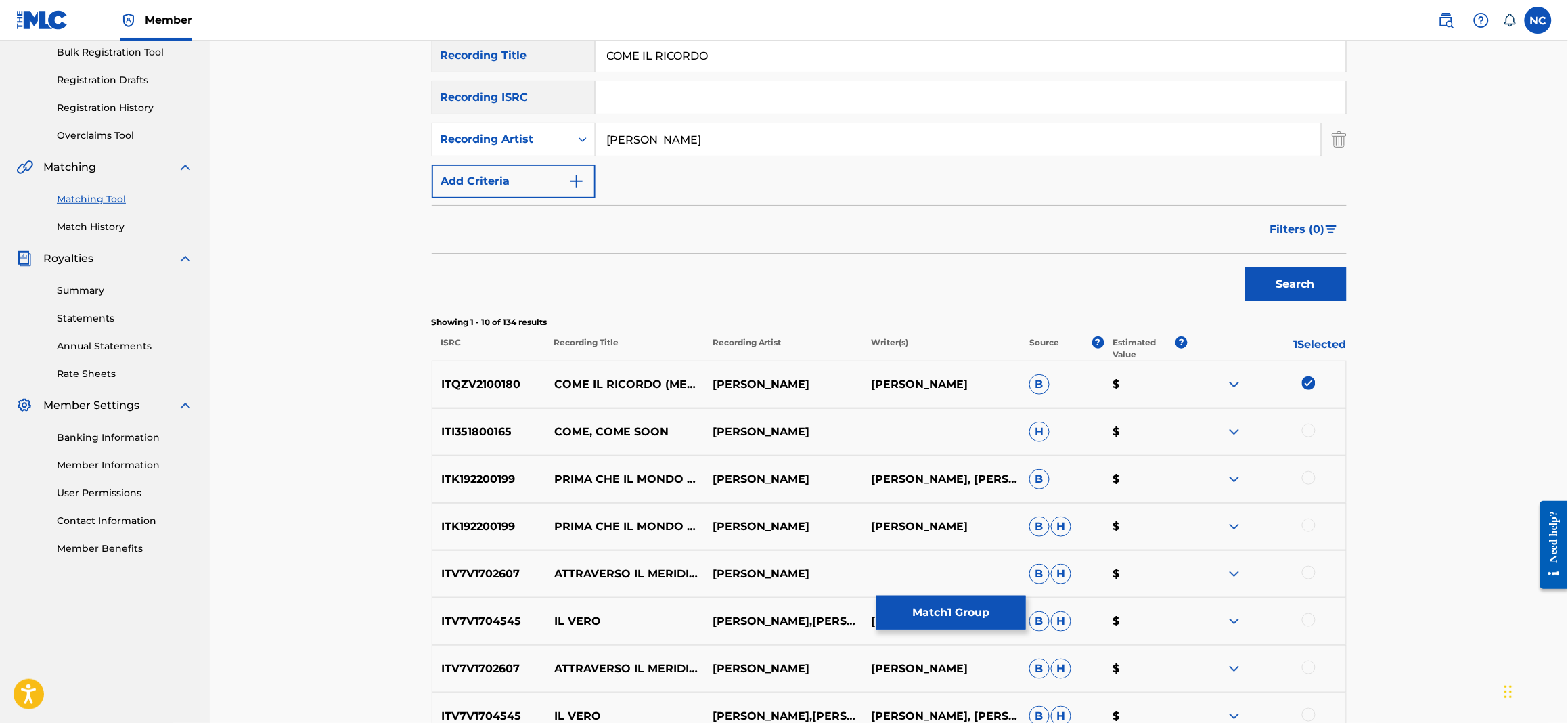
click at [964, 608] on button "Match 1 Group" at bounding box center [951, 612] width 150 height 34
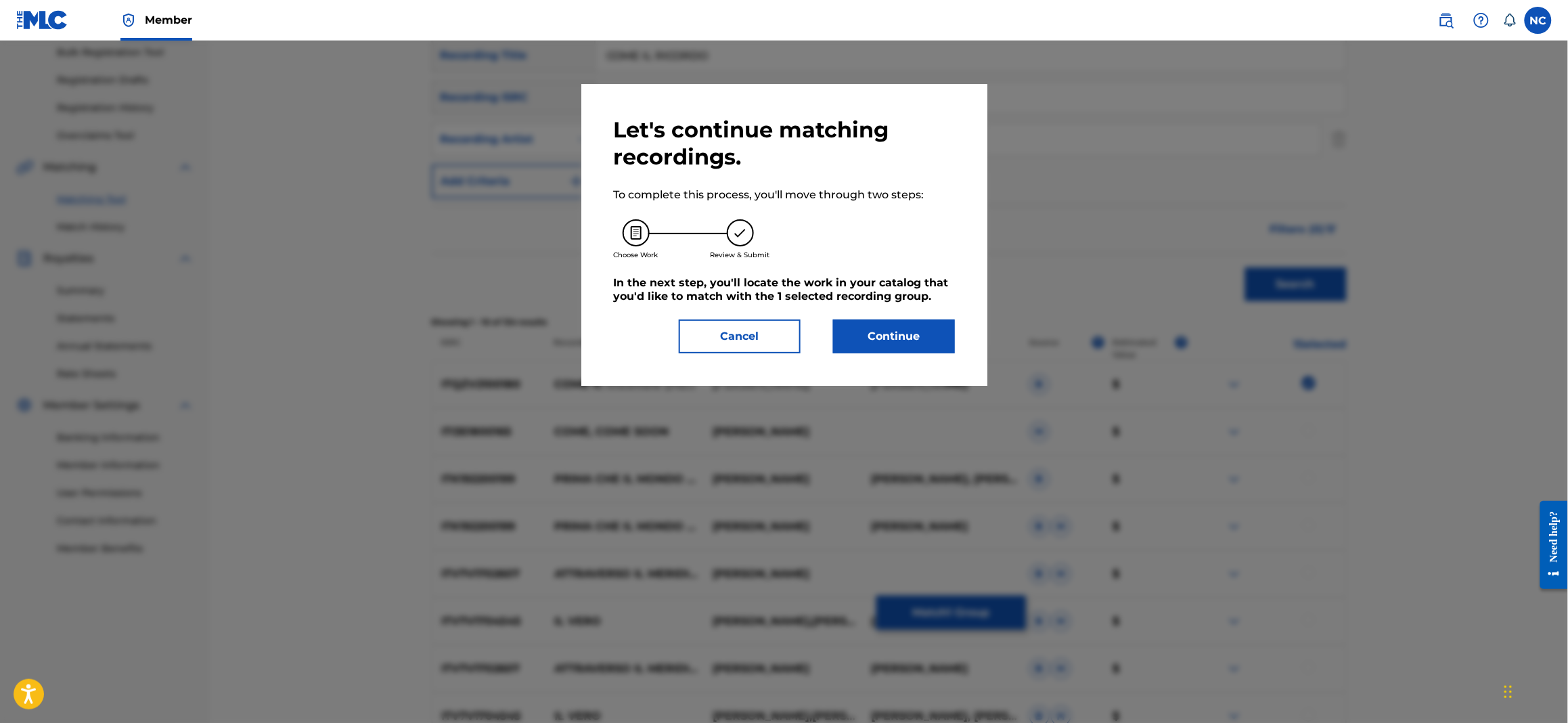
click at [903, 350] on button "Continue" at bounding box center [894, 336] width 122 height 34
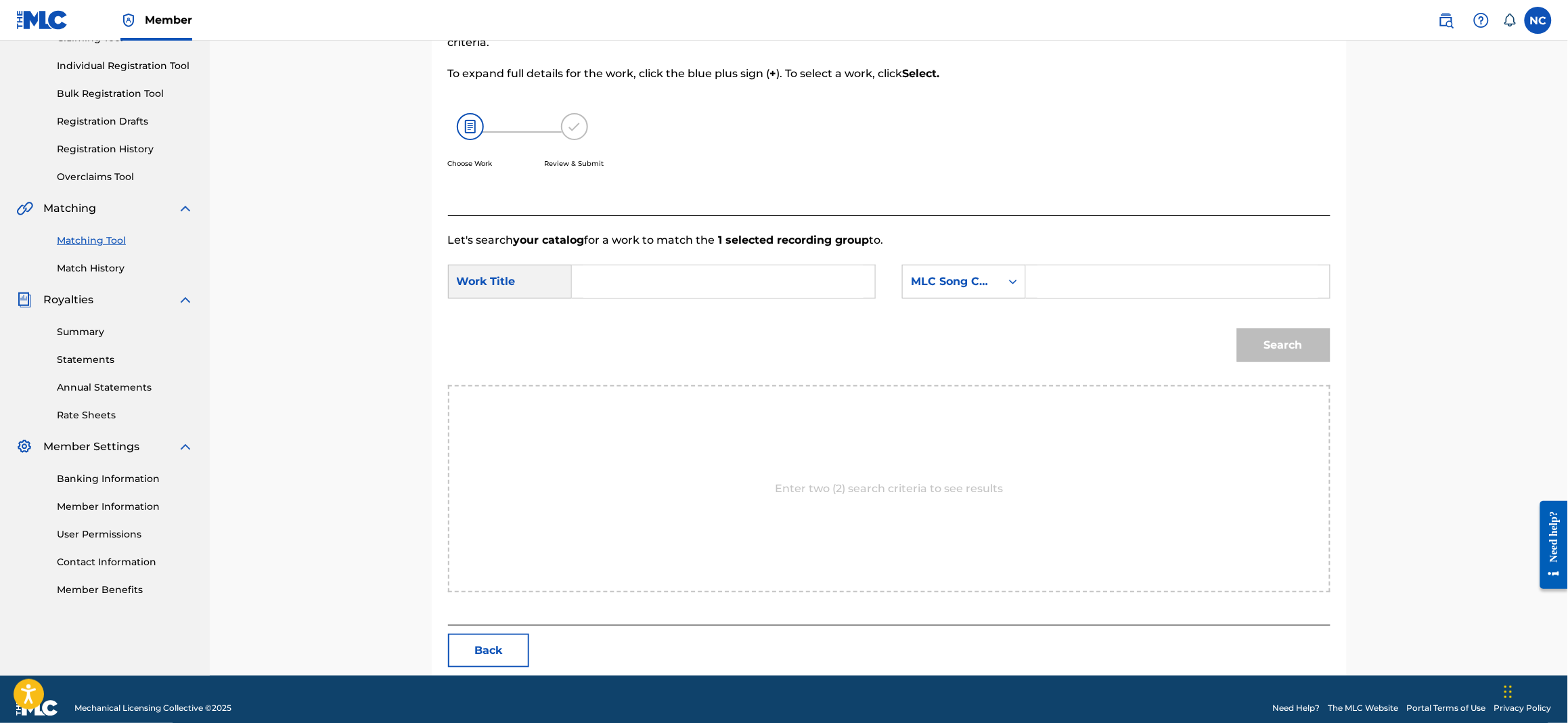
scroll to position [178, 0]
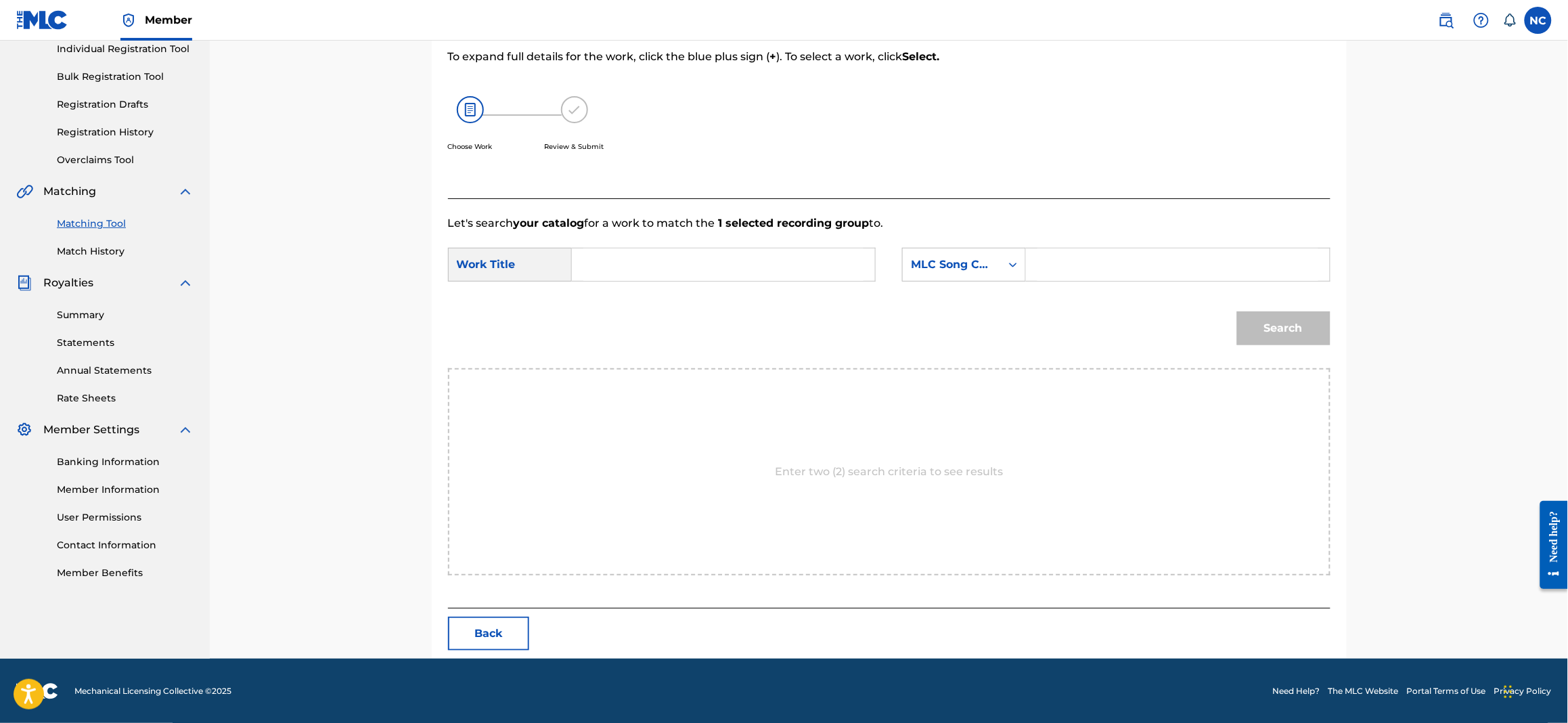
click at [1155, 264] on input "Search Form" at bounding box center [1178, 264] width 280 height 32
click at [1220, 264] on input "Search Form" at bounding box center [1178, 264] width 280 height 32
paste input "CL1O5L"
type input "CL1O5L"
click at [631, 271] on input "Search Form" at bounding box center [724, 264] width 280 height 32
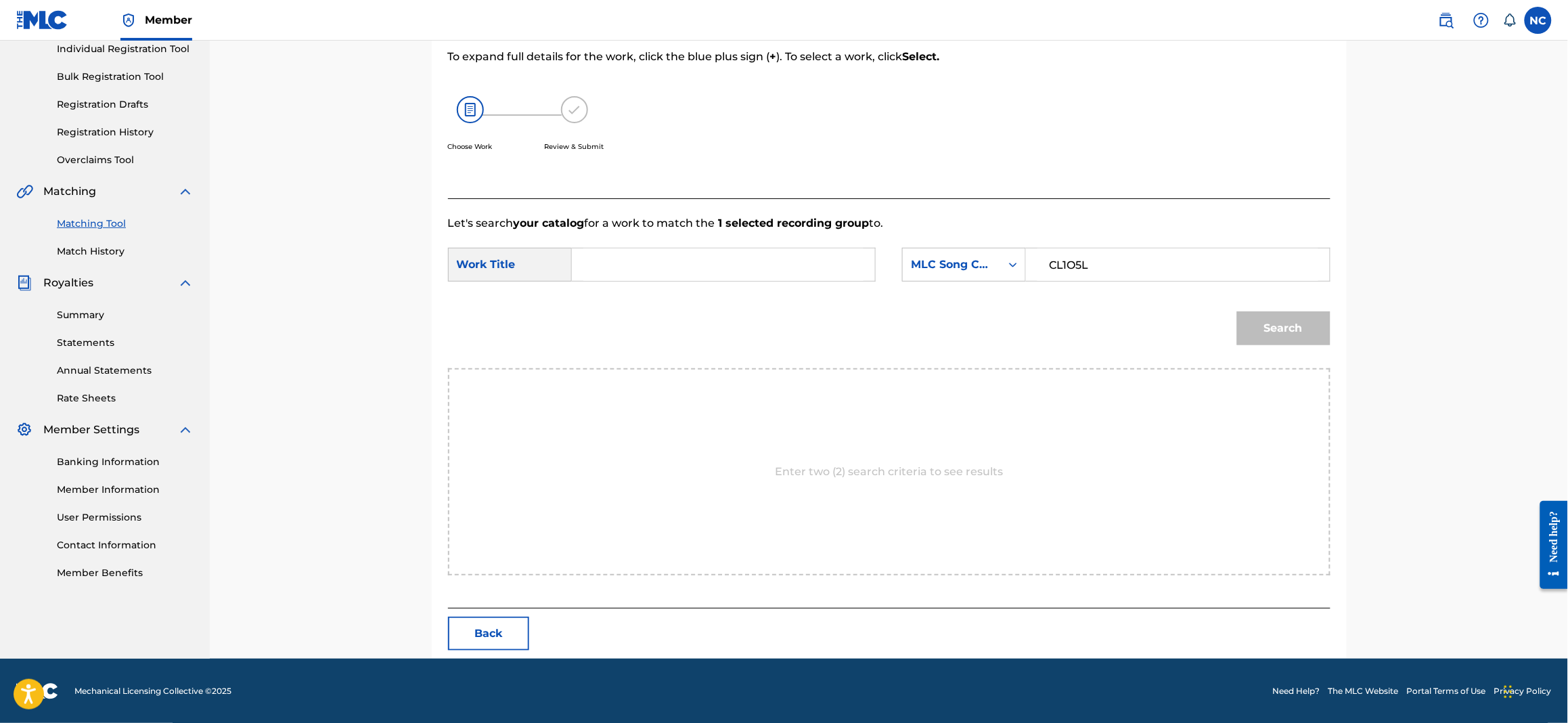
paste input "COME IL RICORDO"
type input "COME IL RICORDO"
click at [1313, 333] on button "Search" at bounding box center [1284, 328] width 93 height 34
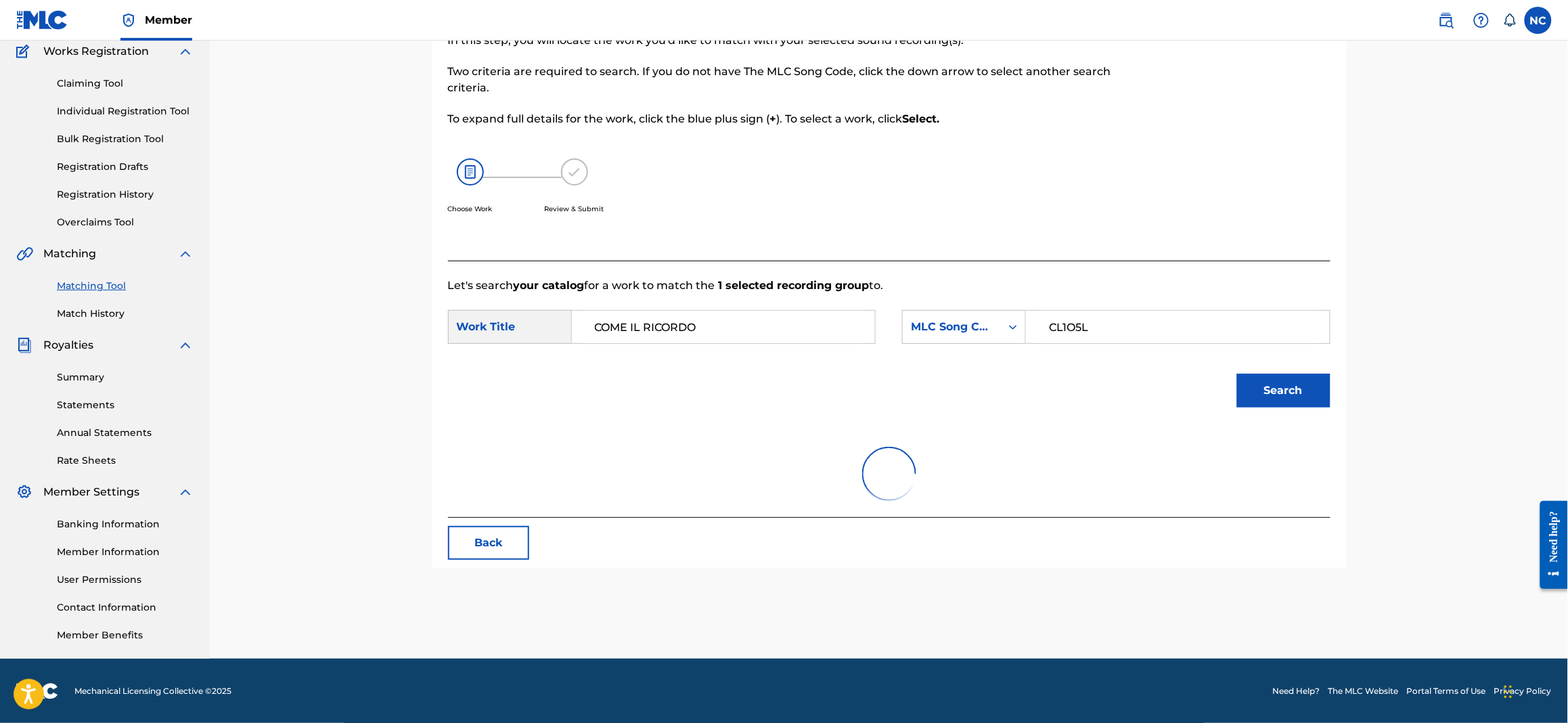
scroll to position [139, 0]
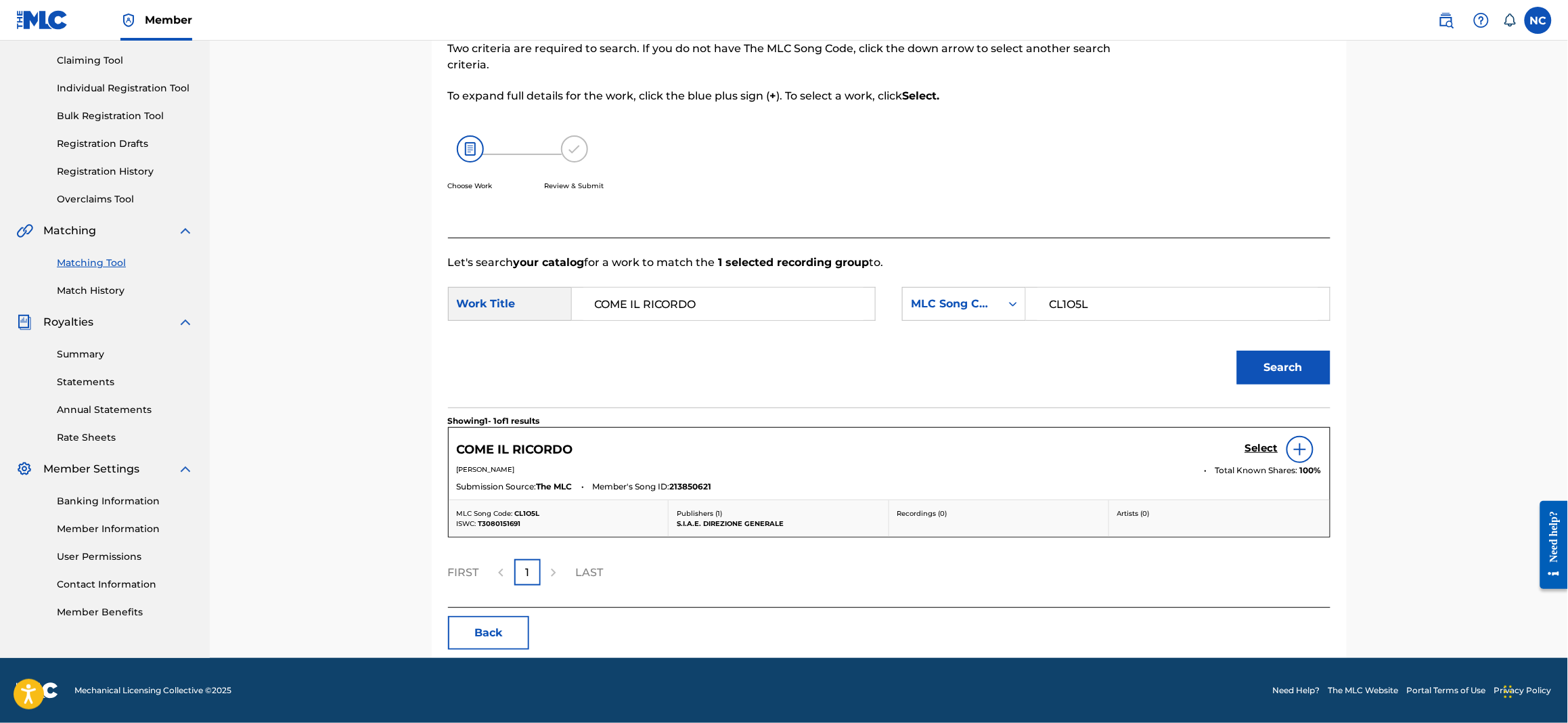
click at [1258, 447] on h5 "Select" at bounding box center [1262, 448] width 33 height 13
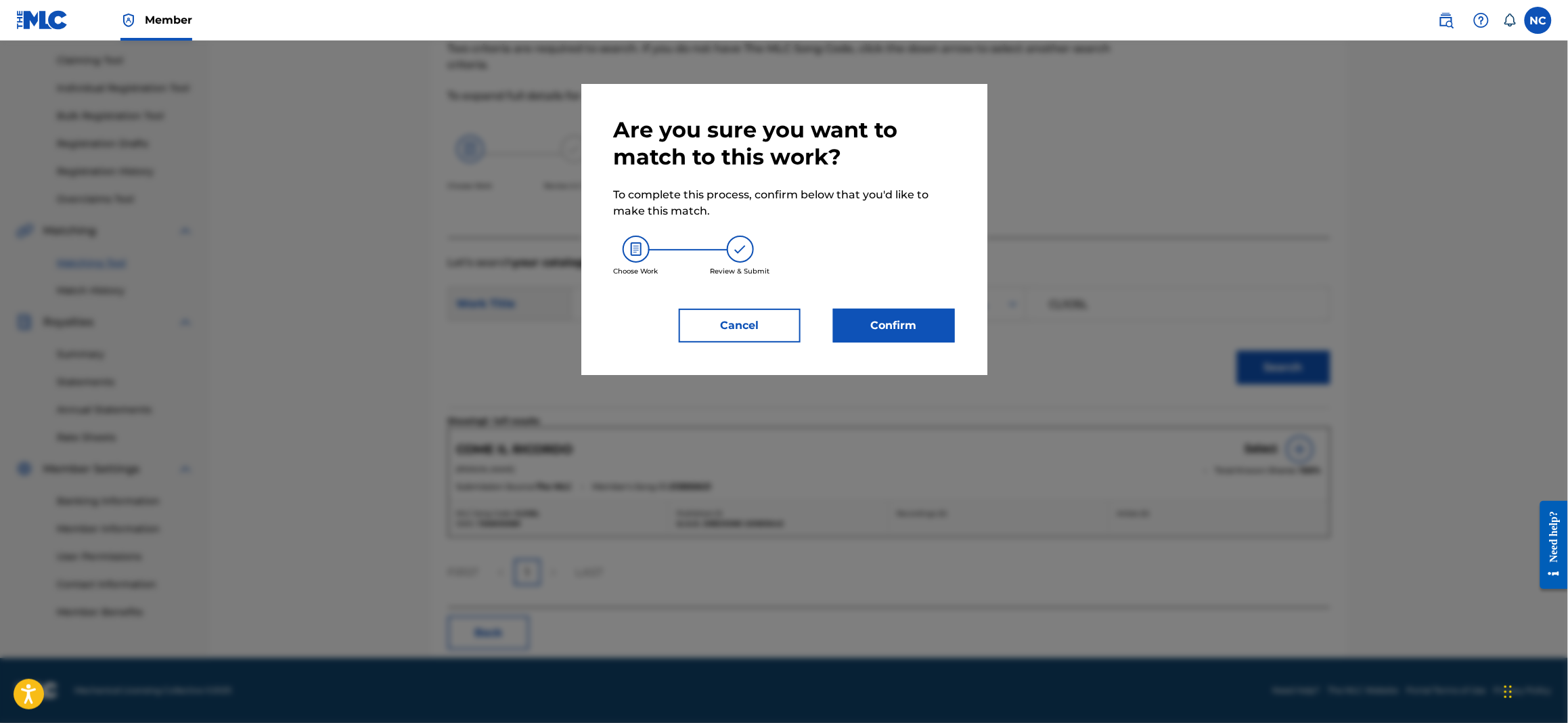
click at [909, 323] on button "Confirm" at bounding box center [894, 325] width 122 height 34
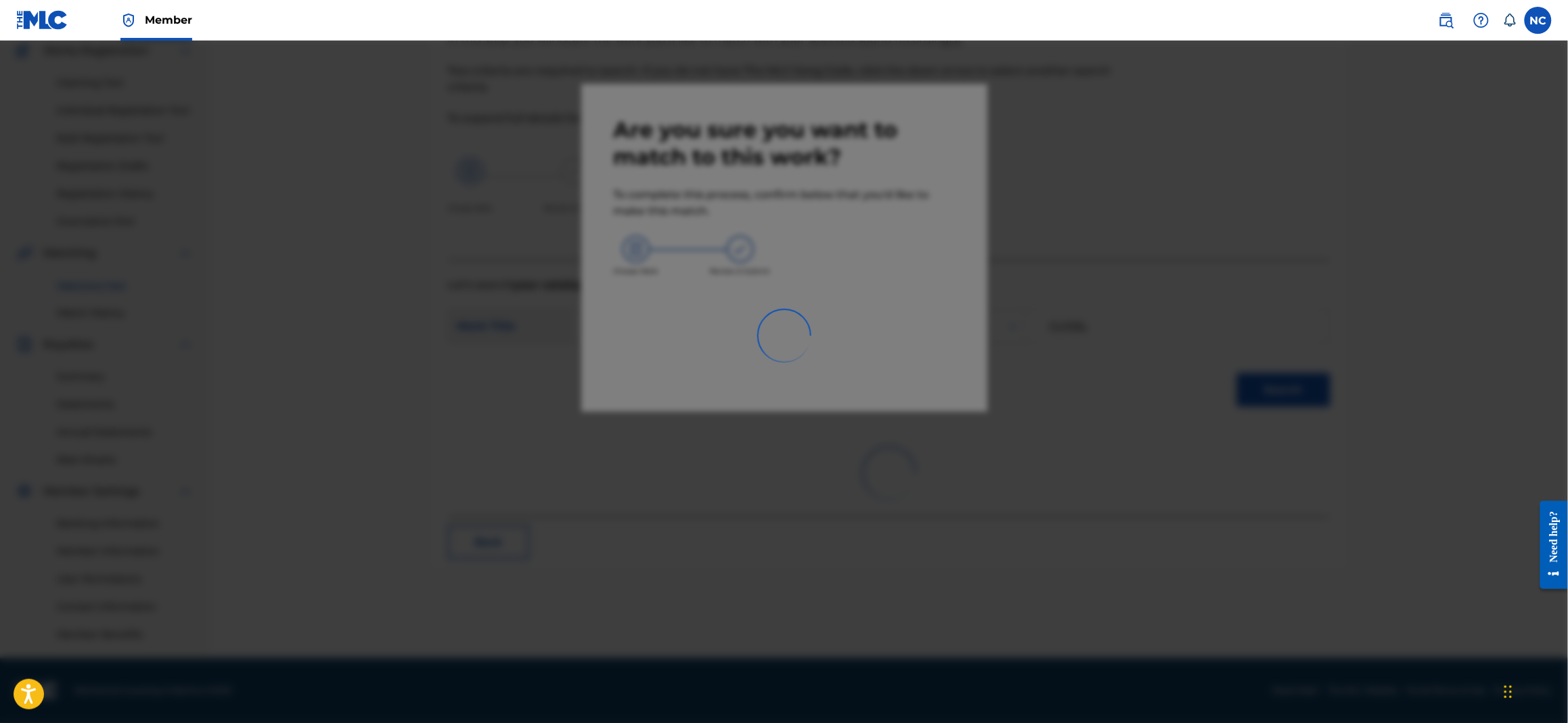
scroll to position [116, 0]
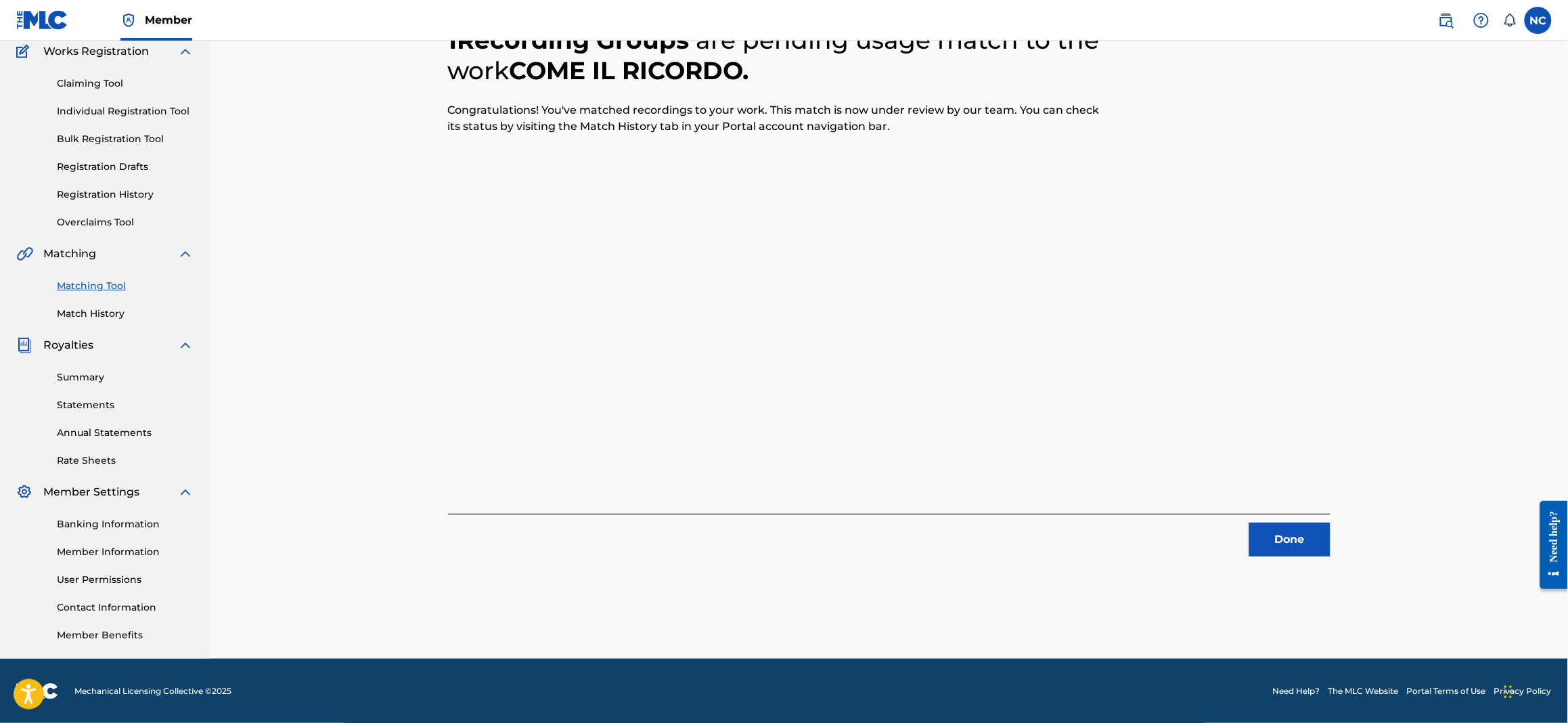
click at [1288, 537] on button "Done" at bounding box center [1290, 539] width 82 height 34
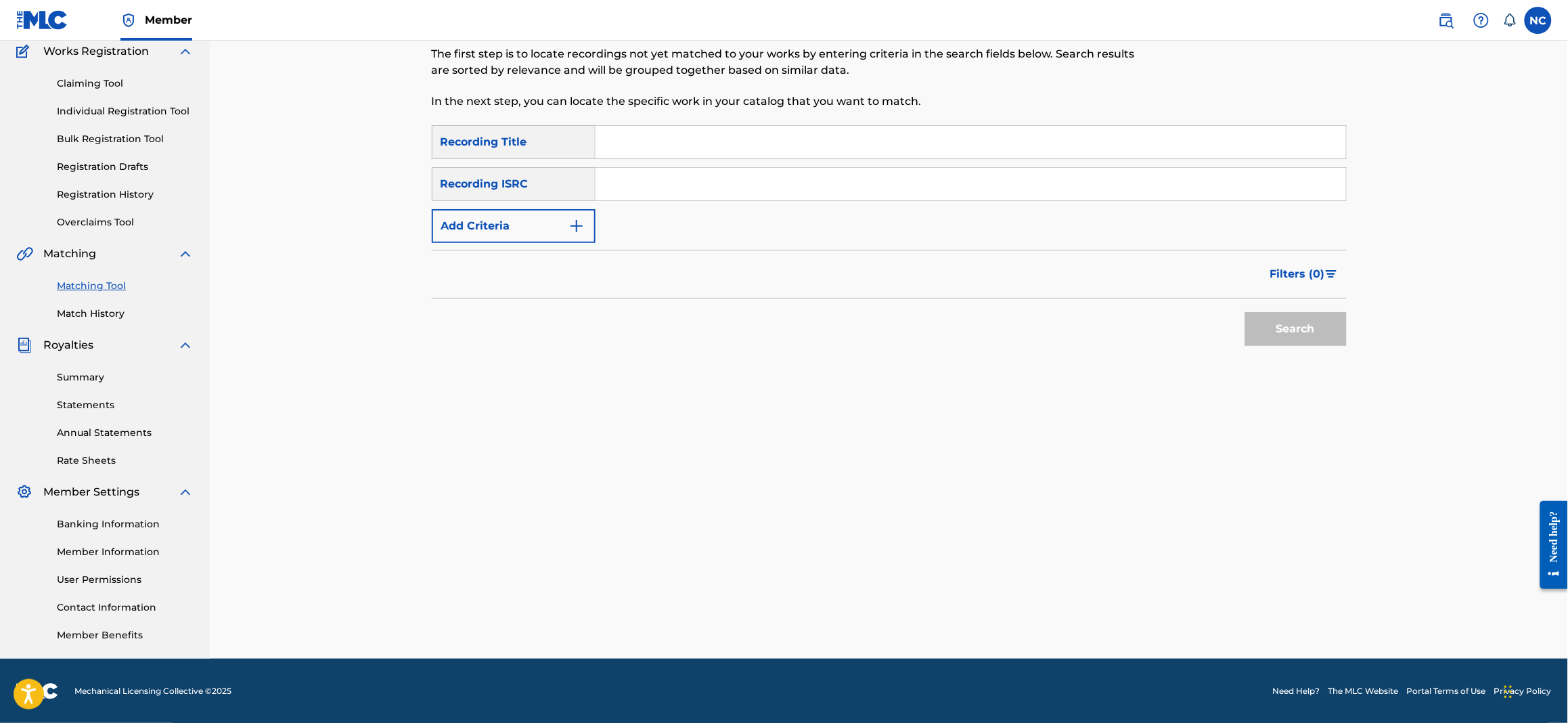
click at [72, 78] on link "Claiming Tool" at bounding box center [125, 84] width 137 height 14
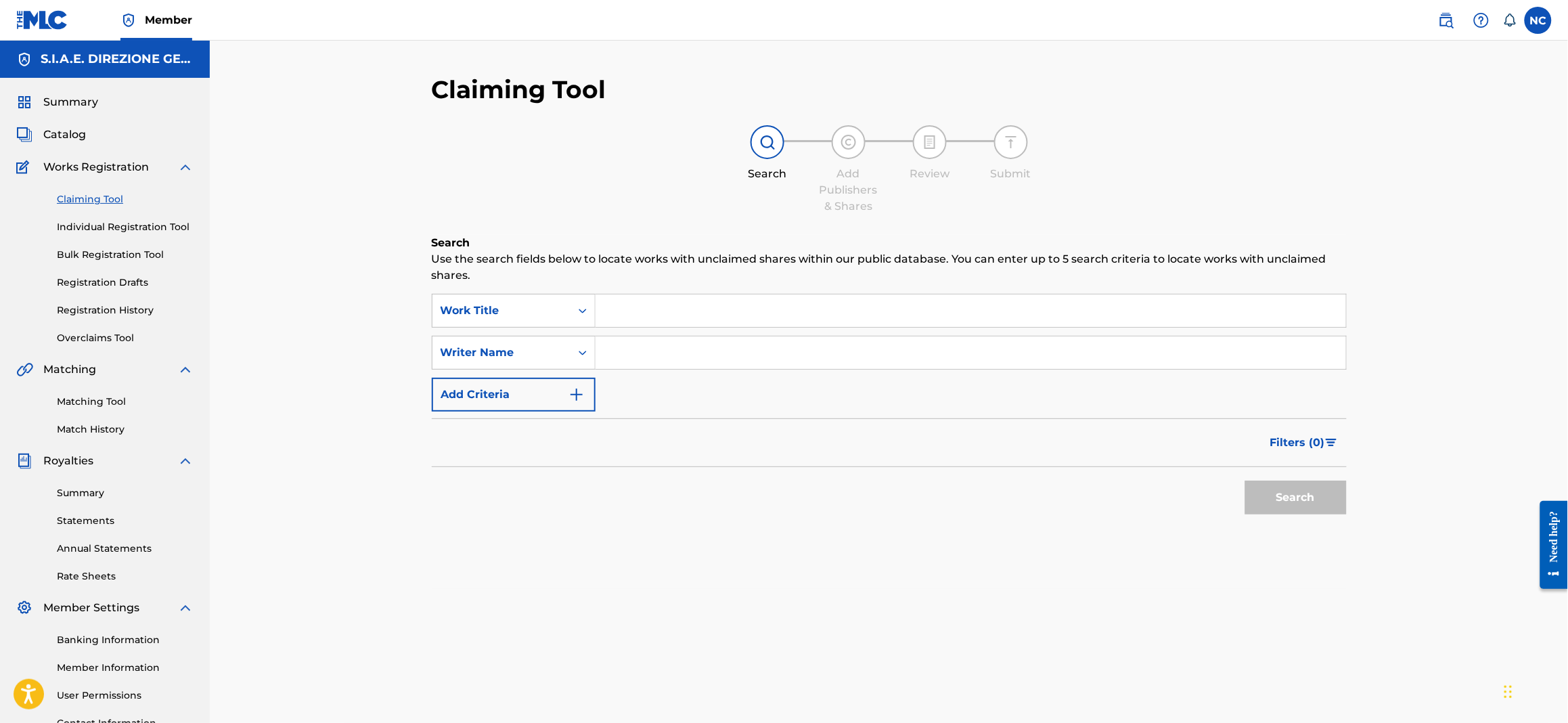
click at [751, 304] on input "Search Form" at bounding box center [971, 310] width 751 height 32
paste input "COME IL RICORDO"
type input "COME IL RICORDO"
click at [1322, 501] on button "Search" at bounding box center [1296, 497] width 101 height 34
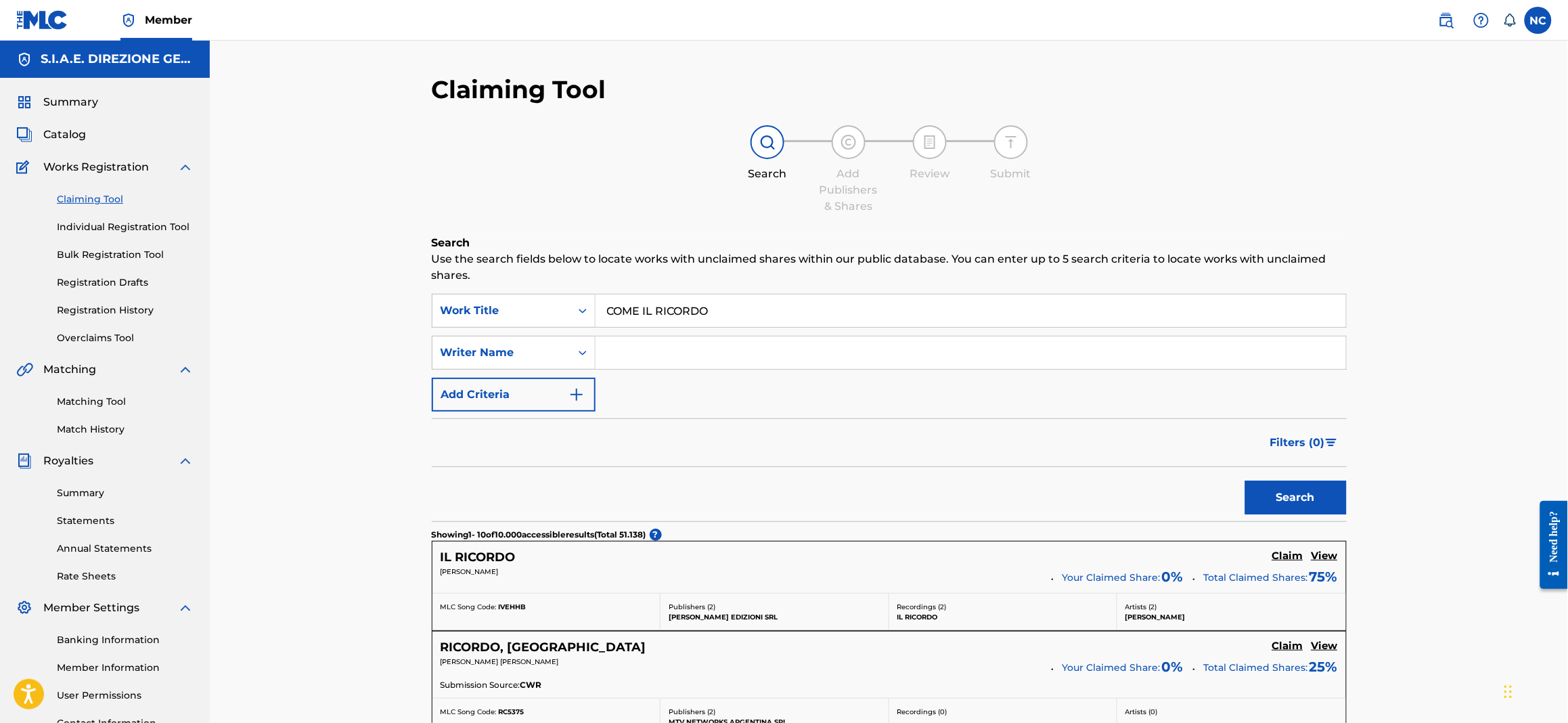
click at [622, 343] on input "Search Form" at bounding box center [971, 352] width 751 height 32
type input "[PERSON_NAME]"
click at [1246, 481] on button "Search" at bounding box center [1296, 497] width 101 height 34
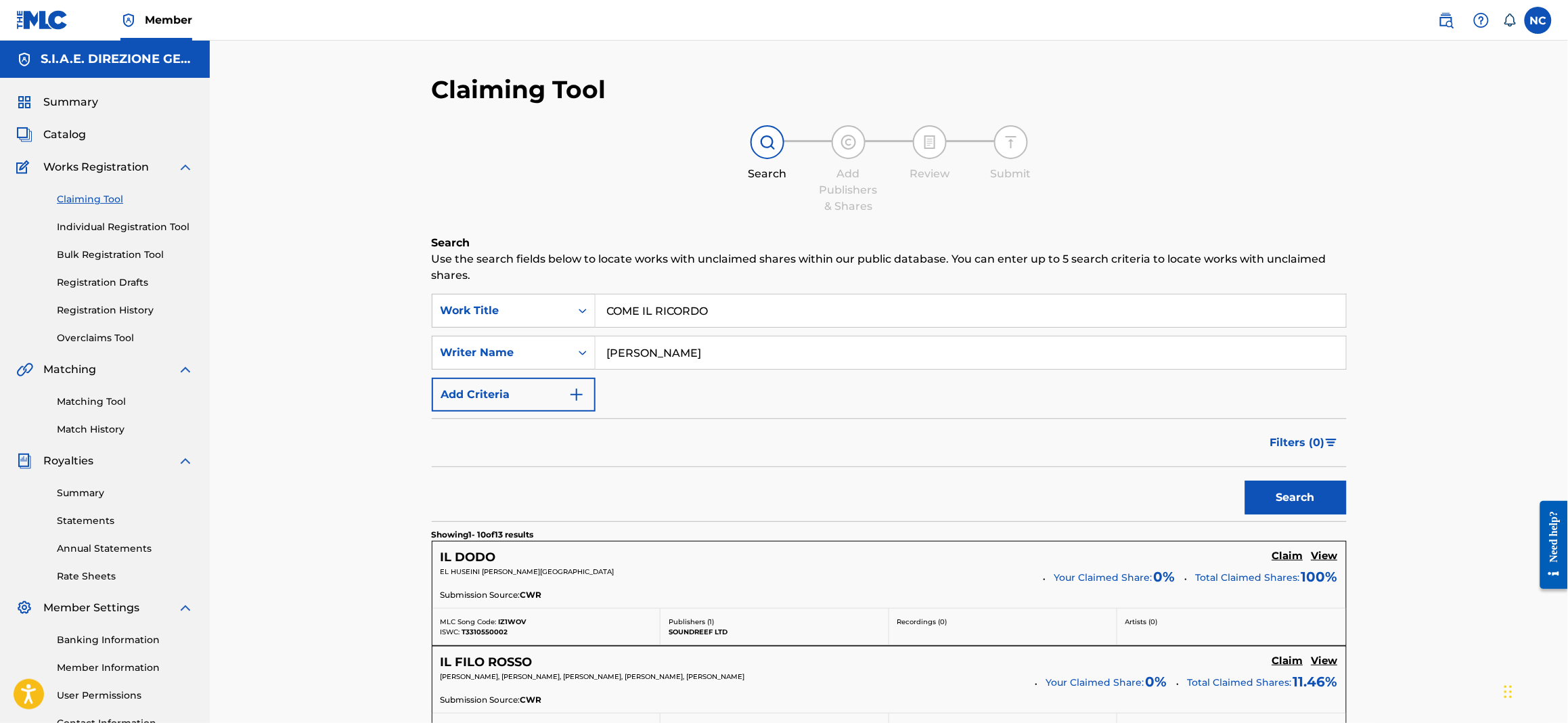
click at [105, 400] on link "Matching Tool" at bounding box center [125, 401] width 137 height 14
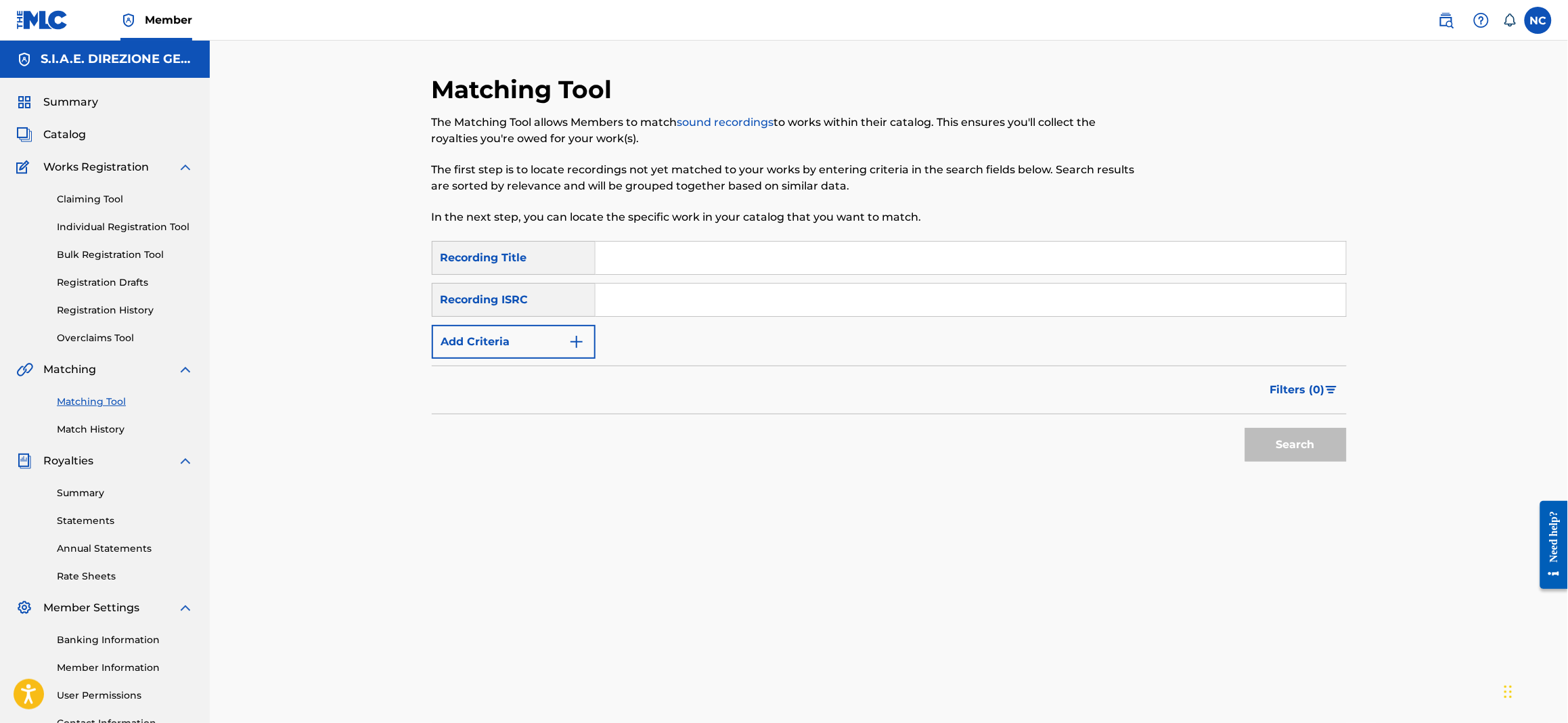
drag, startPoint x: 801, startPoint y: 234, endPoint x: 794, endPoint y: 271, distance: 37.7
click at [798, 238] on div "Matching Tool The Matching Tool allows Members to match sound recordings to wor…" at bounding box center [784, 158] width 705 height 166
click at [794, 271] on input "Search Form" at bounding box center [971, 257] width 751 height 32
type input "COME IL RICORDO"
click at [1247, 438] on button "Search" at bounding box center [1296, 444] width 101 height 34
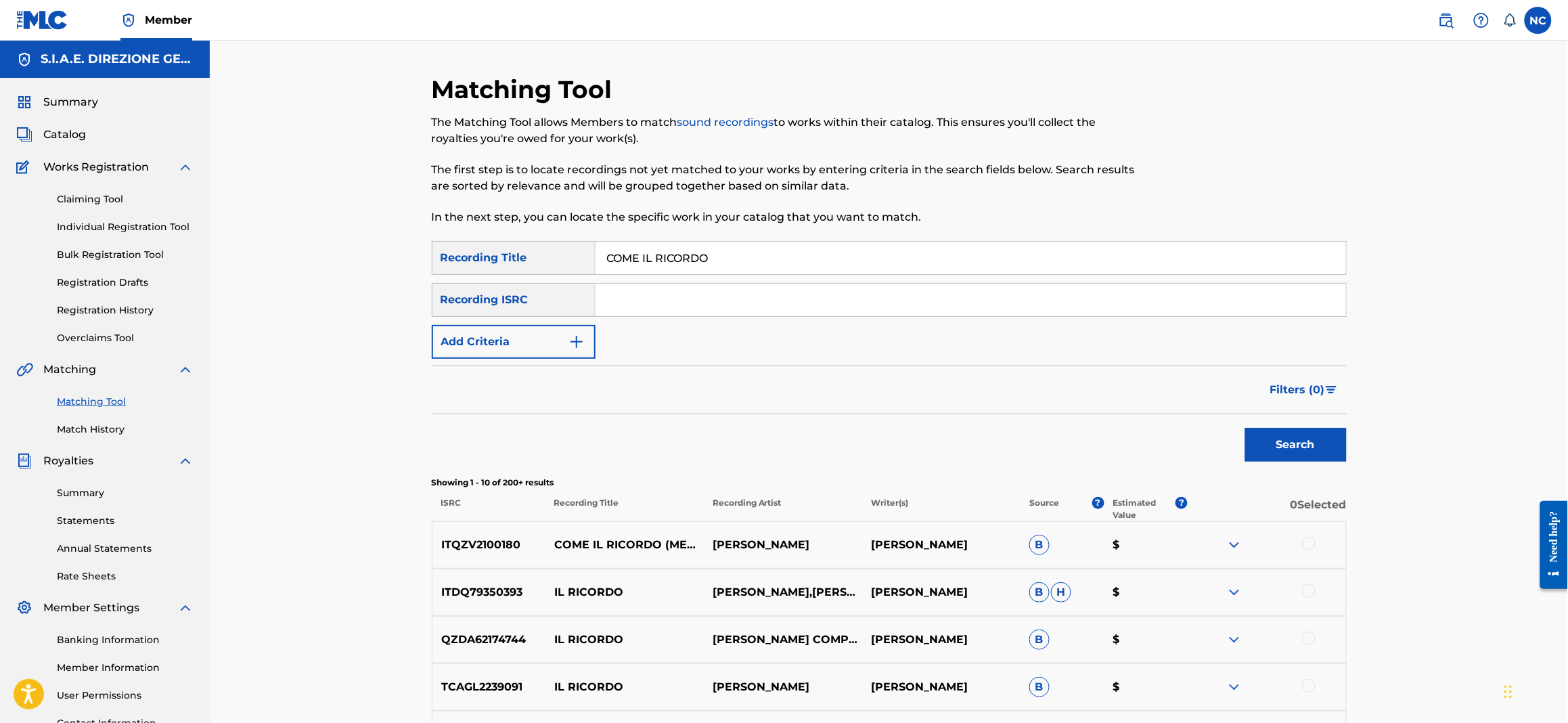
click at [82, 428] on link "Match History" at bounding box center [125, 429] width 137 height 14
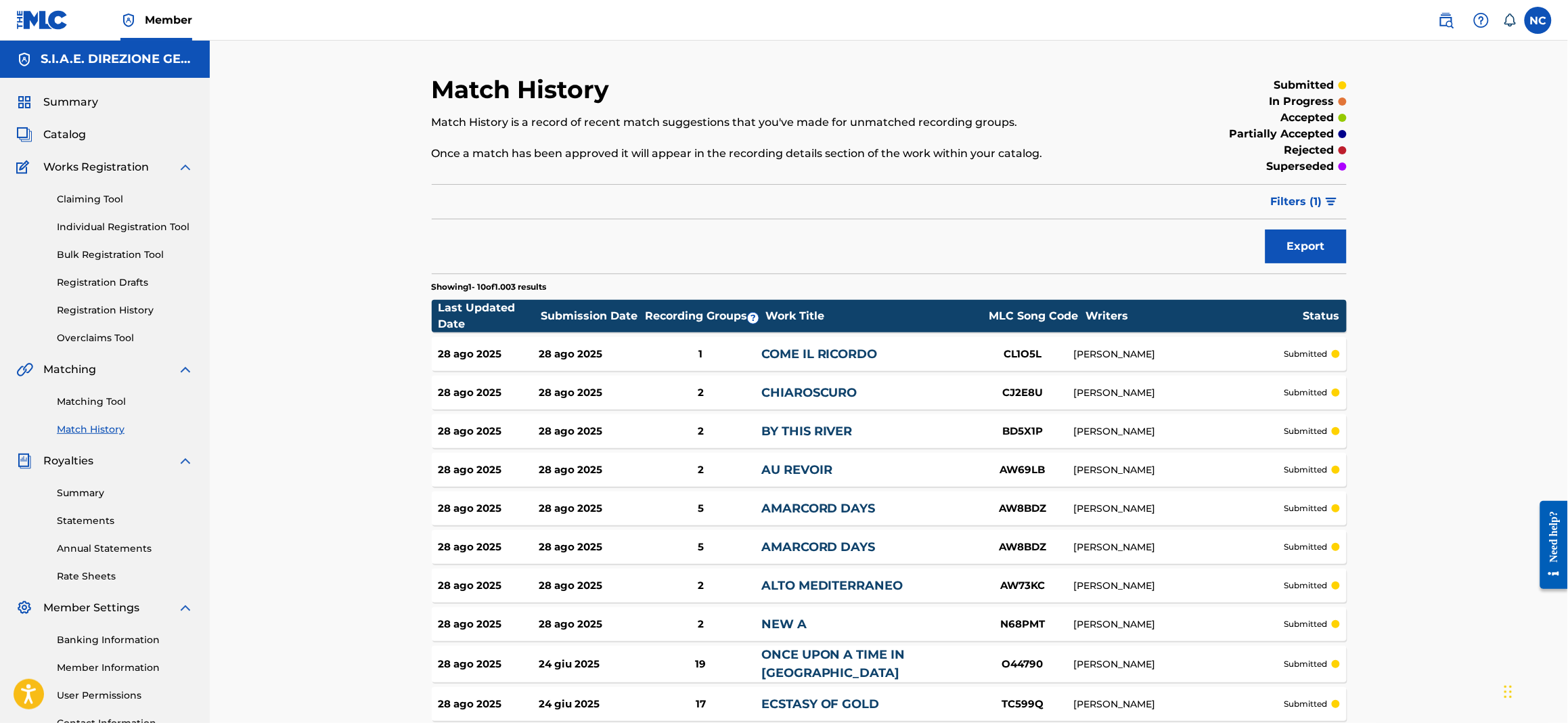
scroll to position [130, 0]
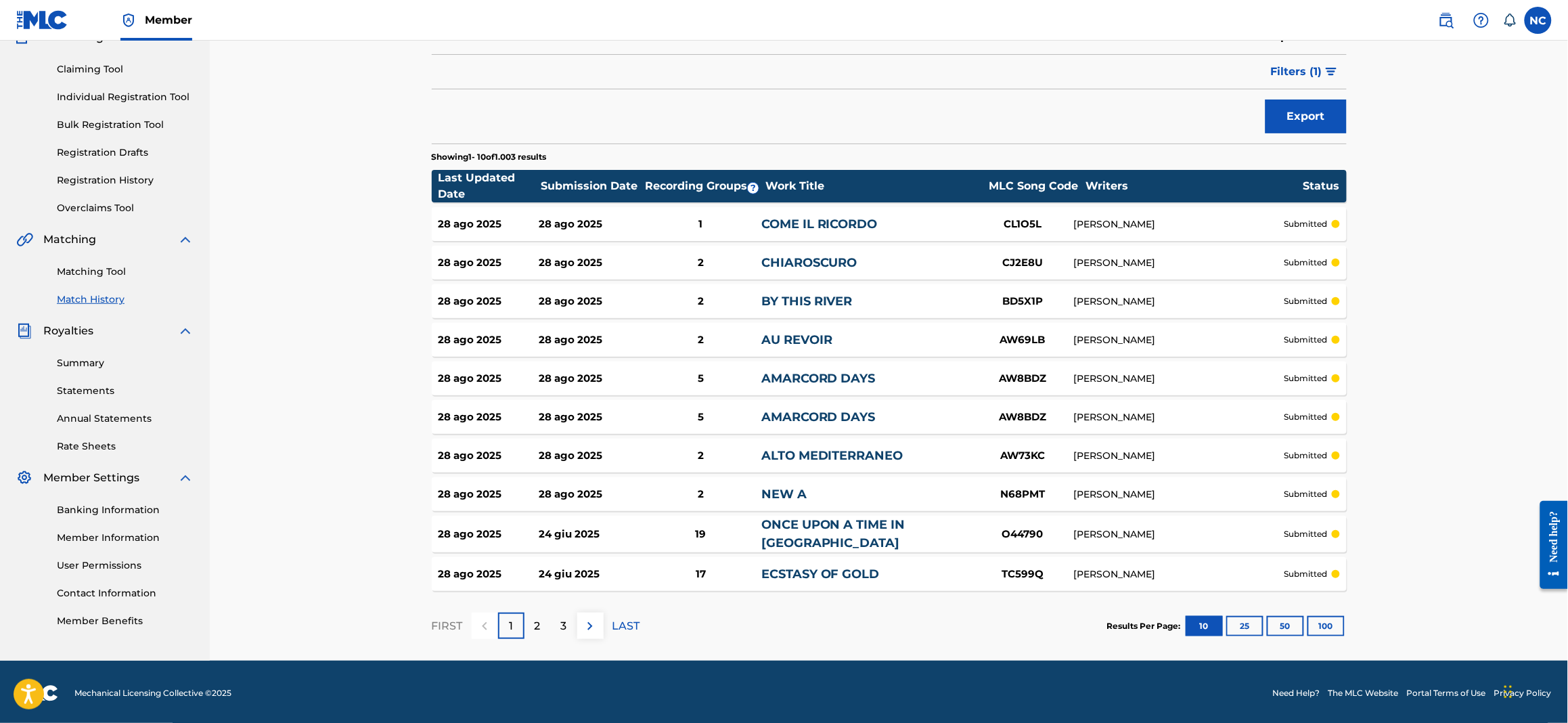
click at [545, 624] on div "2" at bounding box center [537, 626] width 26 height 26
click at [540, 626] on p "2" at bounding box center [538, 626] width 6 height 17
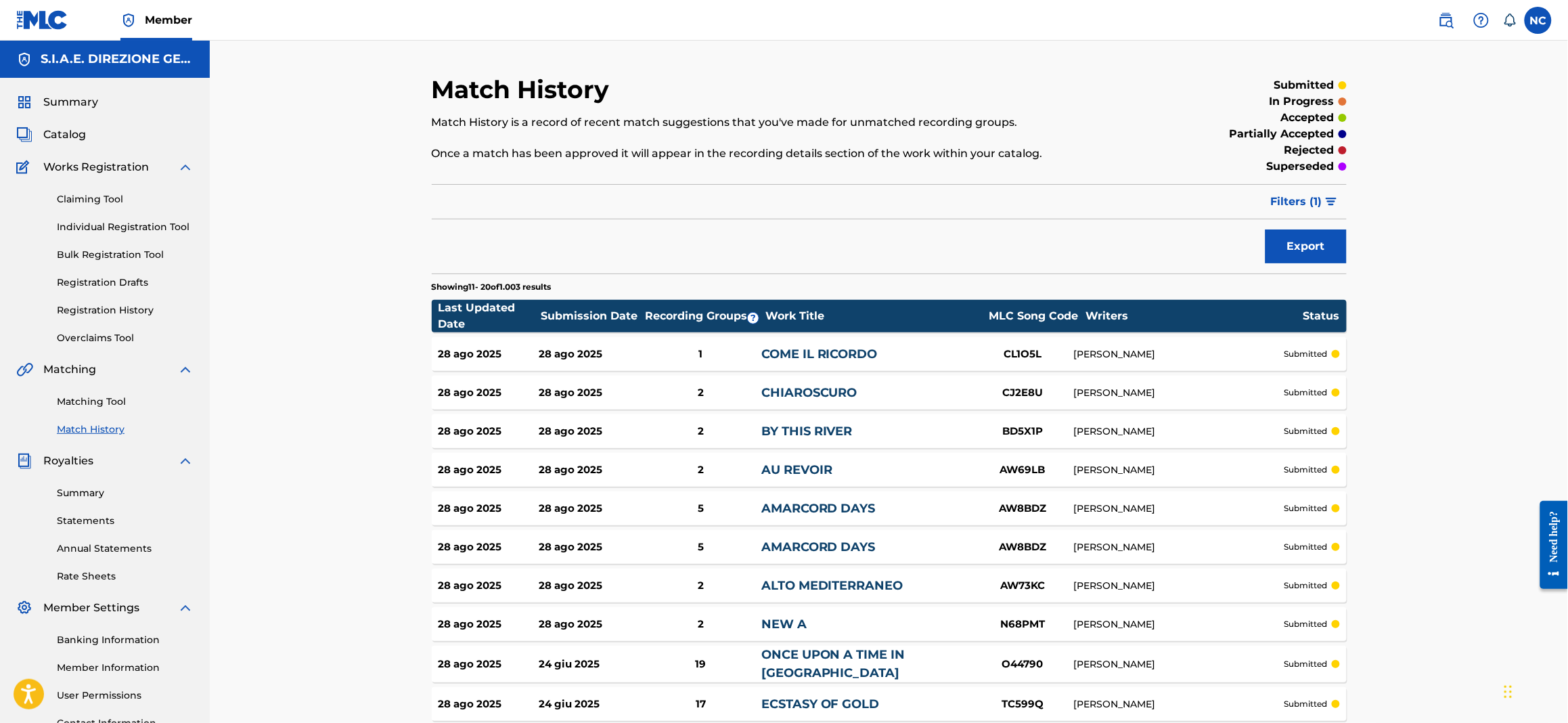
click at [105, 405] on link "Matching Tool" at bounding box center [125, 401] width 137 height 14
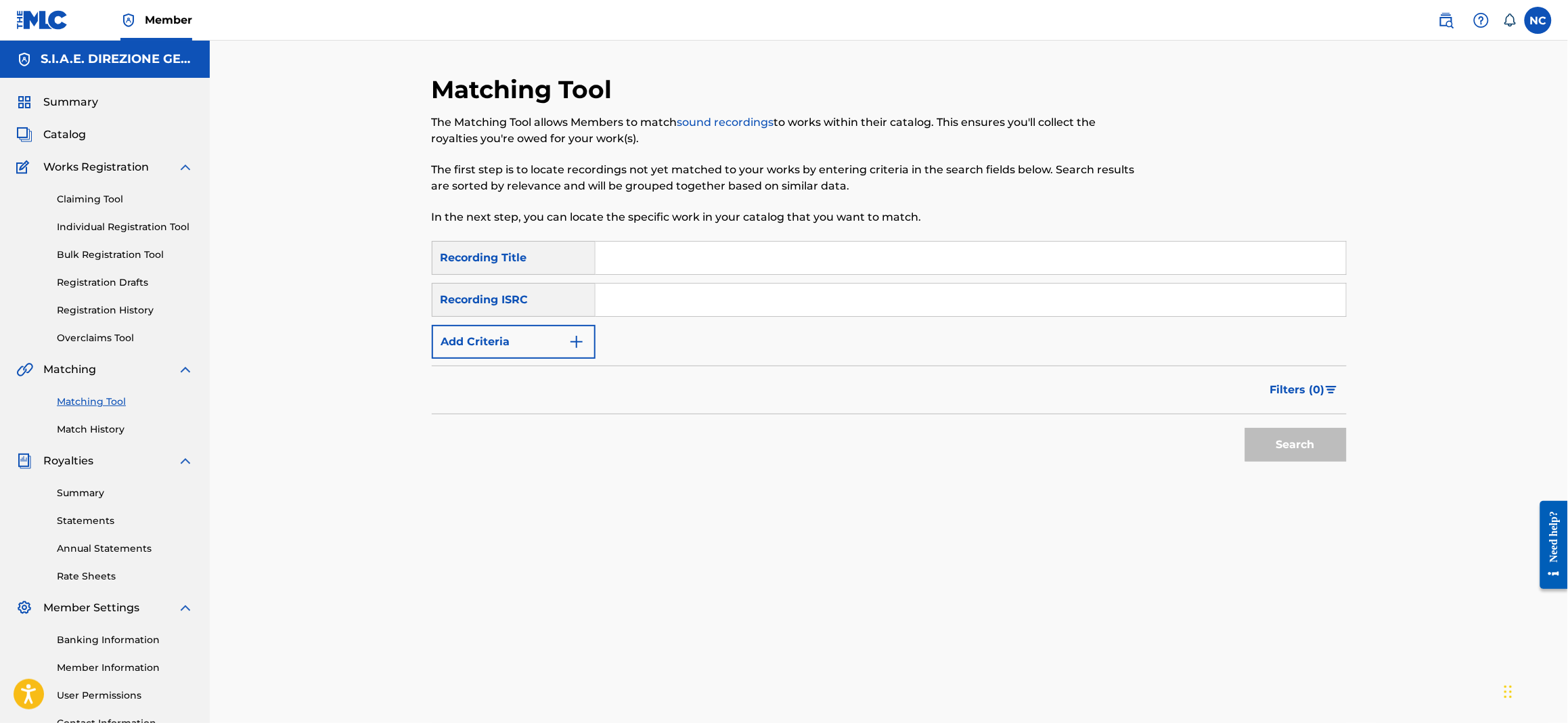
click at [673, 252] on input "Search Form" at bounding box center [971, 257] width 751 height 32
paste input "CONNECTION"
type input "CONNECTION"
drag, startPoint x: 526, startPoint y: 347, endPoint x: 551, endPoint y: 347, distance: 25.0
click at [526, 347] on button "Add Criteria" at bounding box center [513, 341] width 164 height 34
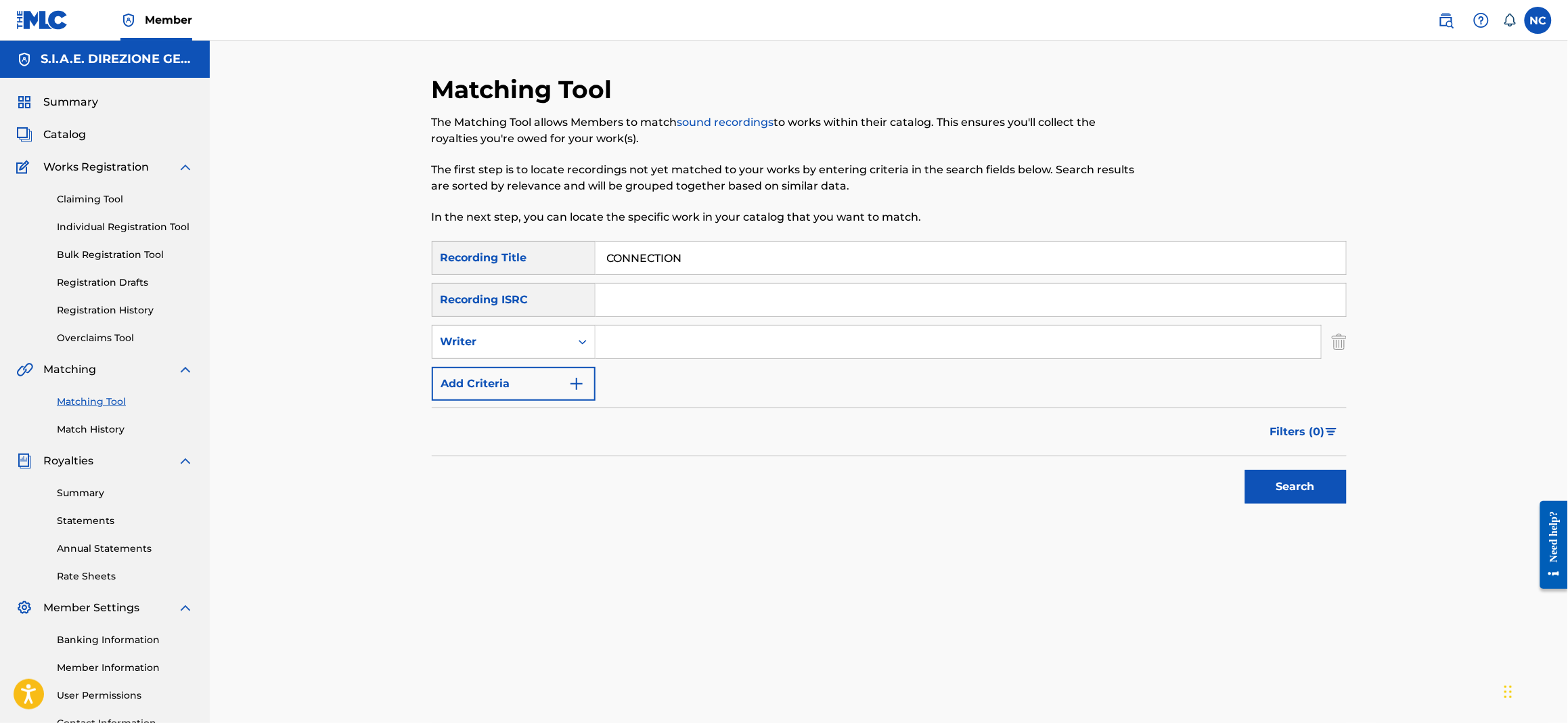
click at [659, 335] on input "Search Form" at bounding box center [958, 341] width 725 height 32
type input "[PERSON_NAME]"
click at [1246, 470] on button "Search" at bounding box center [1296, 486] width 101 height 34
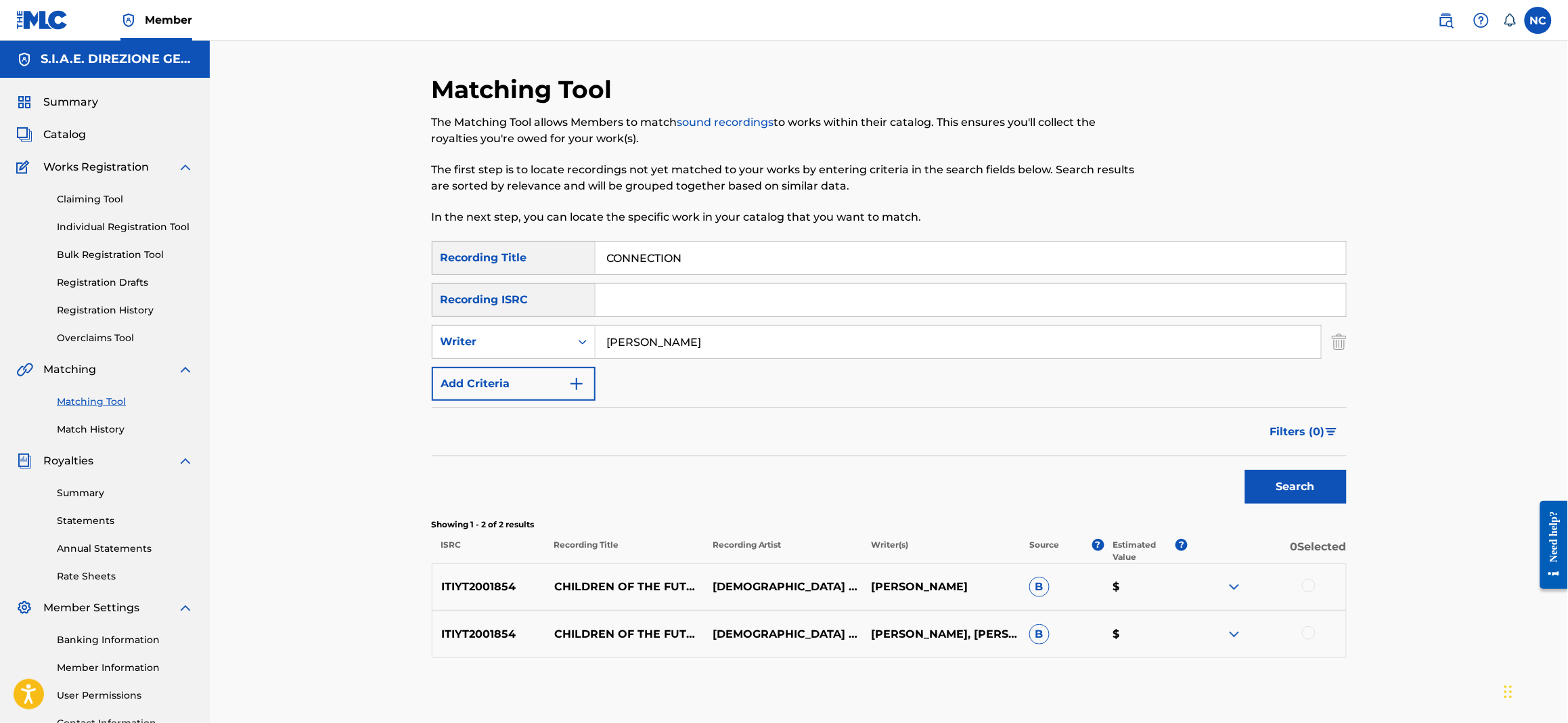
drag, startPoint x: 67, startPoint y: 130, endPoint x: 272, endPoint y: 99, distance: 207.3
click at [67, 130] on span "Catalog" at bounding box center [65, 135] width 43 height 17
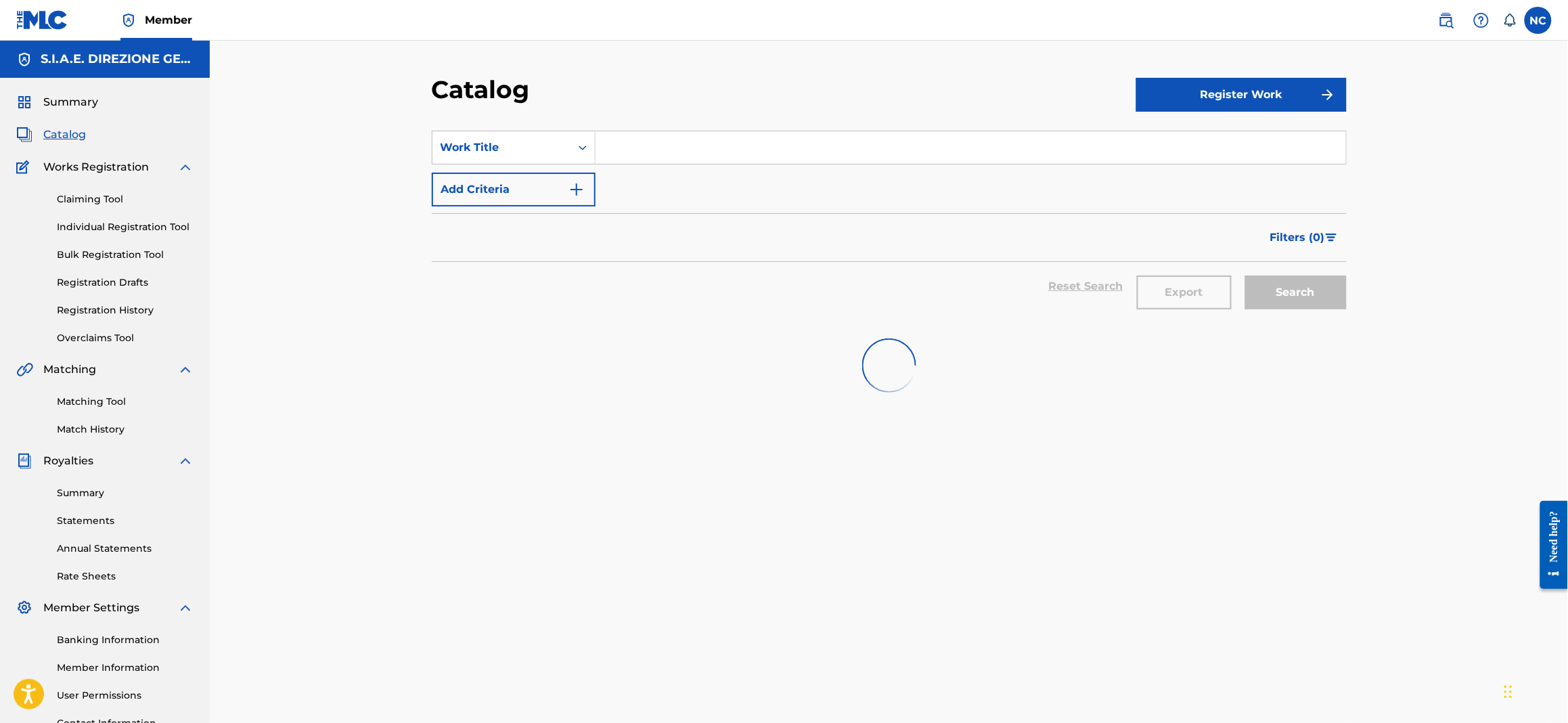
click at [615, 142] on input "Search Form" at bounding box center [971, 147] width 751 height 32
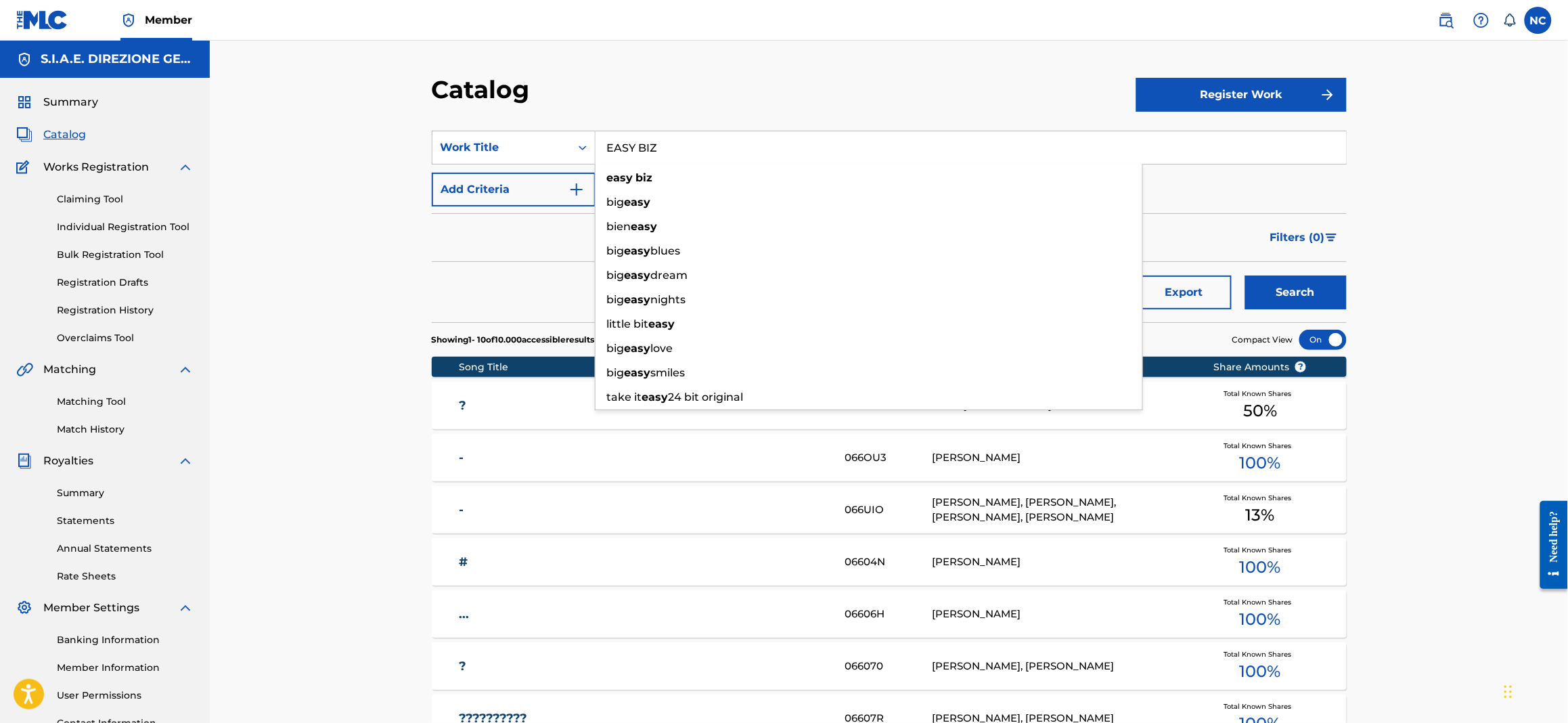
click at [1246, 276] on button "Search" at bounding box center [1296, 292] width 101 height 34
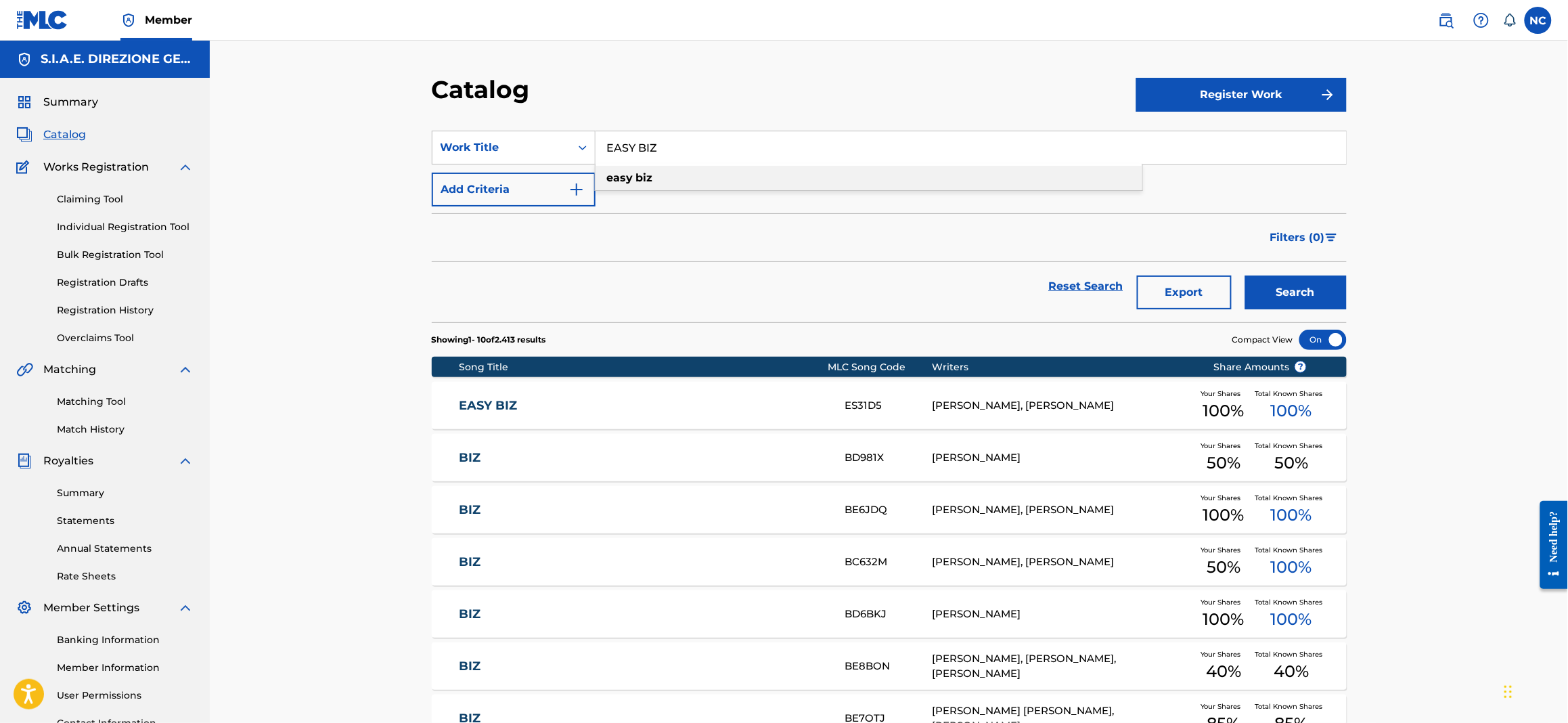
click at [666, 178] on div "easy biz" at bounding box center [869, 177] width 547 height 25
type input "easy biz"
click at [529, 417] on div "EASY BIZ ES31D5 EMANUELE FILIPPI, TOMMASO CASASOLA Your Shares 100 % Total Know…" at bounding box center [889, 405] width 915 height 48
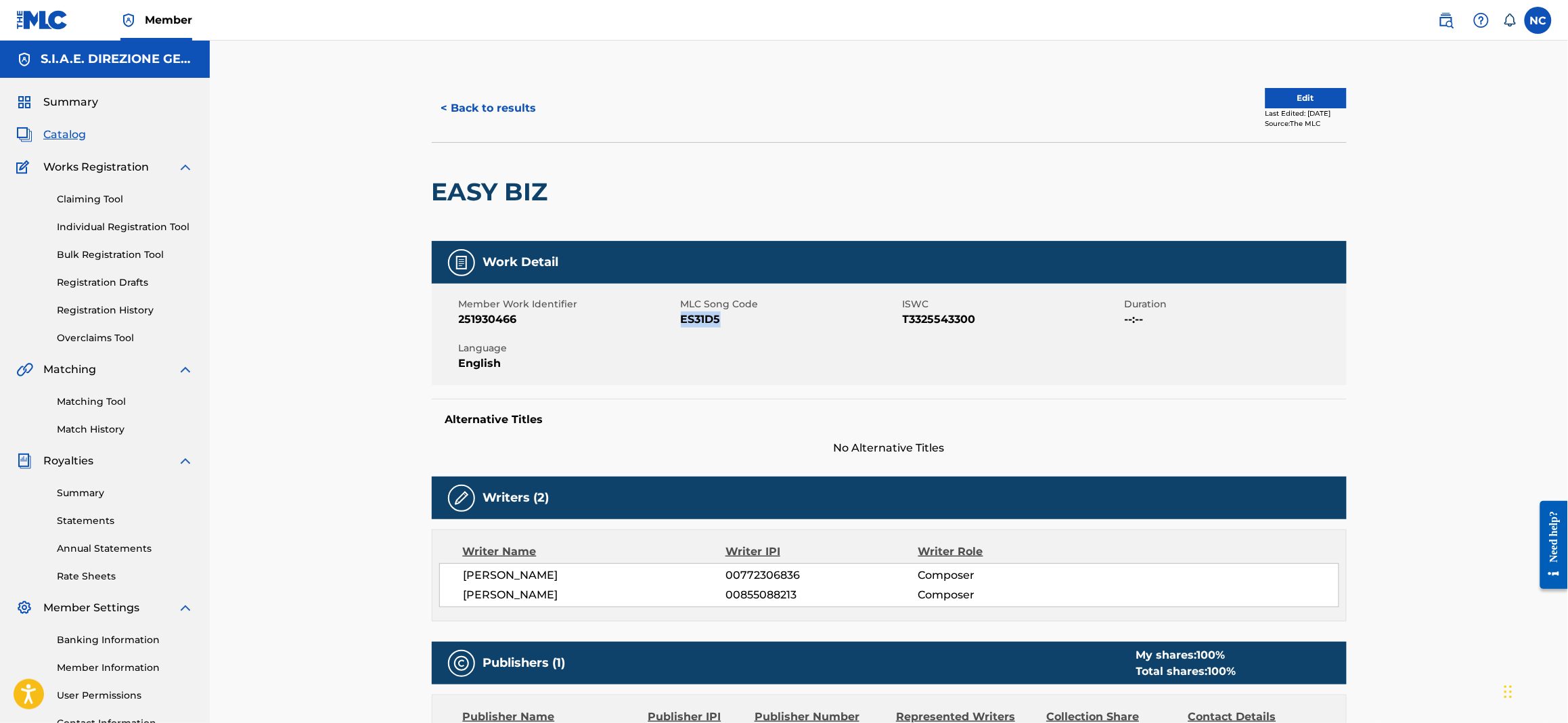
drag, startPoint x: 724, startPoint y: 322, endPoint x: 682, endPoint y: 319, distance: 42.1
click at [682, 319] on span "ES31D5" at bounding box center [790, 319] width 219 height 17
drag, startPoint x: 683, startPoint y: 319, endPoint x: 693, endPoint y: 329, distance: 14.1
copy span "ES31D5"
click at [79, 138] on span "Catalog" at bounding box center [65, 135] width 43 height 17
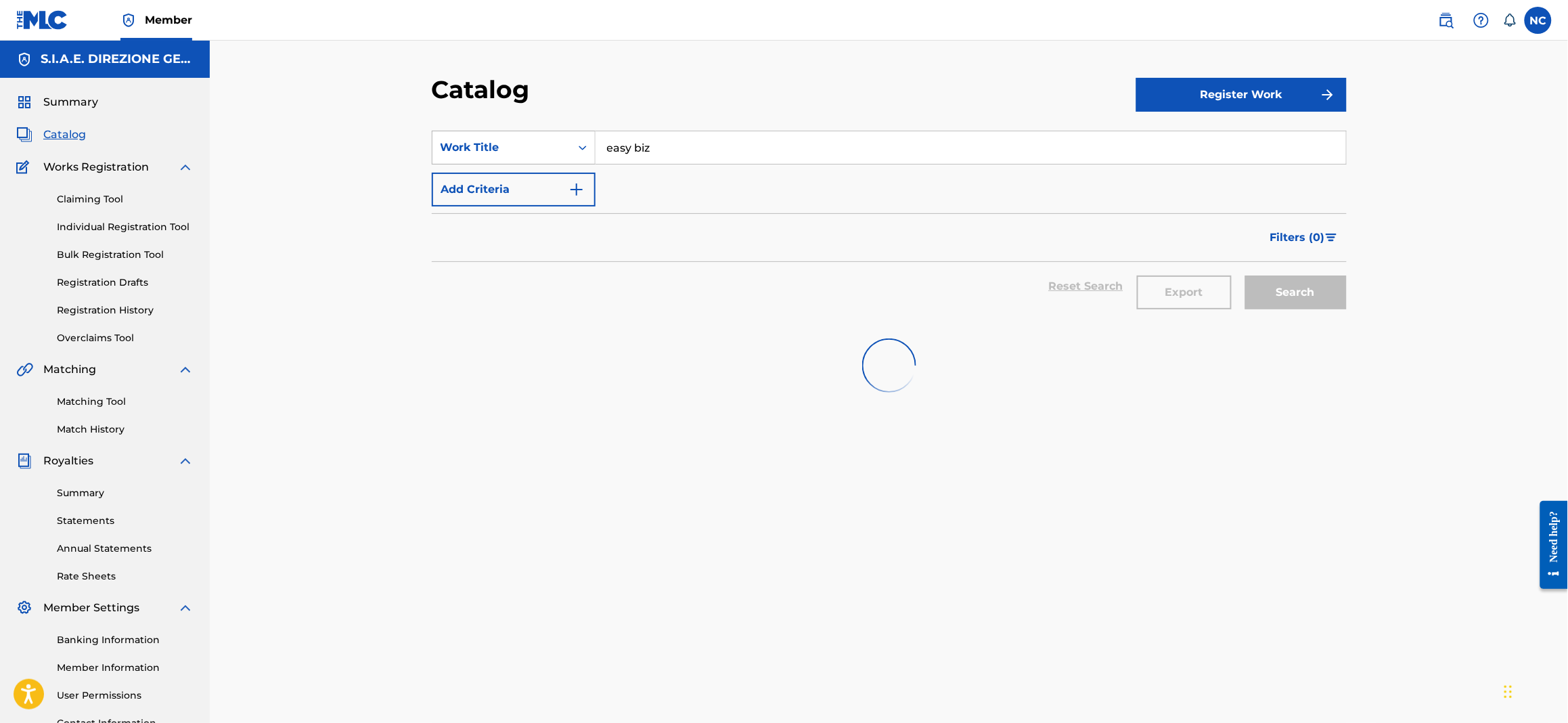
drag, startPoint x: 757, startPoint y: 151, endPoint x: 516, endPoint y: 154, distance: 241.0
click at [516, 154] on div "SearchWithCriteriaa181e7af-86a7-4d36-9285-5efe6ad1bd3b Work Title easy biz" at bounding box center [889, 147] width 915 height 34
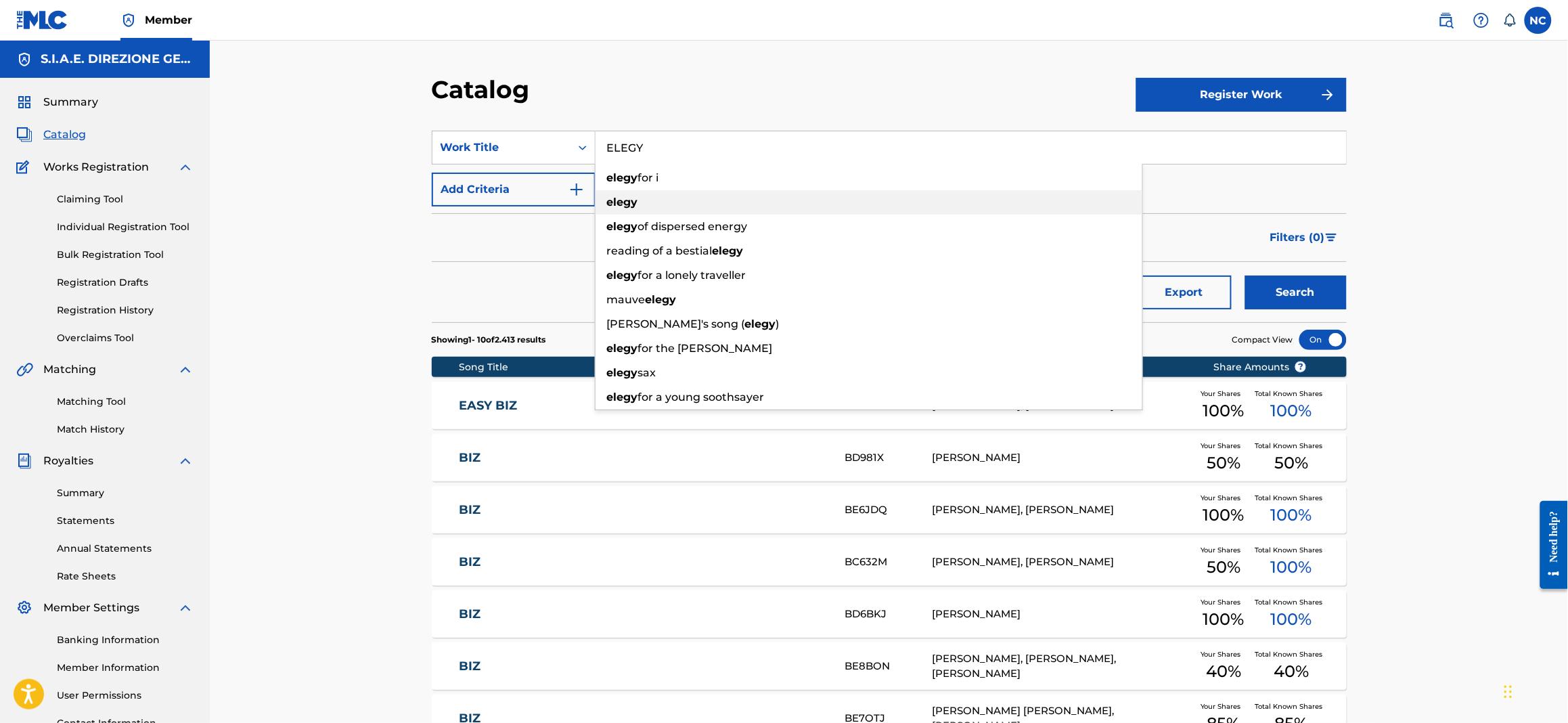
click at [619, 202] on strong "elegy" at bounding box center [622, 202] width 31 height 13
type input "elegy"
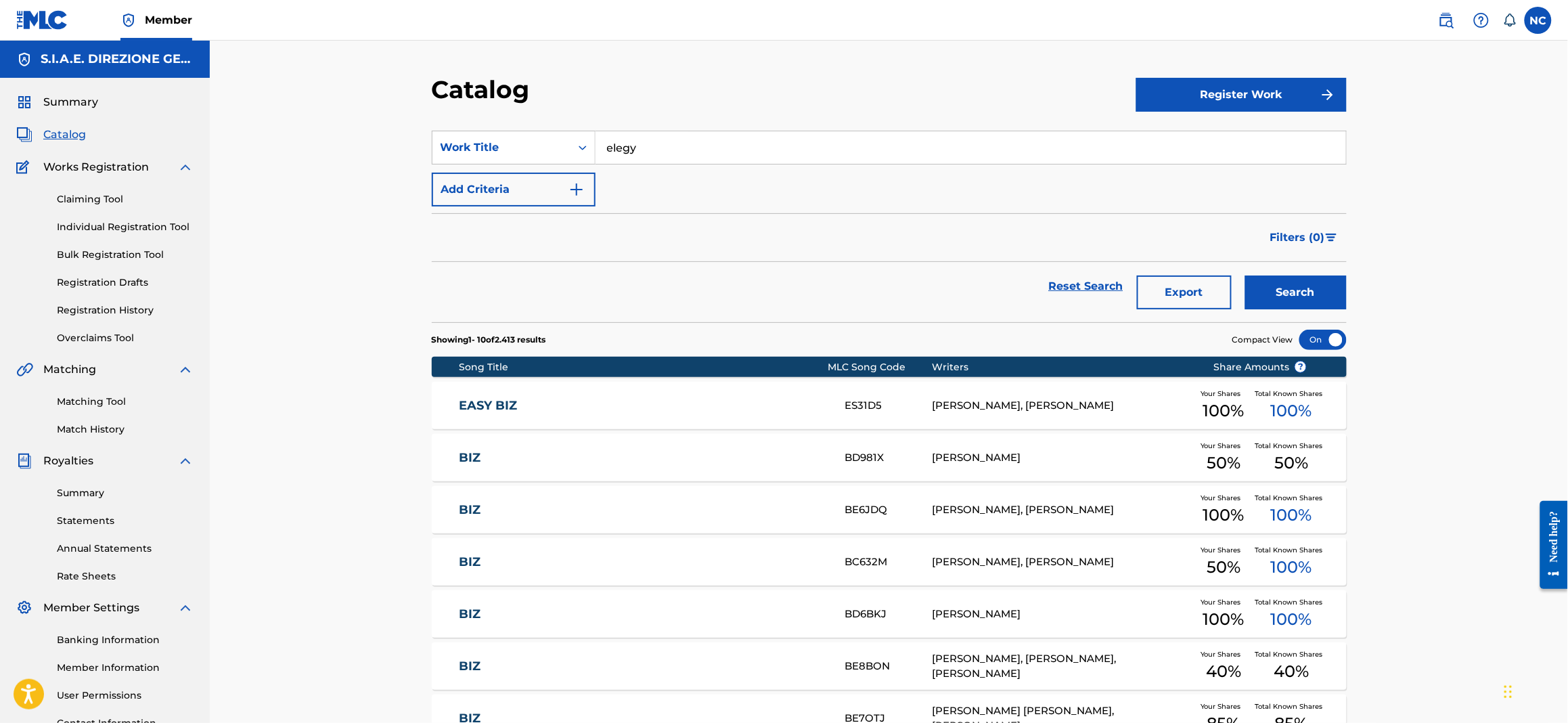
click at [584, 198] on button "Add Criteria" at bounding box center [513, 189] width 164 height 34
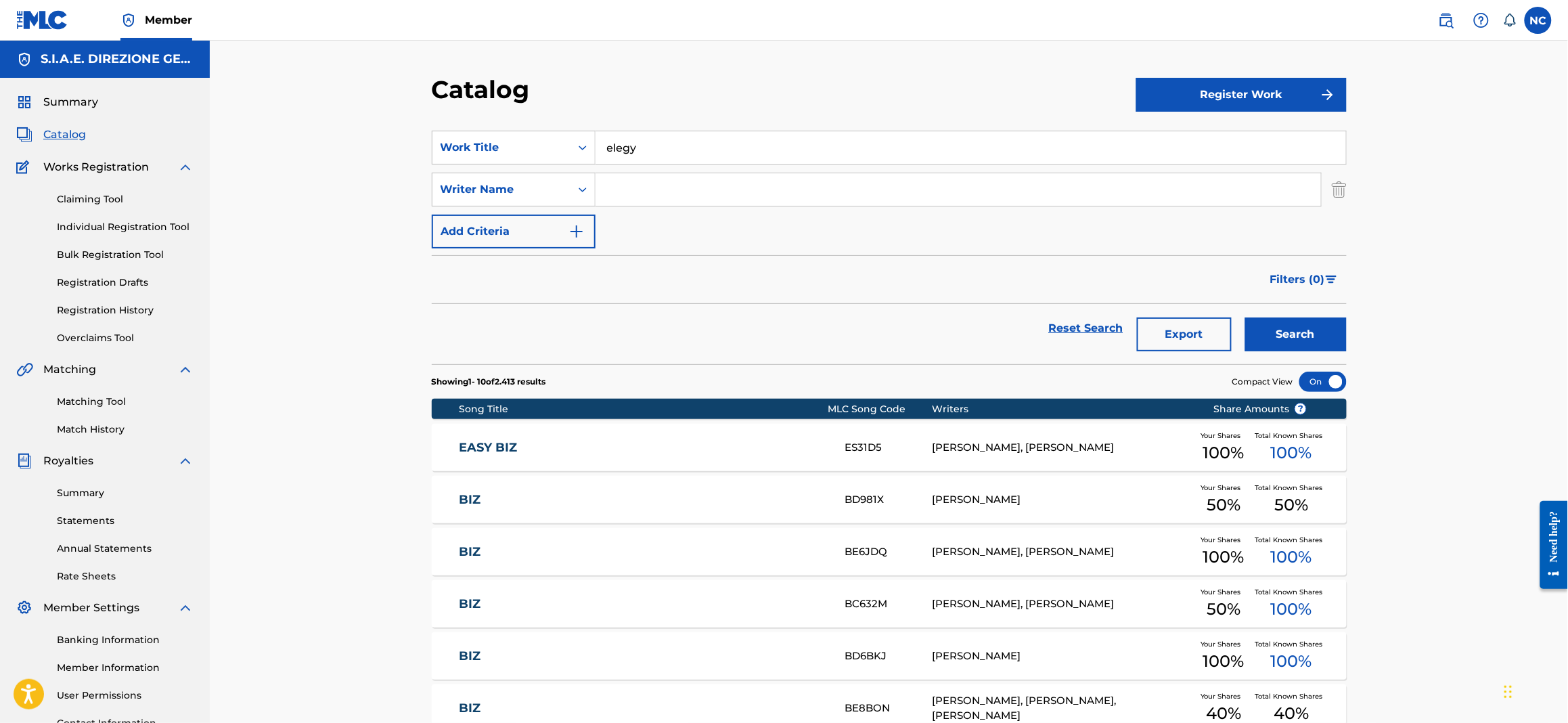
click at [636, 188] on input "Search Form" at bounding box center [958, 189] width 725 height 32
type input "[PERSON_NAME]"
click at [1246, 318] on button "Search" at bounding box center [1296, 334] width 101 height 34
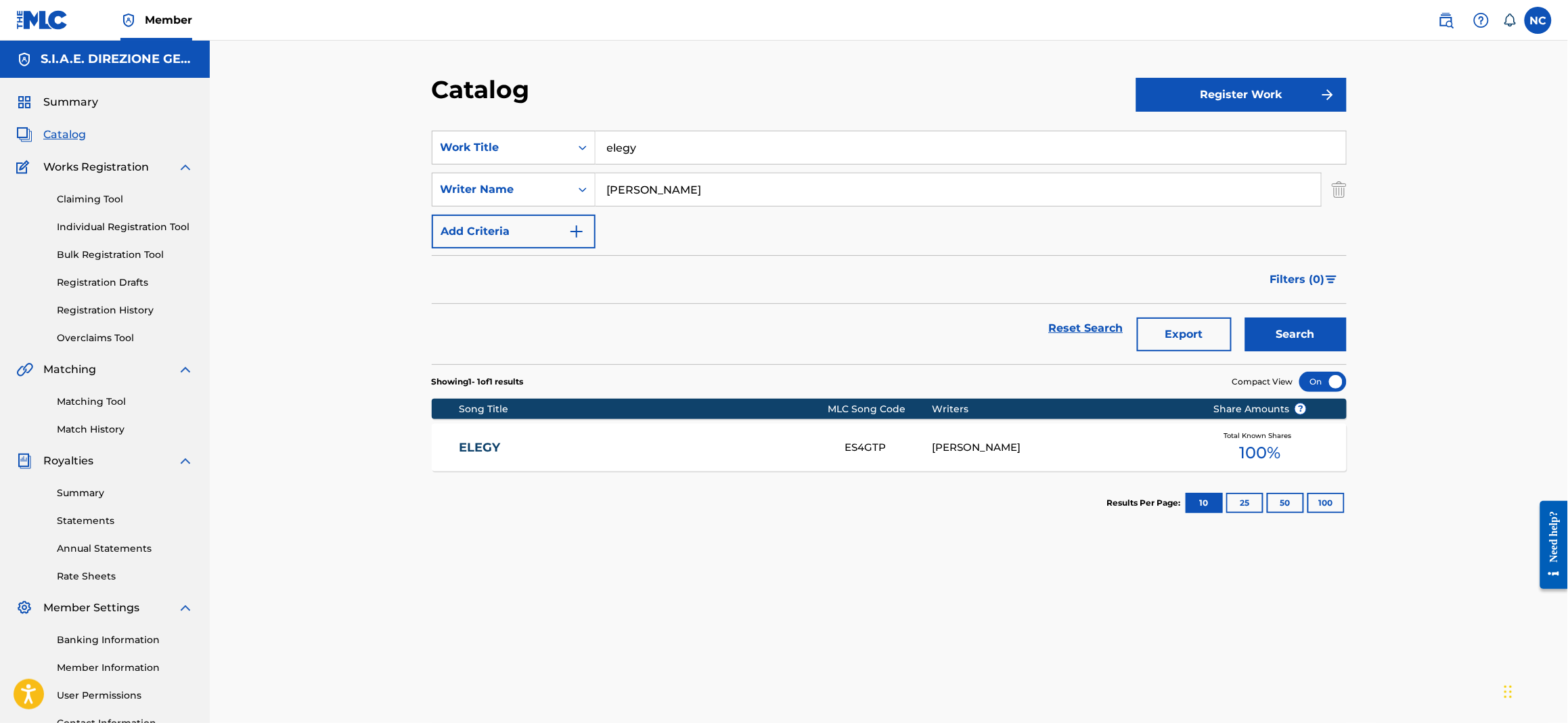
click at [966, 435] on div "ELEGY ES4GTP EMANUELE FILIPPI Total Known Shares 100 %" at bounding box center [889, 447] width 915 height 48
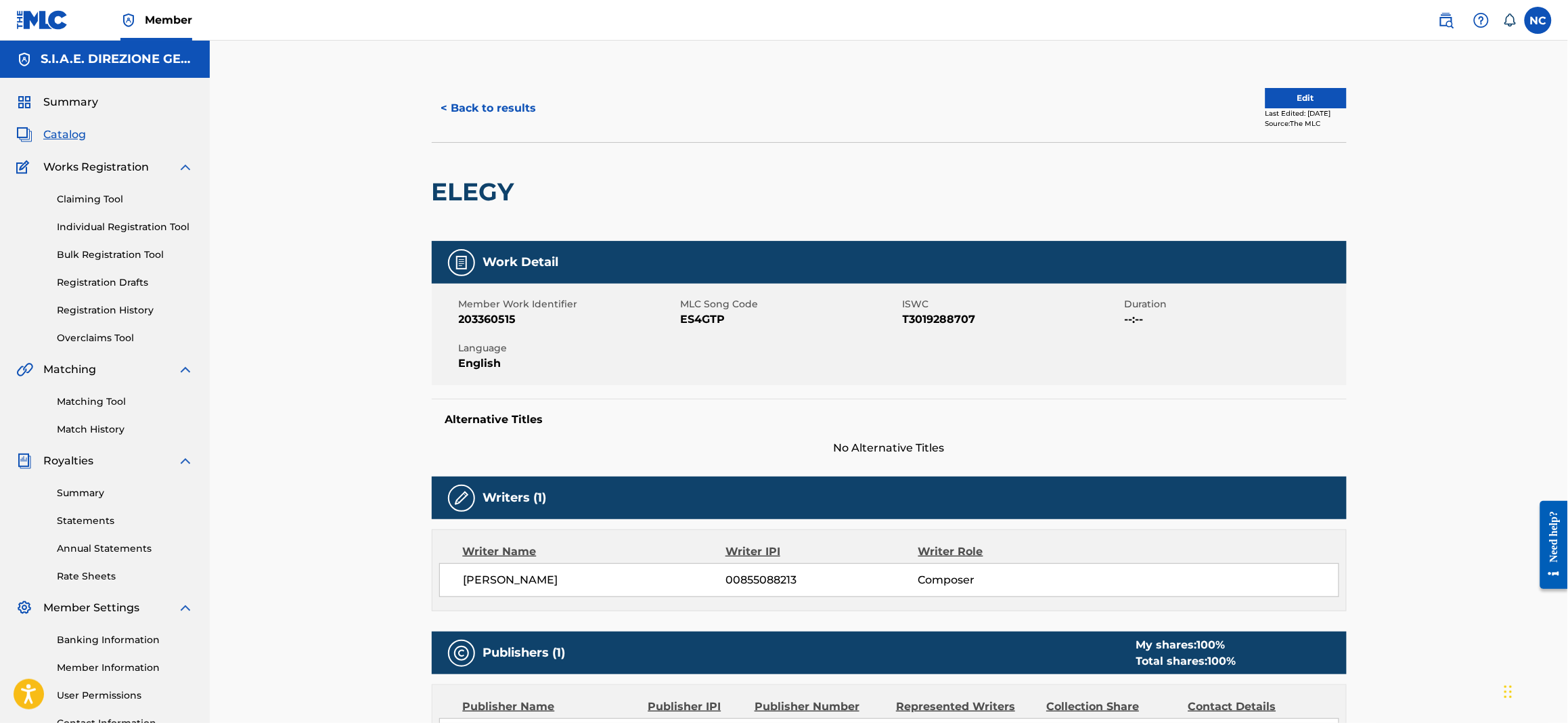
click at [77, 138] on span "Catalog" at bounding box center [65, 135] width 43 height 17
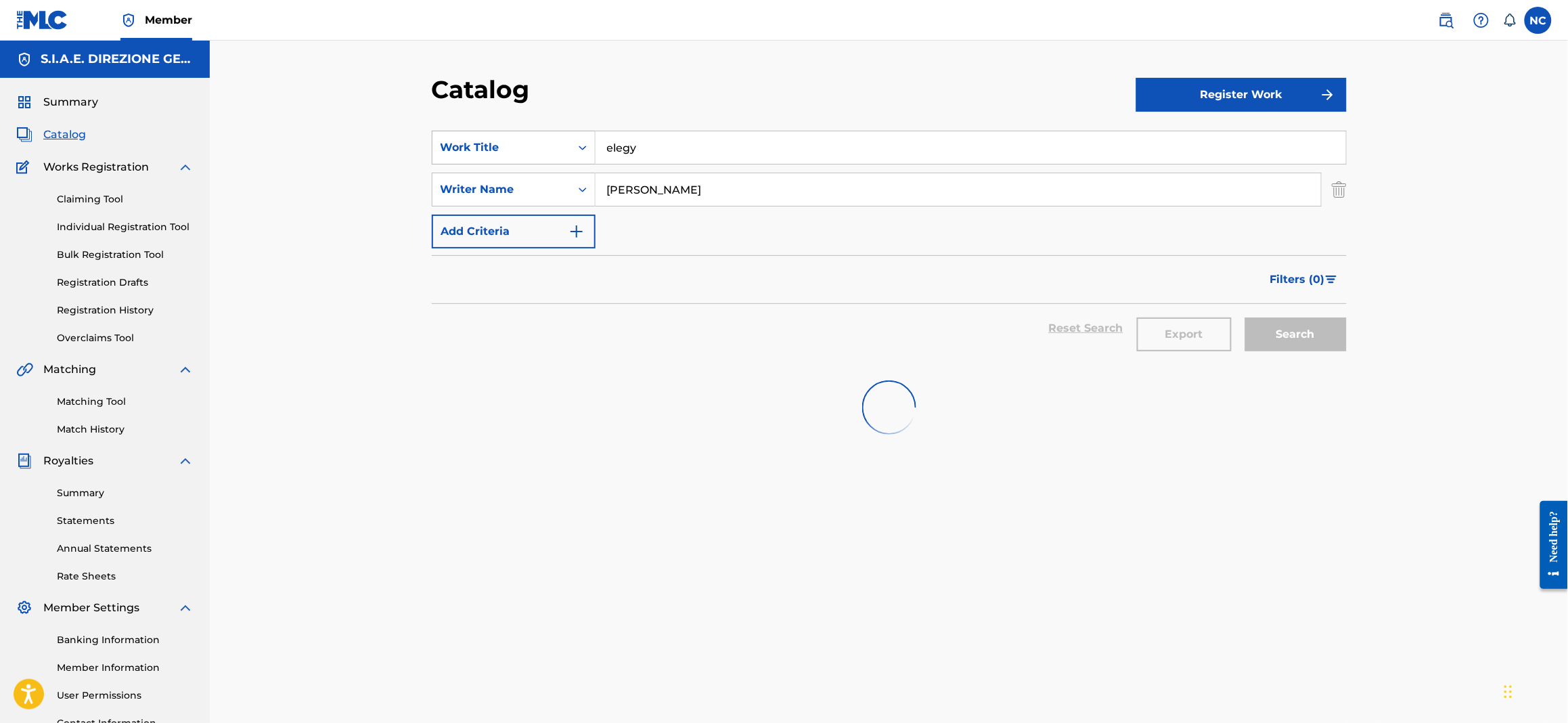
drag, startPoint x: 657, startPoint y: 150, endPoint x: 552, endPoint y: 138, distance: 105.7
click at [552, 138] on div "SearchWithCriteriaa181e7af-86a7-4d36-9285-5efe6ad1bd3b Work Title elegy" at bounding box center [889, 147] width 915 height 34
paste input "FOR FREEDOM"
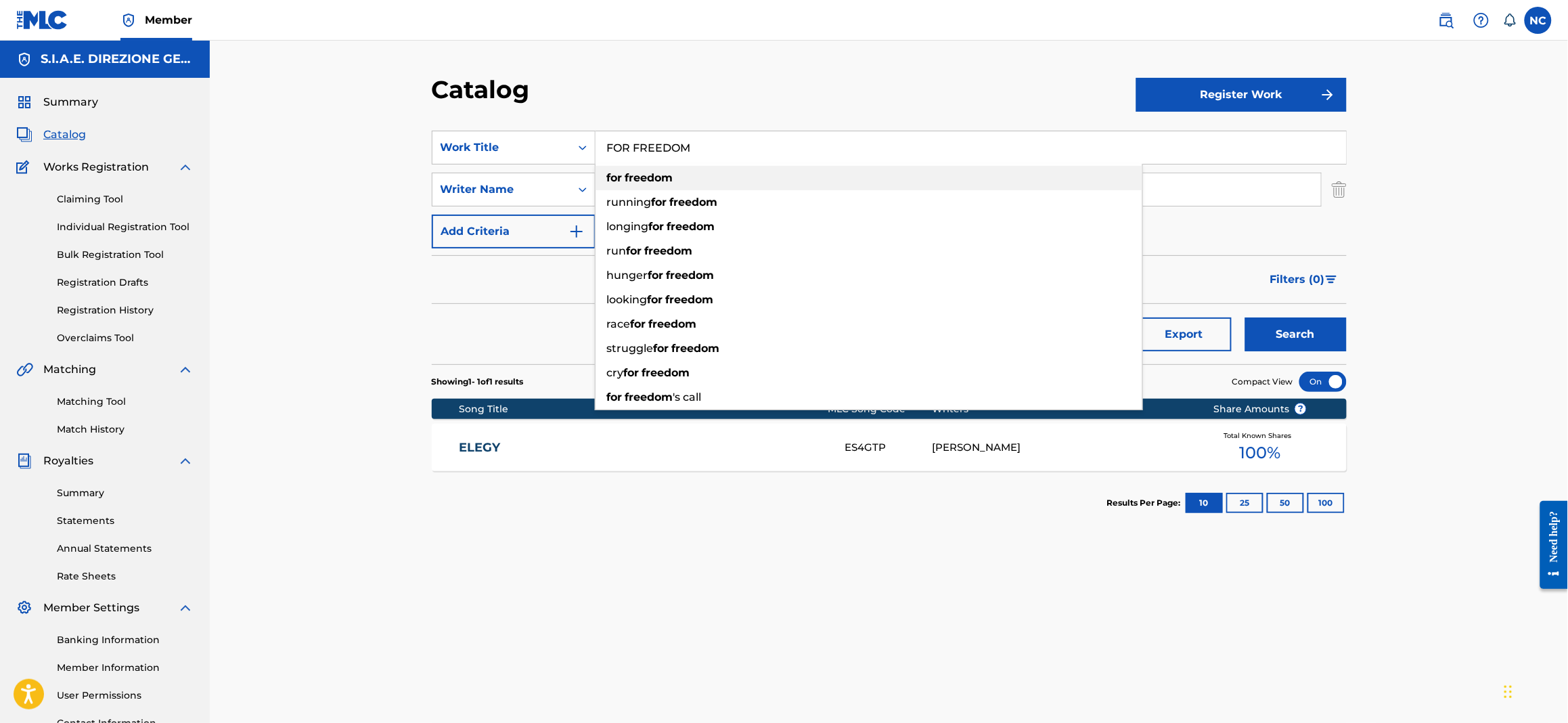
click at [707, 175] on div "for freedom" at bounding box center [869, 177] width 547 height 25
type input "for freedom"
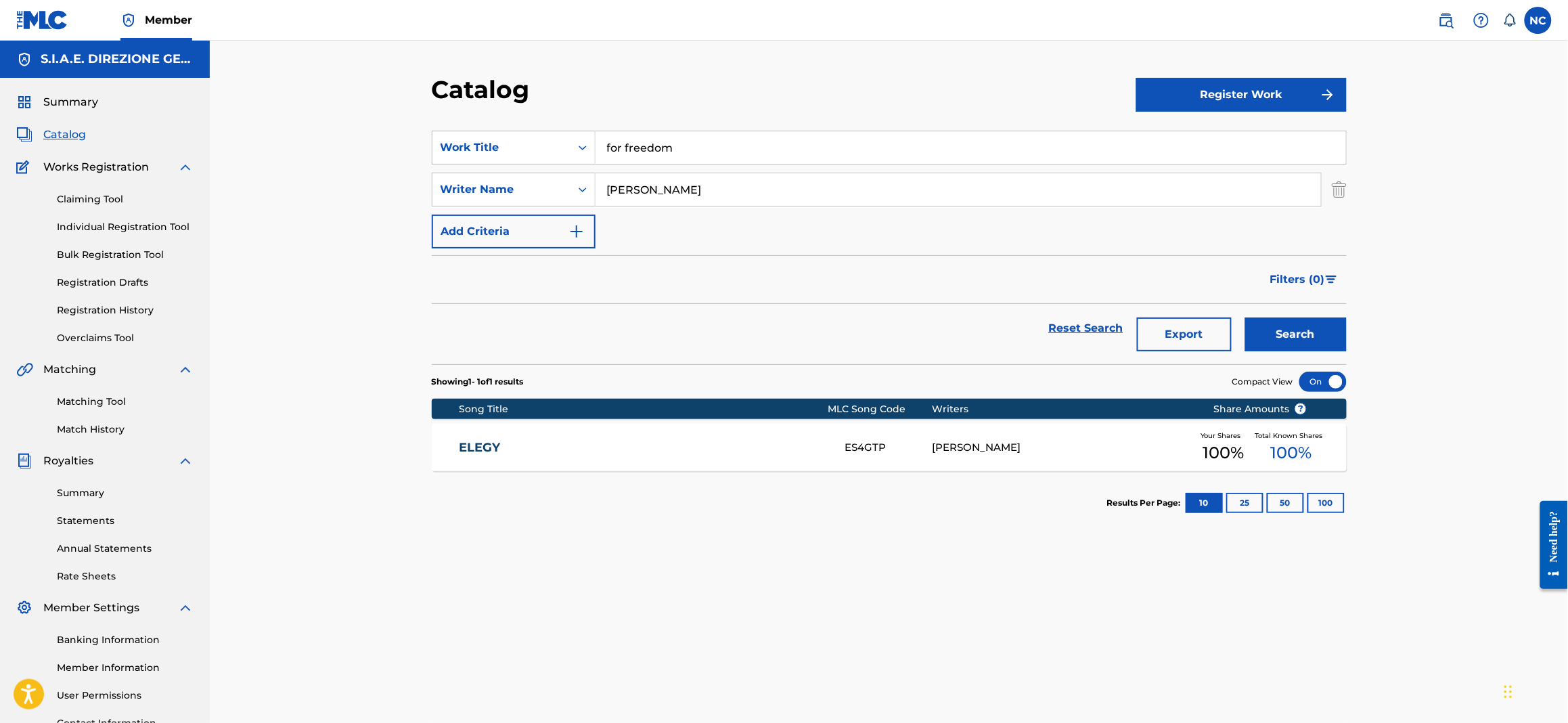
click at [1290, 337] on button "Search" at bounding box center [1296, 334] width 101 height 34
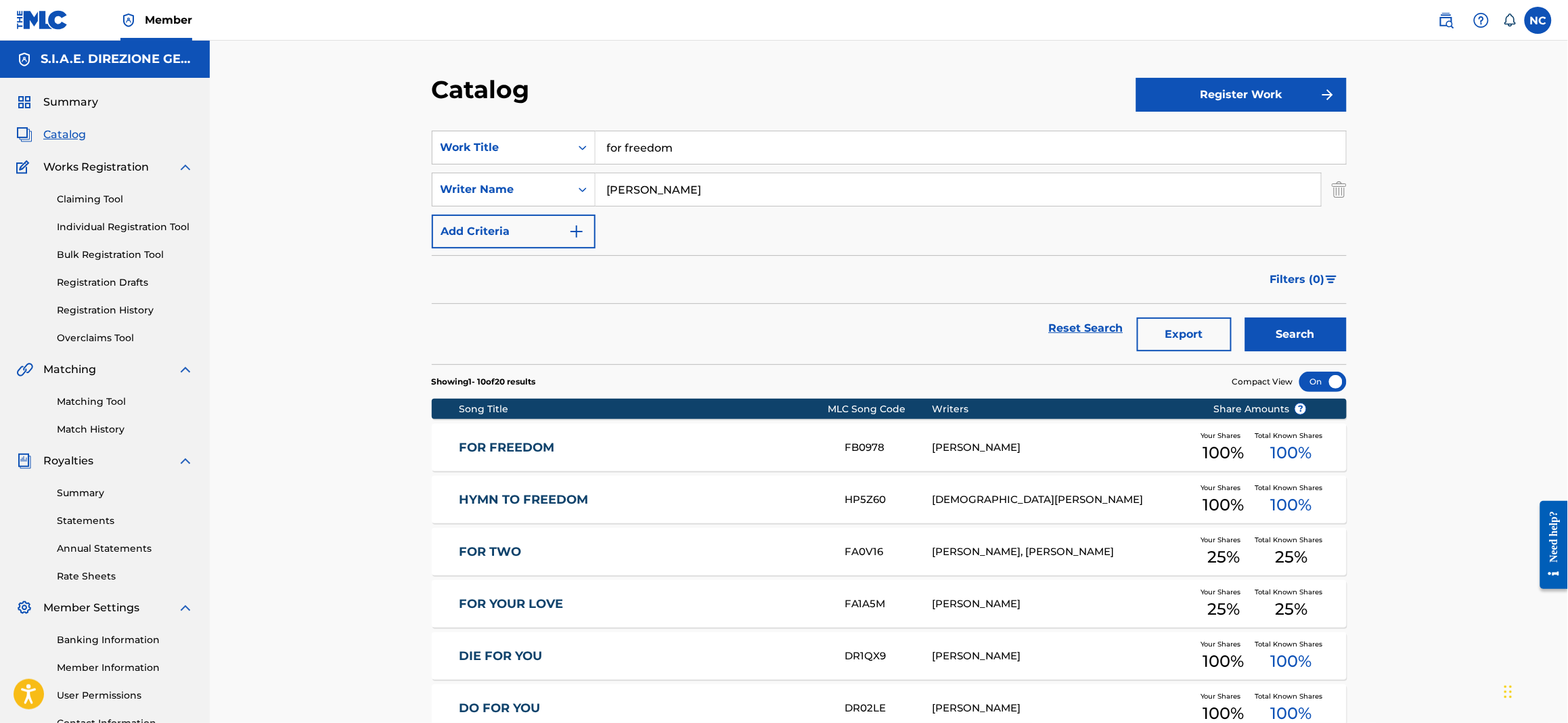
drag, startPoint x: 483, startPoint y: 454, endPoint x: 551, endPoint y: 306, distance: 162.9
click at [483, 451] on link "FOR FREEDOM" at bounding box center [643, 448] width 368 height 16
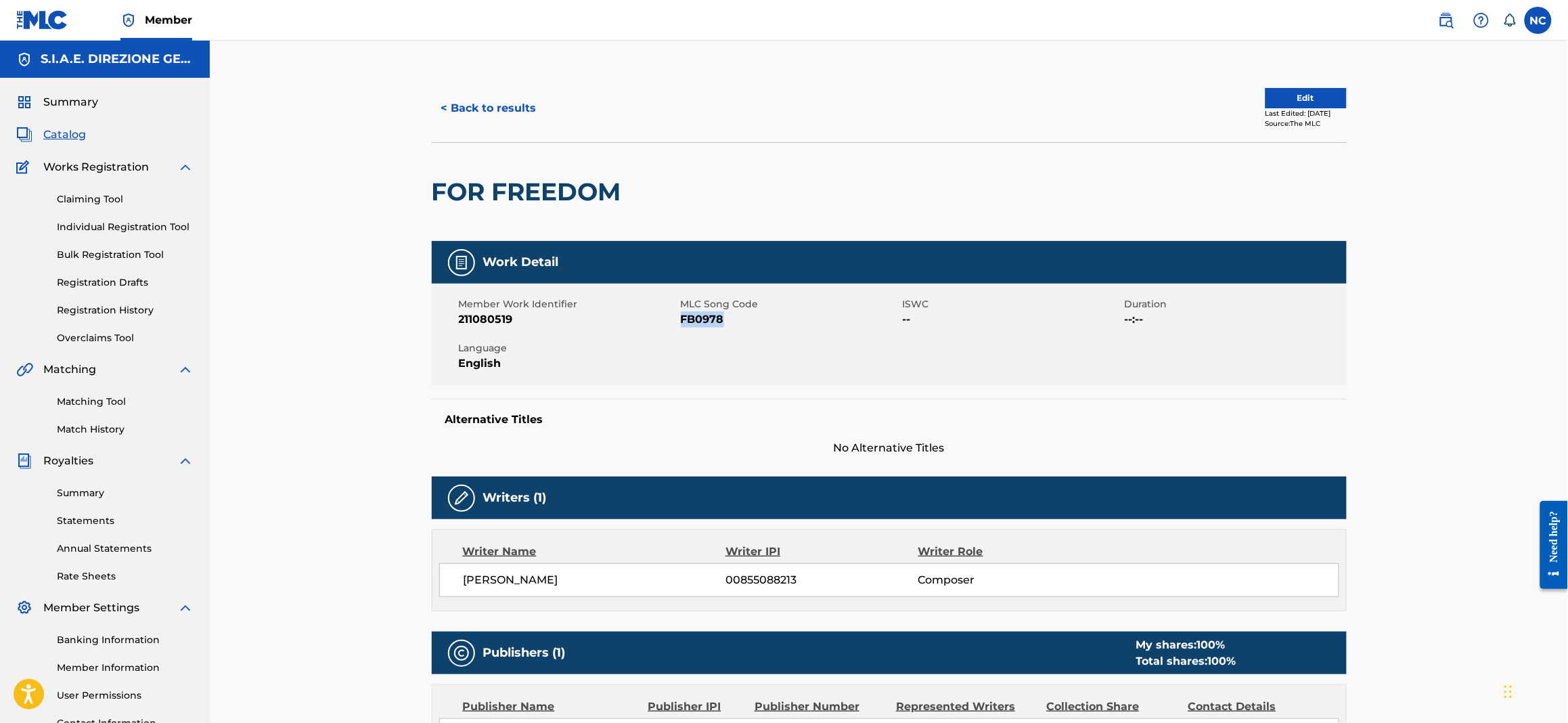
drag, startPoint x: 735, startPoint y: 321, endPoint x: 680, endPoint y: 318, distance: 55.1
click at [681, 318] on span "FB0978" at bounding box center [790, 319] width 219 height 17
copy span "FB0978"
drag, startPoint x: 682, startPoint y: 188, endPoint x: 403, endPoint y: 188, distance: 279.0
click at [403, 188] on div "< Back to results Edit Last Edited: February 22, 2025 Source: The MLC FOR FREED…" at bounding box center [889, 491] width 1358 height 902
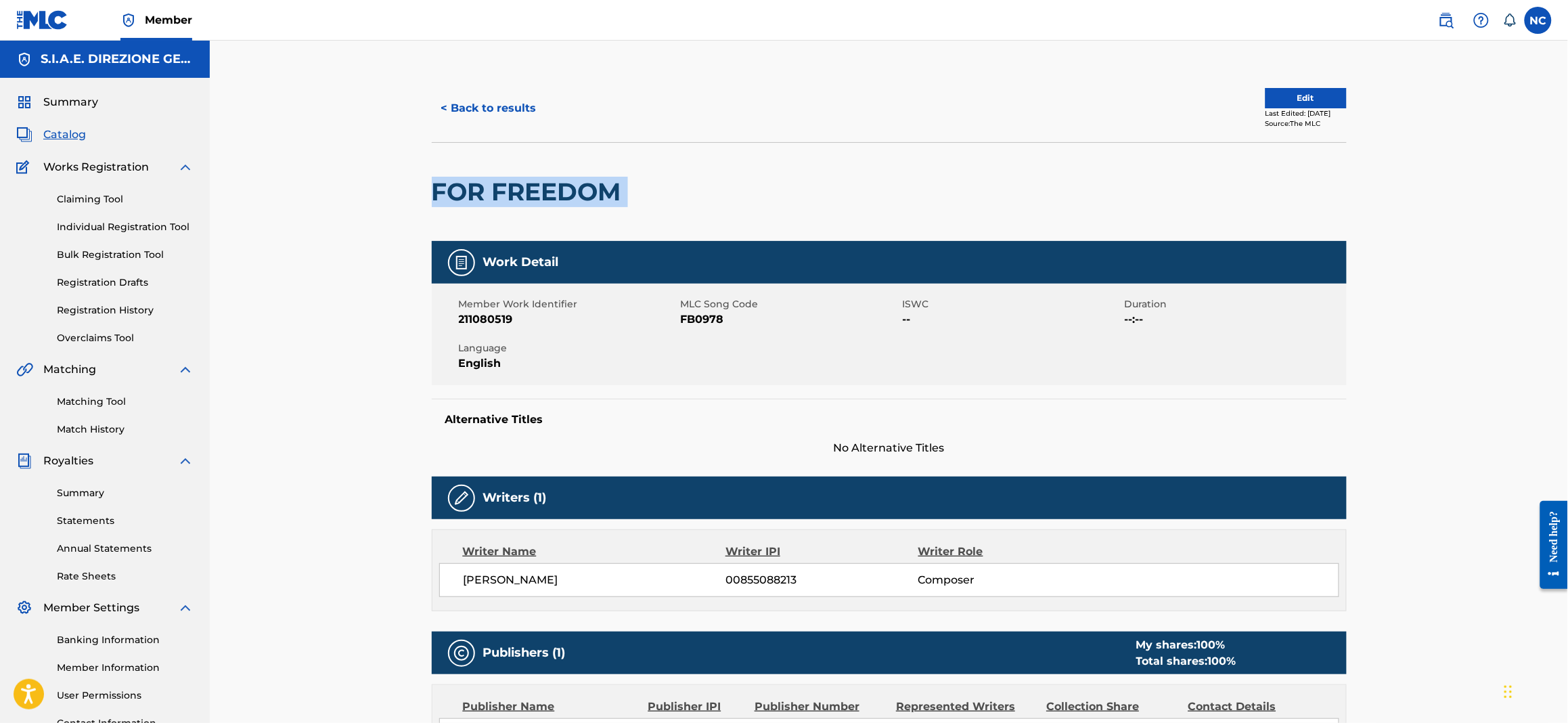
drag, startPoint x: 451, startPoint y: 182, endPoint x: 459, endPoint y: 182, distance: 8.0
copy div "FOR FREEDOM"
click at [77, 135] on span "Catalog" at bounding box center [65, 135] width 43 height 17
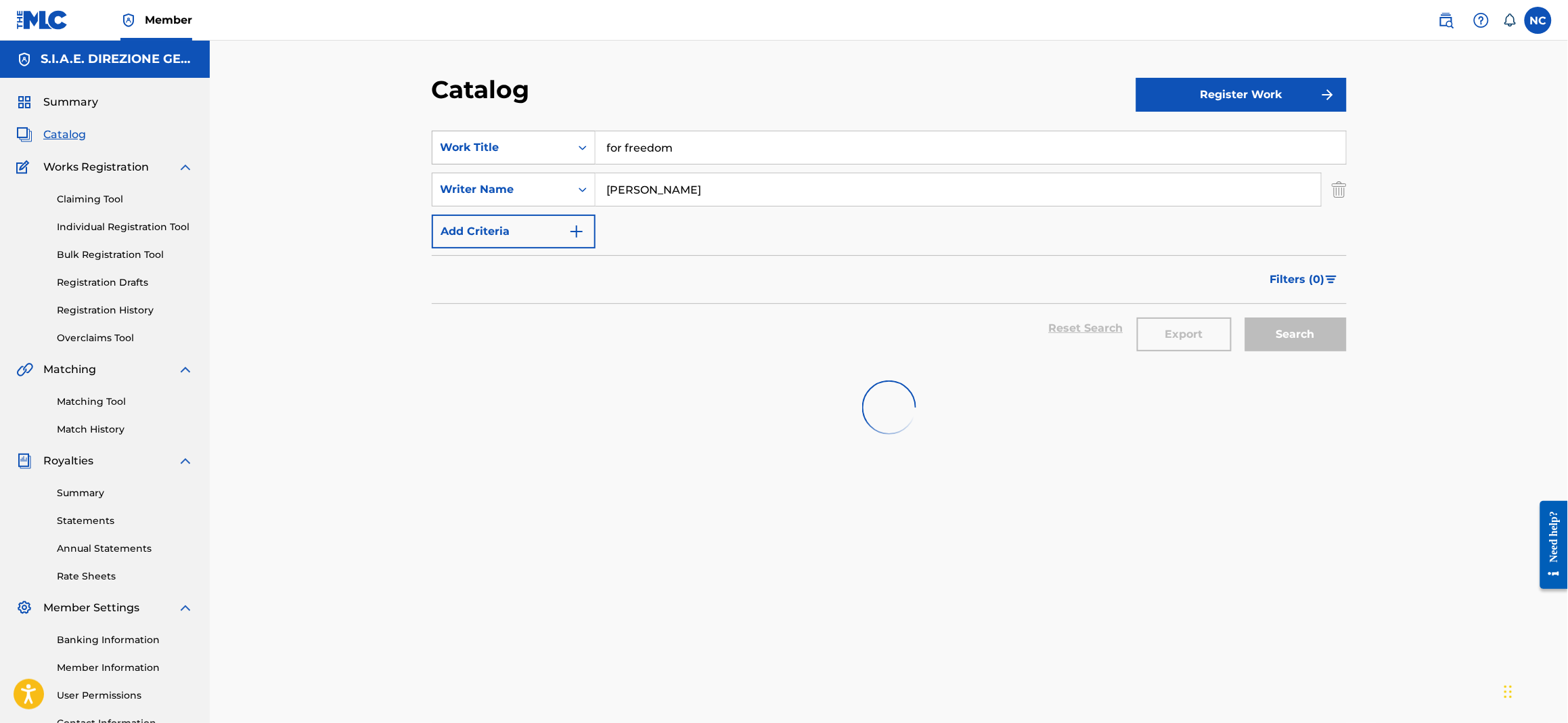
drag, startPoint x: 790, startPoint y: 138, endPoint x: 438, endPoint y: 147, distance: 352.1
click at [438, 147] on div "SearchWithCriteriaa181e7af-86a7-4d36-9285-5efe6ad1bd3b Work Title for freedom" at bounding box center [889, 147] width 915 height 34
paste input "IN THE RAINFOREST"
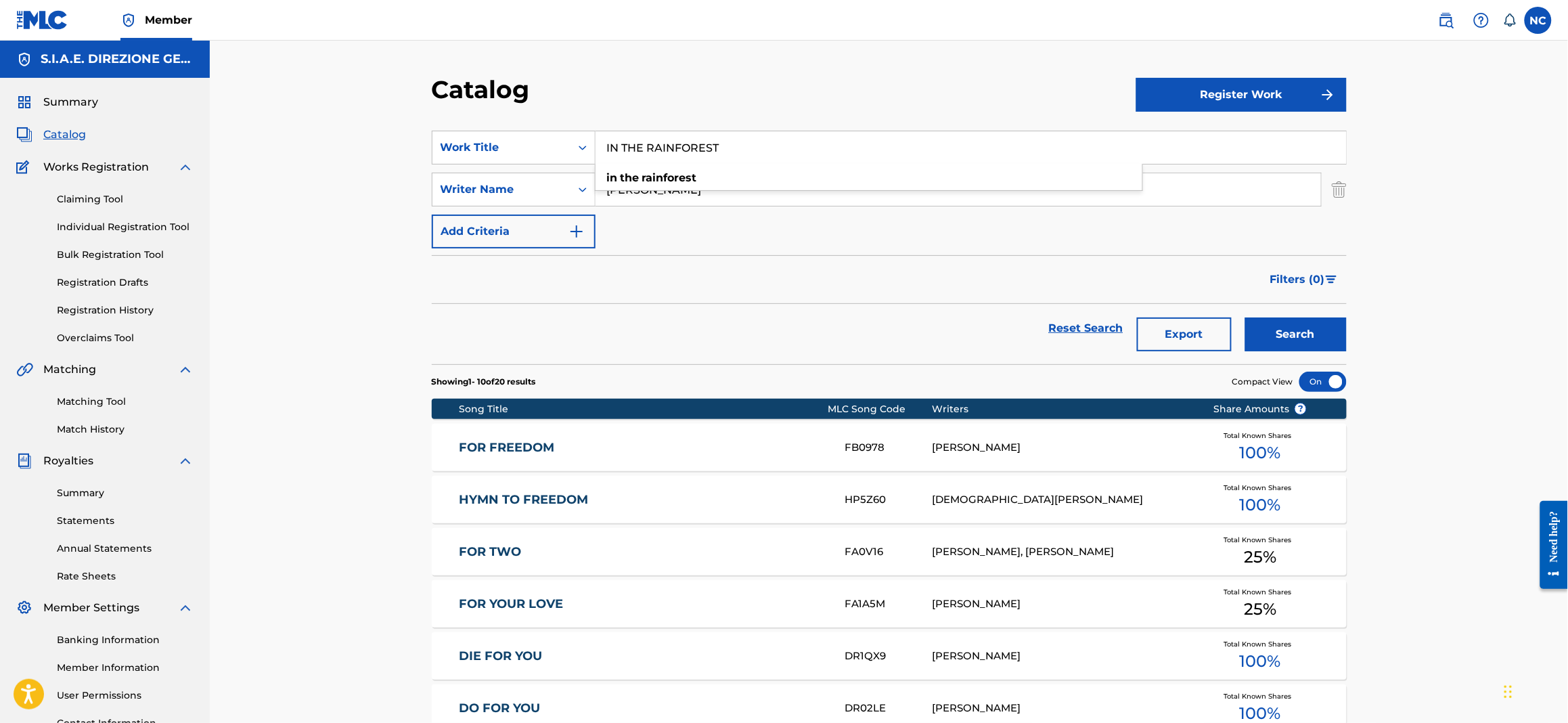
type input "IN THE RAINFOREST"
click at [1276, 342] on button "Search" at bounding box center [1296, 334] width 101 height 34
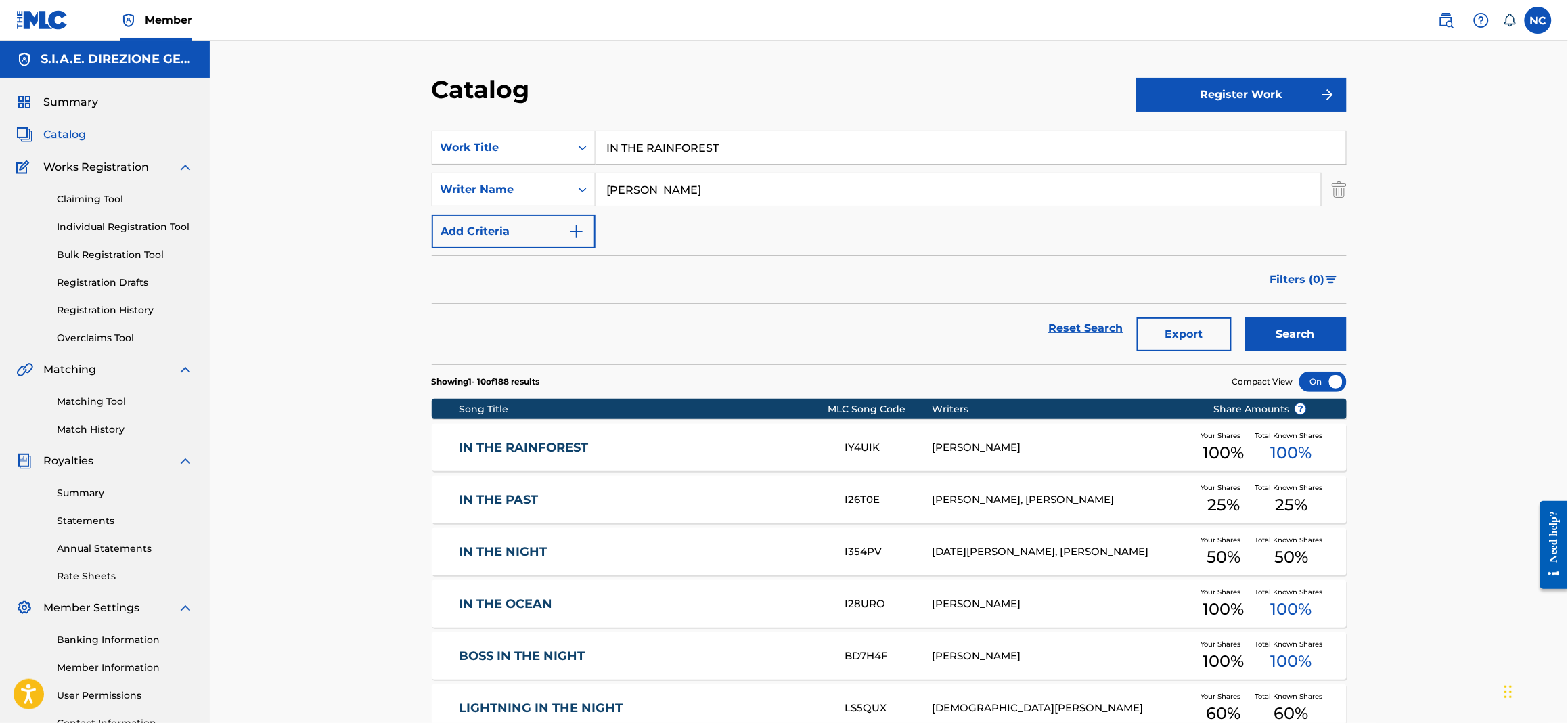
click at [499, 448] on link "IN THE RAINFOREST" at bounding box center [643, 448] width 368 height 16
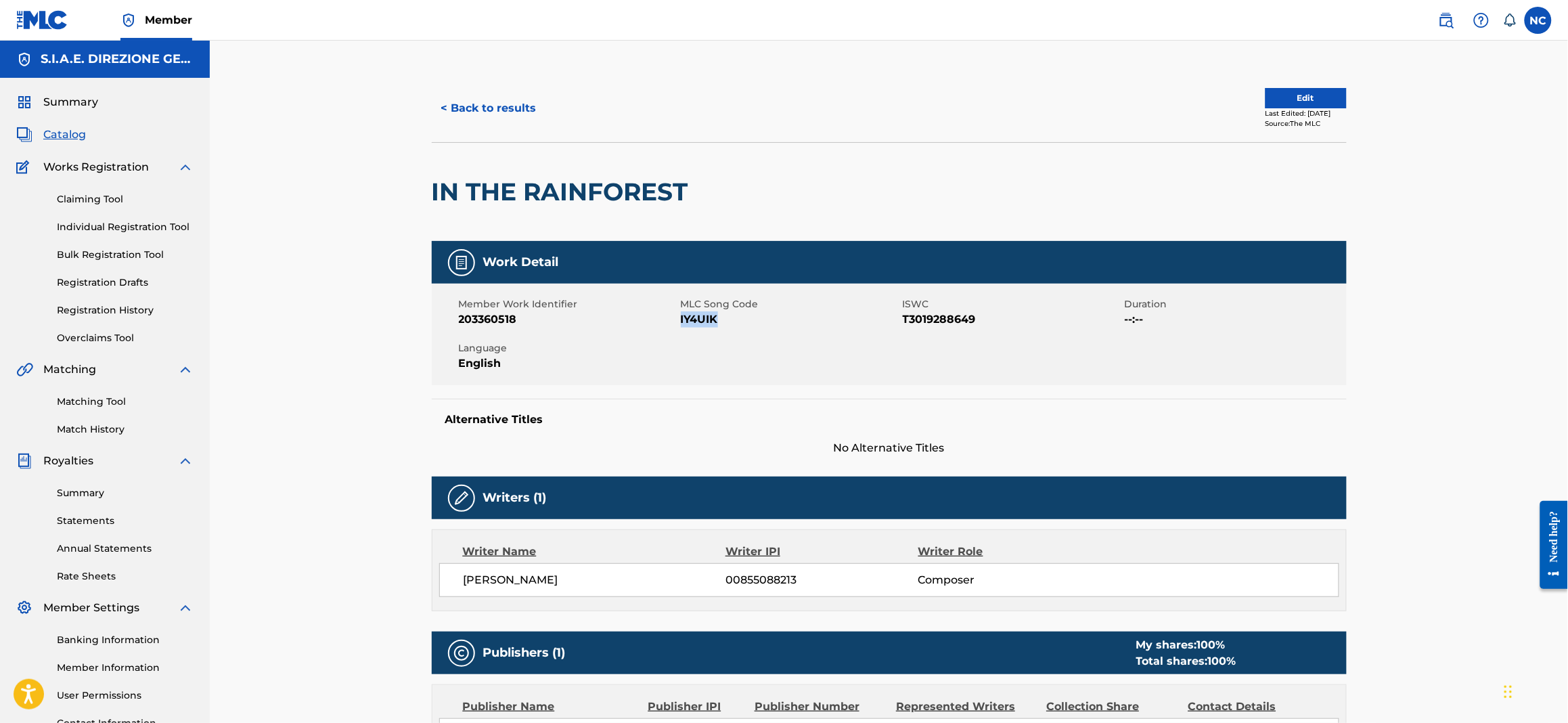
drag, startPoint x: 736, startPoint y: 314, endPoint x: 682, endPoint y: 322, distance: 54.6
click at [682, 322] on span "IY4UIK" at bounding box center [790, 319] width 219 height 17
drag, startPoint x: 685, startPoint y: 193, endPoint x: 432, endPoint y: 192, distance: 253.0
click at [432, 192] on h2 "IN THE RAINFOREST" at bounding box center [563, 192] width 263 height 30
drag, startPoint x: 432, startPoint y: 192, endPoint x: 450, endPoint y: 194, distance: 18.1
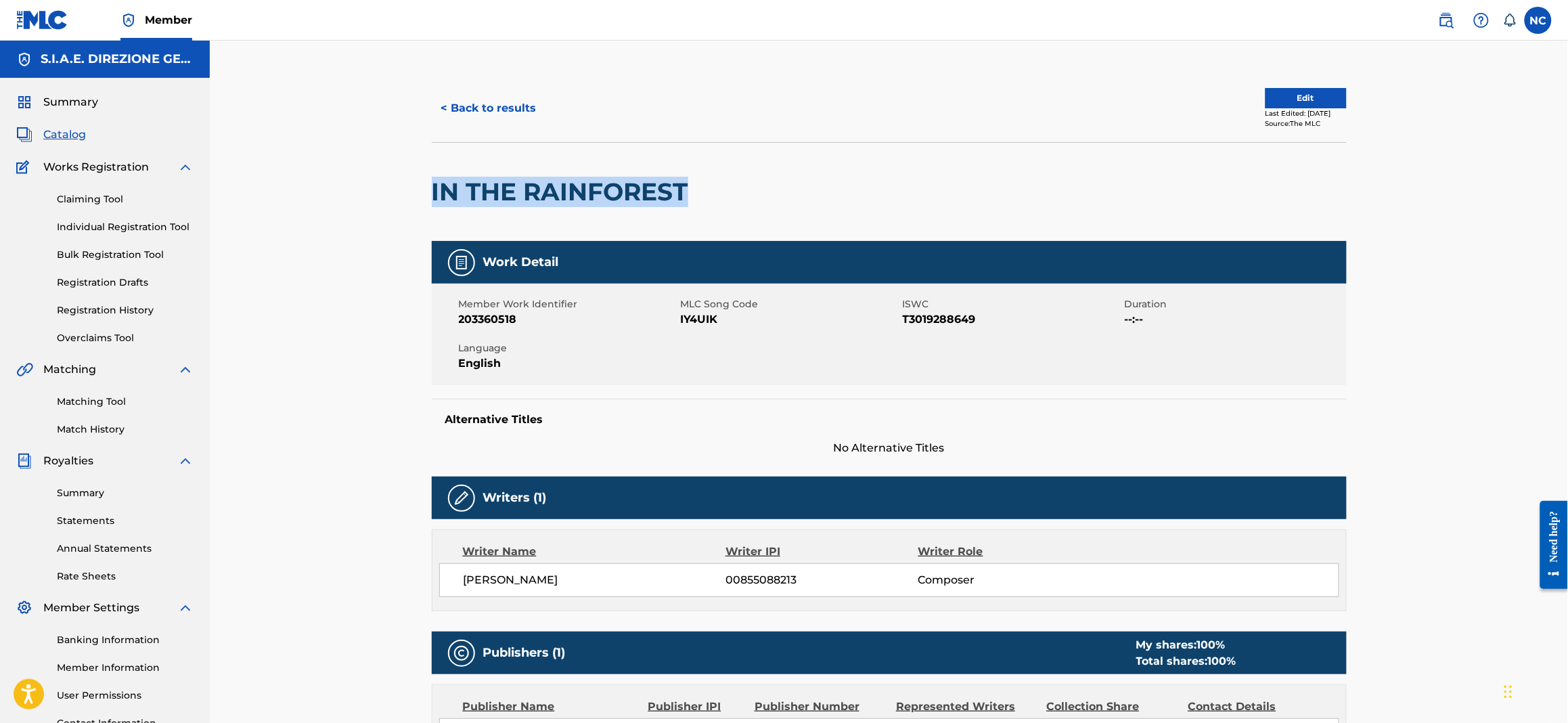
copy h2 "IN THE RAINFOREST"
drag, startPoint x: 720, startPoint y: 319, endPoint x: 681, endPoint y: 322, distance: 39.1
click at [681, 322] on span "IY4UIK" at bounding box center [790, 319] width 219 height 17
copy span "IY4UIK"
click at [501, 116] on button "< Back to results" at bounding box center [489, 108] width 114 height 34
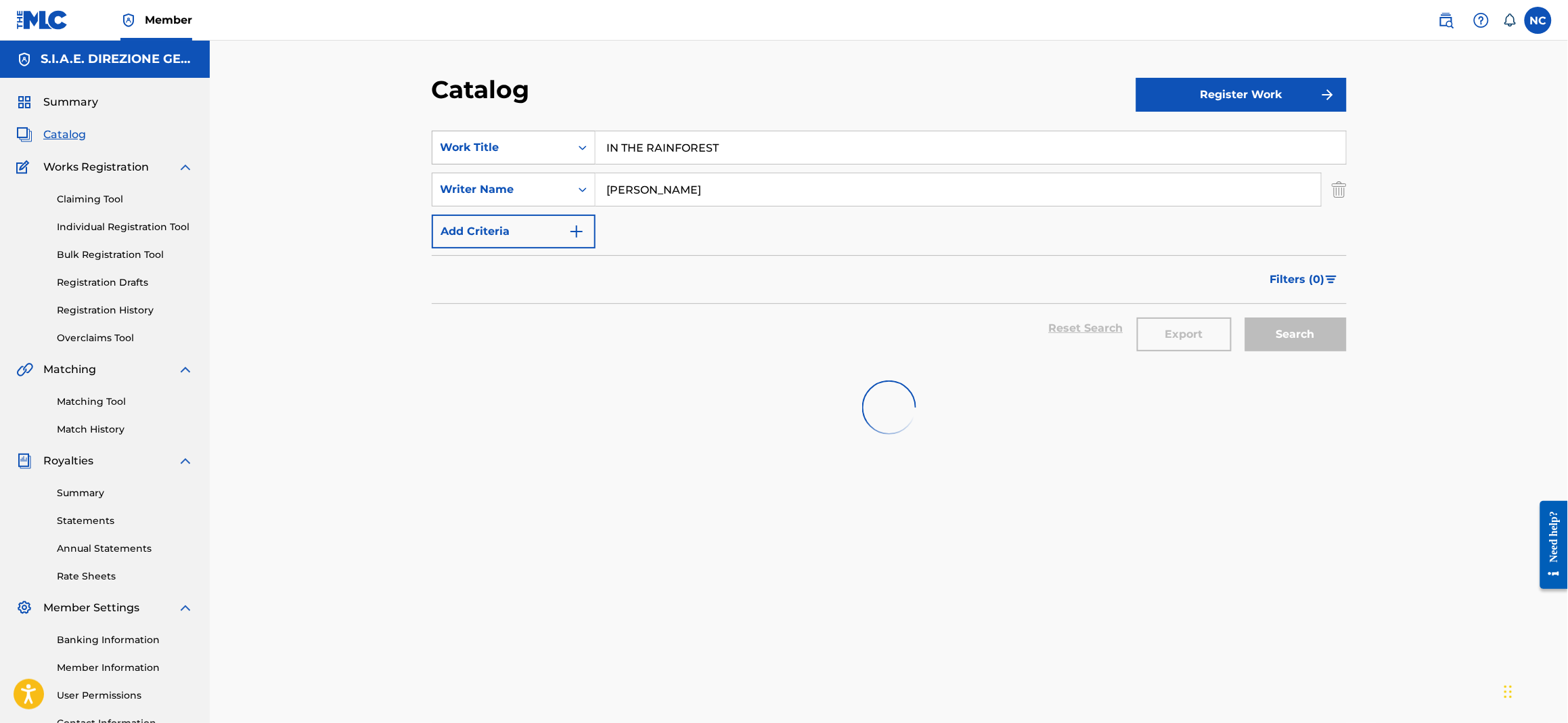
paste input "JUST BE"
drag, startPoint x: 771, startPoint y: 141, endPoint x: 557, endPoint y: 150, distance: 214.2
click at [557, 150] on div "SearchWithCriteriaa181e7af-86a7-4d36-9285-5efe6ad1bd3b Work Title IN THE RAINFO…" at bounding box center [889, 147] width 915 height 34
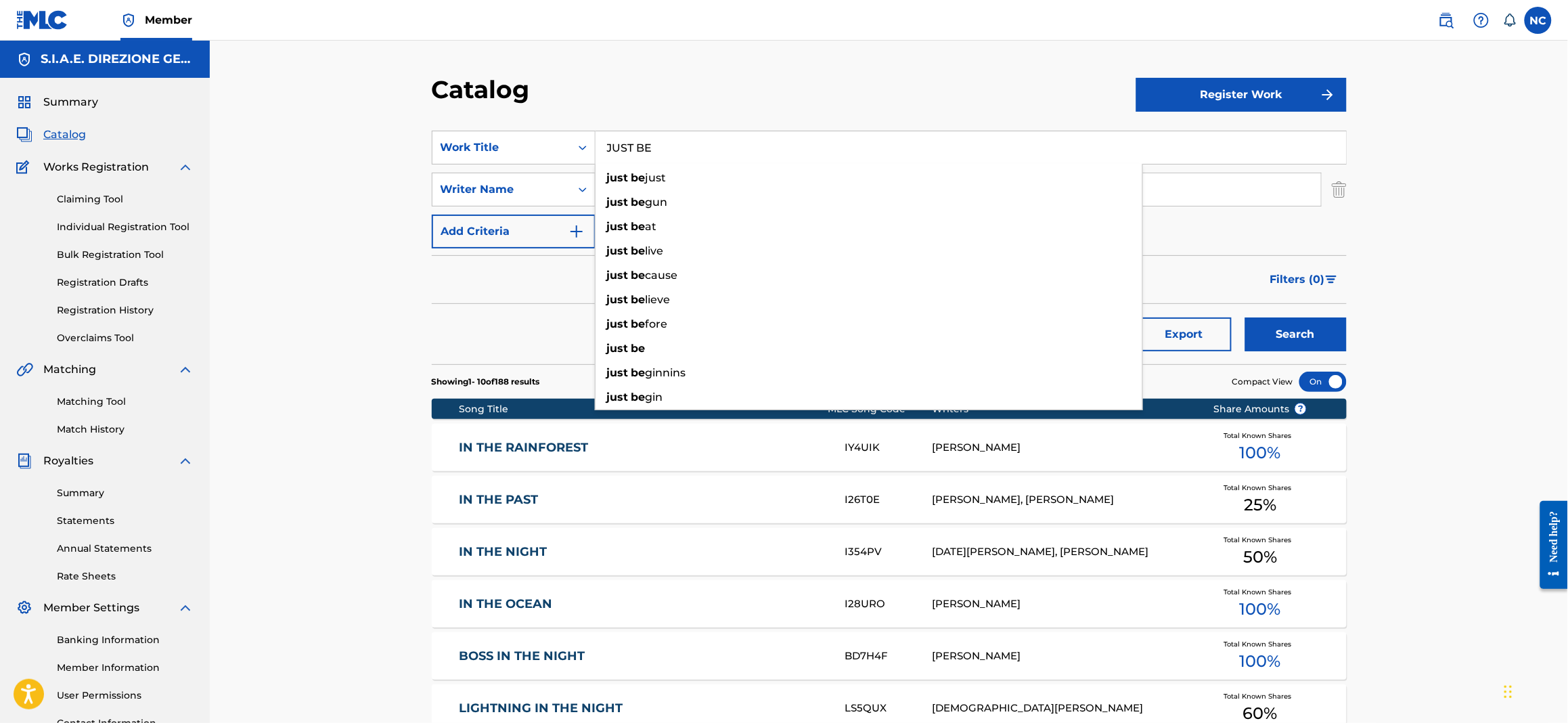
click at [668, 150] on input "JUST BE" at bounding box center [971, 147] width 751 height 32
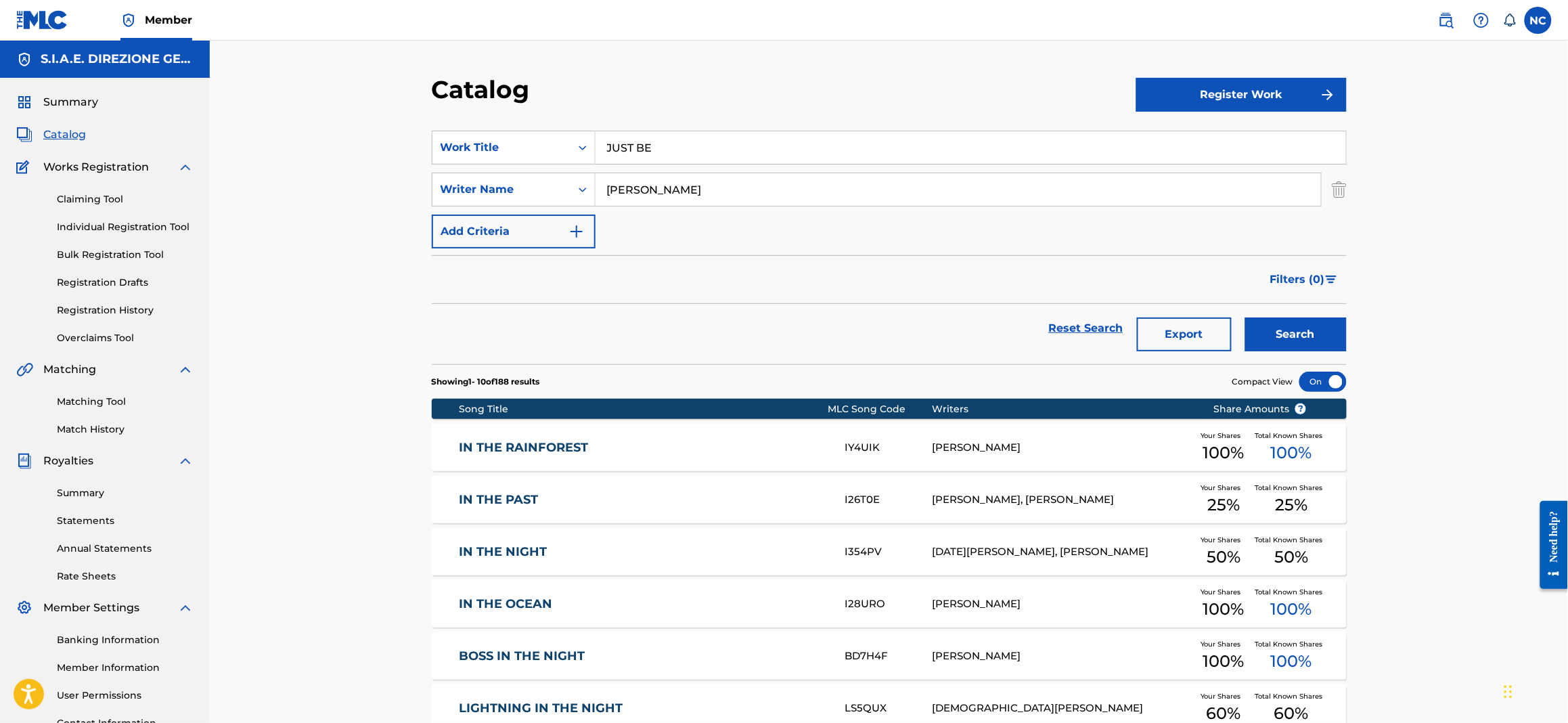
click at [1329, 338] on button "Search" at bounding box center [1296, 334] width 101 height 34
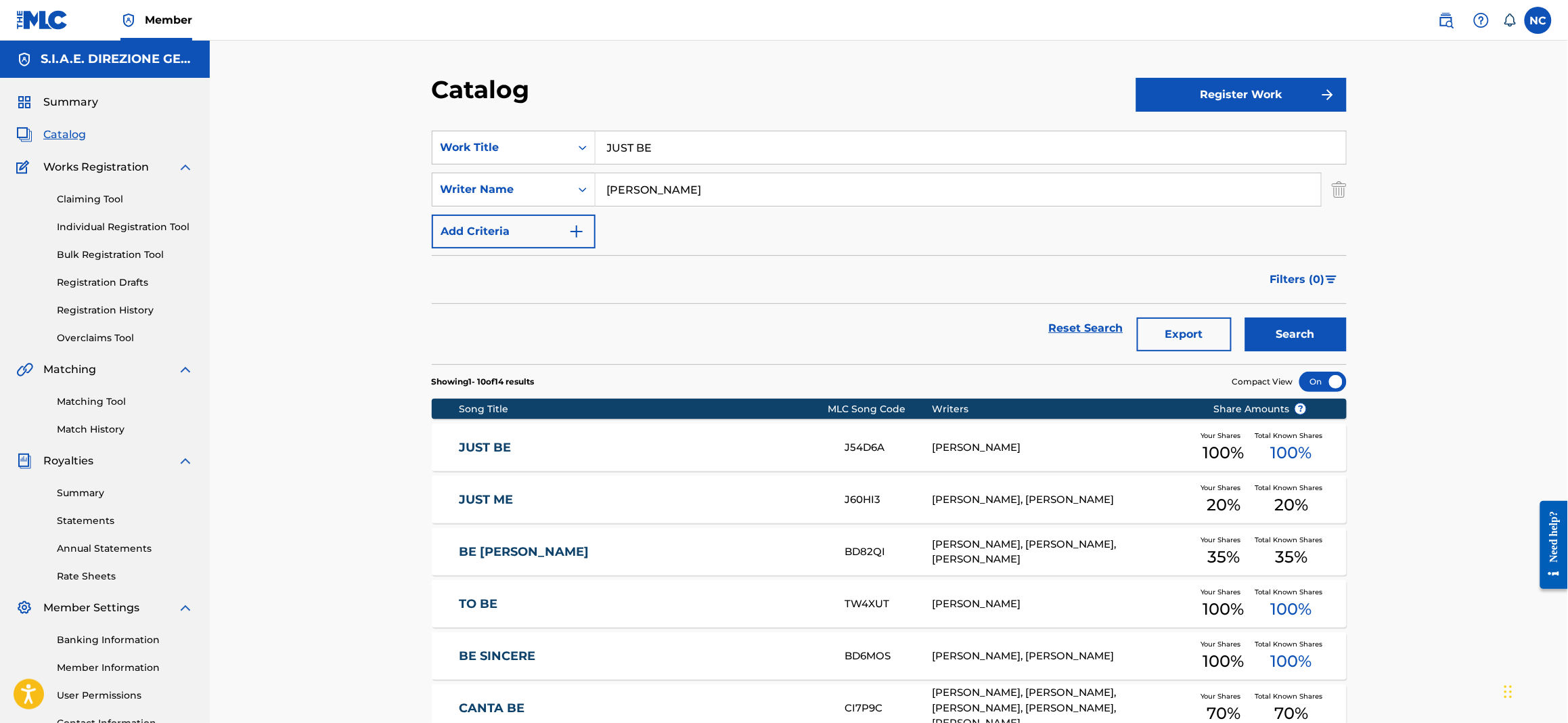
drag, startPoint x: 396, startPoint y: 136, endPoint x: 385, endPoint y: 141, distance: 12.1
click at [393, 136] on div "Catalog Register Work SearchWithCriteriaa181e7af-86a7-4d36-9285-5efe6ad1bd3b Wo…" at bounding box center [889, 525] width 1358 height 969
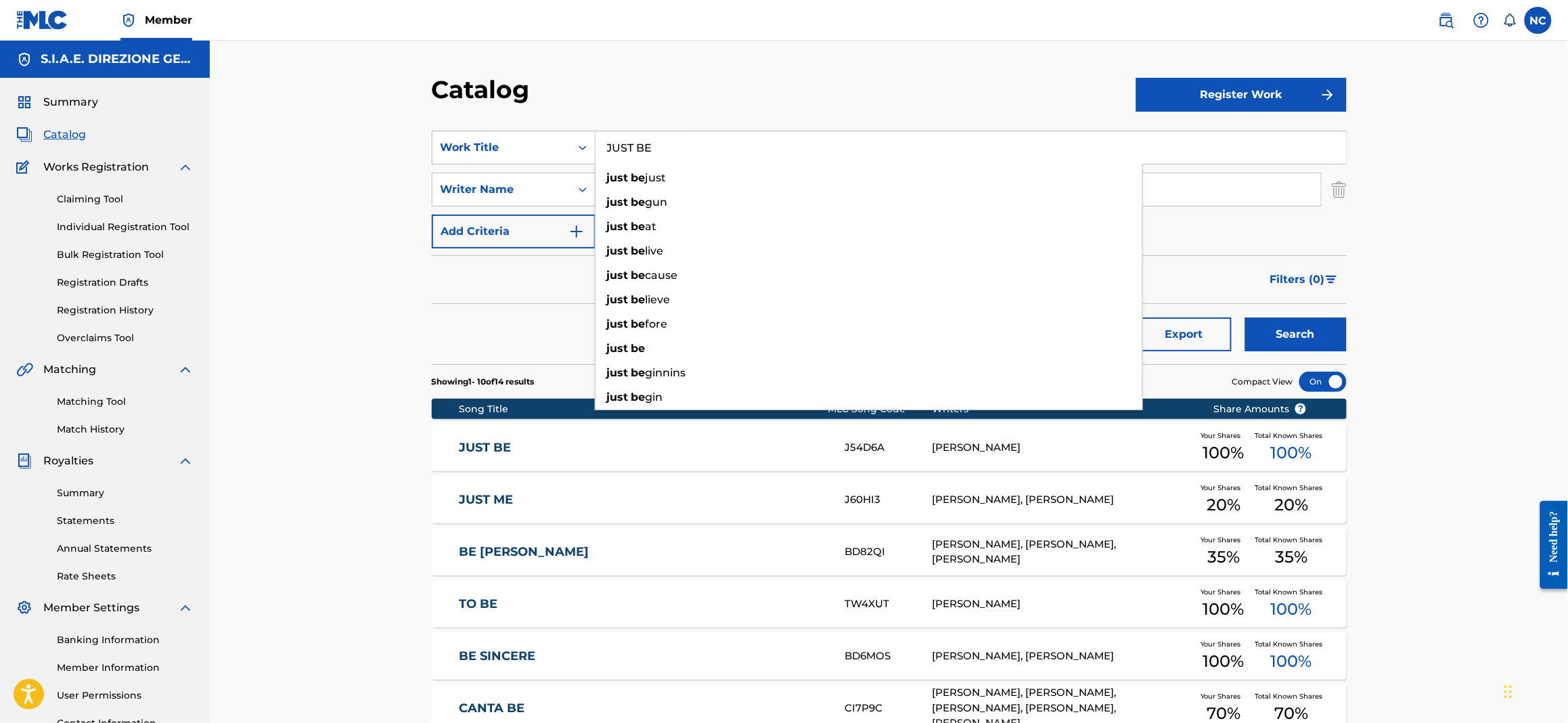
paste input "LONG BEFORE WORDS"
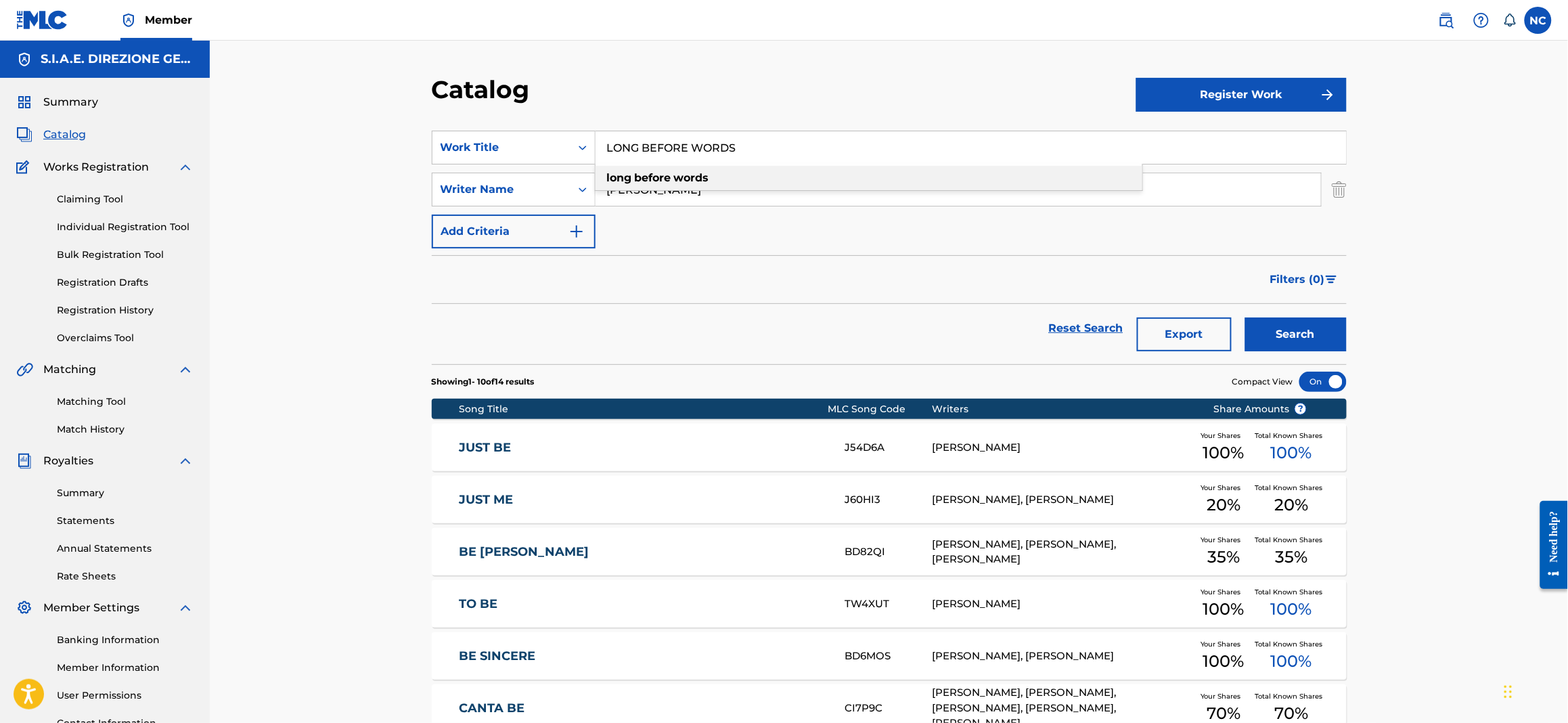
click at [677, 188] on div "long before words" at bounding box center [869, 177] width 547 height 25
type input "long before words"
click at [1293, 341] on button "Search" at bounding box center [1296, 334] width 101 height 34
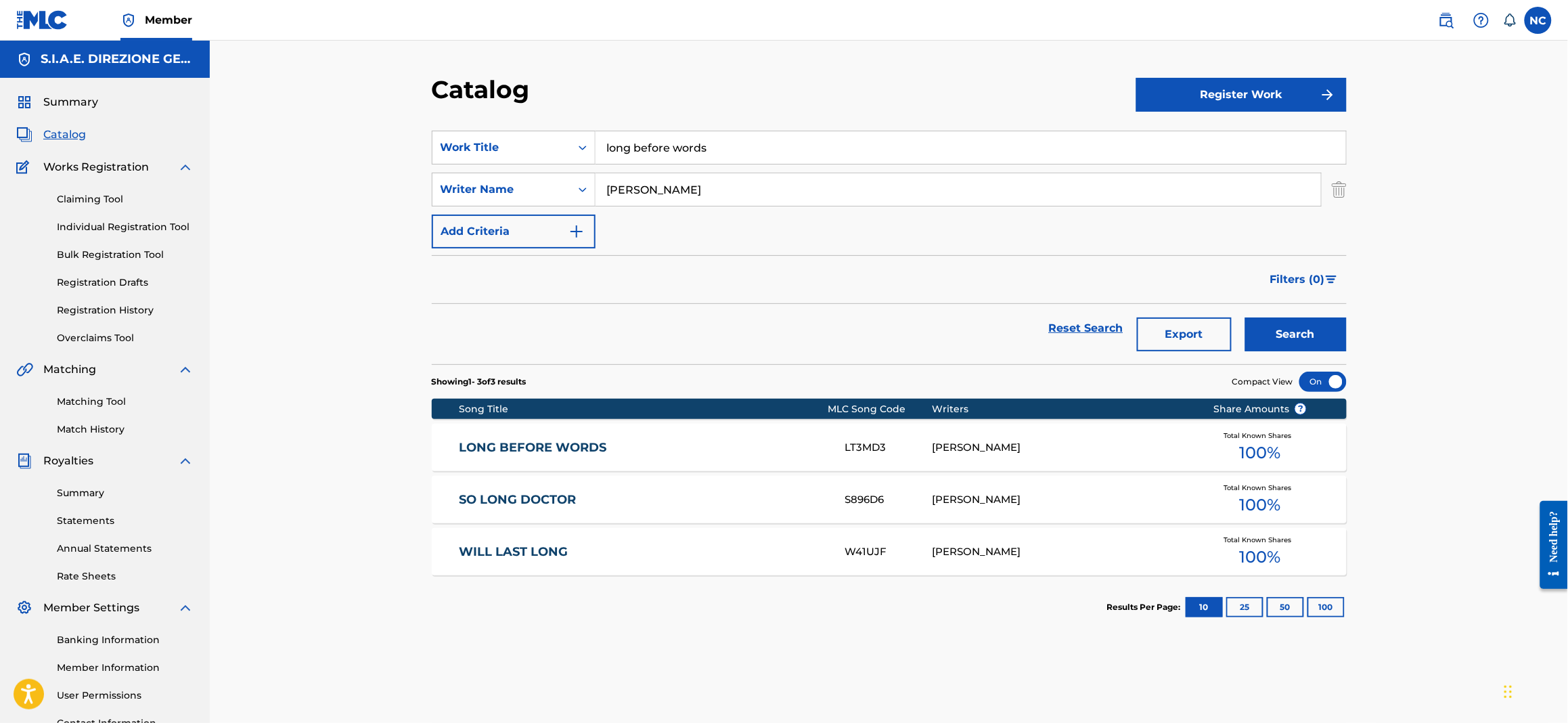
click at [565, 440] on link "LONG BEFORE WORDS" at bounding box center [643, 448] width 368 height 16
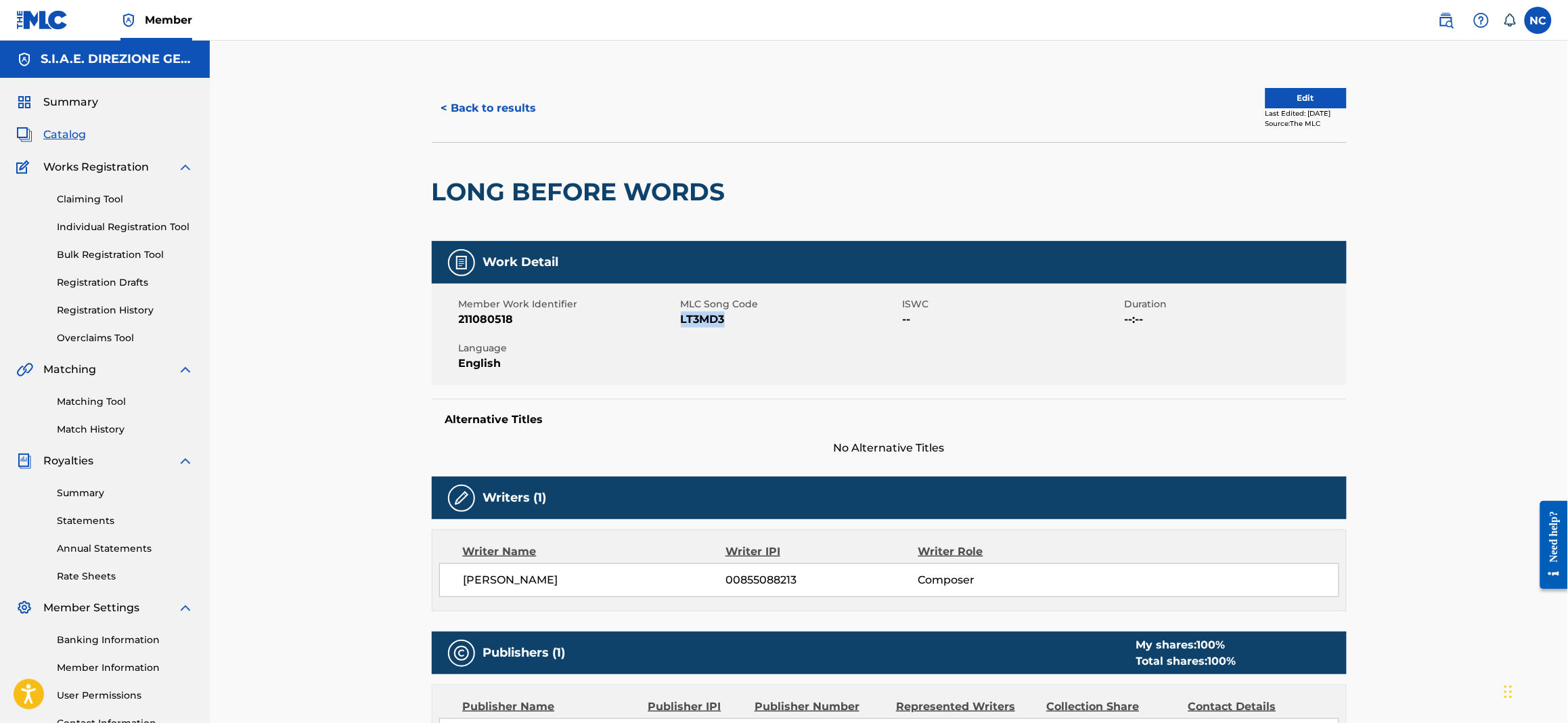
drag, startPoint x: 733, startPoint y: 317, endPoint x: 681, endPoint y: 318, distance: 52.0
click at [681, 318] on span "LT3MD3" at bounding box center [790, 319] width 219 height 17
copy span "LT3MD3"
drag, startPoint x: 735, startPoint y: 192, endPoint x: 393, endPoint y: 192, distance: 342.0
click at [393, 192] on div "< Back to results Edit Last Edited: February 22, 2025 Source: The MLC LONG BEFO…" at bounding box center [889, 491] width 1358 height 902
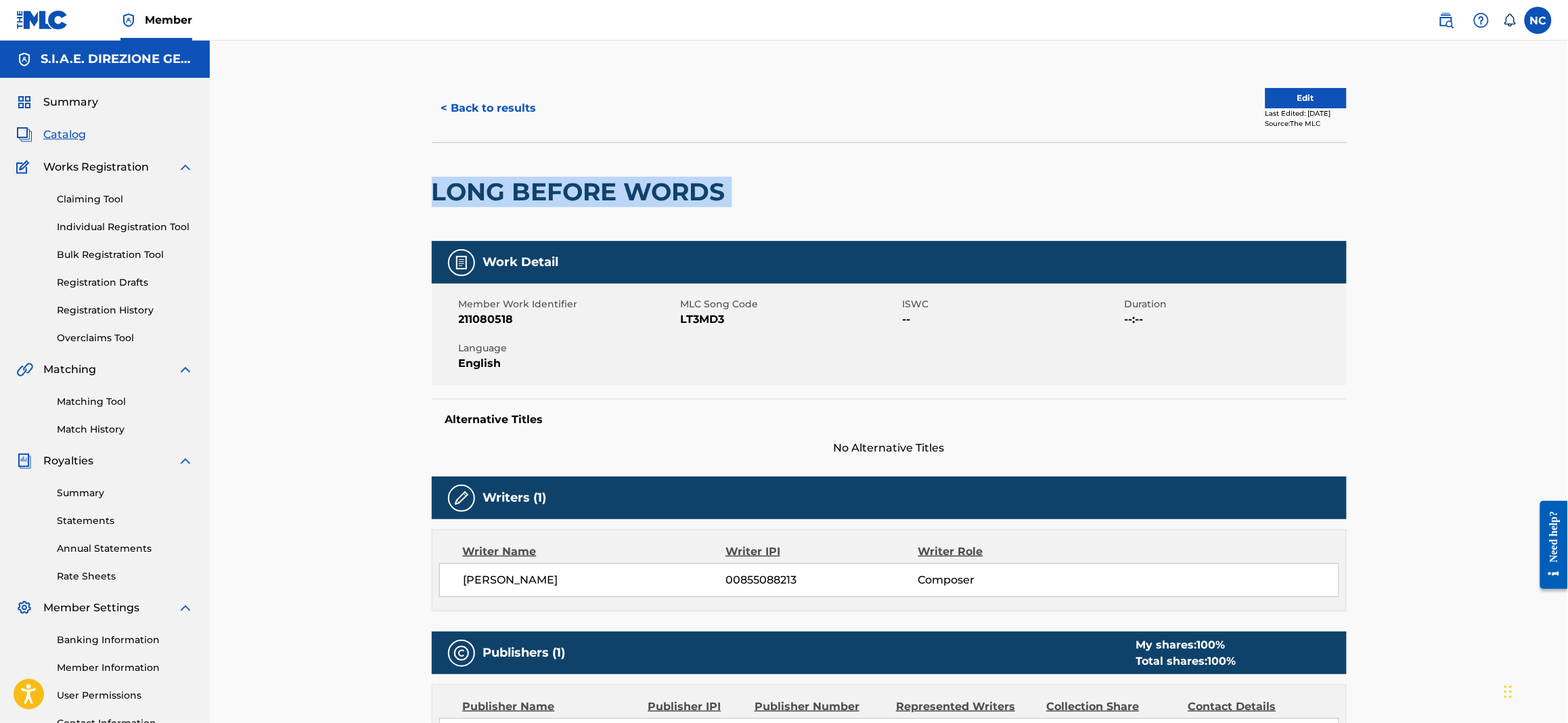
copy div "LONG BEFORE WORDS"
click at [58, 127] on span "Catalog" at bounding box center [65, 135] width 43 height 17
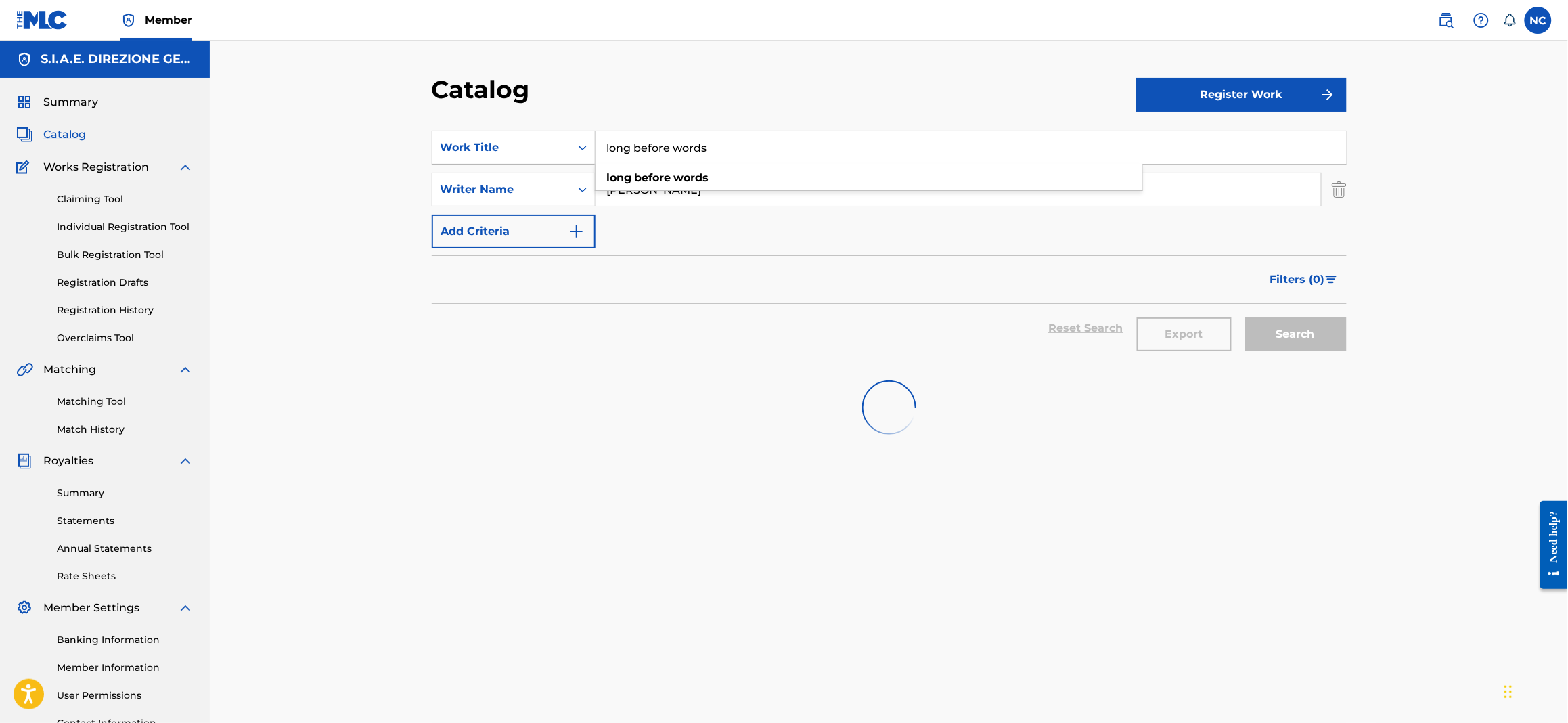
drag, startPoint x: 729, startPoint y: 143, endPoint x: 565, endPoint y: 158, distance: 164.7
click at [565, 158] on div "SearchWithCriteriaa181e7af-86a7-4d36-9285-5efe6ad1bd3b Work Title long before w…" at bounding box center [889, 147] width 915 height 34
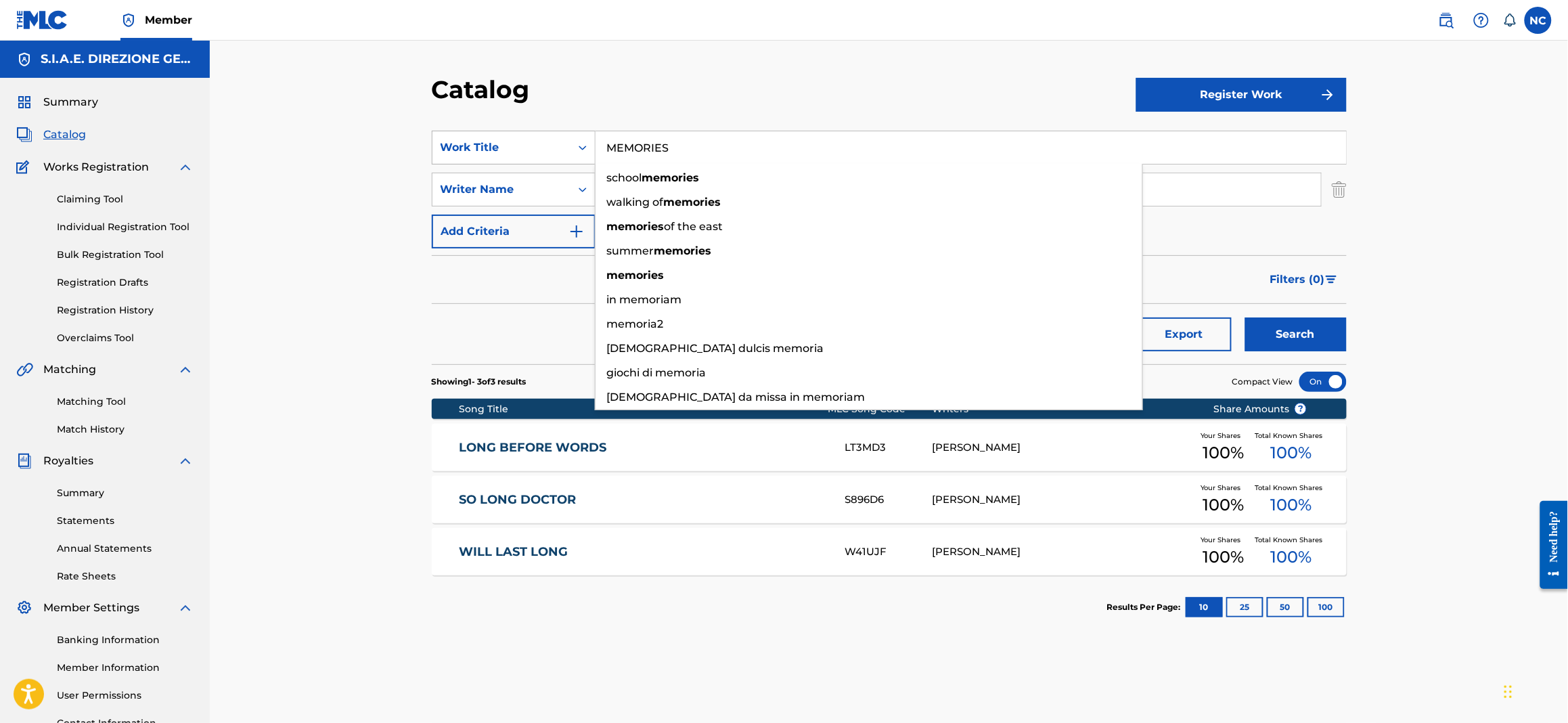
click at [1246, 318] on button "Search" at bounding box center [1296, 334] width 101 height 34
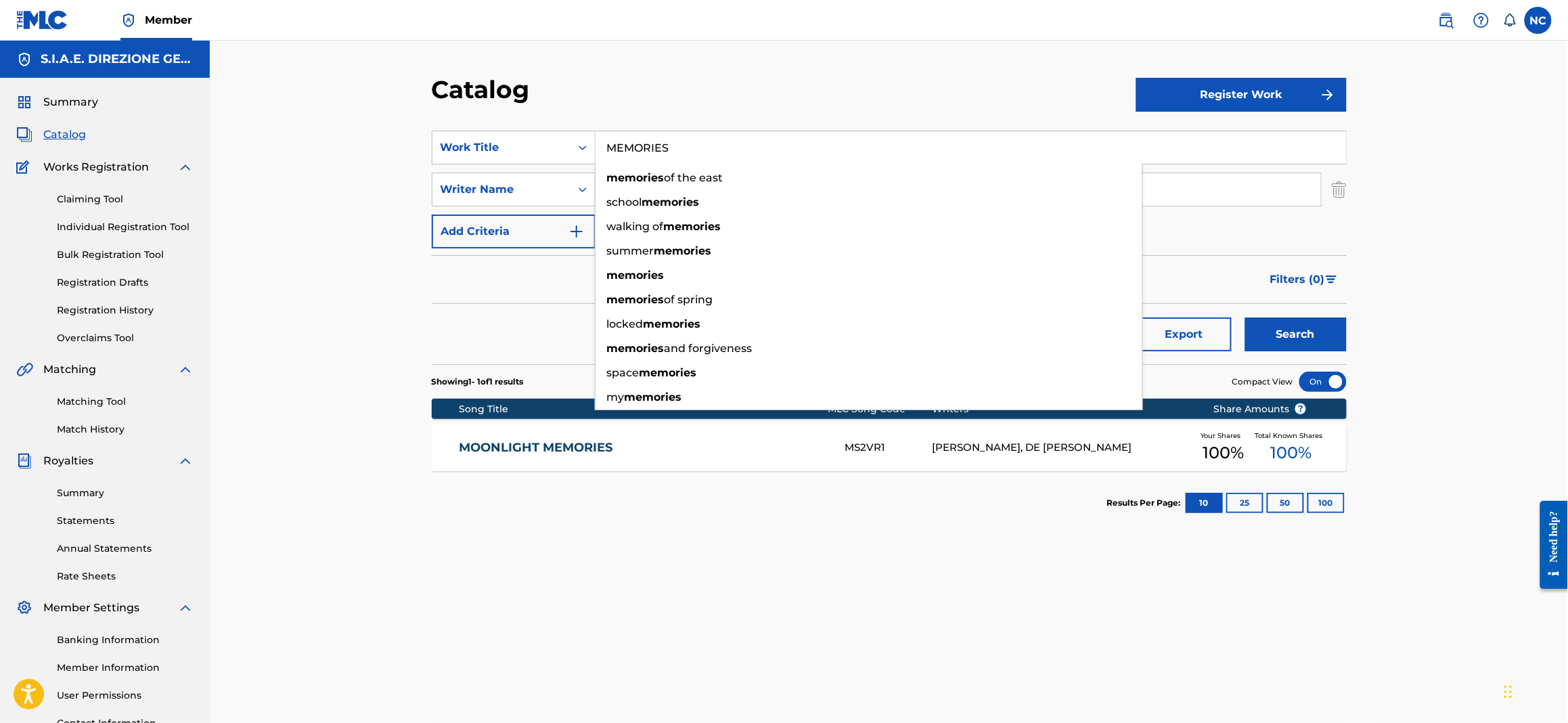
drag, startPoint x: 1010, startPoint y: 603, endPoint x: 1165, endPoint y: 413, distance: 245.2
click at [1010, 599] on div "SearchWithCriteriaa181e7af-86a7-4d36-9285-5efe6ad1bd3b Work Title MEMORIES memo…" at bounding box center [889, 464] width 915 height 700
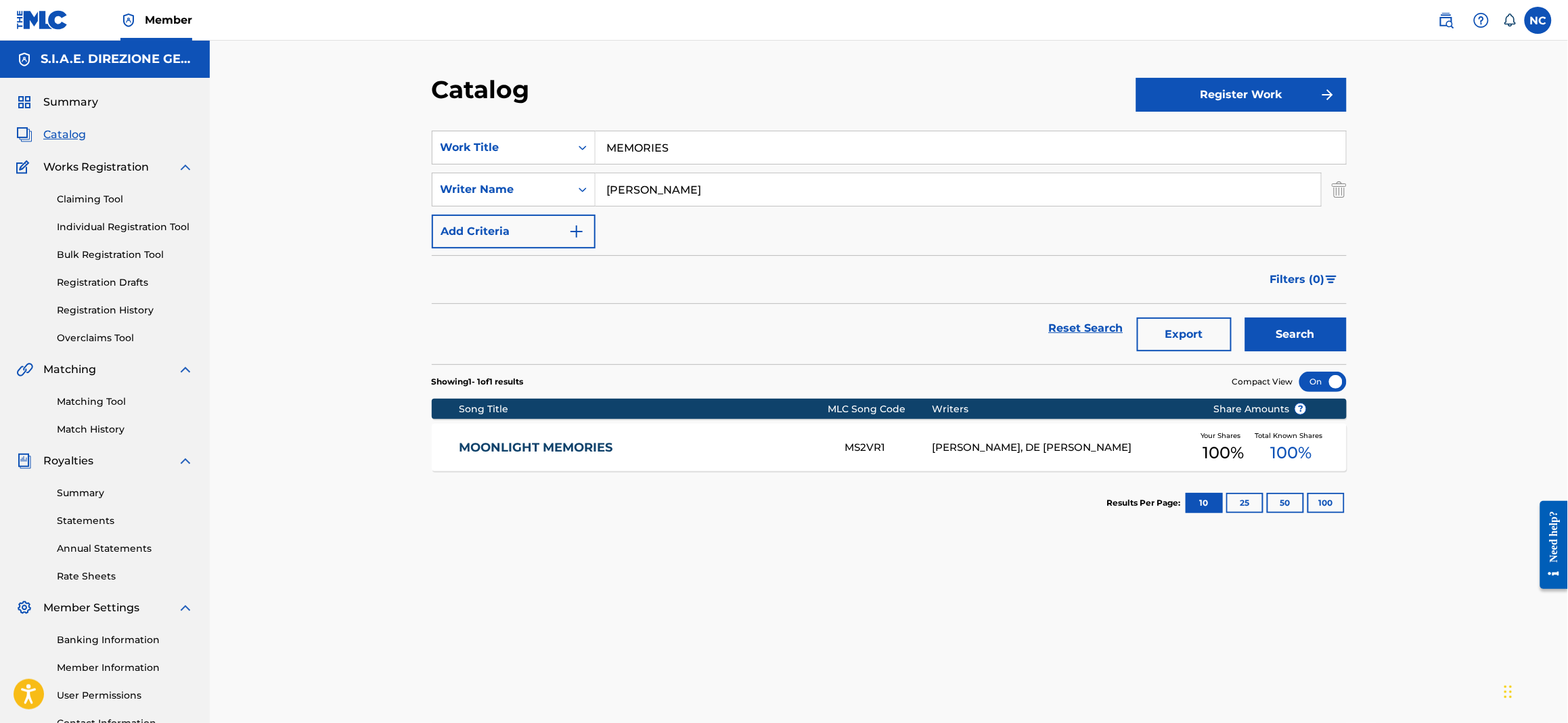
click at [1281, 326] on button "Search" at bounding box center [1296, 334] width 101 height 34
drag, startPoint x: 714, startPoint y: 143, endPoint x: 347, endPoint y: 141, distance: 367.0
click at [347, 141] on div "Catalog Register Work SearchWithCriteriaa181e7af-86a7-4d36-9285-5efe6ad1bd3b Wo…" at bounding box center [889, 407] width 1358 height 734
type input "COME IL RICORDO"
click at [1246, 318] on button "Search" at bounding box center [1296, 334] width 101 height 34
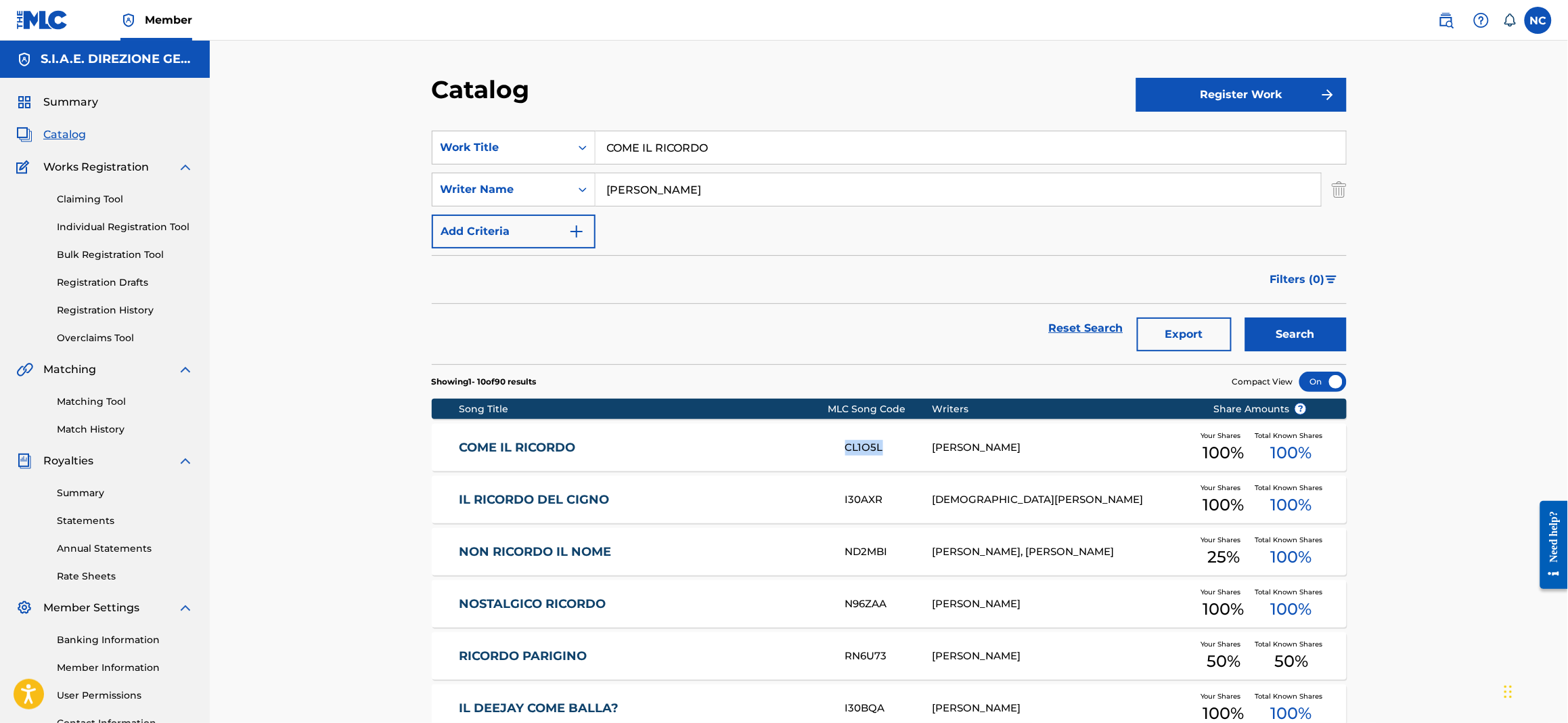
drag, startPoint x: 878, startPoint y: 447, endPoint x: 845, endPoint y: 447, distance: 33.0
click at [846, 447] on div "CL1O5L" at bounding box center [889, 448] width 86 height 16
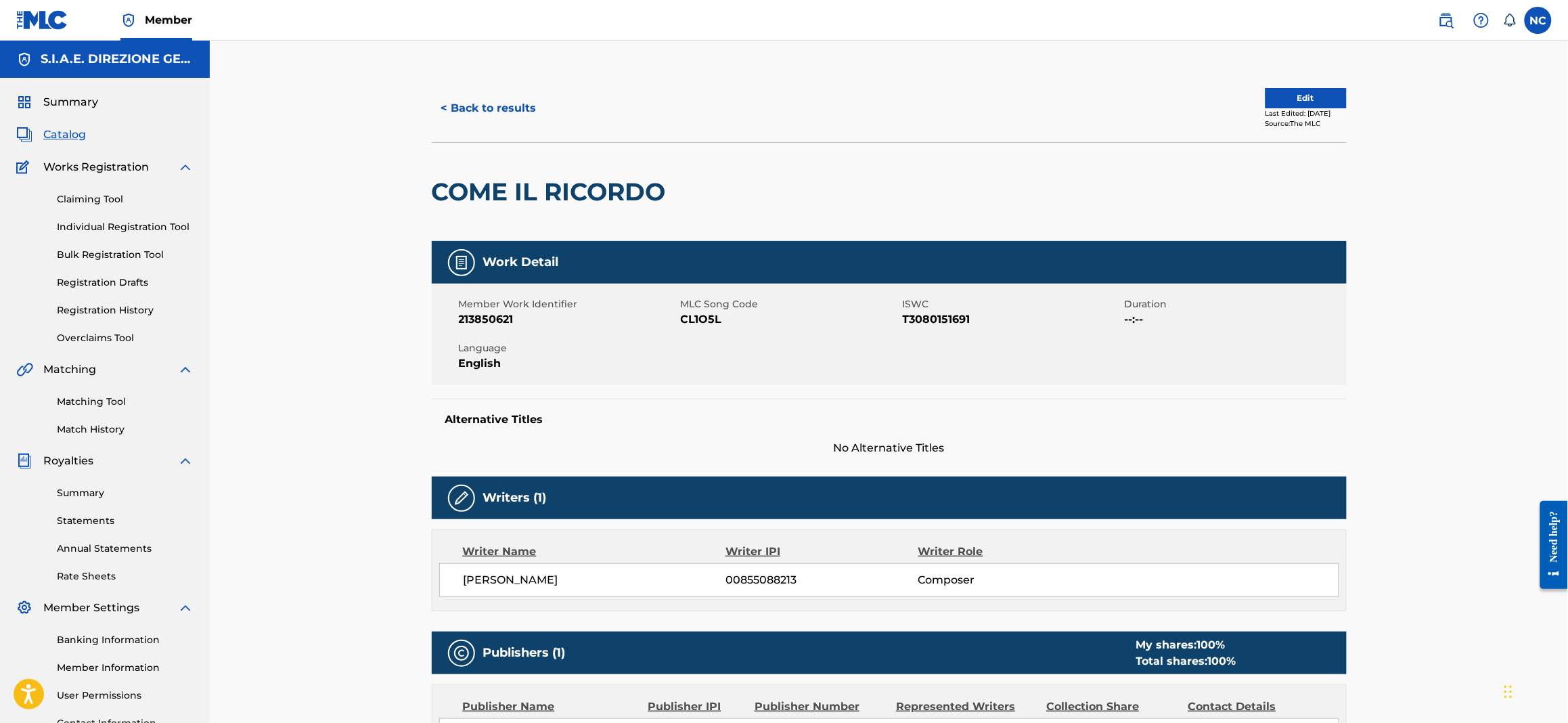
drag, startPoint x: 846, startPoint y: 450, endPoint x: 751, endPoint y: 342, distance: 143.8
click at [751, 342] on div "Member Work Identifier 213850621 MLC Song Code CL1O5L ISWC T3080151691 Duration…" at bounding box center [889, 334] width 915 height 101
drag, startPoint x: 721, startPoint y: 315, endPoint x: 684, endPoint y: 325, distance: 38.3
click at [684, 325] on span "CL1O5L" at bounding box center [790, 319] width 219 height 17
copy span "CL1O5L"
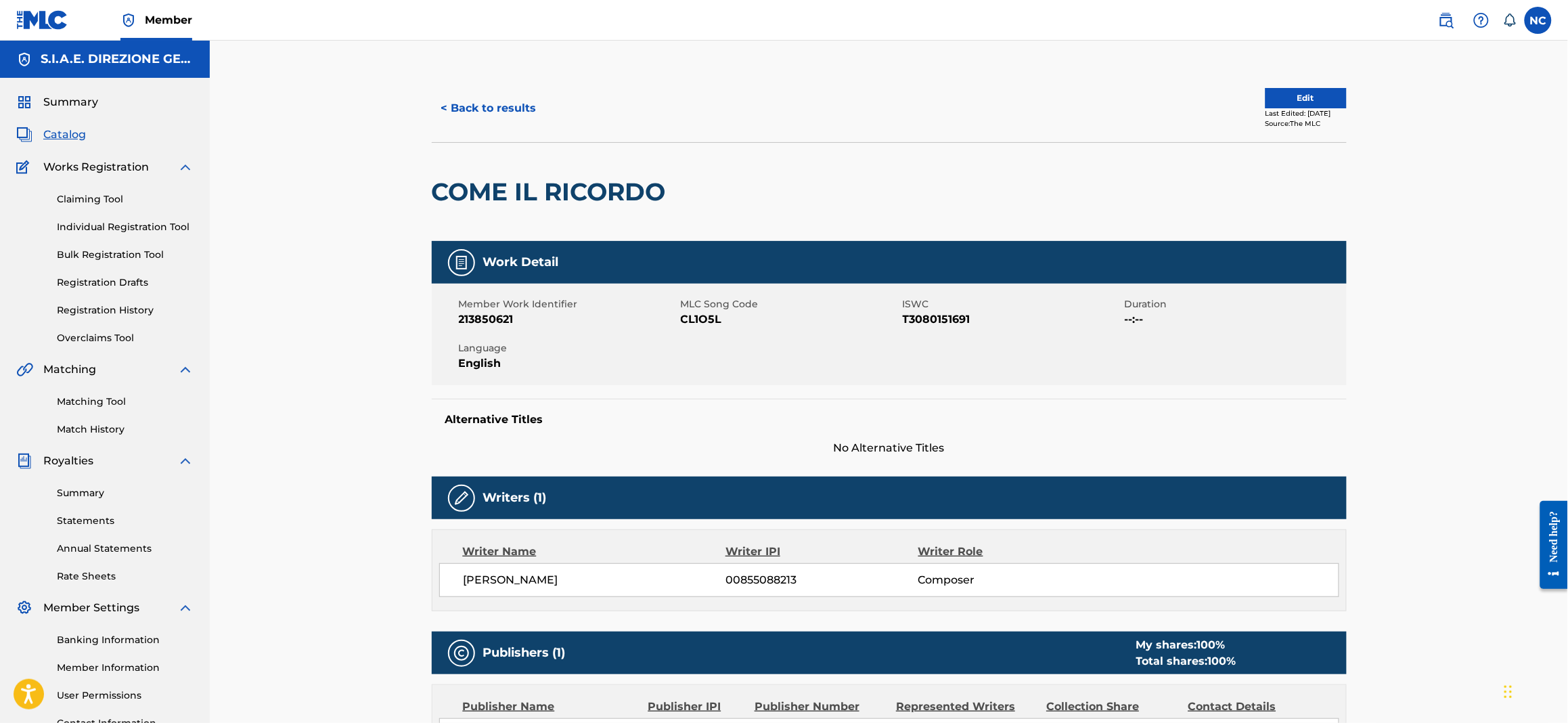
click at [49, 124] on div "Summary Catalog Works Registration Claiming Tool Individual Registration Tool B…" at bounding box center [105, 426] width 210 height 697
click at [60, 139] on span "Catalog" at bounding box center [65, 135] width 43 height 17
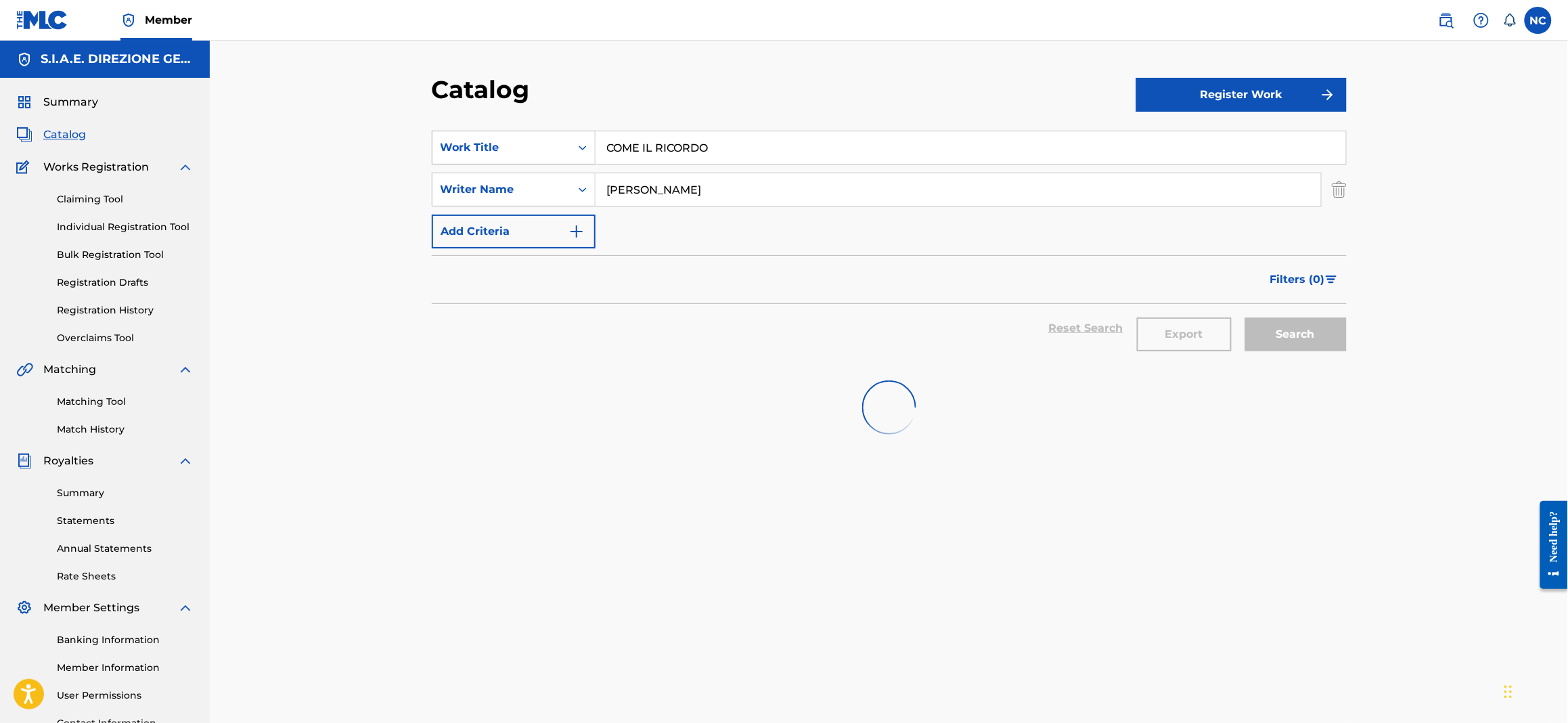
drag, startPoint x: 740, startPoint y: 151, endPoint x: 551, endPoint y: 150, distance: 189.0
click at [551, 150] on div "SearchWithCriteriaa181e7af-86a7-4d36-9285-5efe6ad1bd3b Work Title COME IL RICOR…" at bounding box center [889, 147] width 915 height 34
paste input "MISERERE DELL’ALTARE"
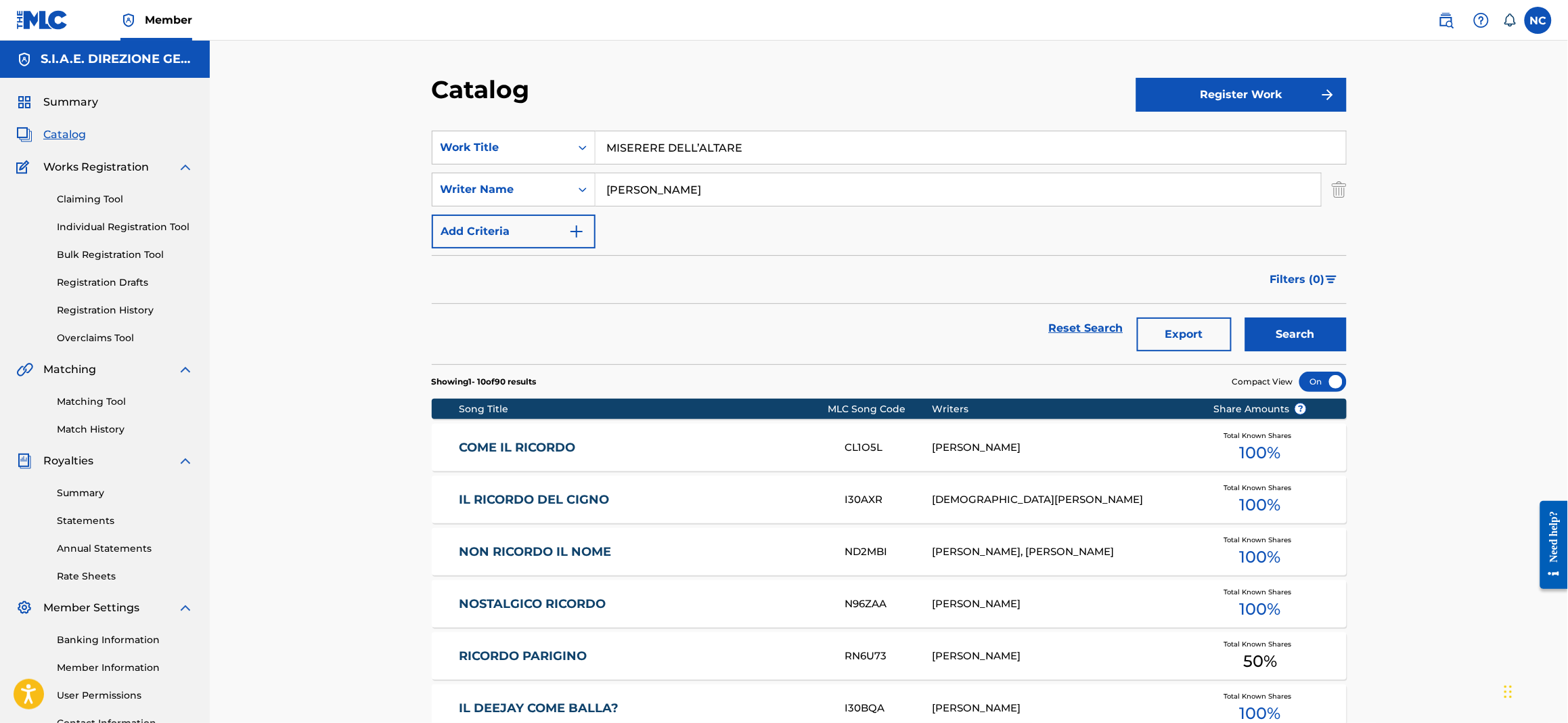
type input "MISERERE DELL’ALTARE"
click at [1256, 329] on button "Search" at bounding box center [1296, 334] width 101 height 34
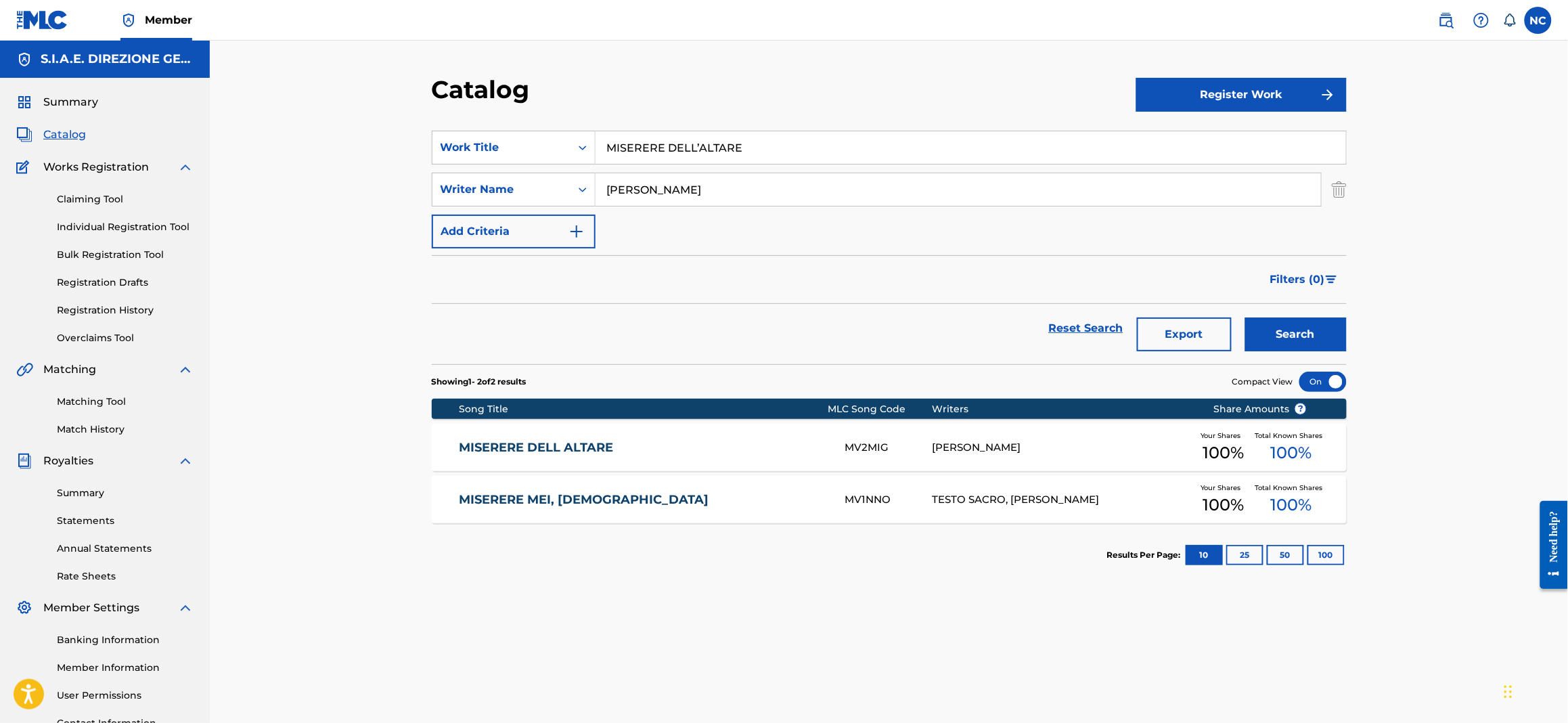
click at [489, 454] on link "MISERERE DELL ALTARE" at bounding box center [643, 448] width 368 height 16
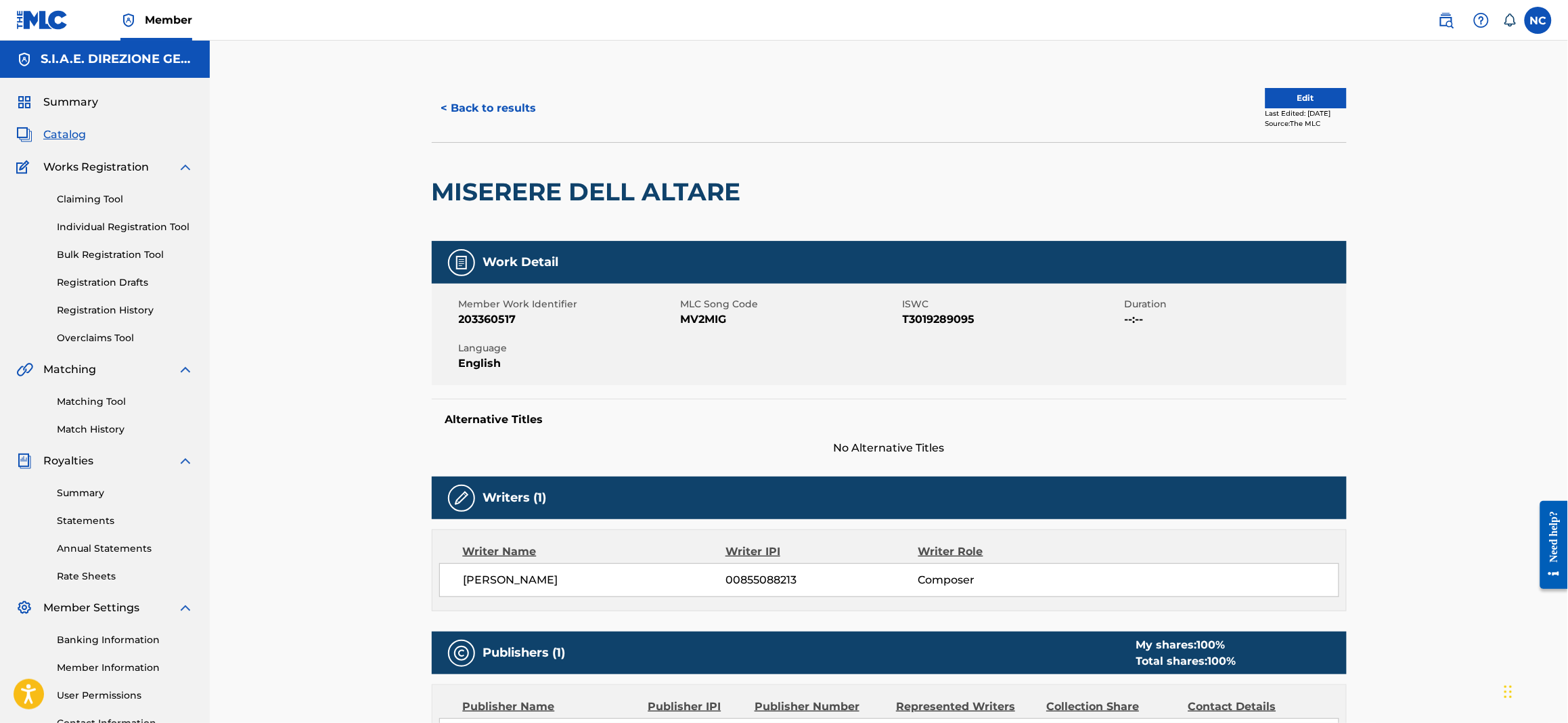
click at [67, 131] on span "Catalog" at bounding box center [65, 135] width 43 height 17
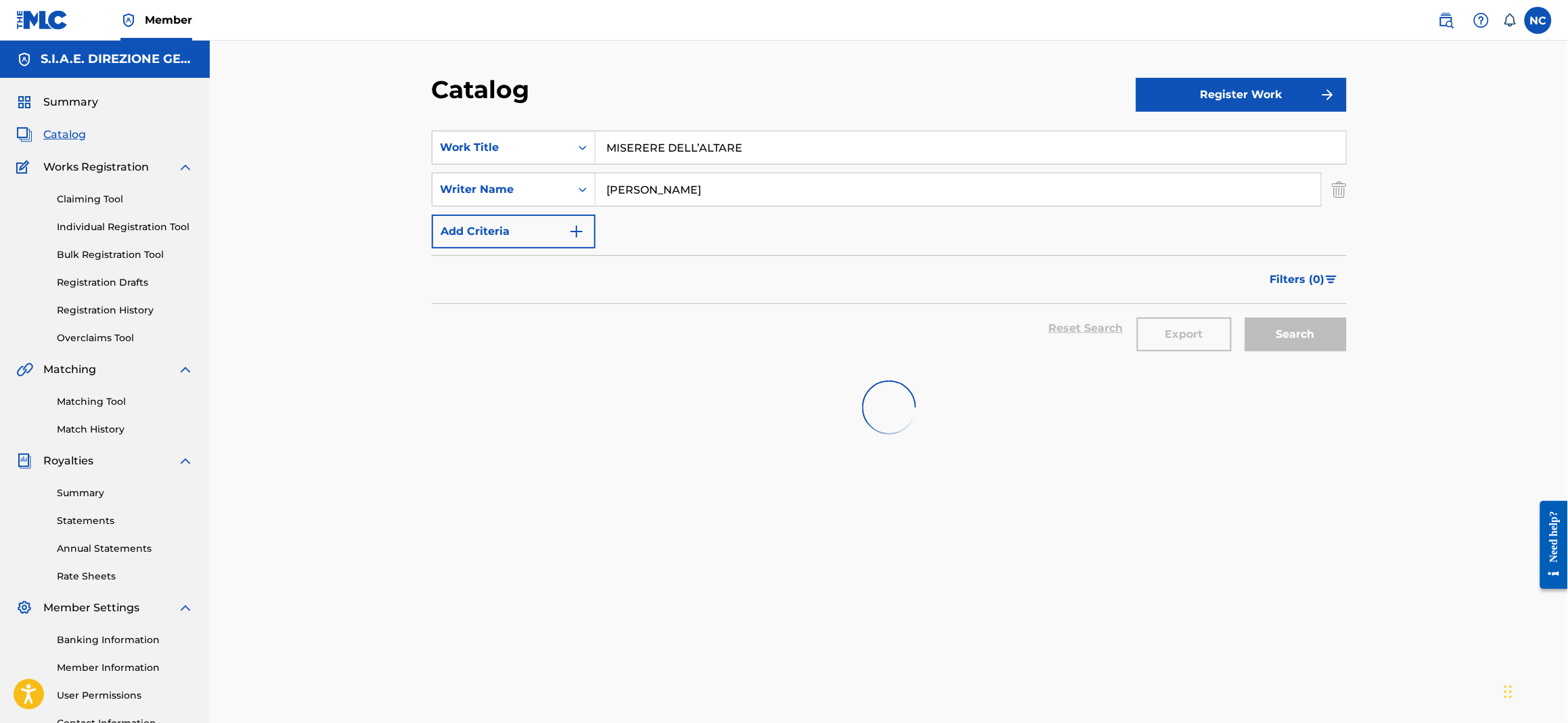
drag, startPoint x: 847, startPoint y: 147, endPoint x: 419, endPoint y: 147, distance: 428.0
click at [419, 147] on div "Catalog Register Work SearchWithCriteriaa181e7af-86a7-4d36-9285-5efe6ad1bd3b Wo…" at bounding box center [889, 424] width 948 height 700
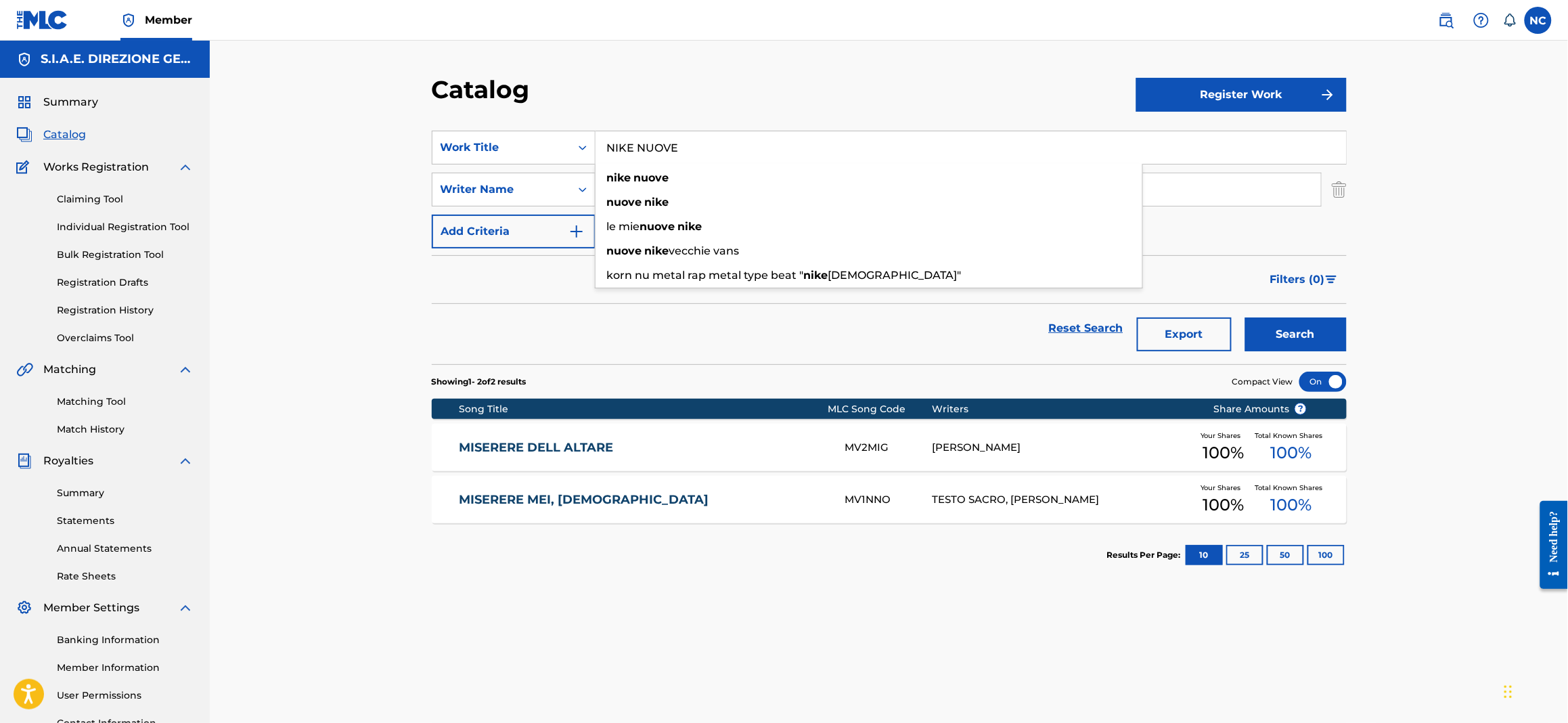
type input "NIKE NUOVE"
click at [1246, 318] on button "Search" at bounding box center [1296, 334] width 101 height 34
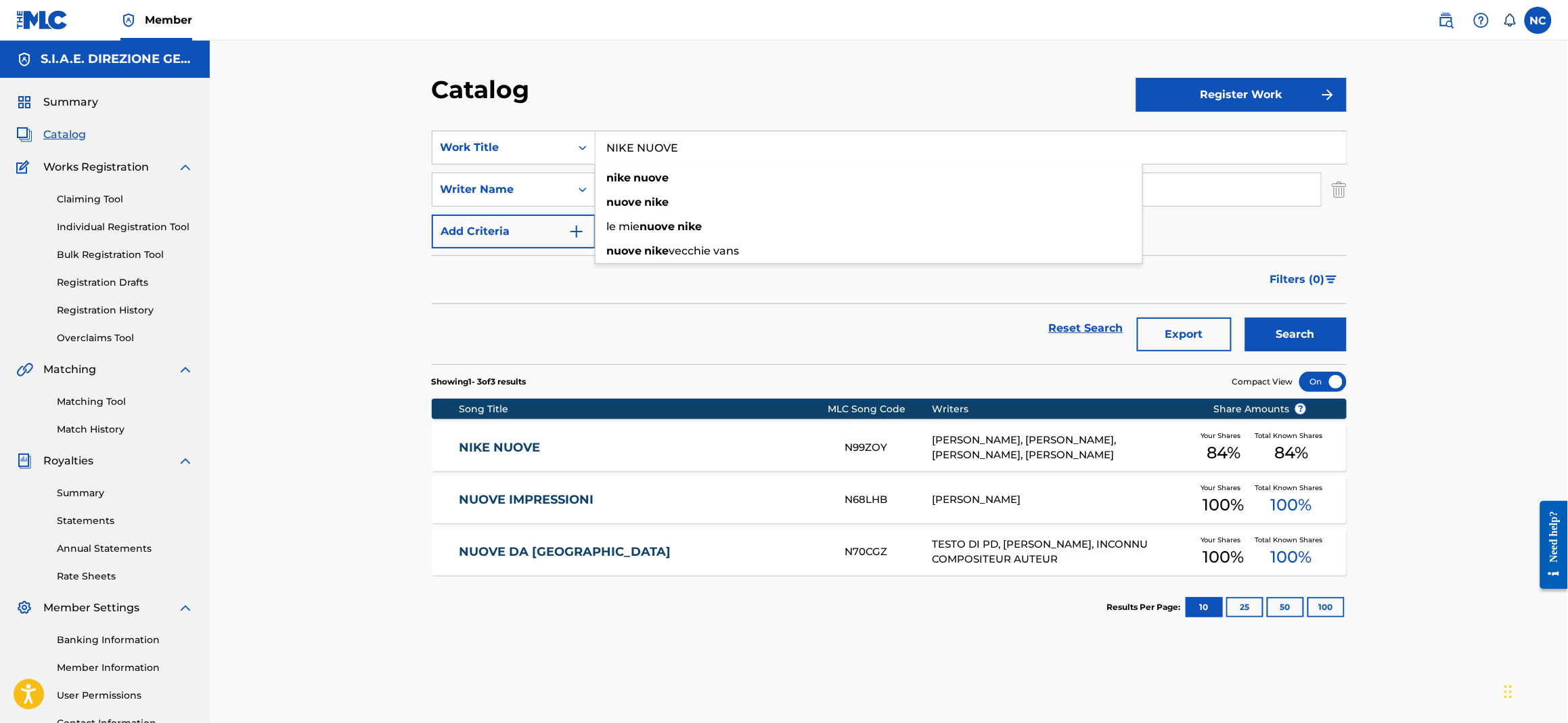
click at [649, 162] on input "NIKE NUOVE" at bounding box center [971, 147] width 751 height 32
click at [533, 431] on div "NIKE NUOVE N99ZOY DAVIDE PIVA, LUCA ZAPELLI, EMANUELE FILIPPI, MATTEO DA ROS Yo…" at bounding box center [889, 447] width 915 height 48
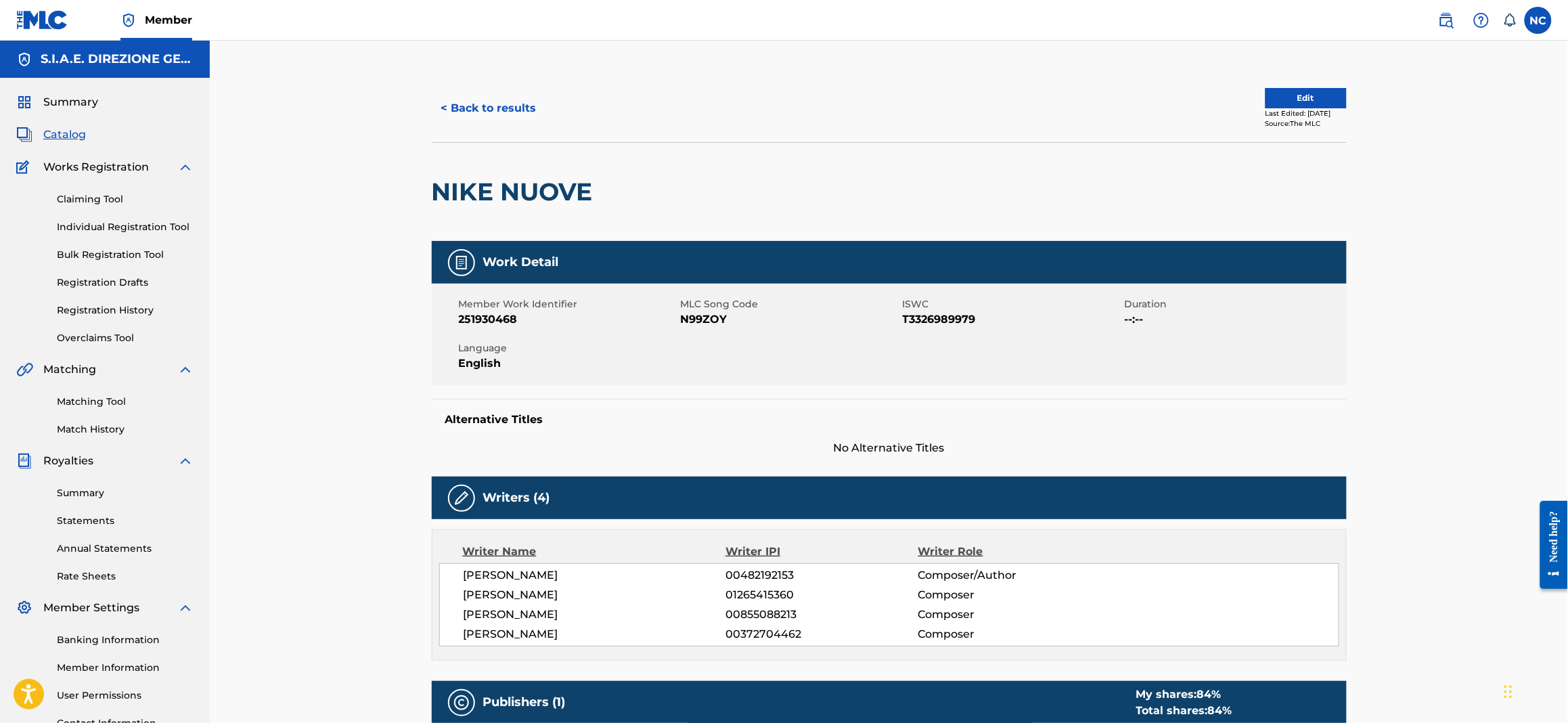
click at [469, 114] on button "< Back to results" at bounding box center [489, 108] width 114 height 34
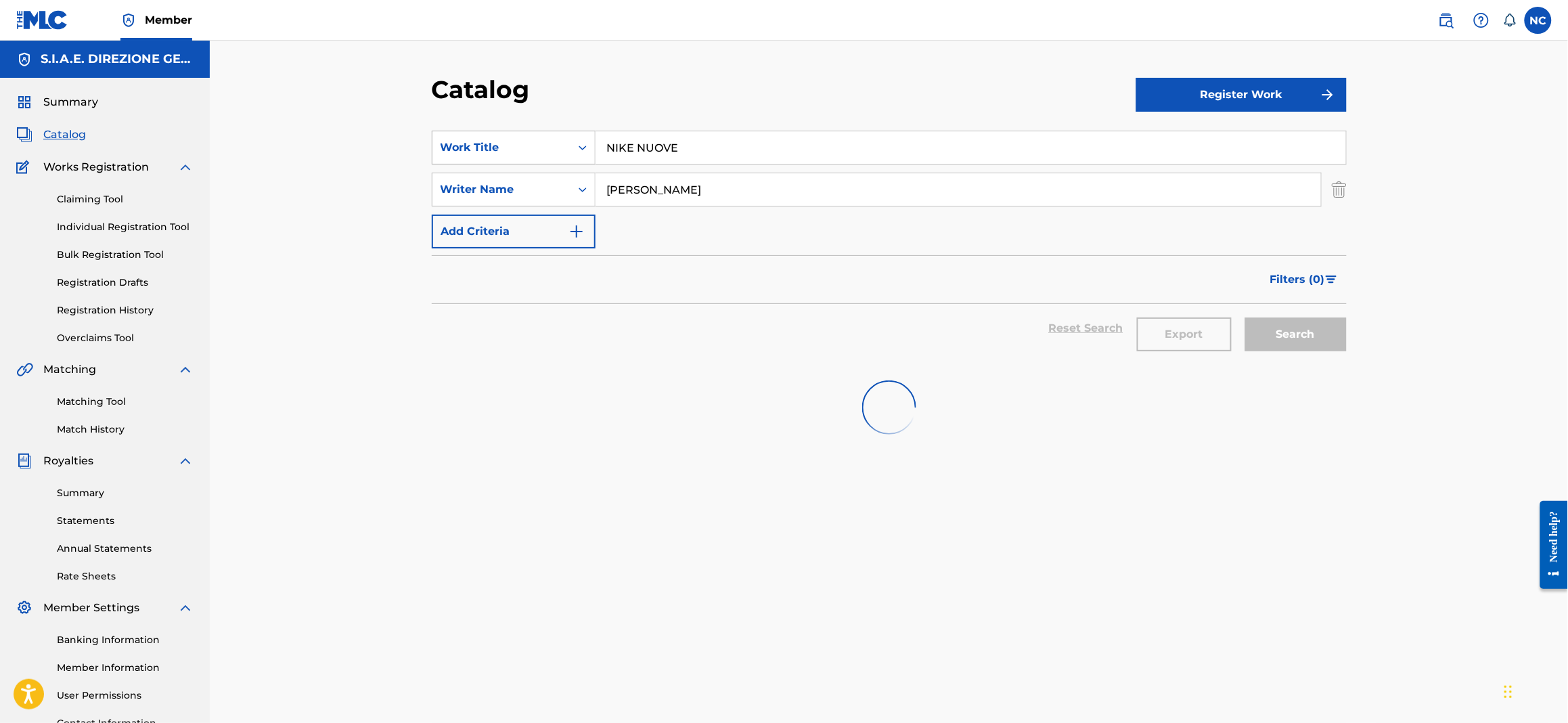
drag, startPoint x: 694, startPoint y: 150, endPoint x: 519, endPoint y: 150, distance: 175.0
click at [519, 150] on div "SearchWithCriteriaa181e7af-86a7-4d36-9285-5efe6ad1bd3b Work Title NIKE NUOVE" at bounding box center [889, 147] width 915 height 34
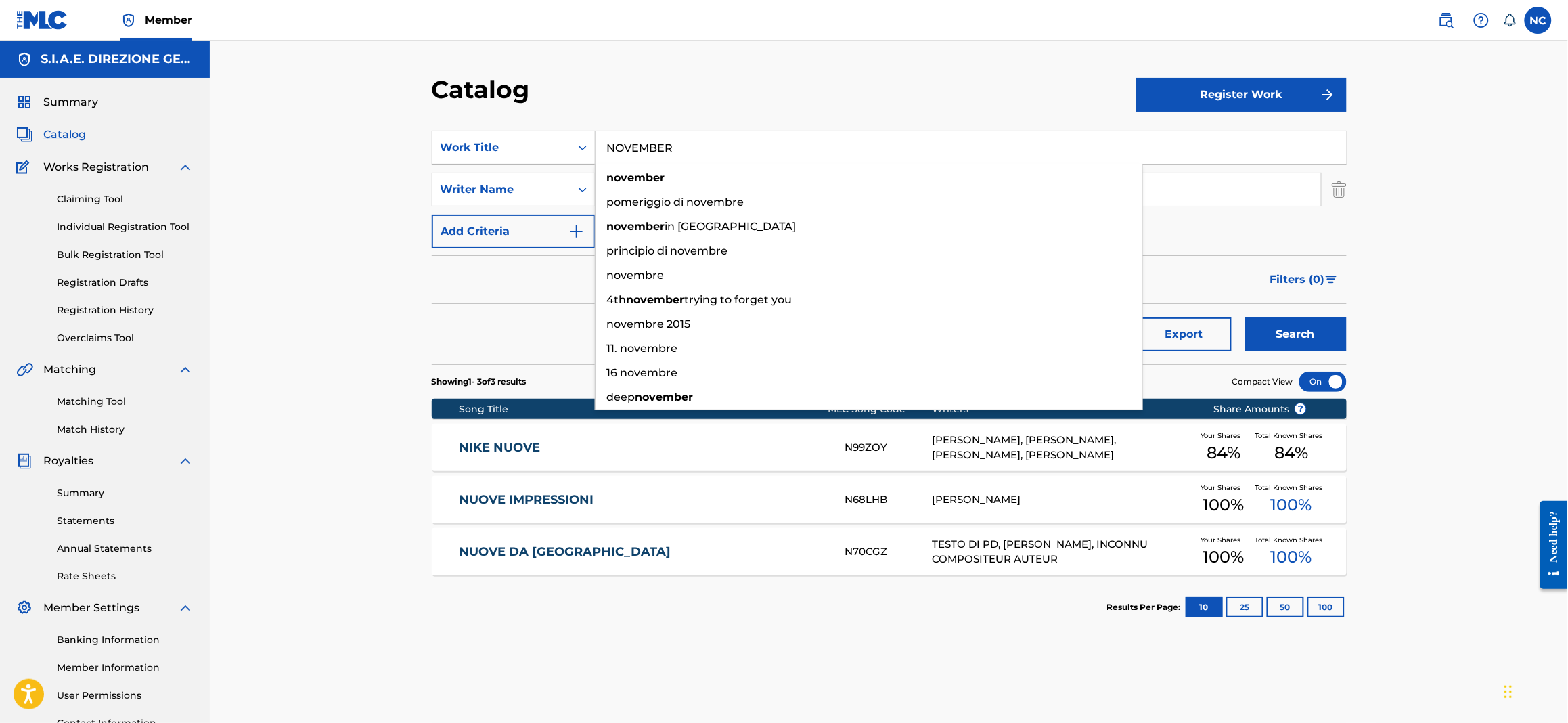
click at [1246, 318] on button "Search" at bounding box center [1296, 334] width 101 height 34
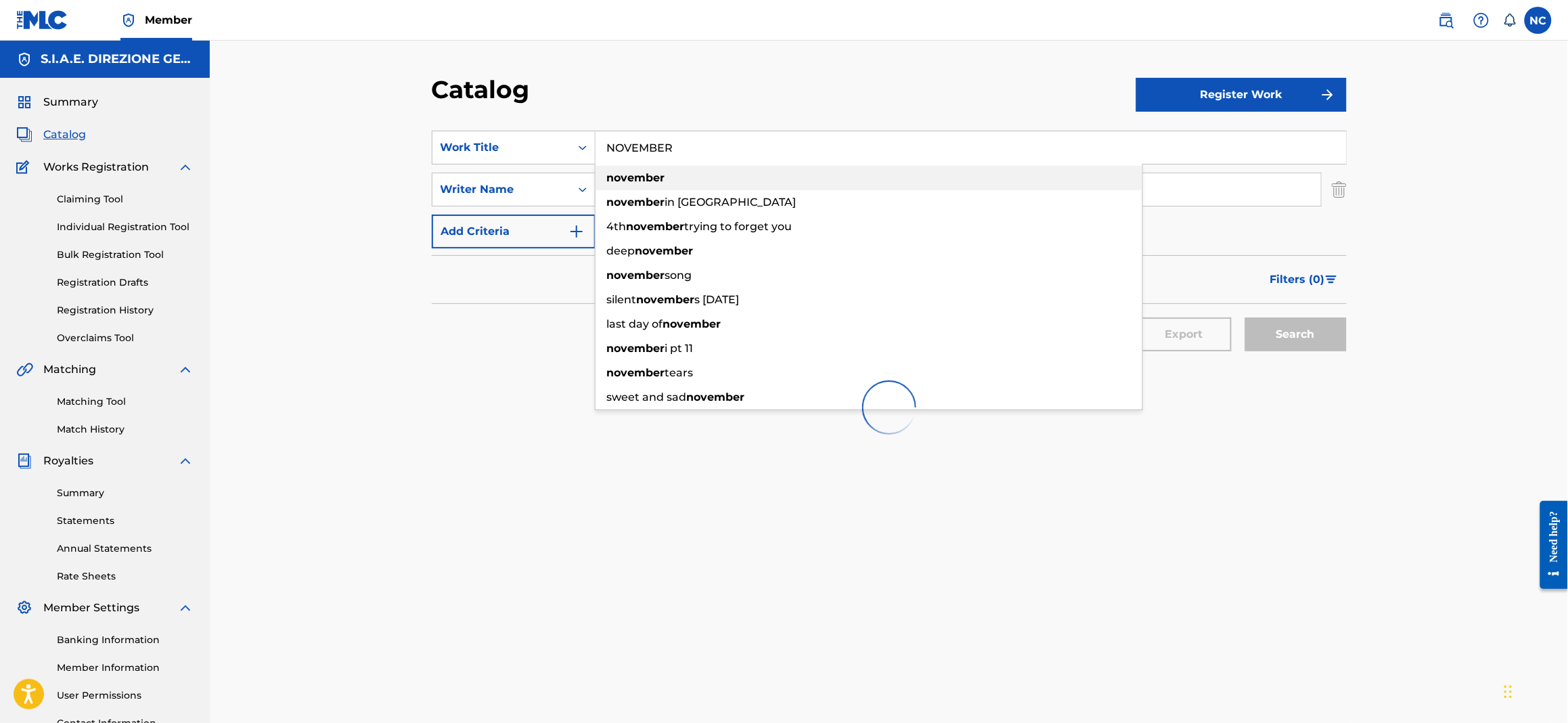
click at [671, 181] on div "november" at bounding box center [869, 177] width 547 height 25
type input "november"
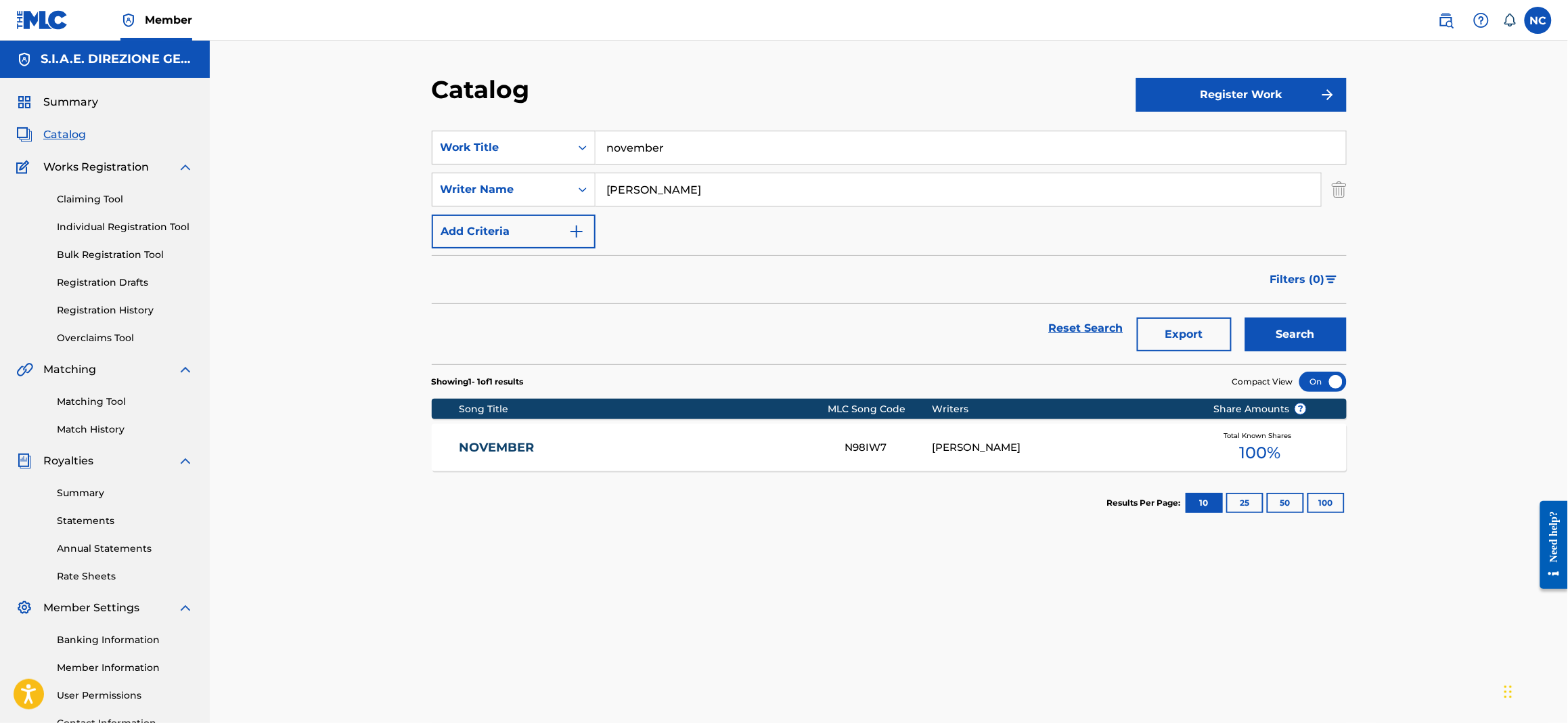
click at [725, 475] on section "Results Per Page: 10 25 50 100" at bounding box center [889, 503] width 915 height 63
click at [720, 455] on div "NOVEMBER N98IW7 EMANUELE FILIPPI Your Shares 100 % Total Known Shares 100 %" at bounding box center [889, 447] width 915 height 48
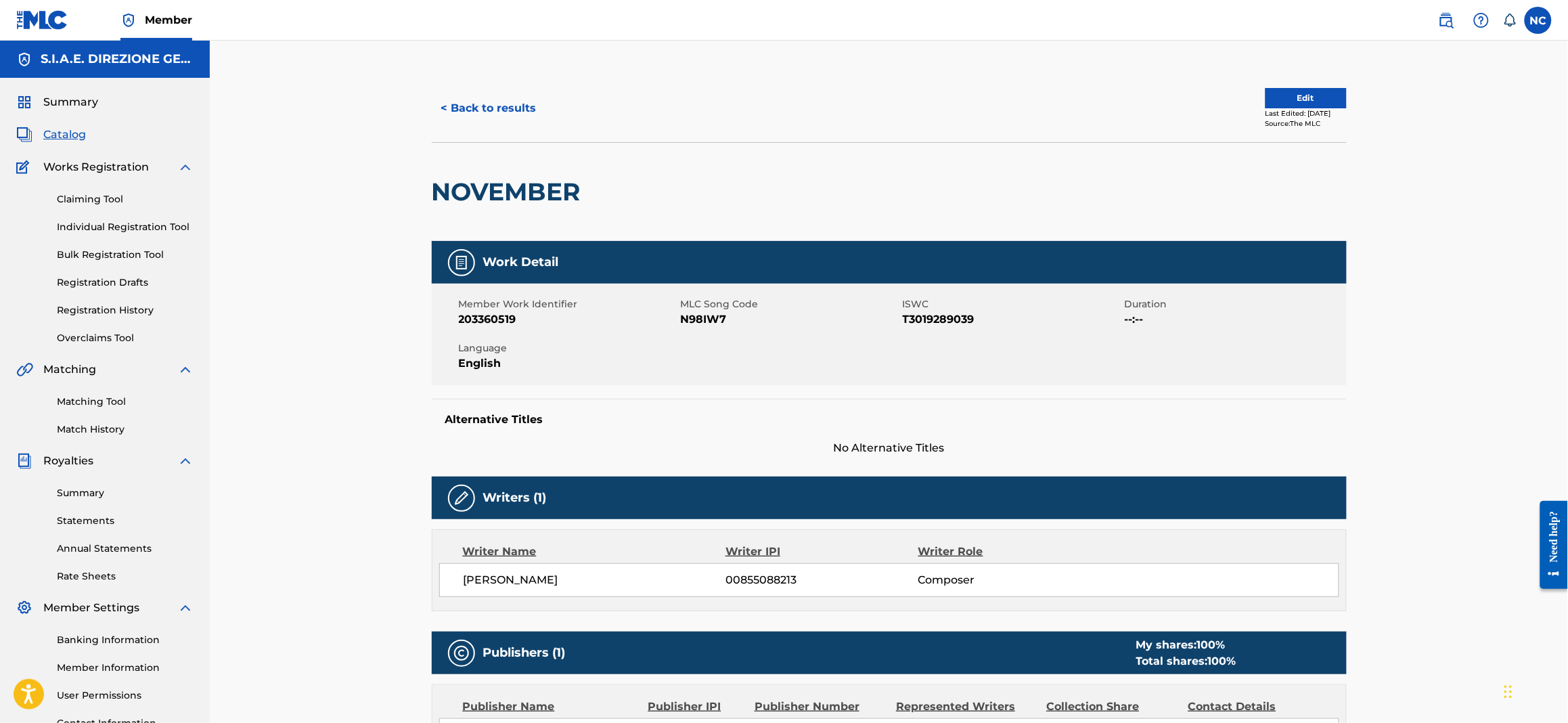
click at [463, 104] on button "< Back to results" at bounding box center [489, 108] width 114 height 34
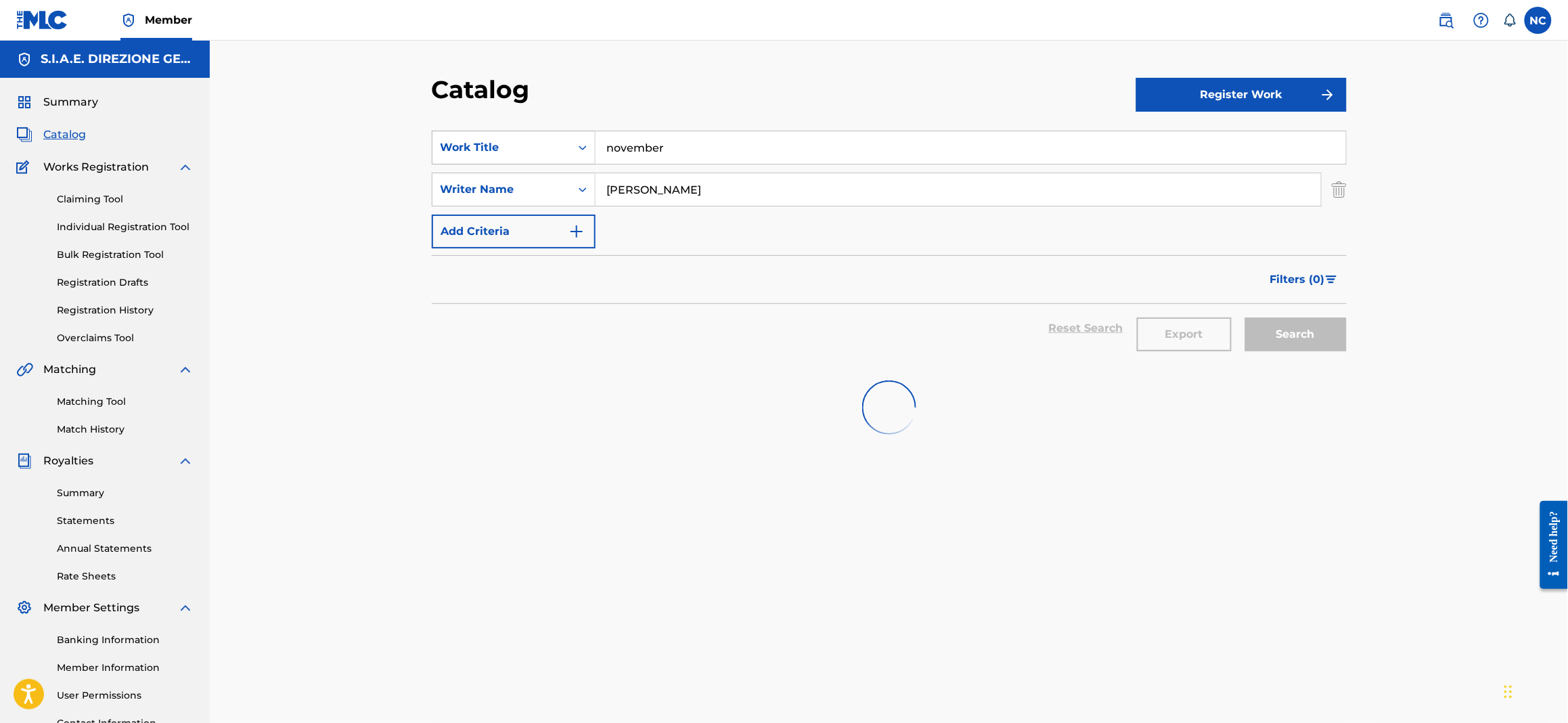
drag, startPoint x: 463, startPoint y: 104, endPoint x: 464, endPoint y: 154, distance: 50.0
click at [464, 154] on div "SearchWithCriteriaa181e7af-86a7-4d36-9285-5efe6ad1bd3b Work Title november" at bounding box center [889, 147] width 915 height 34
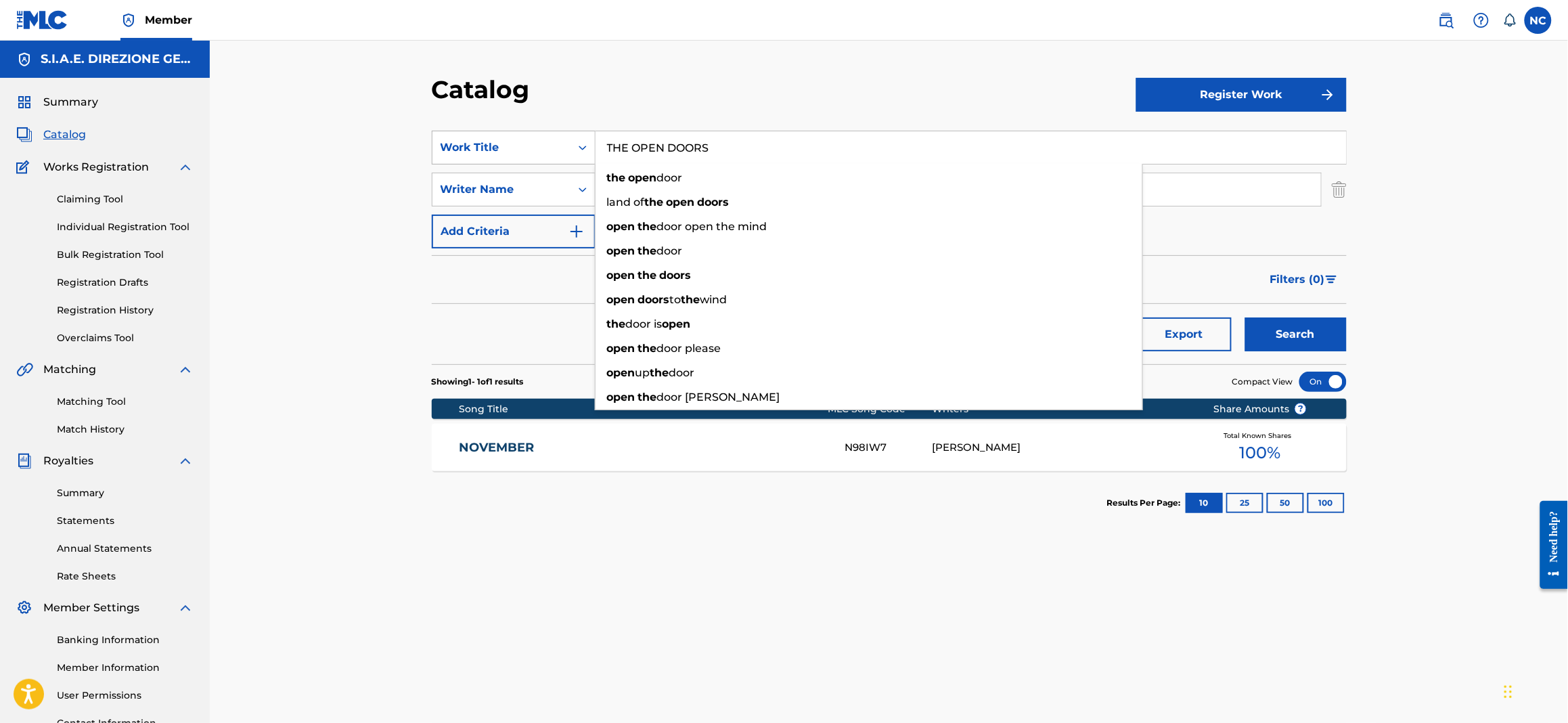
type input "THE OPEN DOORS"
click at [1246, 318] on button "Search" at bounding box center [1296, 334] width 101 height 34
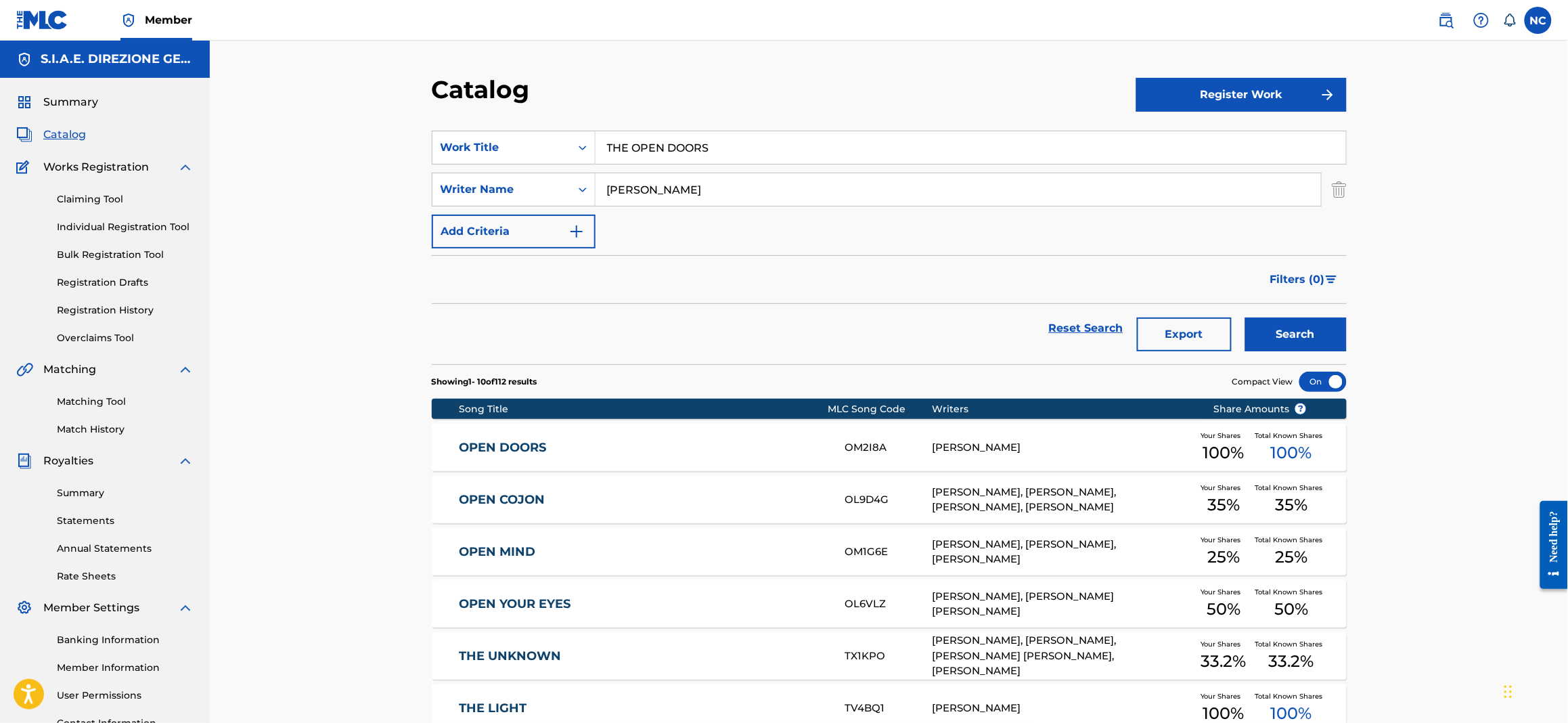
click at [1290, 337] on button "Search" at bounding box center [1296, 334] width 101 height 34
click at [554, 459] on div "OPEN DOORS OM2I8A EMANUELE FILIPPI Your Shares 100 % Total Known Shares 100 %" at bounding box center [889, 447] width 915 height 48
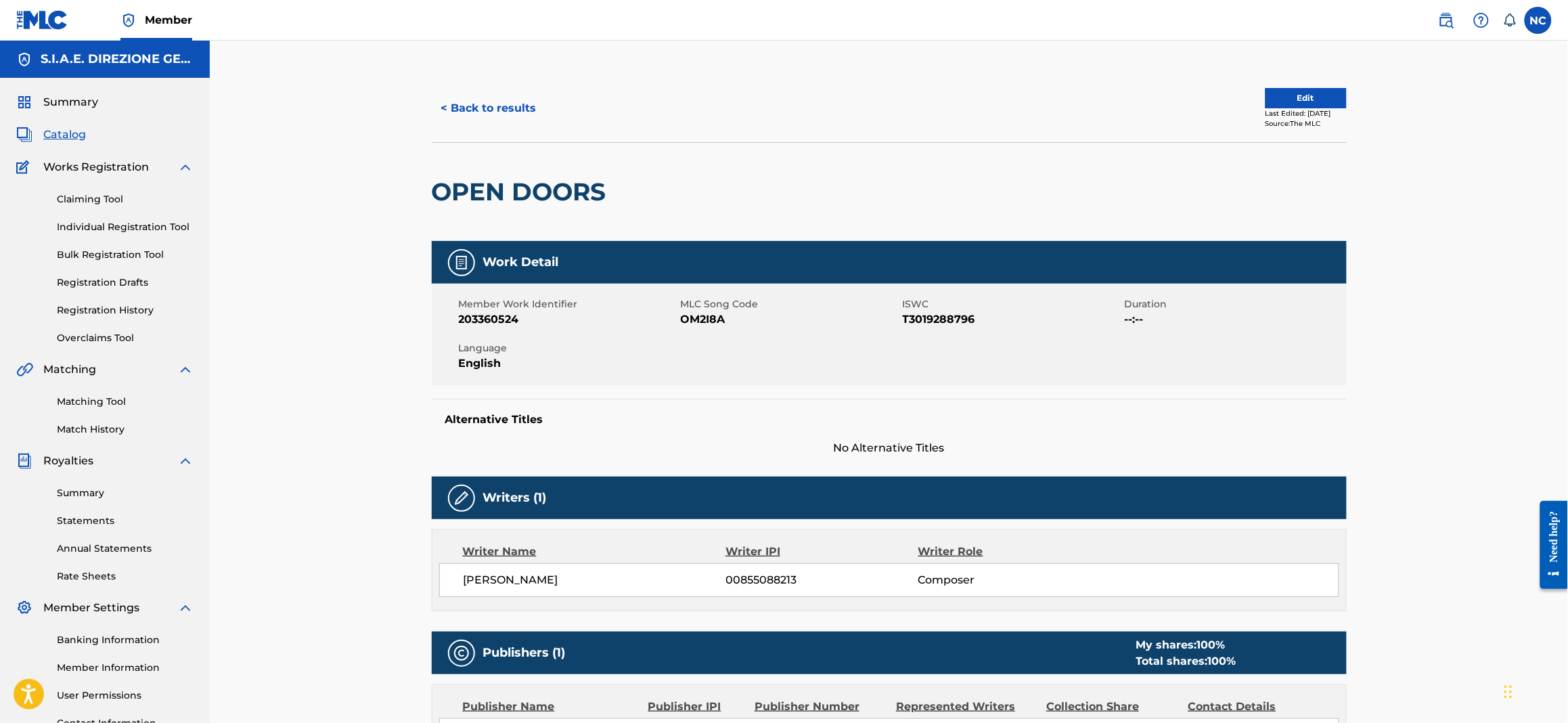
click at [447, 110] on button "< Back to results" at bounding box center [489, 108] width 114 height 34
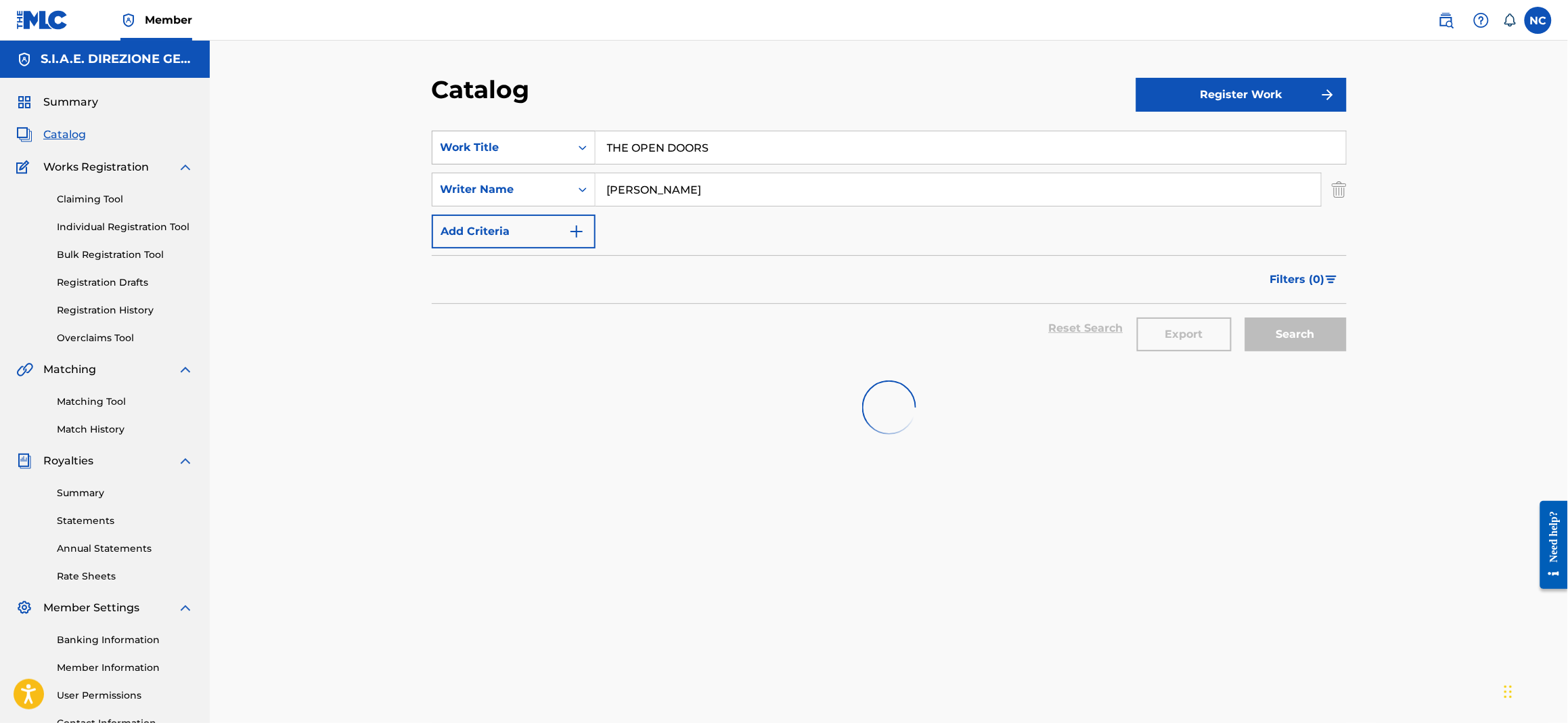
drag, startPoint x: 741, startPoint y: 156, endPoint x: 502, endPoint y: 162, distance: 239.1
click at [502, 162] on div "SearchWithCriteriaa181e7af-86a7-4d36-9285-5efe6ad1bd3b Work Title THE OPEN DOORS" at bounding box center [889, 147] width 915 height 34
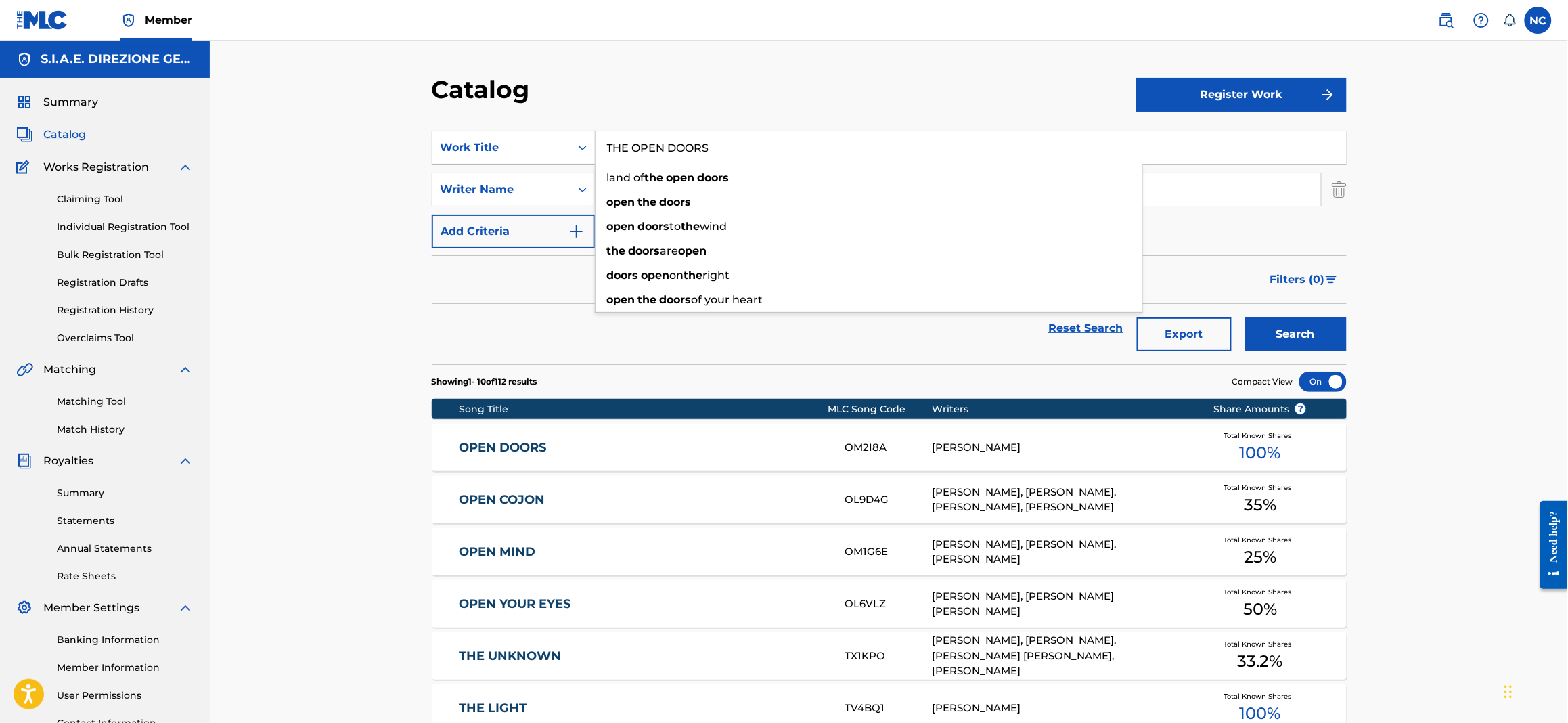
paste input "ORNETTOLOGY"
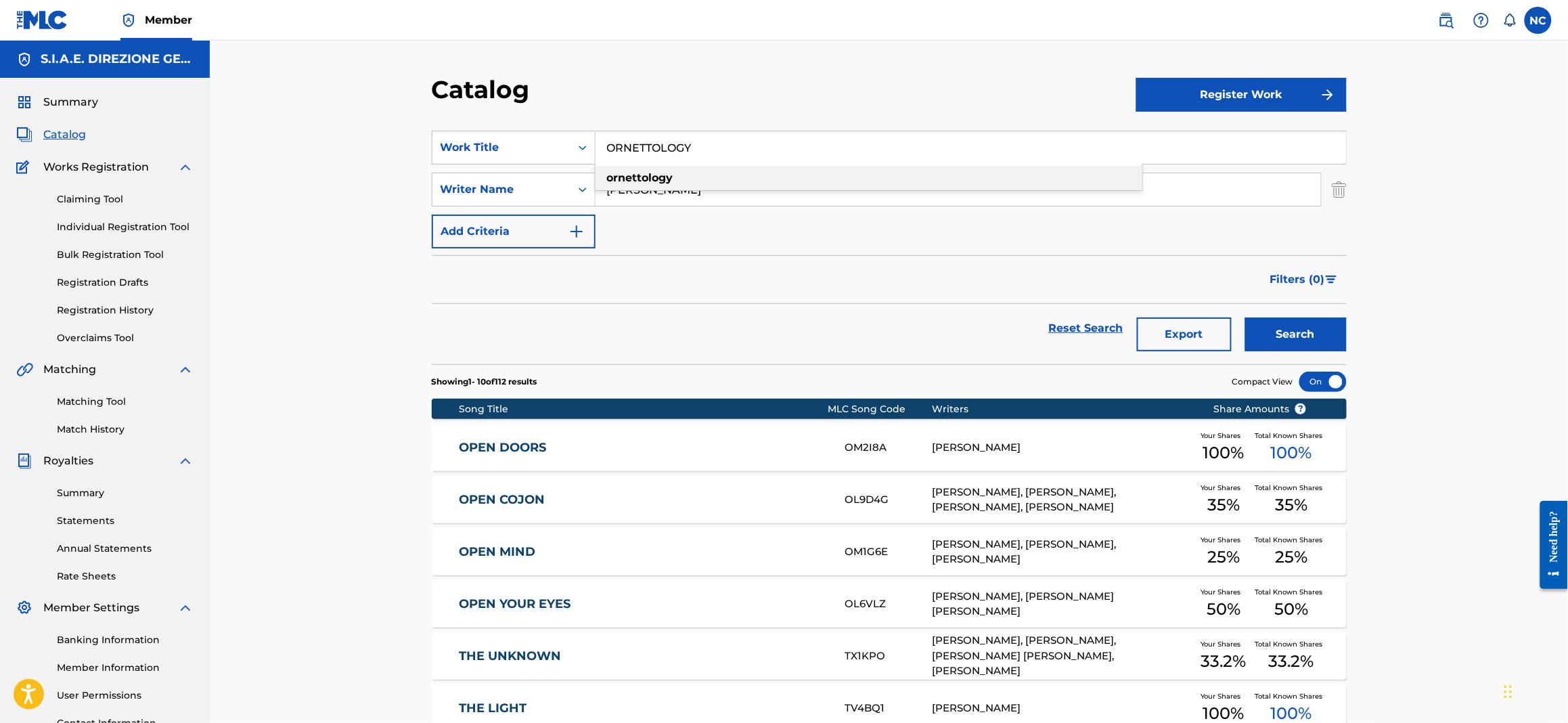
click at [645, 177] on strong "ornettology" at bounding box center [641, 177] width 67 height 13
click at [1266, 339] on button "Search" at bounding box center [1296, 334] width 101 height 34
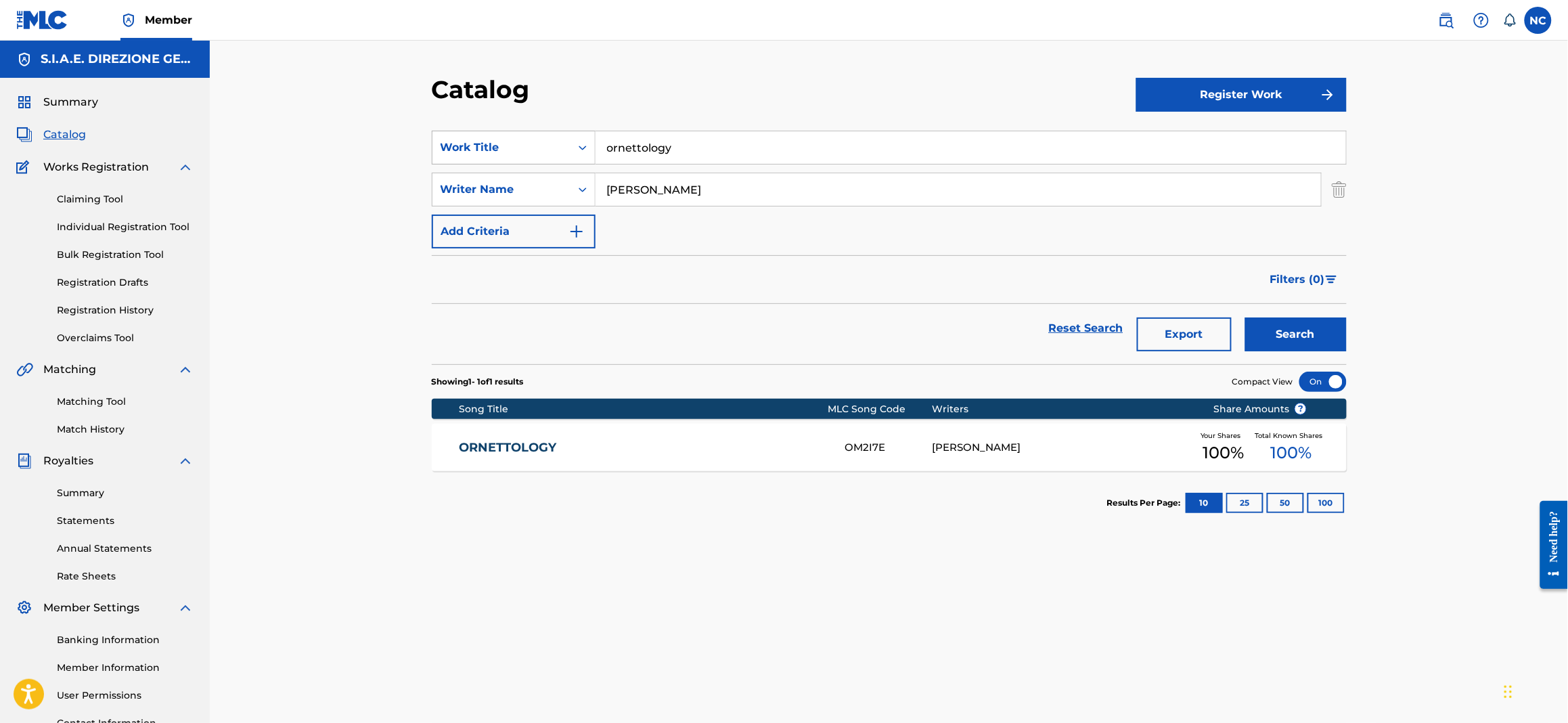
drag, startPoint x: 719, startPoint y: 153, endPoint x: 520, endPoint y: 150, distance: 199.0
click at [520, 150] on div "SearchWithCriteriaa181e7af-86a7-4d36-9285-5efe6ad1bd3b Work Title ornettology" at bounding box center [889, 147] width 915 height 34
paste input "THE PAINTER"
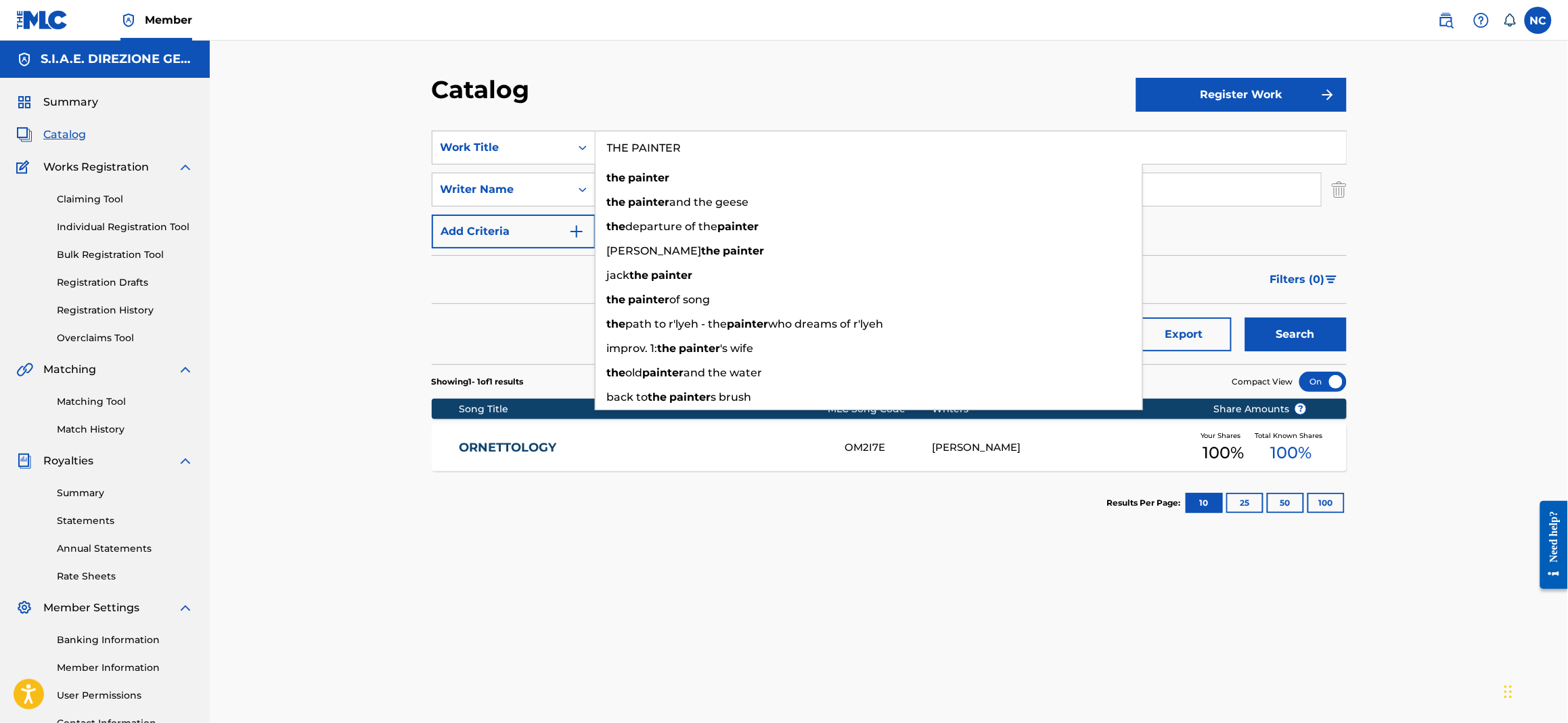
click at [693, 154] on input "THE PAINTER" at bounding box center [971, 147] width 751 height 32
type input "THE PAINTER"
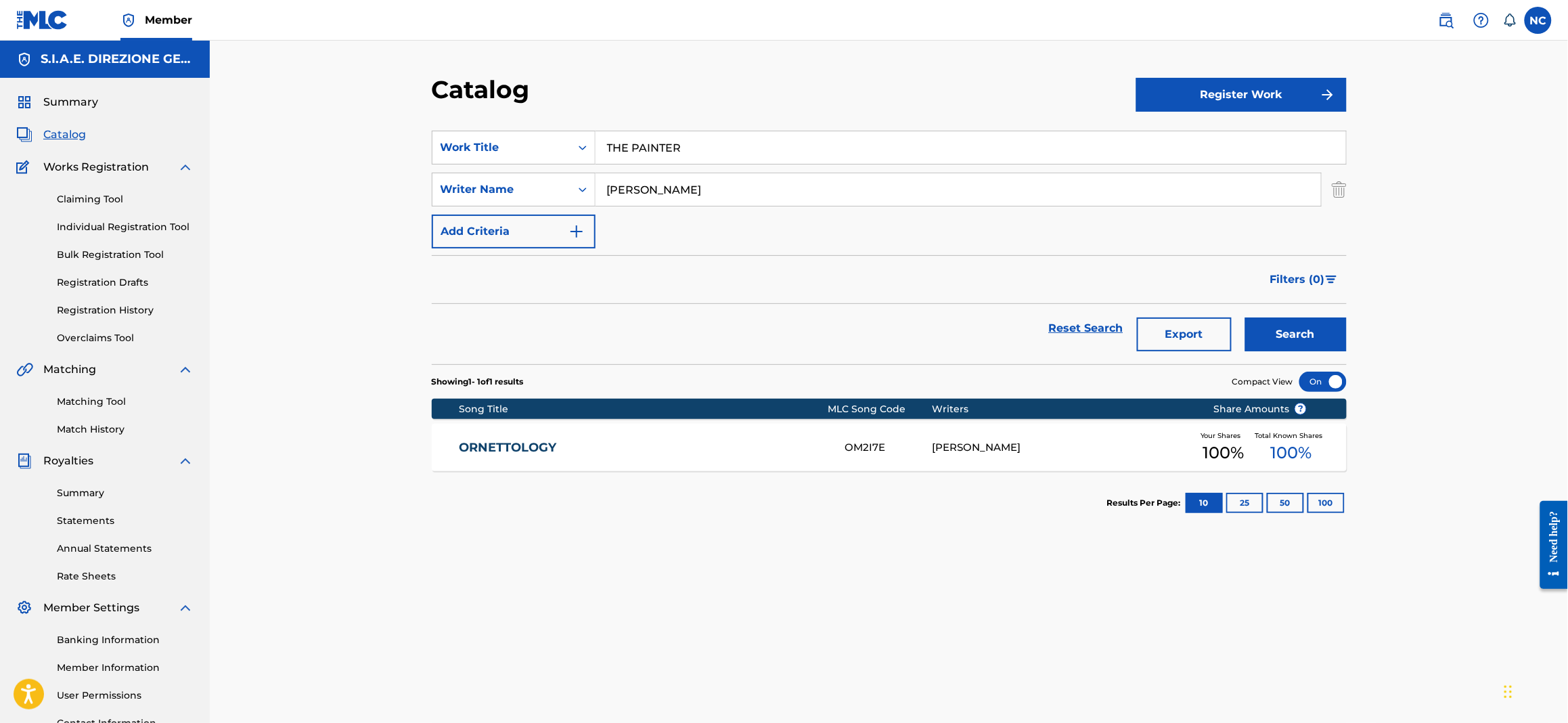
click at [1295, 318] on button "Search" at bounding box center [1296, 334] width 101 height 34
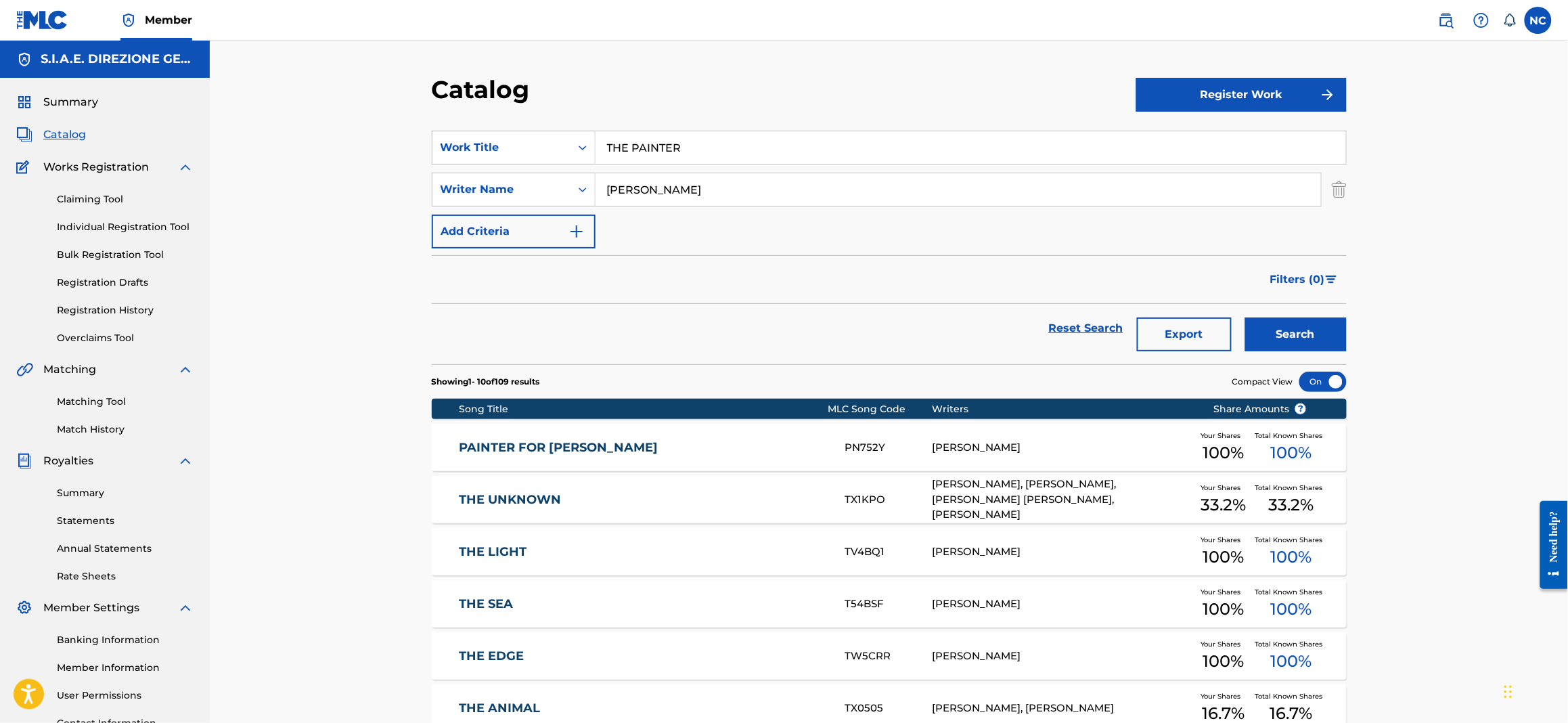
click at [1299, 330] on button "Search" at bounding box center [1296, 334] width 101 height 34
click at [952, 432] on div "PAINTER FOR ENRICO PN752Y EMANUELE FILIPPI Your Shares 100 % Total Known Shares…" at bounding box center [889, 447] width 915 height 48
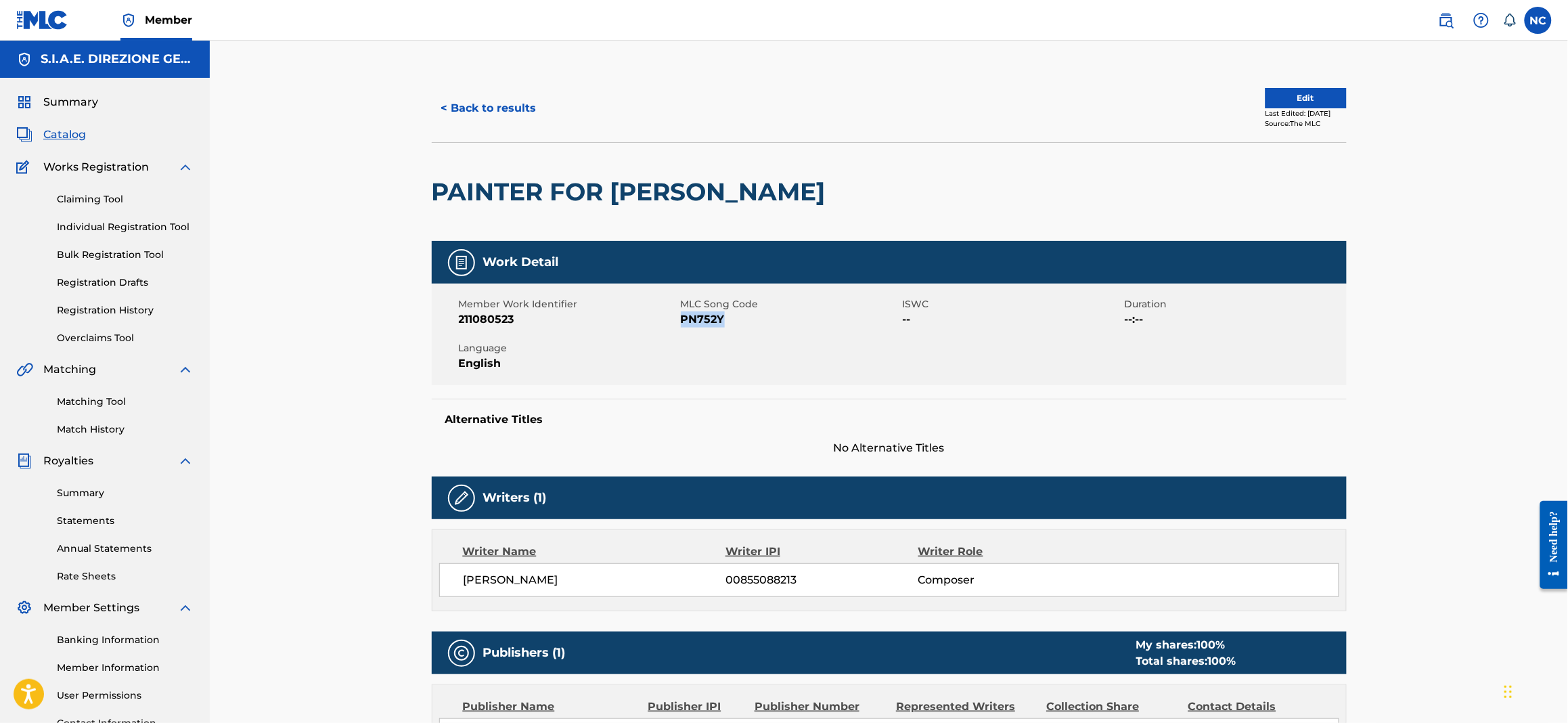
drag, startPoint x: 721, startPoint y: 317, endPoint x: 680, endPoint y: 318, distance: 41.0
click at [681, 318] on span "PN752Y" at bounding box center [790, 319] width 219 height 17
copy span "PN752Y"
click at [442, 109] on button "< Back to results" at bounding box center [489, 108] width 114 height 34
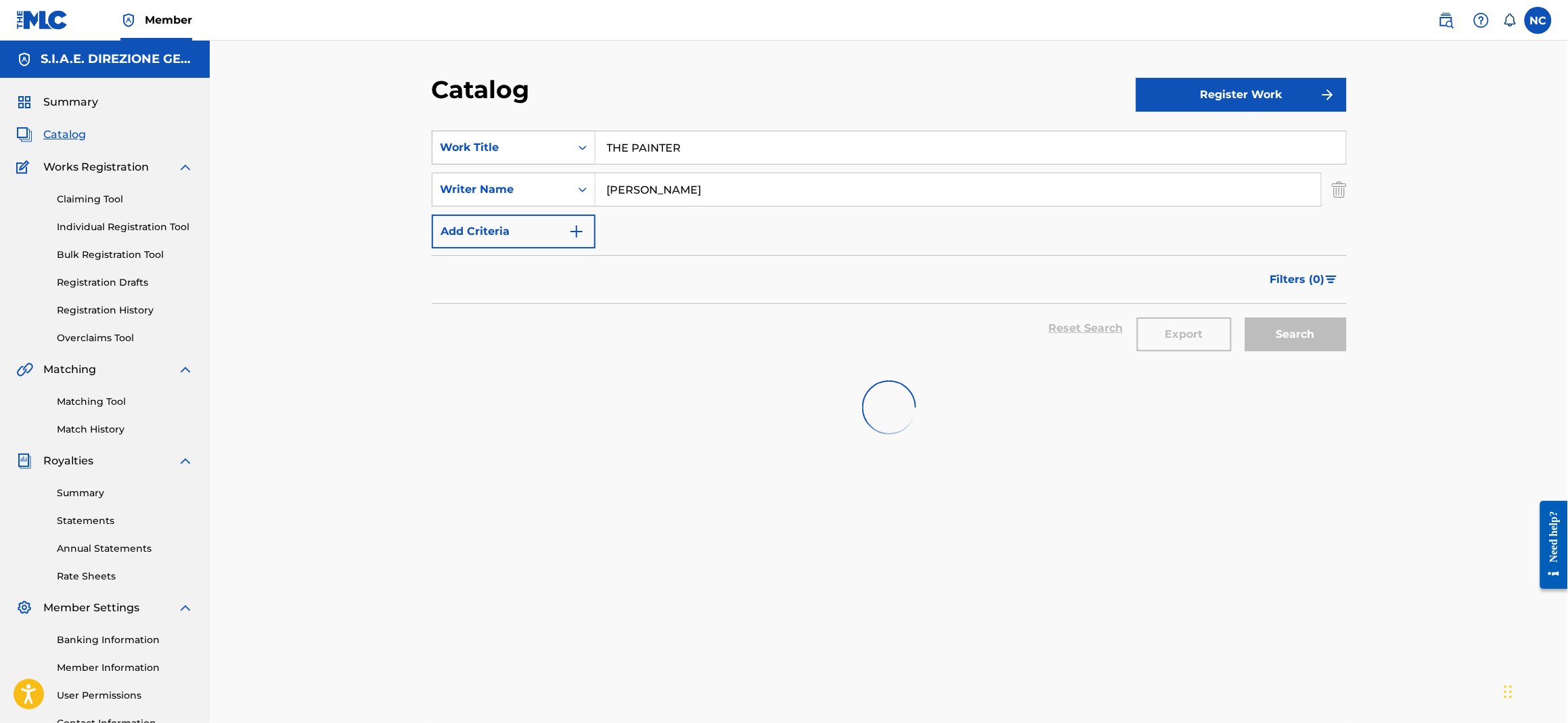
drag, startPoint x: 708, startPoint y: 147, endPoint x: 539, endPoint y: 151, distance: 169.0
click at [539, 151] on div "SearchWithCriteriaa181e7af-86a7-4d36-9285-5efe6ad1bd3b Work Title THE PAINTER" at bounding box center [889, 147] width 915 height 34
paste input "PARLA LEI E SOGNI TU"
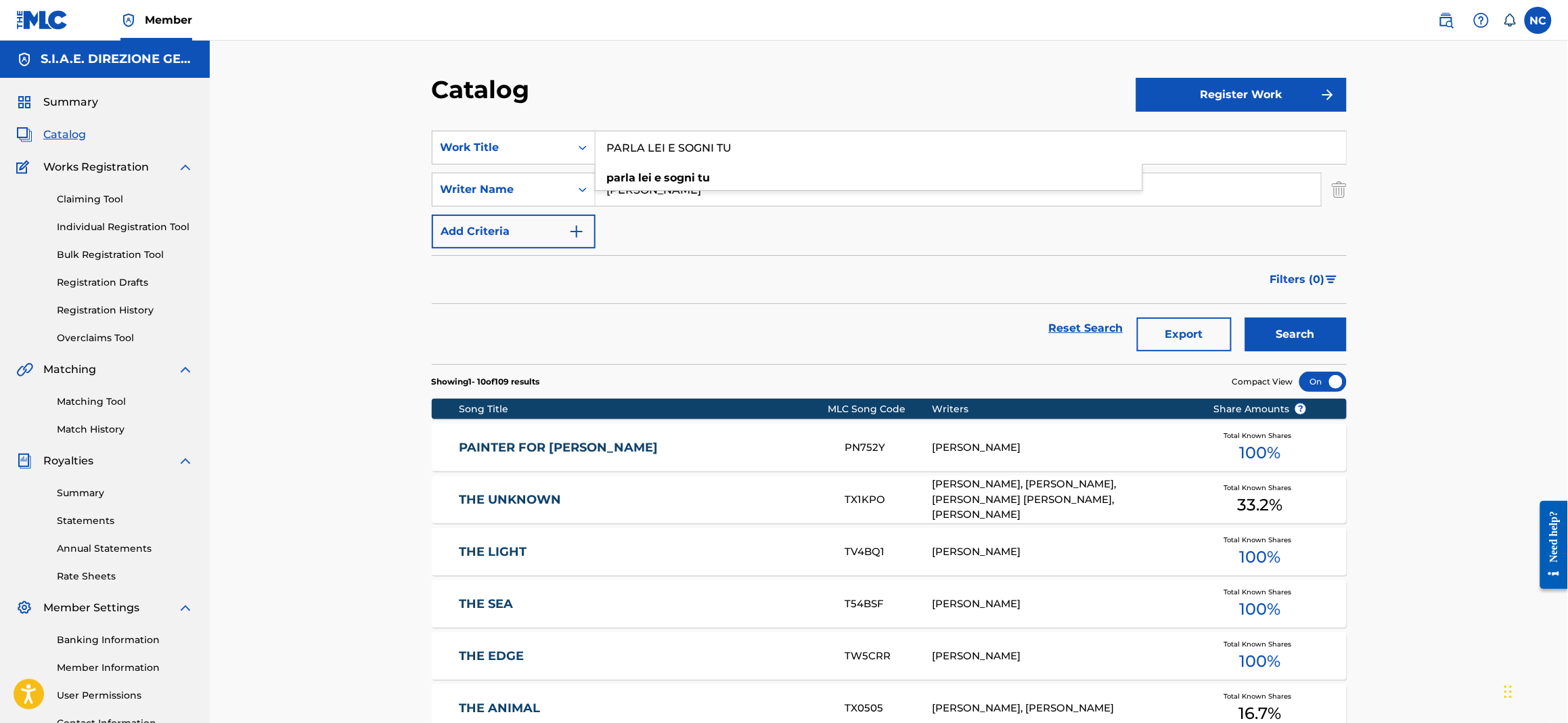
type input "PARLA LEI E SOGNI TU"
click at [1282, 346] on button "Search" at bounding box center [1296, 334] width 101 height 34
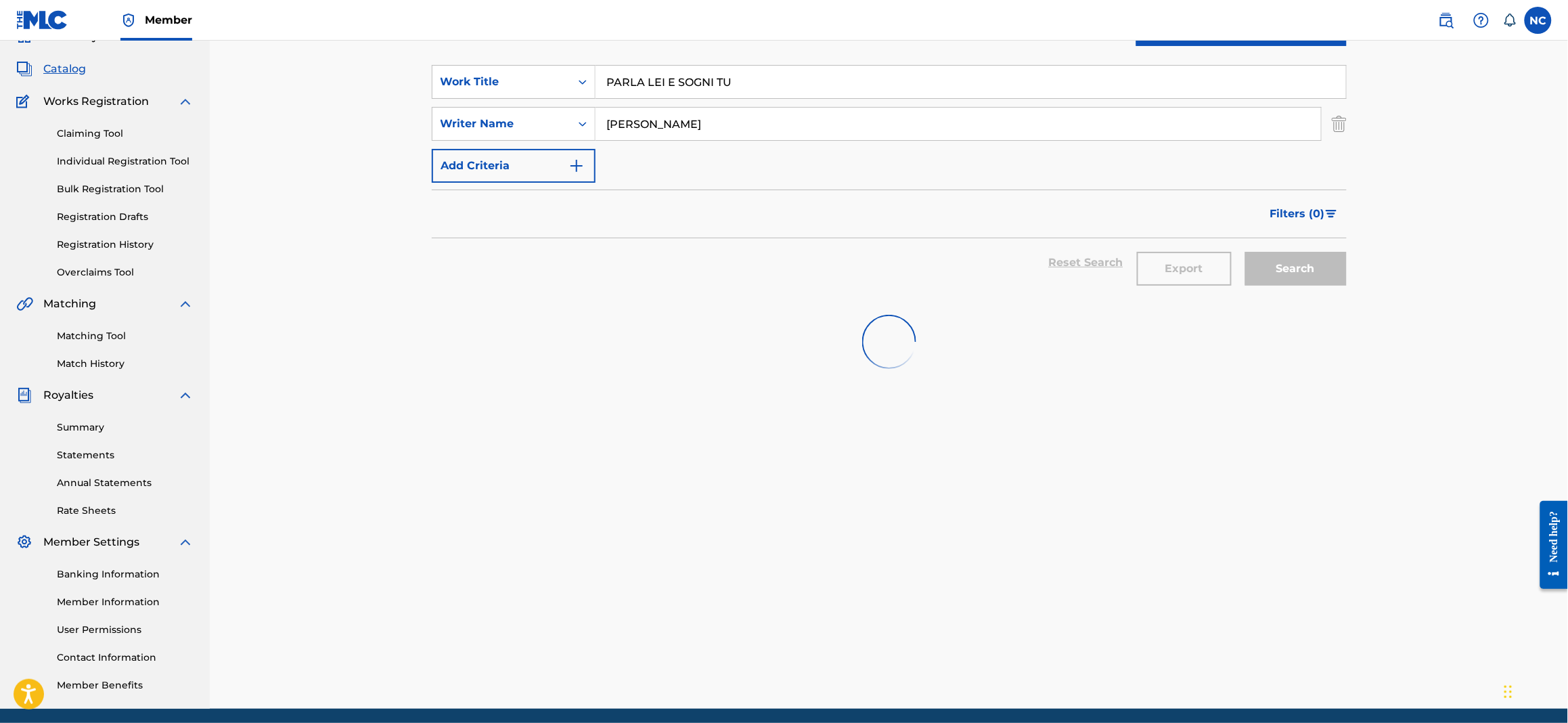
scroll to position [101, 0]
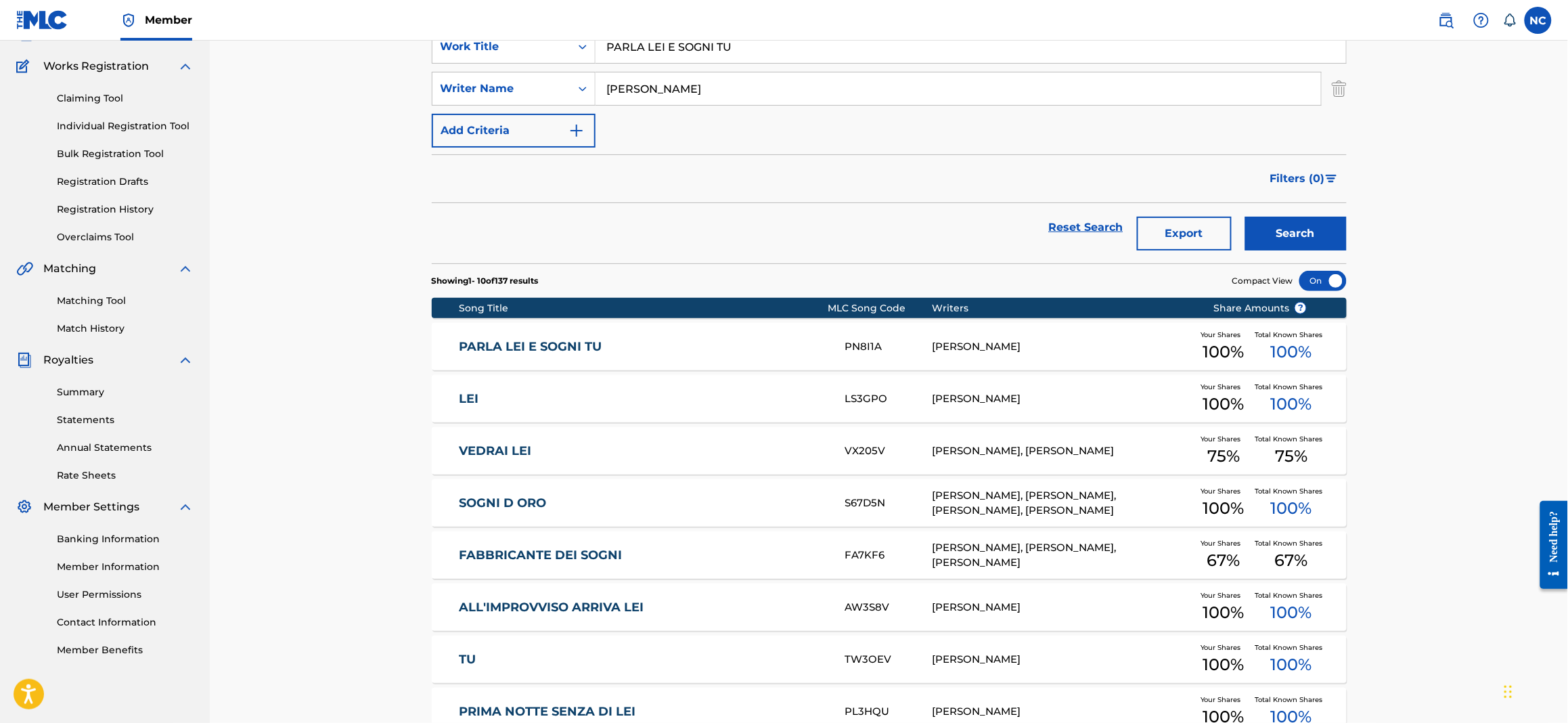
click at [459, 348] on link "PARLA LEI E SOGNI TU" at bounding box center [643, 347] width 368 height 16
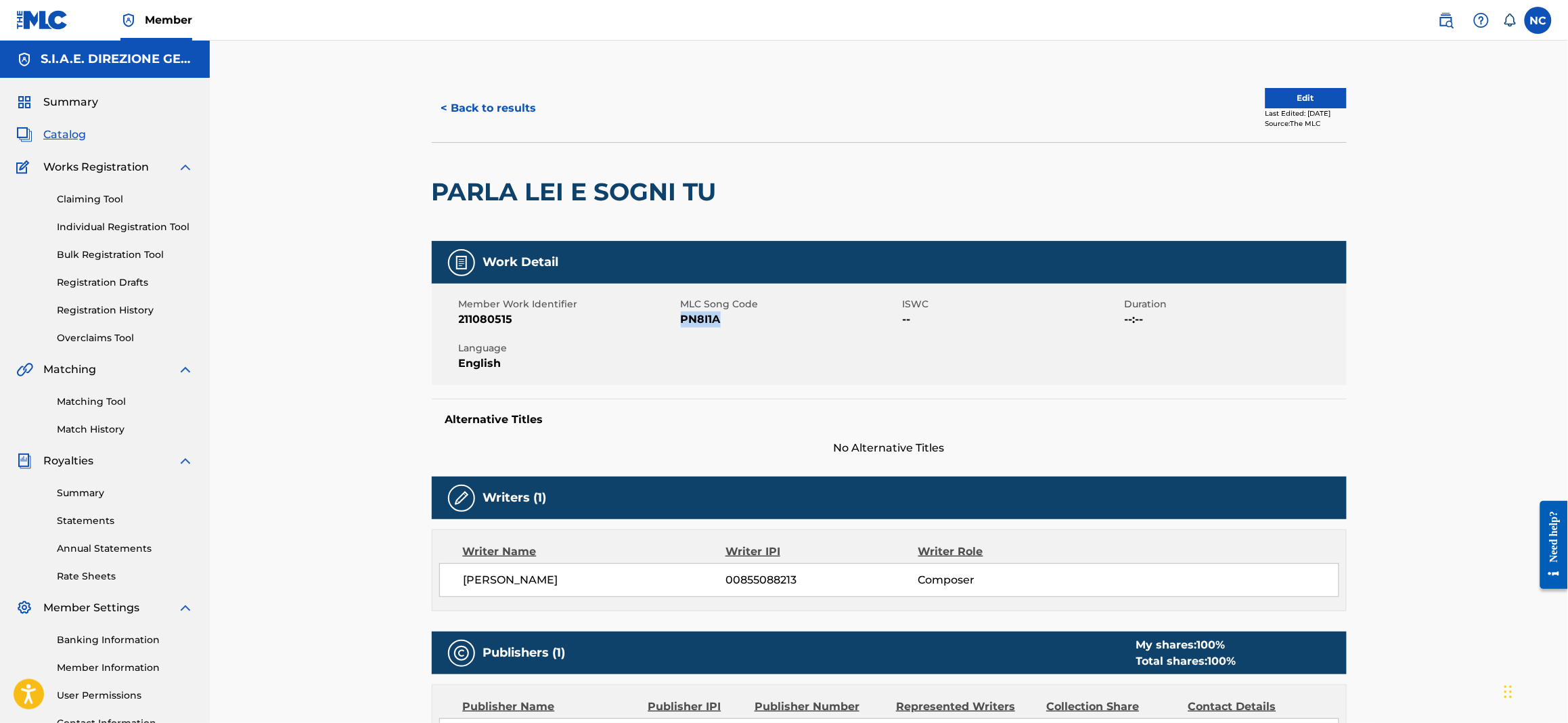
drag, startPoint x: 724, startPoint y: 321, endPoint x: 680, endPoint y: 322, distance: 44.0
click at [681, 322] on span "PN8I1A" at bounding box center [790, 319] width 219 height 17
drag, startPoint x: 695, startPoint y: 319, endPoint x: 702, endPoint y: 323, distance: 8.1
copy span "PN8I1A"
drag, startPoint x: 740, startPoint y: 177, endPoint x: 426, endPoint y: 184, distance: 314.1
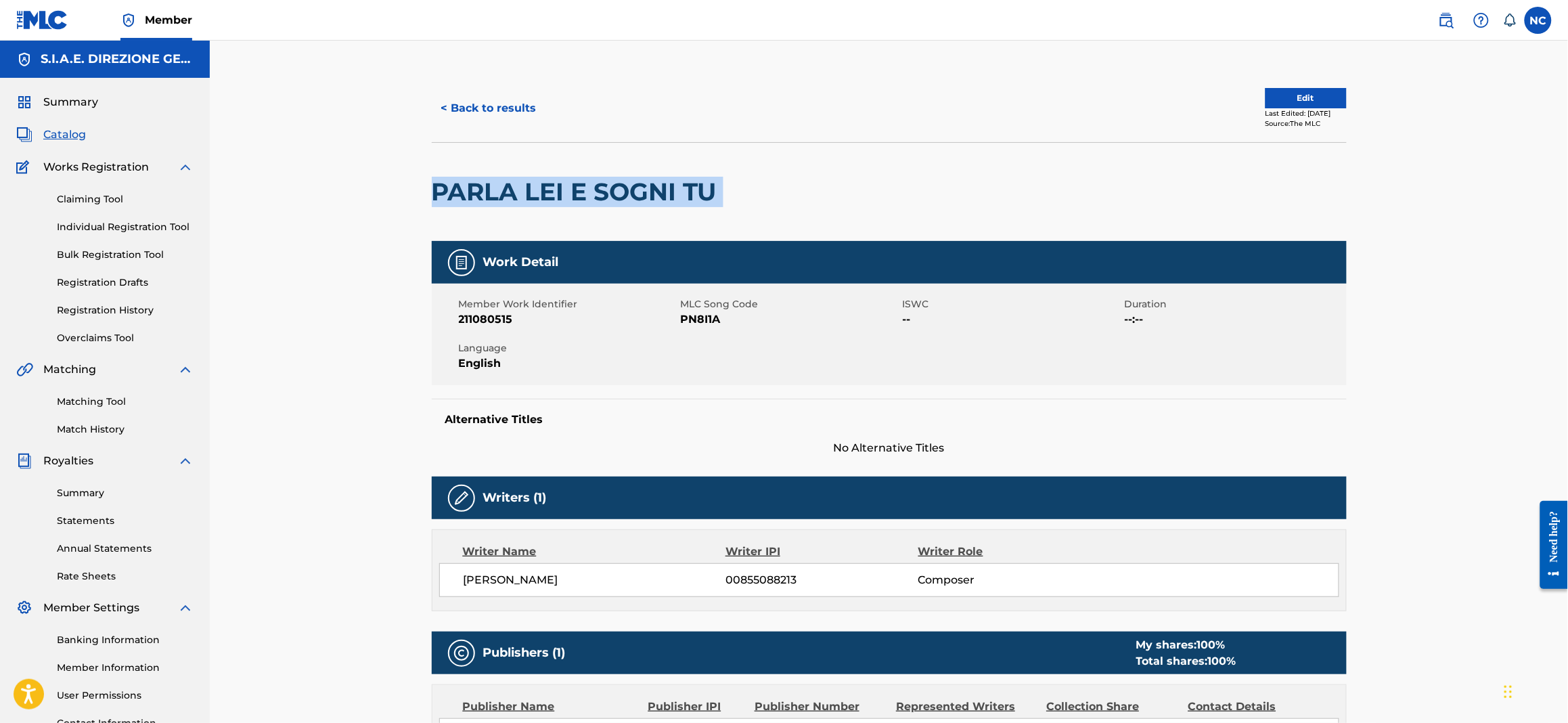
click at [426, 184] on div "< Back to results Edit Last Edited: February 22, 2025 Source: The MLC PARLA LEI…" at bounding box center [889, 508] width 948 height 869
click at [430, 110] on div "< Back to results Edit Last Edited: February 22, 2025 Source: The MLC PARLA LEI…" at bounding box center [889, 508] width 948 height 869
click at [456, 110] on button "< Back to results" at bounding box center [489, 108] width 114 height 34
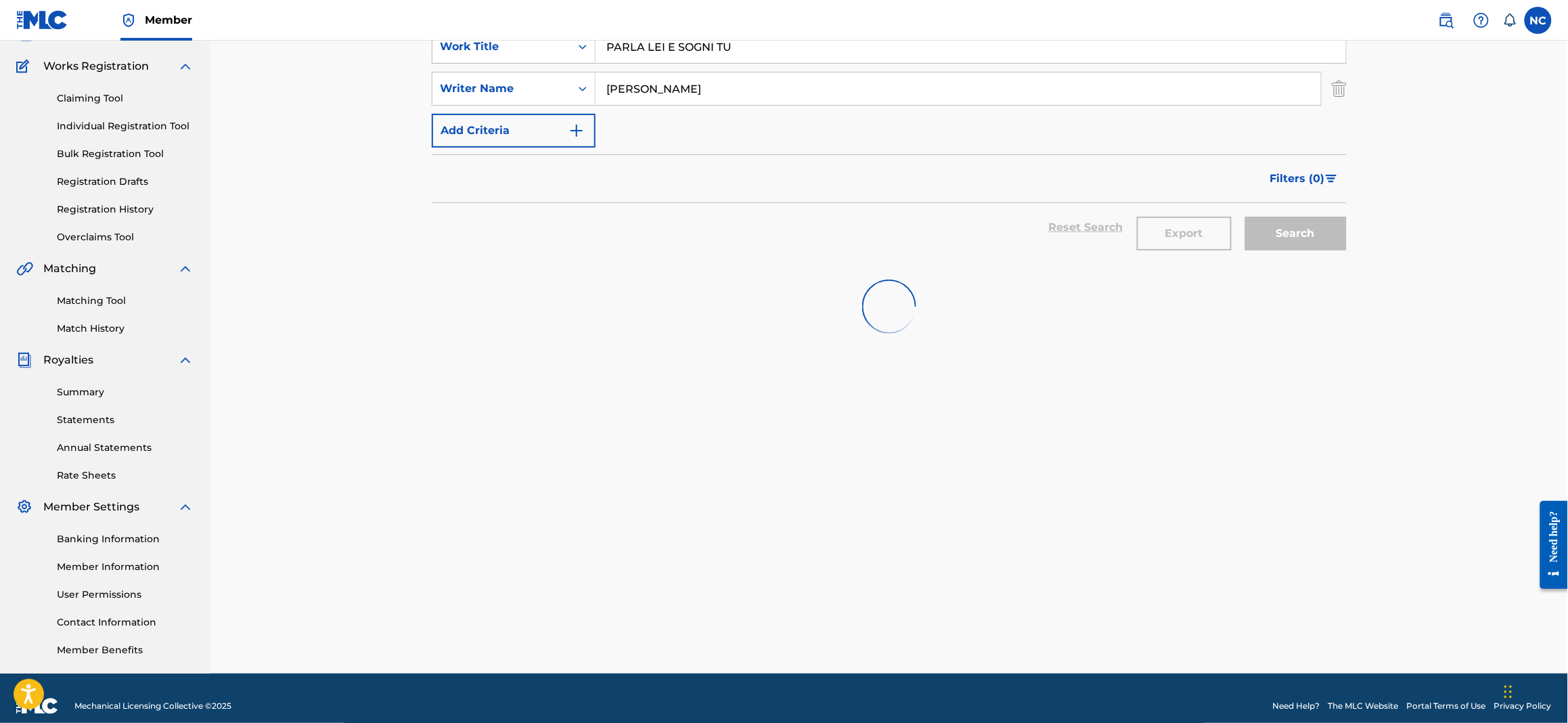
drag, startPoint x: 750, startPoint y: 50, endPoint x: 576, endPoint y: 49, distance: 174.0
click at [576, 49] on div "SearchWithCriteriaa181e7af-86a7-4d36-9285-5efe6ad1bd3b Work Title PARLA LEI E S…" at bounding box center [889, 47] width 915 height 34
paste input "THE PEACEFUL WARRIOR"
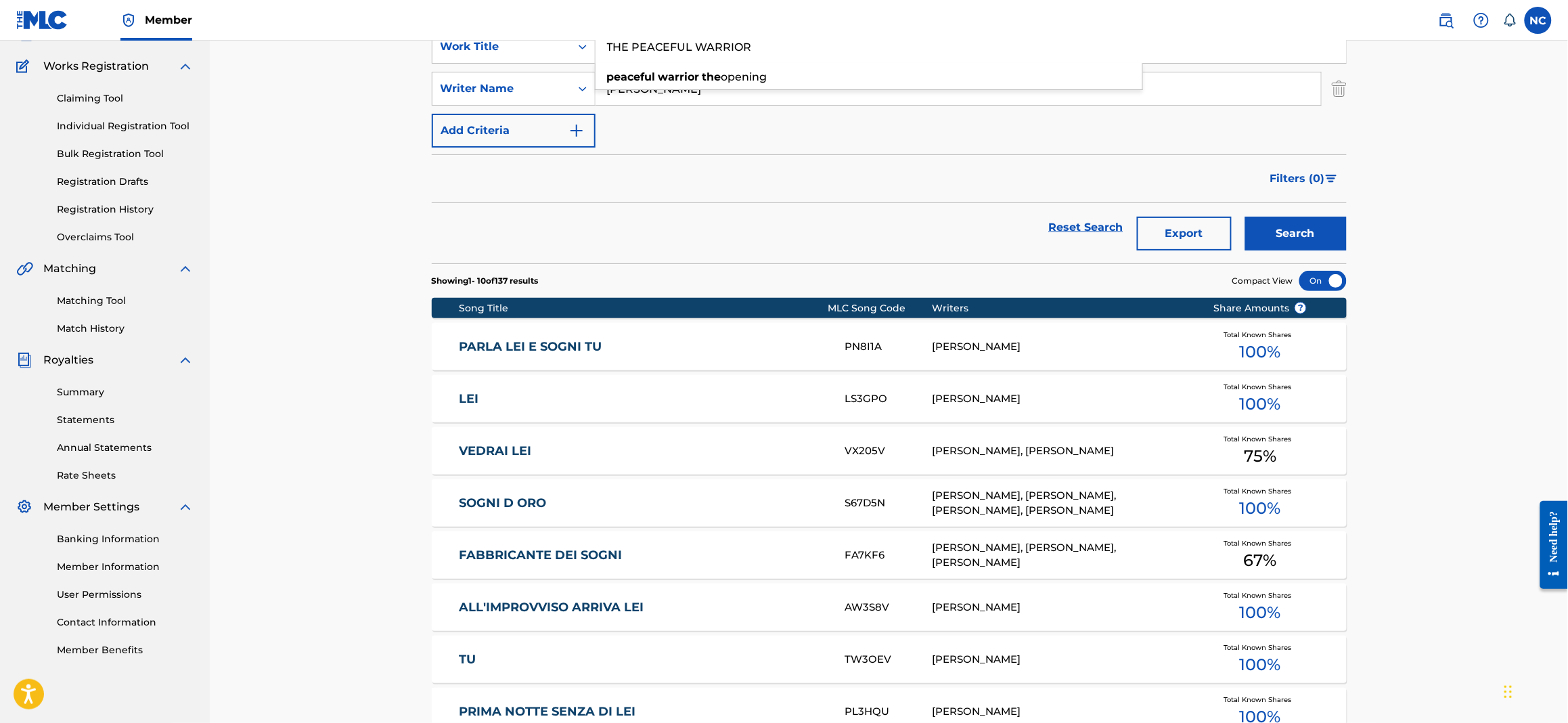
type input "THE PEACEFUL WARRIOR"
click at [1302, 232] on button "Search" at bounding box center [1296, 234] width 101 height 34
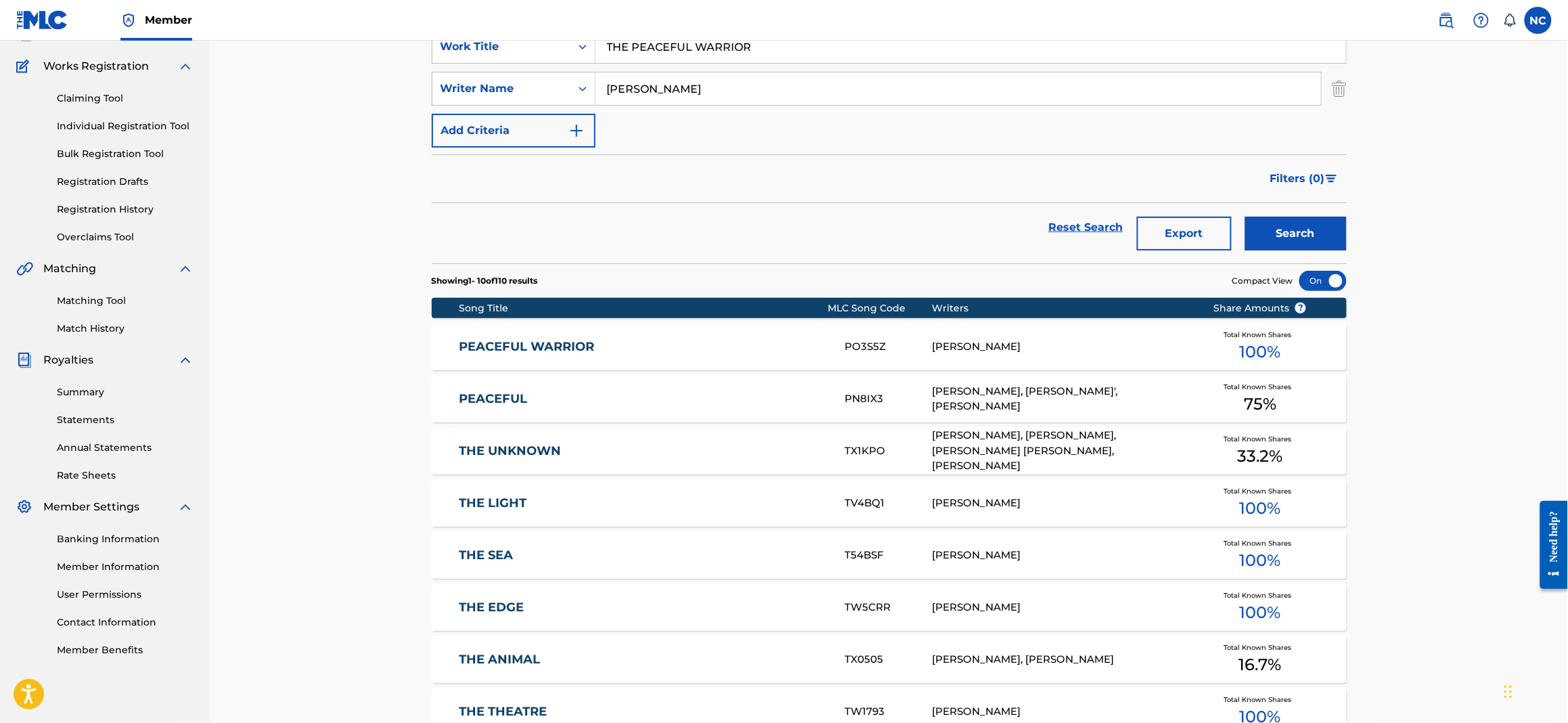
click at [481, 343] on link "PEACEFUL WARRIOR" at bounding box center [643, 347] width 368 height 16
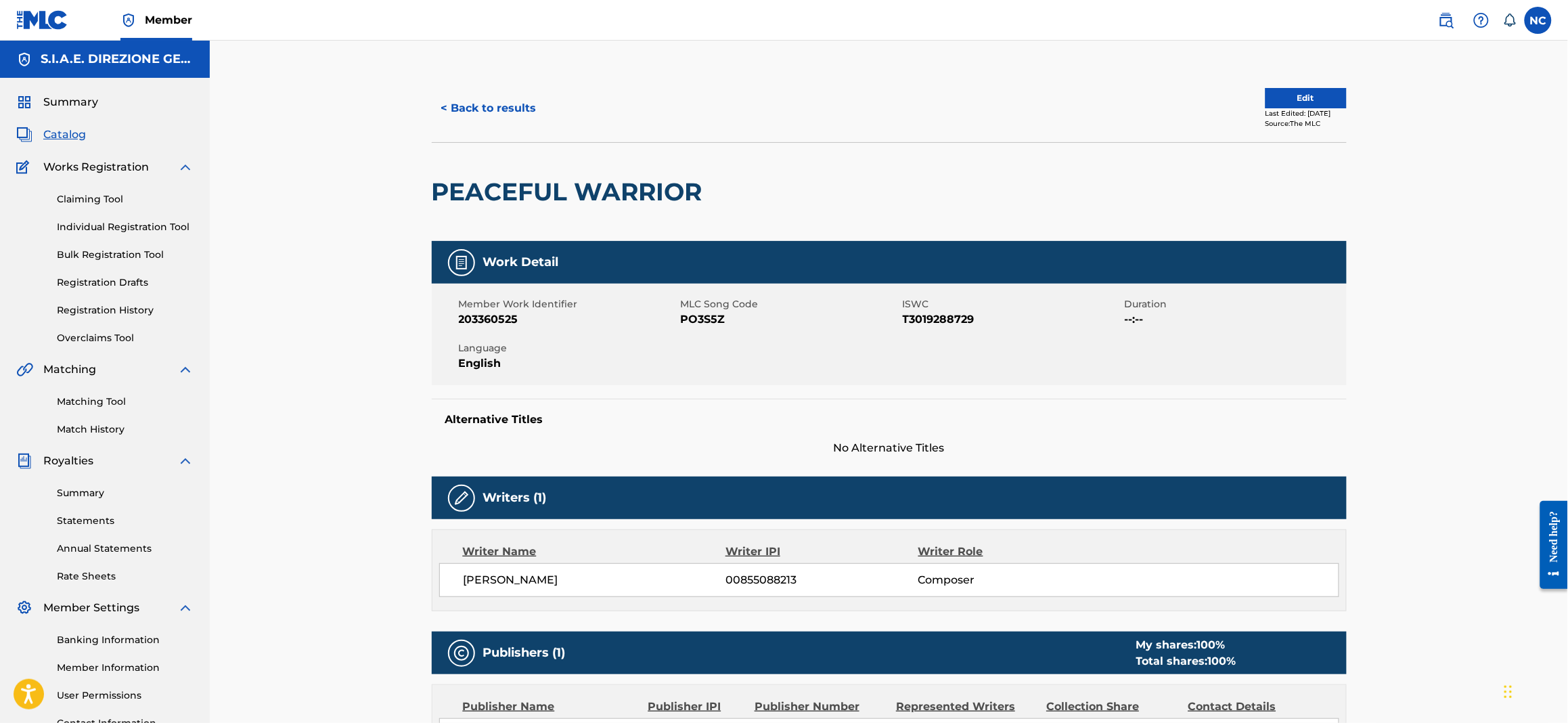
click at [455, 107] on button "< Back to results" at bounding box center [489, 108] width 114 height 34
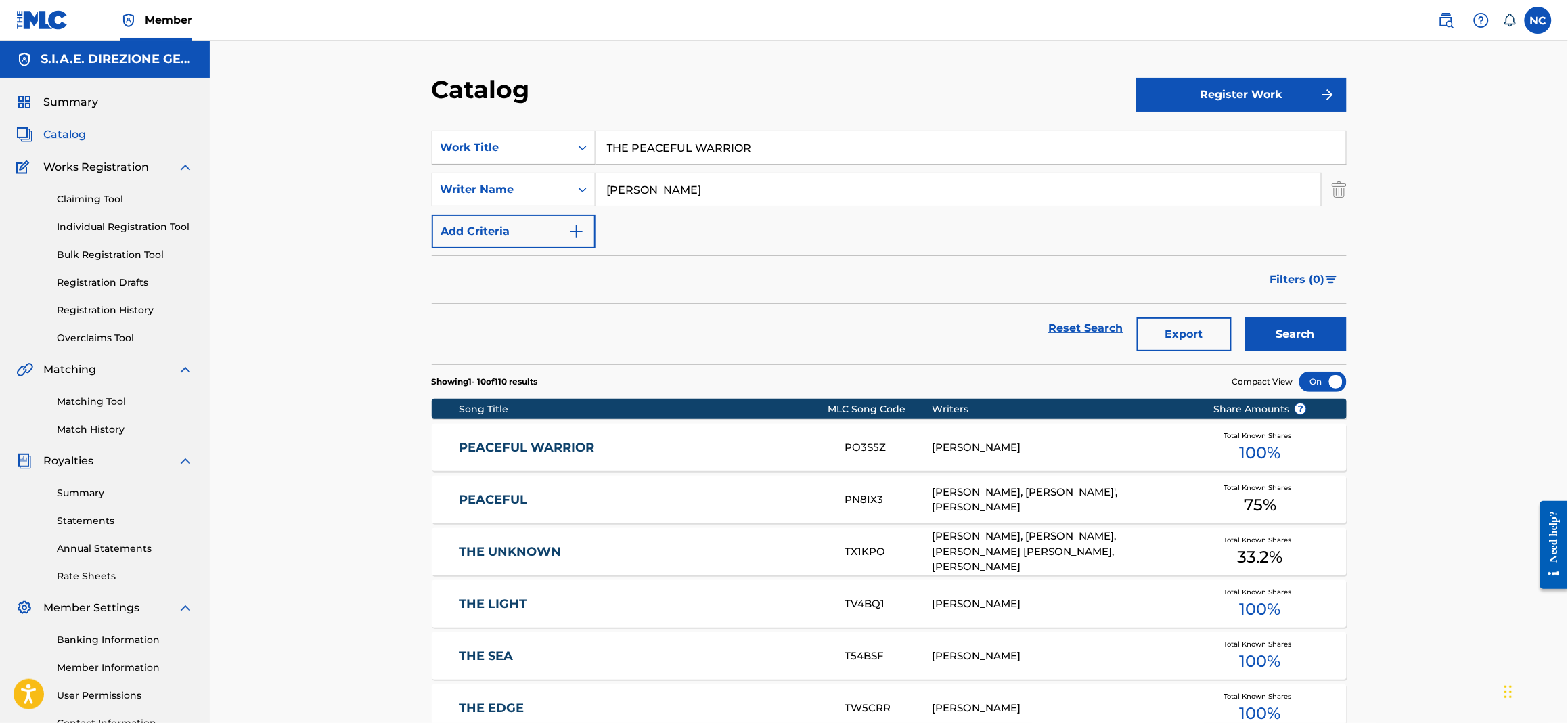
drag, startPoint x: 757, startPoint y: 150, endPoint x: 554, endPoint y: 161, distance: 203.3
click at [554, 161] on div "SearchWithCriteriaa181e7af-86a7-4d36-9285-5efe6ad1bd3b Work Title THE PEACEFUL …" at bounding box center [889, 147] width 915 height 34
paste input "PER AMARTI VERAMENTE"
click at [723, 180] on strong "veramente" at bounding box center [700, 177] width 62 height 13
type input "per amarti veramente"
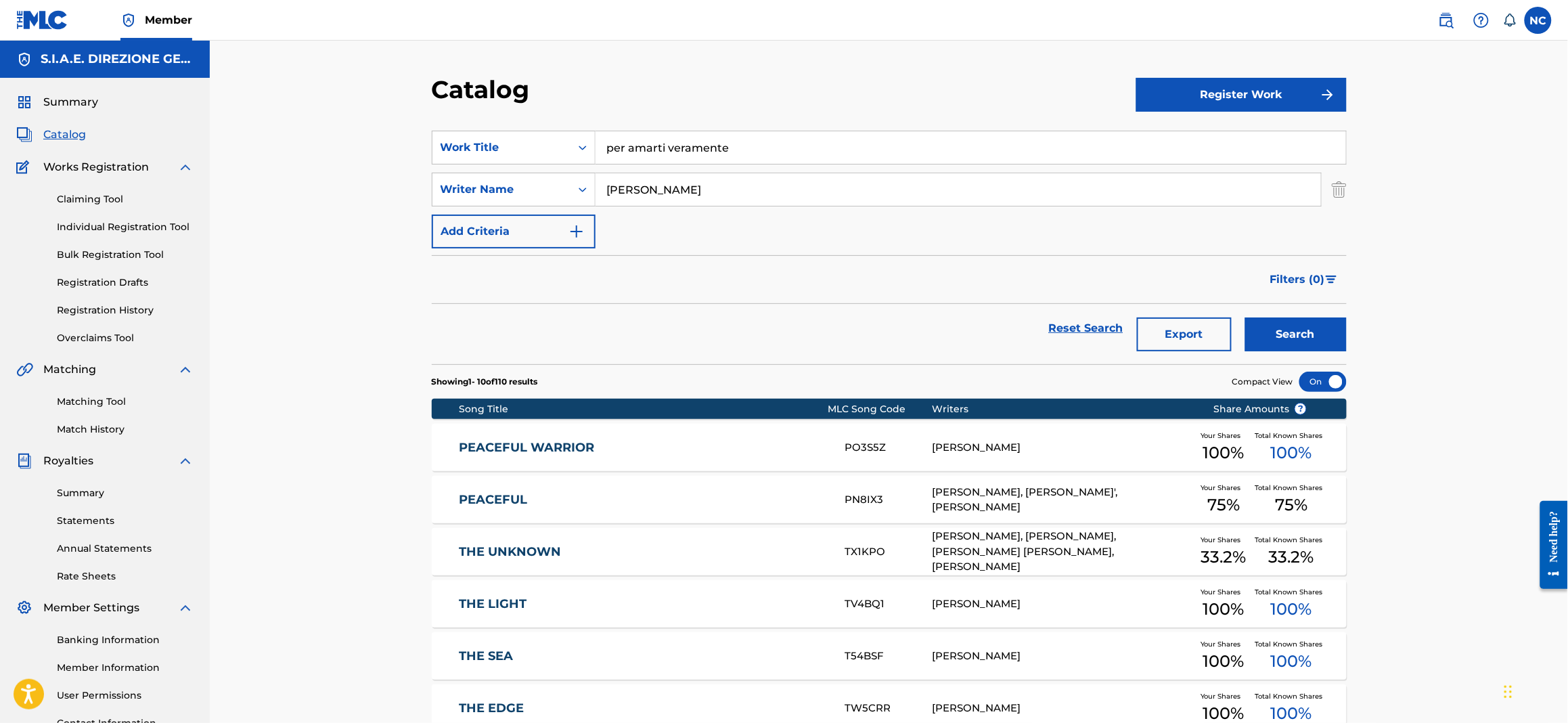
click at [1265, 344] on button "Search" at bounding box center [1296, 334] width 101 height 34
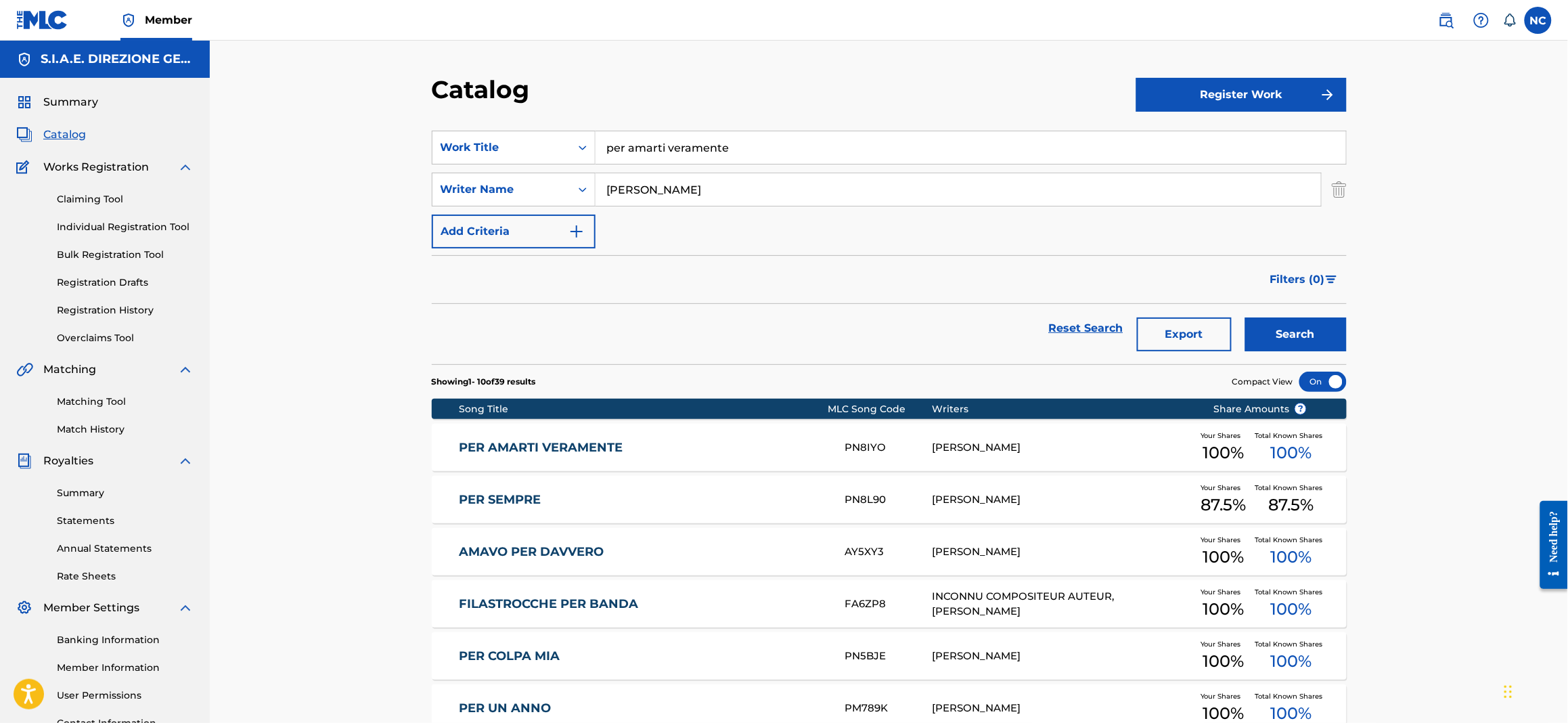
click at [608, 454] on link "PER AMARTI VERAMENTE" at bounding box center [643, 448] width 368 height 16
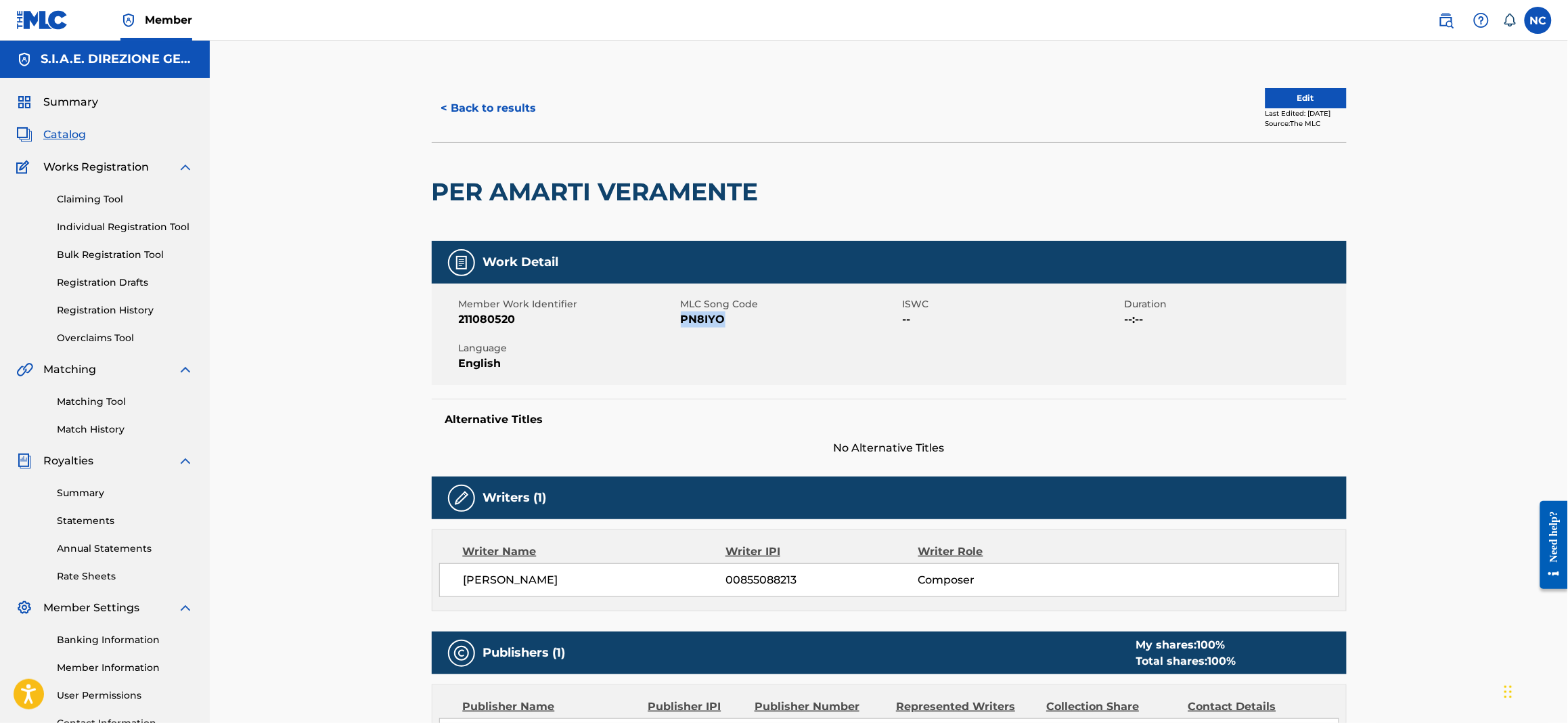
drag, startPoint x: 732, startPoint y: 318, endPoint x: 680, endPoint y: 322, distance: 52.2
click at [681, 322] on span "PN8IYO" at bounding box center [790, 319] width 219 height 17
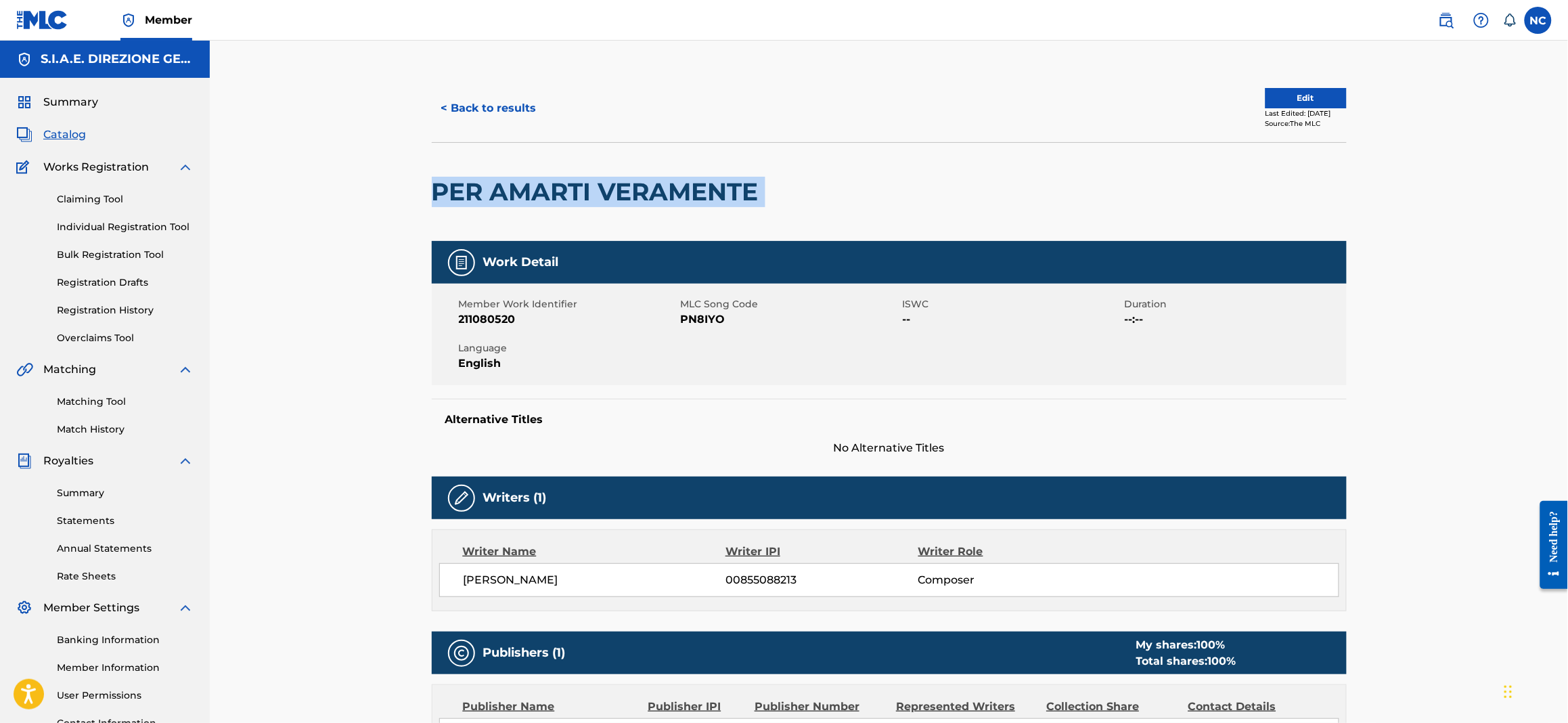
drag, startPoint x: 805, startPoint y: 192, endPoint x: 396, endPoint y: 186, distance: 409.0
click at [396, 186] on div "< Back to results Edit Last Edited: February 22, 2025 Source: The MLC PER AMART…" at bounding box center [889, 491] width 1358 height 902
click at [462, 120] on button "< Back to results" at bounding box center [489, 108] width 114 height 34
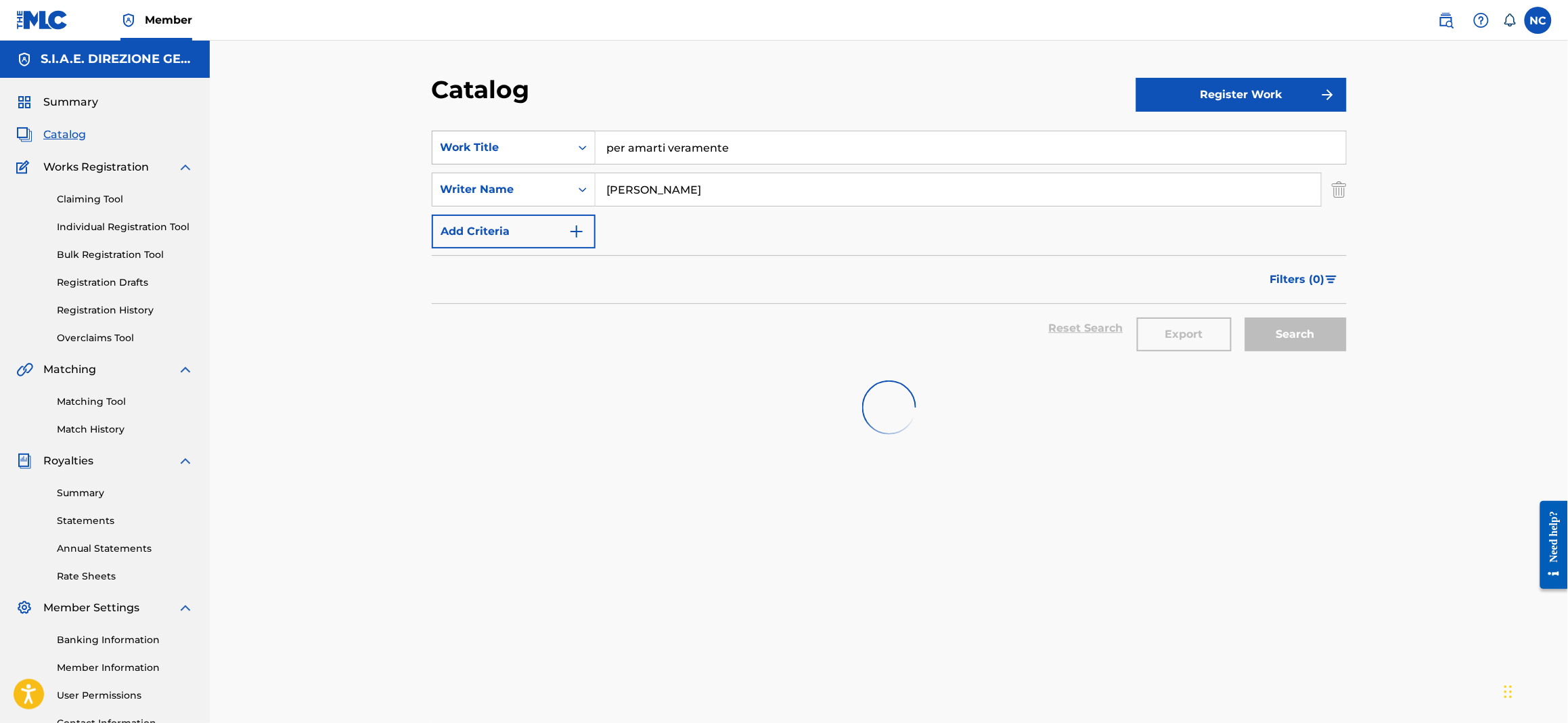
drag, startPoint x: 805, startPoint y: 124, endPoint x: 565, endPoint y: 158, distance: 242.4
click at [565, 158] on section "SearchWithCriteriaa181e7af-86a7-4d36-9285-5efe6ad1bd3b Work Title per amarti ve…" at bounding box center [889, 238] width 915 height 249
drag, startPoint x: 819, startPoint y: 155, endPoint x: 556, endPoint y: 151, distance: 263.0
click at [556, 151] on div "SearchWithCriteriaa181e7af-86a7-4d36-9285-5efe6ad1bd3b Work Title per amarti ve…" at bounding box center [889, 147] width 915 height 34
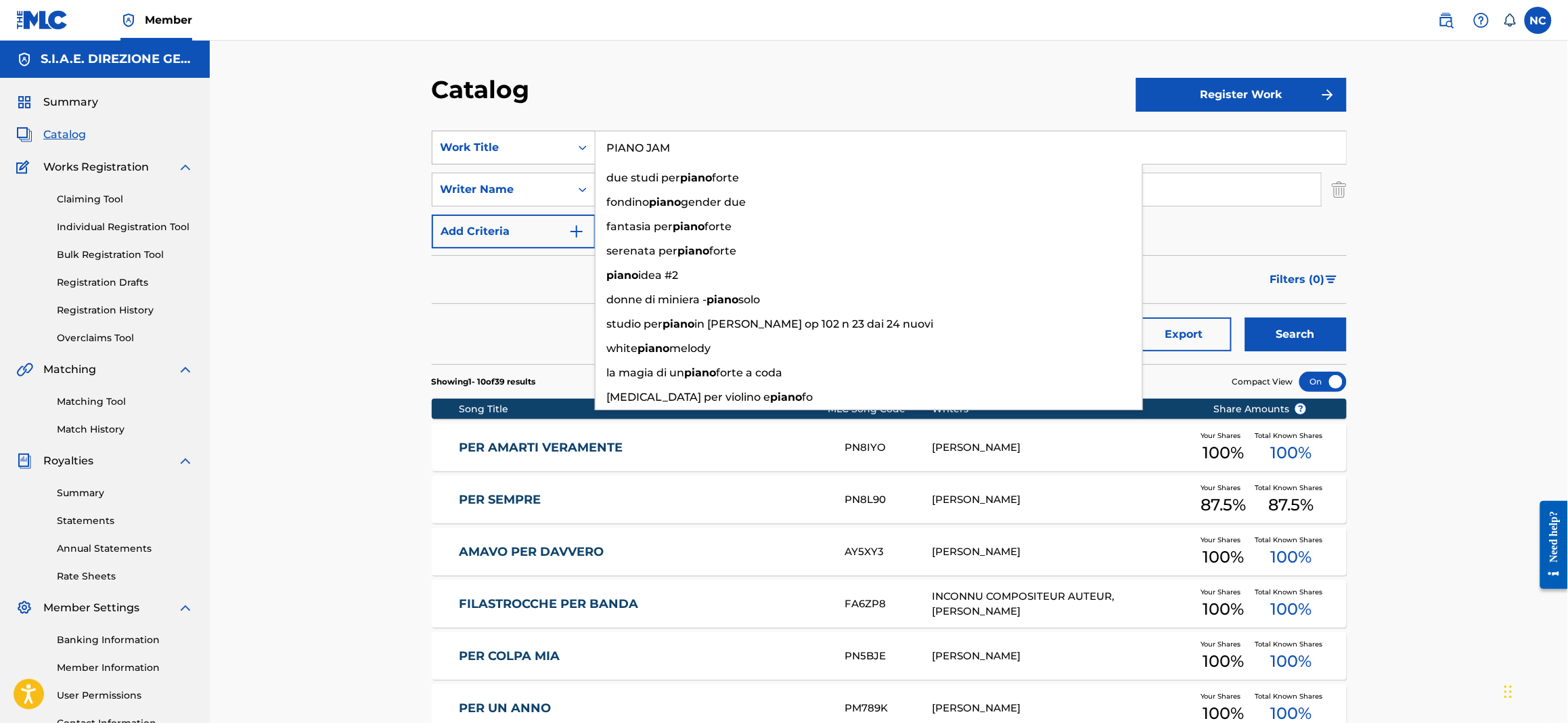
click at [1246, 318] on button "Search" at bounding box center [1296, 334] width 101 height 34
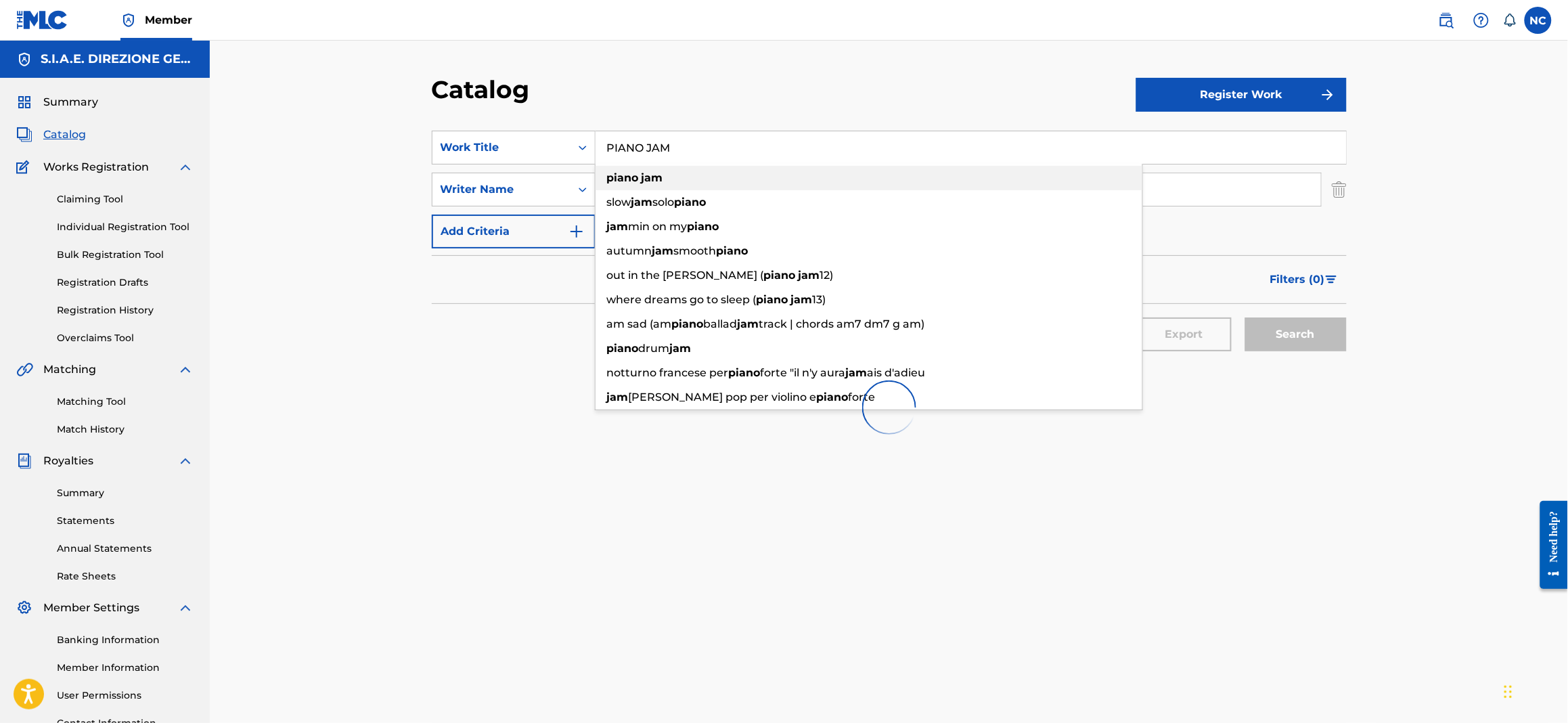
click at [631, 178] on strong "piano" at bounding box center [623, 177] width 32 height 13
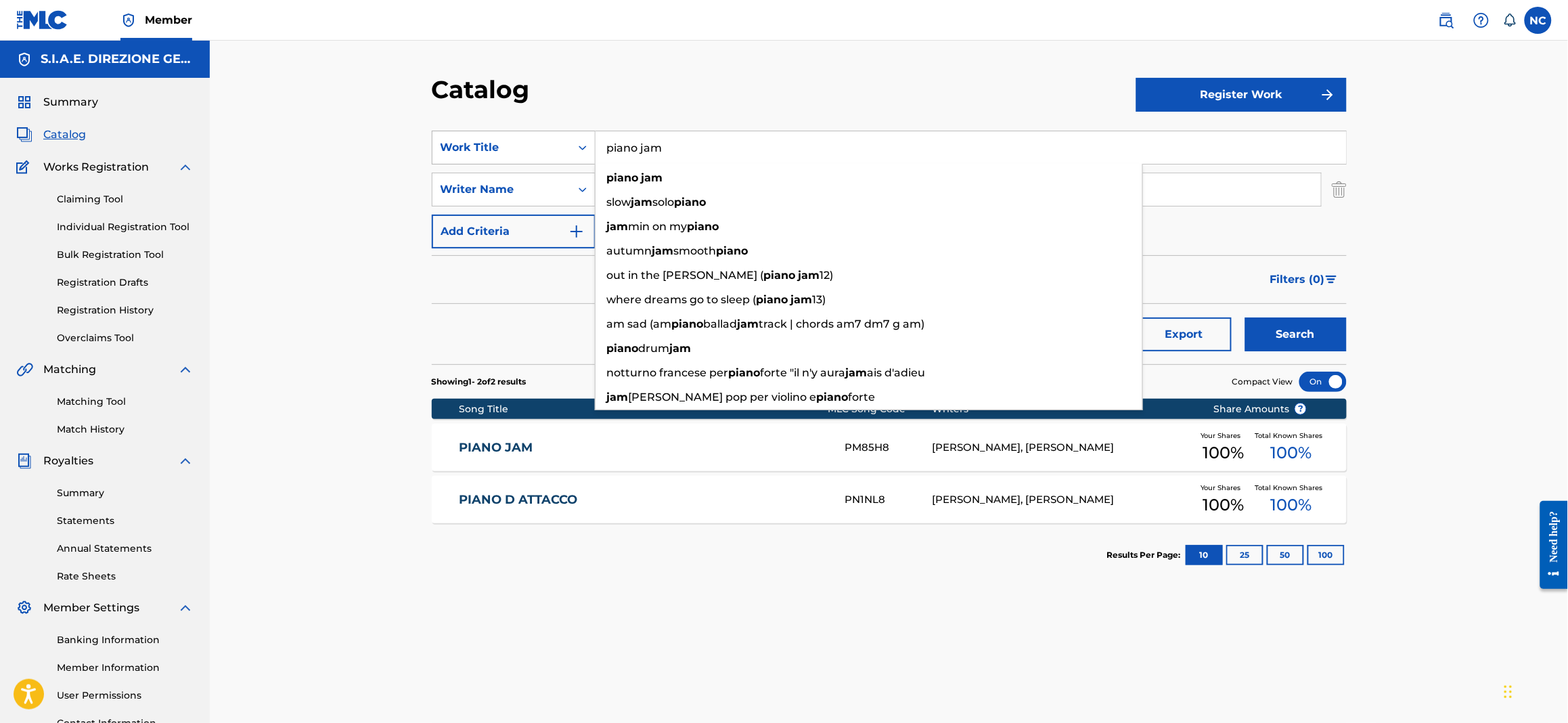
drag, startPoint x: 694, startPoint y: 143, endPoint x: 623, endPoint y: 171, distance: 76.3
click at [523, 145] on div "SearchWithCriteriaa181e7af-86a7-4d36-9285-5efe6ad1bd3b Work Title piano jam pia…" at bounding box center [889, 147] width 915 height 34
paste input "PICTURE N.1"
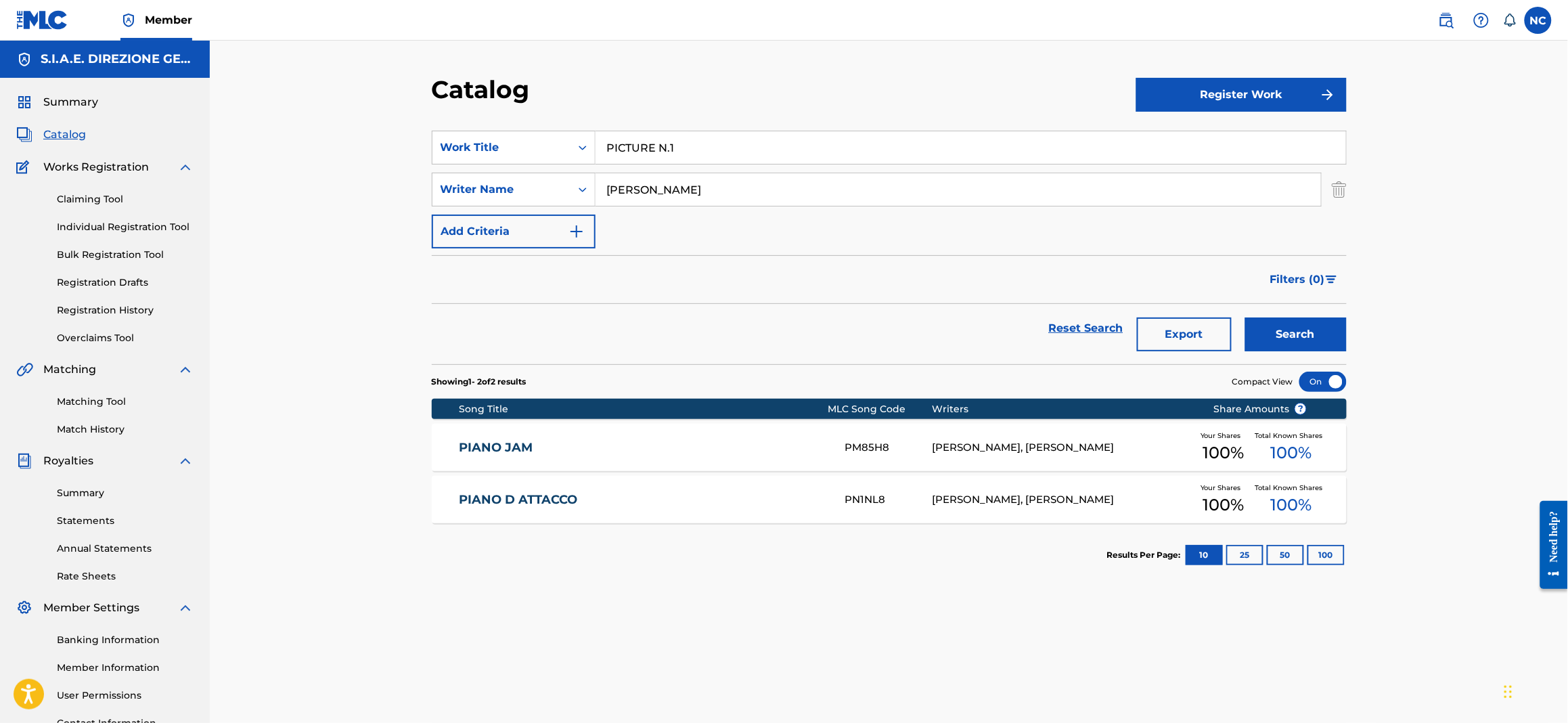
click at [1313, 341] on button "Search" at bounding box center [1296, 334] width 101 height 34
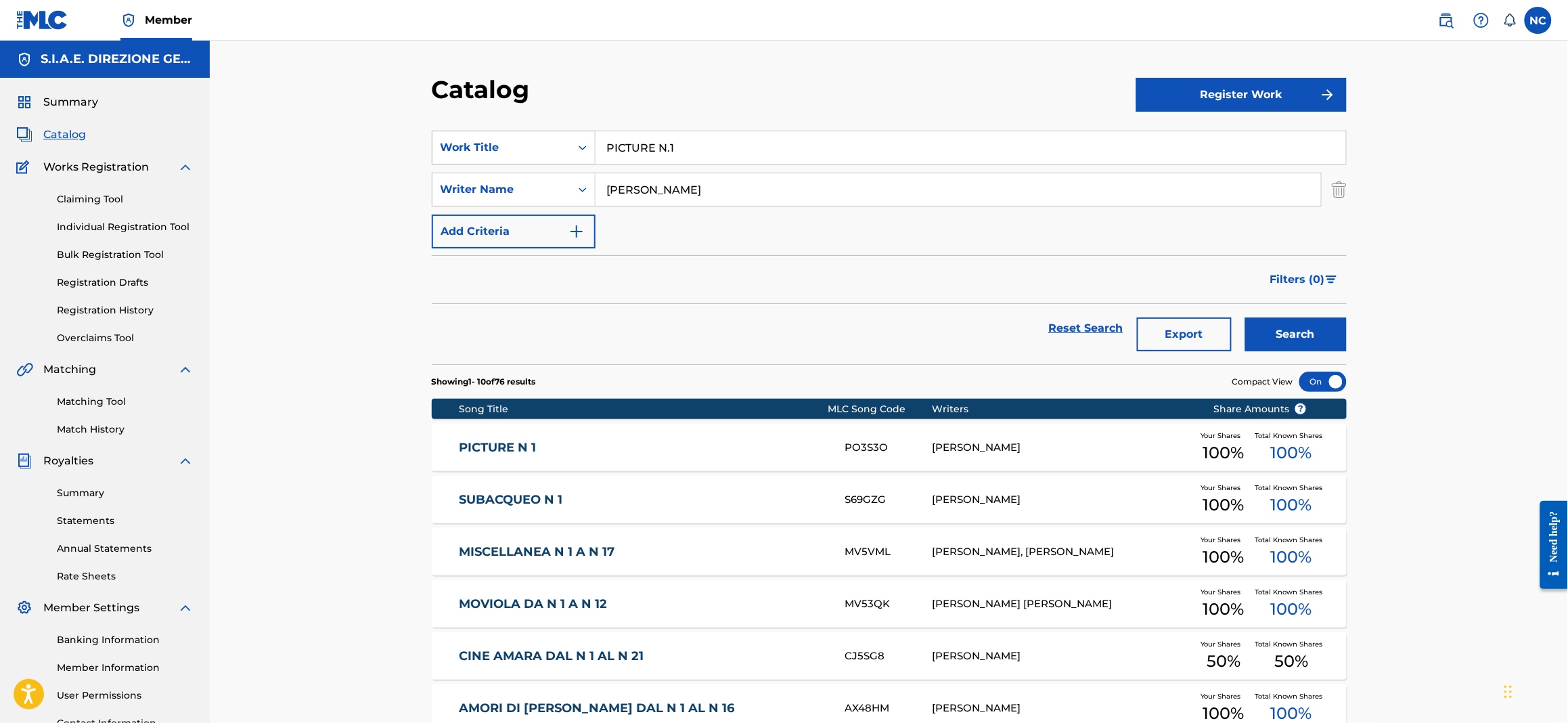
paste input "LACES"
drag, startPoint x: 728, startPoint y: 154, endPoint x: 521, endPoint y: 143, distance: 207.3
click at [521, 143] on div "SearchWithCriteriaa181e7af-86a7-4d36-9285-5efe6ad1bd3b Work Title PLACES" at bounding box center [889, 147] width 915 height 34
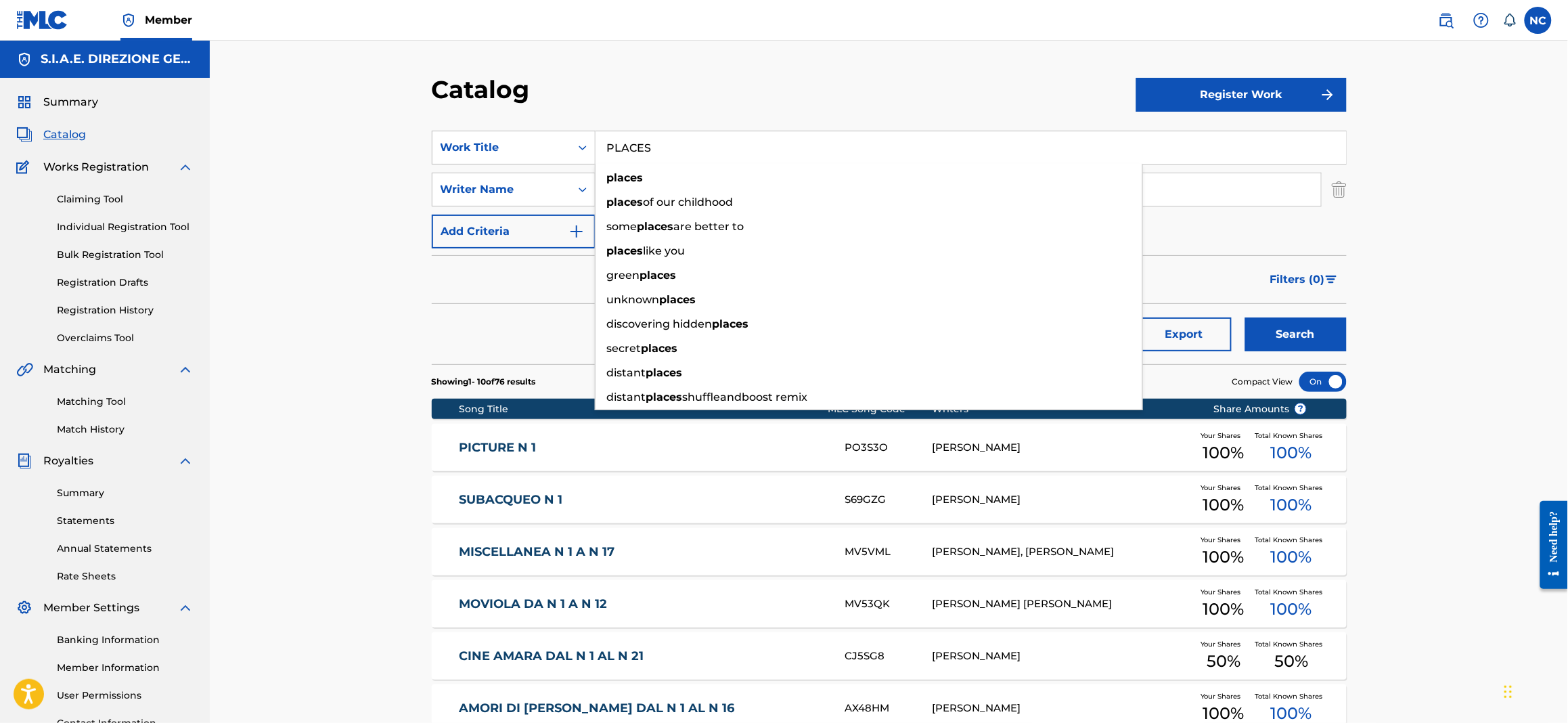
click at [1307, 334] on button "Search" at bounding box center [1296, 334] width 101 height 34
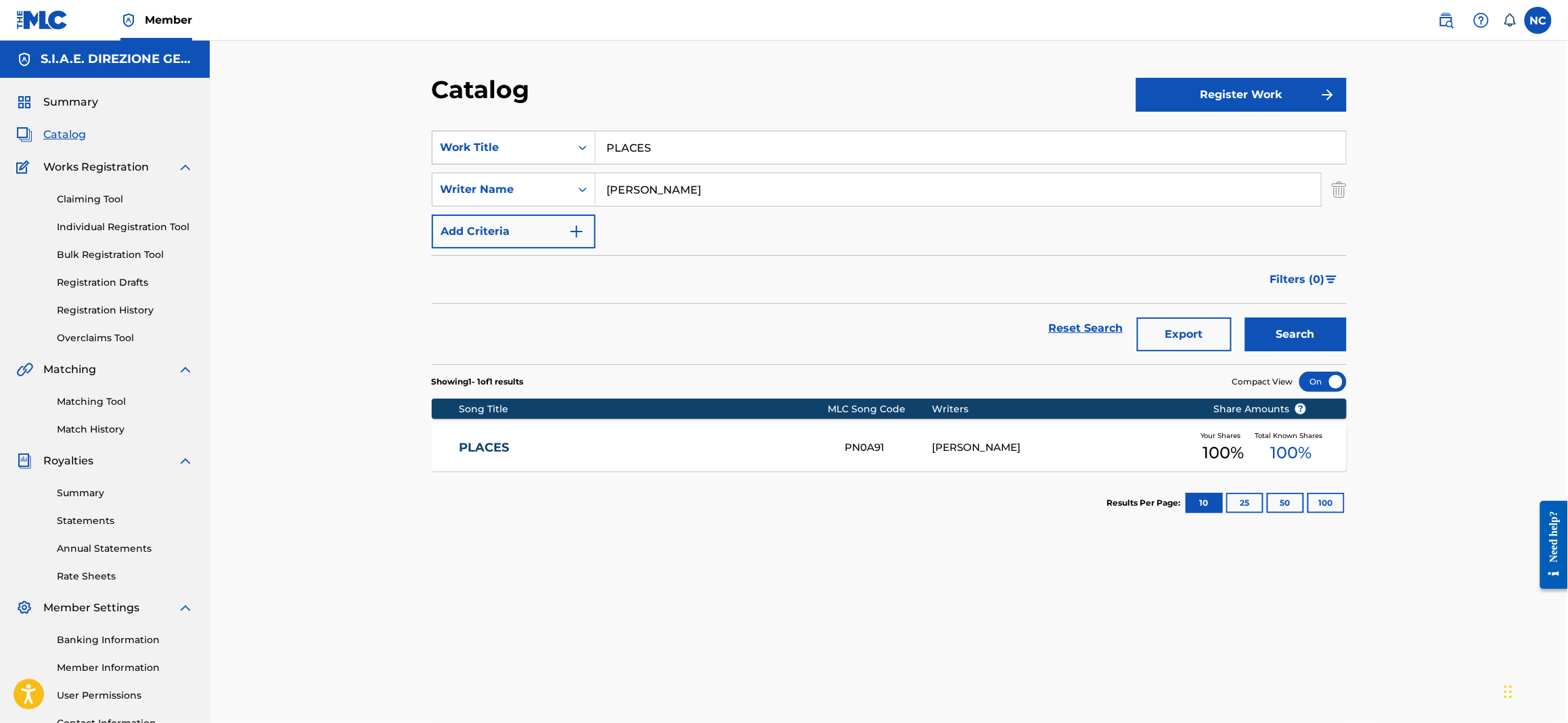
drag, startPoint x: 703, startPoint y: 163, endPoint x: 462, endPoint y: 135, distance: 242.6
click at [462, 135] on div "SearchWithCriteriaa181e7af-86a7-4d36-9285-5efe6ad1bd3b Work Title PLACES" at bounding box center [889, 147] width 915 height 34
paste input "SENTIMENTALE"
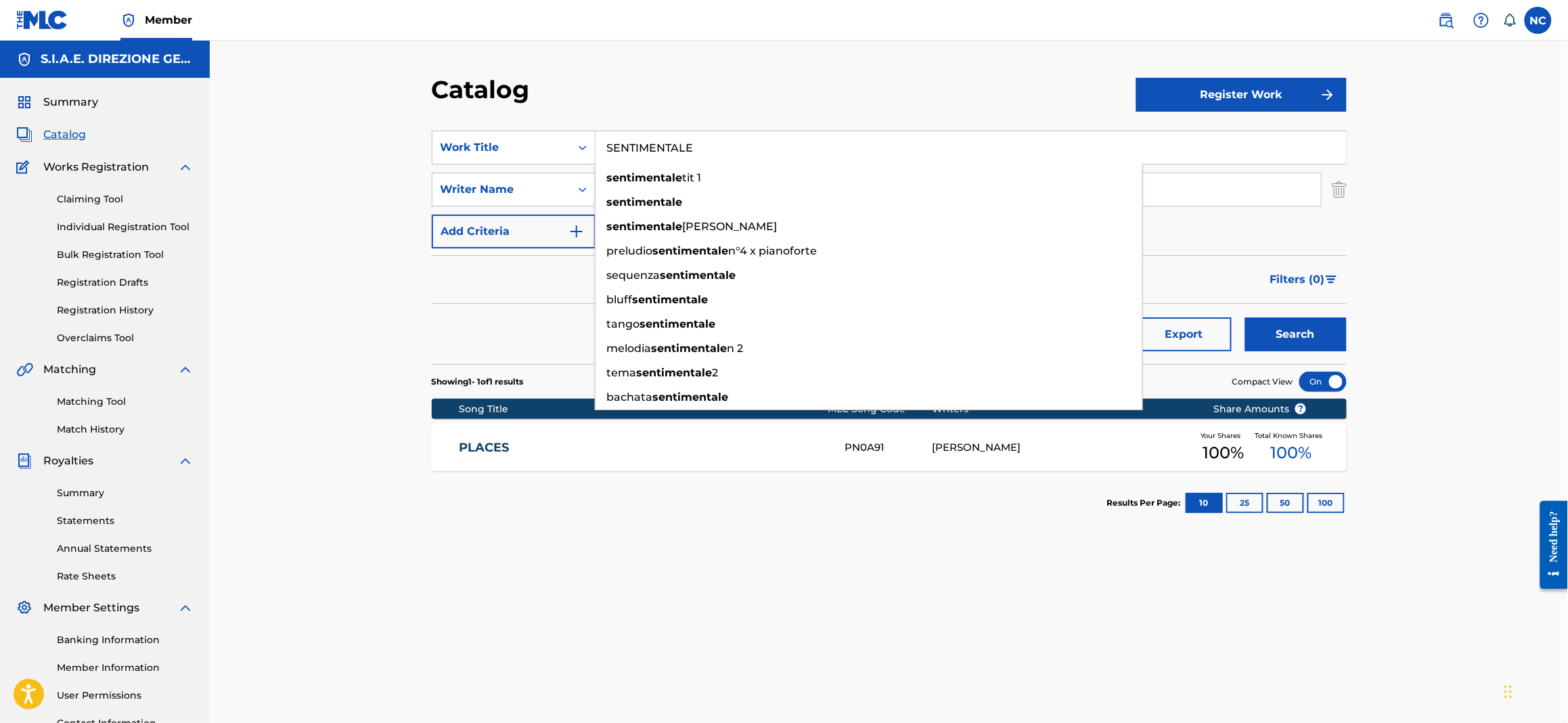
click at [1319, 333] on button "Search" at bounding box center [1296, 334] width 101 height 34
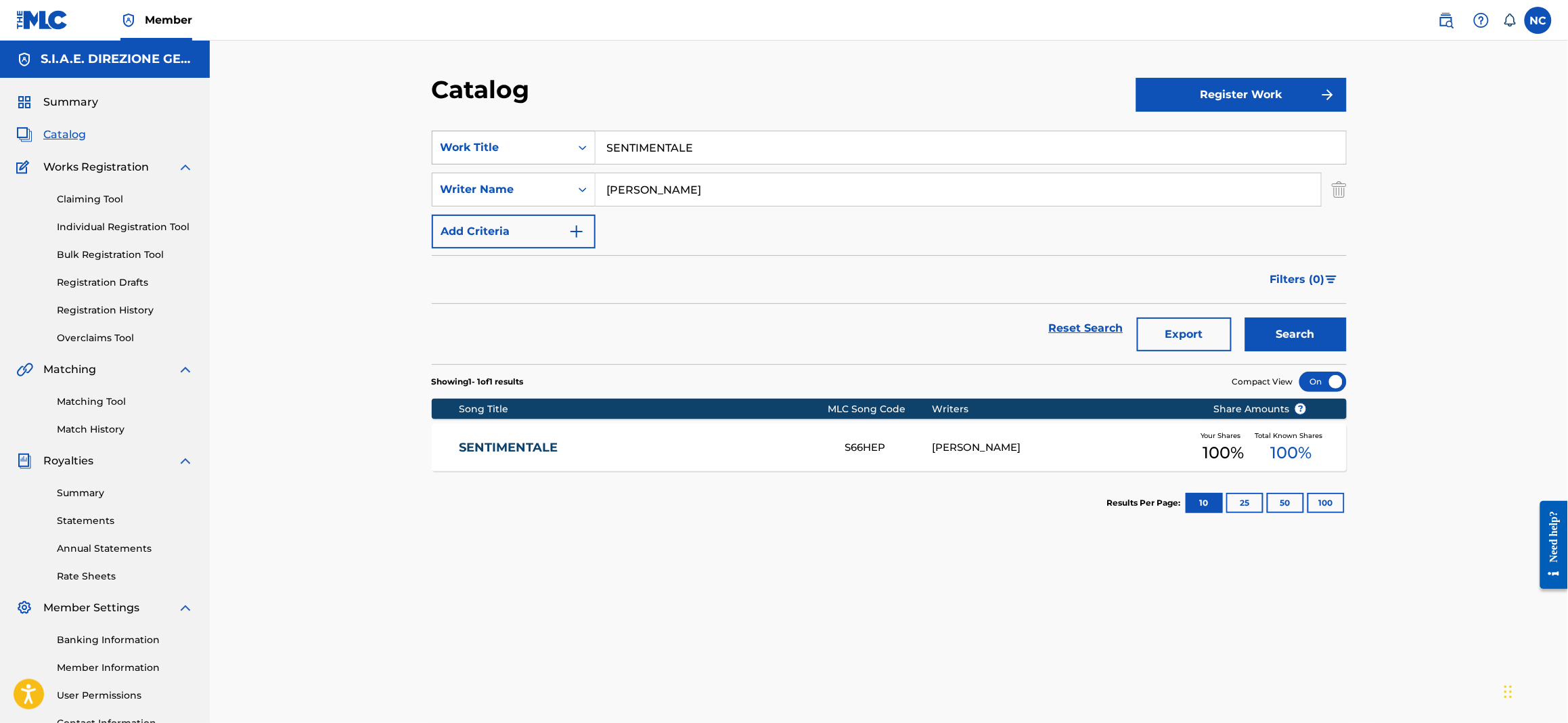
drag, startPoint x: 721, startPoint y: 147, endPoint x: 542, endPoint y: 136, distance: 179.3
click at [542, 136] on div "SearchWithCriteriaa181e7af-86a7-4d36-9285-5efe6ad1bd3b Work Title SENTIMENTALE" at bounding box center [889, 147] width 915 height 34
paste input "OFA SURFERS"
type input "SOFA SURFERS"
click at [1319, 348] on button "Search" at bounding box center [1296, 334] width 101 height 34
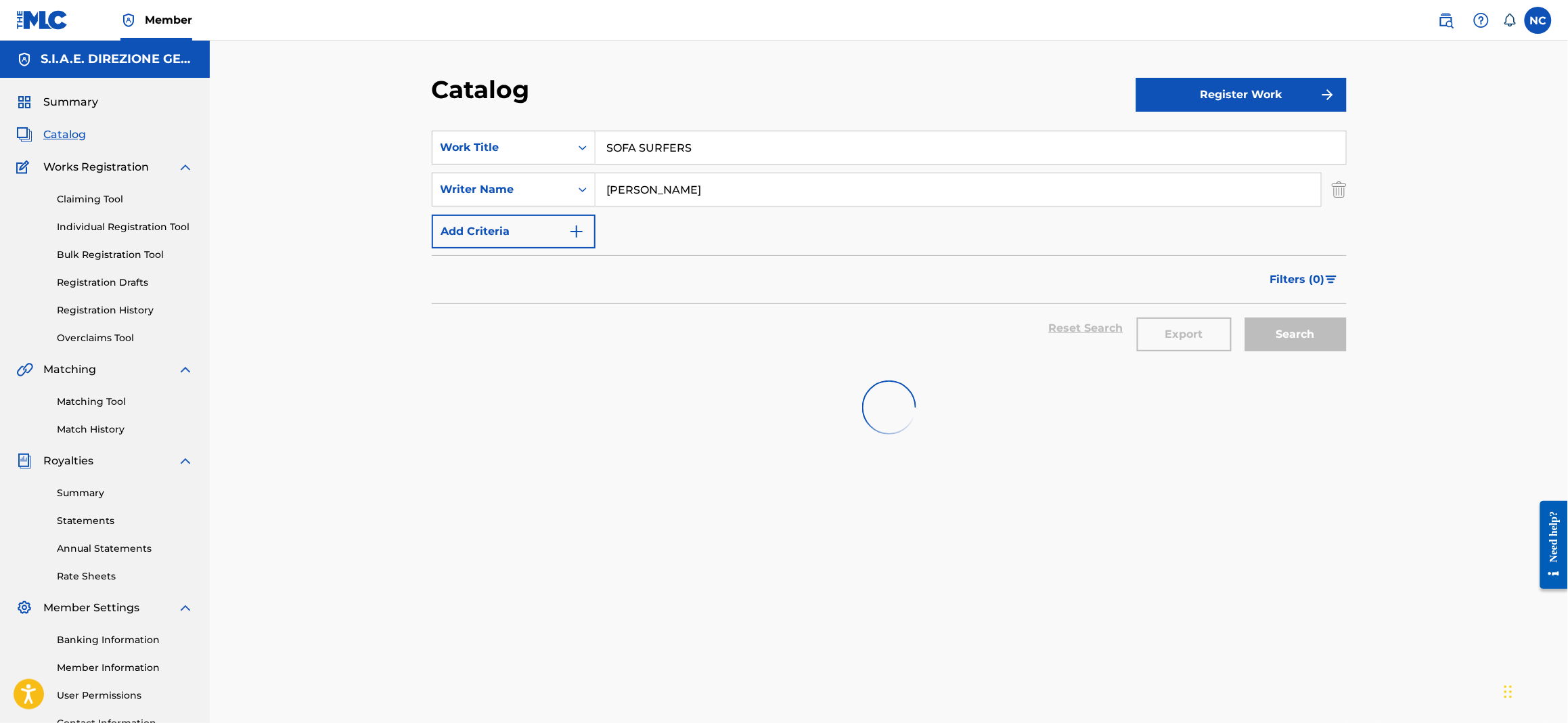
click at [414, 450] on div "Catalog Register Work SearchWithCriteriaa181e7af-86a7-4d36-9285-5efe6ad1bd3b Wo…" at bounding box center [889, 407] width 1358 height 734
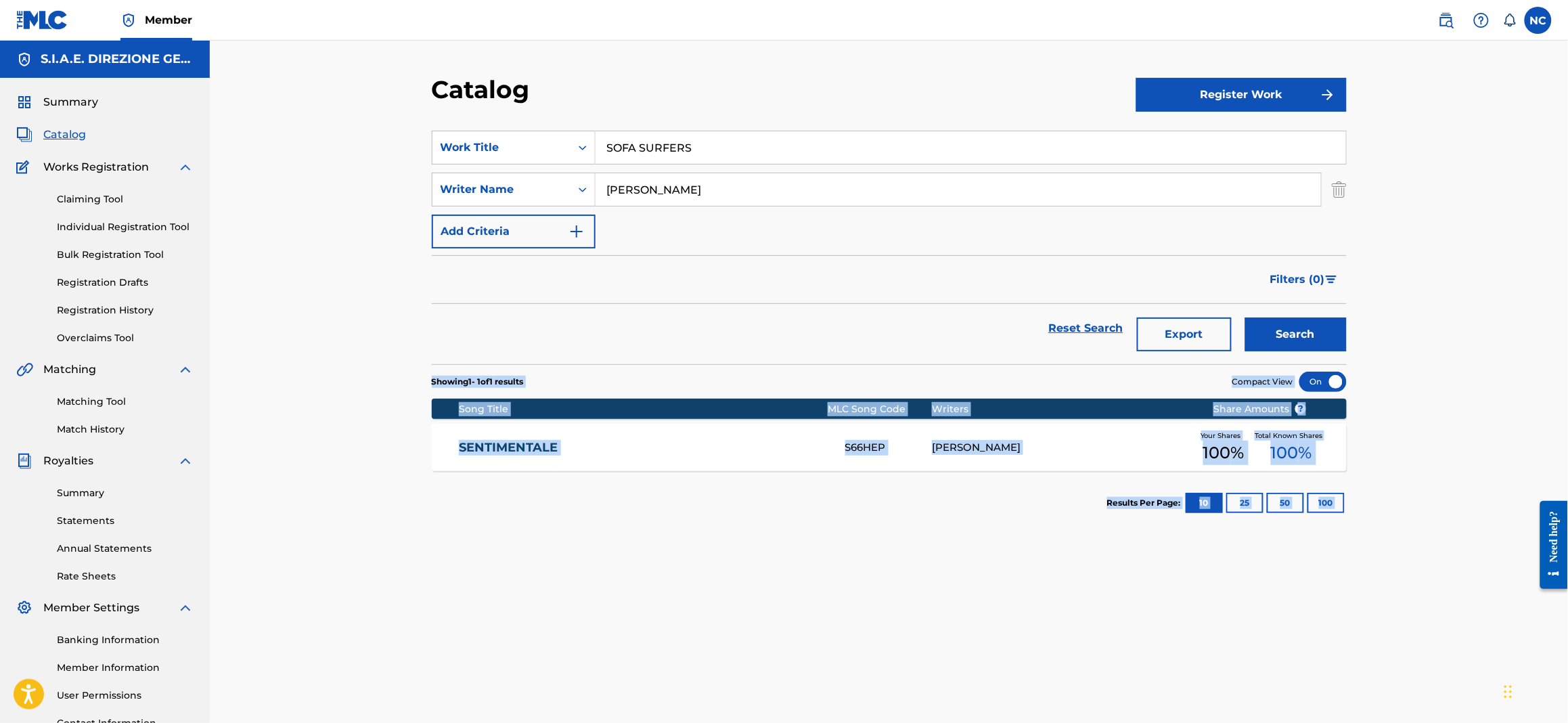
click at [1272, 330] on button "Search" at bounding box center [1296, 334] width 101 height 34
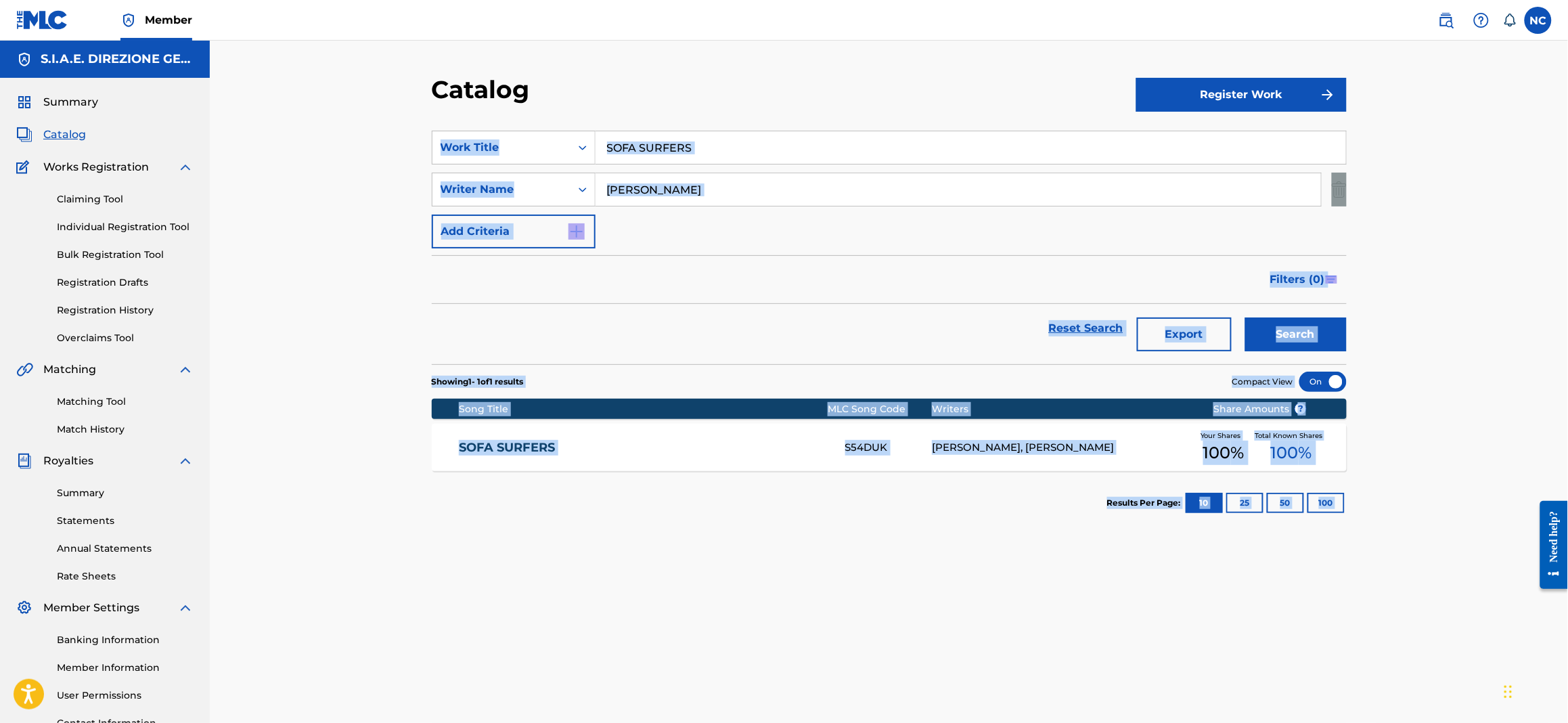
click at [551, 446] on link "SOFA SURFERS" at bounding box center [643, 448] width 368 height 16
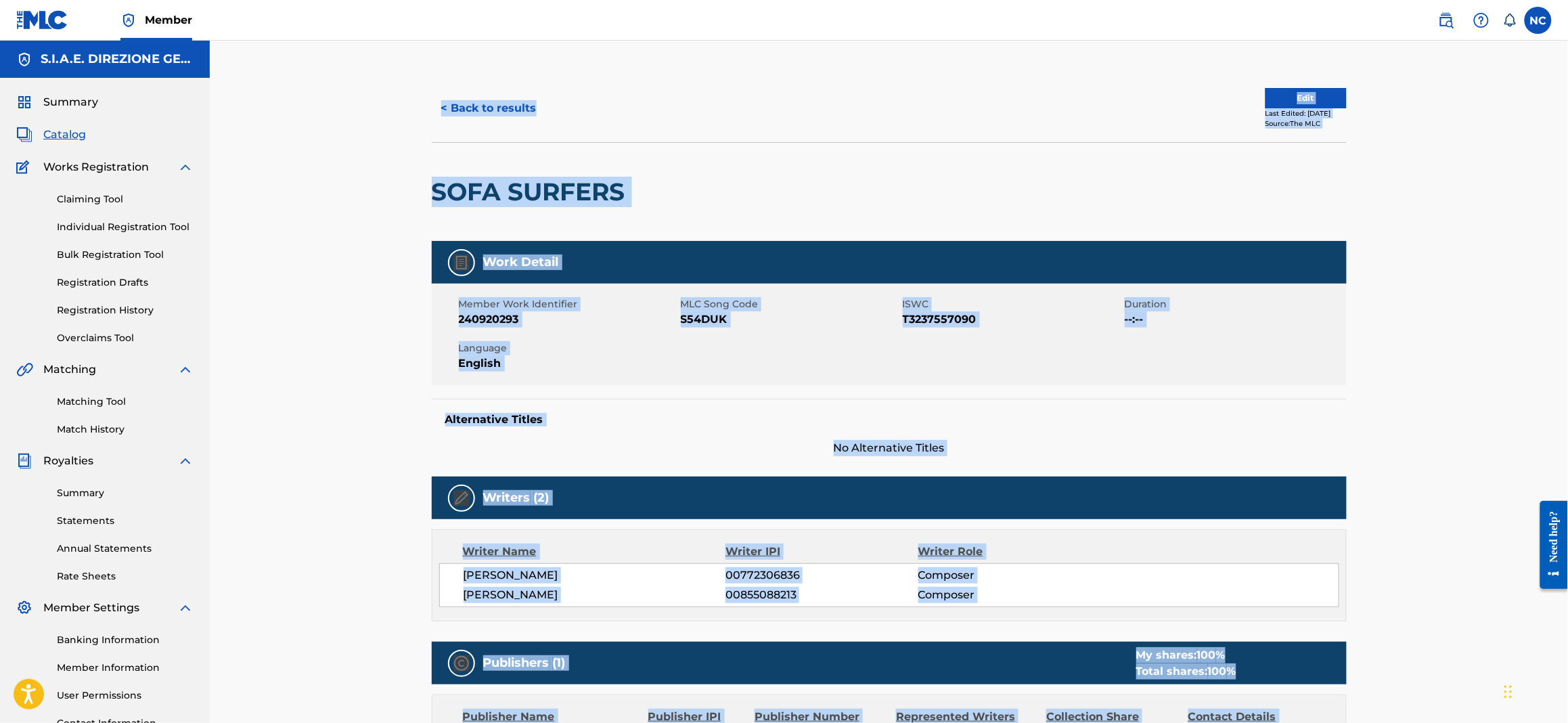
click at [459, 107] on button "< Back to results" at bounding box center [489, 108] width 114 height 34
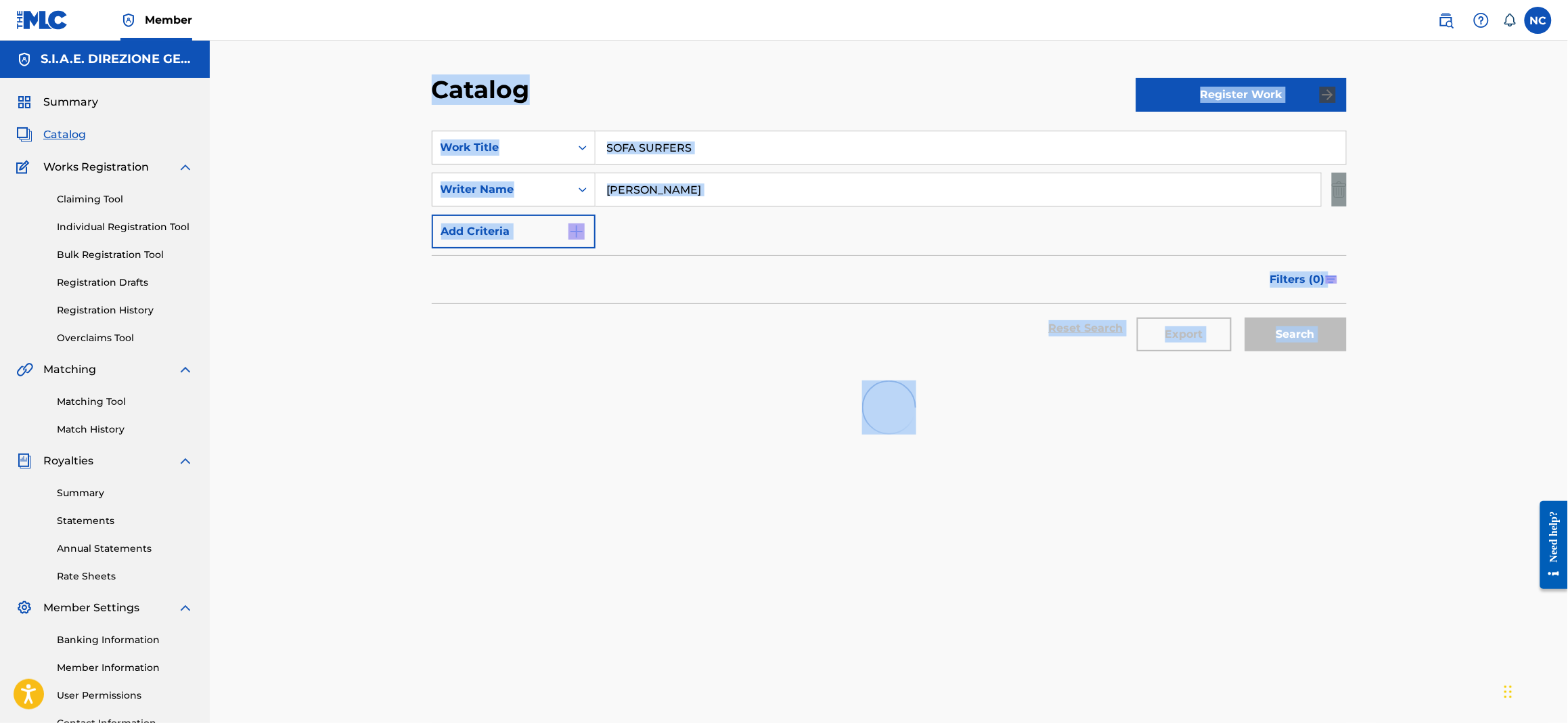
click at [767, 139] on input "SOFA SURFERS" at bounding box center [971, 147] width 751 height 32
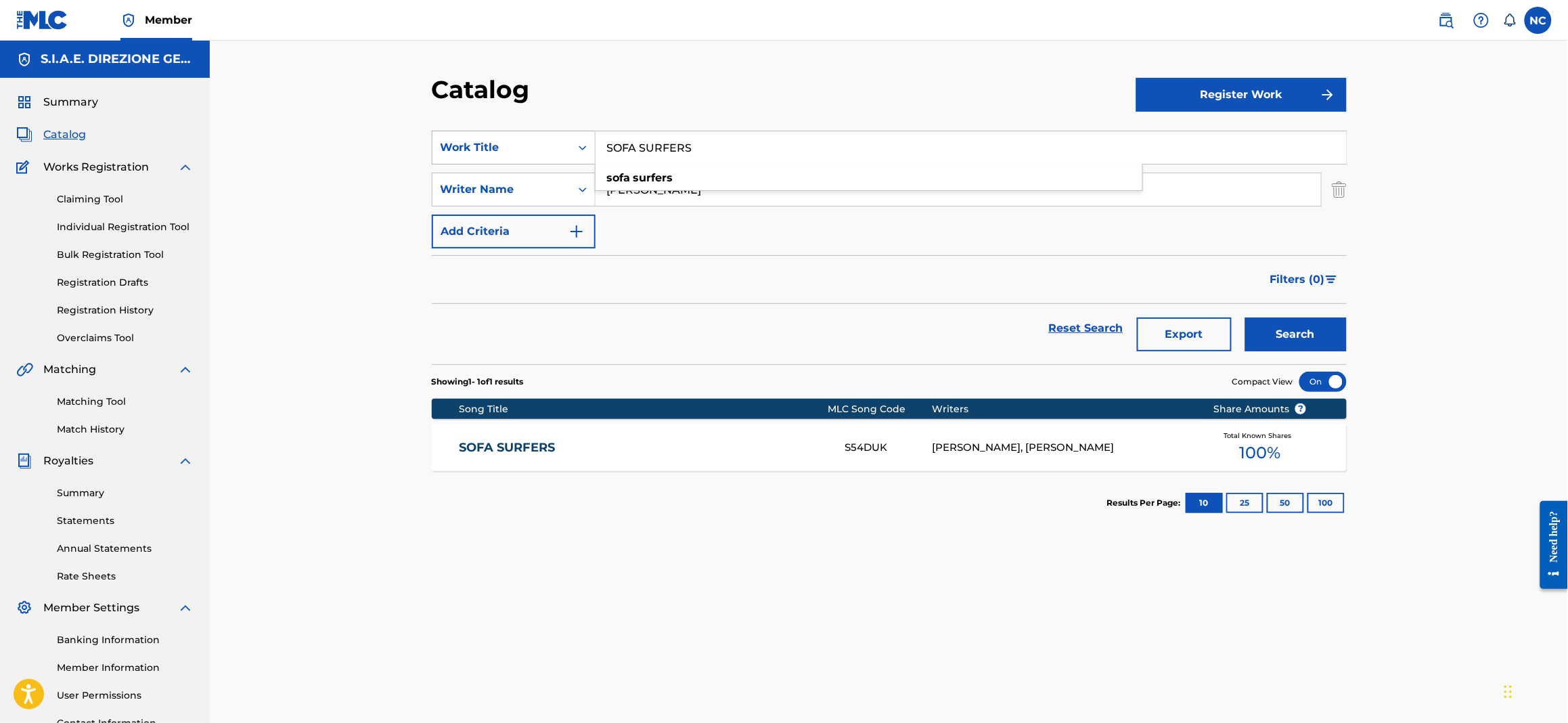
drag, startPoint x: 766, startPoint y: 146, endPoint x: 585, endPoint y: 143, distance: 181.0
click at [585, 143] on div "SearchWithCriteriaa181e7af-86a7-4d36-9285-5efe6ad1bd3b Work Title SOFA SURFERS …" at bounding box center [889, 147] width 915 height 34
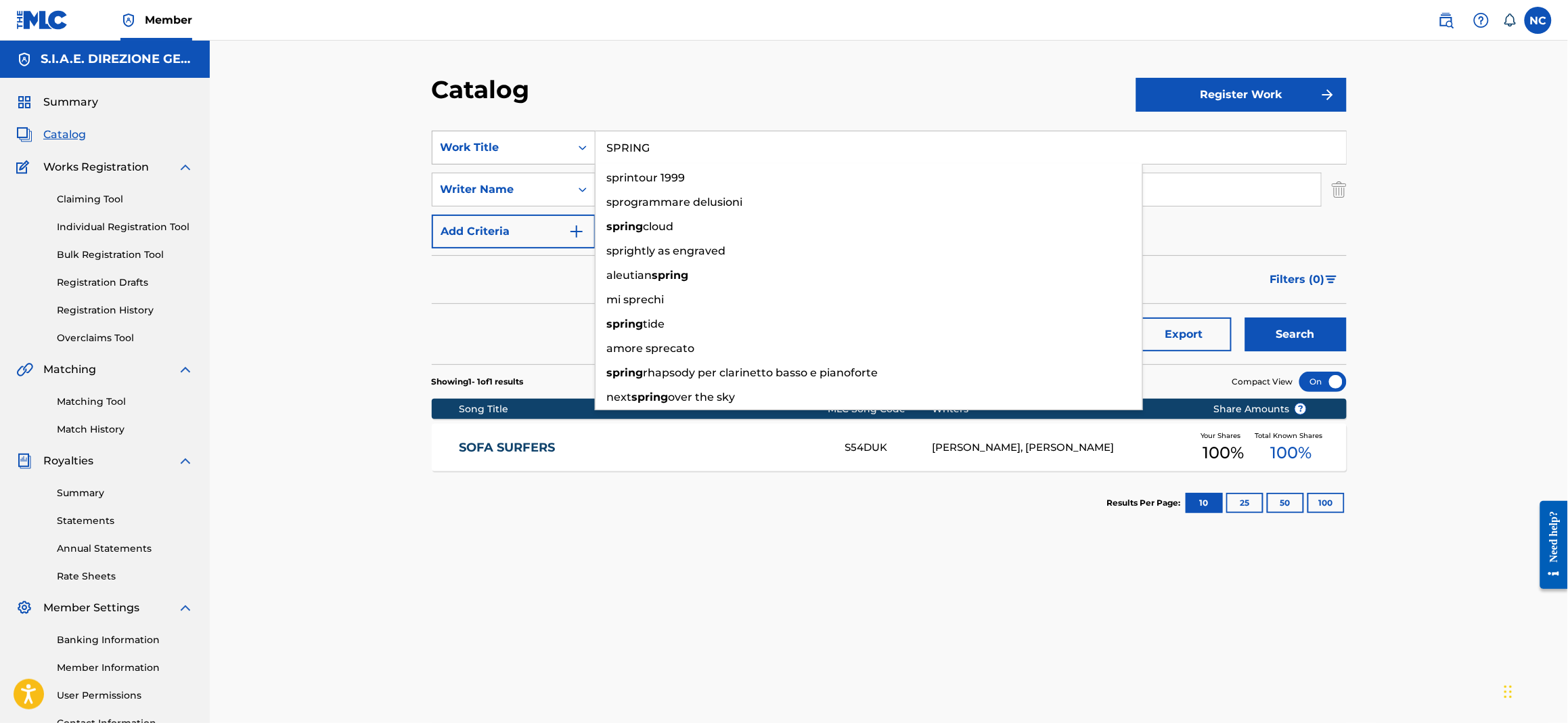
type input "SPRING"
click at [1246, 318] on button "Search" at bounding box center [1296, 334] width 101 height 34
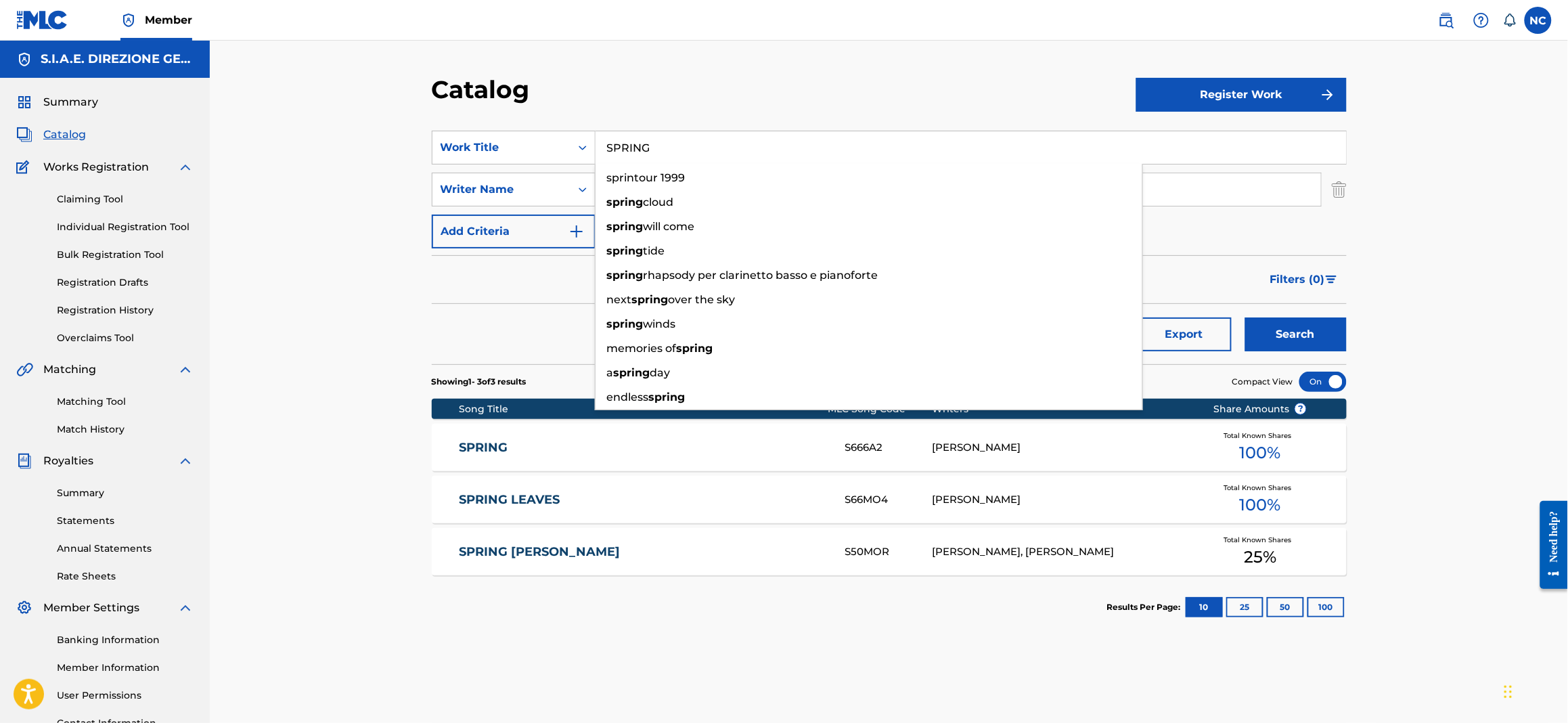
click at [505, 440] on link "SPRING" at bounding box center [643, 448] width 368 height 16
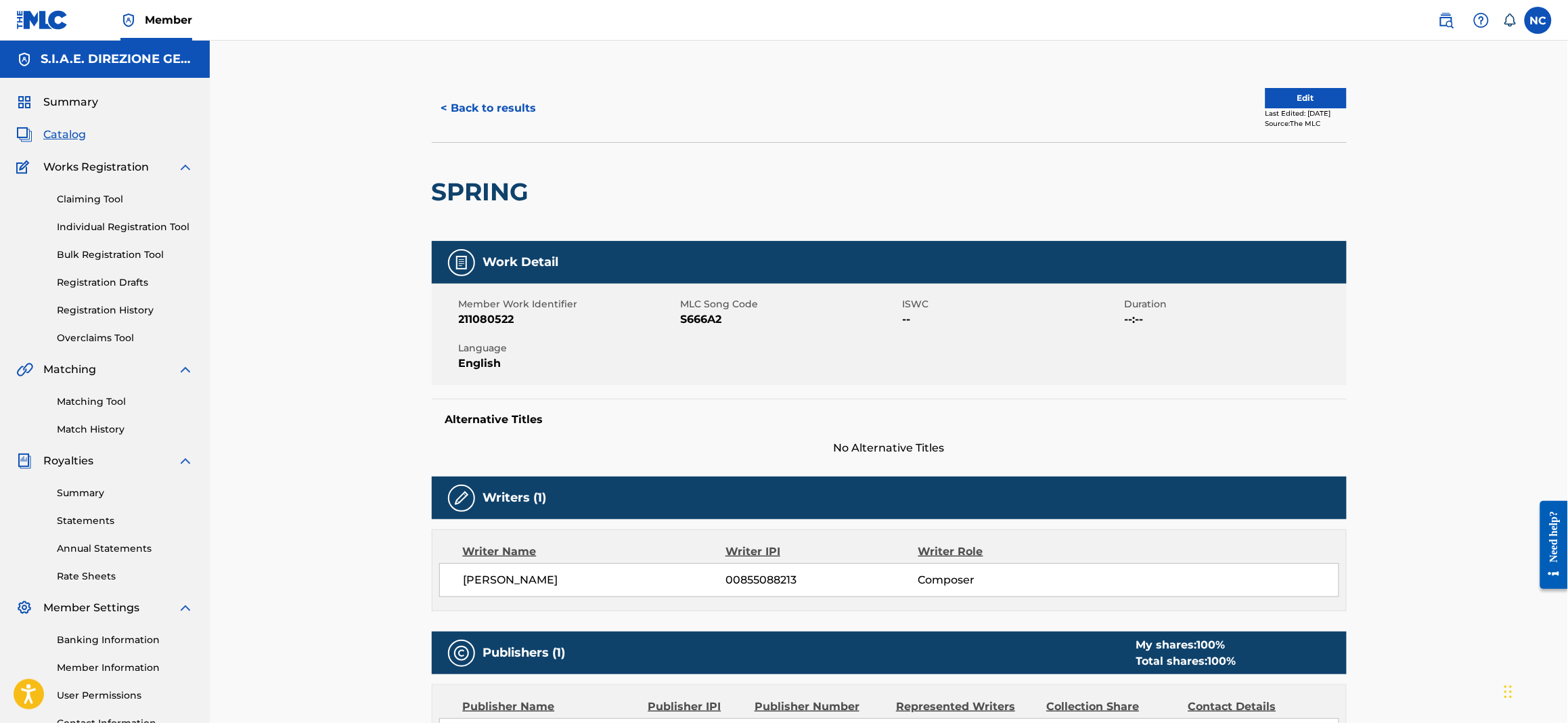
click at [540, 188] on div at bounding box center [641, 192] width 211 height 98
drag, startPoint x: 733, startPoint y: 313, endPoint x: 682, endPoint y: 325, distance: 52.4
click at [682, 325] on span "S666A2" at bounding box center [790, 319] width 219 height 17
drag, startPoint x: 584, startPoint y: 198, endPoint x: 426, endPoint y: 186, distance: 158.5
click at [426, 186] on div "< Back to results Edit Last Edited: February 22, 2025 Source: The MLC SPRING Wo…" at bounding box center [889, 508] width 948 height 869
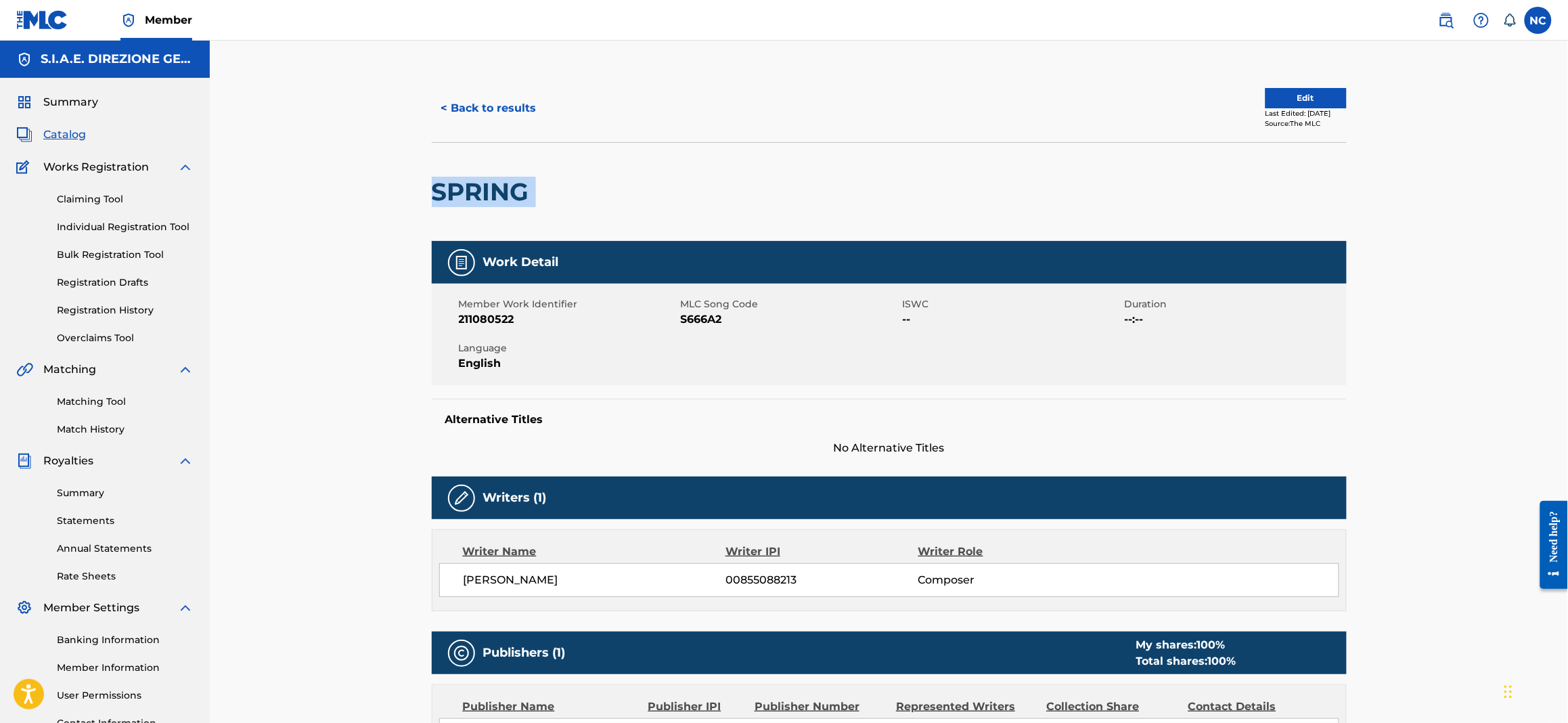
click at [471, 118] on button "< Back to results" at bounding box center [489, 108] width 114 height 34
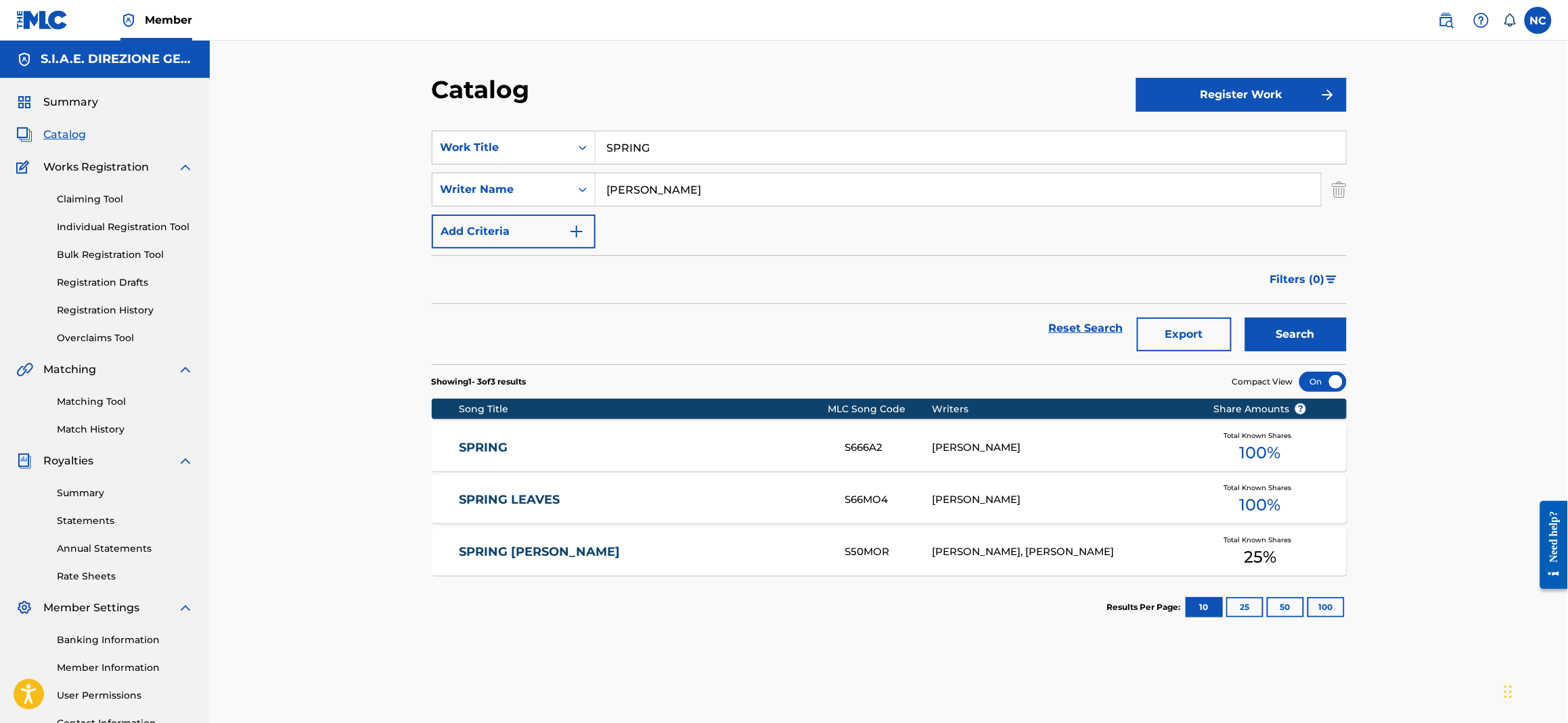
drag, startPoint x: 715, startPoint y: 141, endPoint x: 596, endPoint y: 143, distance: 119.0
click at [596, 143] on input "SPRING" at bounding box center [971, 147] width 751 height 32
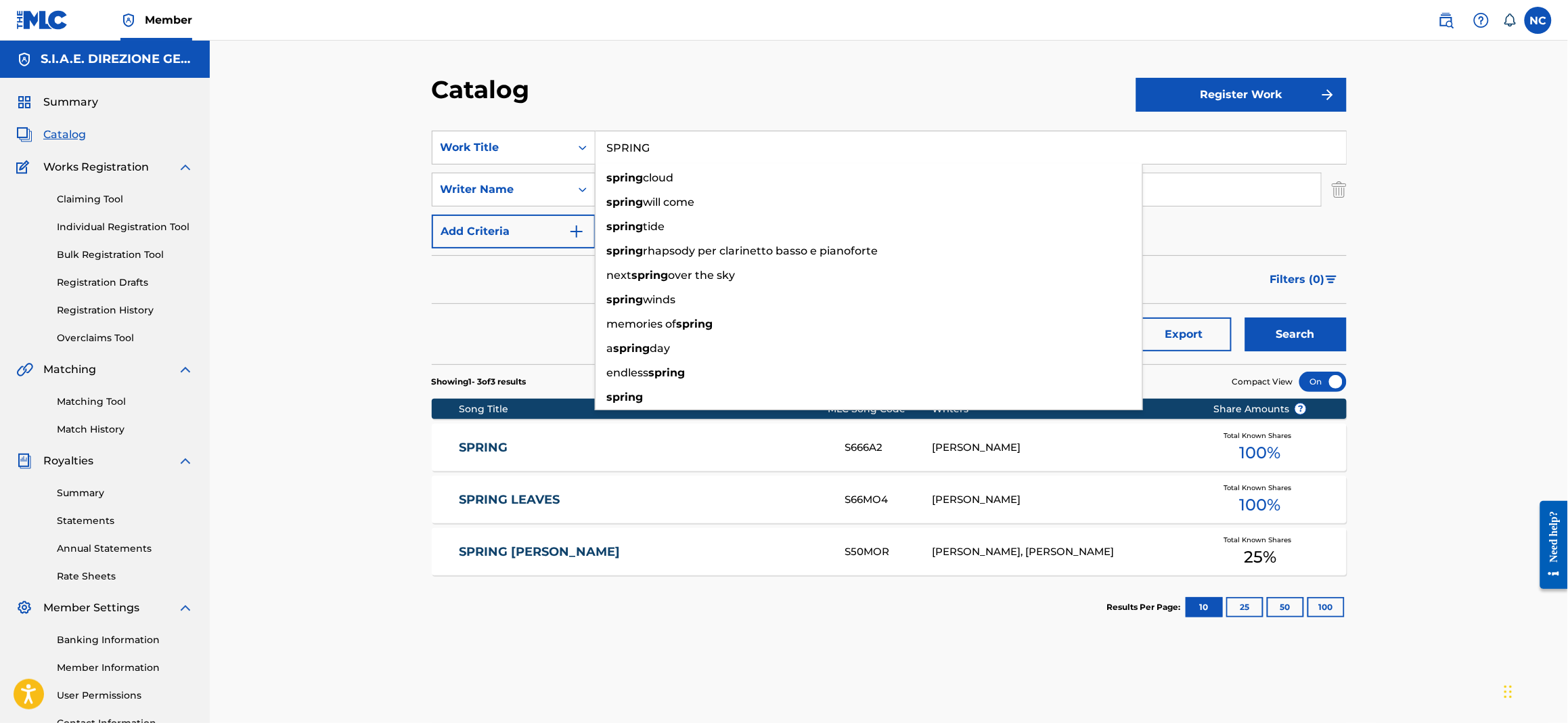
paste input "TILL NOT SURE"
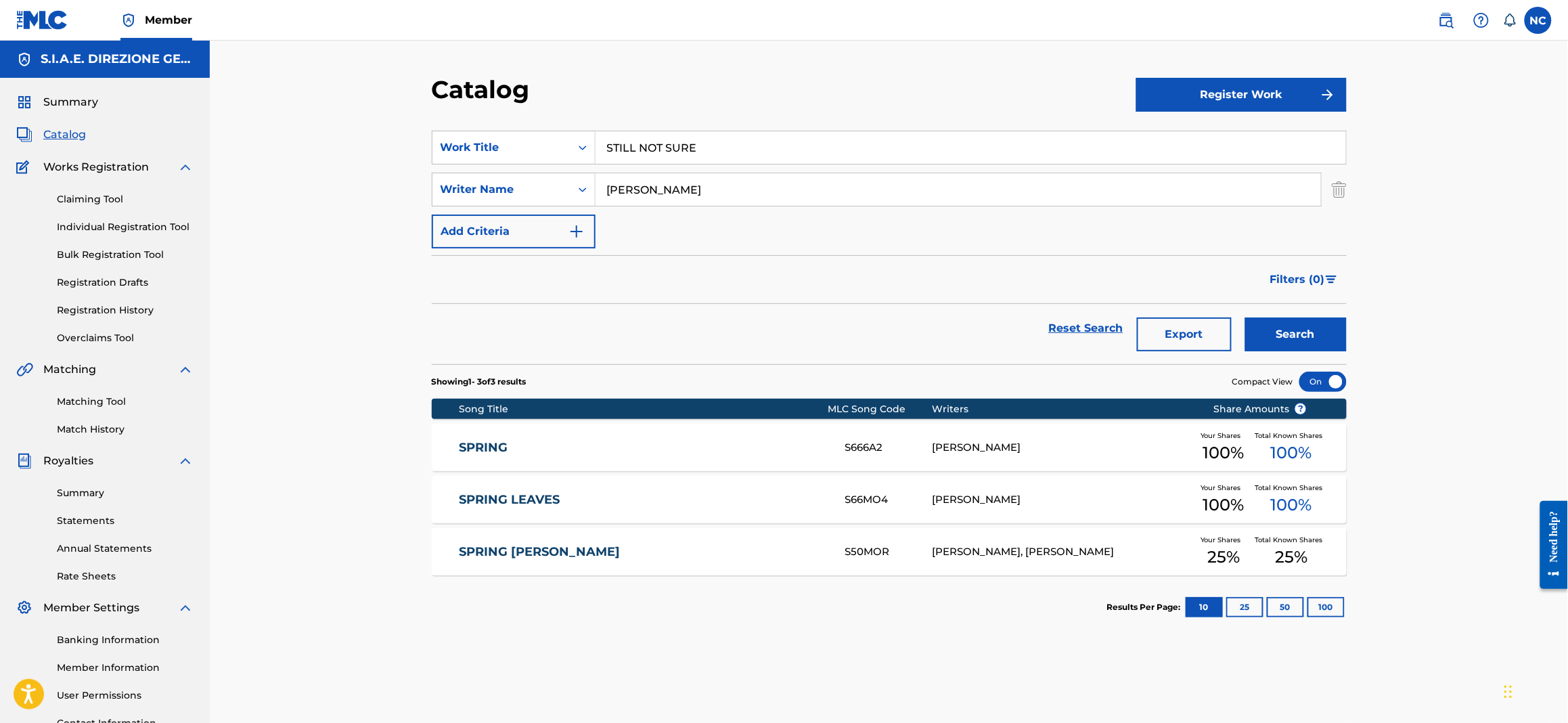
click at [1264, 329] on button "Search" at bounding box center [1296, 334] width 101 height 34
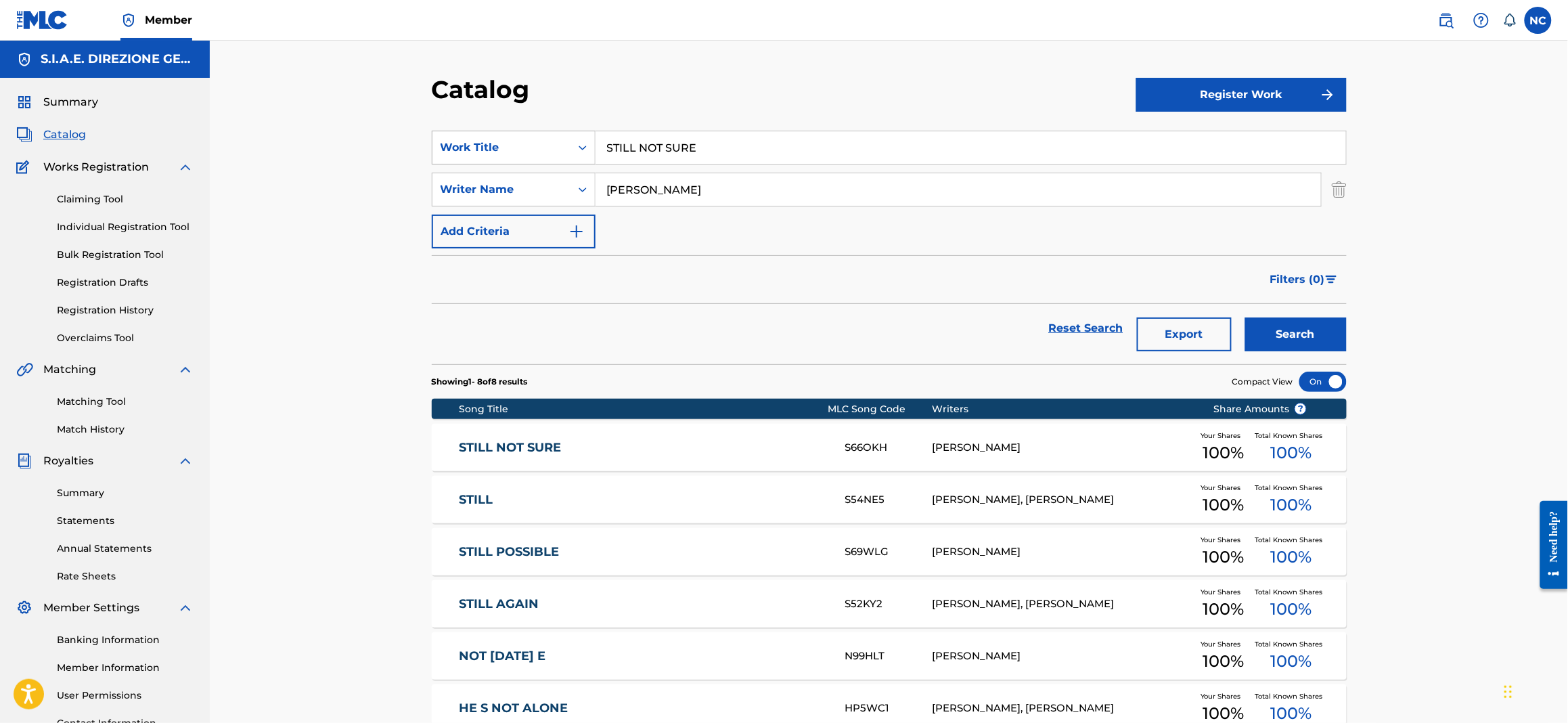
drag, startPoint x: 721, startPoint y: 146, endPoint x: 469, endPoint y: 146, distance: 252.0
click at [469, 146] on div "SearchWithCriteriaa181e7af-86a7-4d36-9285-5efe6ad1bd3b Work Title STILL NOT SURE" at bounding box center [889, 147] width 915 height 34
type input "TEJO"
click at [1246, 318] on button "Search" at bounding box center [1296, 334] width 101 height 34
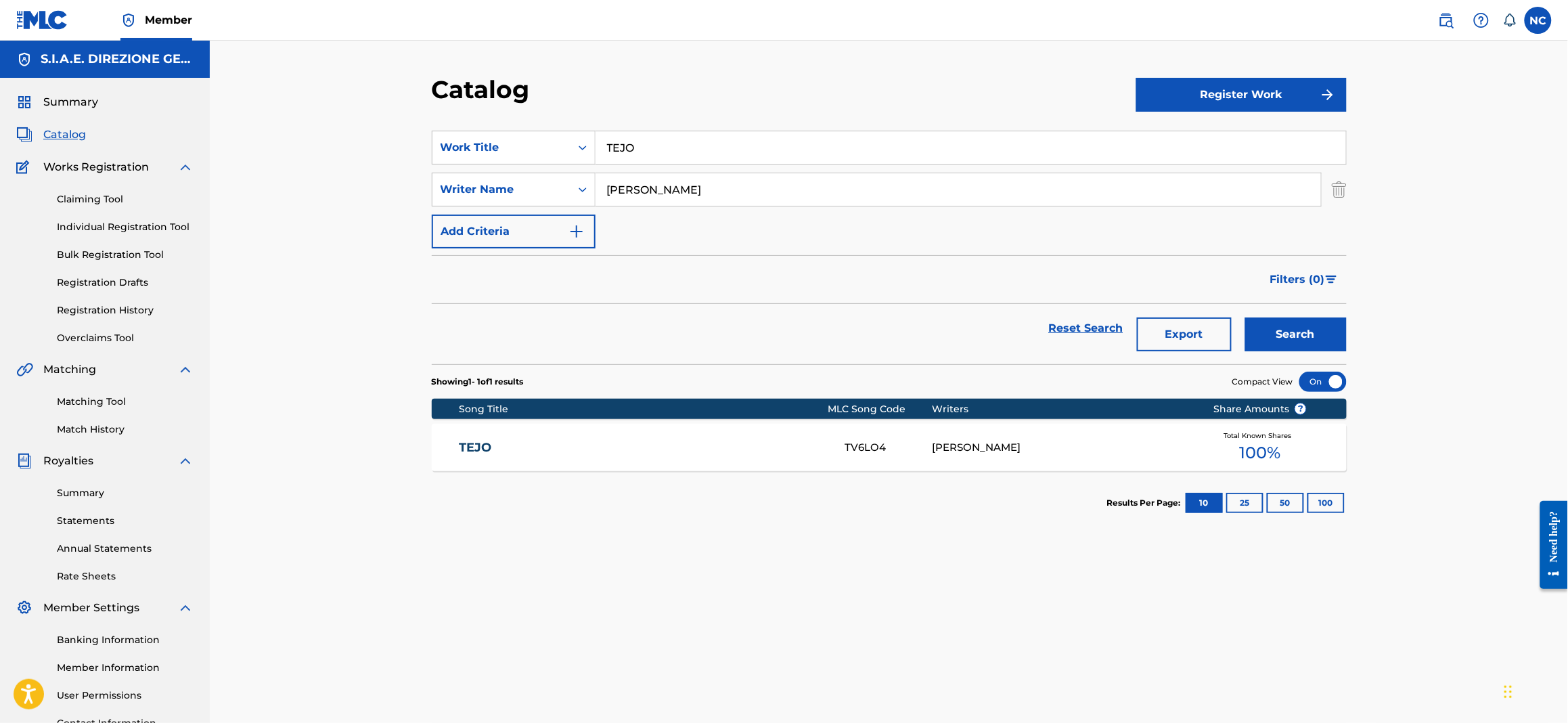
click at [516, 459] on div "TEJO TV6LO4 EMANUELE FILIPPI Total Known Shares 100 %" at bounding box center [889, 447] width 915 height 48
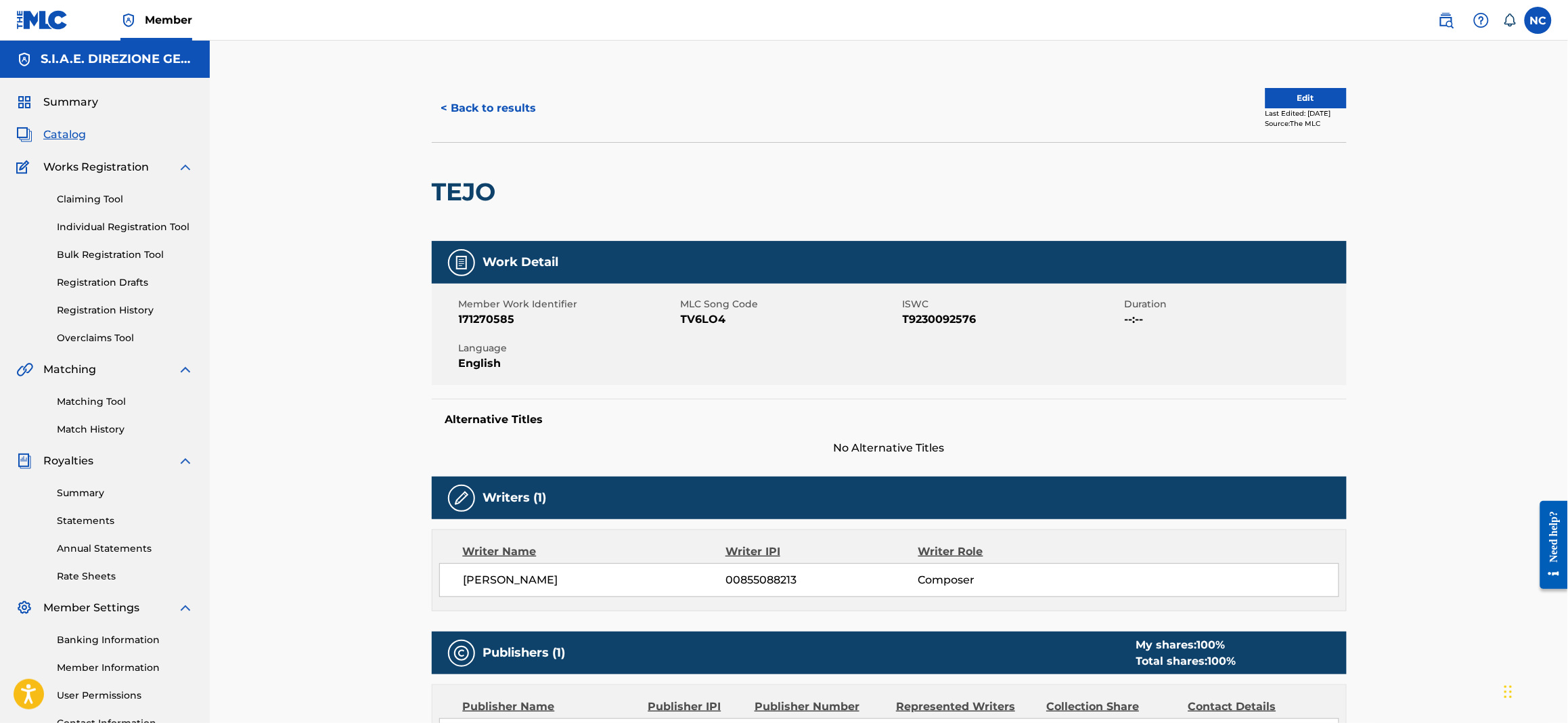
click at [493, 105] on button "< Back to results" at bounding box center [489, 108] width 114 height 34
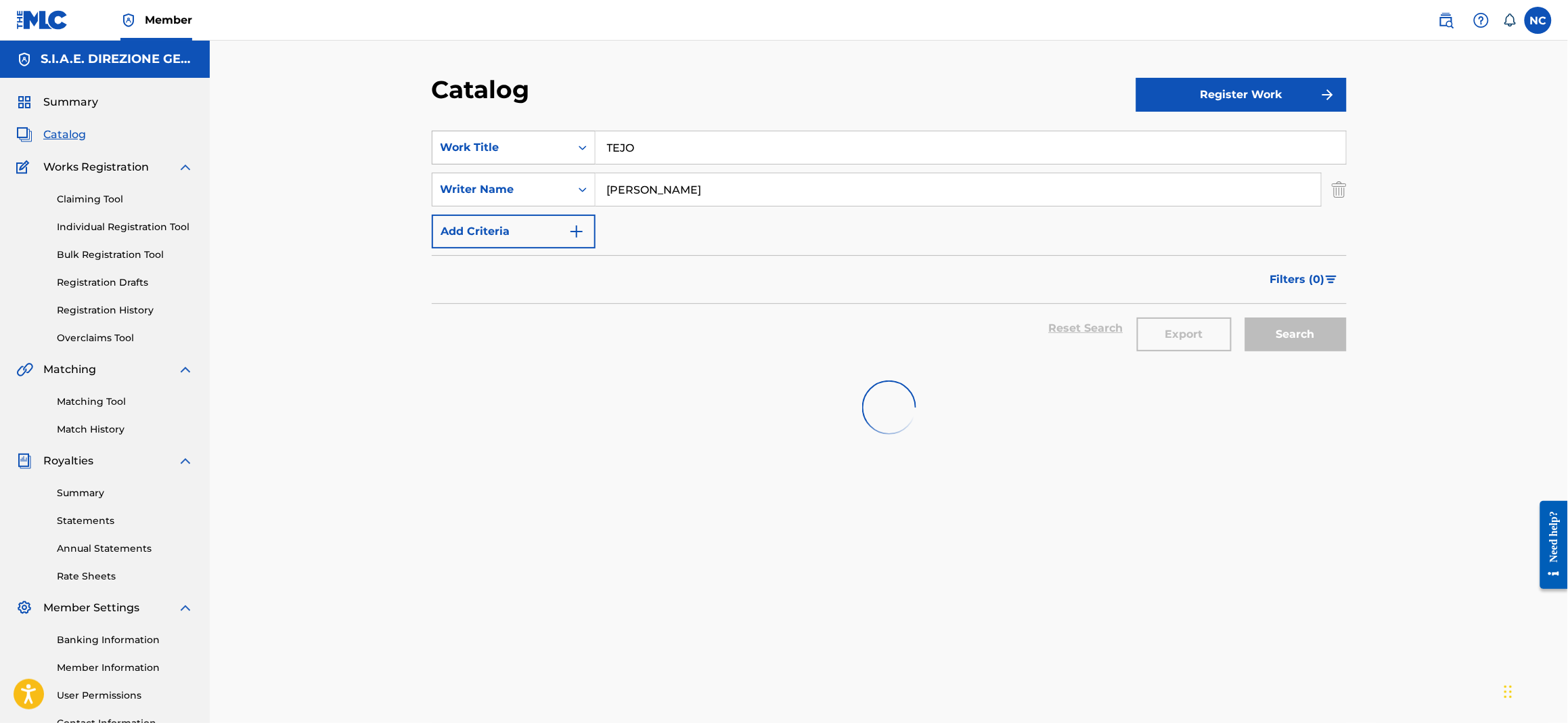
drag, startPoint x: 732, startPoint y: 149, endPoint x: 441, endPoint y: 142, distance: 291.1
click at [441, 142] on div "SearchWithCriteriaa181e7af-86a7-4d36-9285-5efe6ad1bd3b Work Title TEJO" at bounding box center [889, 147] width 915 height 34
paste input "IMELAPSE"
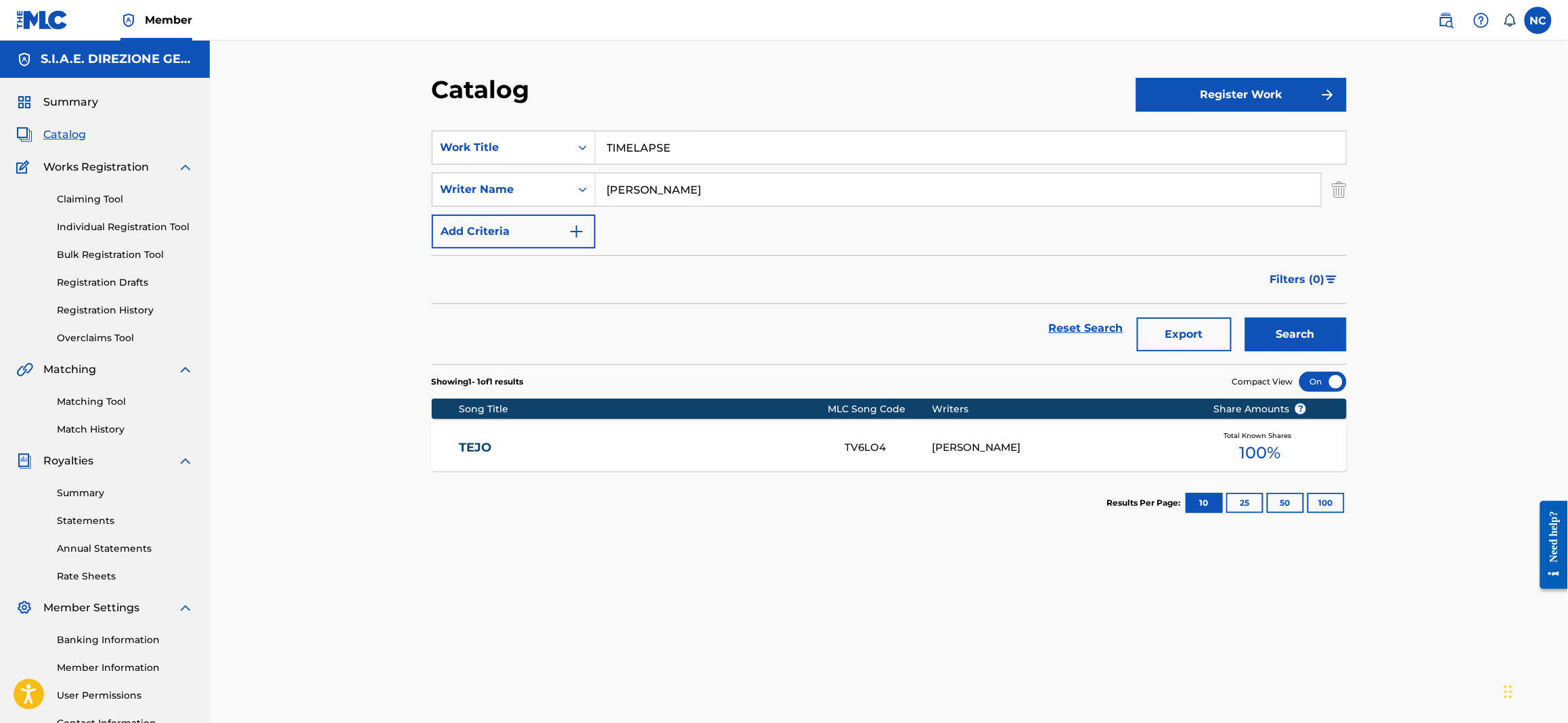
click at [1303, 342] on button "Search" at bounding box center [1296, 334] width 101 height 34
drag, startPoint x: 766, startPoint y: 136, endPoint x: 434, endPoint y: 139, distance: 332.0
click at [434, 139] on div "SearchWithCriteriaa181e7af-86a7-4d36-9285-5efe6ad1bd3b Work Title TIMELAPSE" at bounding box center [889, 147] width 915 height 34
paste input "RE QUADRI"
click at [1326, 331] on button "Search" at bounding box center [1296, 334] width 101 height 34
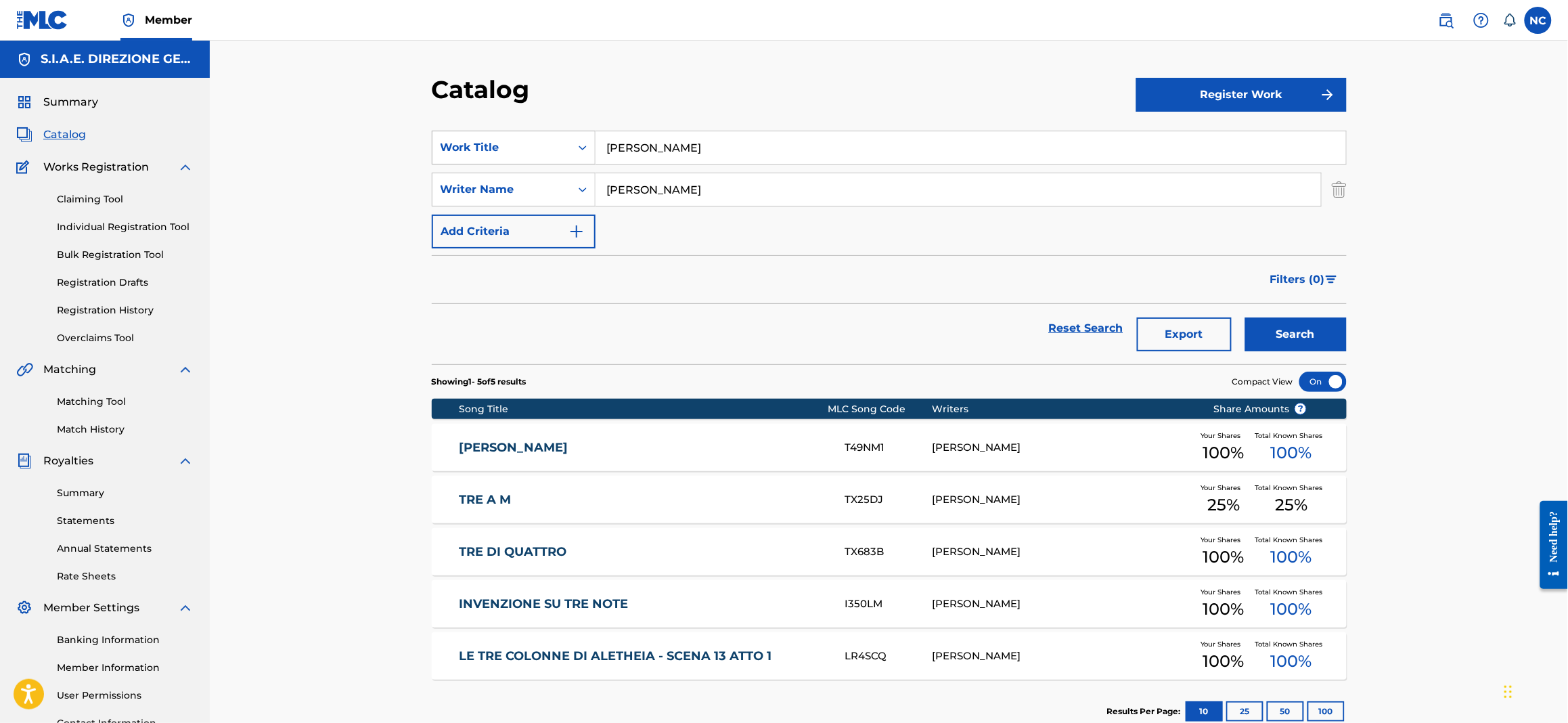
drag, startPoint x: 685, startPoint y: 150, endPoint x: 539, endPoint y: 150, distance: 146.0
click at [539, 150] on div "SearchWithCriteriaa181e7af-86a7-4d36-9285-5efe6ad1bd3b Work Title TRE QUADRI" at bounding box center [889, 147] width 915 height 34
paste input "WALTZ FOR STEVE"
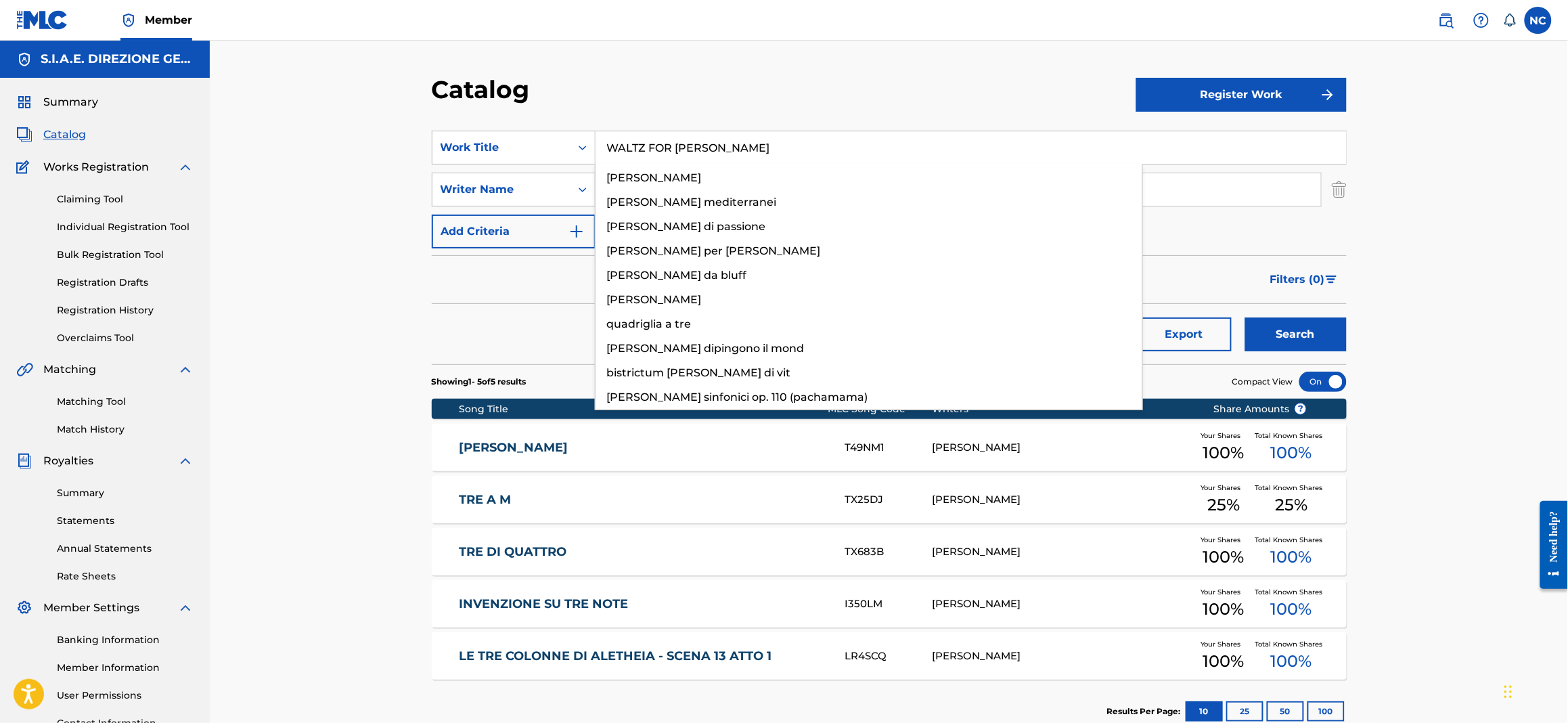
type input "WALTZ FOR STEVE"
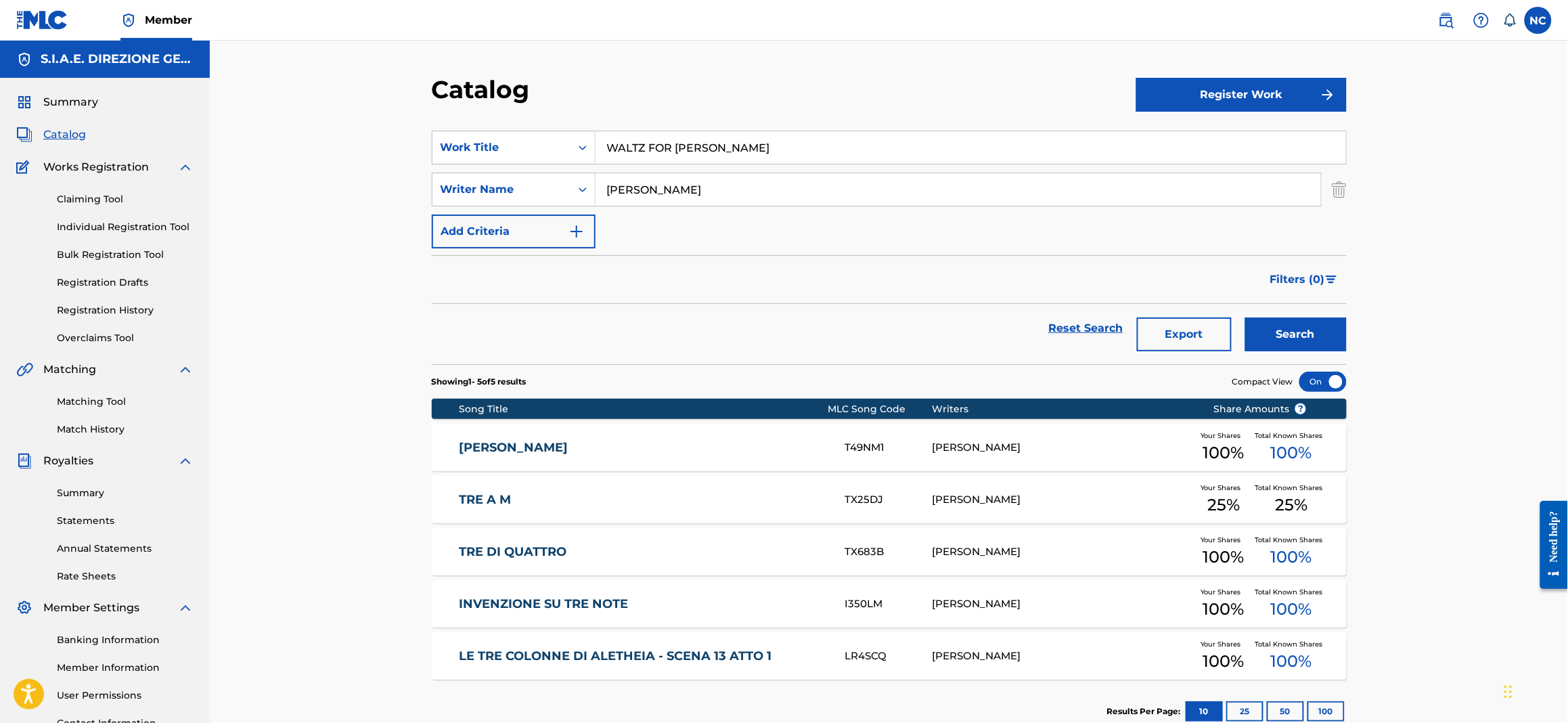
drag, startPoint x: 1333, startPoint y: 325, endPoint x: 1330, endPoint y: 333, distance: 8.5
click at [1332, 326] on button "Search" at bounding box center [1296, 334] width 101 height 34
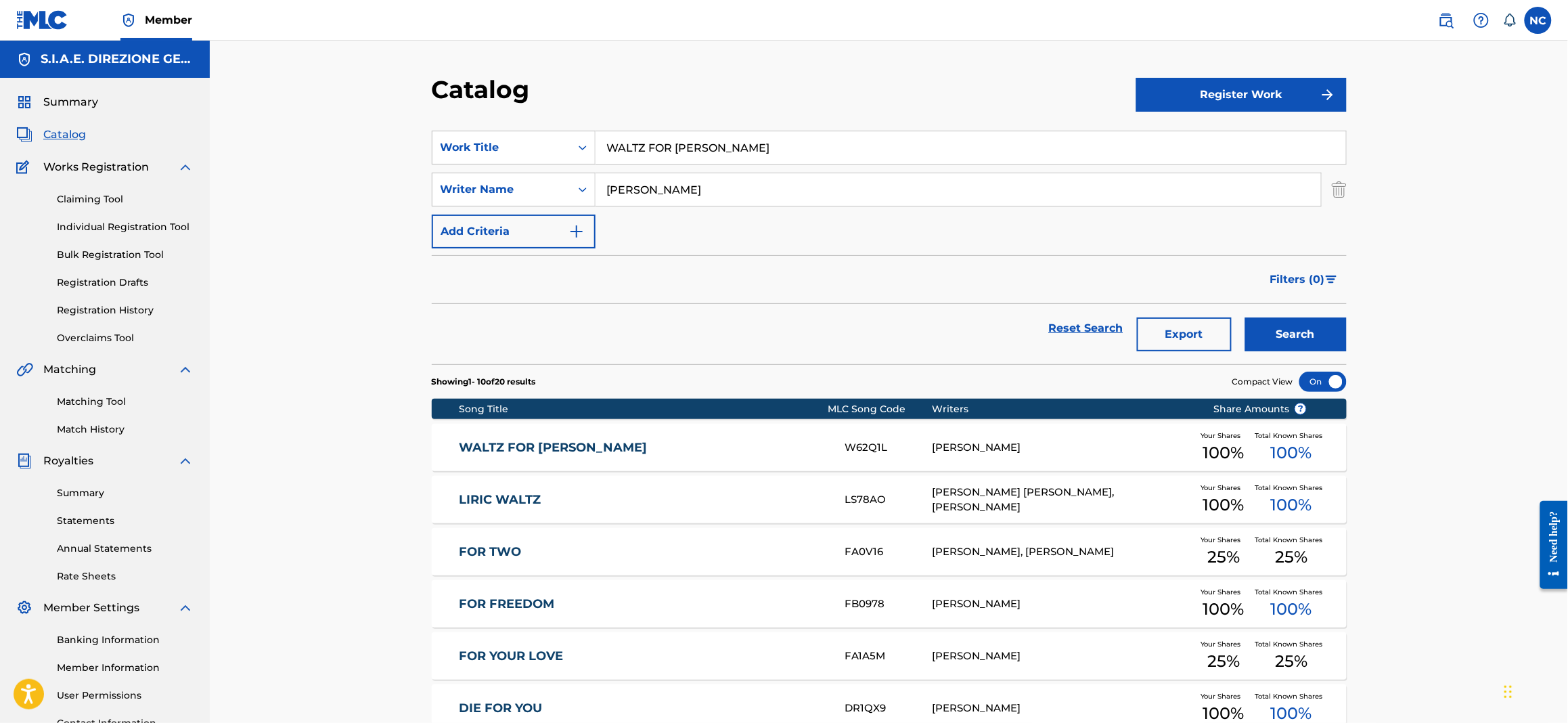
click at [615, 455] on link "WALTZ FOR STEVE" at bounding box center [643, 448] width 368 height 16
